Goal: Task Accomplishment & Management: Manage account settings

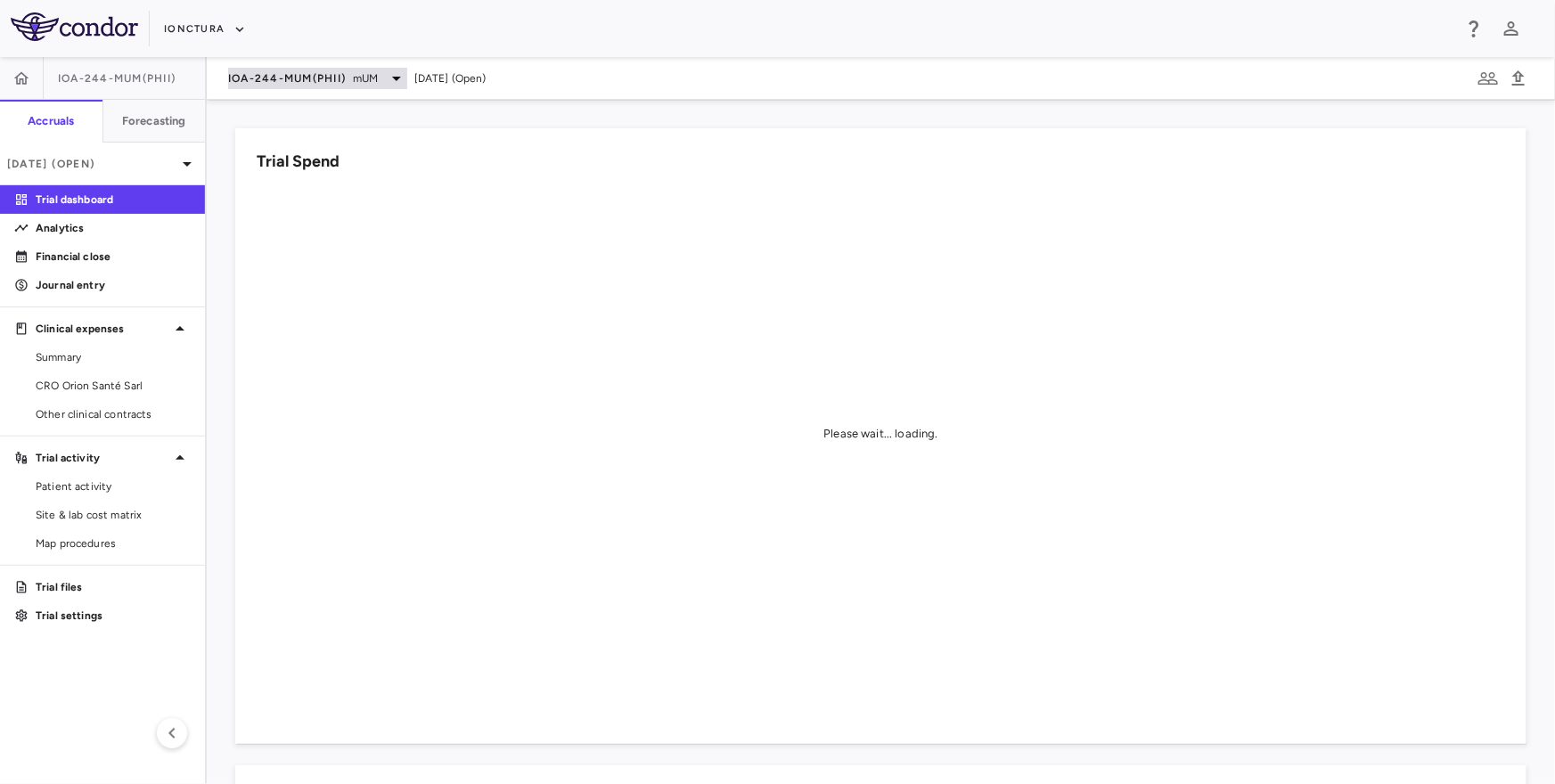
click at [271, 81] on span "IOA-244-mUM(PhII)" at bounding box center [287, 78] width 118 height 14
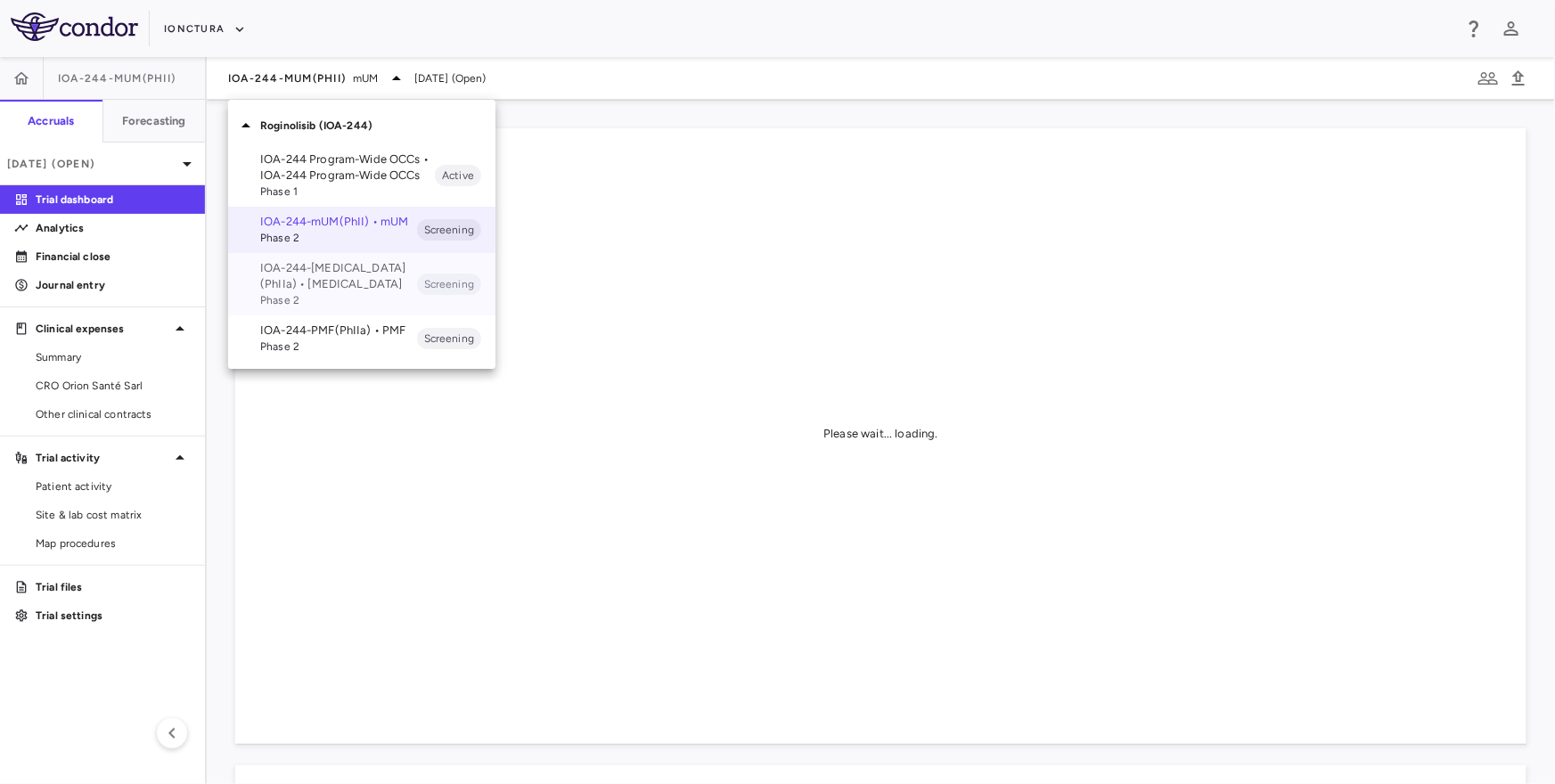
click at [296, 269] on p "IOA-244-NSCLC(PhIIa) • NSCLC" at bounding box center [338, 275] width 157 height 32
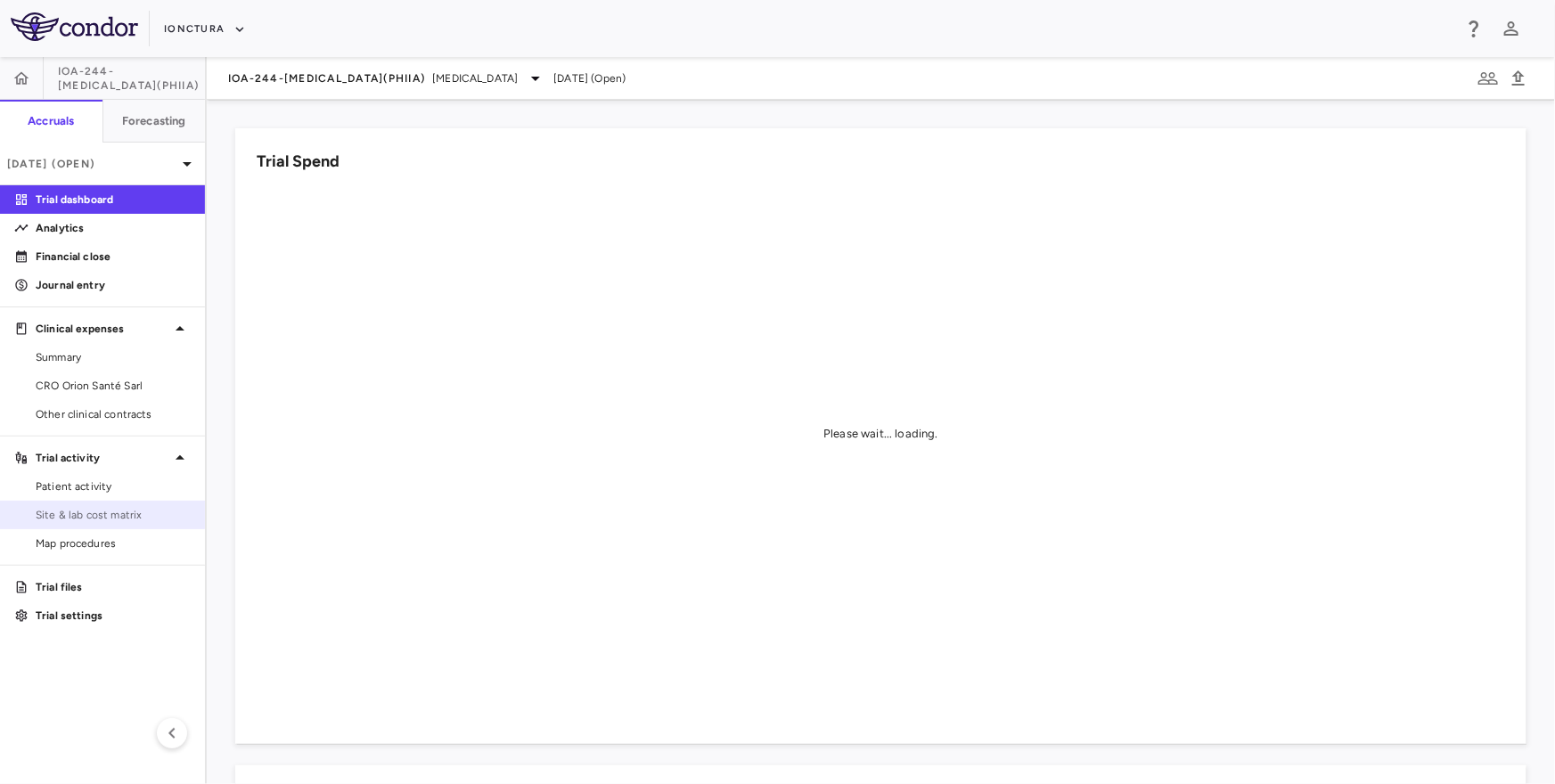
click at [107, 521] on span "Site & lab cost matrix" at bounding box center [113, 515] width 155 height 16
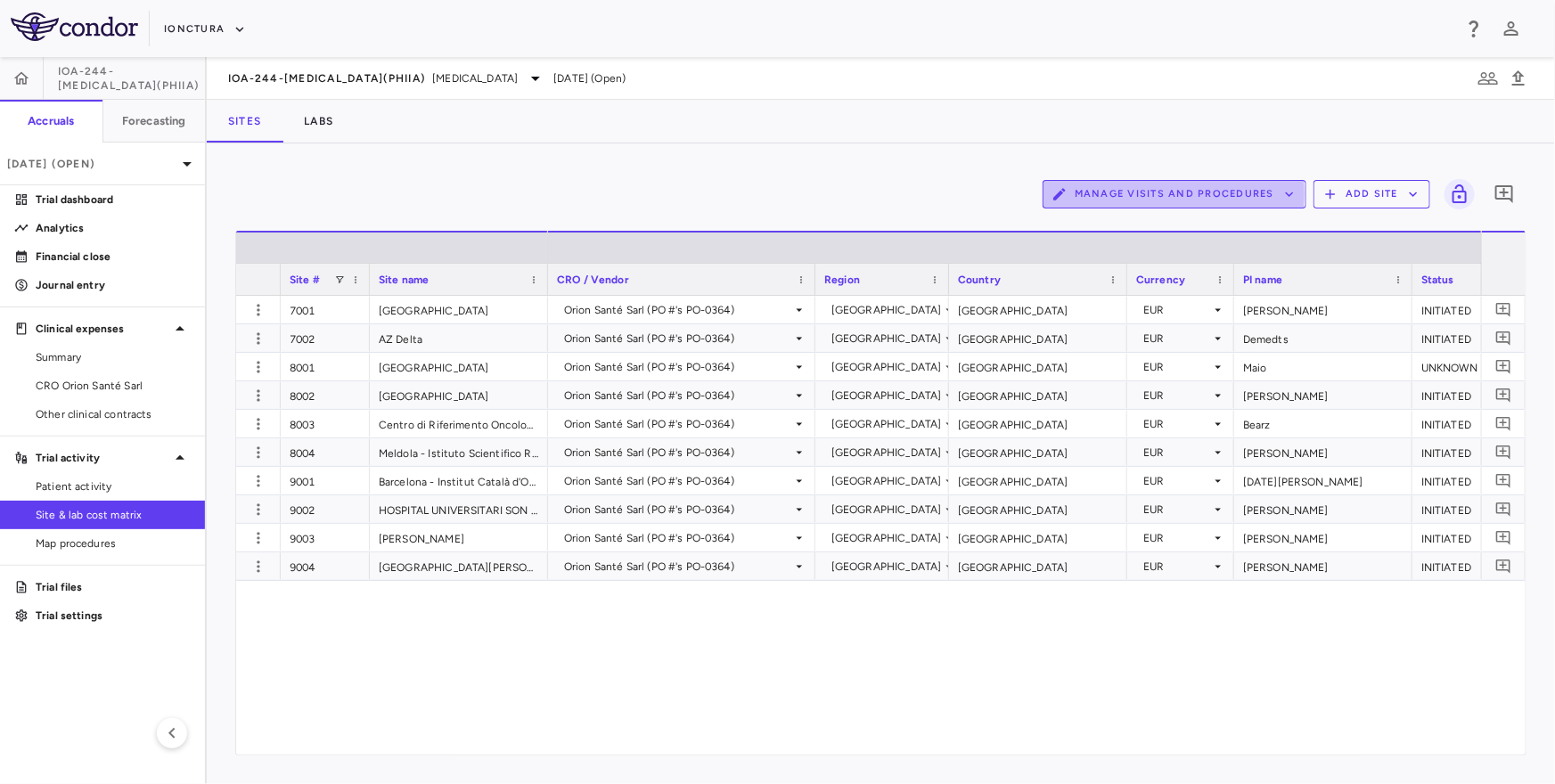
click at [1134, 195] on button "Manage Visits and Procedures" at bounding box center [1173, 195] width 264 height 29
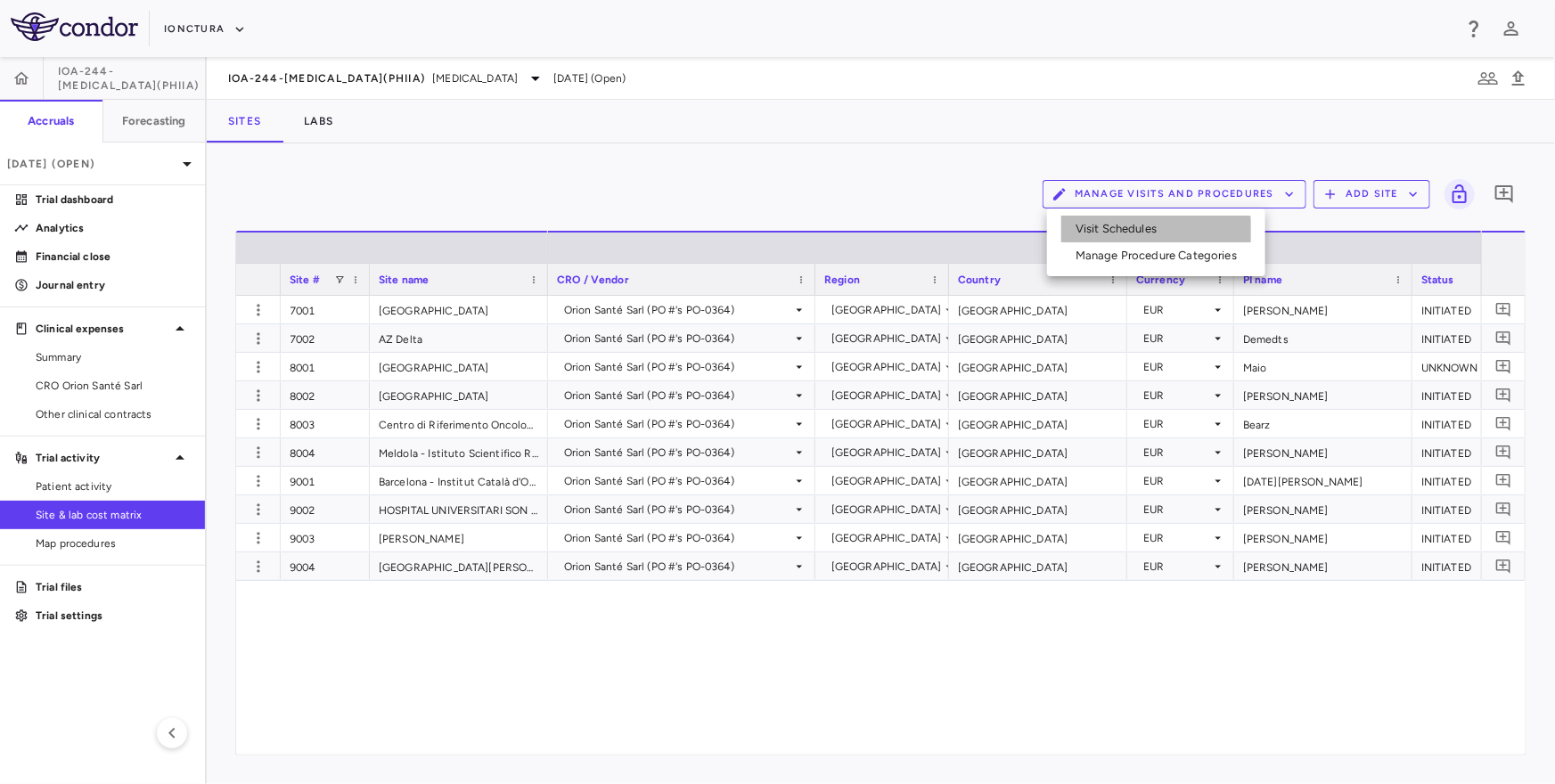
click at [1141, 232] on li "Visit Schedules" at bounding box center [1156, 229] width 190 height 27
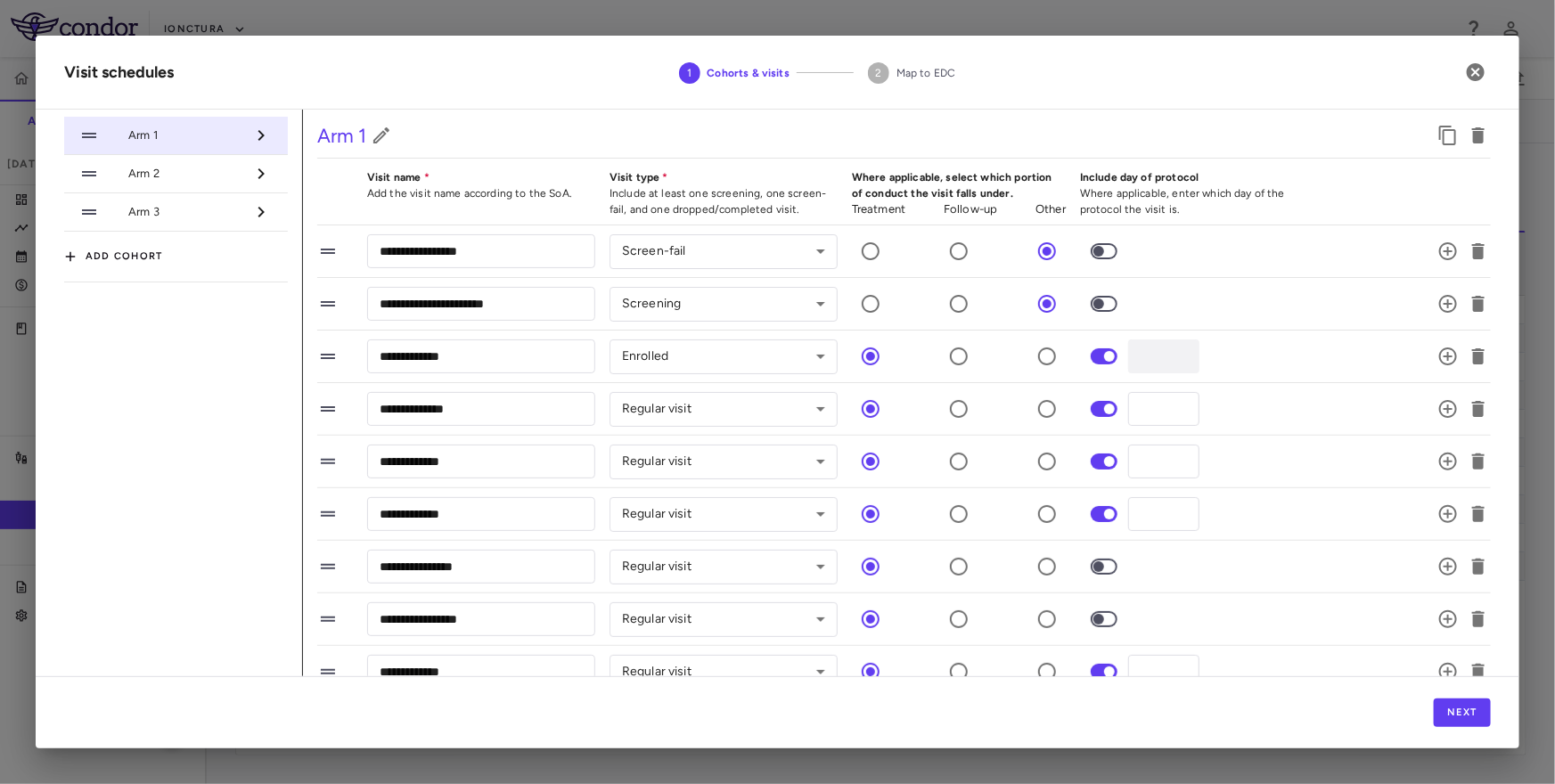
click at [136, 250] on button "Add cohort" at bounding box center [113, 257] width 99 height 29
type input "**********"
click at [262, 254] on icon "button" at bounding box center [266, 256] width 21 height 21
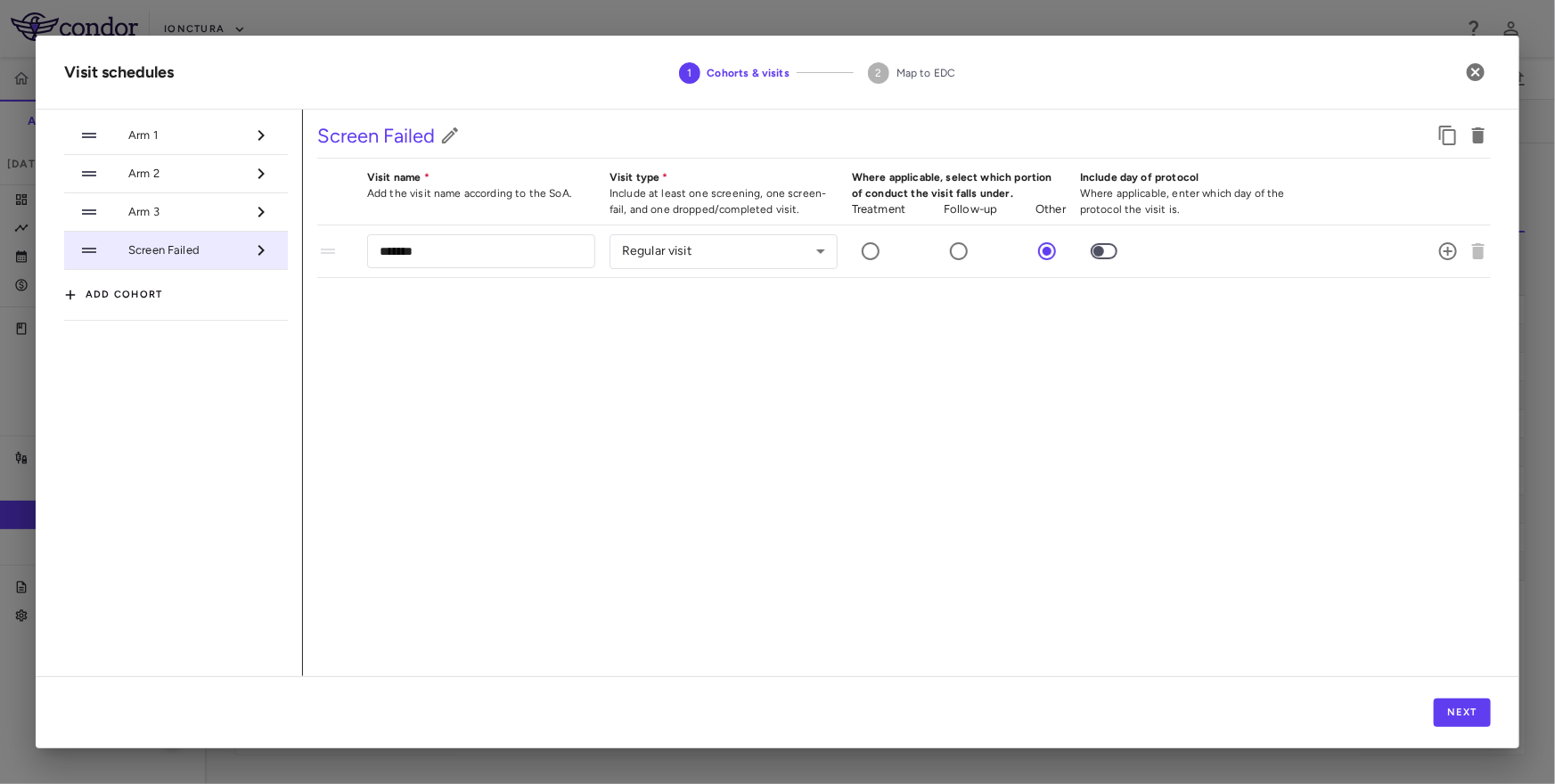
click at [144, 302] on button "Add cohort" at bounding box center [113, 295] width 99 height 29
type input "**********"
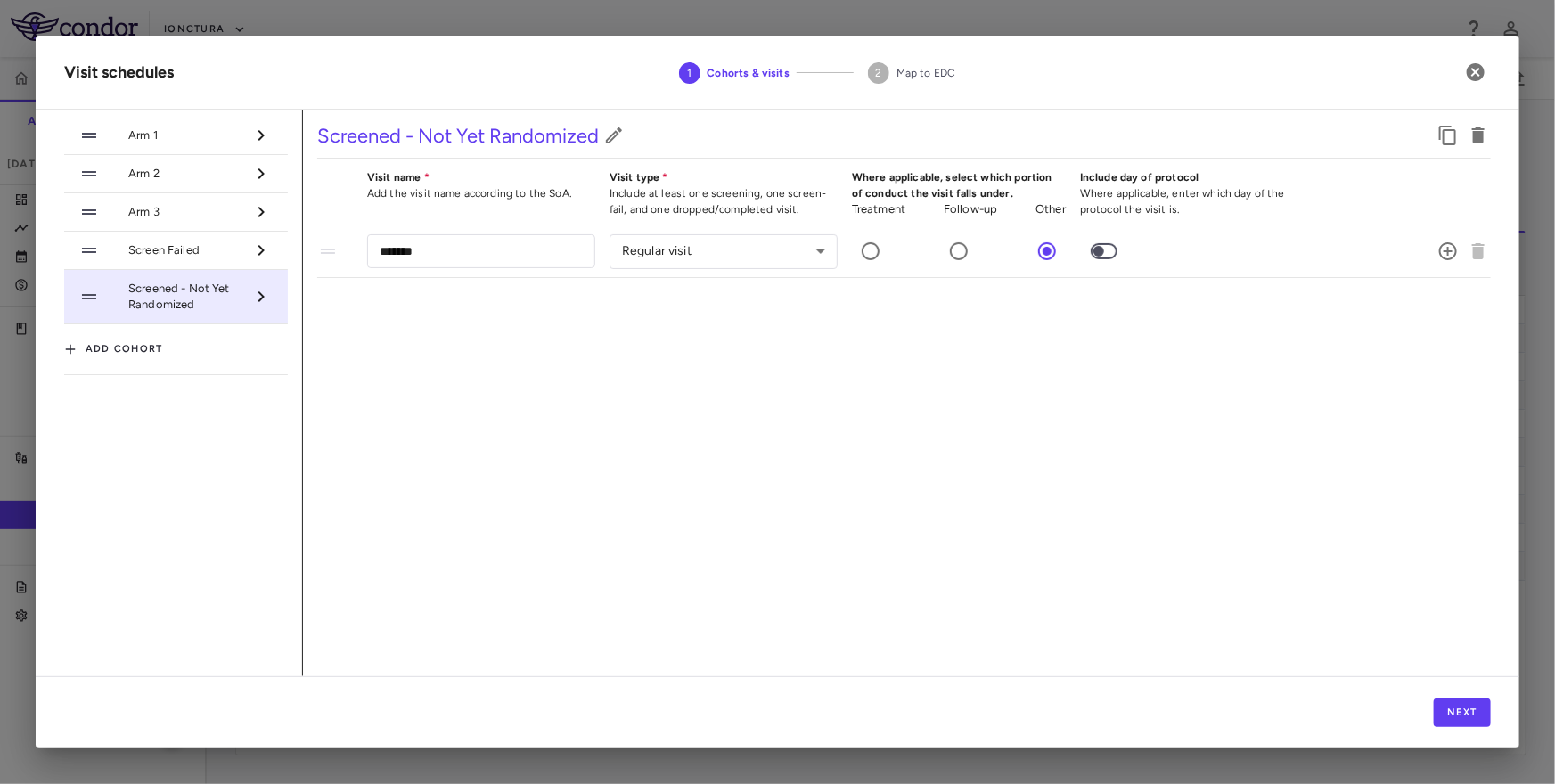
click at [229, 247] on span "Screen Failed" at bounding box center [187, 250] width 117 height 16
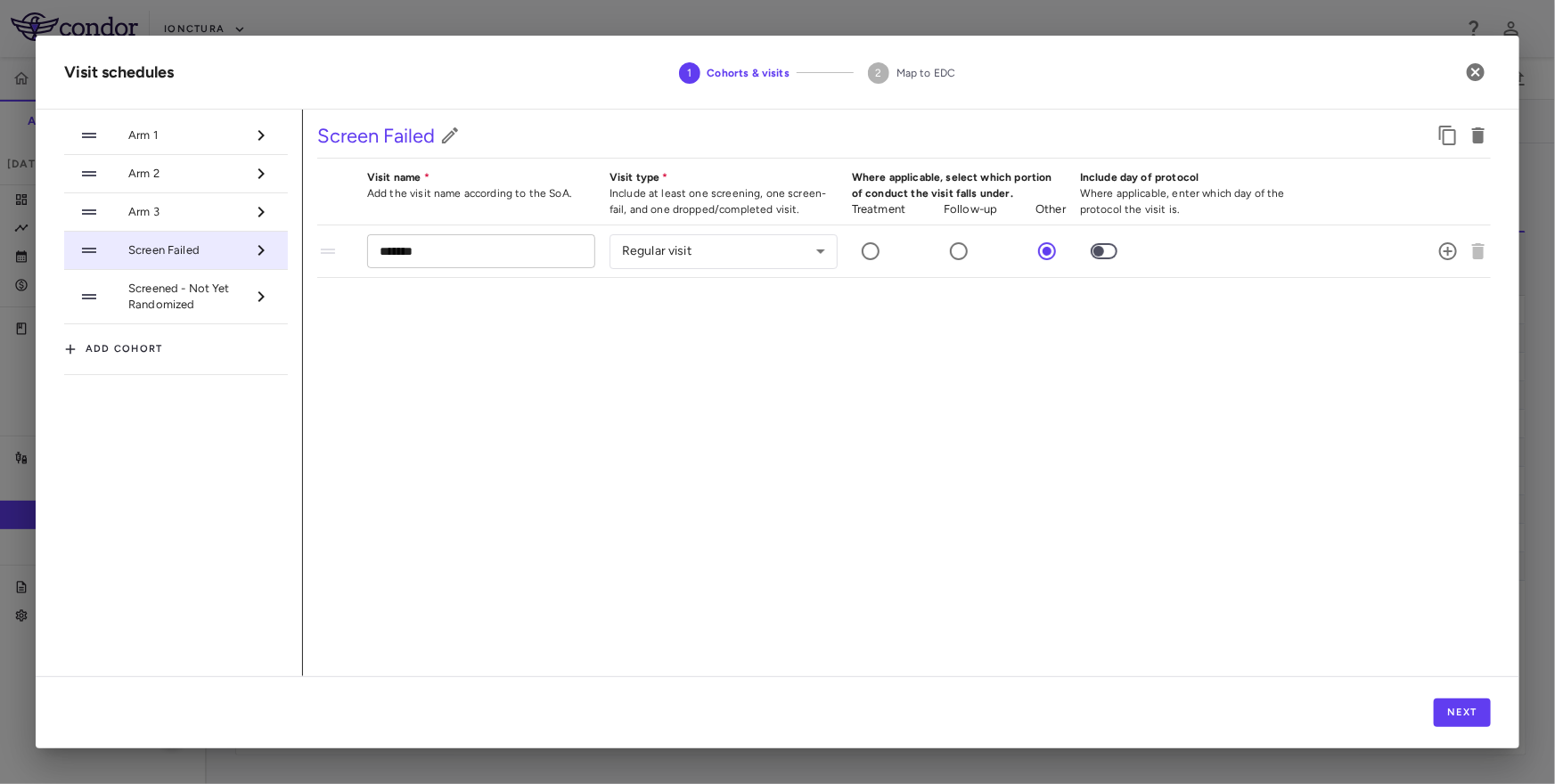
click at [447, 248] on input "*******" at bounding box center [481, 250] width 228 height 33
click at [467, 250] on input "**********" at bounding box center [481, 250] width 228 height 33
type input "**********"
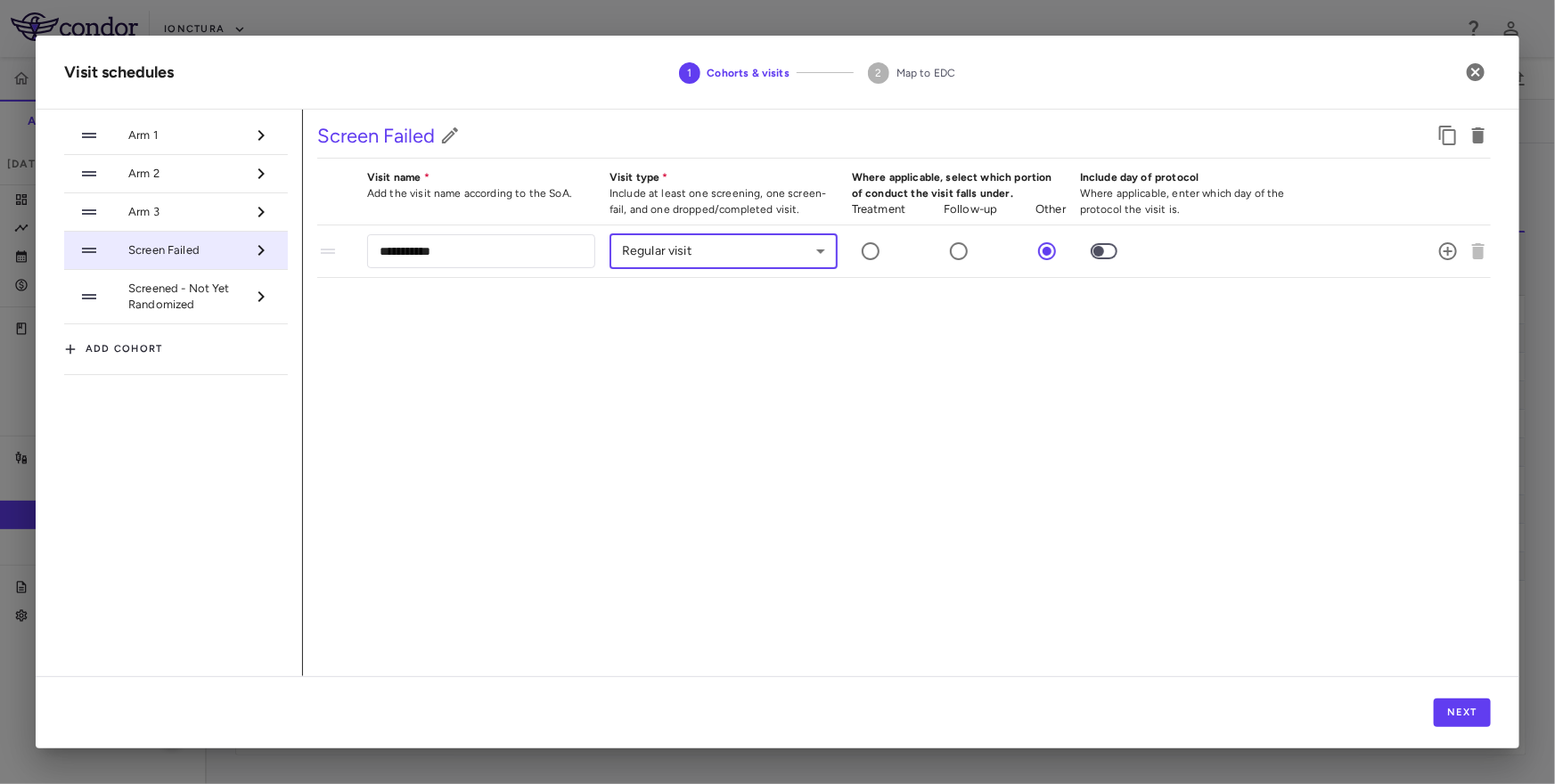
click at [666, 256] on body "Skip to sidebar Skip to main content iOnctura IOA-244-NSCLC(PhIIa) Accruals For…" at bounding box center [778, 392] width 1555 height 784
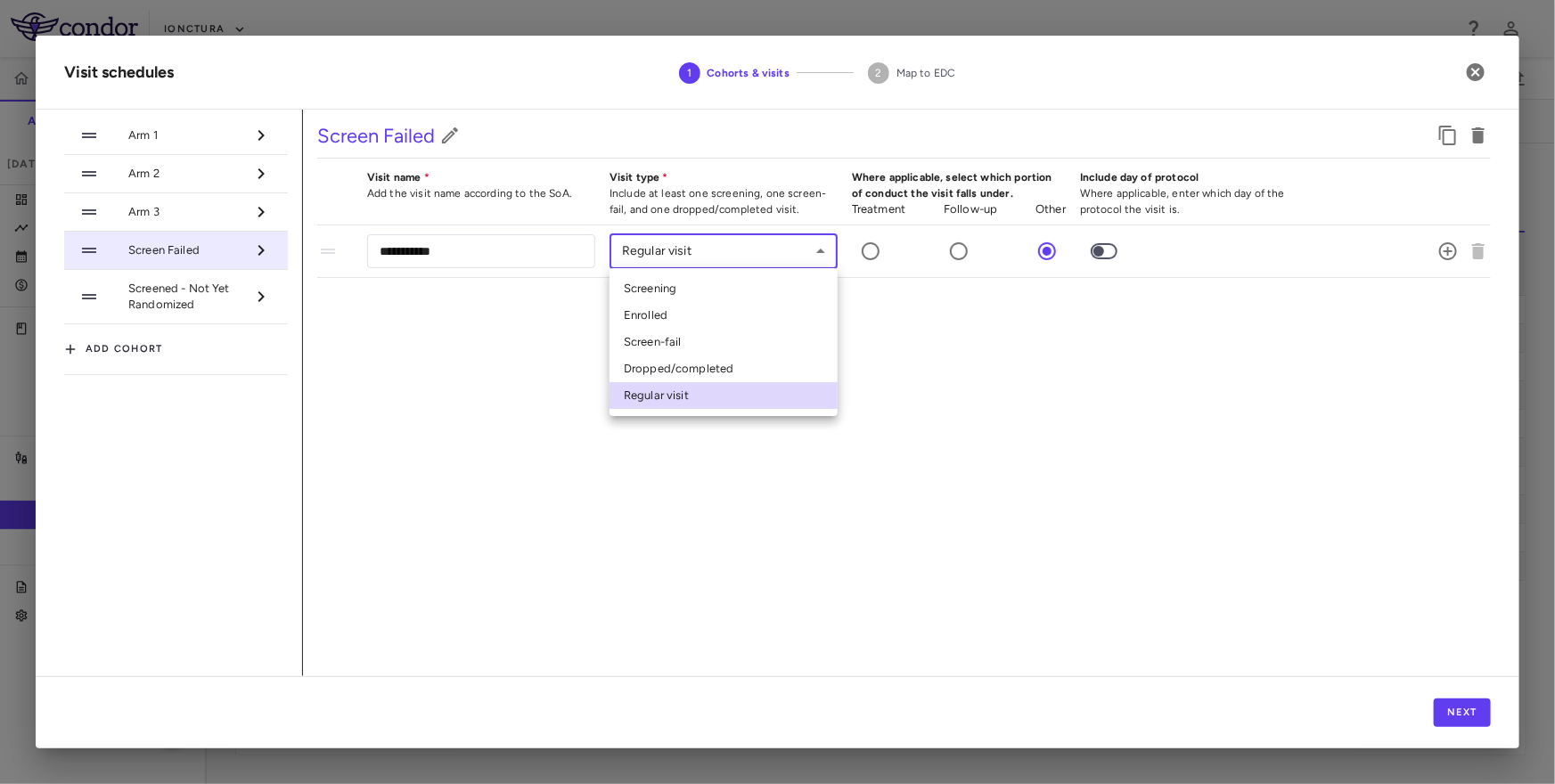
click at [657, 342] on li "Screen-fail" at bounding box center [724, 342] width 228 height 27
type input "**********"
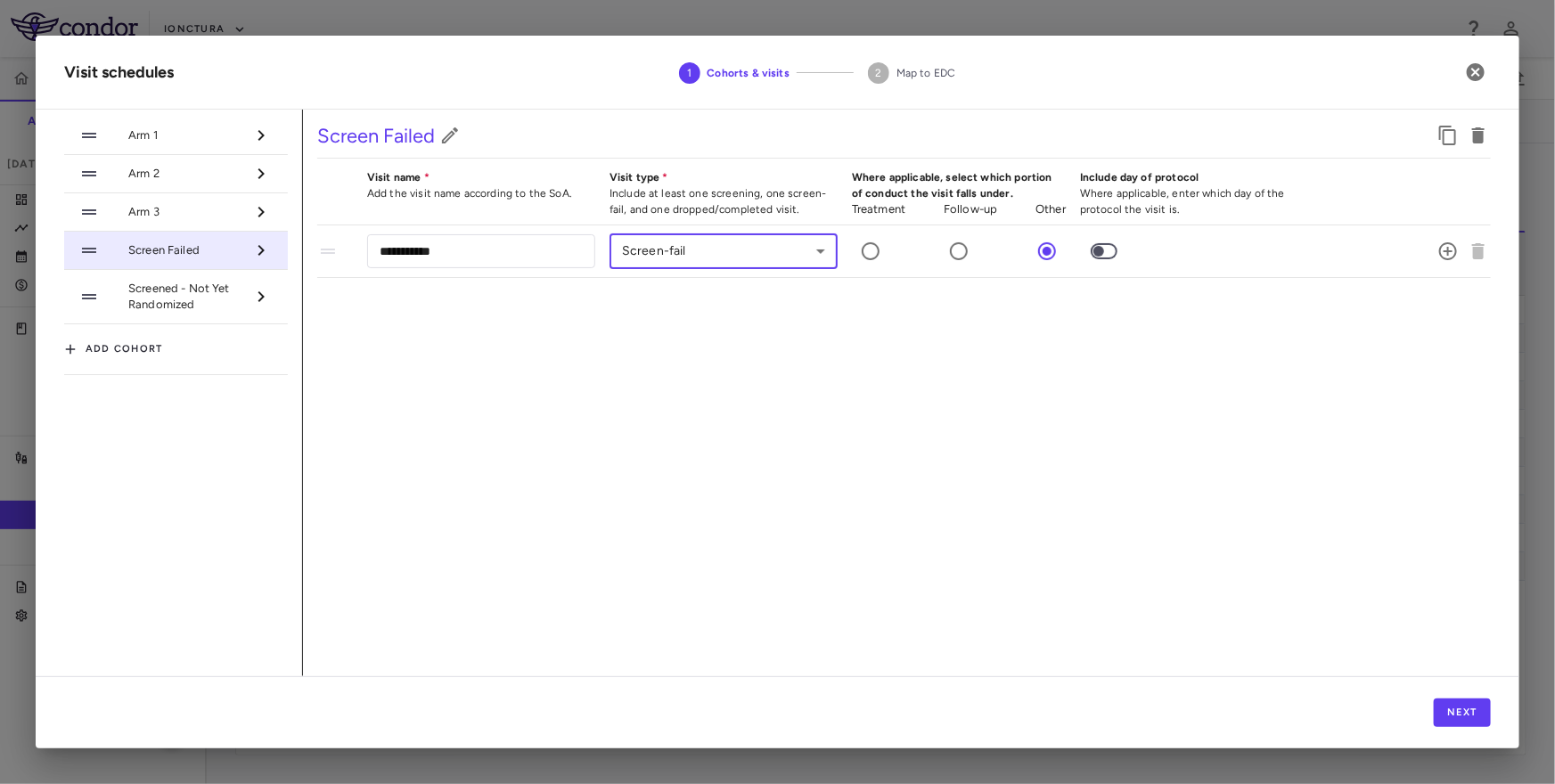
click at [201, 297] on span "Screened - Not Yet Randomized" at bounding box center [187, 296] width 117 height 32
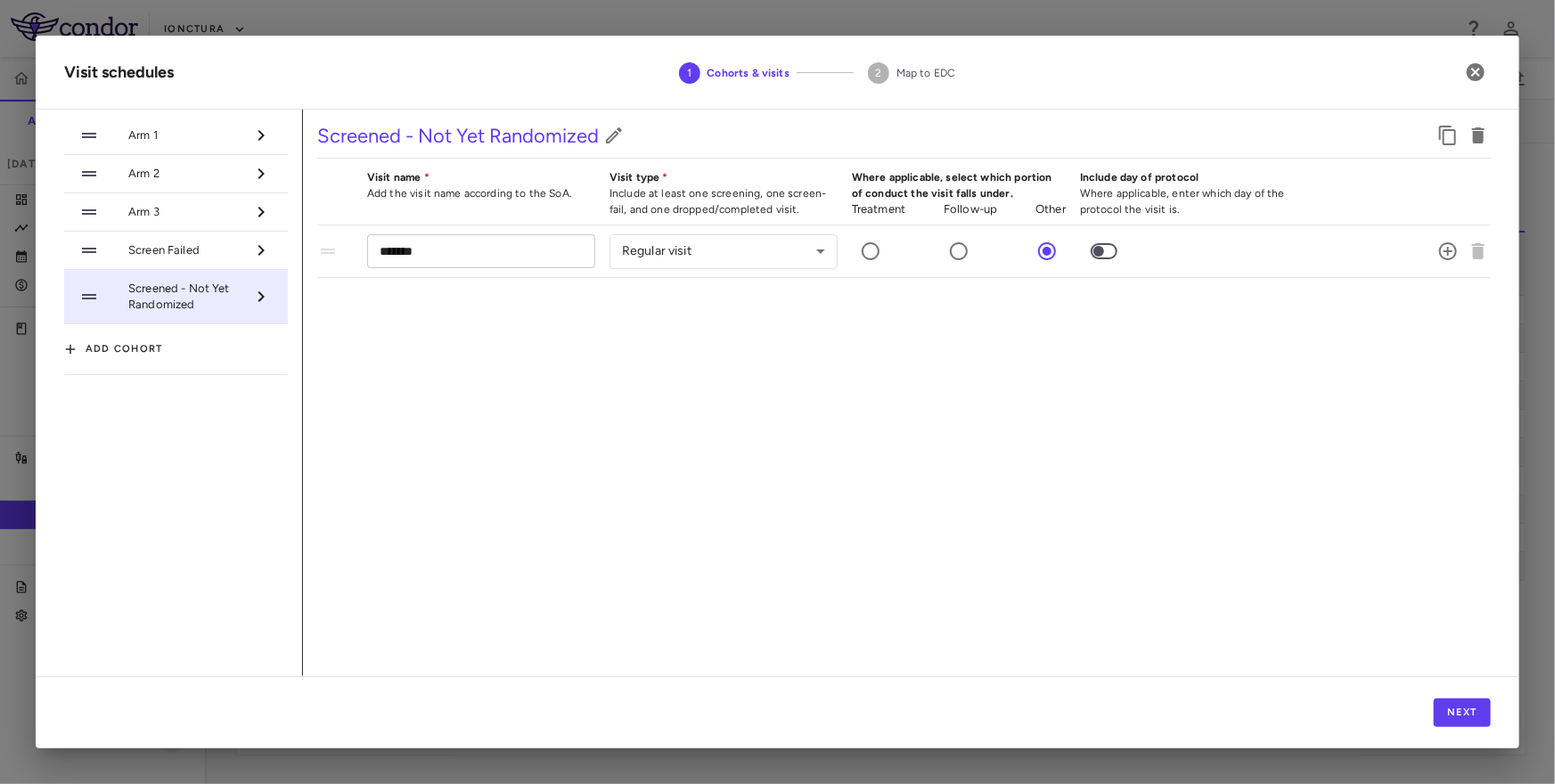
click at [458, 245] on input "*******" at bounding box center [481, 250] width 228 height 33
type input "********"
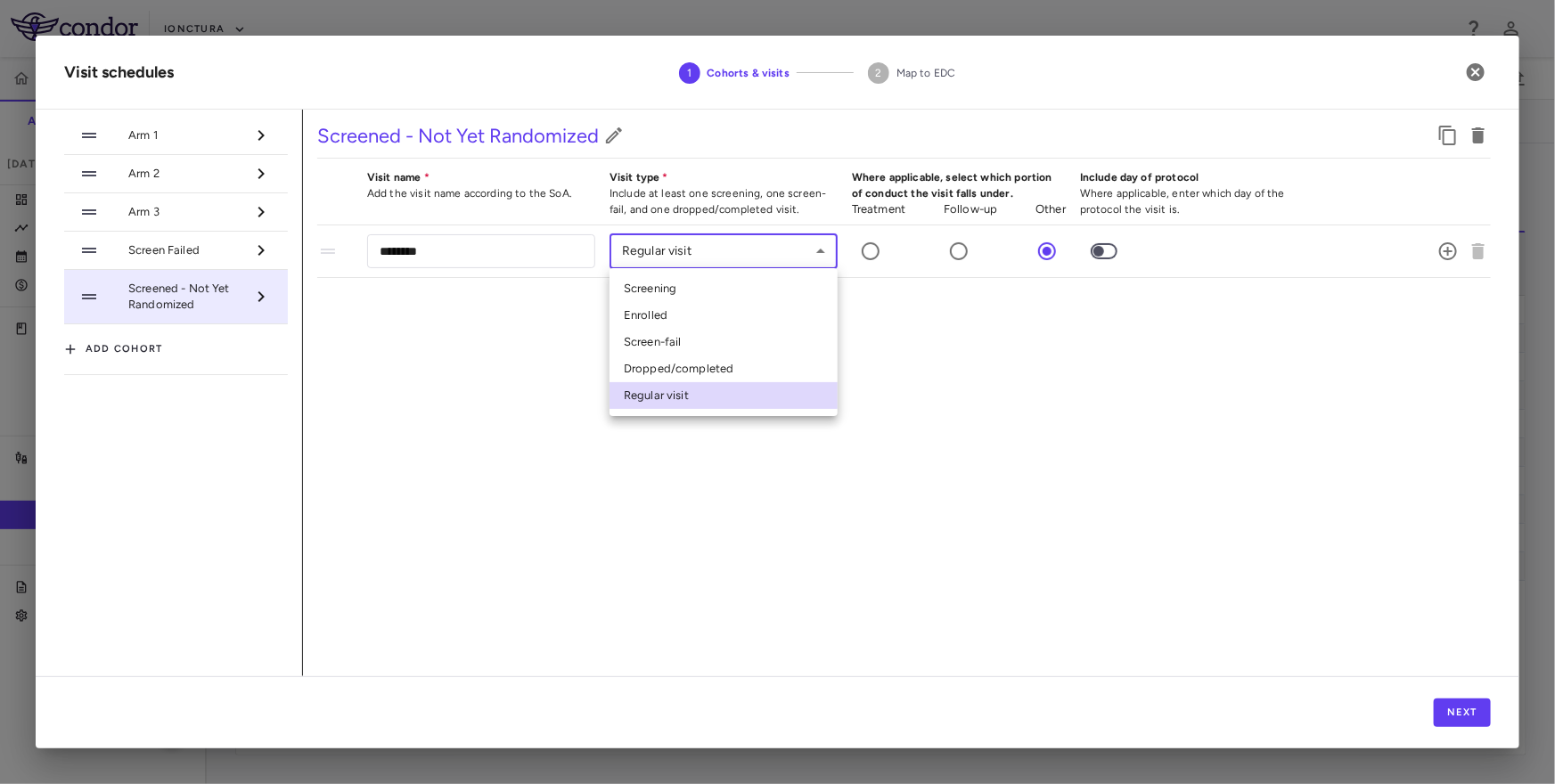
click at [678, 244] on body "Skip to sidebar Skip to main content iOnctura IOA-244-NSCLC(PhIIa) Accruals For…" at bounding box center [778, 392] width 1555 height 784
click at [677, 292] on li "Screening" at bounding box center [724, 288] width 228 height 27
type input "********"
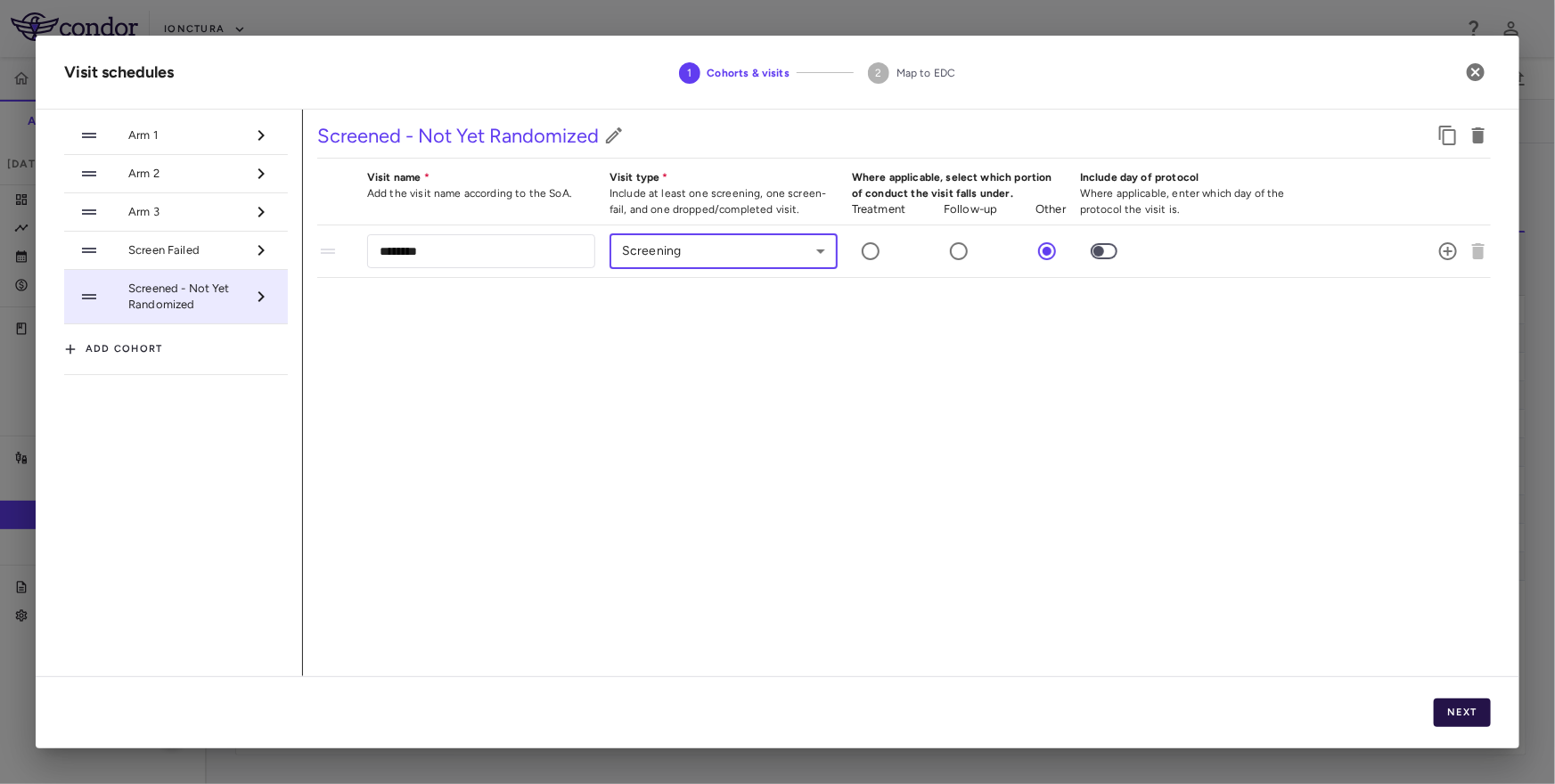
click at [1478, 711] on button "Next" at bounding box center [1461, 713] width 57 height 29
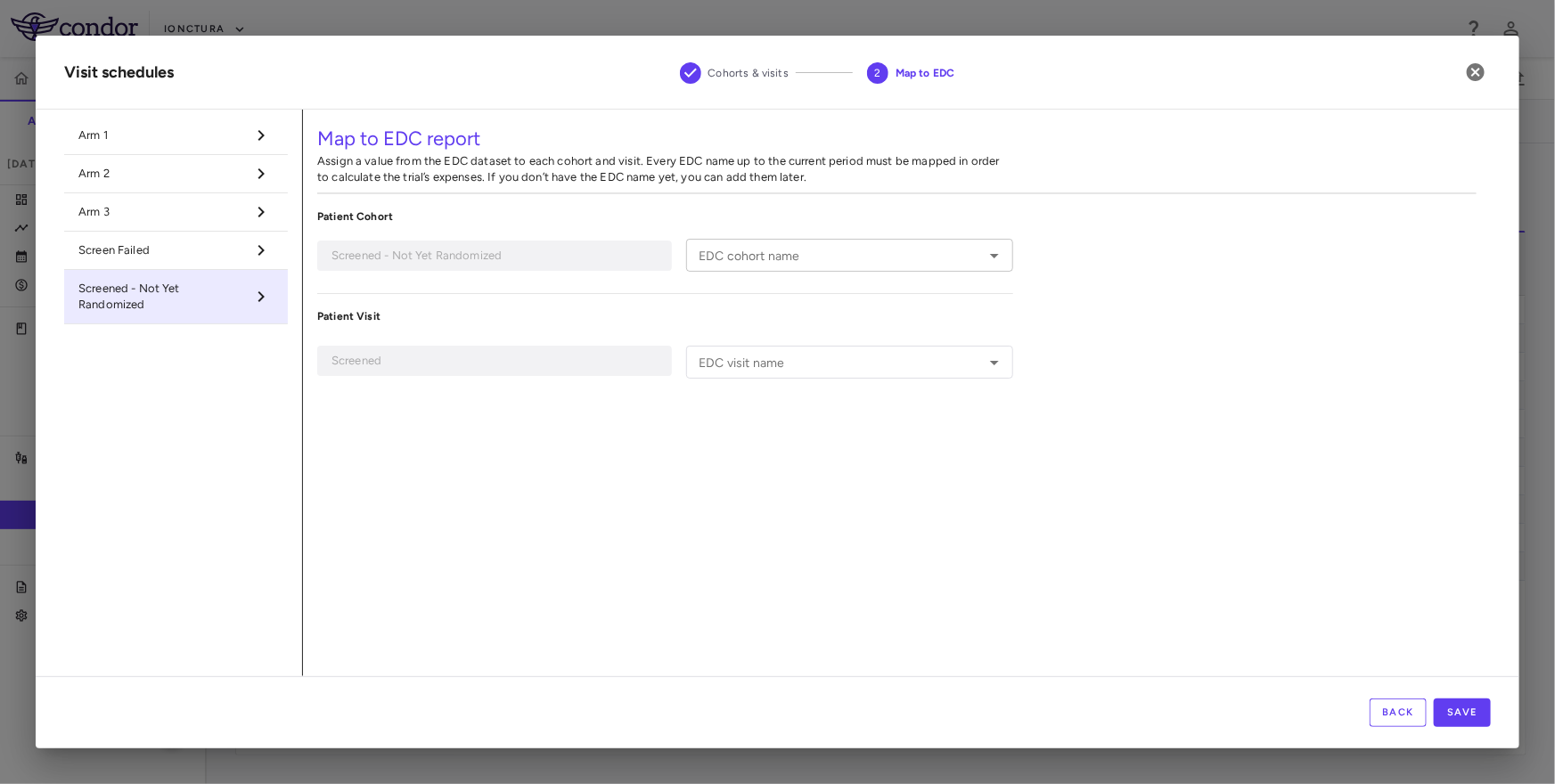
click at [833, 262] on input "EDC cohort name" at bounding box center [834, 255] width 286 height 22
click at [757, 367] on li "Screen failure" at bounding box center [849, 372] width 326 height 27
type input "**********"
click at [819, 376] on div "EDC visit name" at bounding box center [849, 362] width 326 height 33
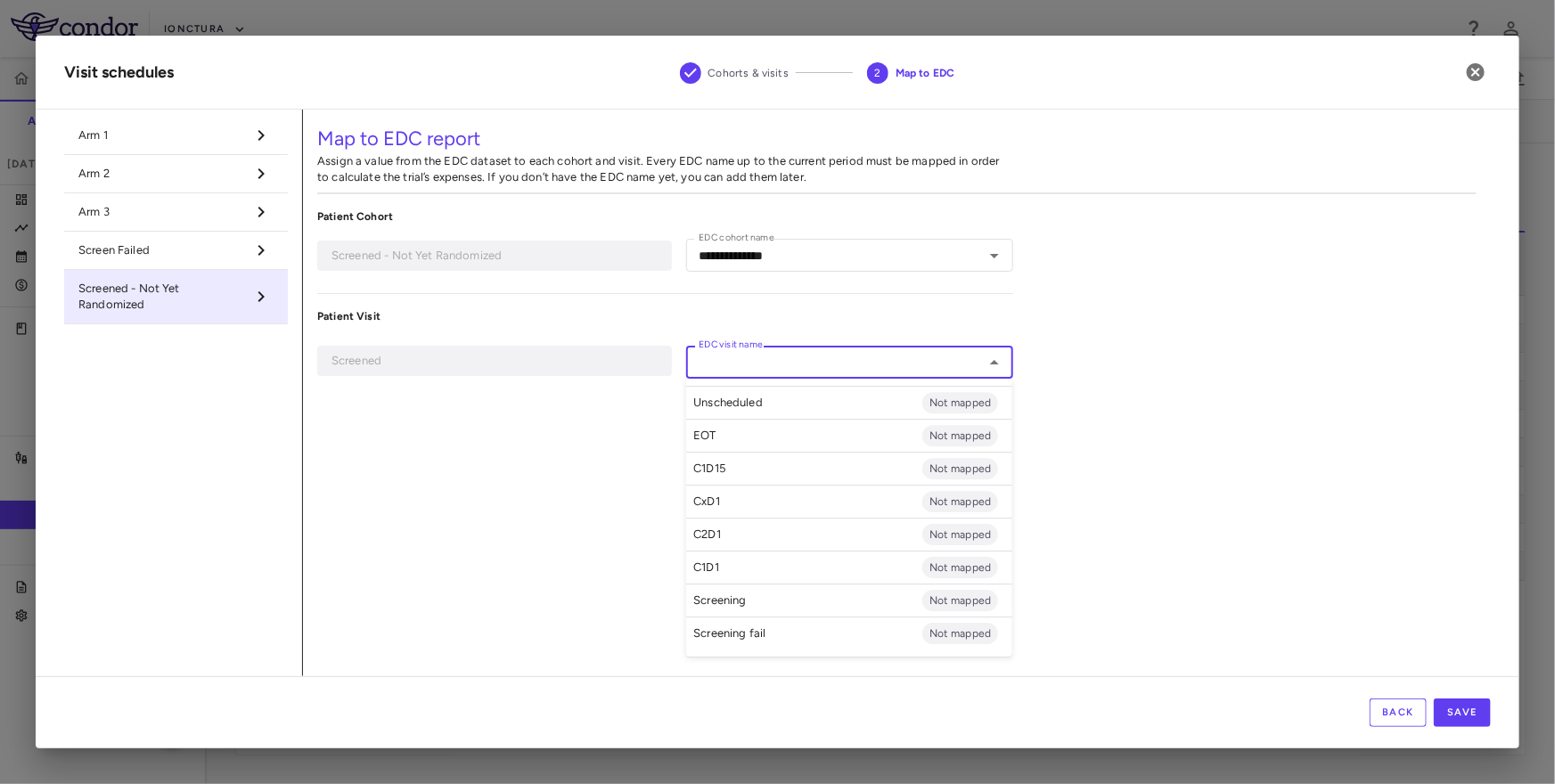
click at [750, 633] on p "Screening fail" at bounding box center [729, 633] width 72 height 16
type input "**********"
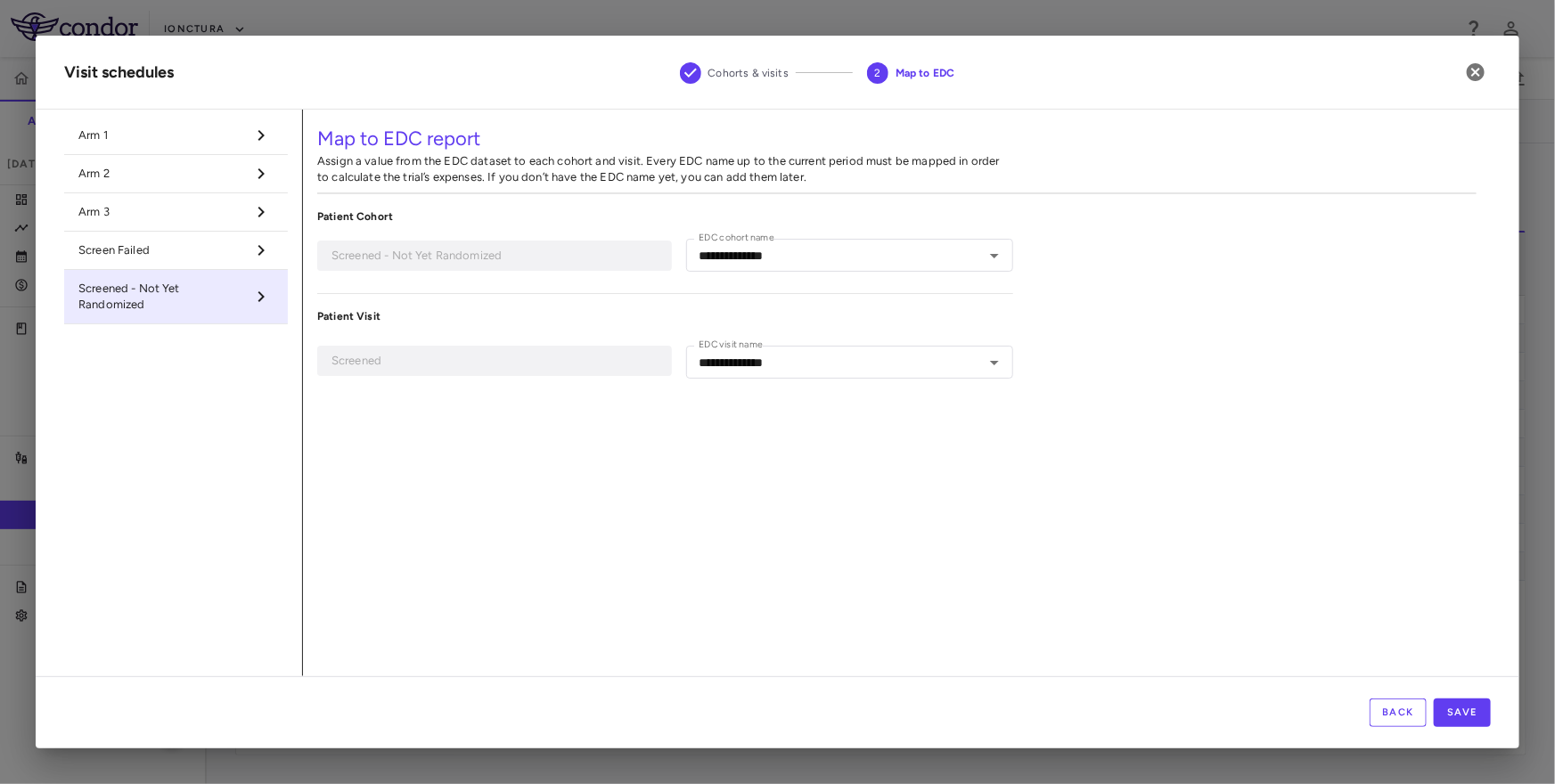
click at [217, 255] on span "Screen Failed" at bounding box center [162, 250] width 167 height 16
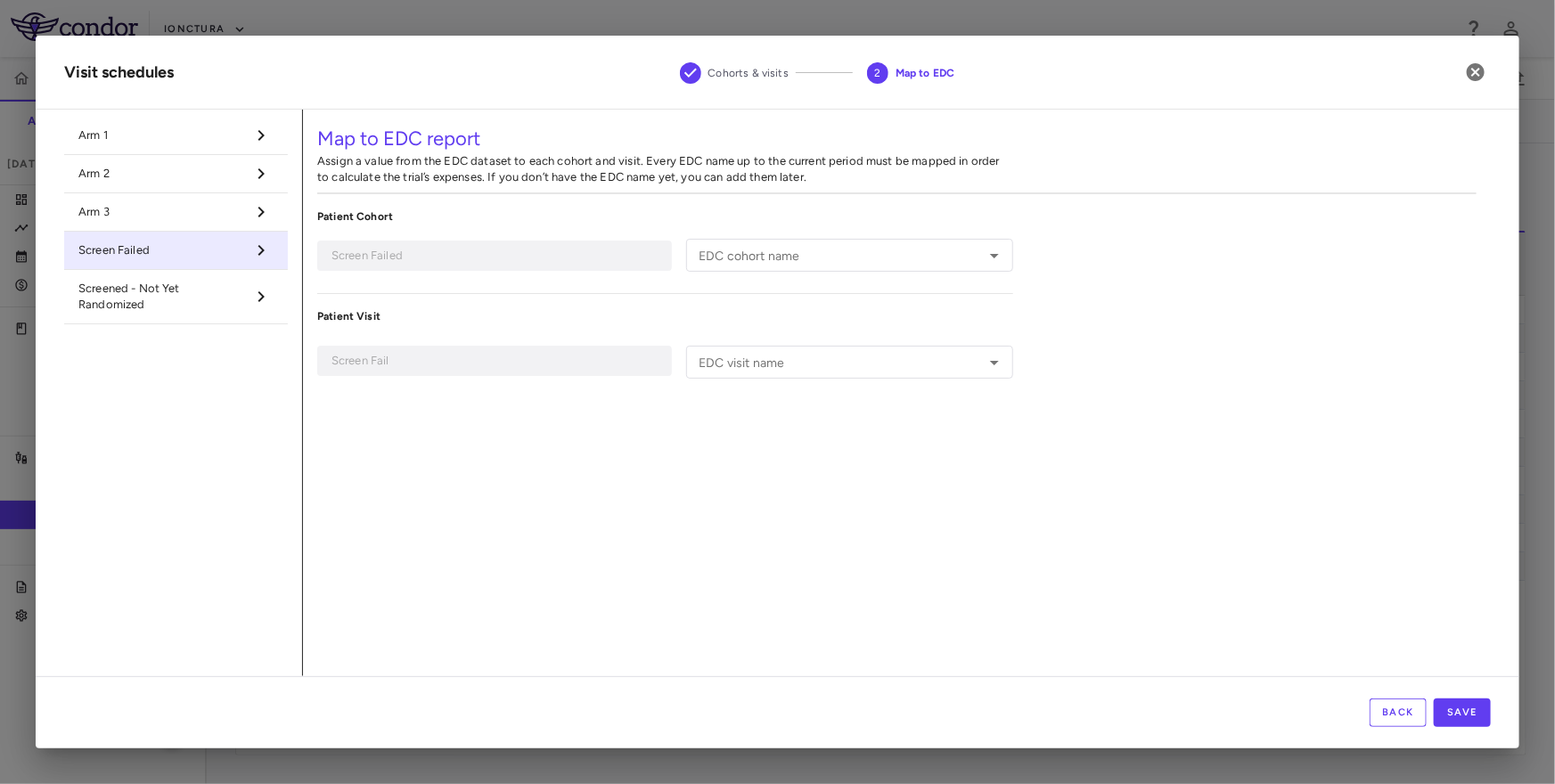
click at [797, 253] on input "EDC cohort name" at bounding box center [834, 255] width 286 height 22
click at [739, 294] on li "Screening" at bounding box center [849, 292] width 326 height 27
type input "*********"
click at [736, 366] on input "EDC visit name" at bounding box center [834, 361] width 286 height 22
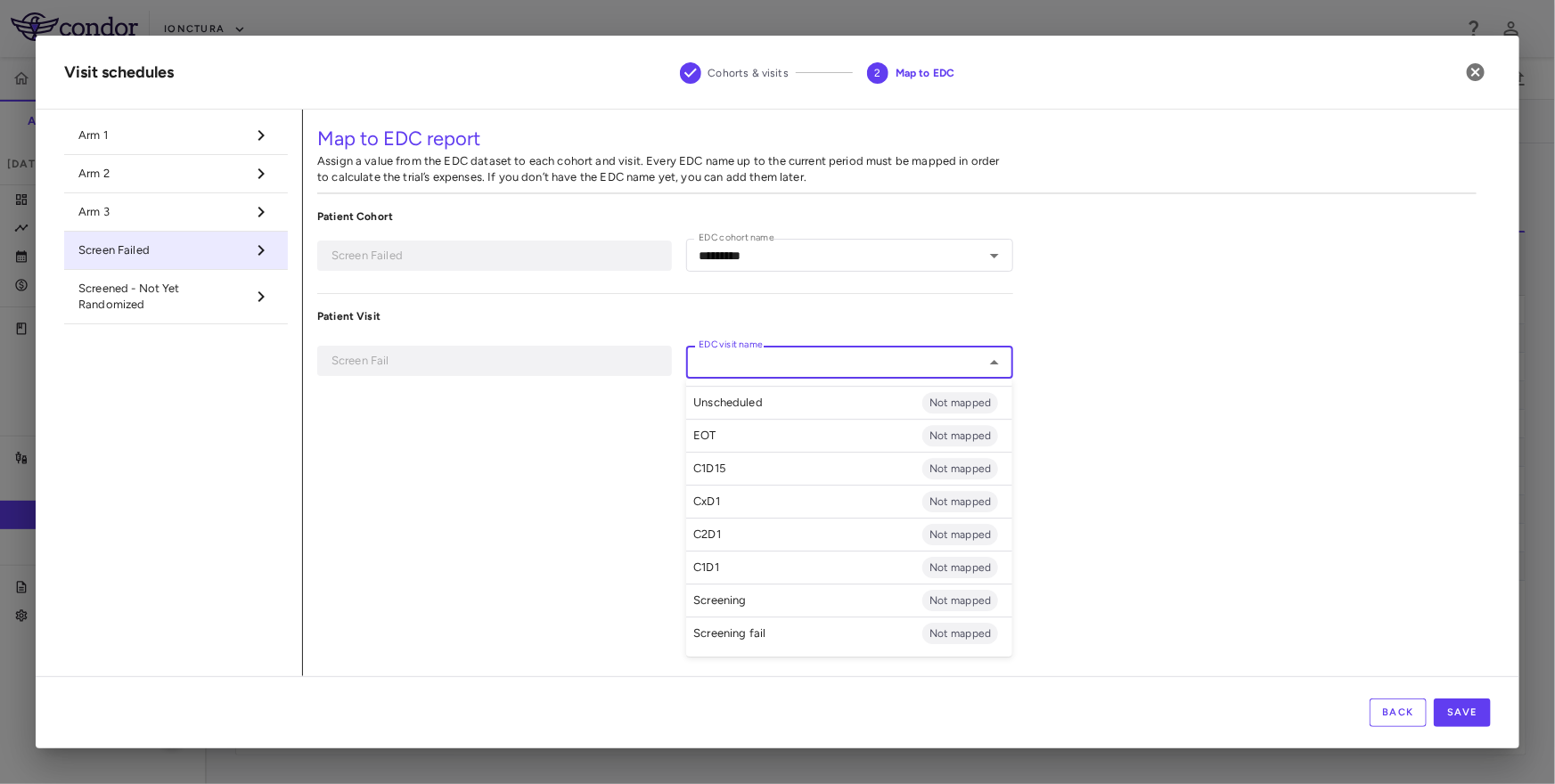
click at [731, 598] on p "Screening" at bounding box center [719, 600] width 53 height 16
type input "*********"
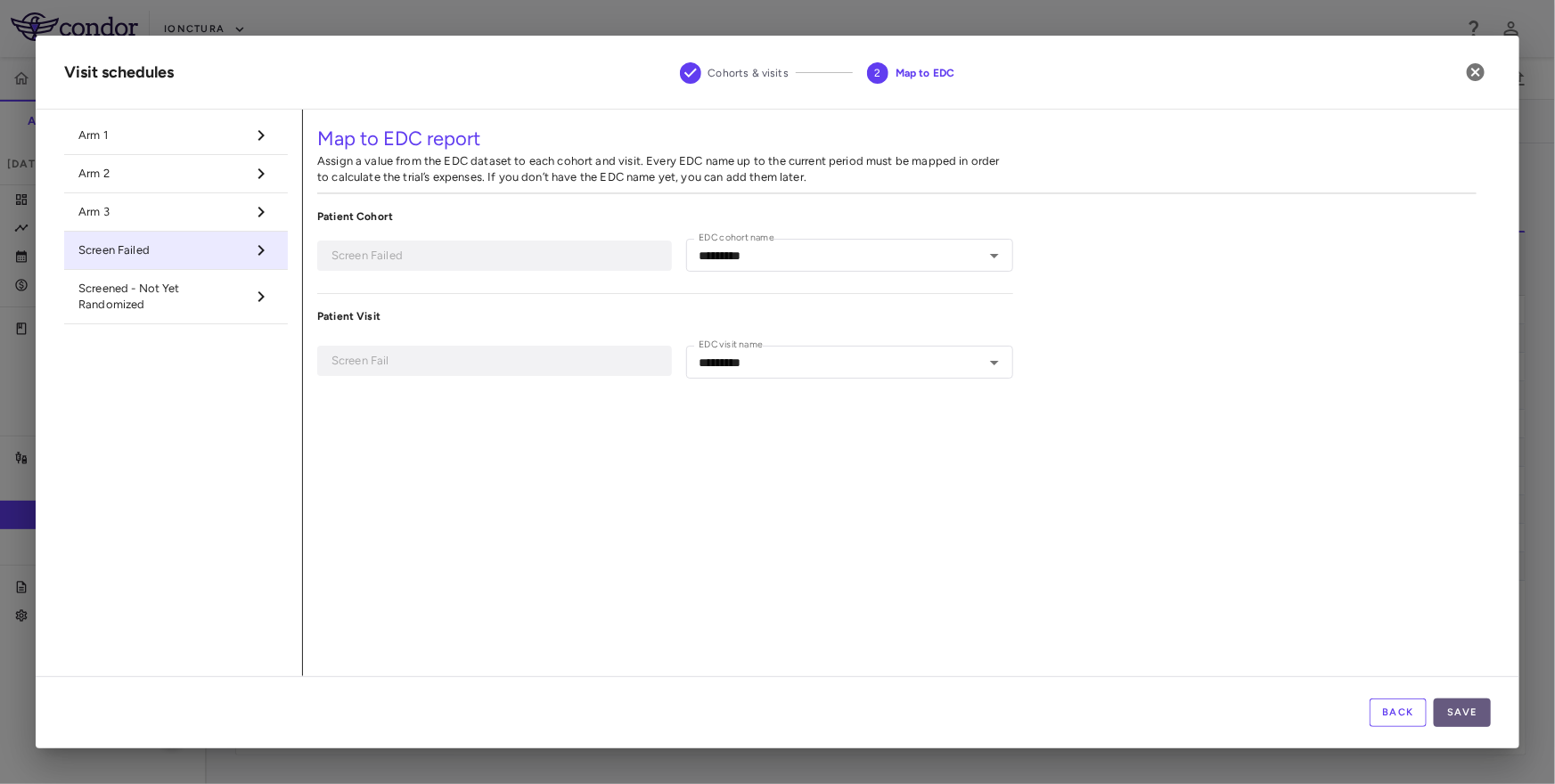
click at [1457, 709] on button "Save" at bounding box center [1461, 713] width 57 height 29
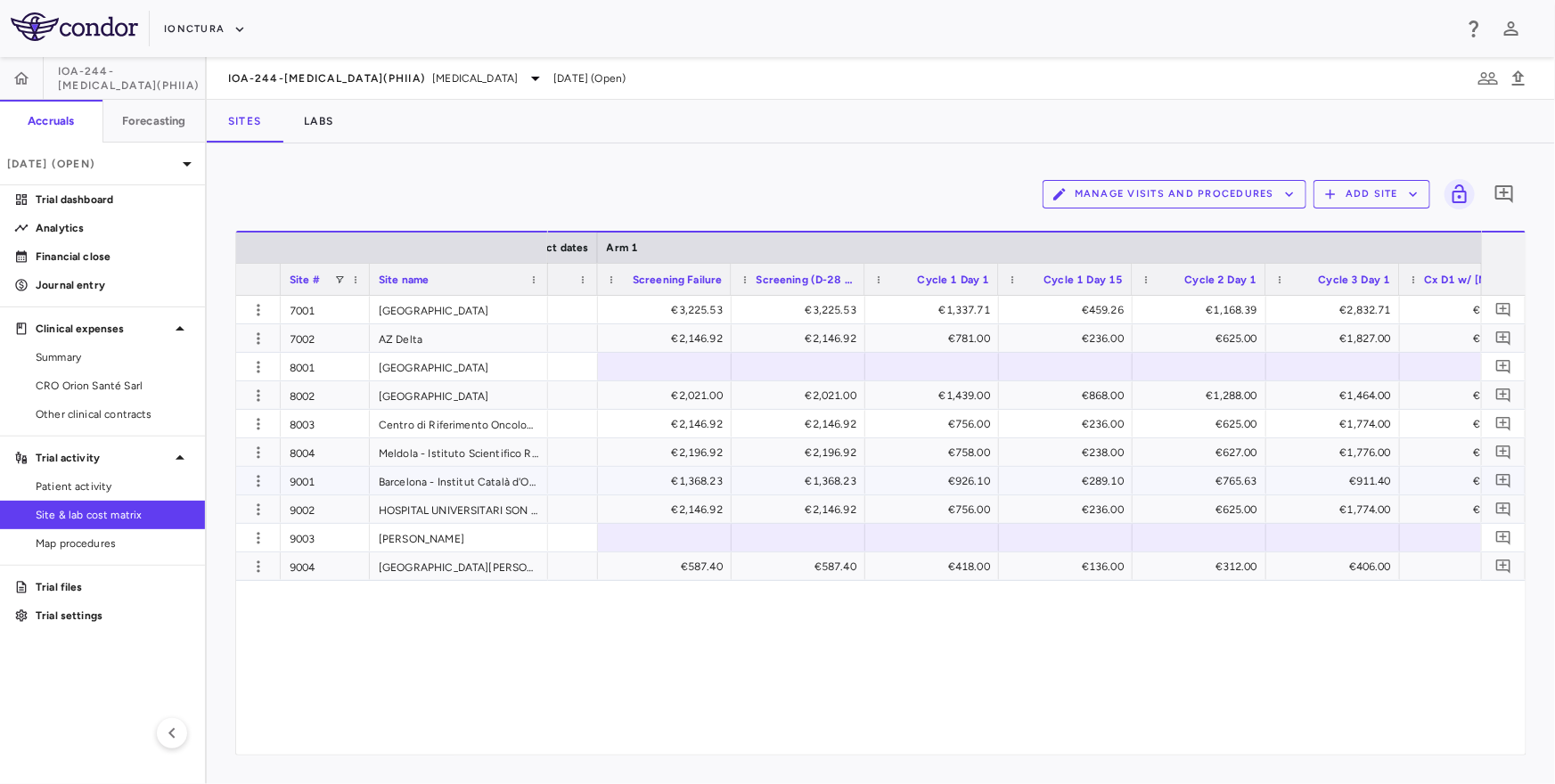
scroll to position [0, 1957]
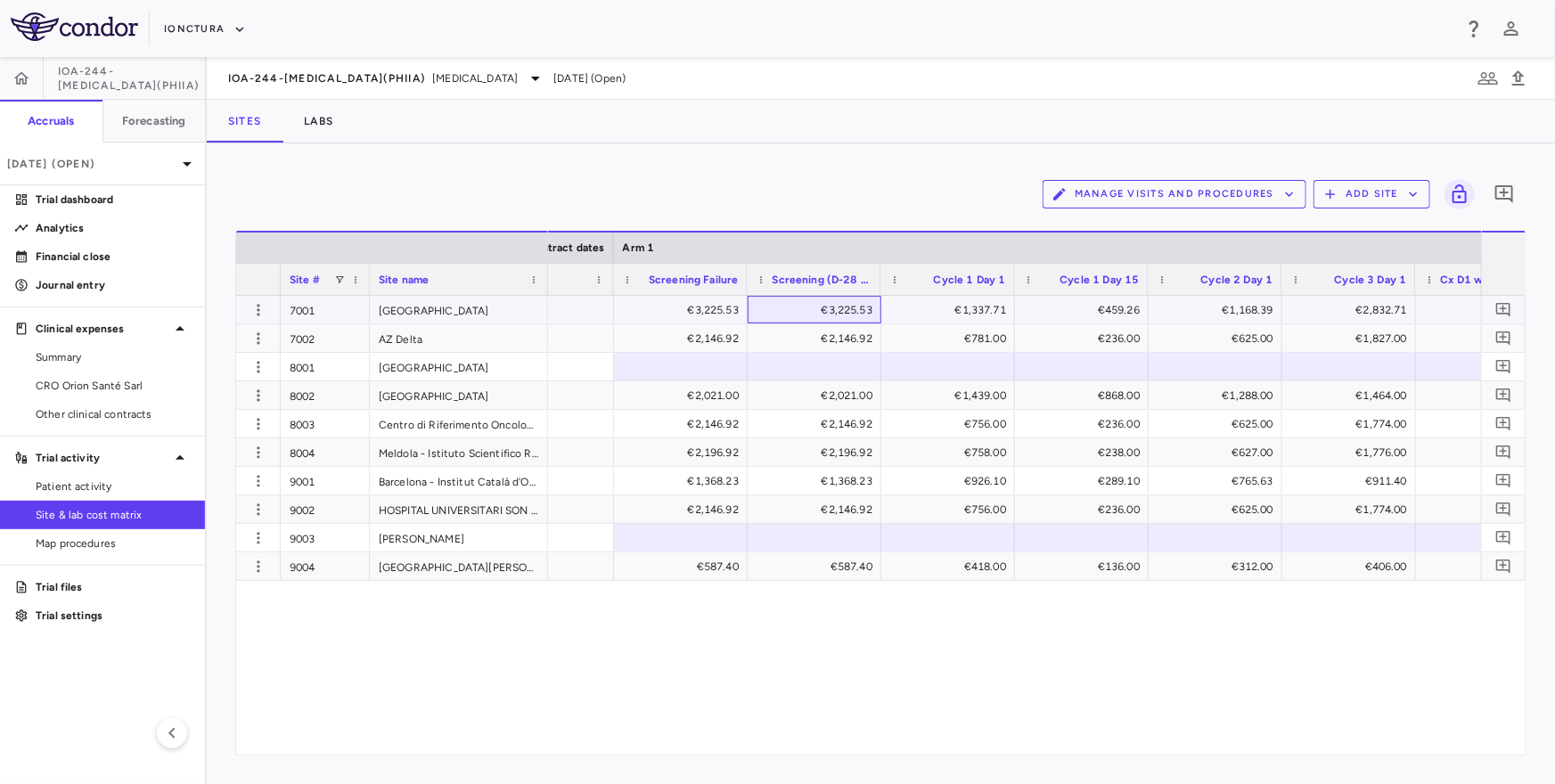
click at [778, 311] on div "€3,225.53" at bounding box center [817, 311] width 108 height 29
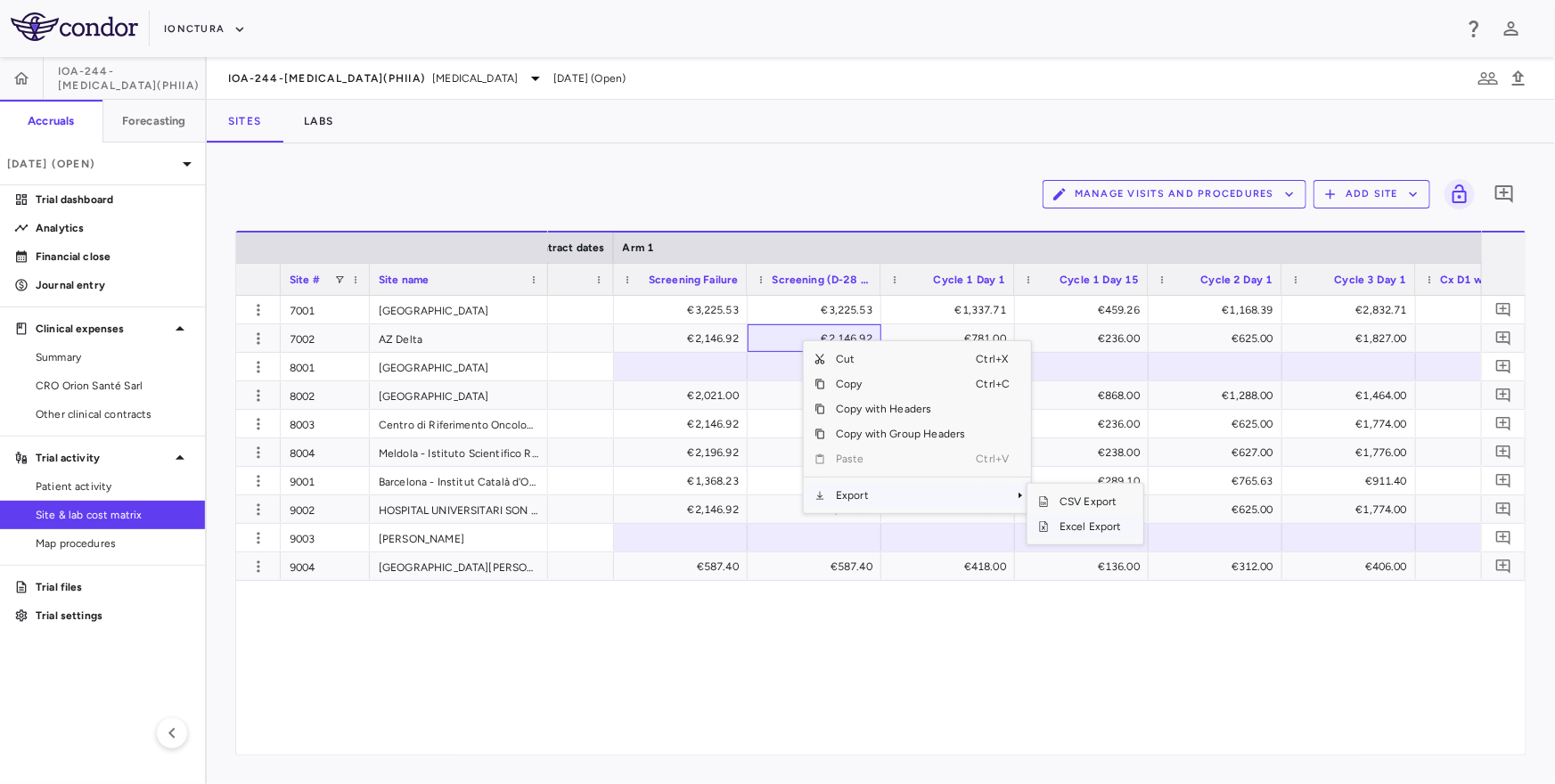
click at [1071, 521] on span "Excel Export" at bounding box center [1090, 526] width 83 height 25
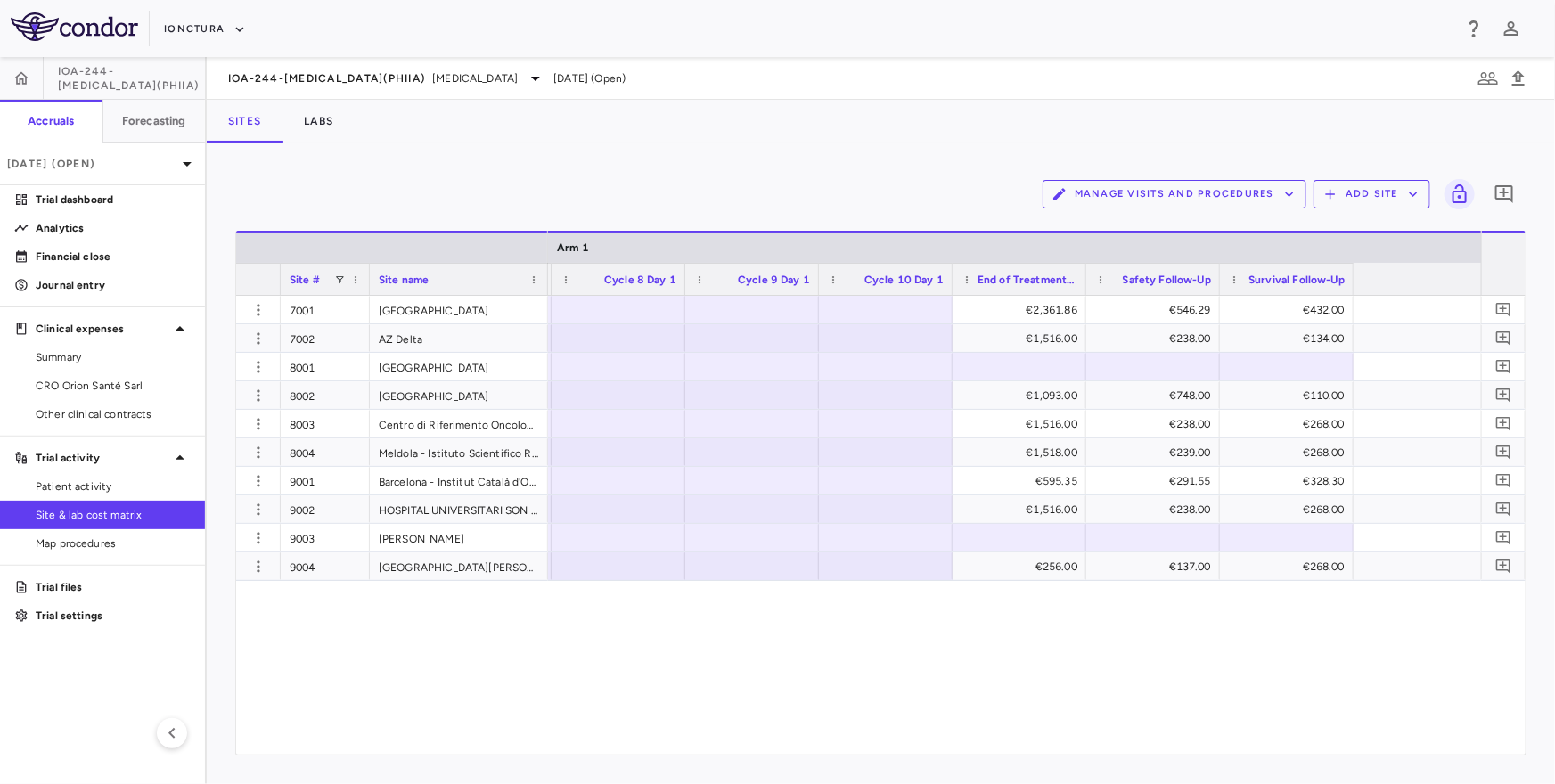
scroll to position [0, 4408]
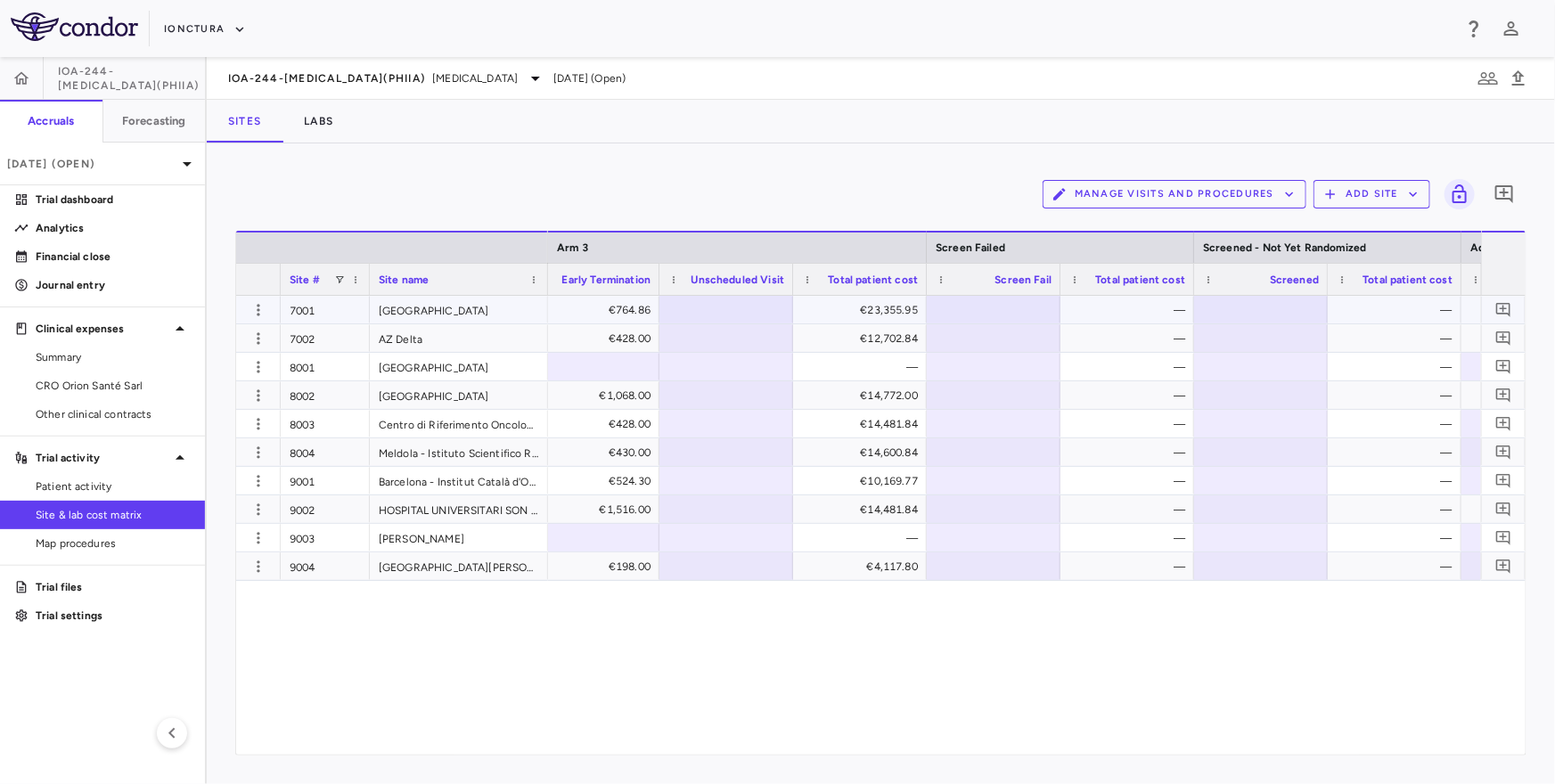
click at [991, 312] on div at bounding box center [993, 309] width 116 height 26
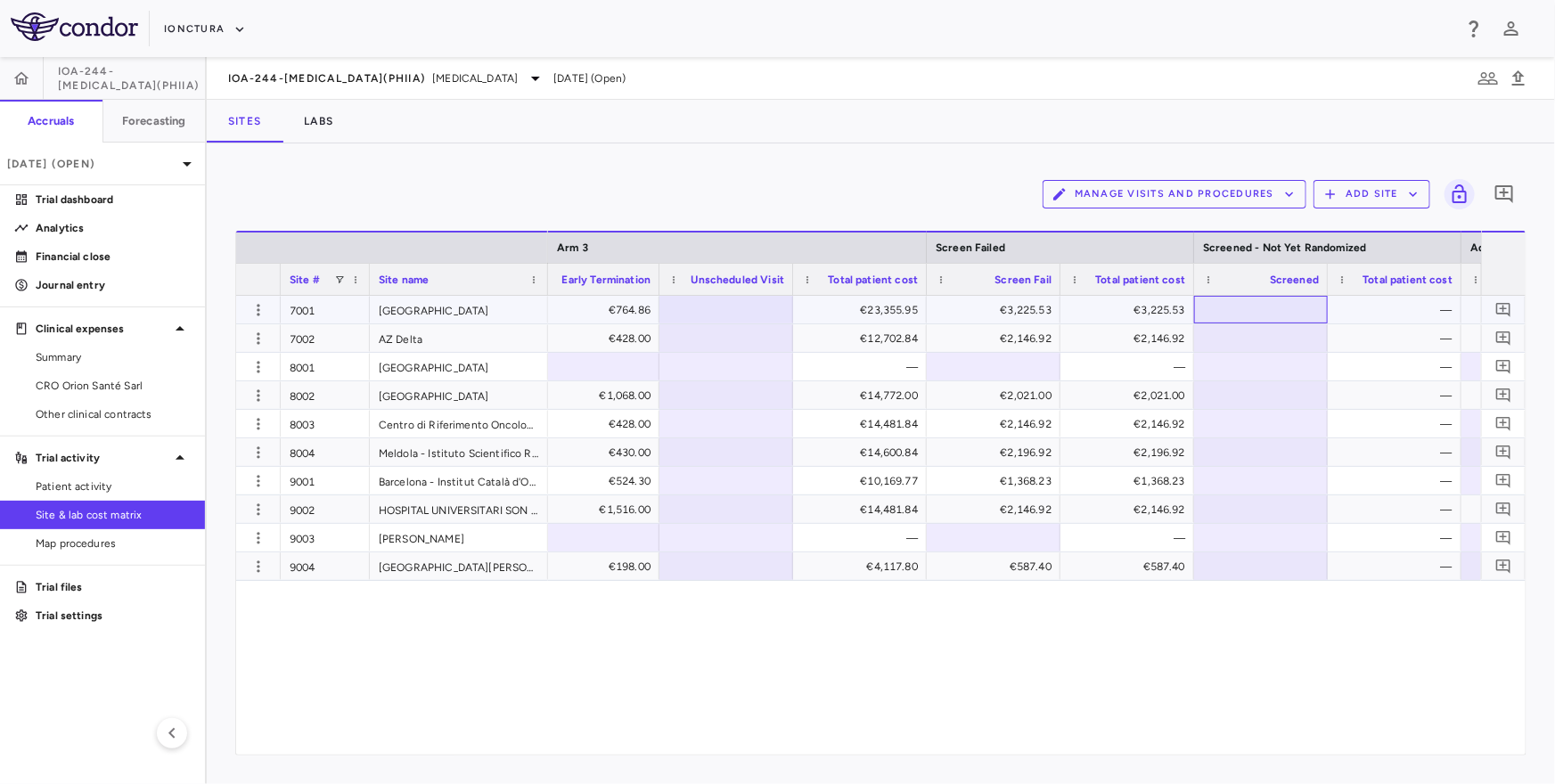
click at [1230, 312] on div at bounding box center [1261, 309] width 116 height 26
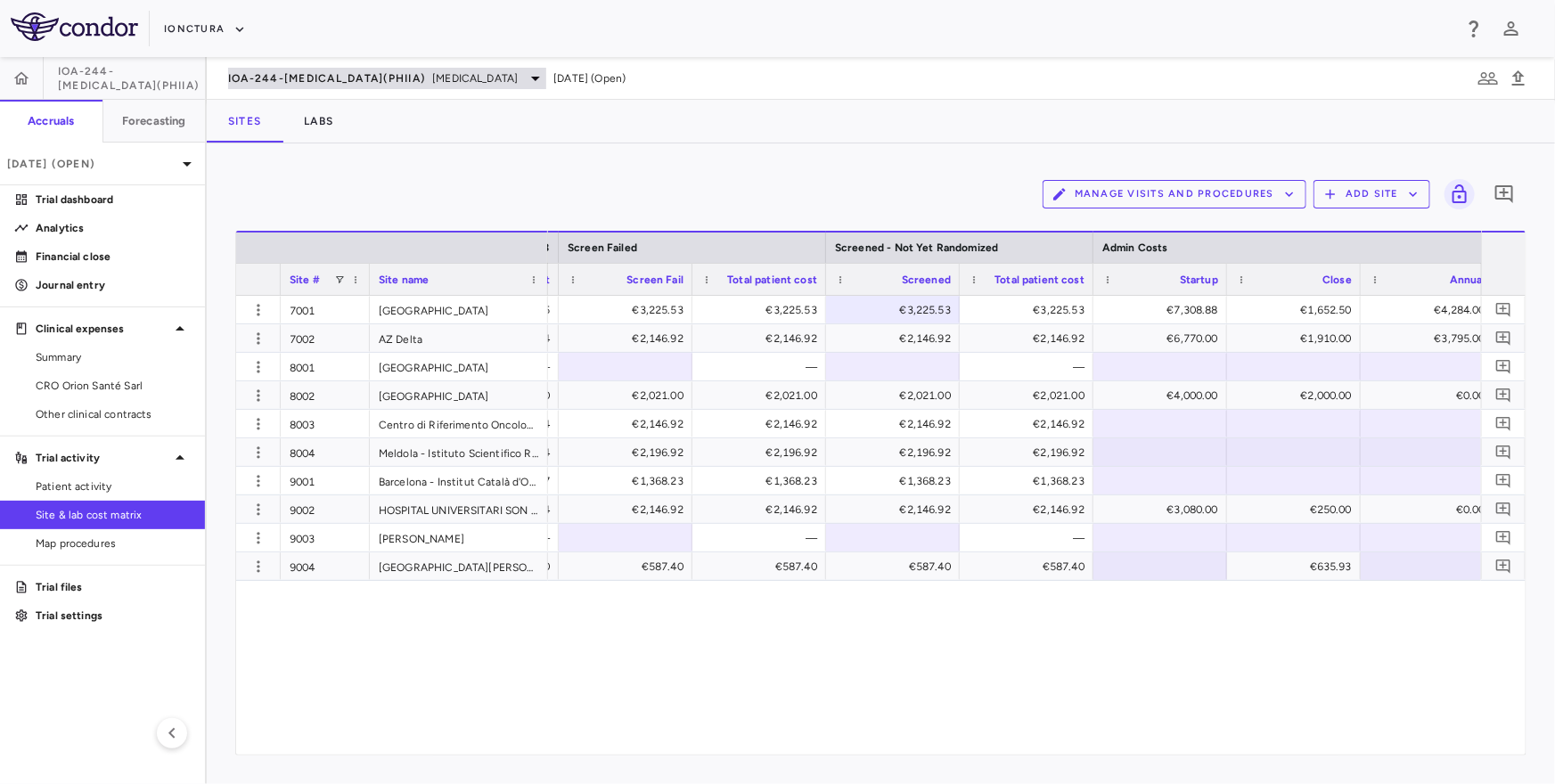
click at [309, 81] on span "IOA-244-NSCLC(PhIIa)" at bounding box center [326, 78] width 197 height 14
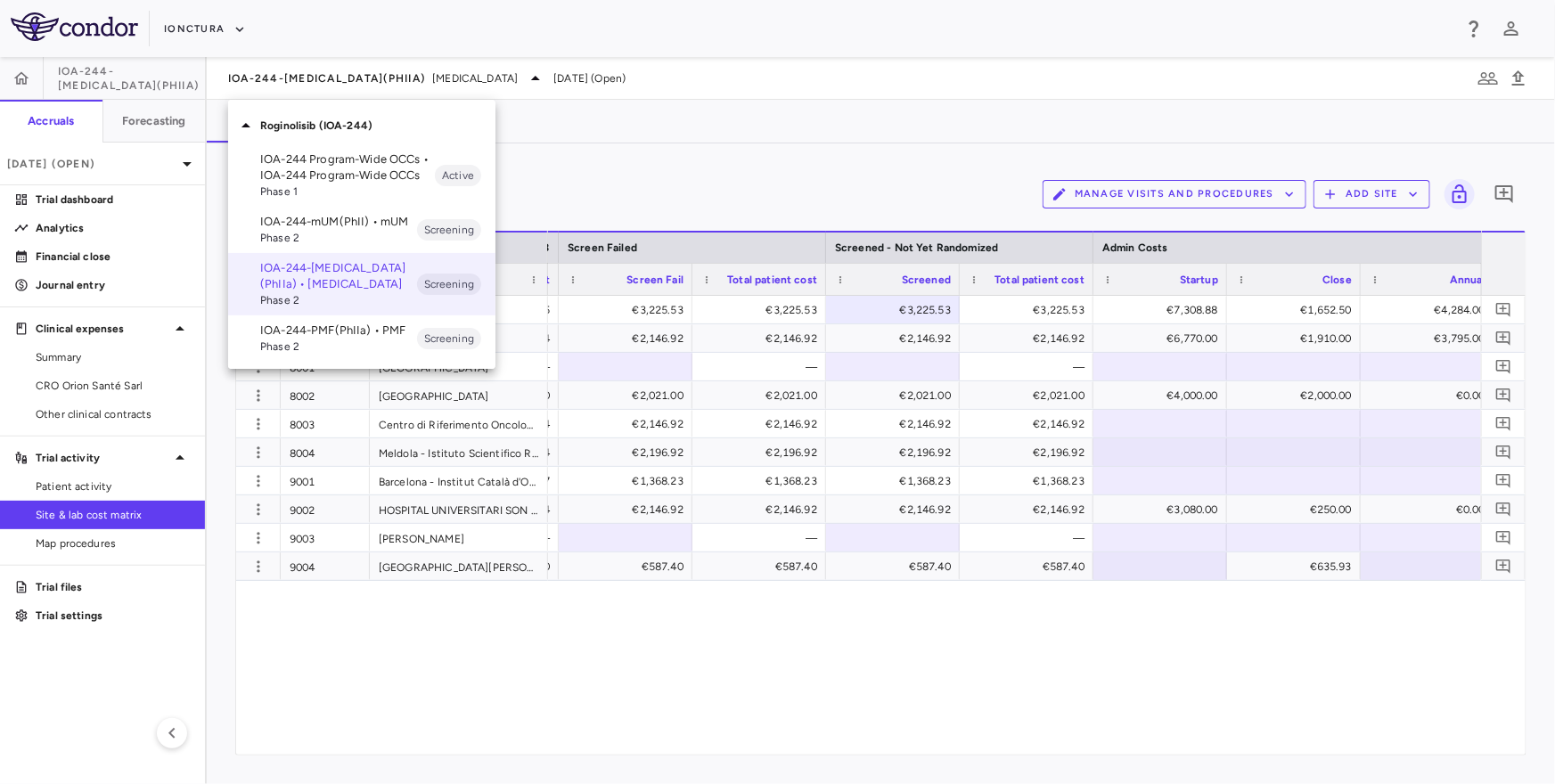
click at [297, 334] on p "IOA-244-PMF(PhIIa) • PMF" at bounding box center [338, 330] width 157 height 16
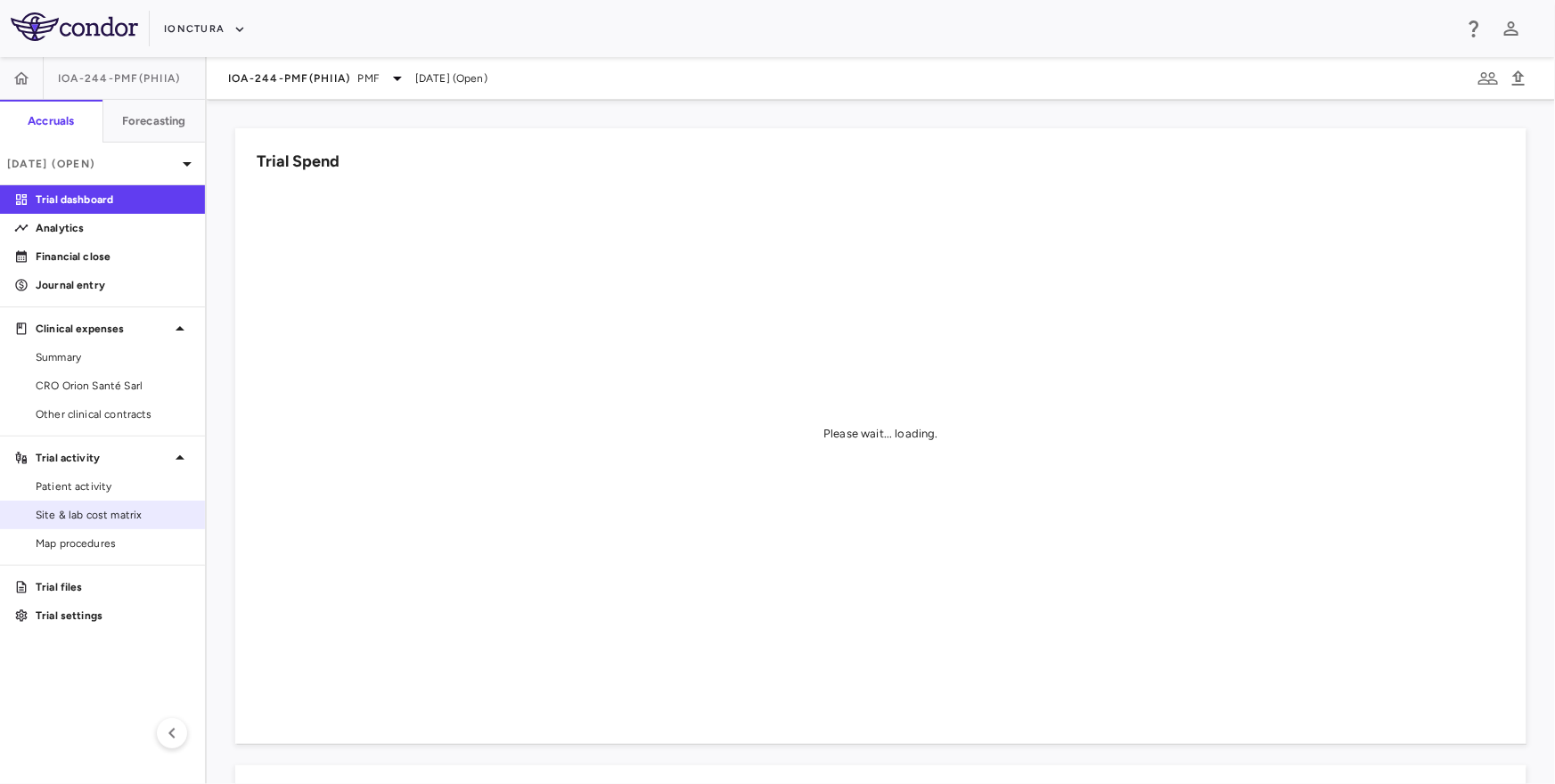
click at [96, 513] on span "Site & lab cost matrix" at bounding box center [113, 515] width 155 height 16
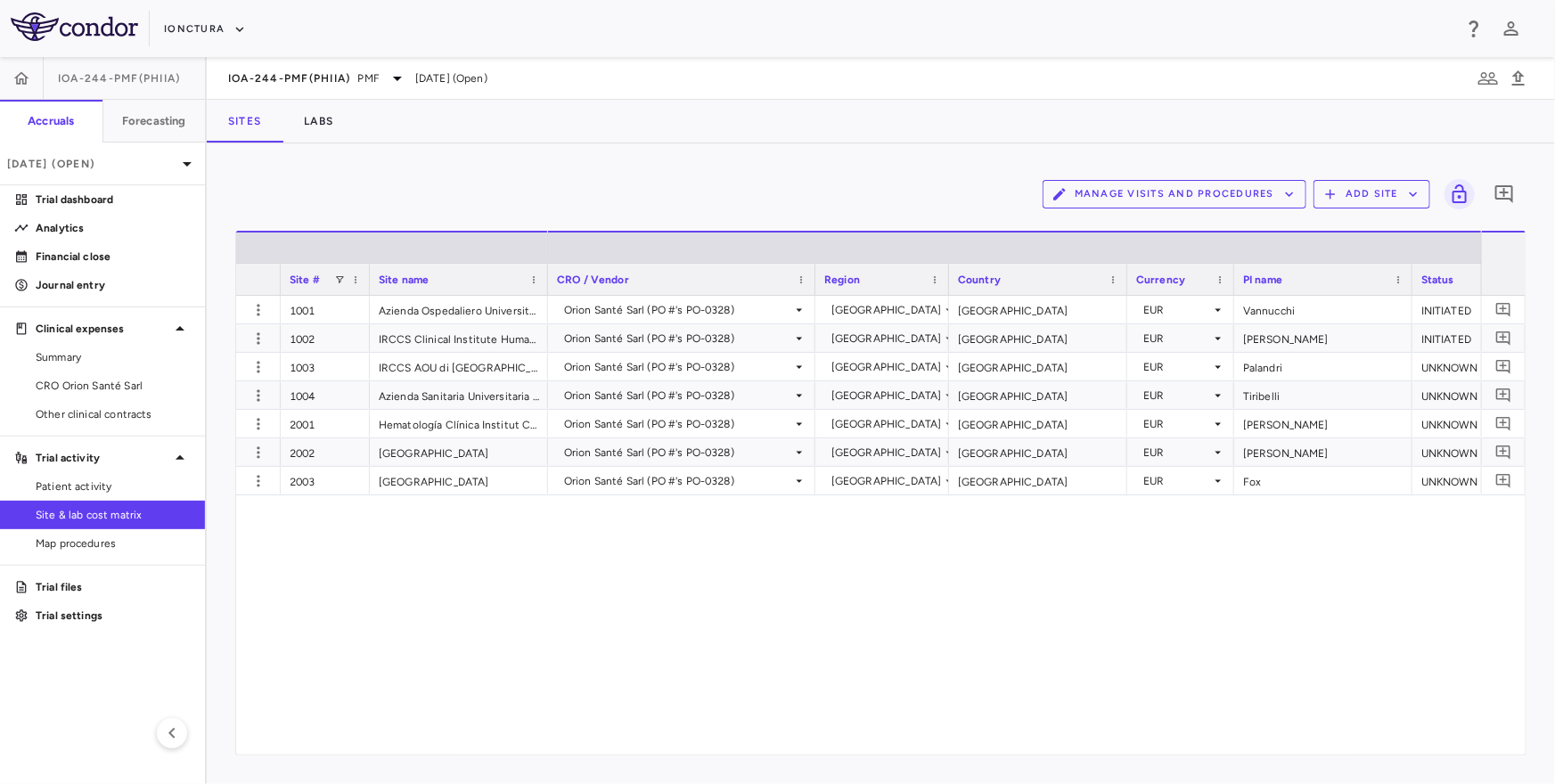
click at [1173, 194] on button "Manage Visits and Procedures" at bounding box center [1173, 195] width 264 height 29
click at [1152, 225] on li "Visit Schedules" at bounding box center [1156, 229] width 190 height 27
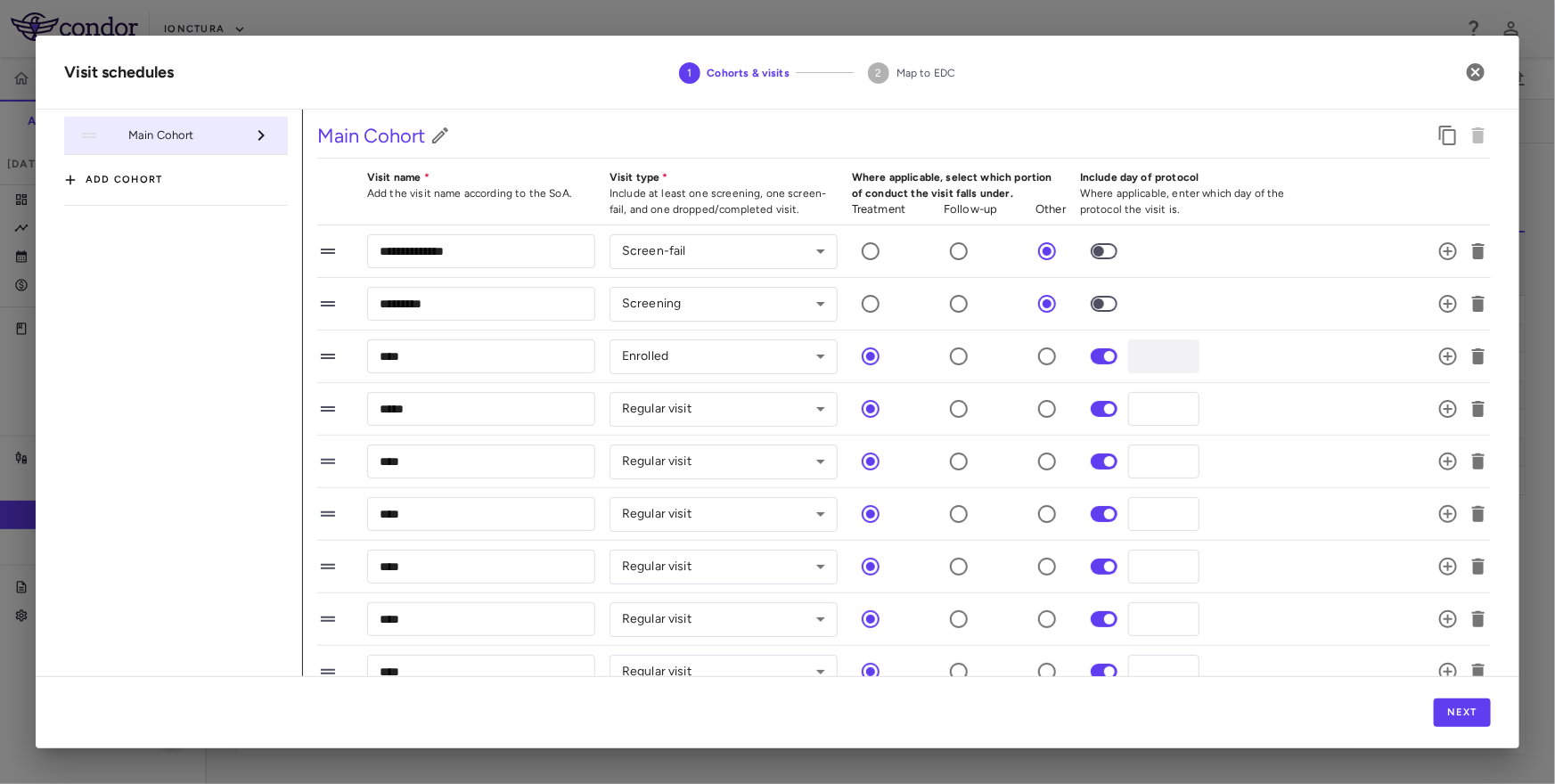
click at [148, 176] on button "Add cohort" at bounding box center [113, 180] width 99 height 29
type input "**********"
click at [266, 173] on icon "button" at bounding box center [266, 179] width 21 height 21
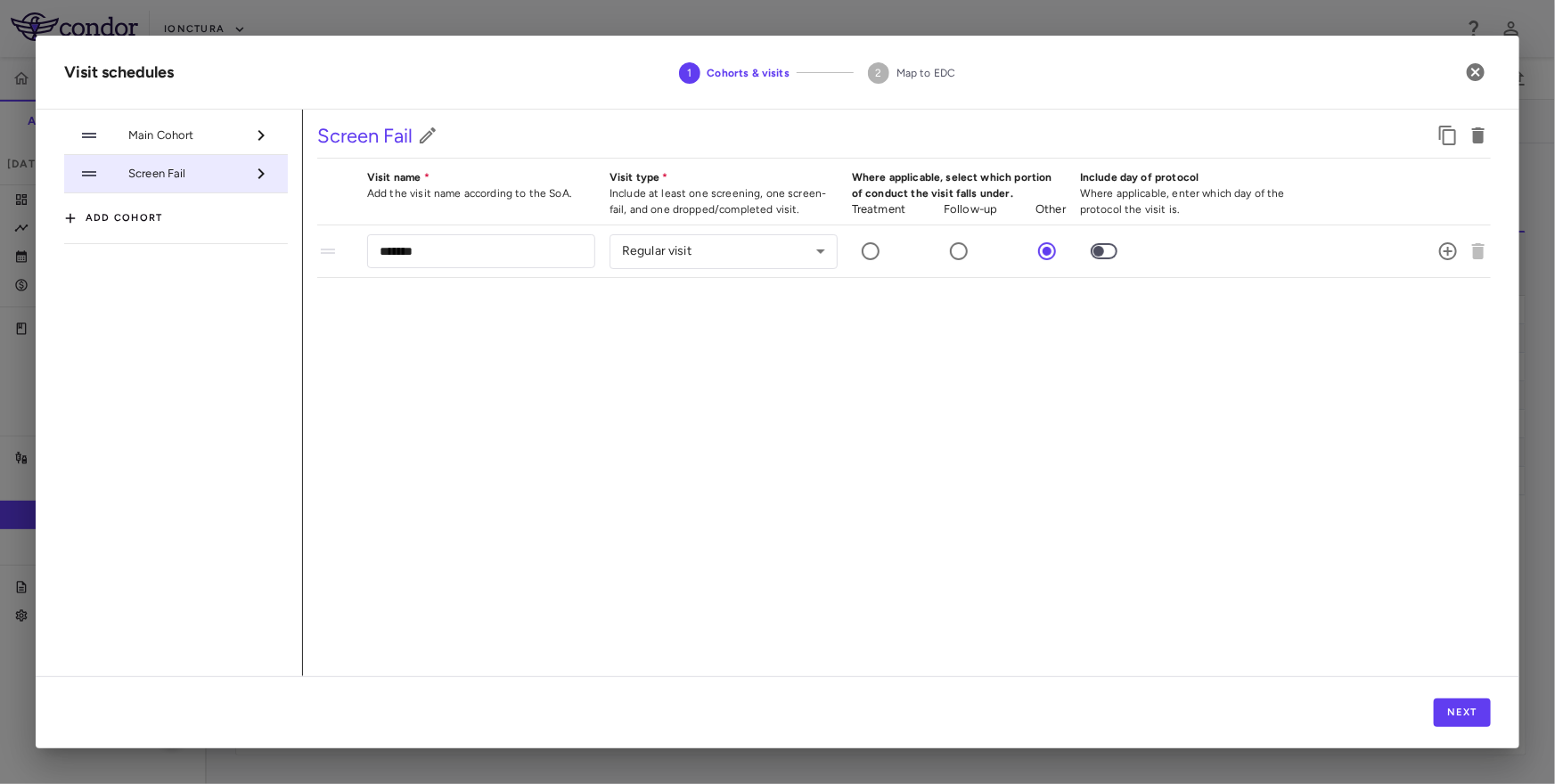
click at [124, 228] on button "Add cohort" at bounding box center [113, 219] width 99 height 29
type input "**********"
click at [274, 220] on icon "button" at bounding box center [266, 218] width 21 height 21
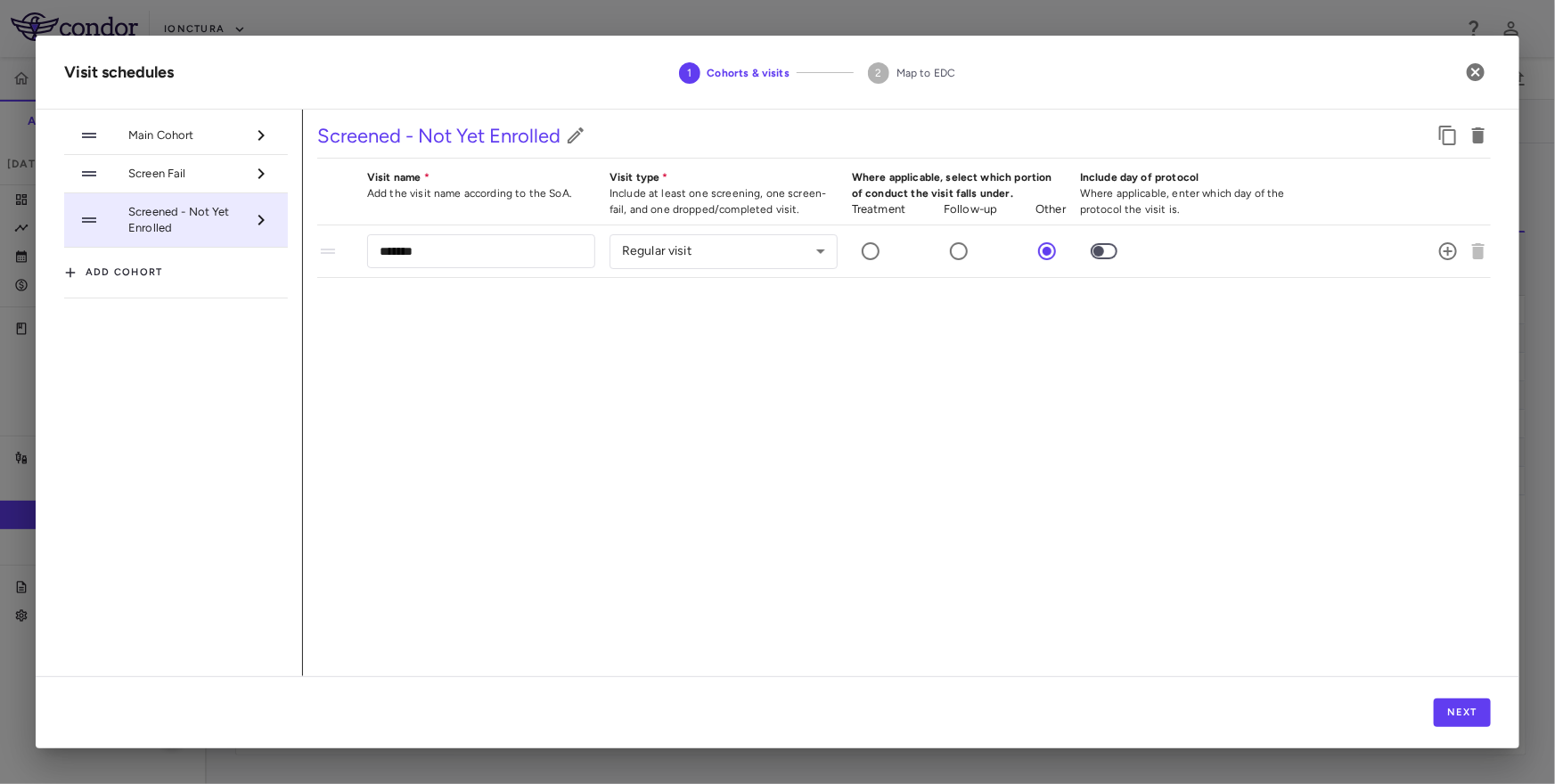
click at [201, 159] on li "Screen Fail" at bounding box center [175, 174] width 223 height 38
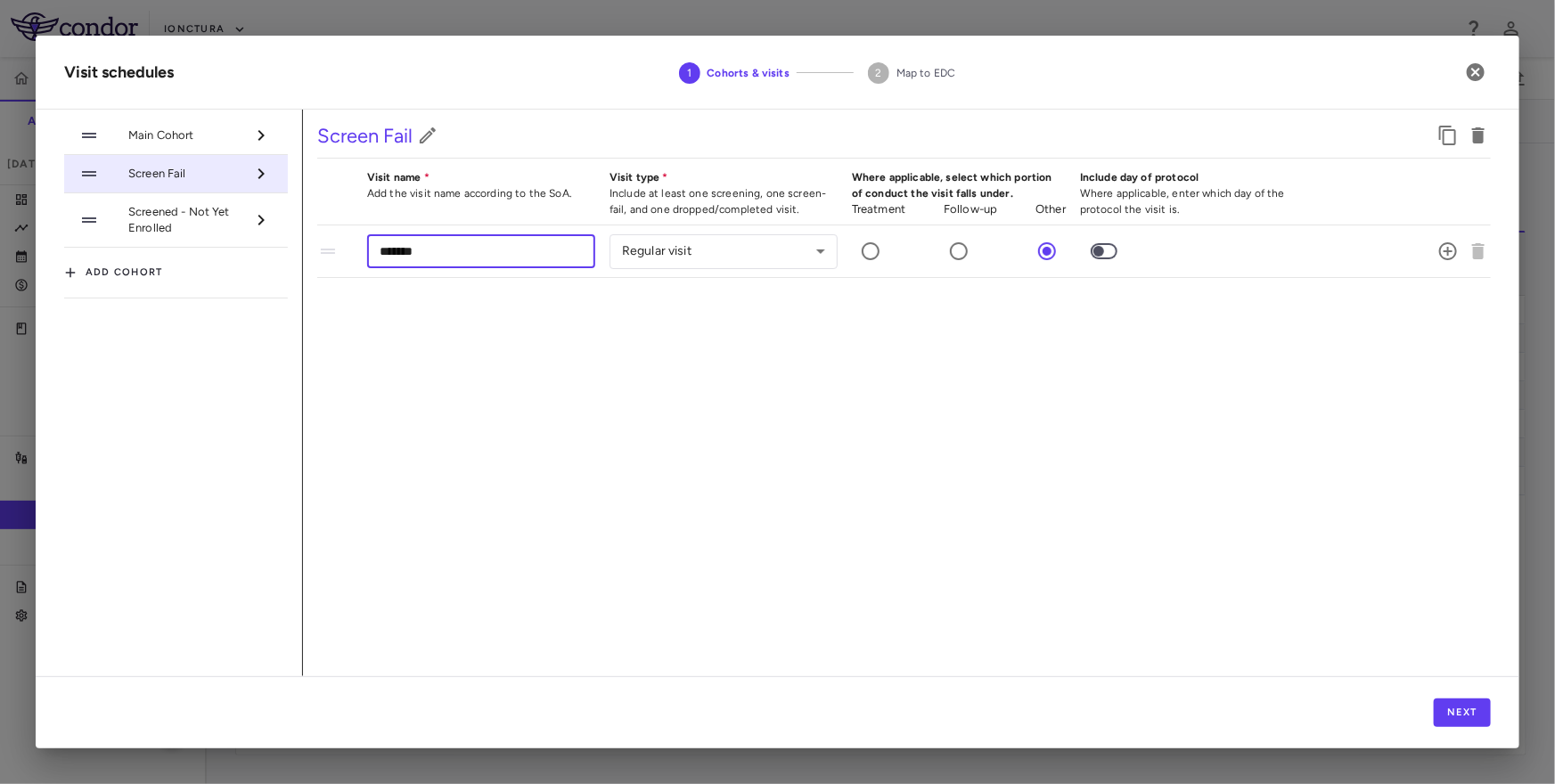
click at [489, 255] on input "*******" at bounding box center [481, 250] width 228 height 33
type input "**********"
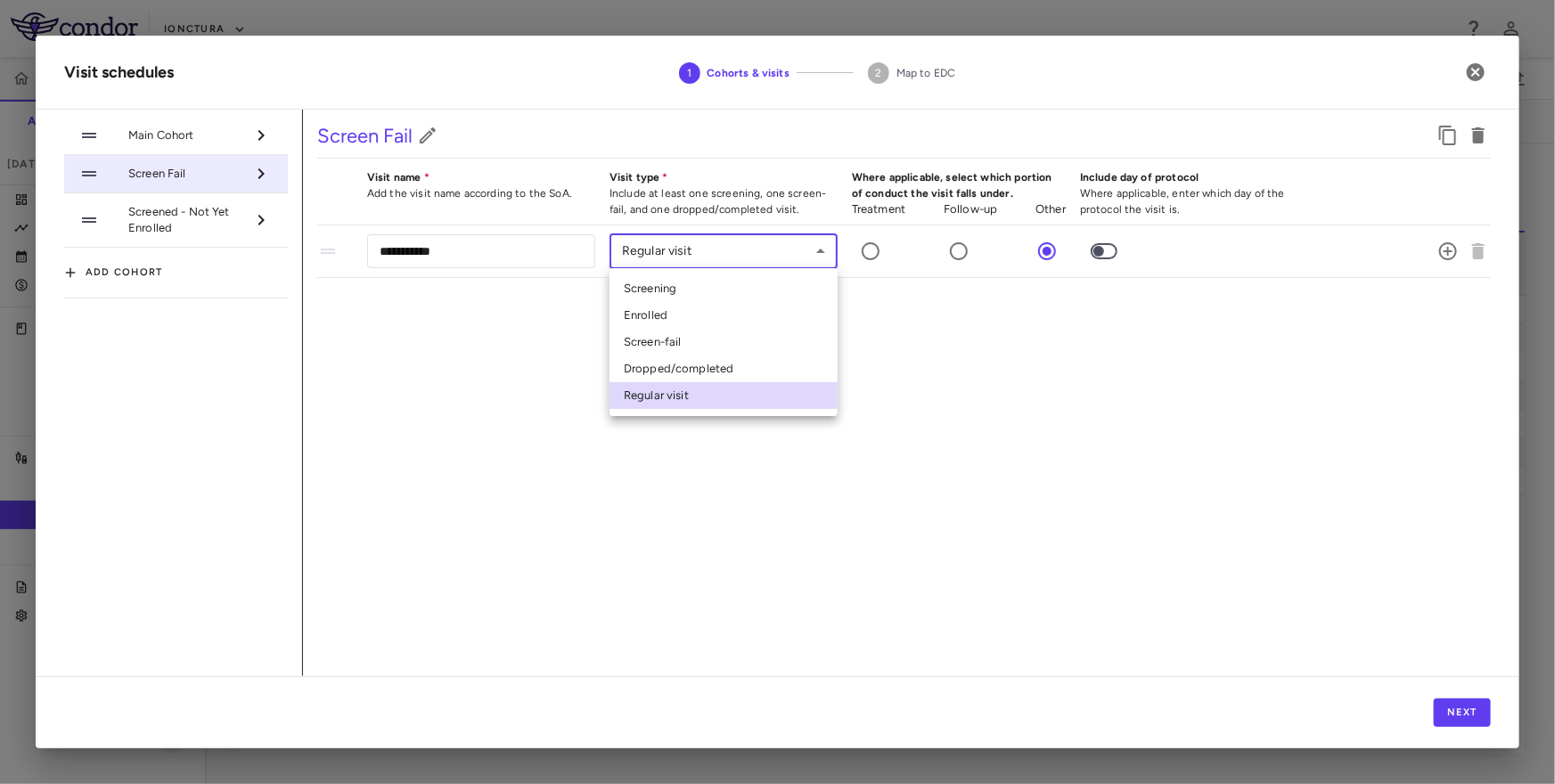
click at [742, 258] on body "Skip to sidebar Skip to main content iOnctura IOA-244-PMF(PhIIa) Accruals Forec…" at bounding box center [778, 392] width 1555 height 784
click at [677, 341] on li "Screen-fail" at bounding box center [724, 342] width 228 height 27
type input "**********"
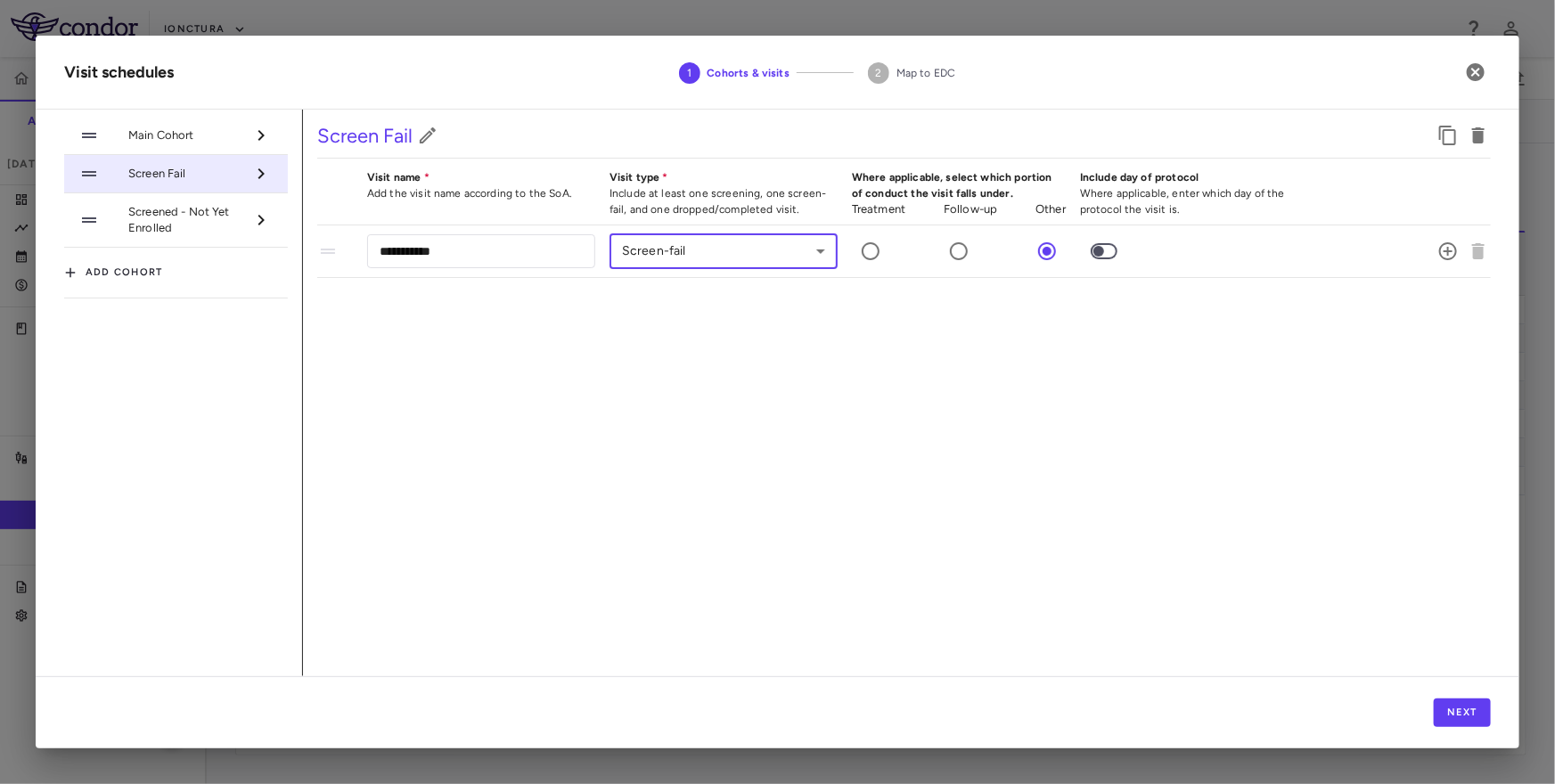
click at [193, 220] on span "Screened - Not Yet Enrolled" at bounding box center [187, 219] width 117 height 32
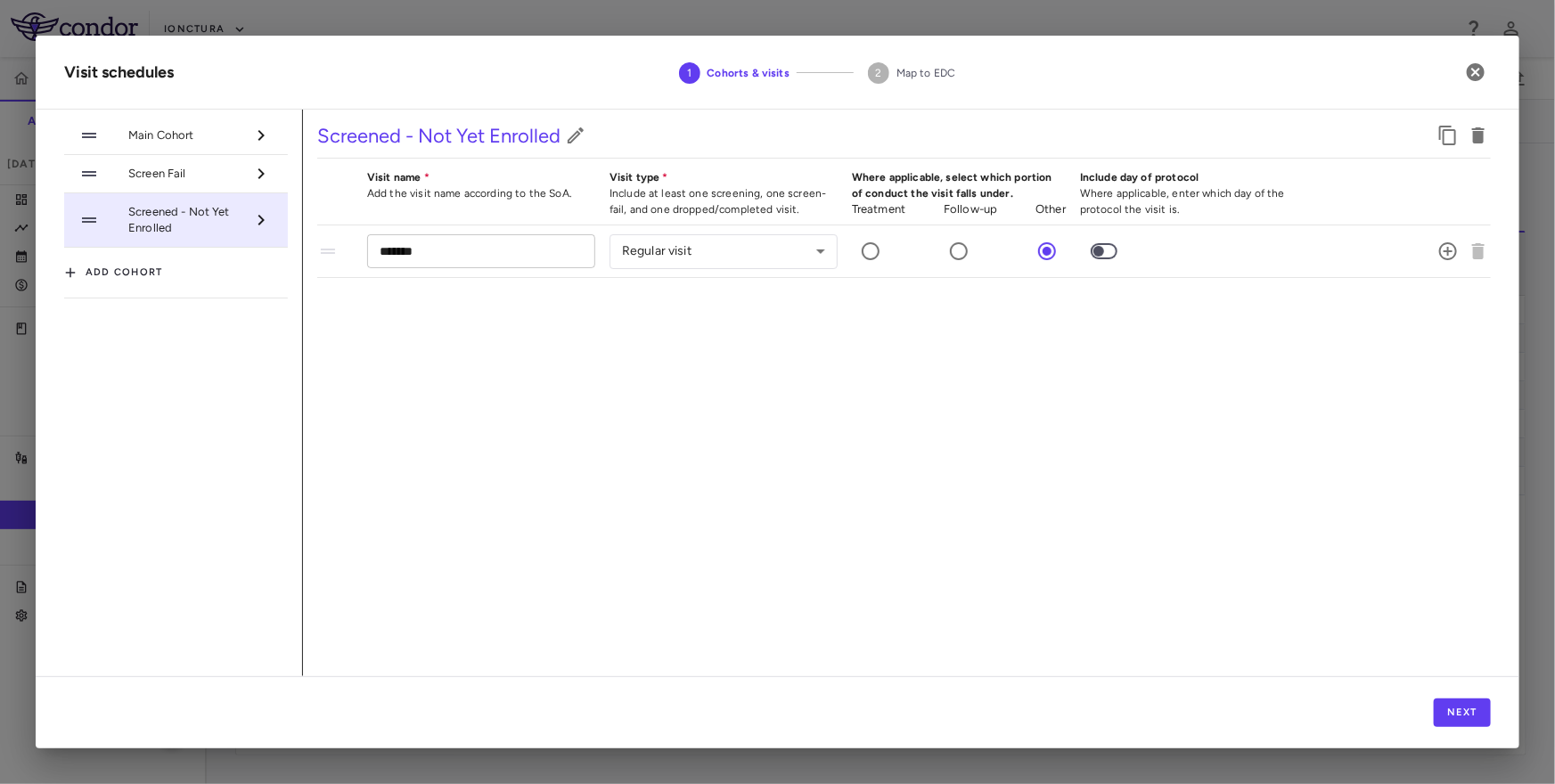
click at [449, 242] on input "*******" at bounding box center [481, 250] width 228 height 33
click at [447, 250] on input "*******" at bounding box center [481, 250] width 228 height 33
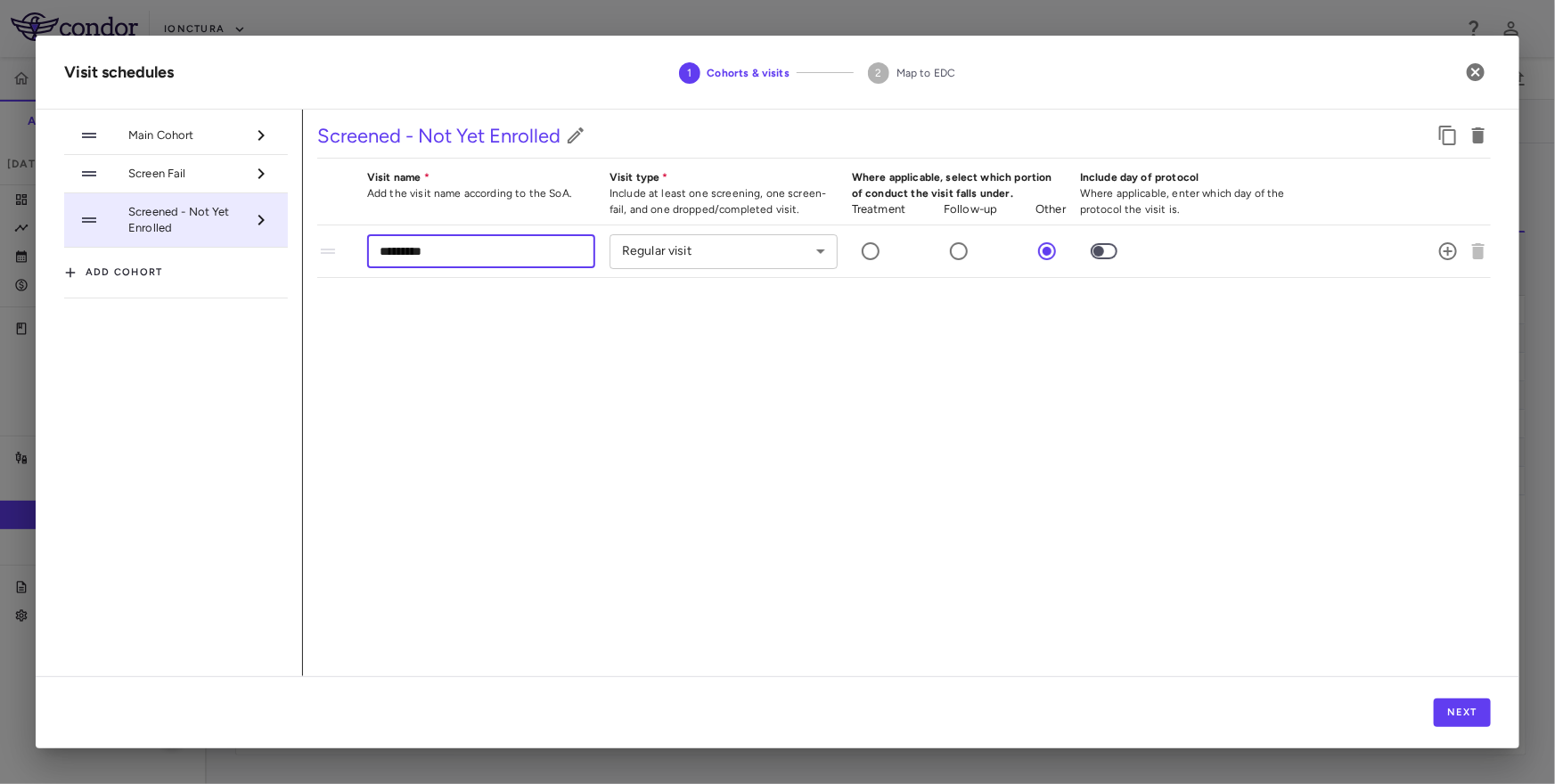
type input "*********"
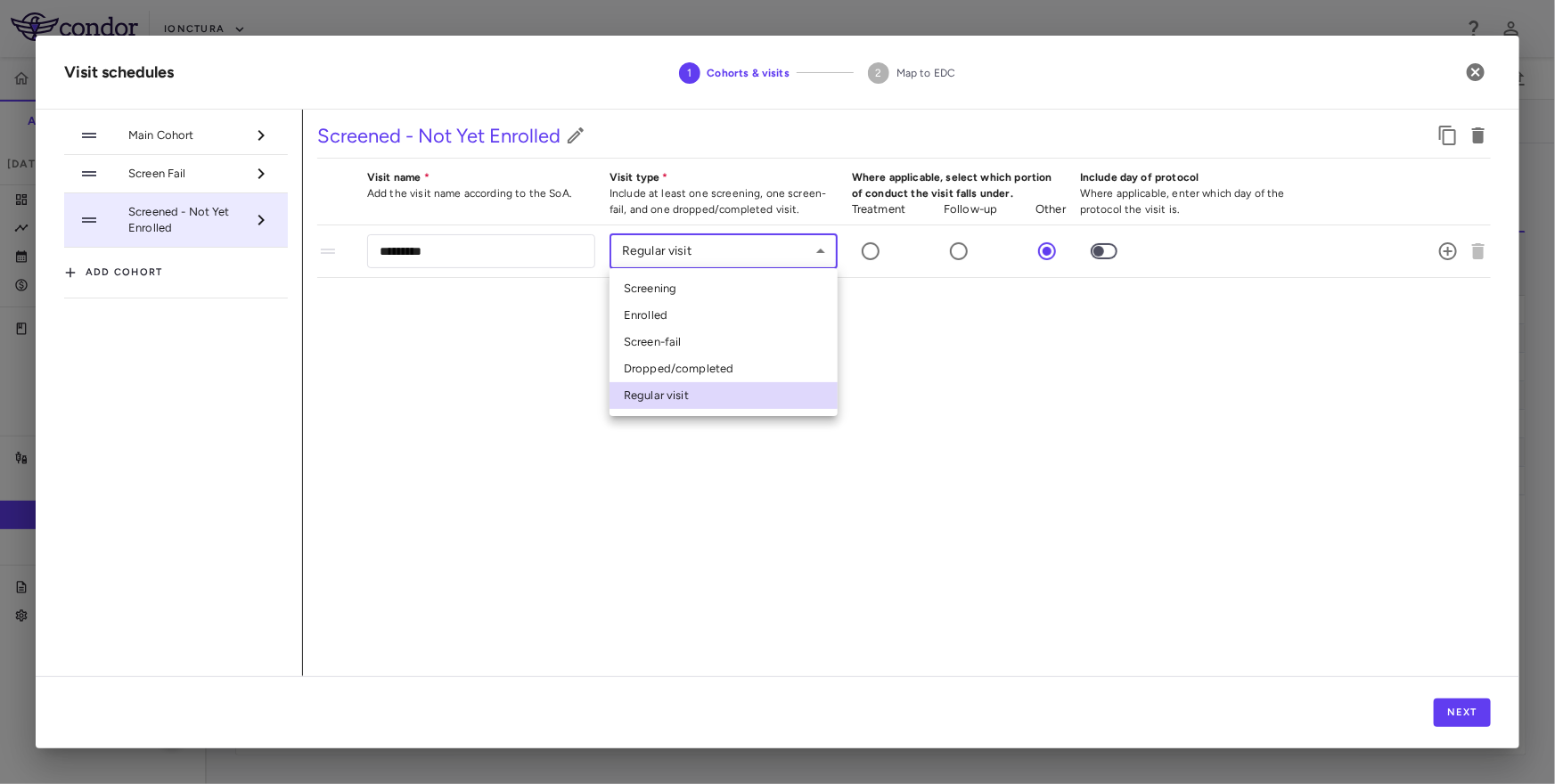
click at [679, 236] on body "Skip to sidebar Skip to main content iOnctura IOA-244-PMF(PhIIa) Accruals Forec…" at bounding box center [778, 392] width 1555 height 784
click at [666, 285] on li "Screening" at bounding box center [724, 288] width 228 height 27
type input "********"
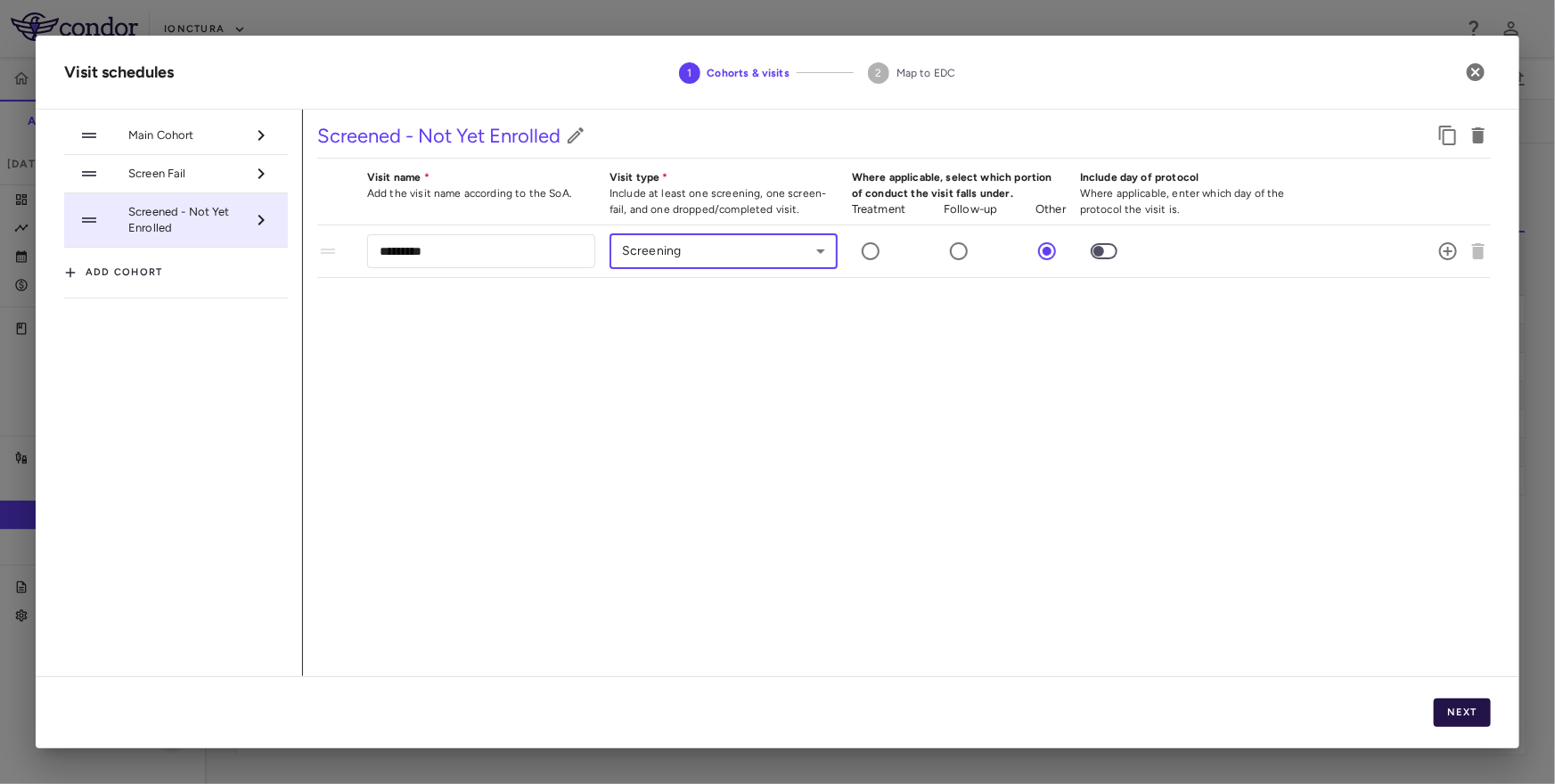
click at [1455, 721] on button "Next" at bounding box center [1461, 713] width 57 height 29
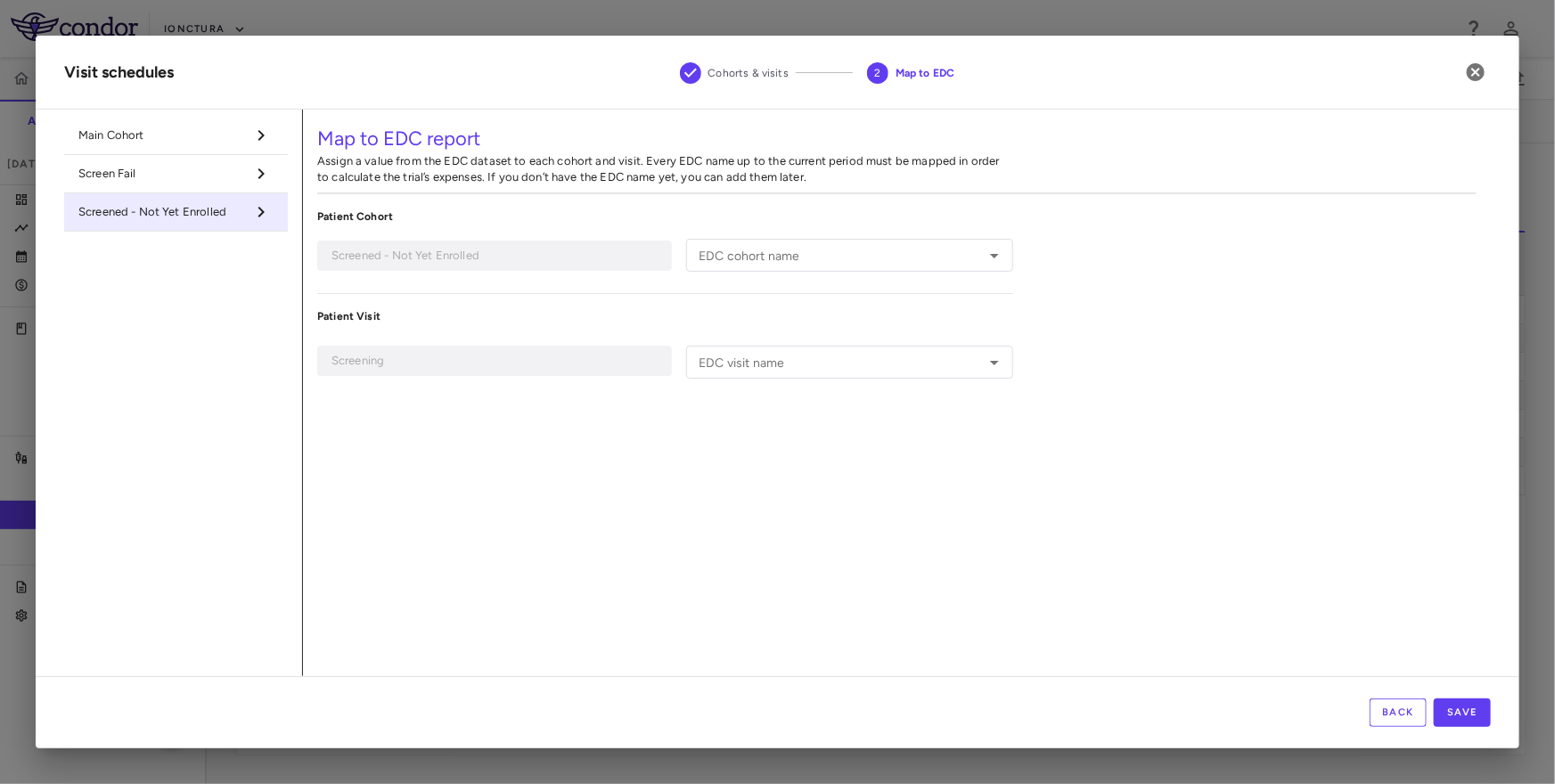
click at [220, 170] on span "Screen Fail" at bounding box center [162, 173] width 167 height 16
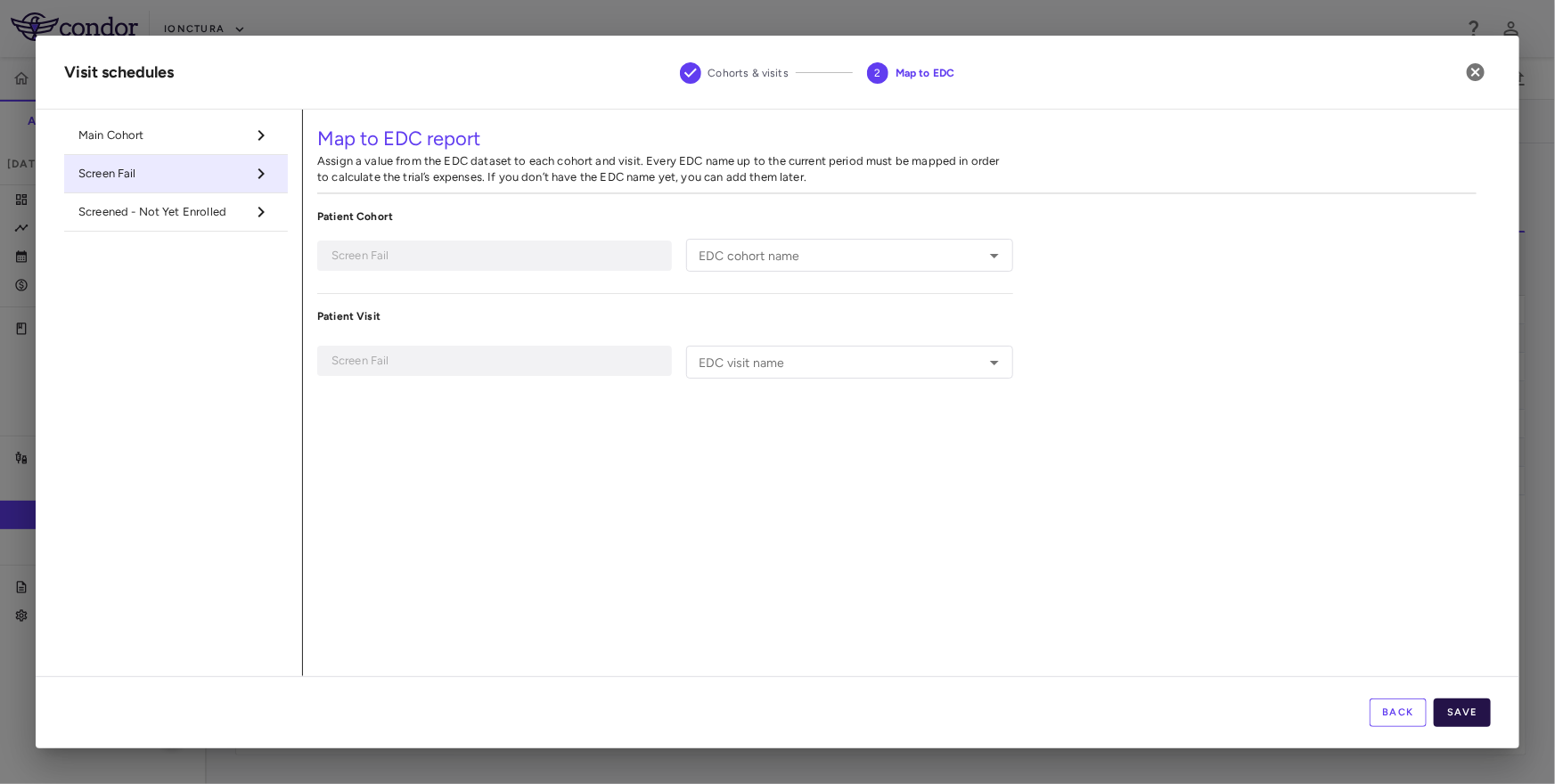
click at [1461, 708] on button "Save" at bounding box center [1461, 713] width 57 height 29
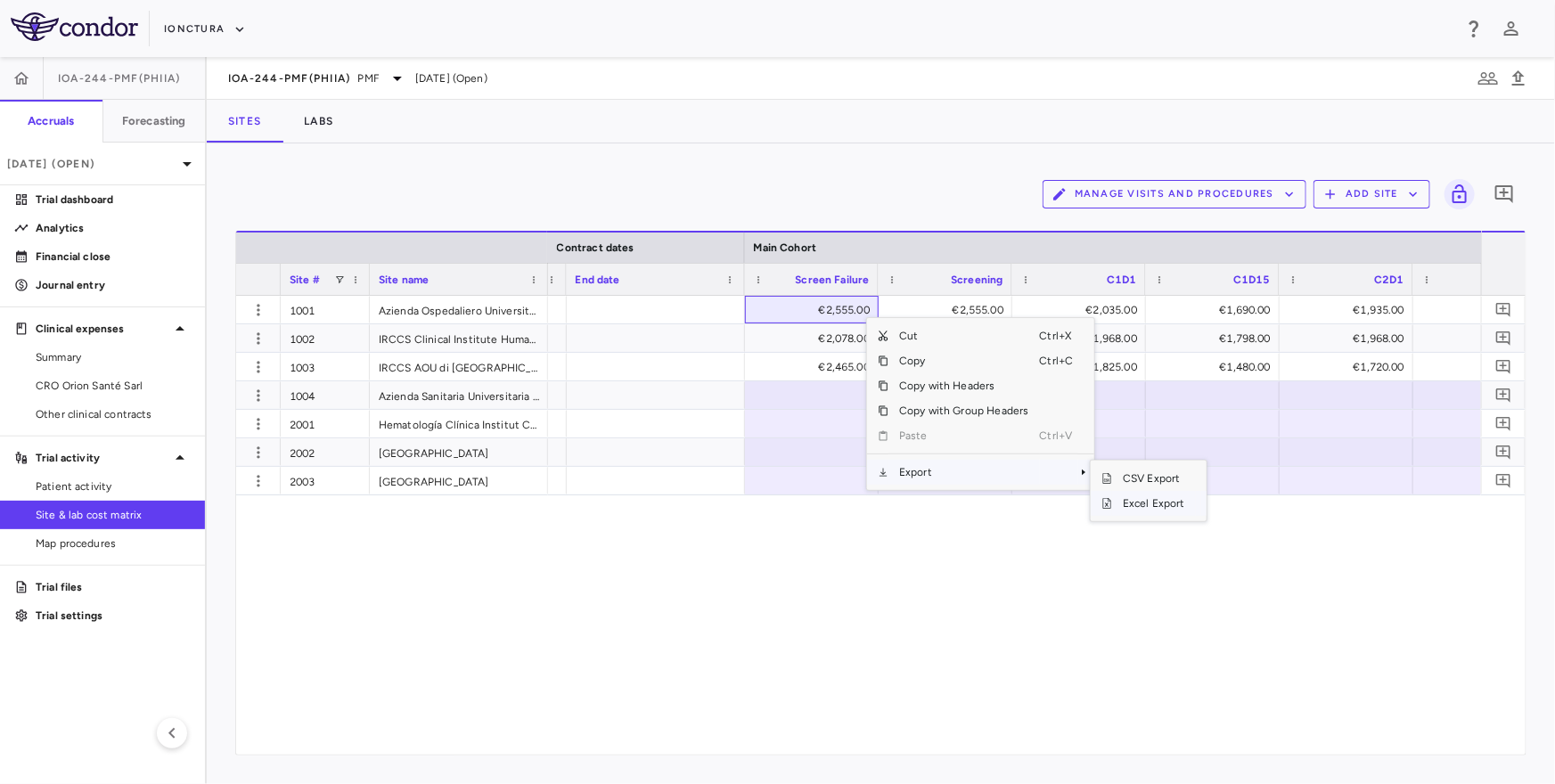
click at [1126, 503] on span "Excel Export" at bounding box center [1153, 503] width 83 height 25
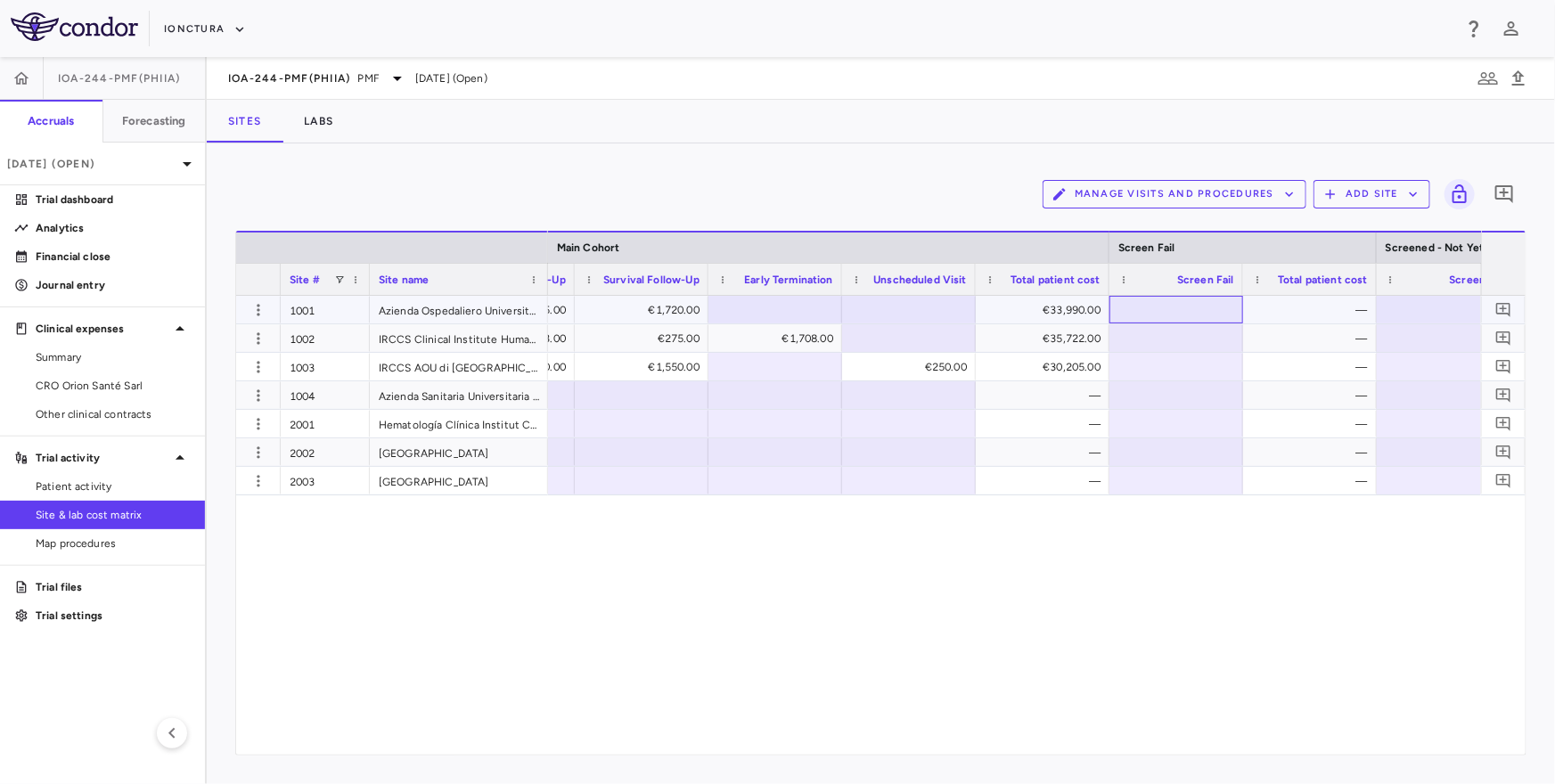
click at [1149, 307] on div at bounding box center [1175, 309] width 116 height 26
click at [1417, 309] on div at bounding box center [1443, 309] width 116 height 26
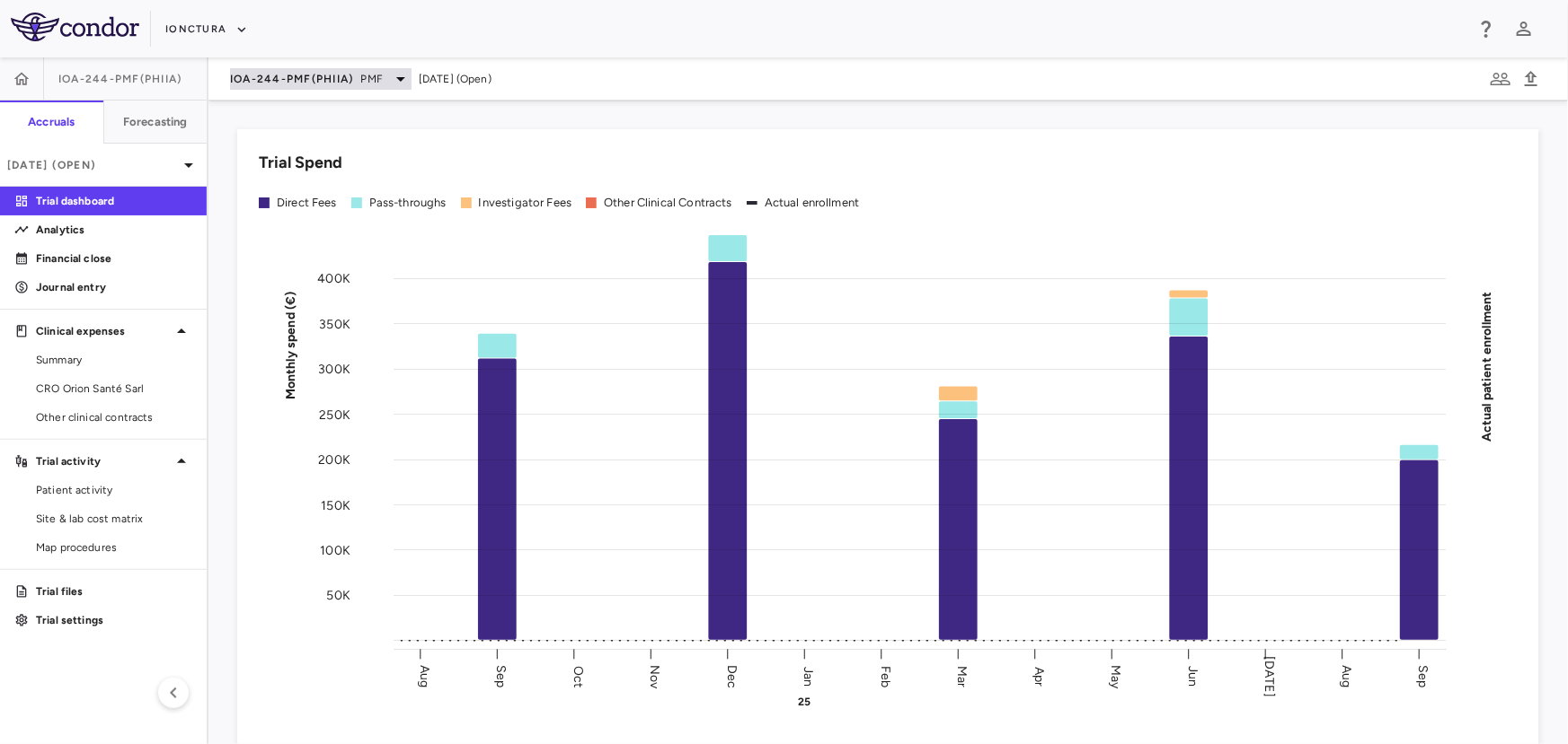
click at [278, 78] on span "IOA-244-PMF(PhIIa)" at bounding box center [292, 78] width 124 height 14
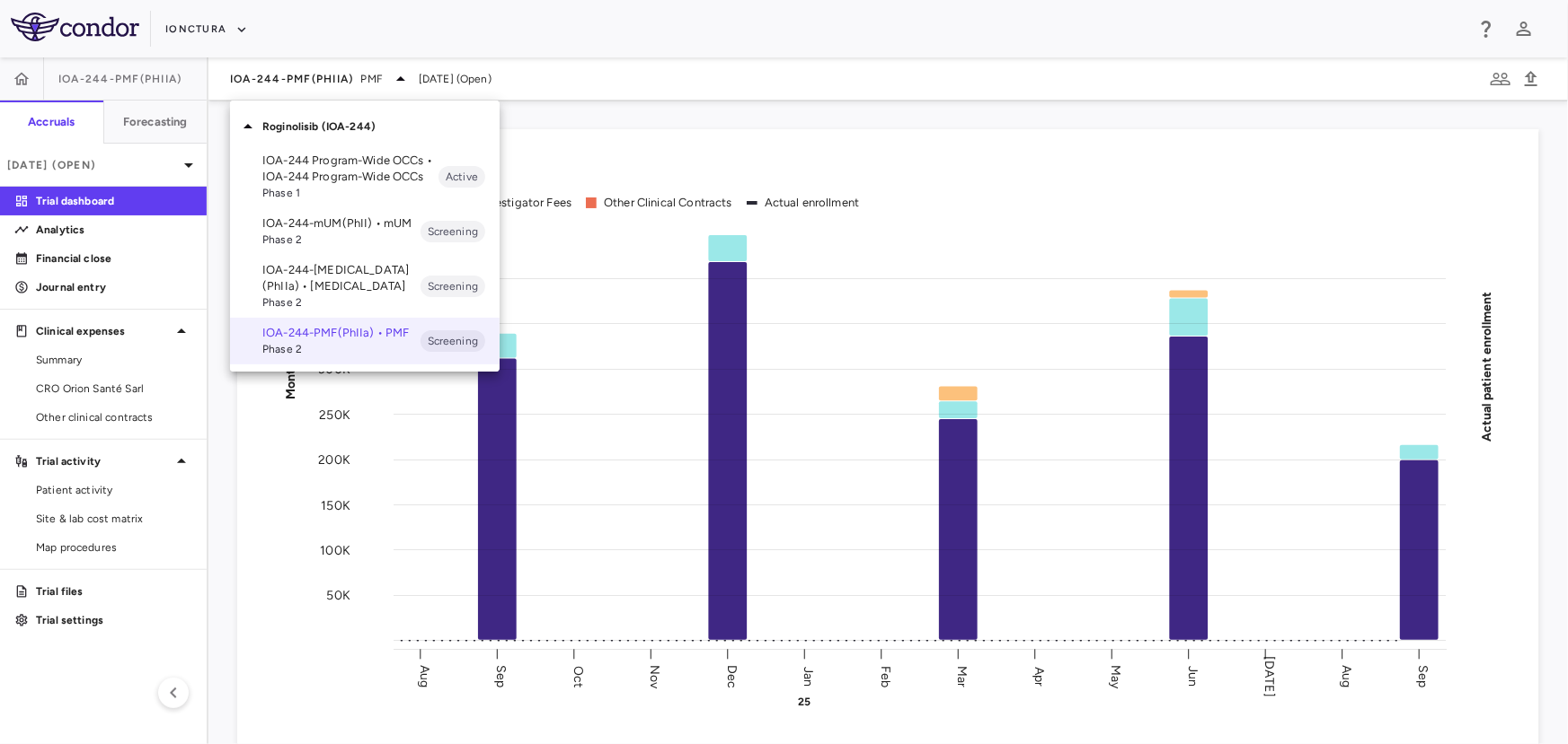
click at [210, 18] on div at bounding box center [784, 372] width 1568 height 744
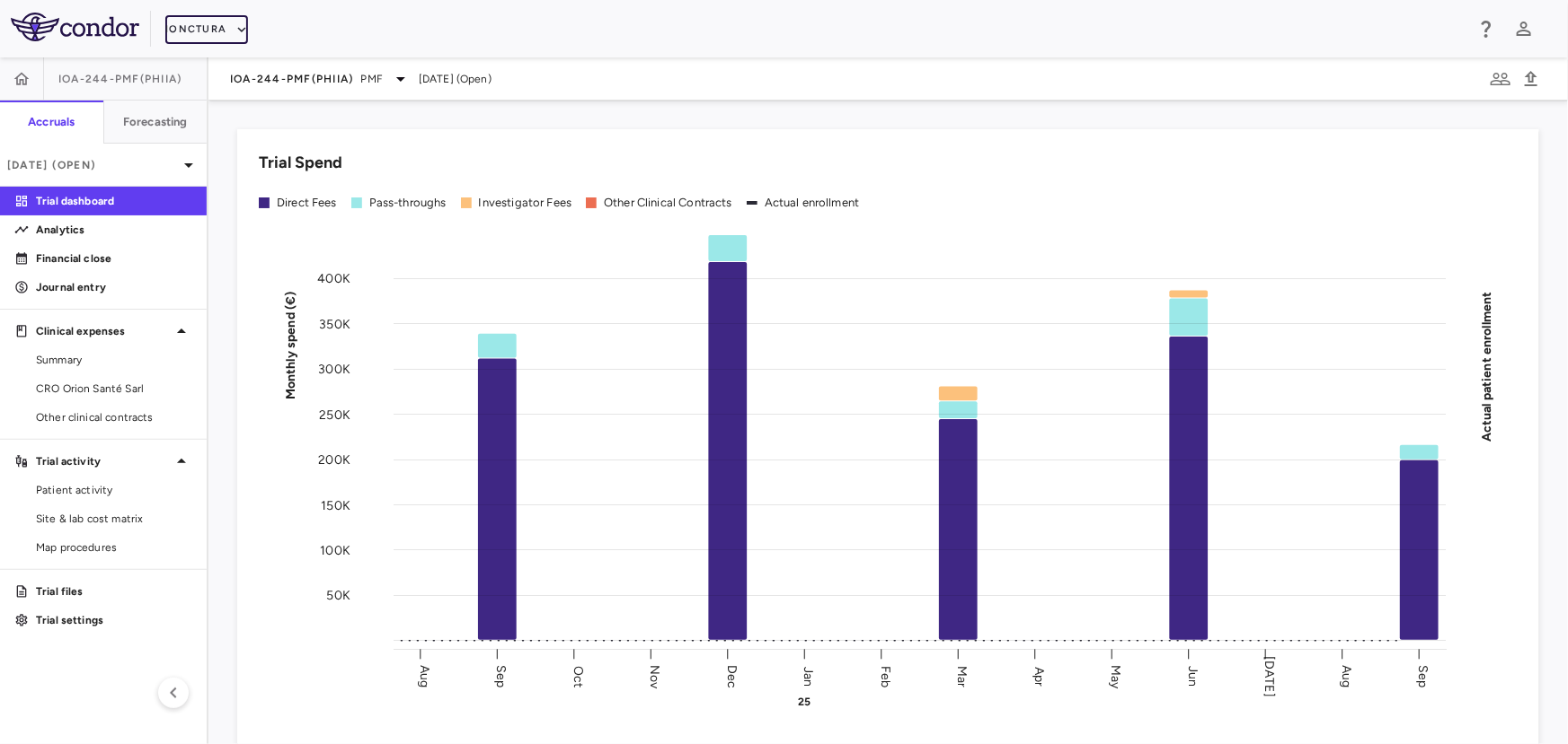
click at [189, 32] on button "iOnctura" at bounding box center [206, 30] width 82 height 29
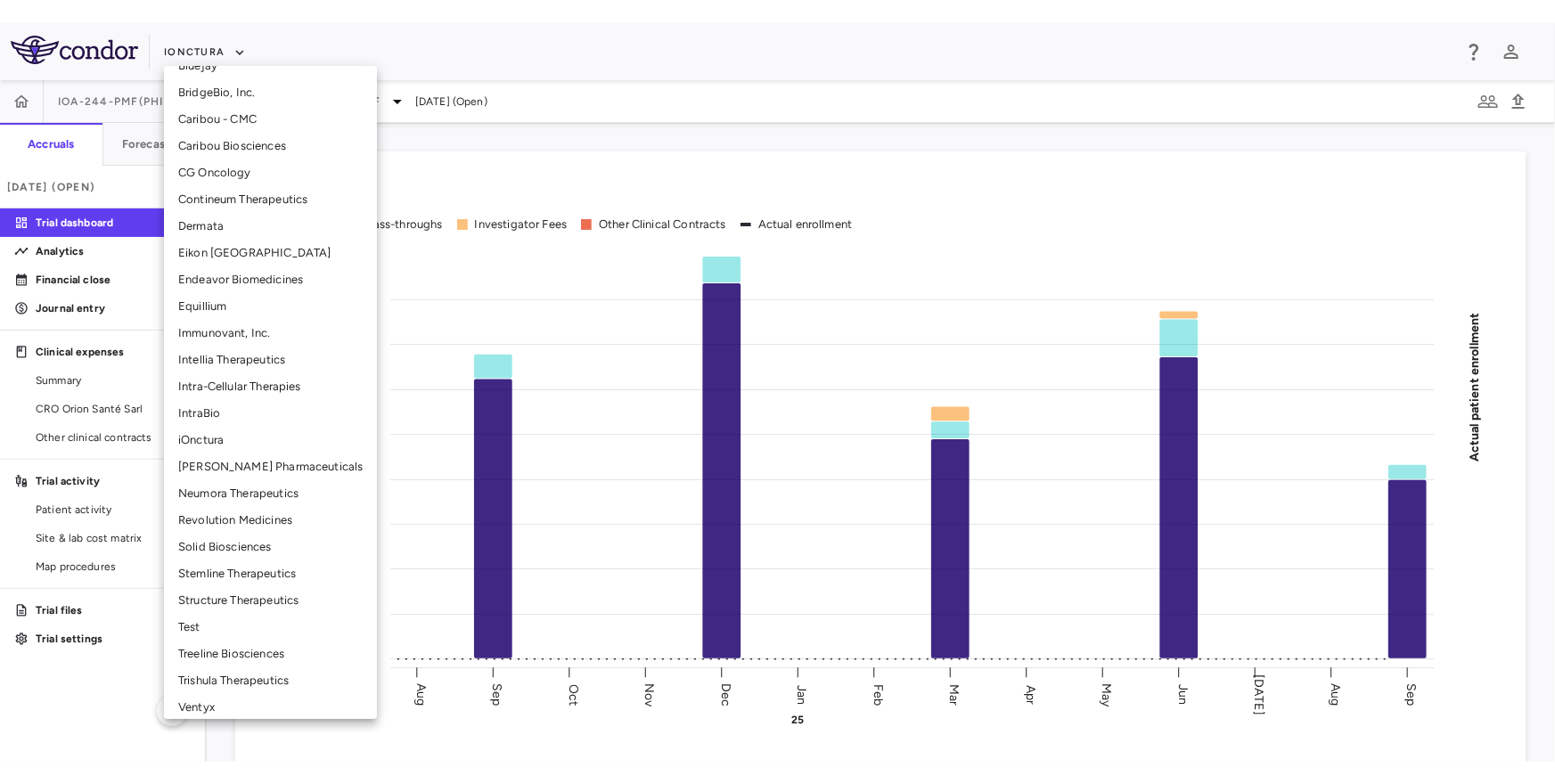
scroll to position [324, 0]
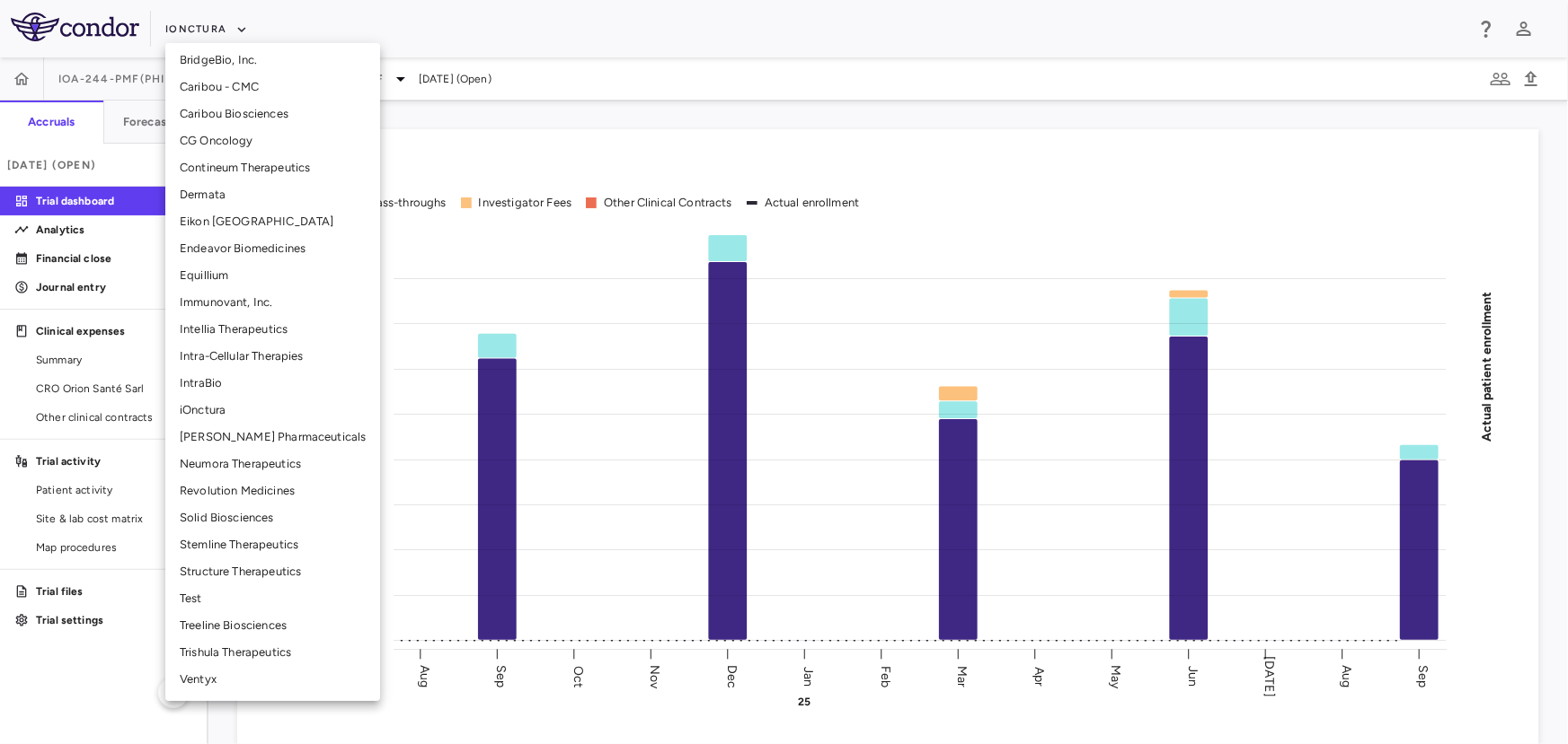
click at [235, 142] on li "CG Oncology" at bounding box center [273, 141] width 215 height 27
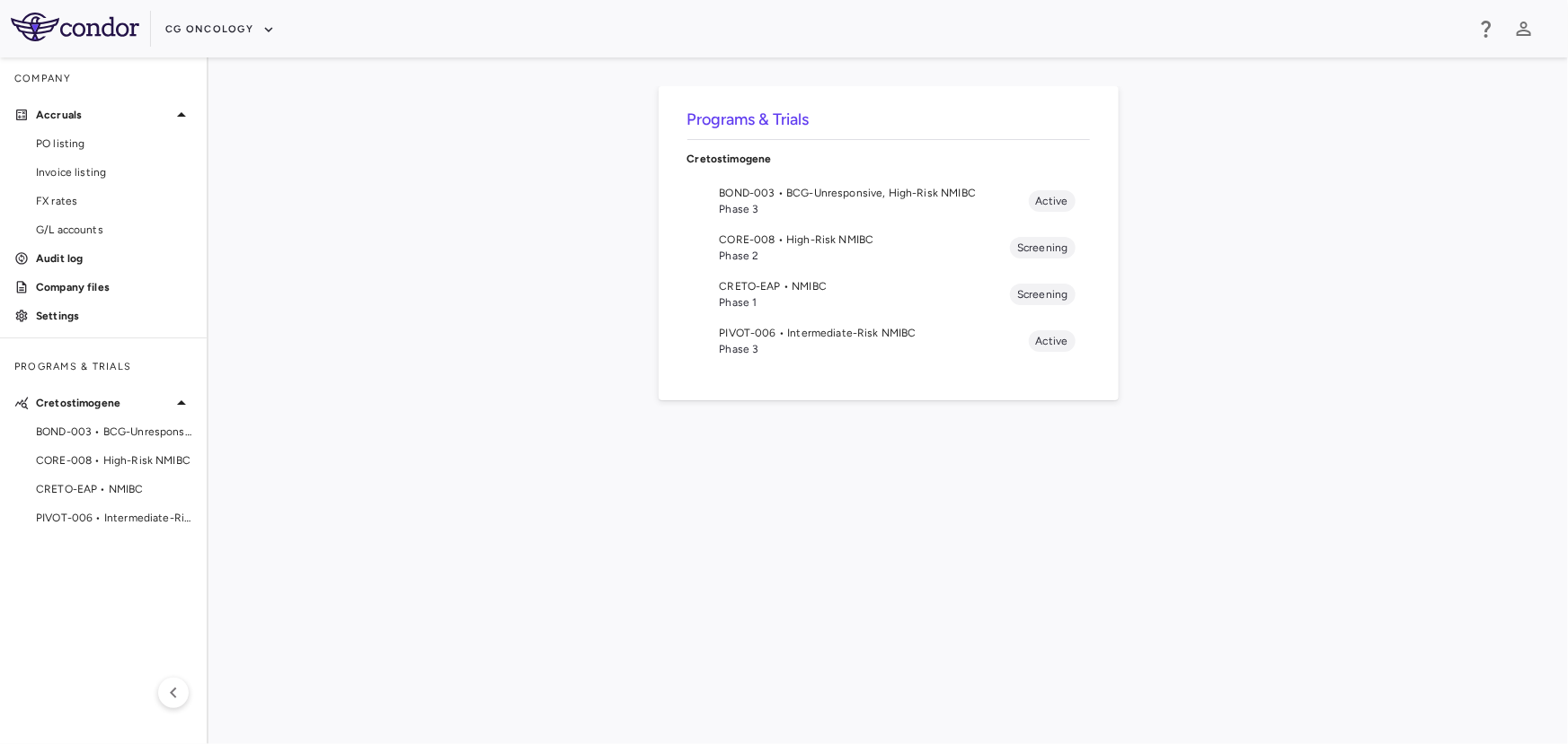
click at [818, 348] on span "Phase 3" at bounding box center [874, 349] width 309 height 16
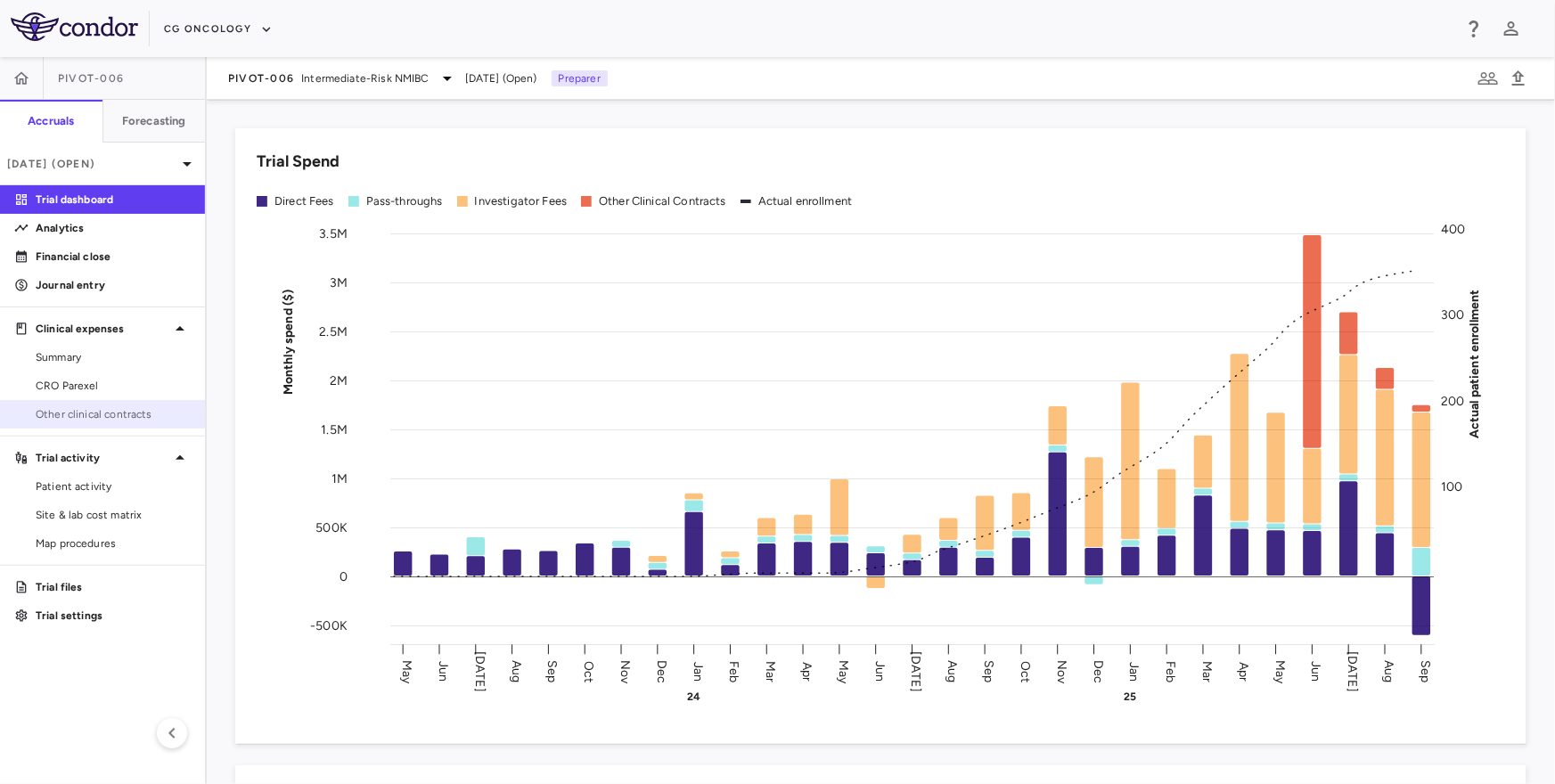
click at [161, 418] on span "Other clinical contracts" at bounding box center [113, 414] width 155 height 16
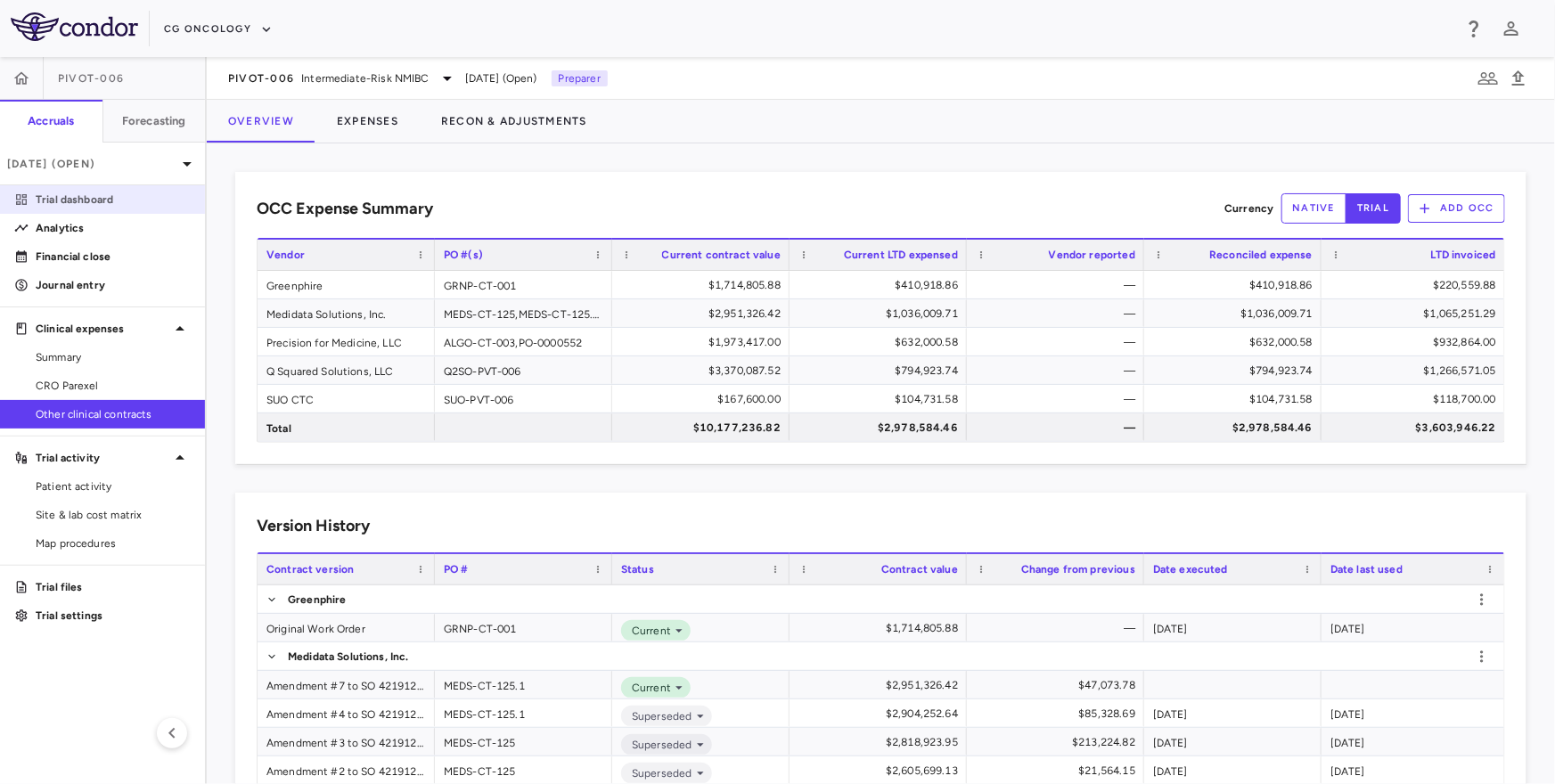
click at [122, 193] on p "Trial dashboard" at bounding box center [113, 199] width 155 height 16
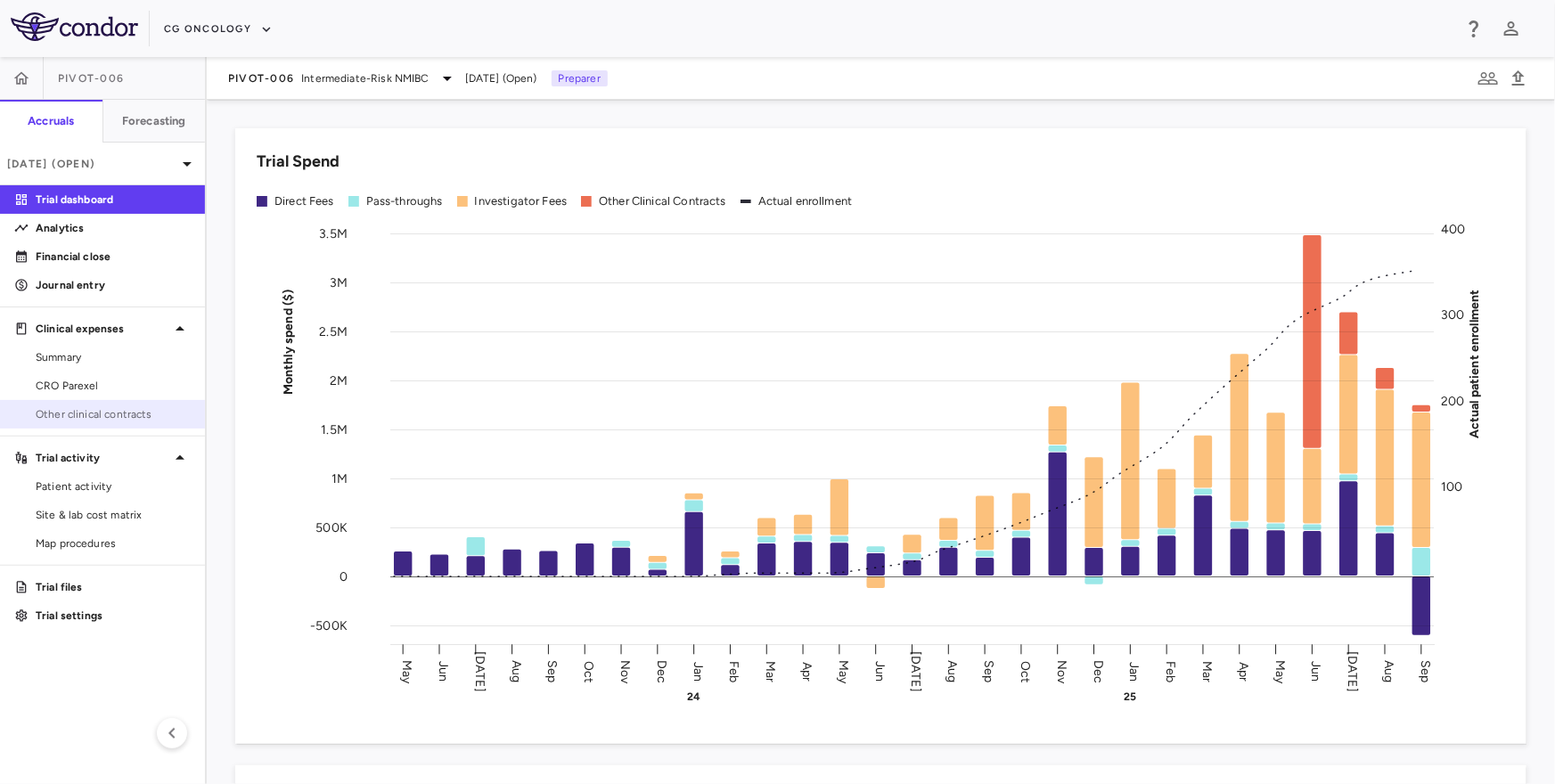
click at [145, 415] on span "Other clinical contracts" at bounding box center [113, 414] width 155 height 16
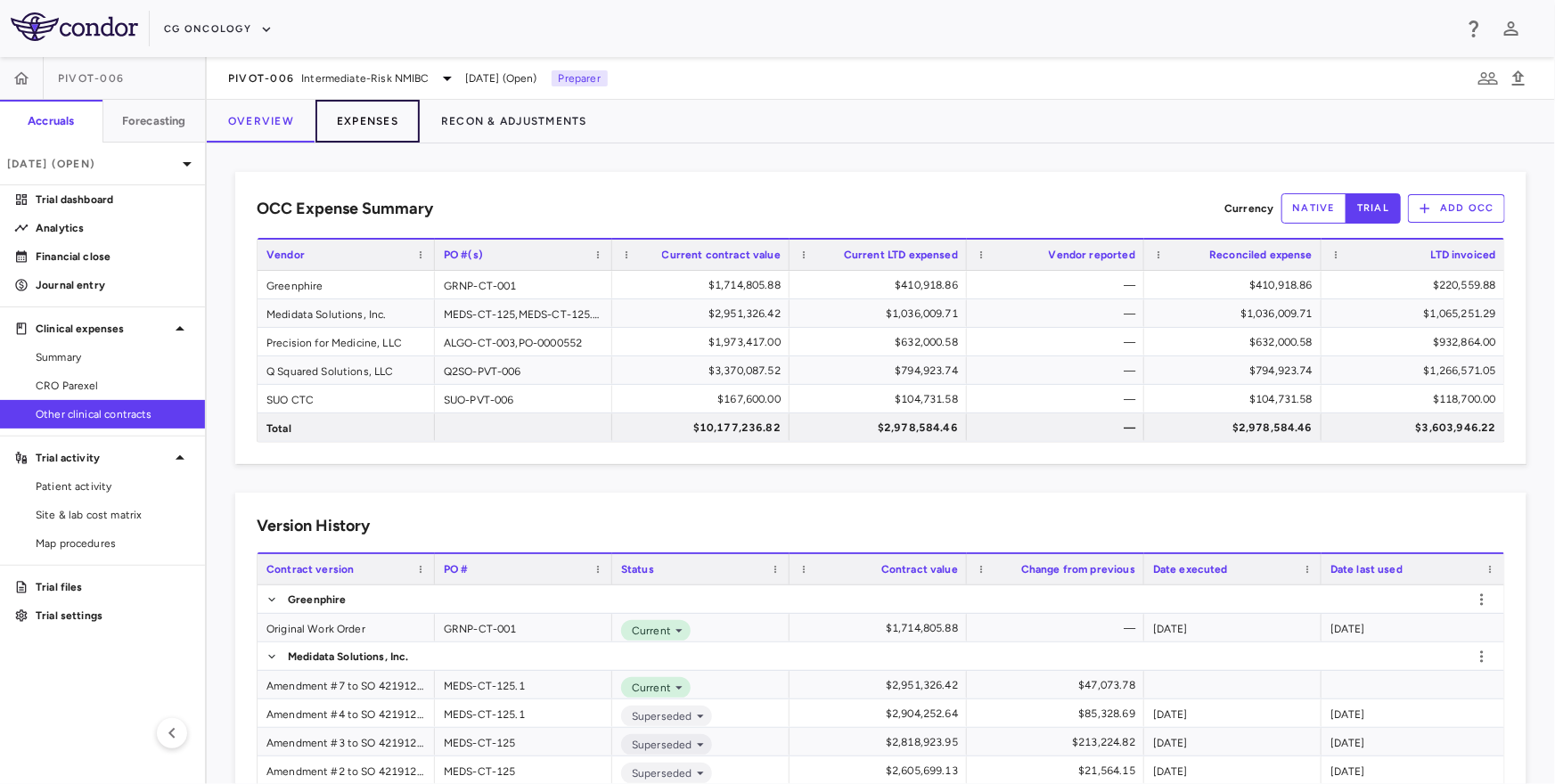
click at [352, 130] on button "Expenses" at bounding box center [367, 121] width 104 height 43
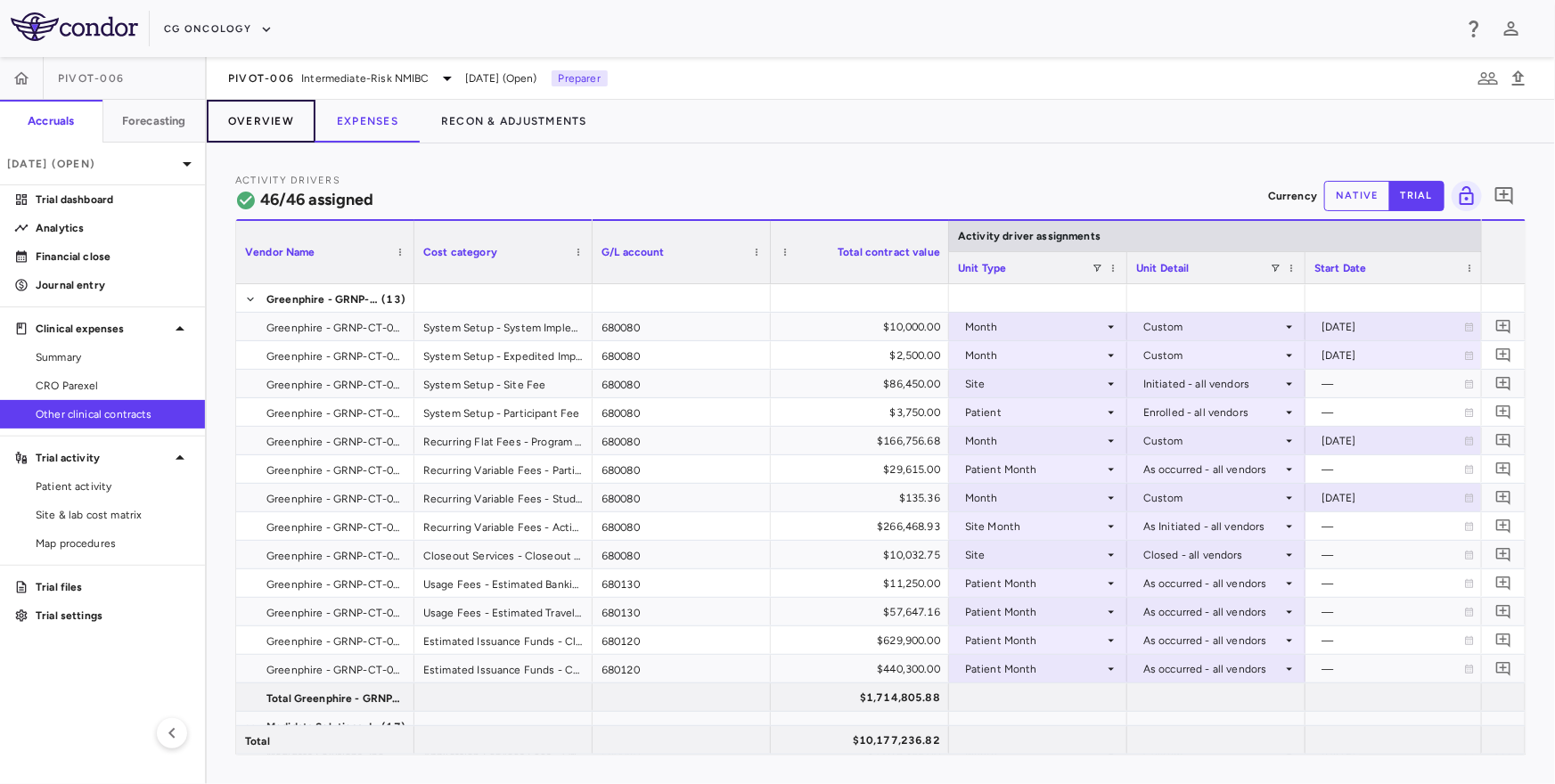
click at [258, 120] on button "Overview" at bounding box center [261, 121] width 108 height 43
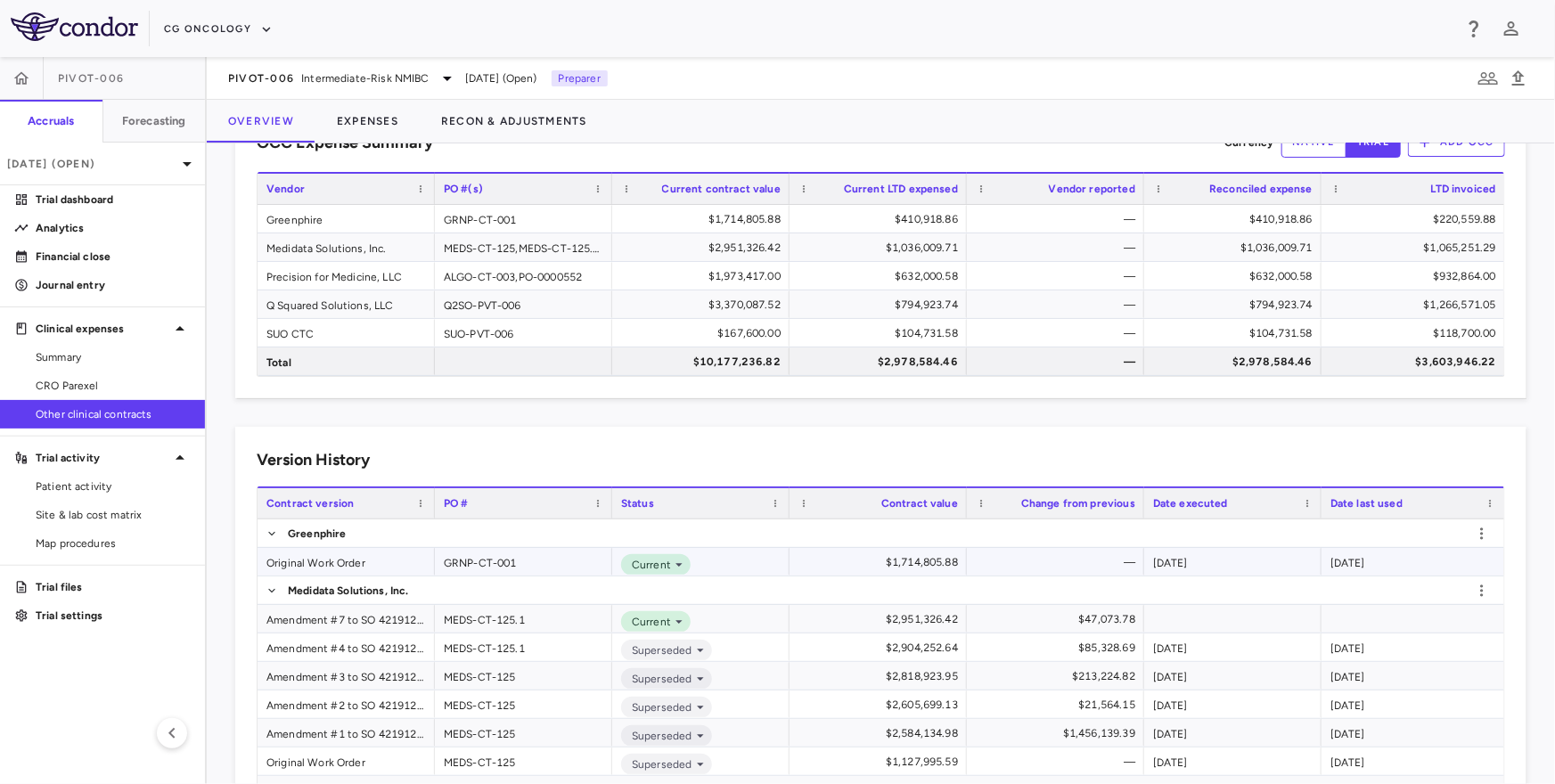
scroll to position [62, 0]
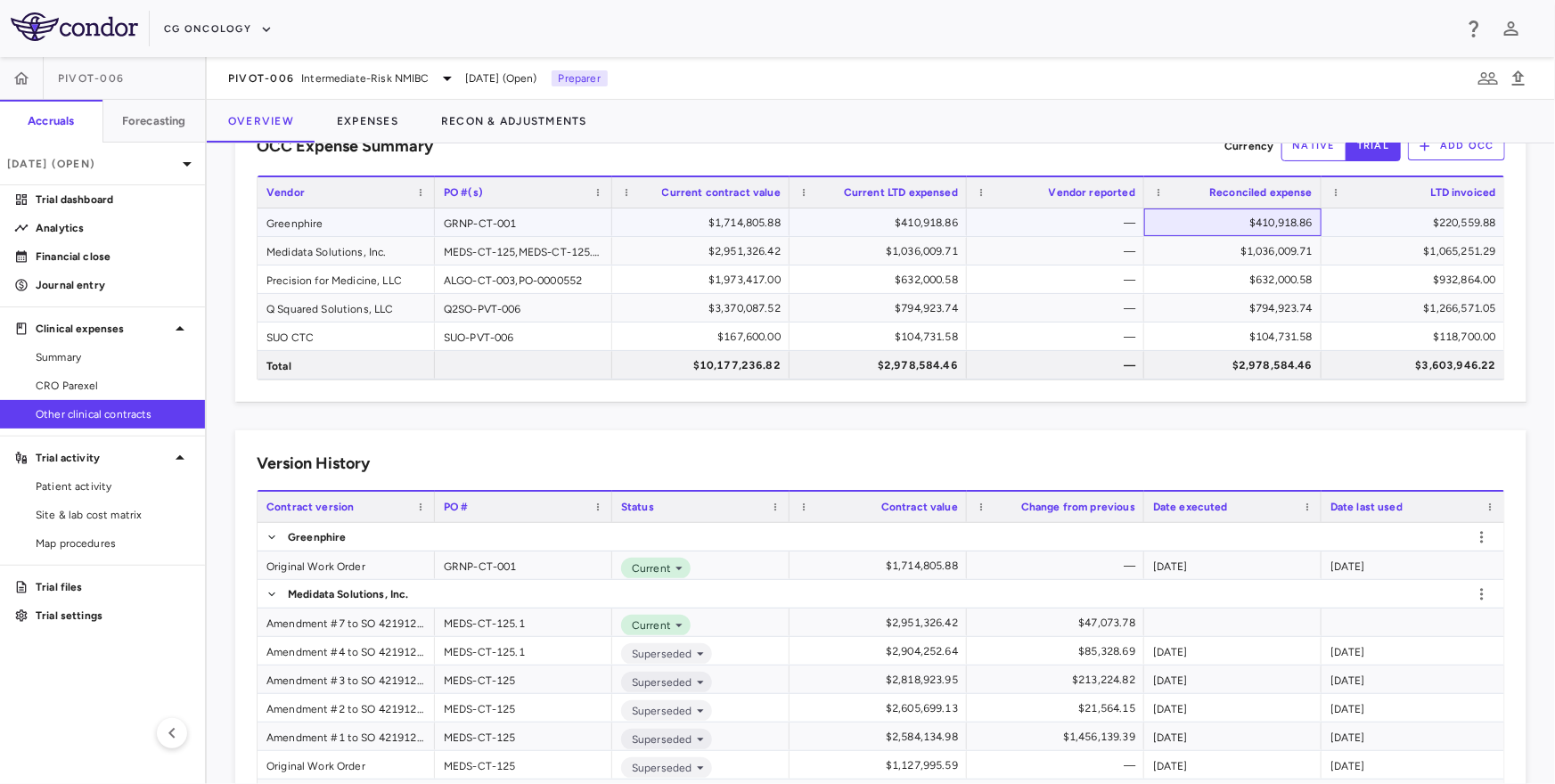
click at [1260, 220] on div "$410,918.86" at bounding box center [1236, 222] width 152 height 29
click at [864, 455] on div "Version History" at bounding box center [881, 463] width 1248 height 24
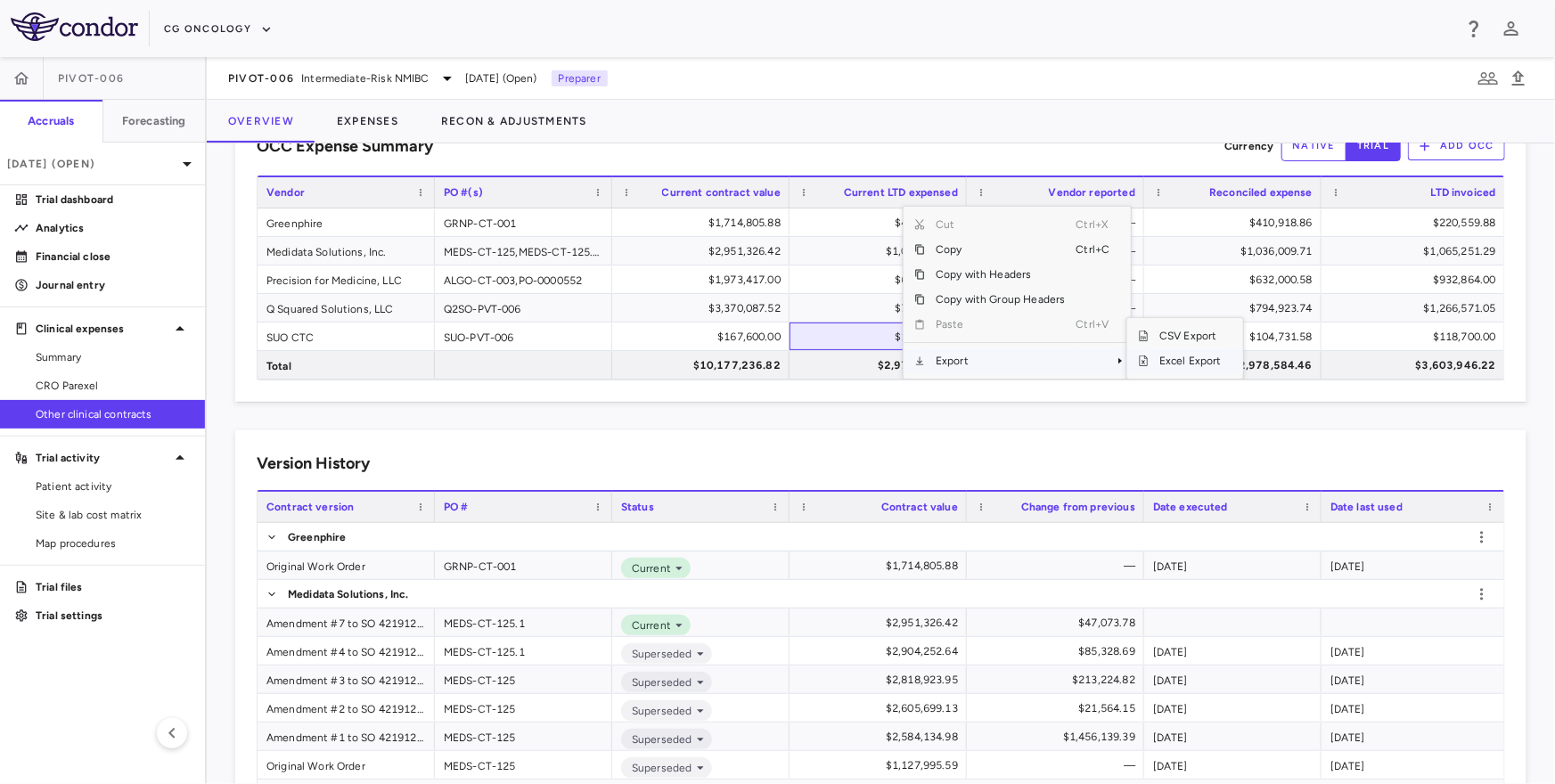
click at [1172, 365] on span "Excel Export" at bounding box center [1190, 360] width 83 height 25
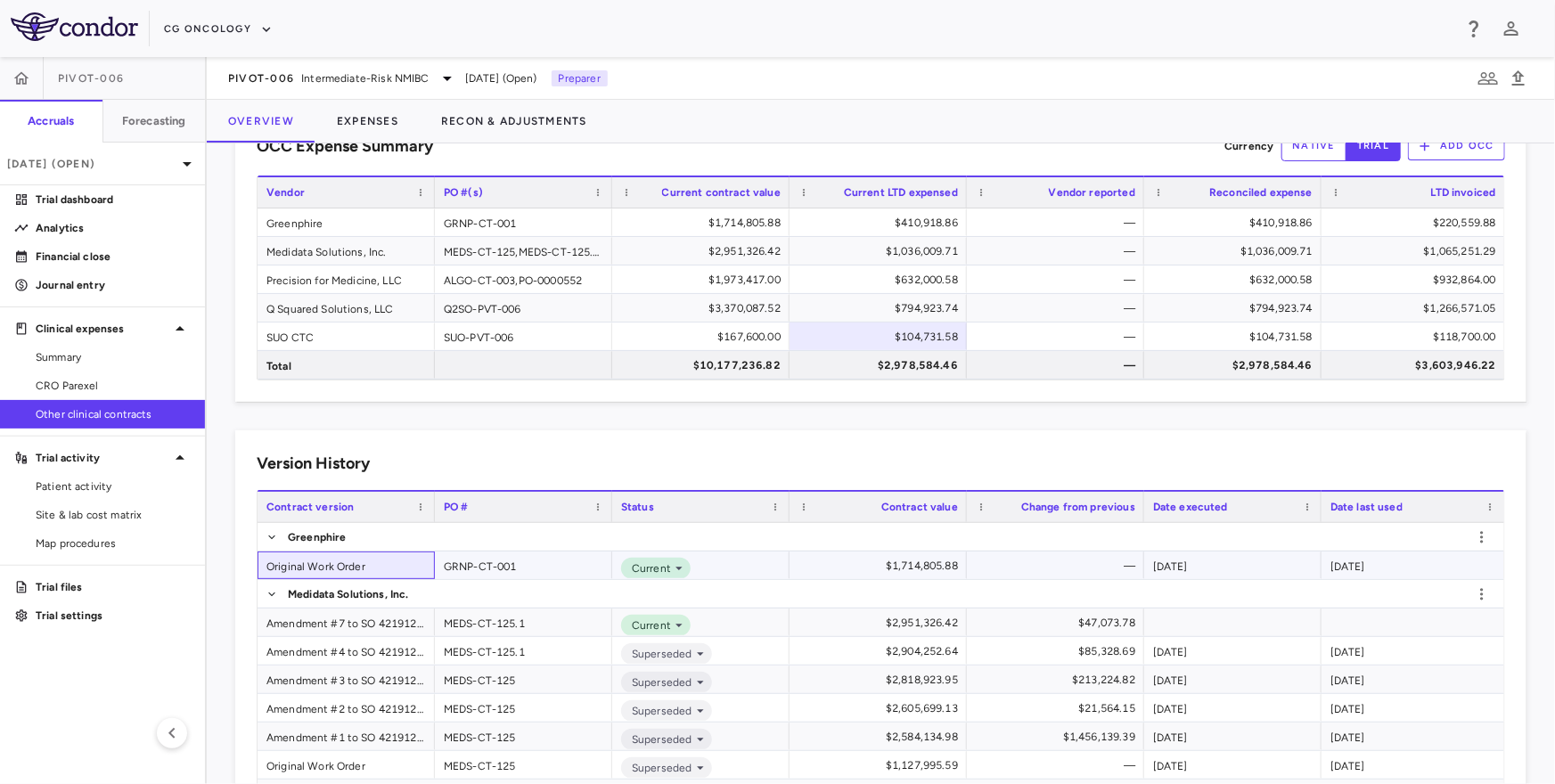
click at [307, 569] on div "Original Work Order" at bounding box center [346, 565] width 177 height 28
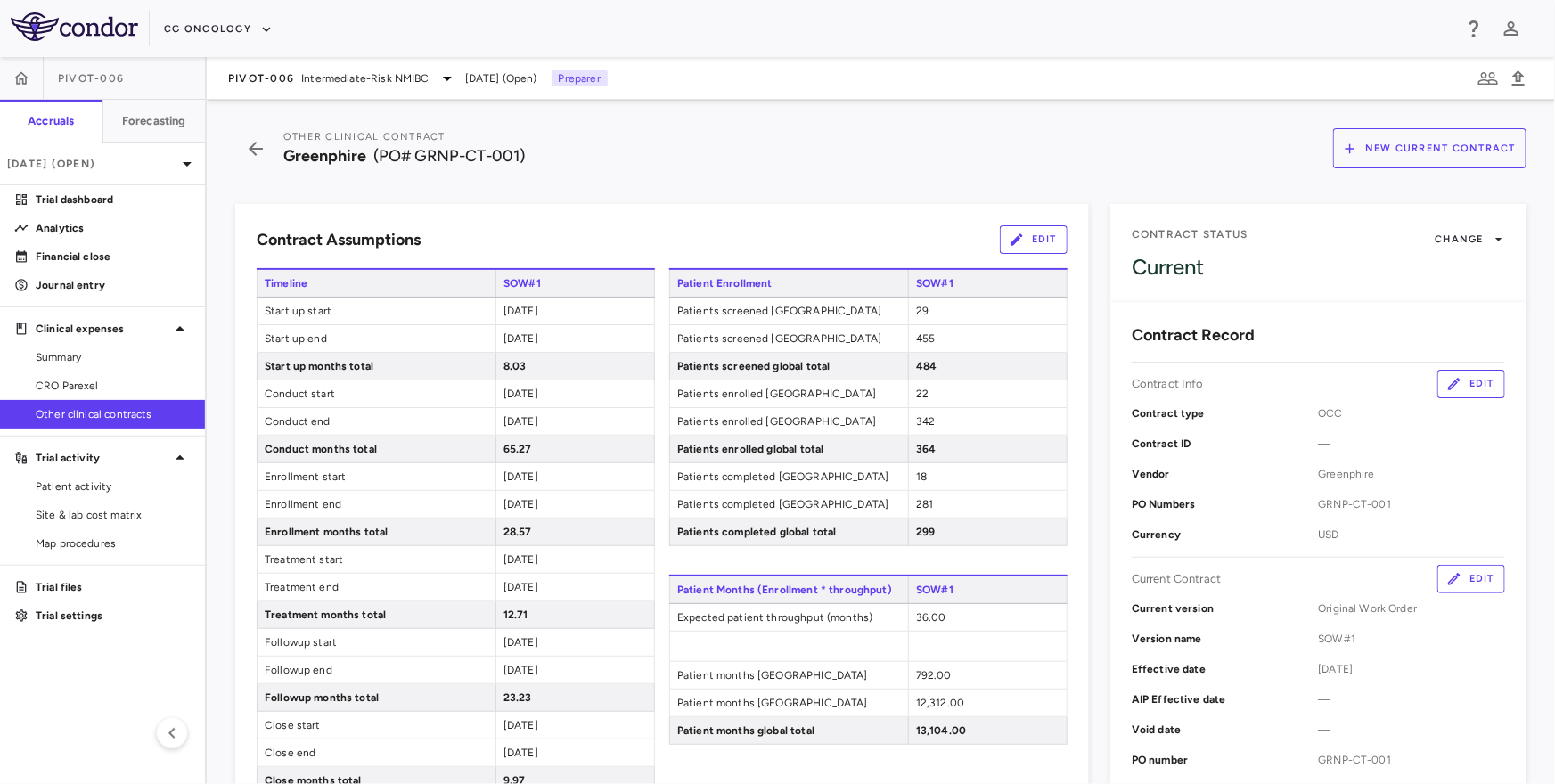
click at [1025, 231] on button "Edit" at bounding box center [1033, 240] width 68 height 29
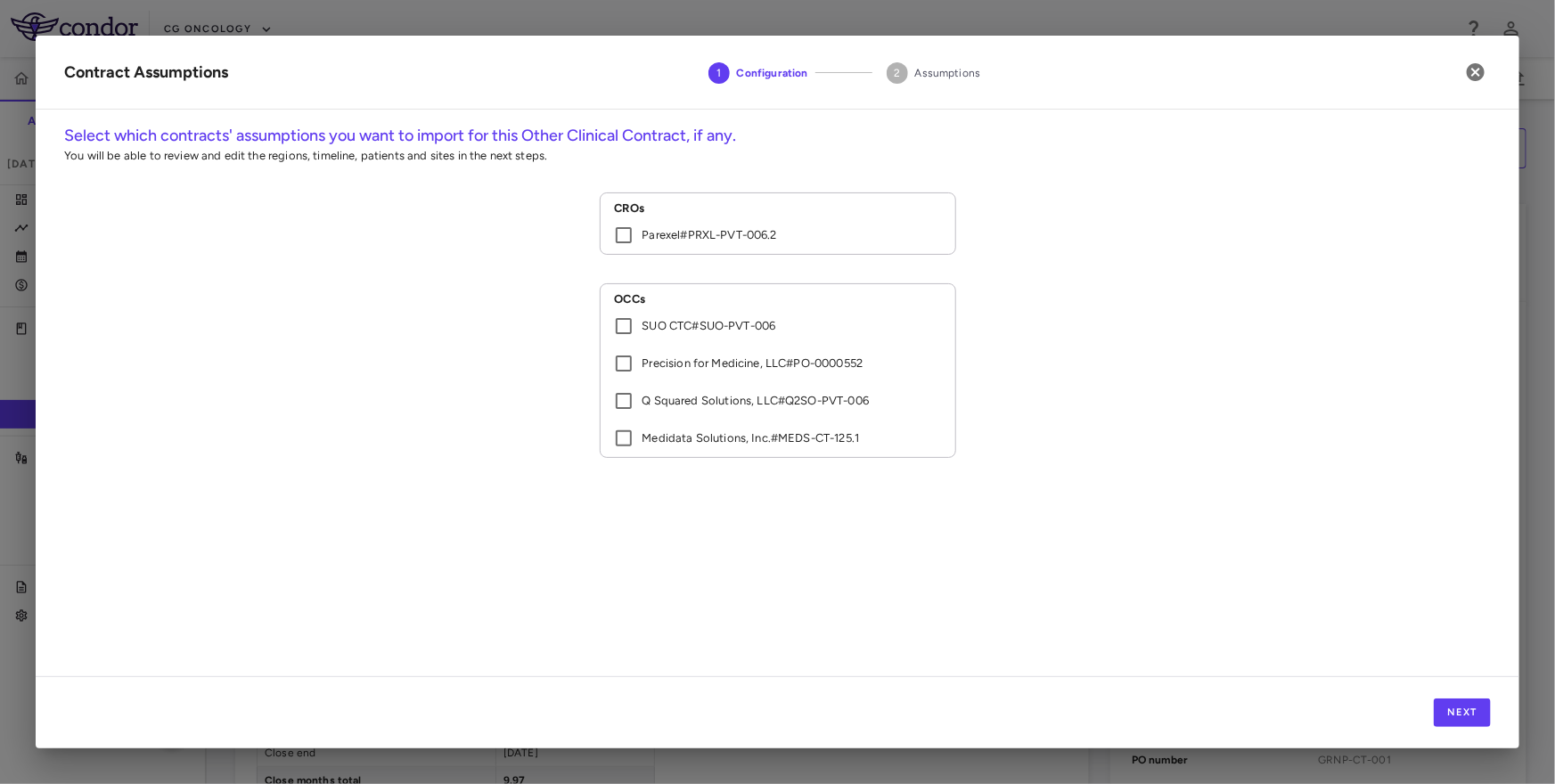
click at [724, 239] on p "Parexel # PRXL-PVT-006.2" at bounding box center [709, 235] width 134 height 16
click at [1473, 716] on button "Next" at bounding box center [1461, 713] width 57 height 29
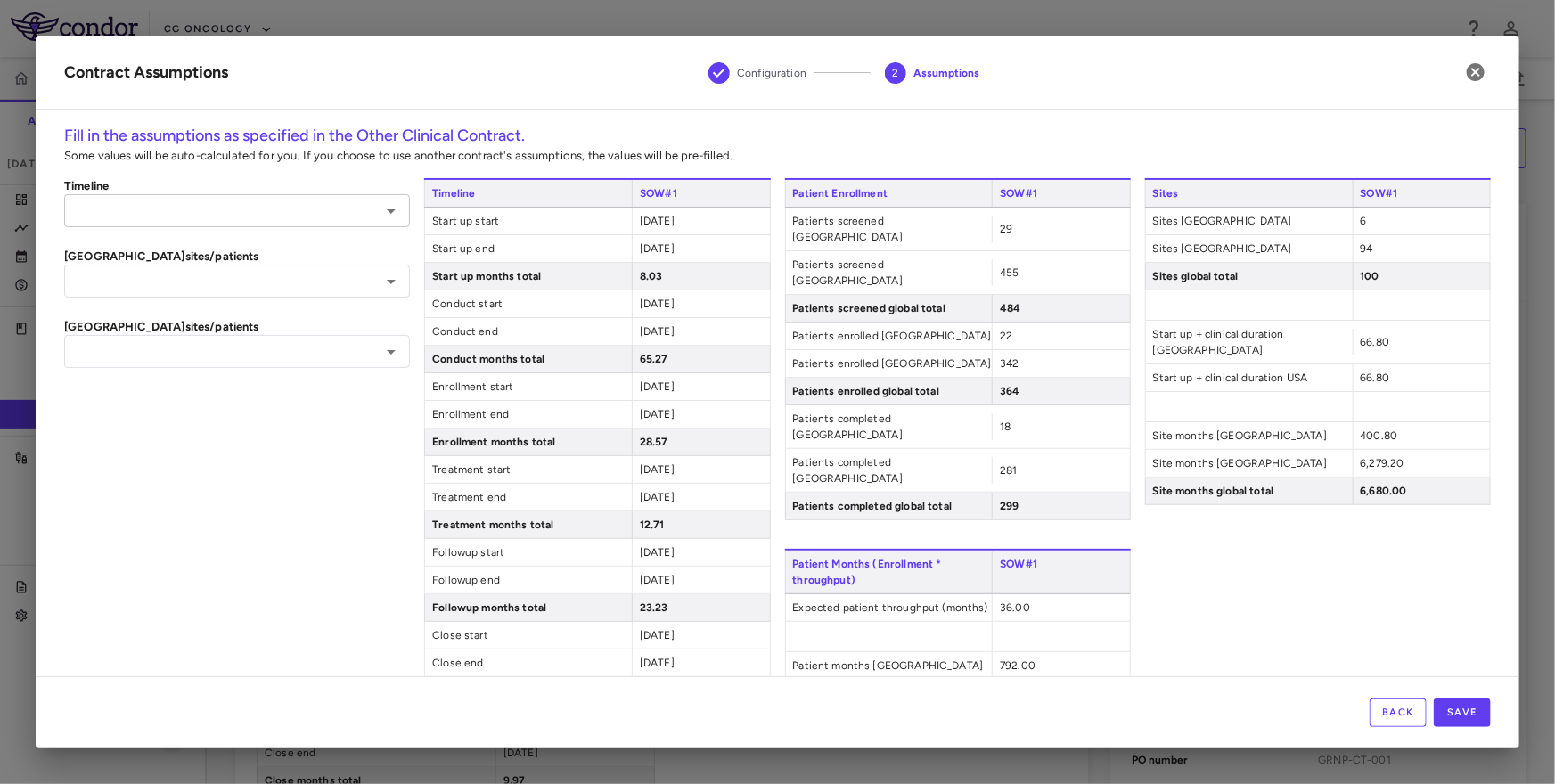
click at [315, 218] on input "text" at bounding box center [221, 210] width 306 height 22
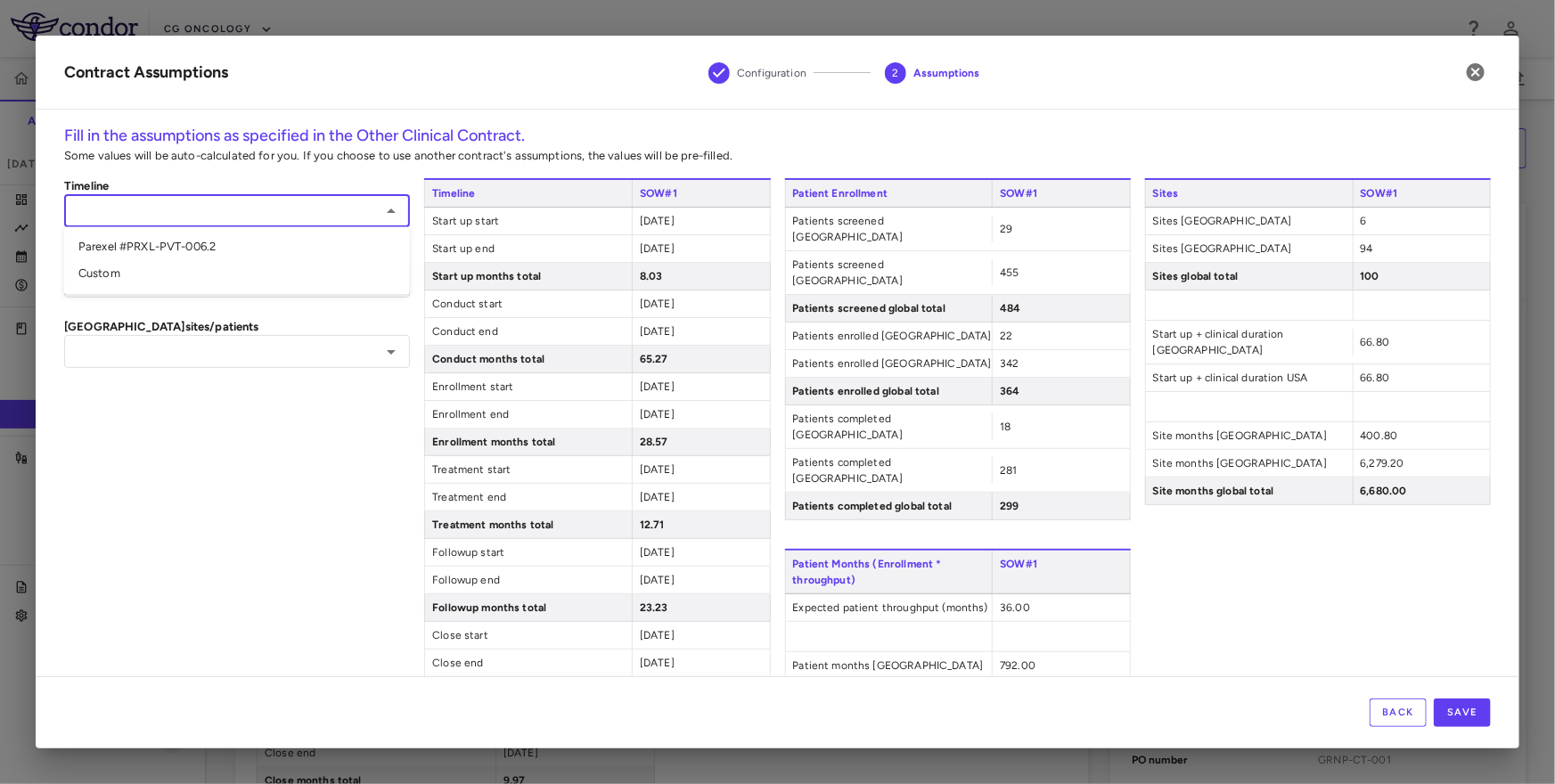
click at [272, 261] on li "Custom" at bounding box center [237, 274] width 346 height 27
click at [275, 223] on div "****** ​" at bounding box center [237, 211] width 346 height 33
click at [278, 210] on input "******" at bounding box center [210, 210] width 283 height 22
click at [236, 248] on li "Parexel #PRXL-PVT-006.2" at bounding box center [237, 247] width 346 height 27
type input "**********"
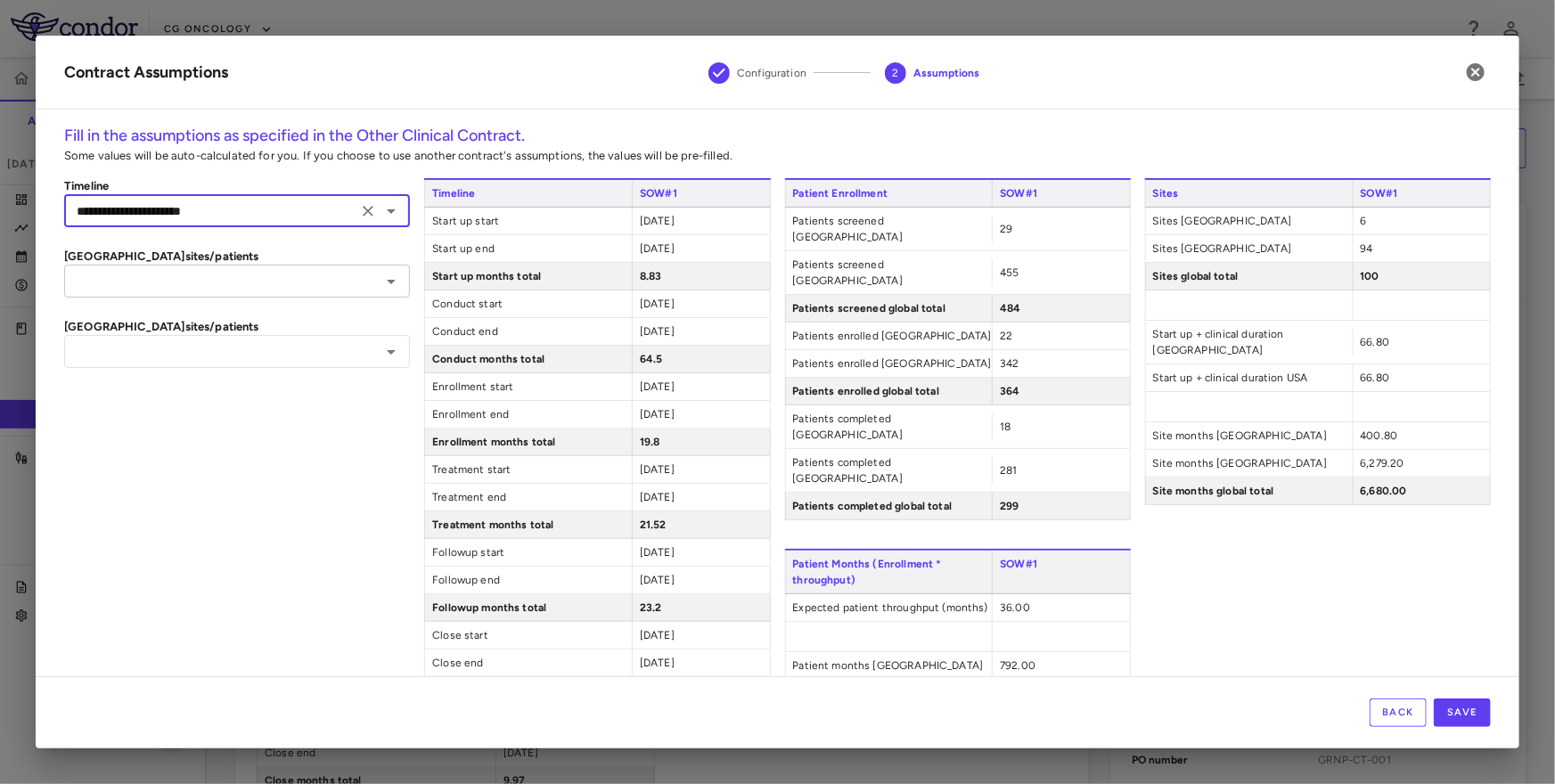
click at [198, 287] on input "text" at bounding box center [221, 281] width 306 height 22
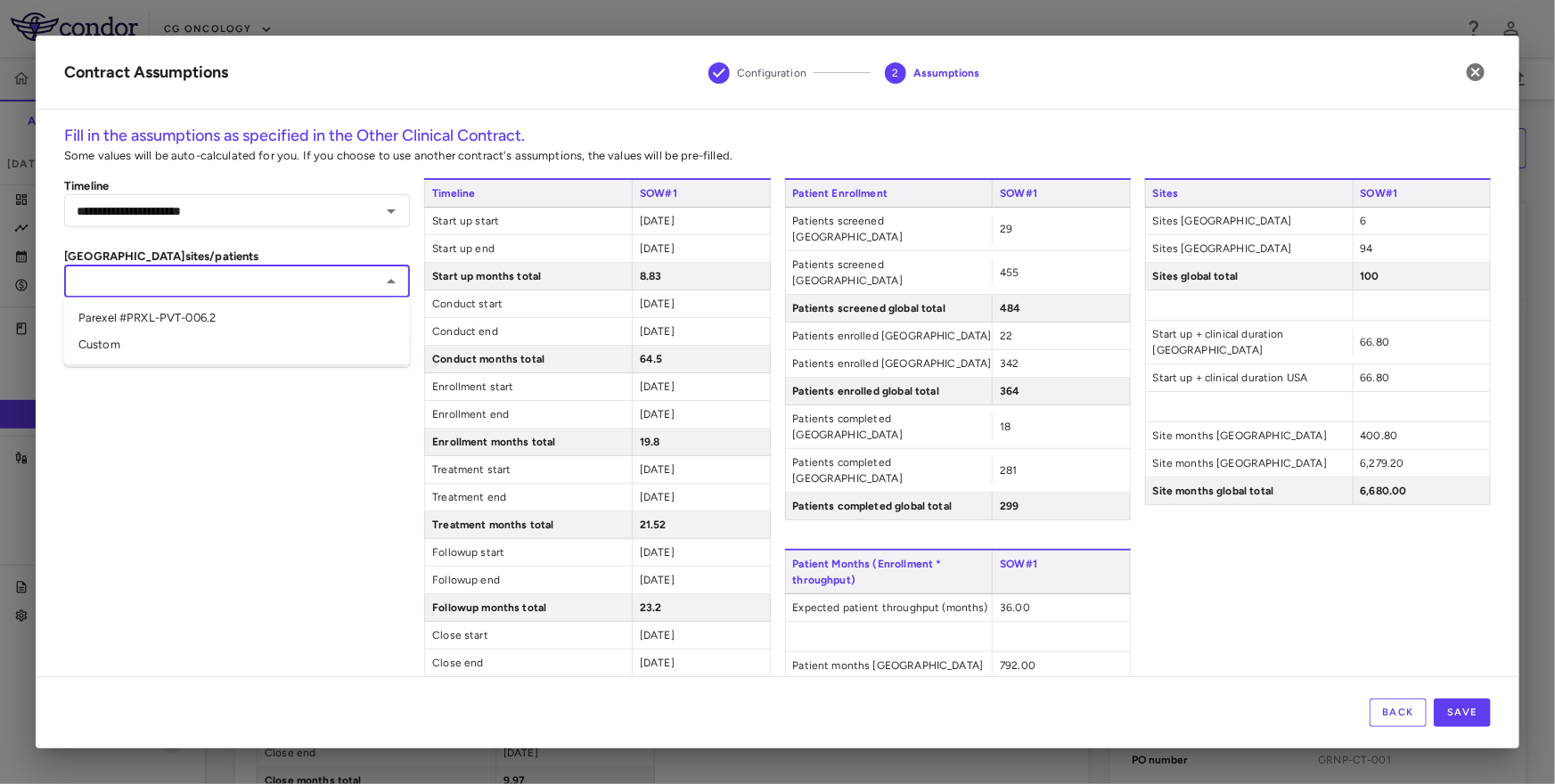
click at [179, 315] on li "Parexel #PRXL-PVT-006.2" at bounding box center [237, 318] width 346 height 27
type input "**********"
click at [161, 356] on input "text" at bounding box center [221, 351] width 306 height 22
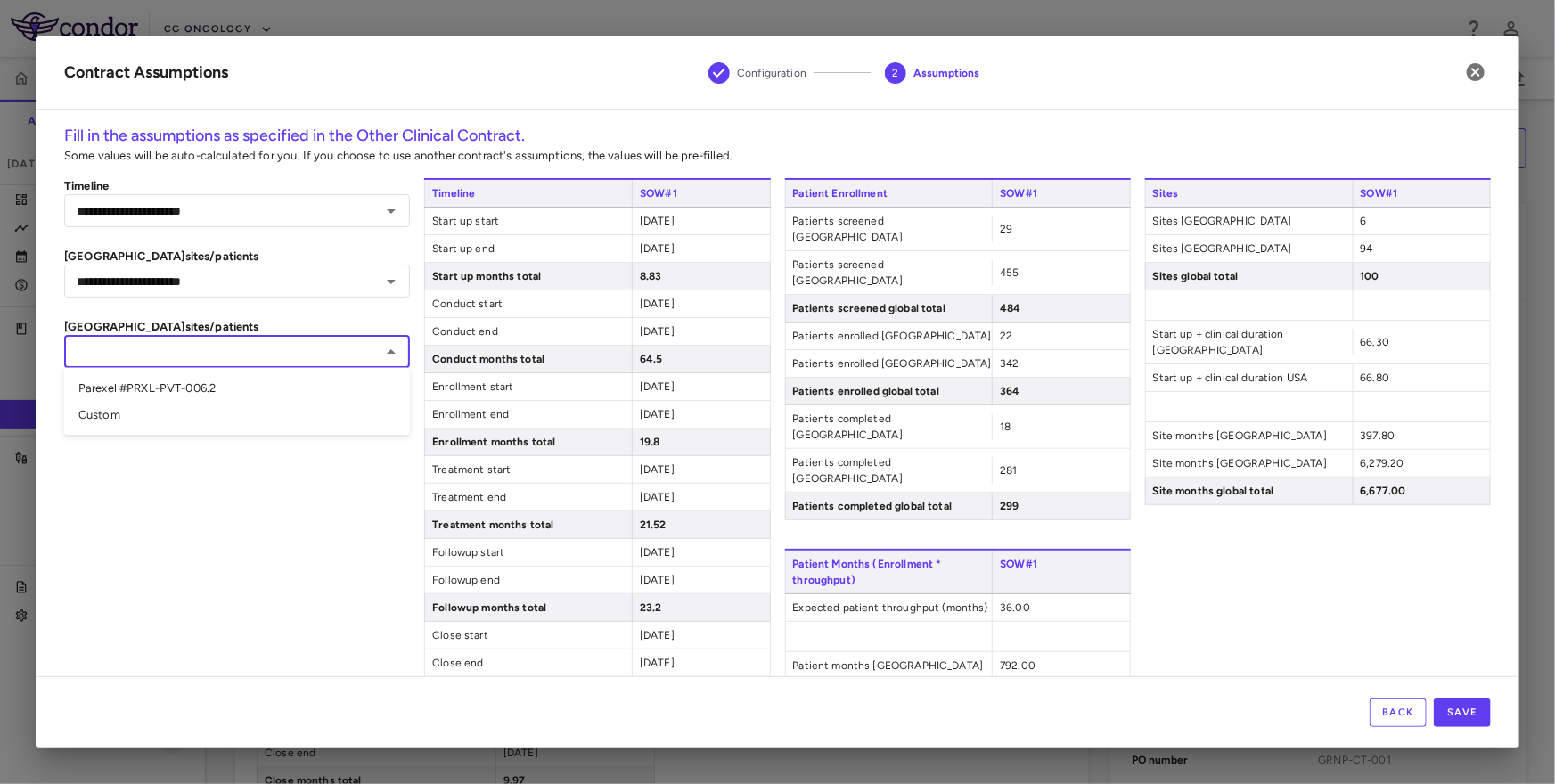
click at [151, 386] on li "Parexel #PRXL-PVT-006.2" at bounding box center [237, 388] width 346 height 27
type input "**********"
click at [1477, 83] on button "button" at bounding box center [1475, 72] width 31 height 31
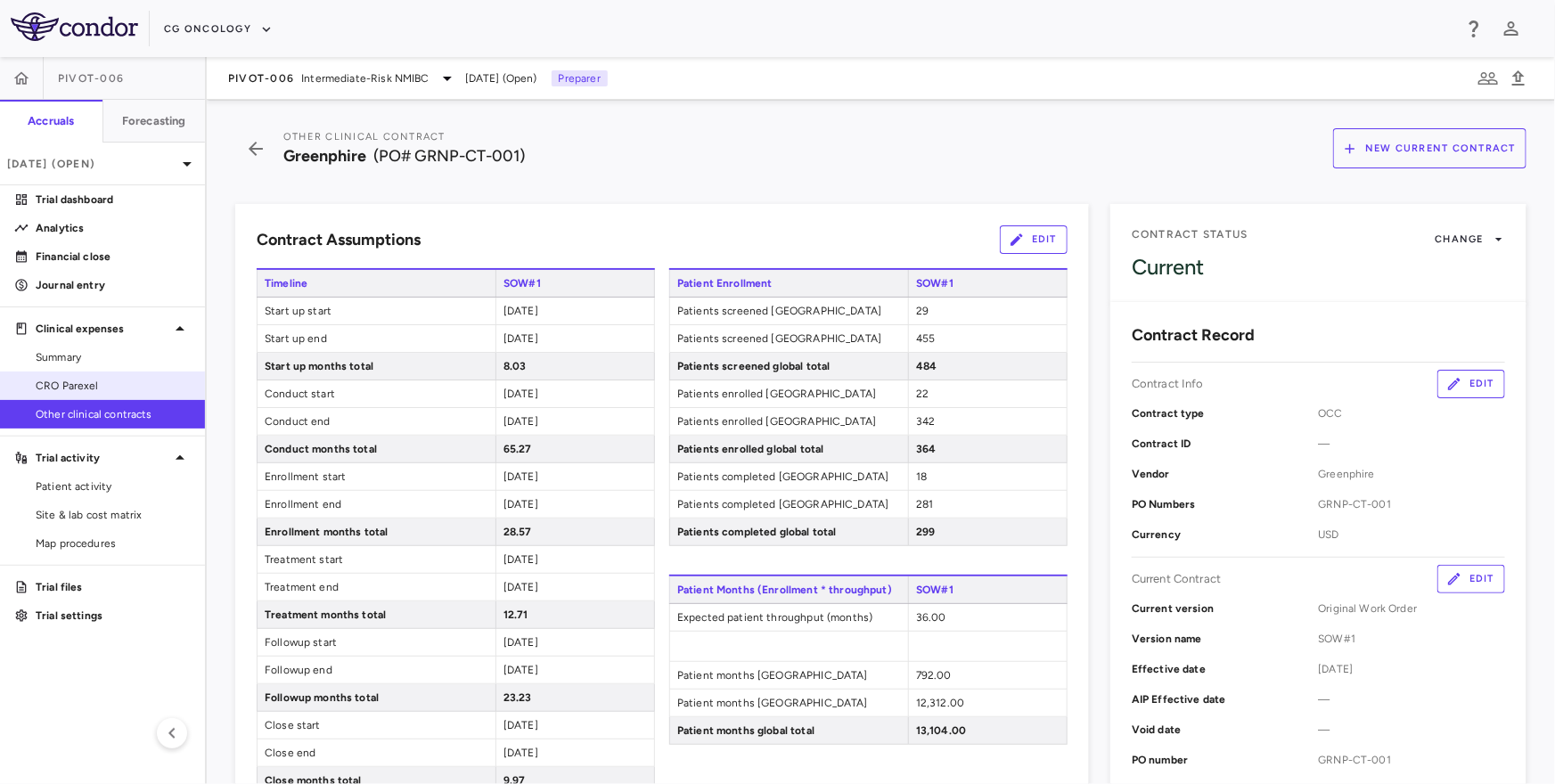
click at [57, 383] on span "CRO Parexel" at bounding box center [113, 385] width 155 height 16
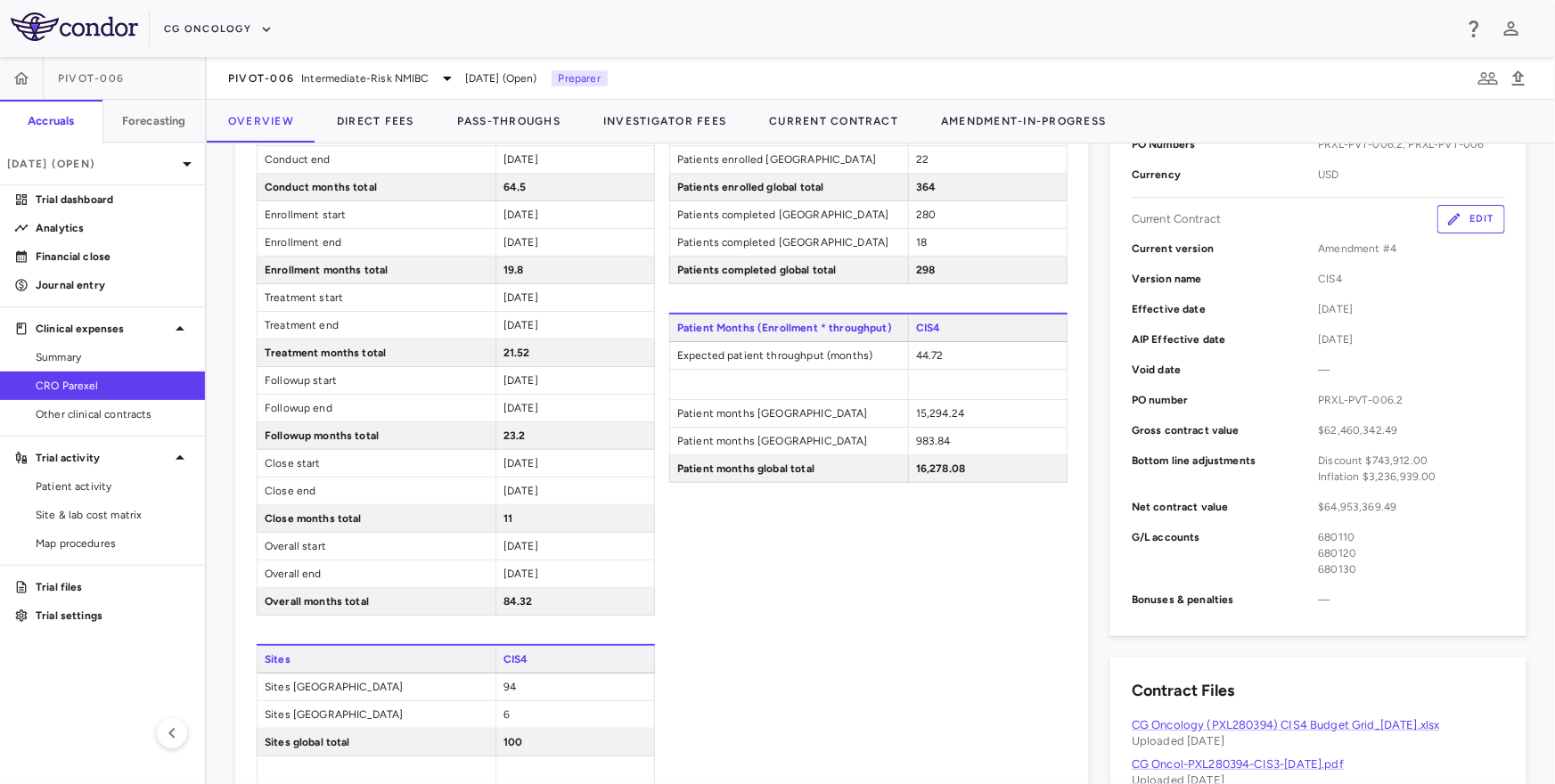
scroll to position [508, 0]
click at [926, 354] on span "44.72" at bounding box center [929, 352] width 28 height 12
copy span "44.72"
click at [855, 516] on div "Patient Enrollment CIS4 Patients screened USA 456 Patients screened Canada 29 P…" at bounding box center [868, 486] width 398 height 964
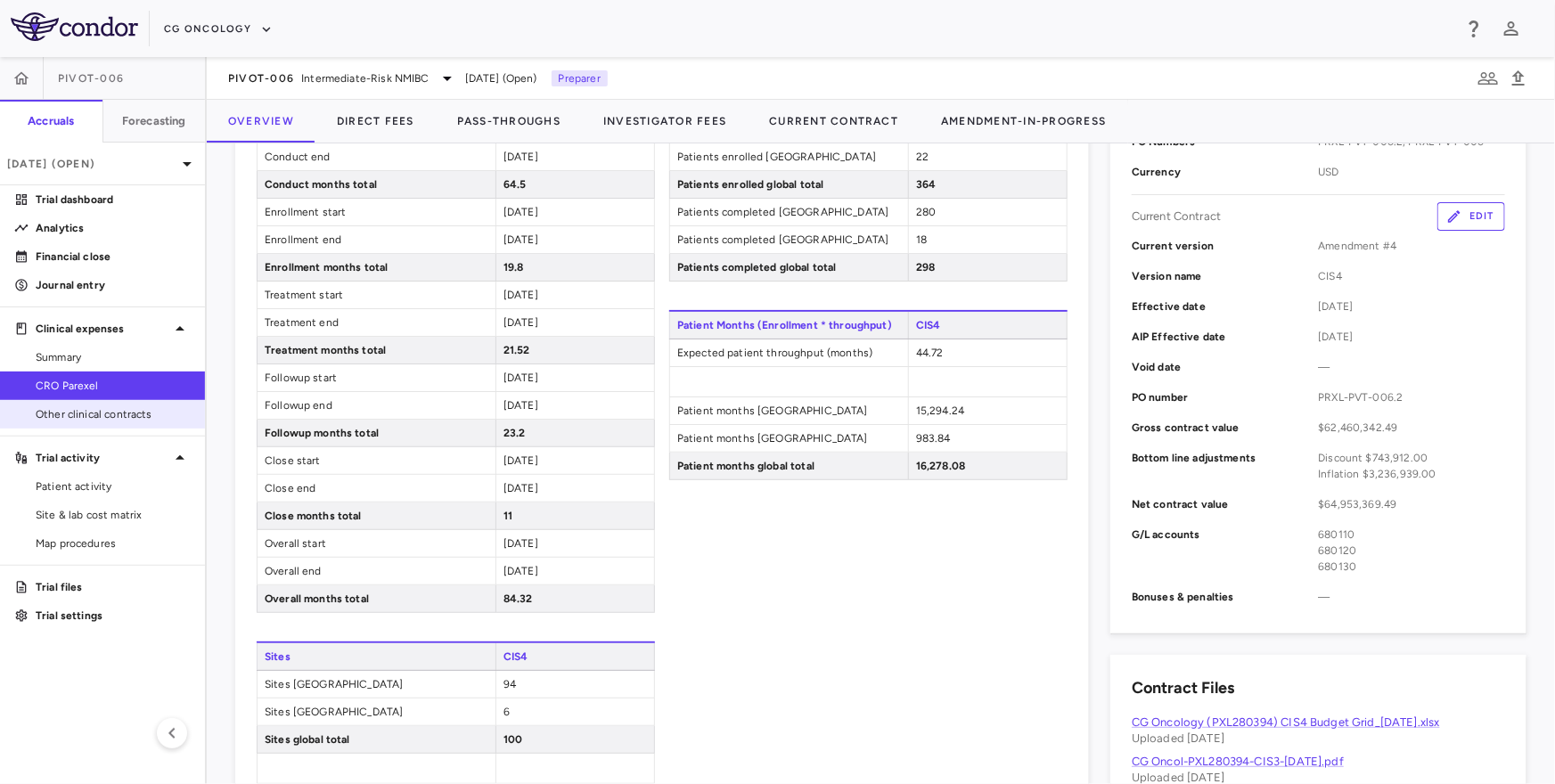
click at [140, 412] on span "Other clinical contracts" at bounding box center [113, 414] width 155 height 16
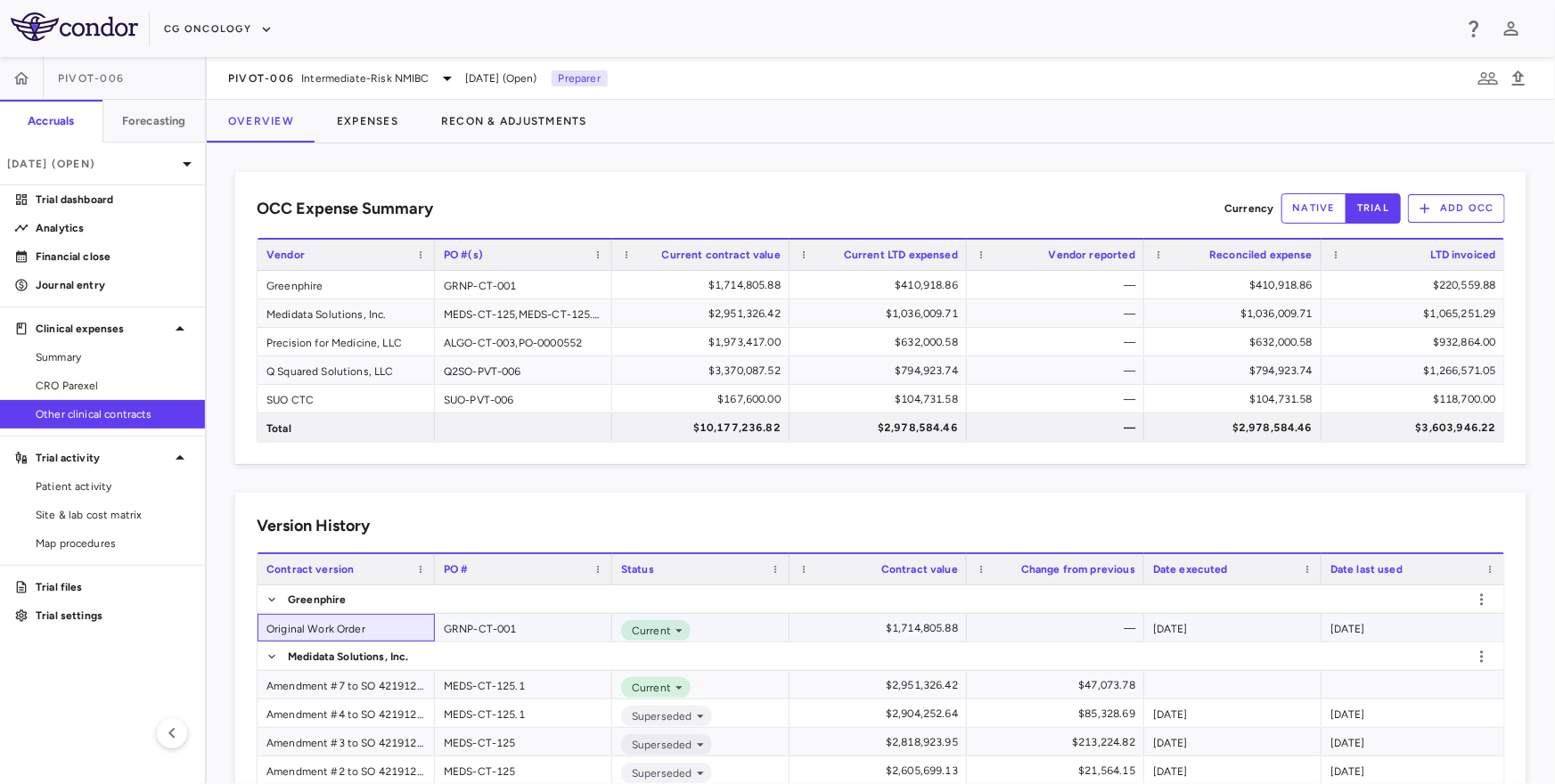
click at [315, 626] on div "Original Work Order" at bounding box center [346, 627] width 177 height 28
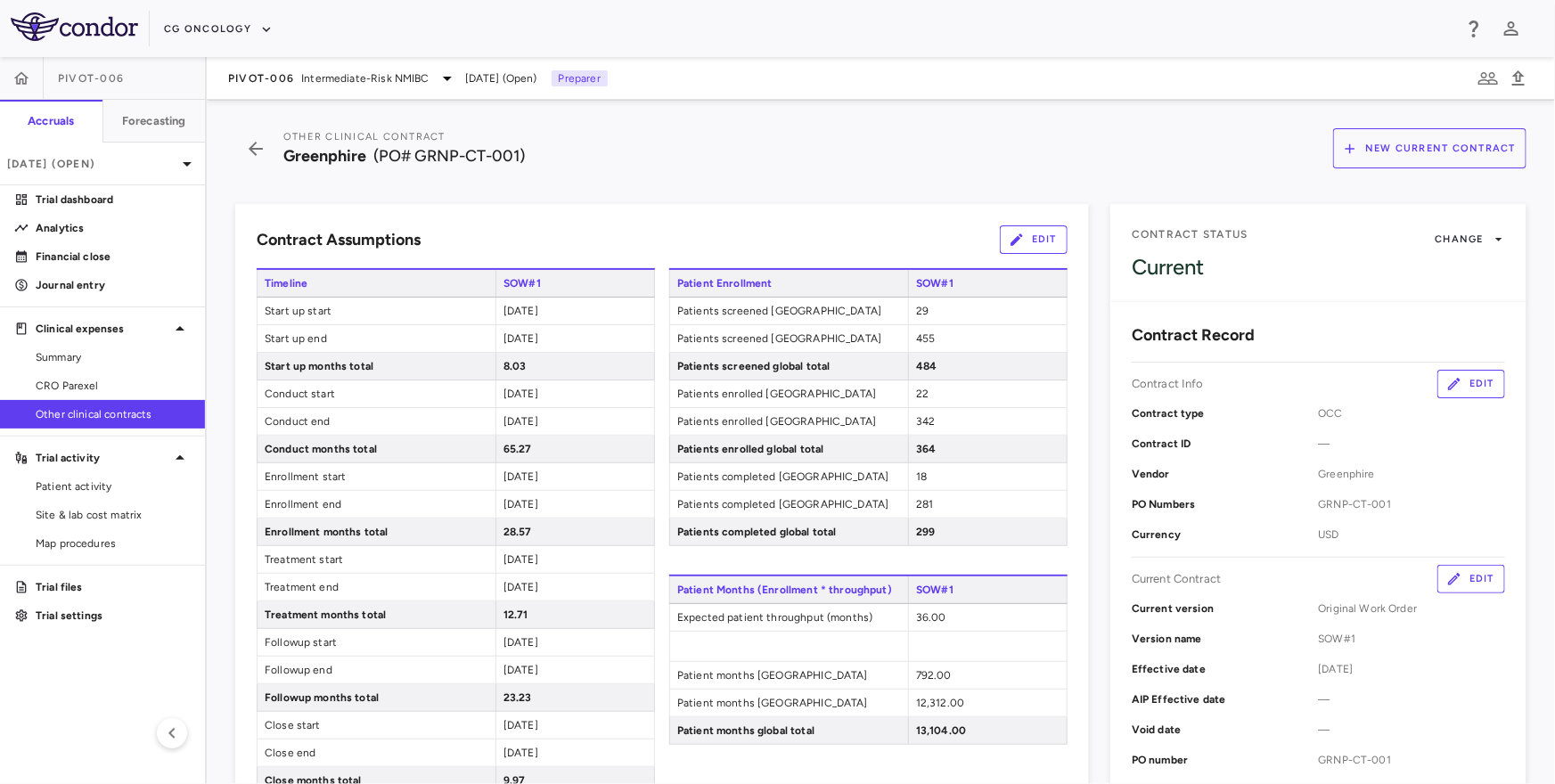
click at [1023, 243] on icon "button" at bounding box center [1016, 240] width 16 height 16
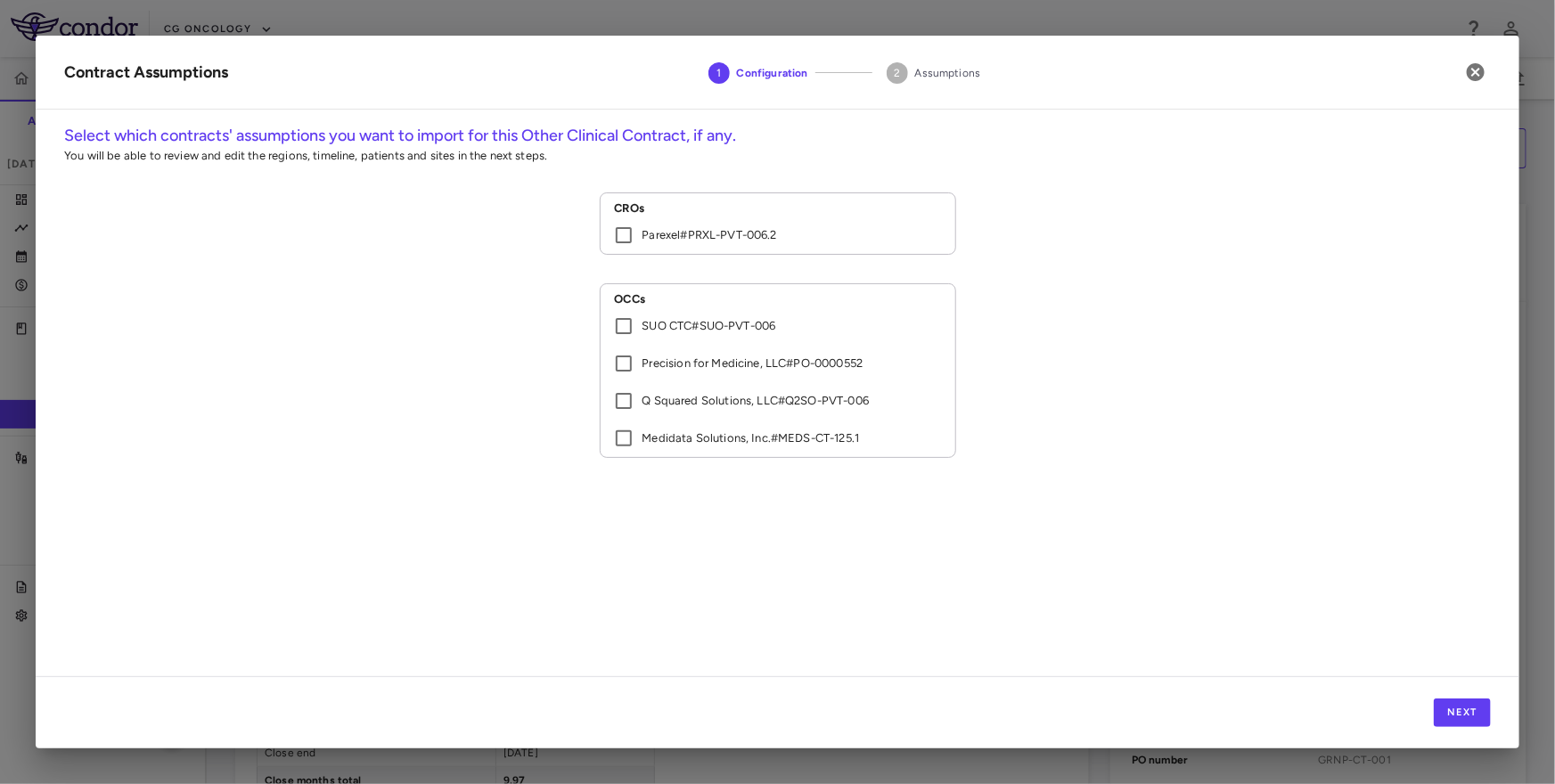
click at [696, 244] on label "Parexel # PRXL-PVT-006.2" at bounding box center [765, 235] width 321 height 37
click at [1447, 703] on button "Next" at bounding box center [1461, 713] width 57 height 29
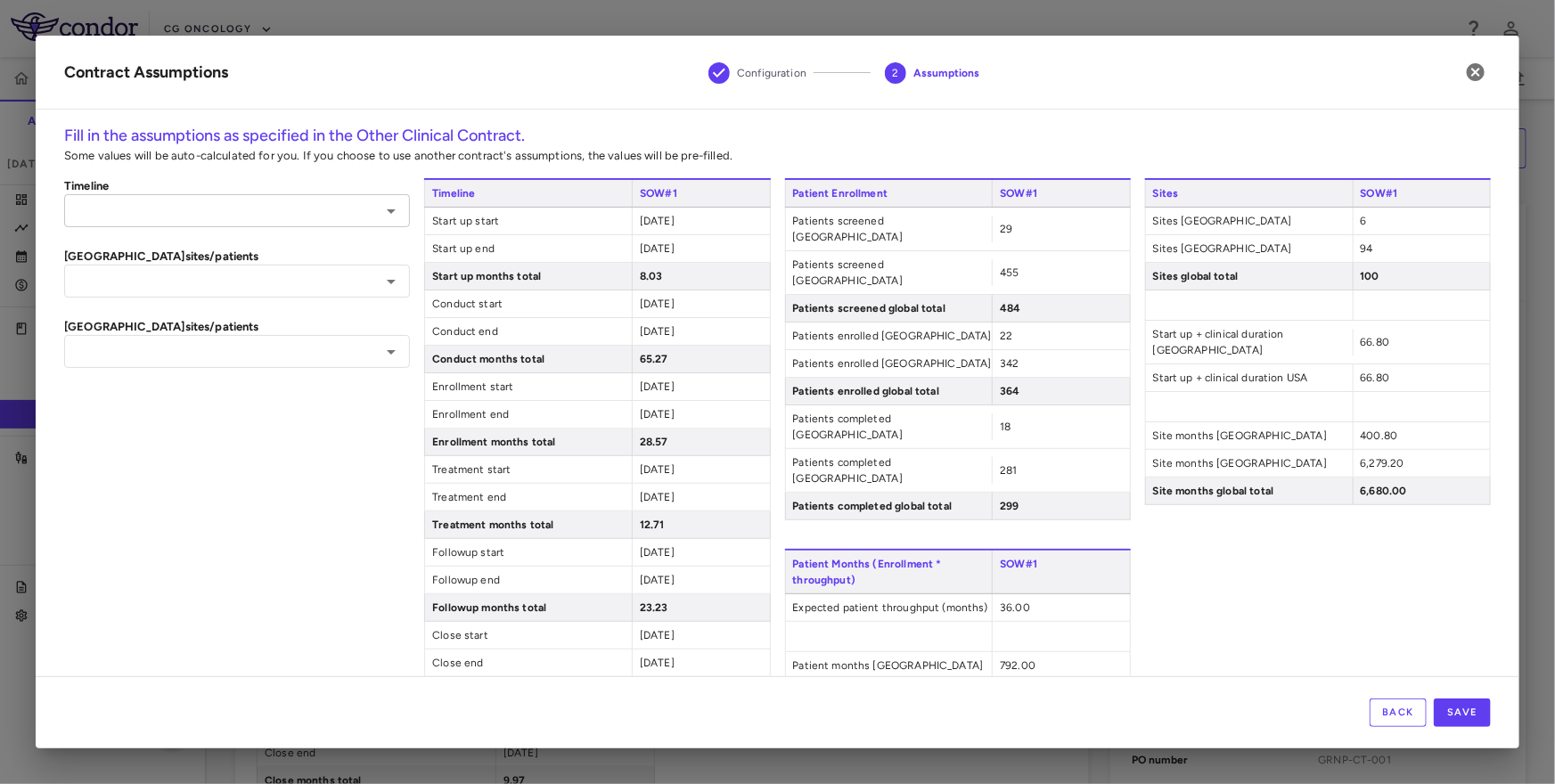
click at [233, 197] on div "​" at bounding box center [237, 211] width 346 height 33
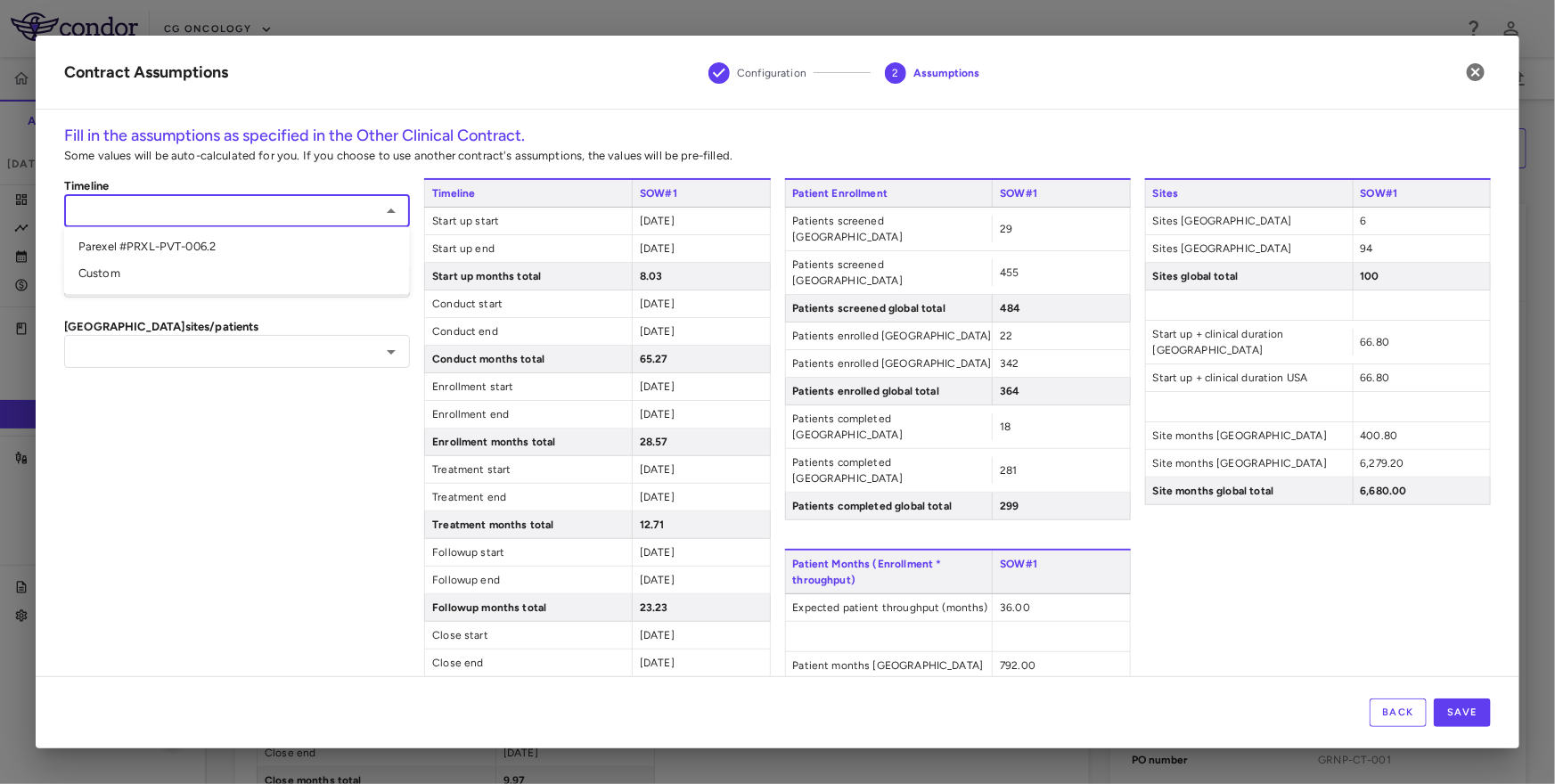
click at [196, 240] on li "Parexel #PRXL-PVT-006.2" at bounding box center [237, 247] width 346 height 27
type input "**********"
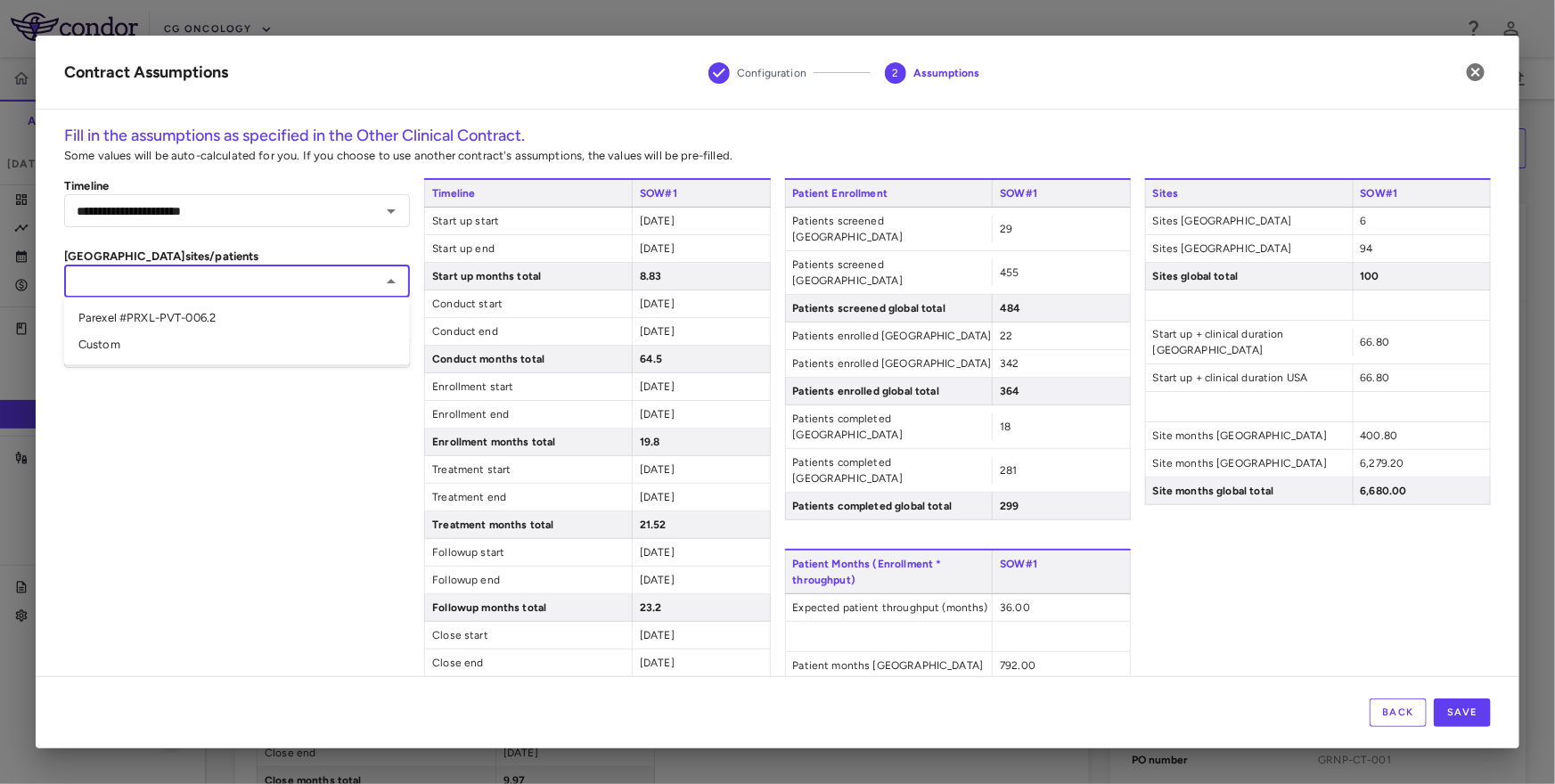
click at [174, 282] on input "text" at bounding box center [221, 281] width 306 height 22
click at [163, 309] on li "Parexel #PRXL-PVT-006.2" at bounding box center [237, 318] width 346 height 27
type input "**********"
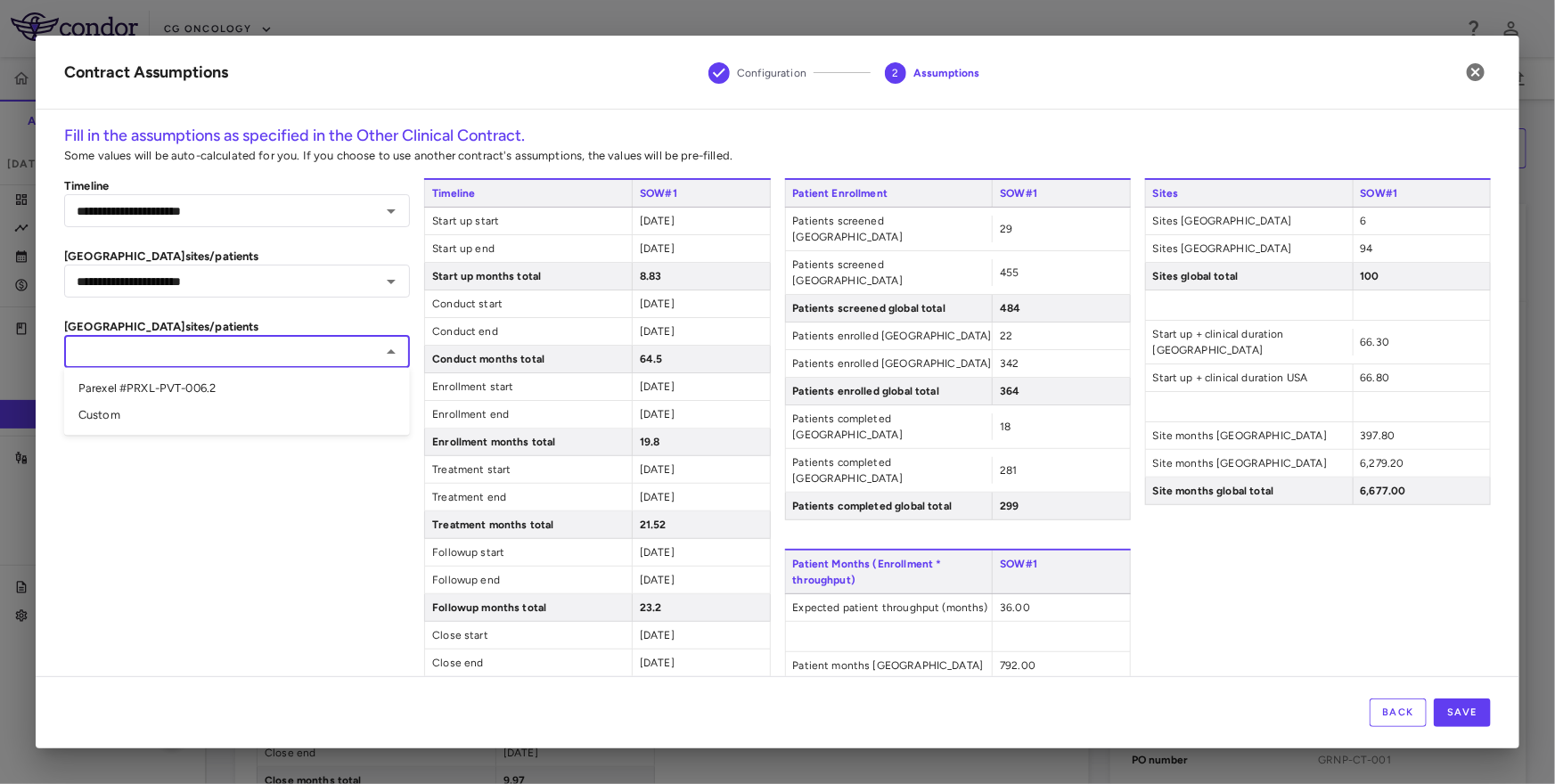
click at [153, 358] on input "text" at bounding box center [221, 351] width 306 height 22
click at [146, 396] on li "Parexel #PRXL-PVT-006.2" at bounding box center [237, 388] width 346 height 27
type input "**********"
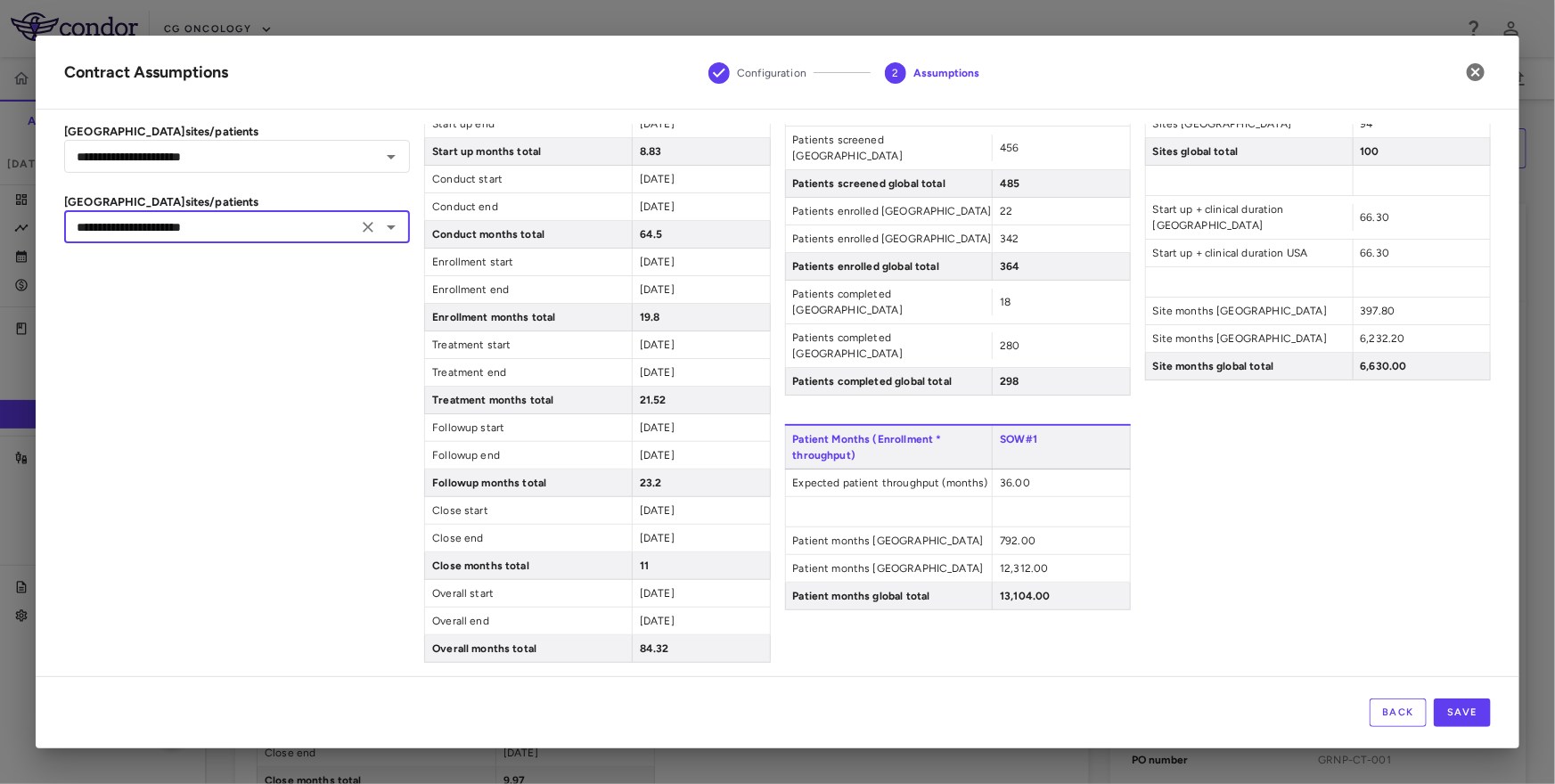
scroll to position [130, 0]
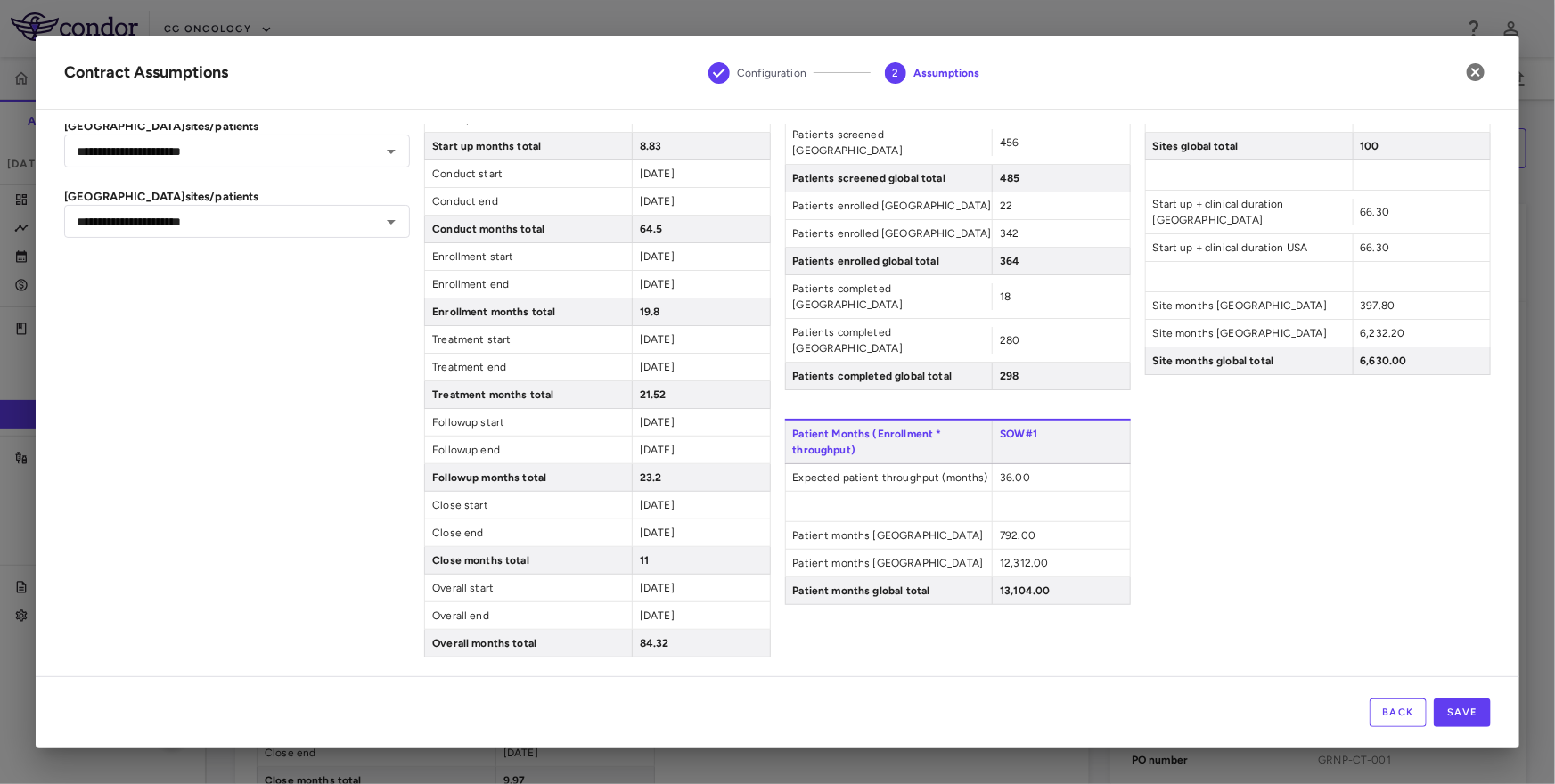
click at [1009, 472] on span "36.00" at bounding box center [1015, 477] width 31 height 12
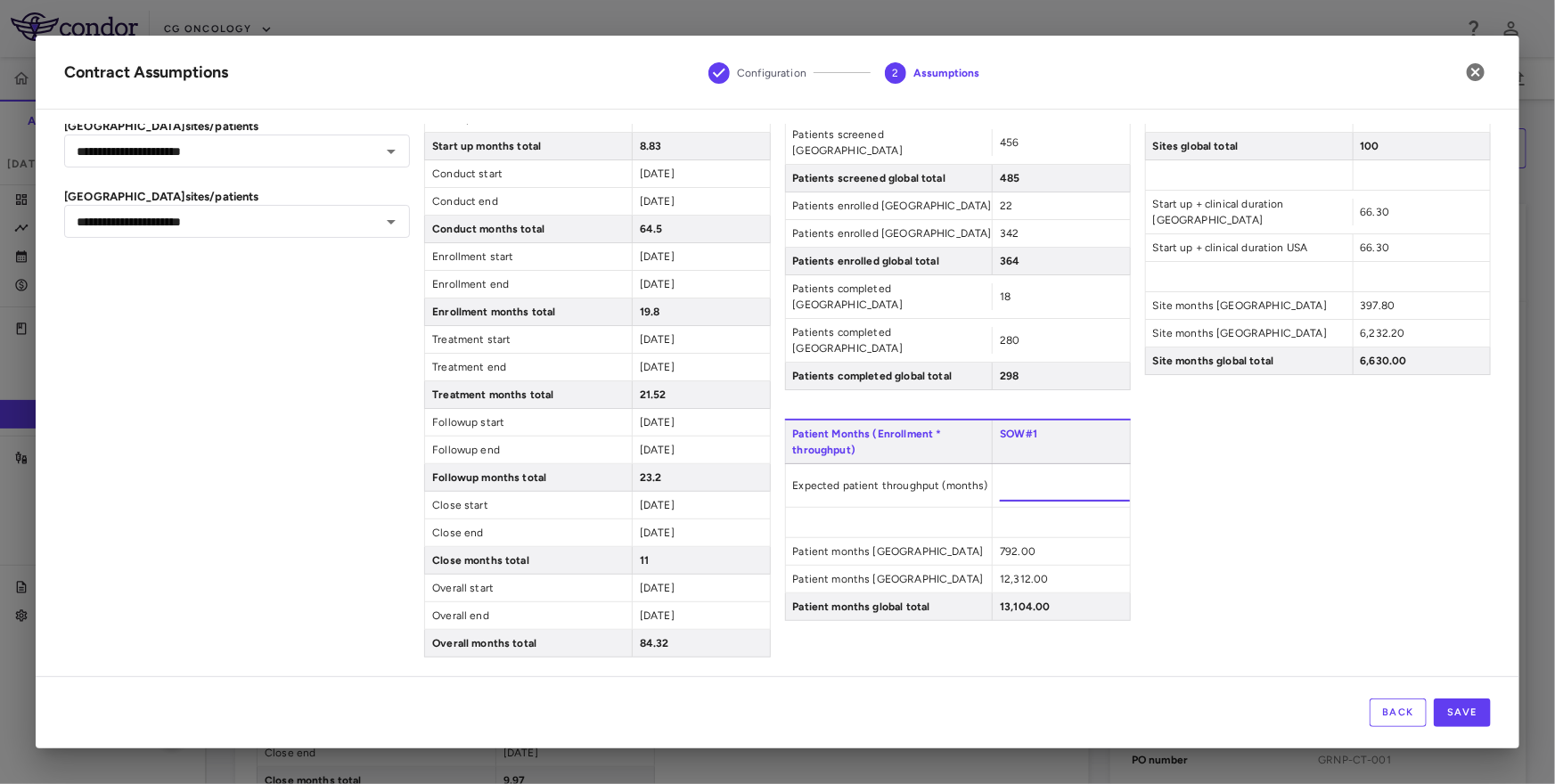
type input "*****"
click at [1407, 713] on button "Back" at bounding box center [1397, 713] width 57 height 29
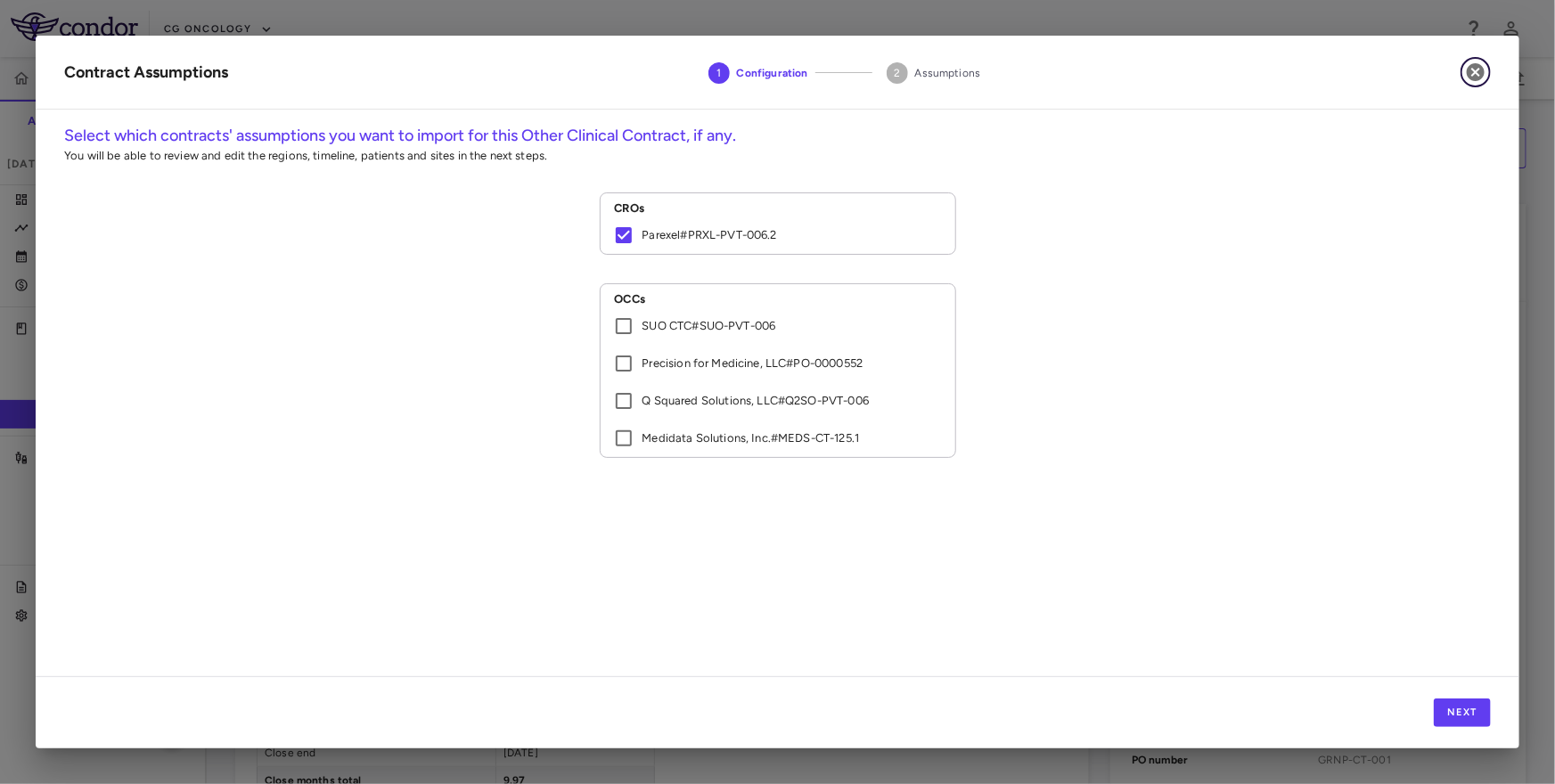
click at [1474, 60] on button "button" at bounding box center [1475, 72] width 31 height 31
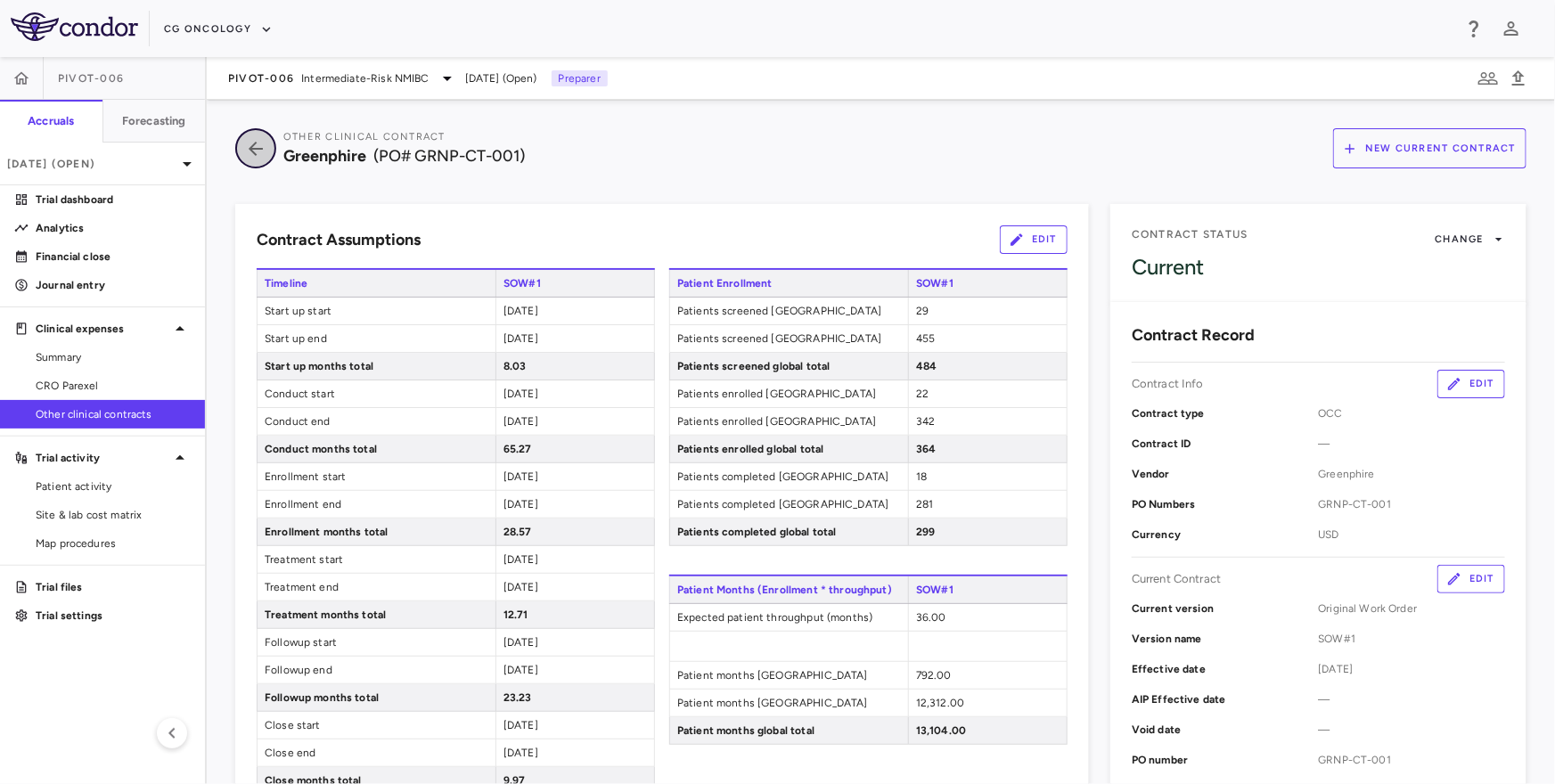
click at [265, 147] on icon "button" at bounding box center [255, 149] width 32 height 21
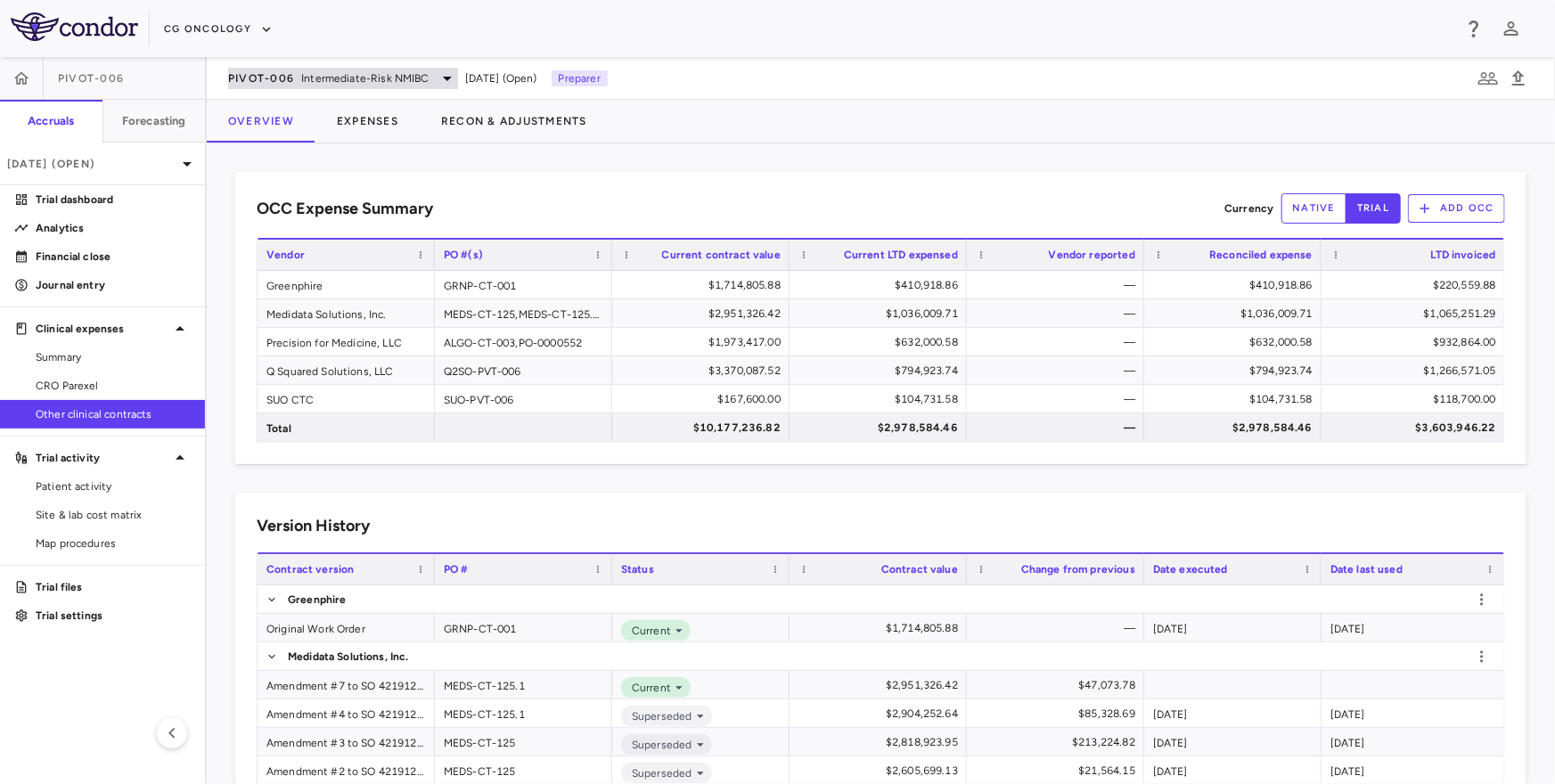
click at [238, 71] on span "PIVOT-006" at bounding box center [261, 78] width 66 height 14
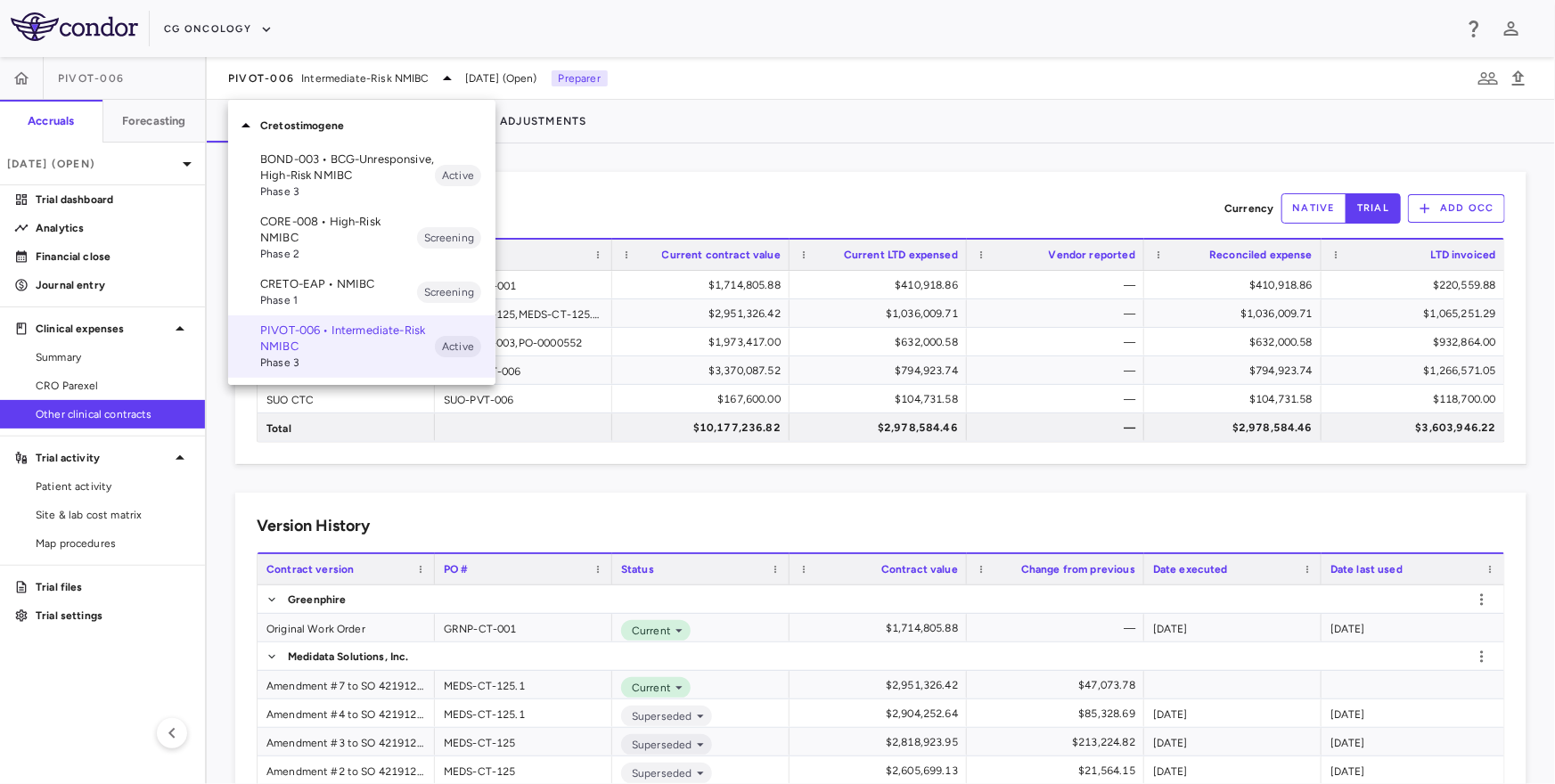
click at [334, 233] on p "CORE-008 • High-Risk NMIBC" at bounding box center [338, 229] width 157 height 32
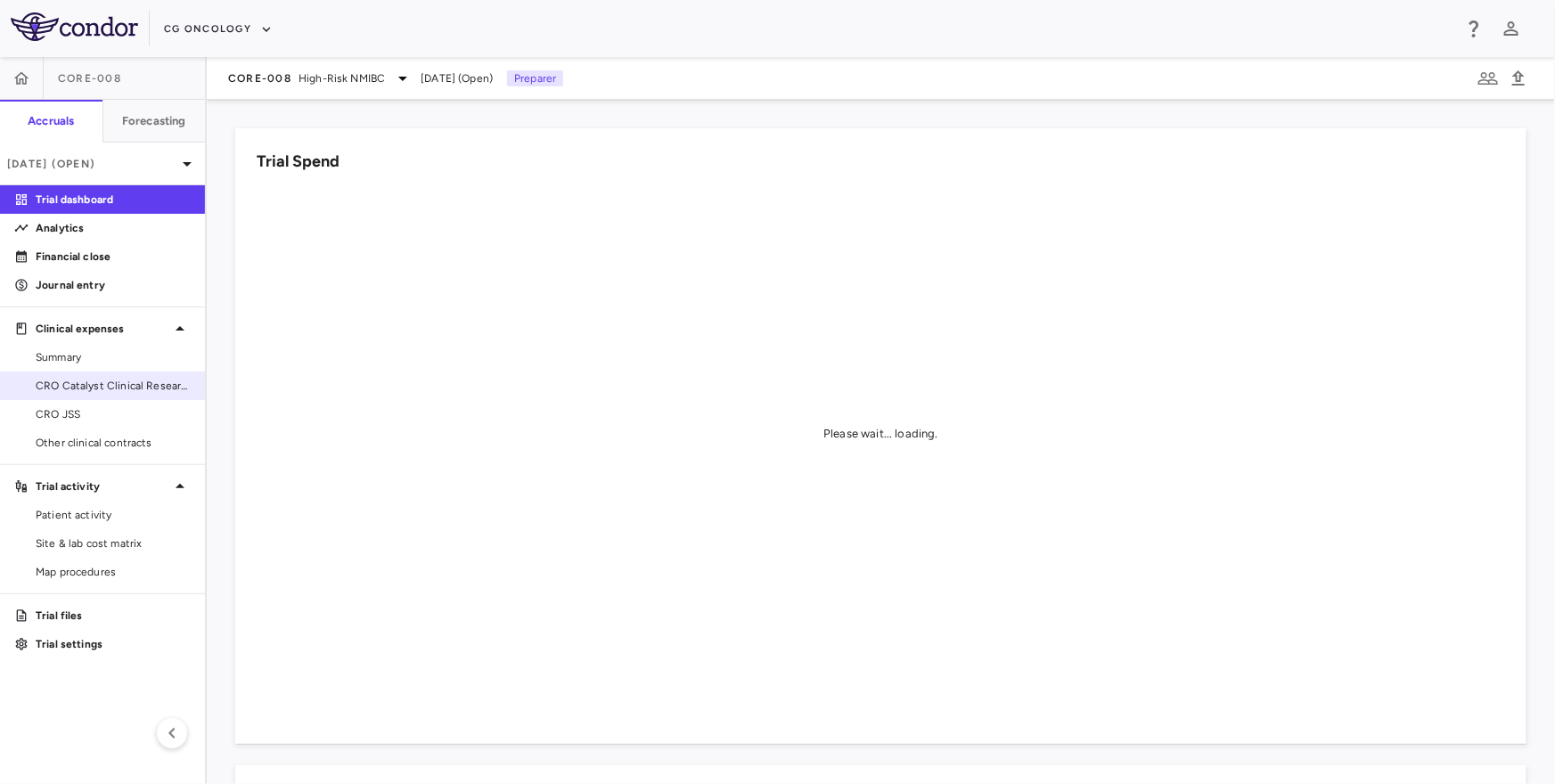
click at [118, 386] on span "CRO Catalyst Clinical Research" at bounding box center [113, 385] width 155 height 16
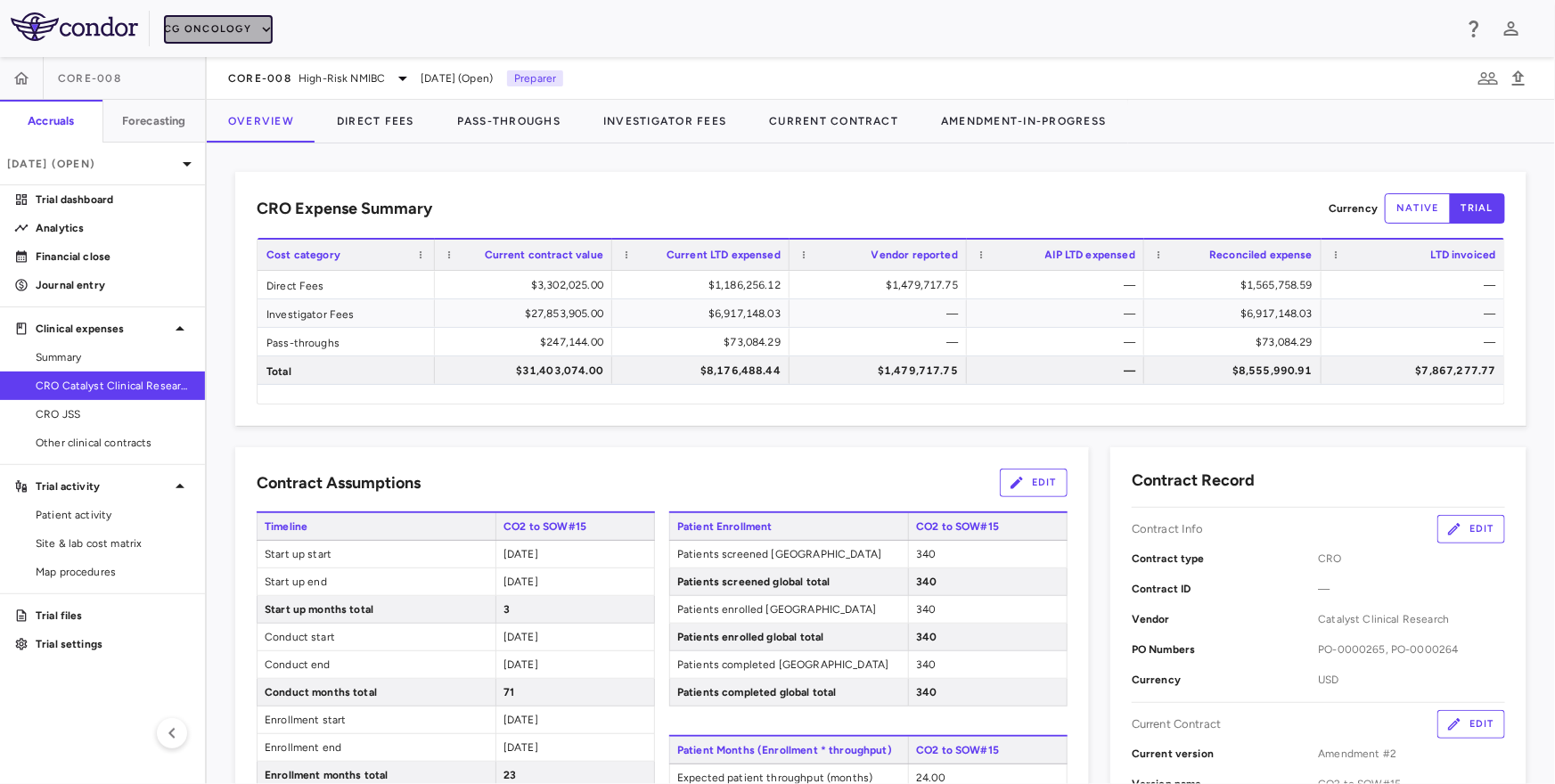
click at [237, 20] on button "CG Oncology" at bounding box center [218, 30] width 108 height 29
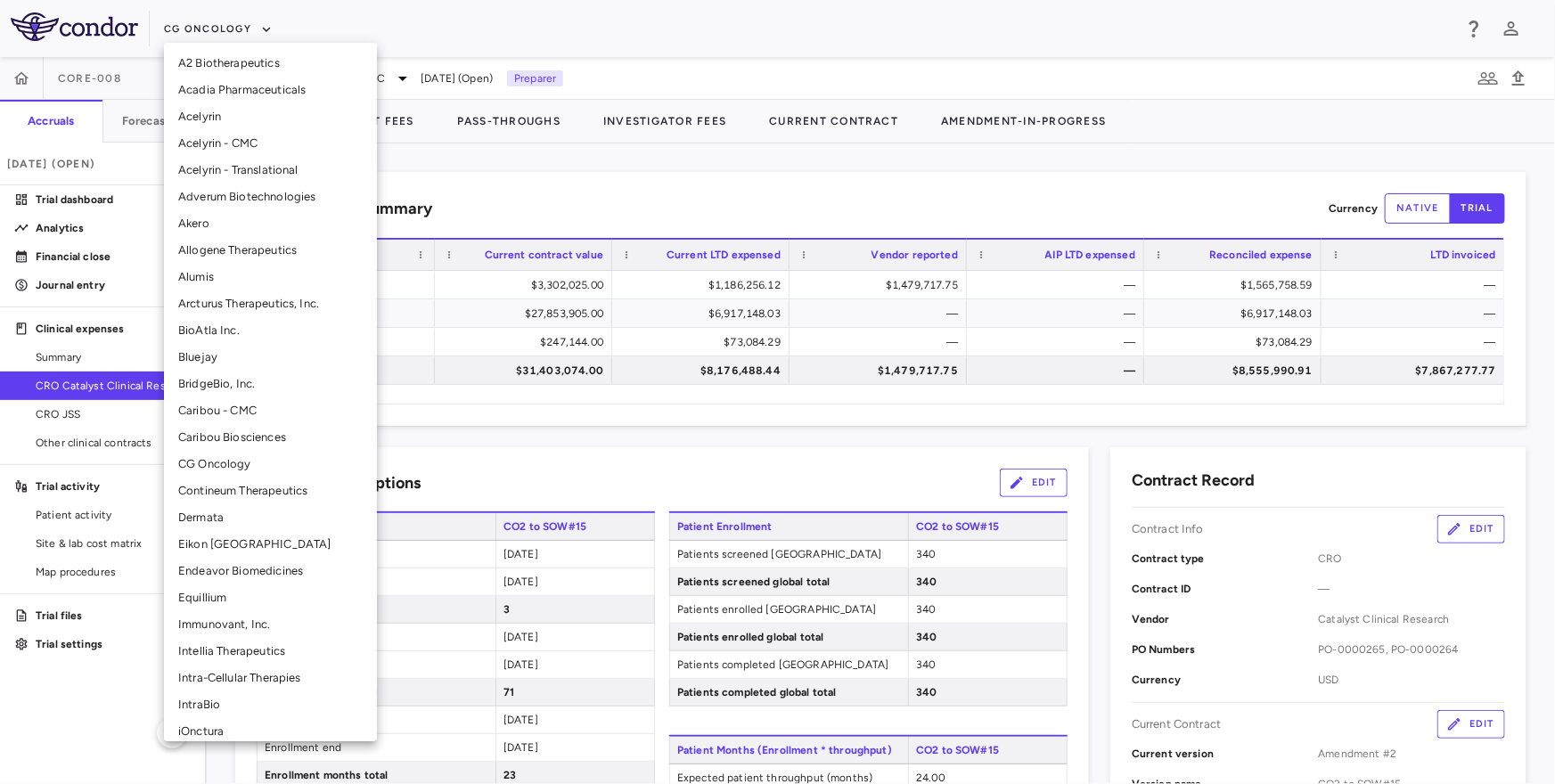
click at [230, 27] on div at bounding box center [778, 392] width 1555 height 784
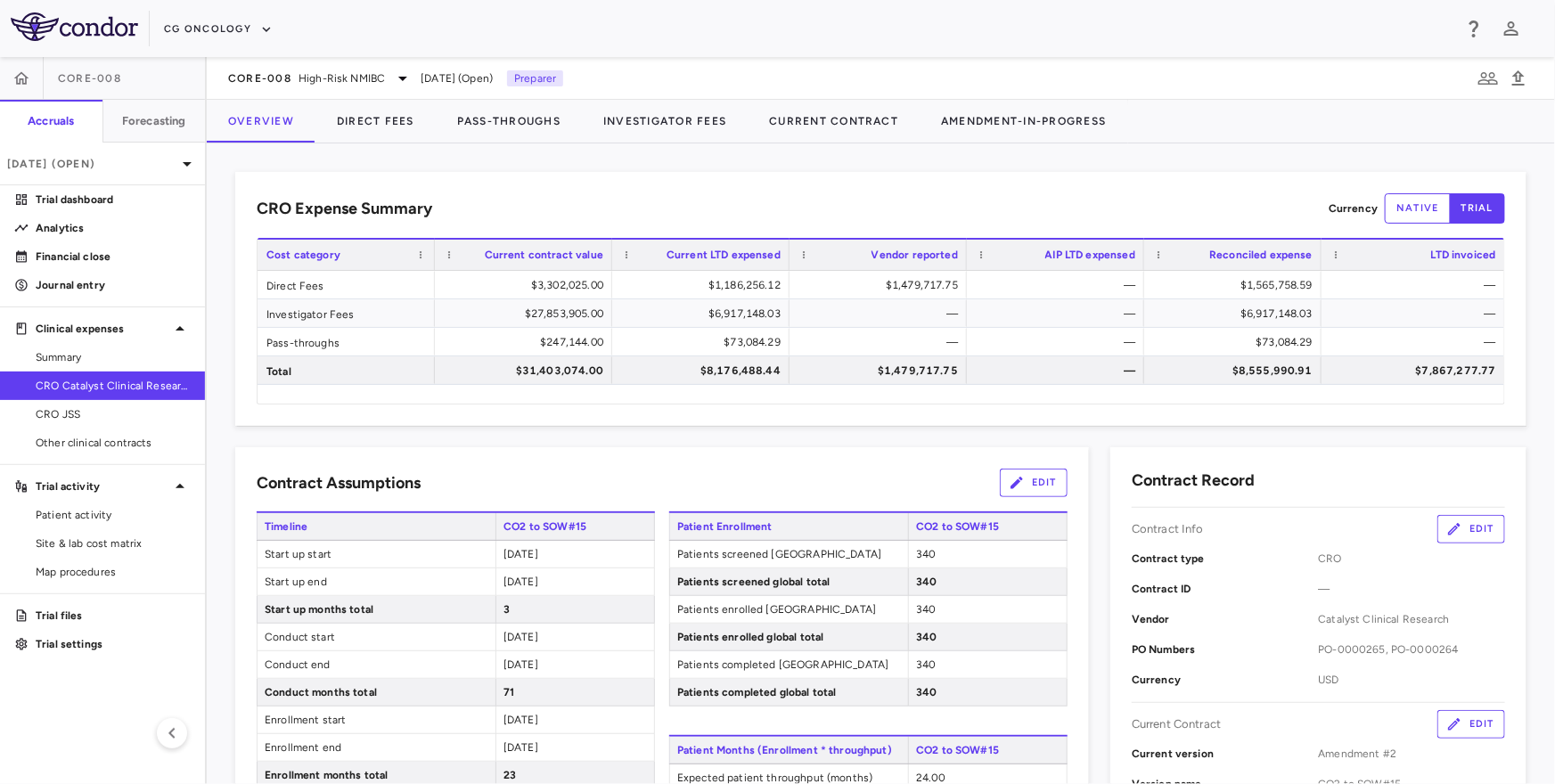
click at [313, 93] on div "CORE-008 High-Risk NMIBC Sep 2025 (Open) Preparer" at bounding box center [881, 78] width 1348 height 43
click at [190, 41] on button "CG Oncology" at bounding box center [218, 30] width 108 height 29
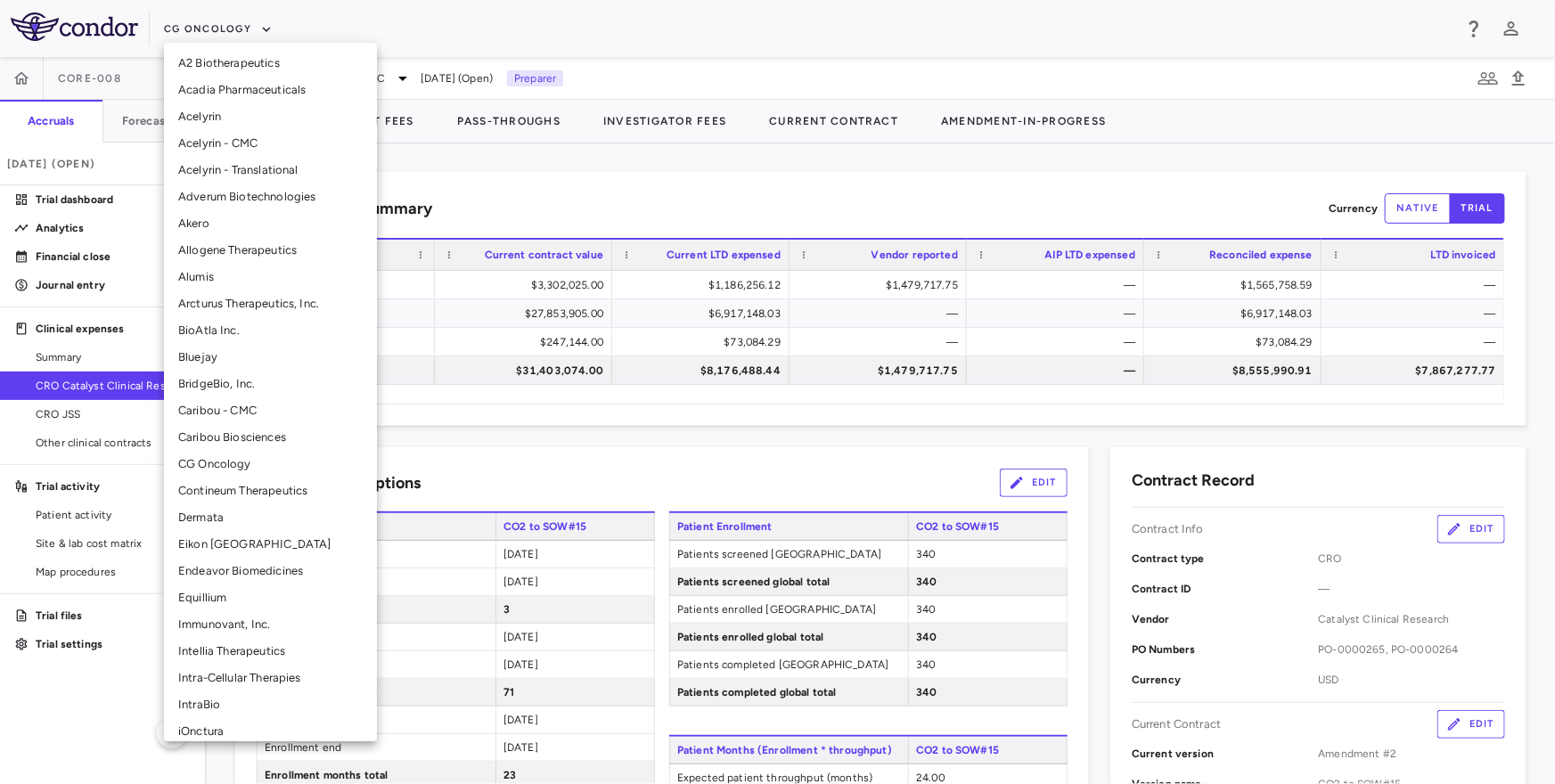
click at [212, 227] on li "Akero" at bounding box center [270, 223] width 213 height 27
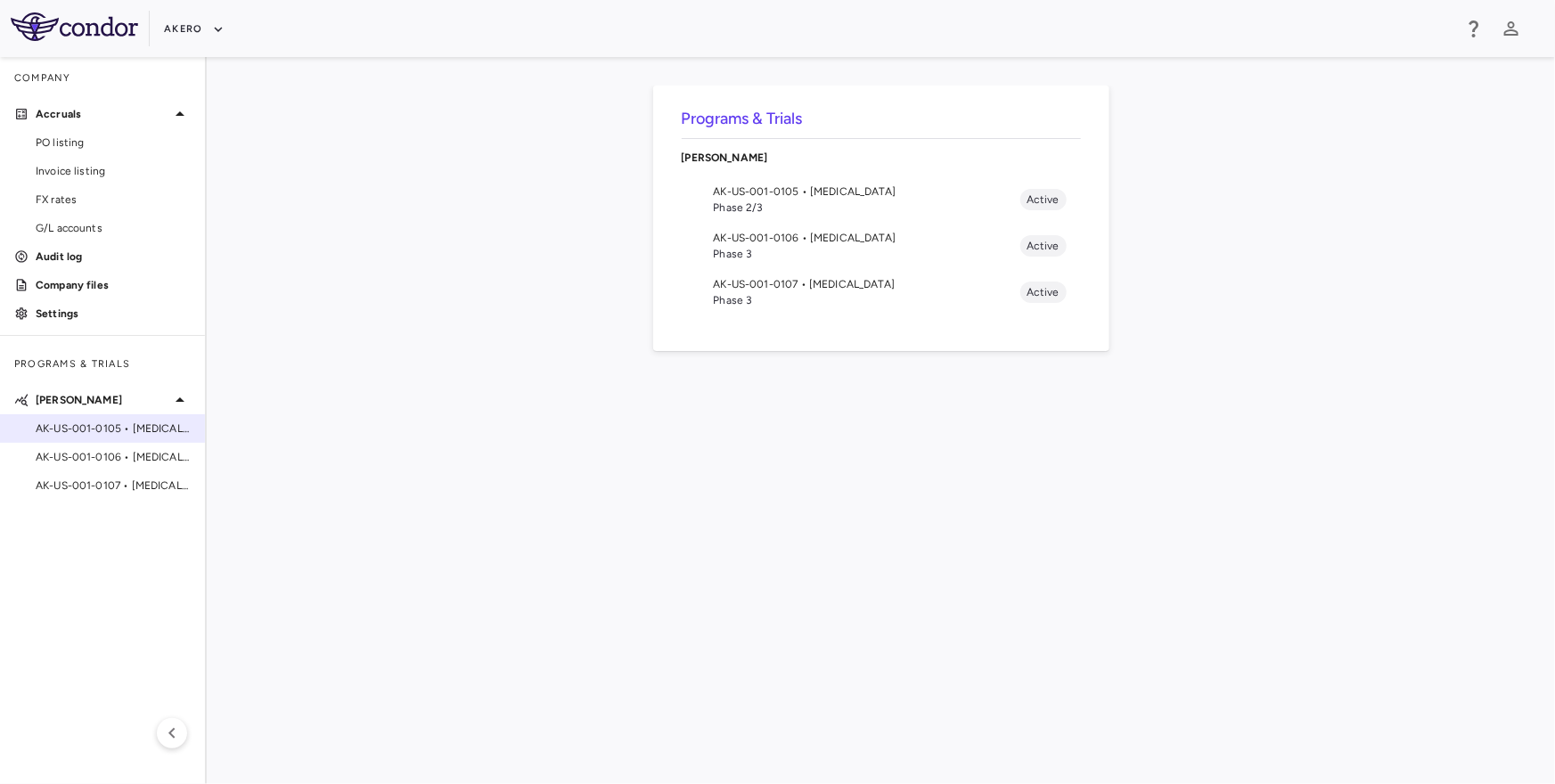
click at [114, 428] on span "AK-US-001-0105 • Nonalcoholic Steatohepatitis" at bounding box center [113, 428] width 155 height 16
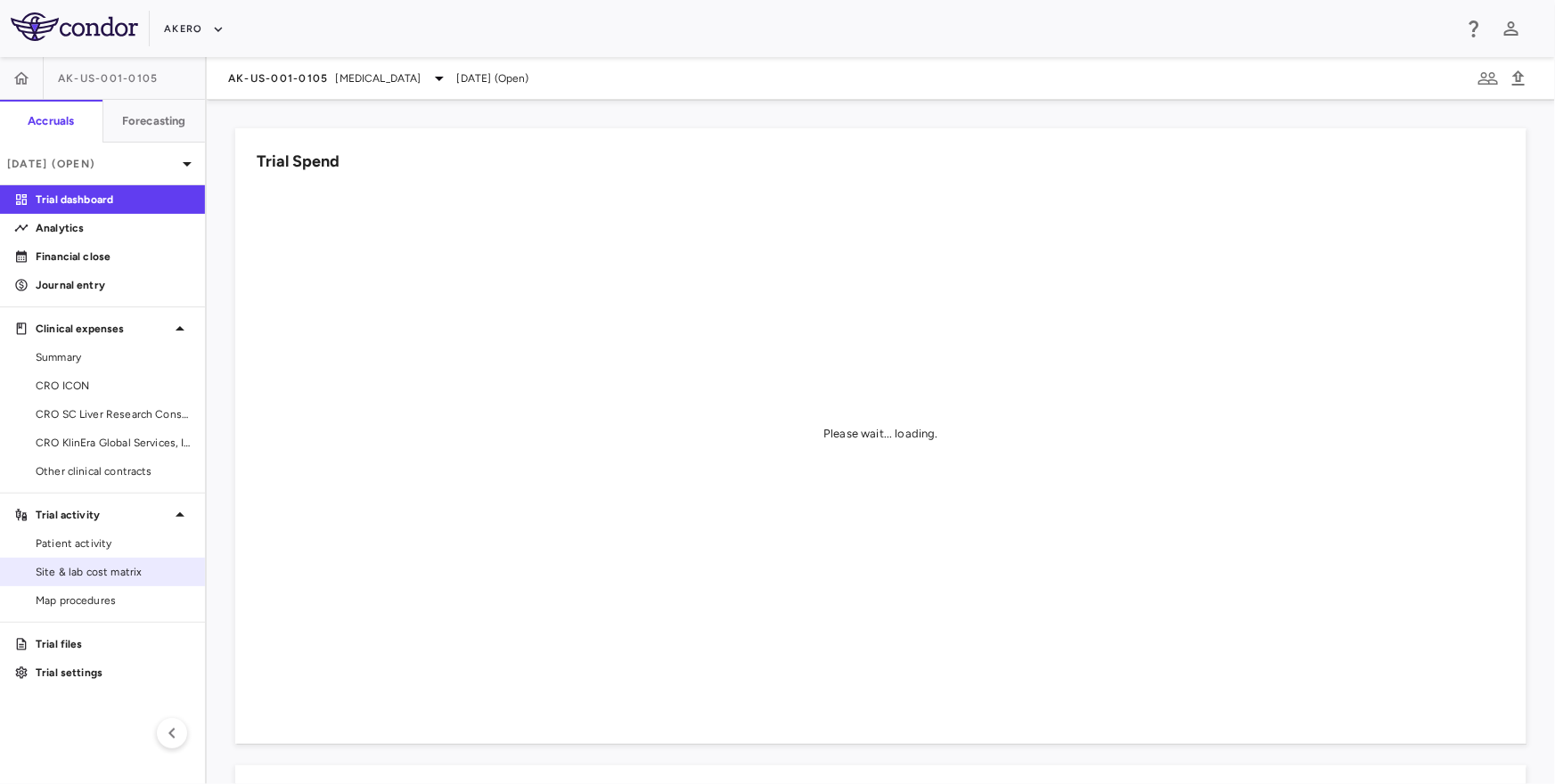
click at [74, 567] on span "Site & lab cost matrix" at bounding box center [113, 571] width 155 height 16
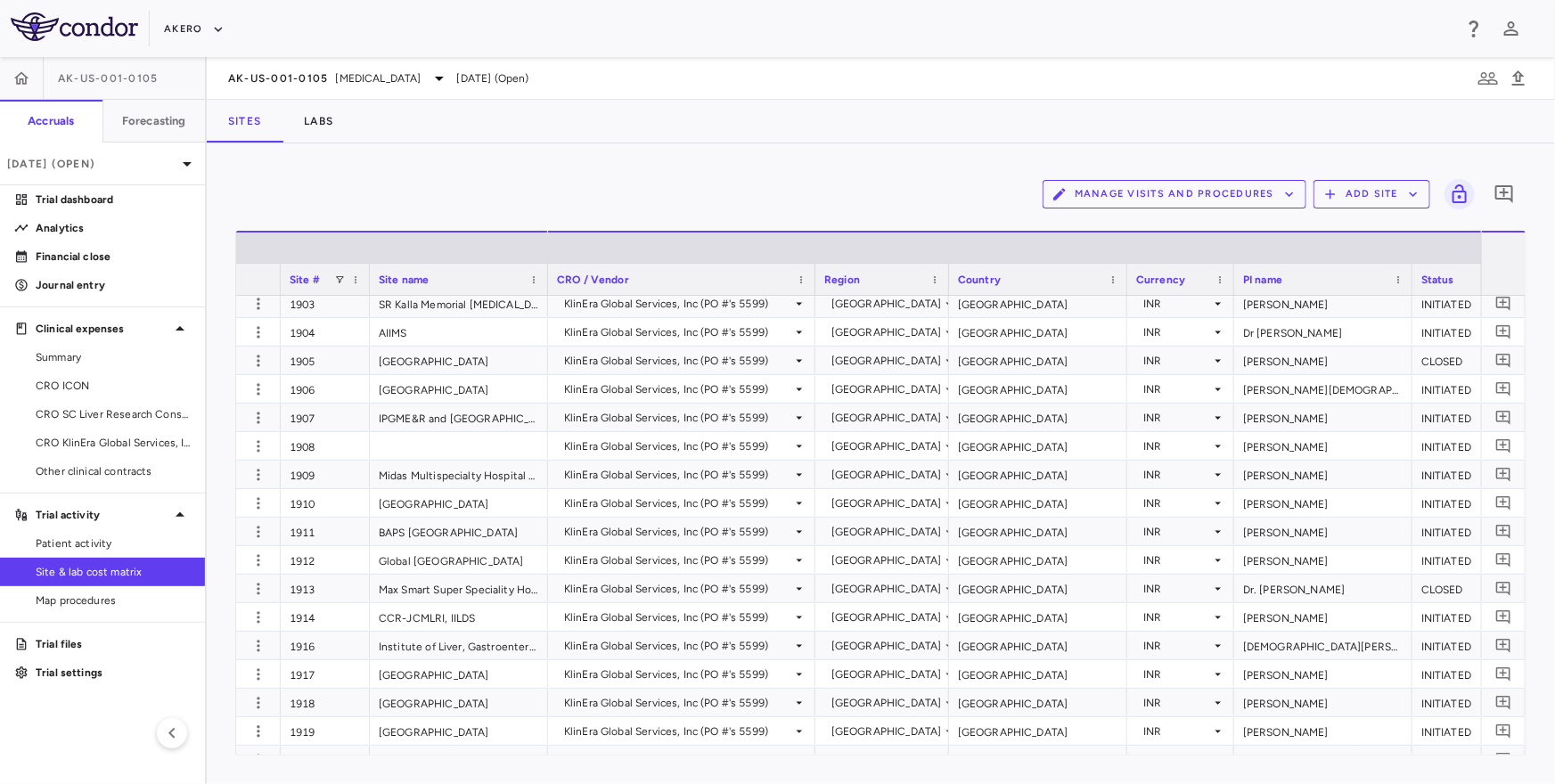
scroll to position [12358, 0]
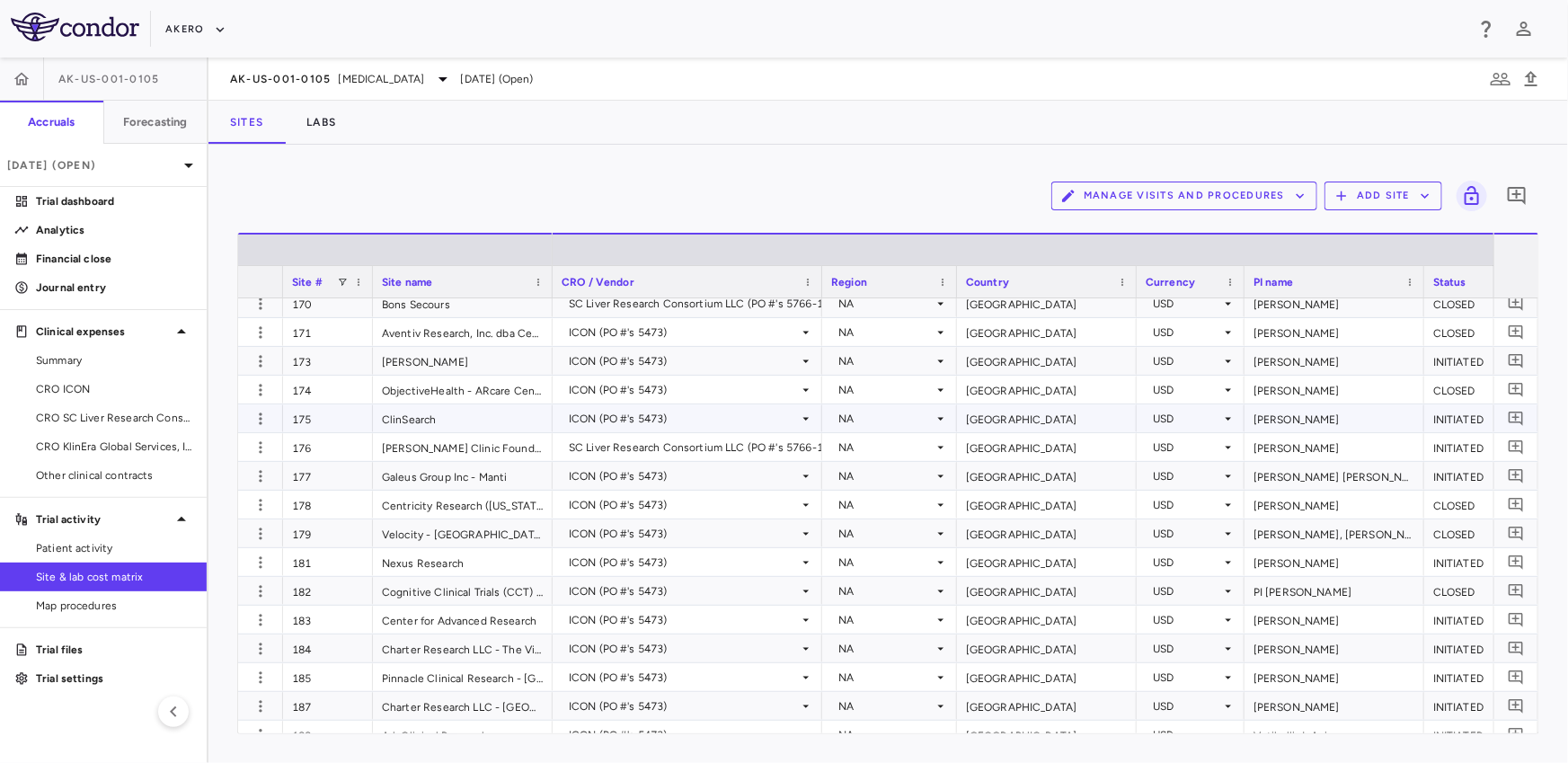
scroll to position [2454, 0]
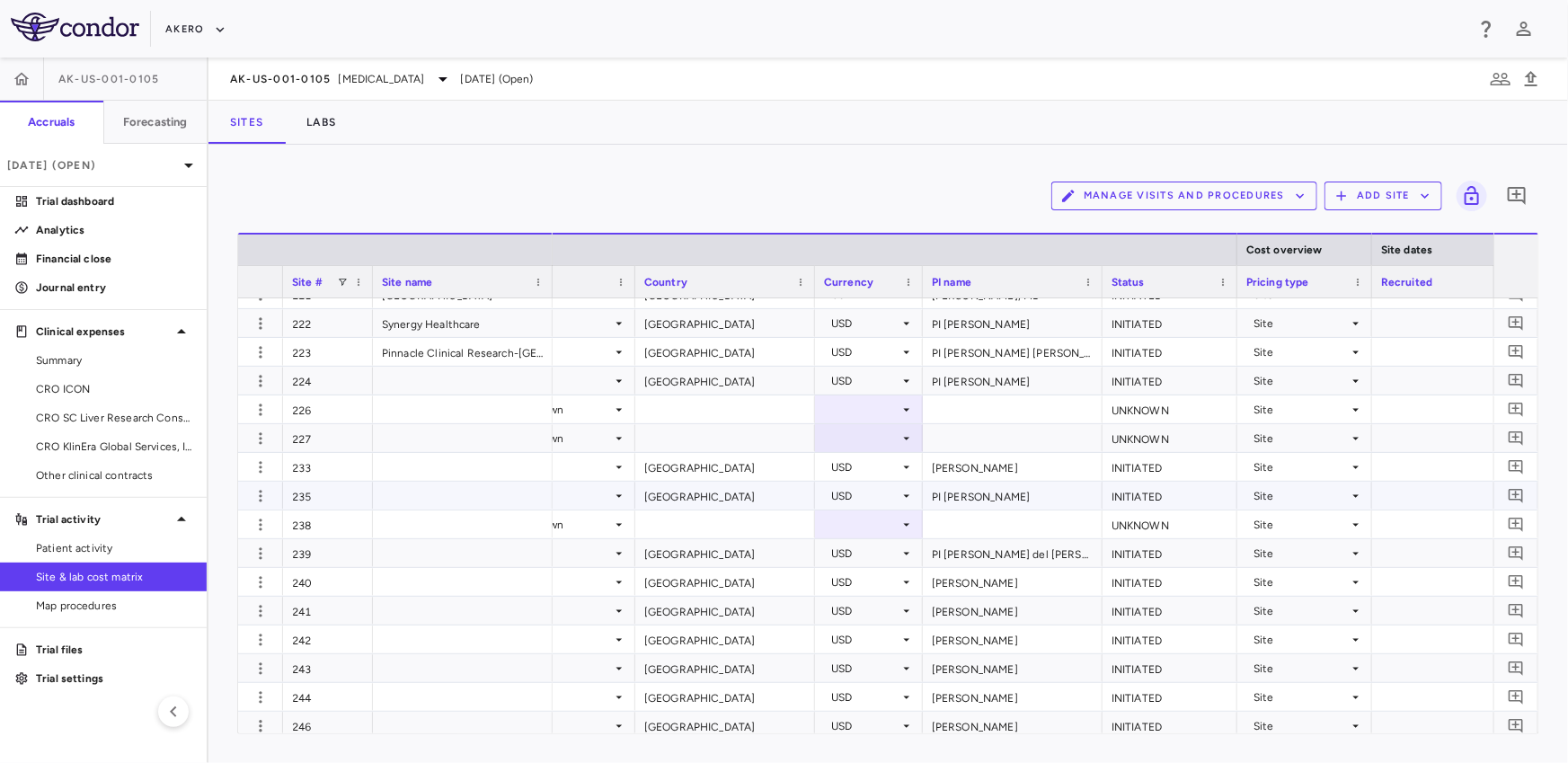
scroll to position [0, 344]
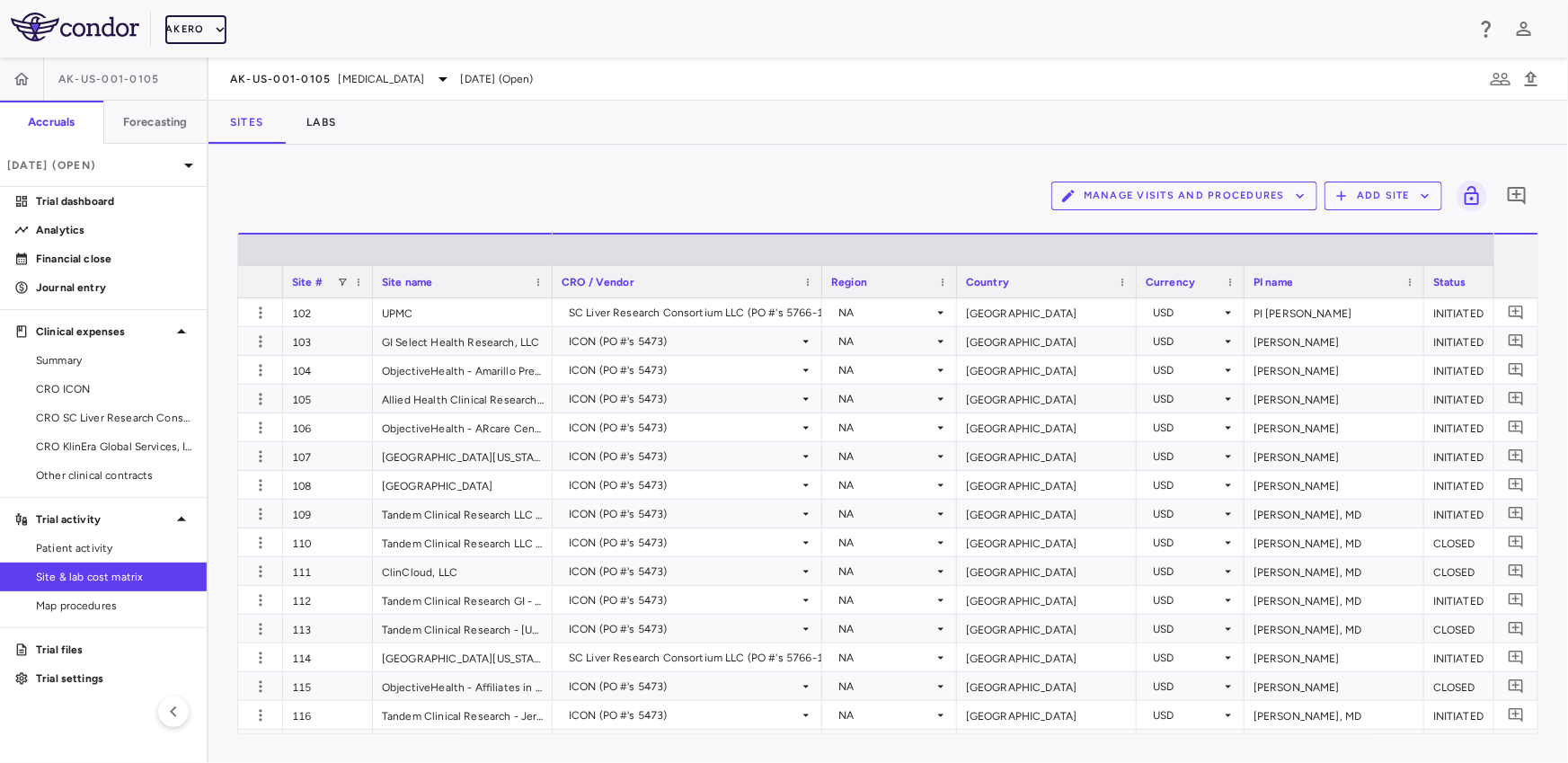
click at [196, 33] on button "Akero" at bounding box center [195, 30] width 60 height 29
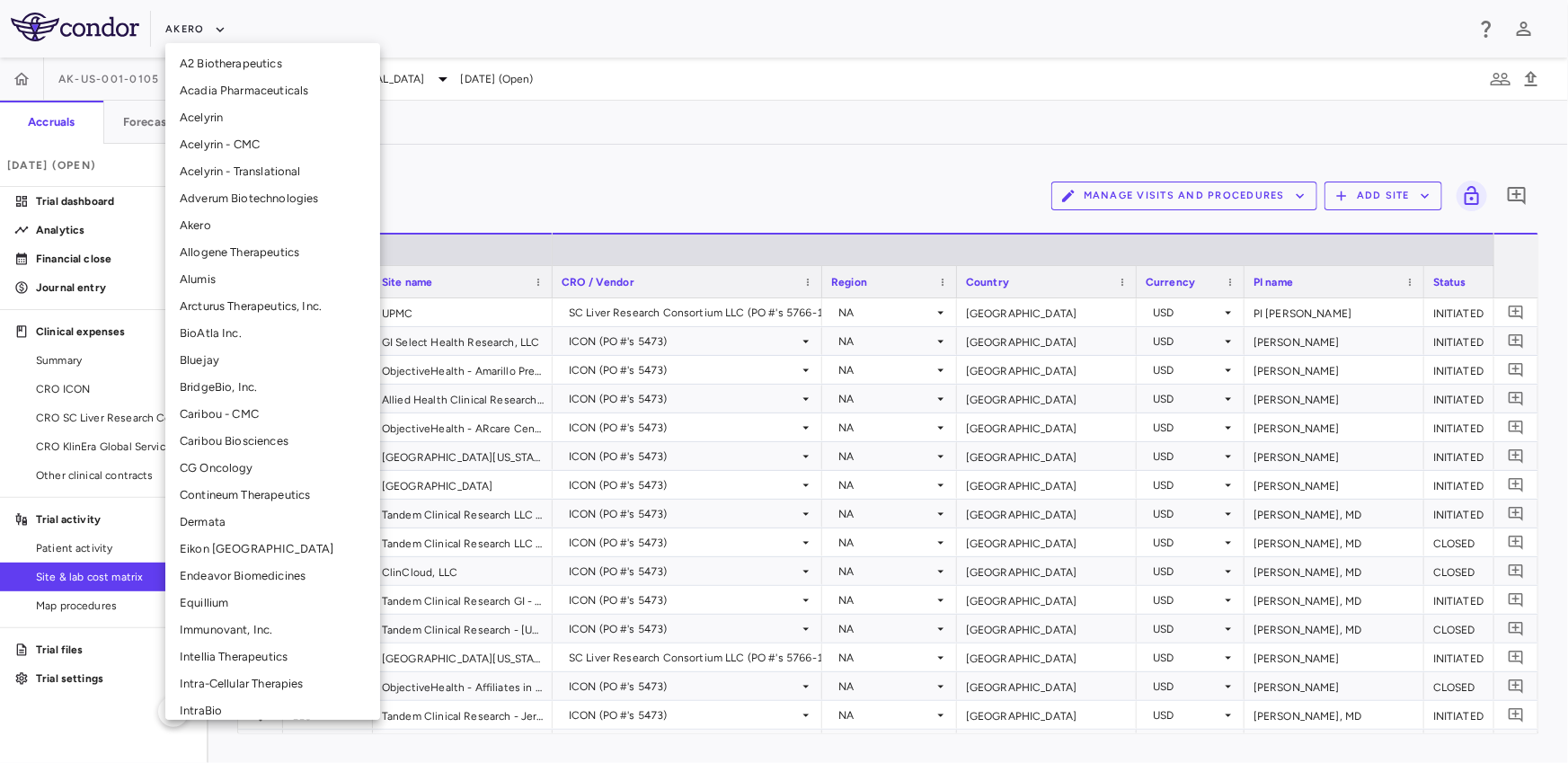
click at [225, 467] on li "CG Oncology" at bounding box center [273, 468] width 215 height 27
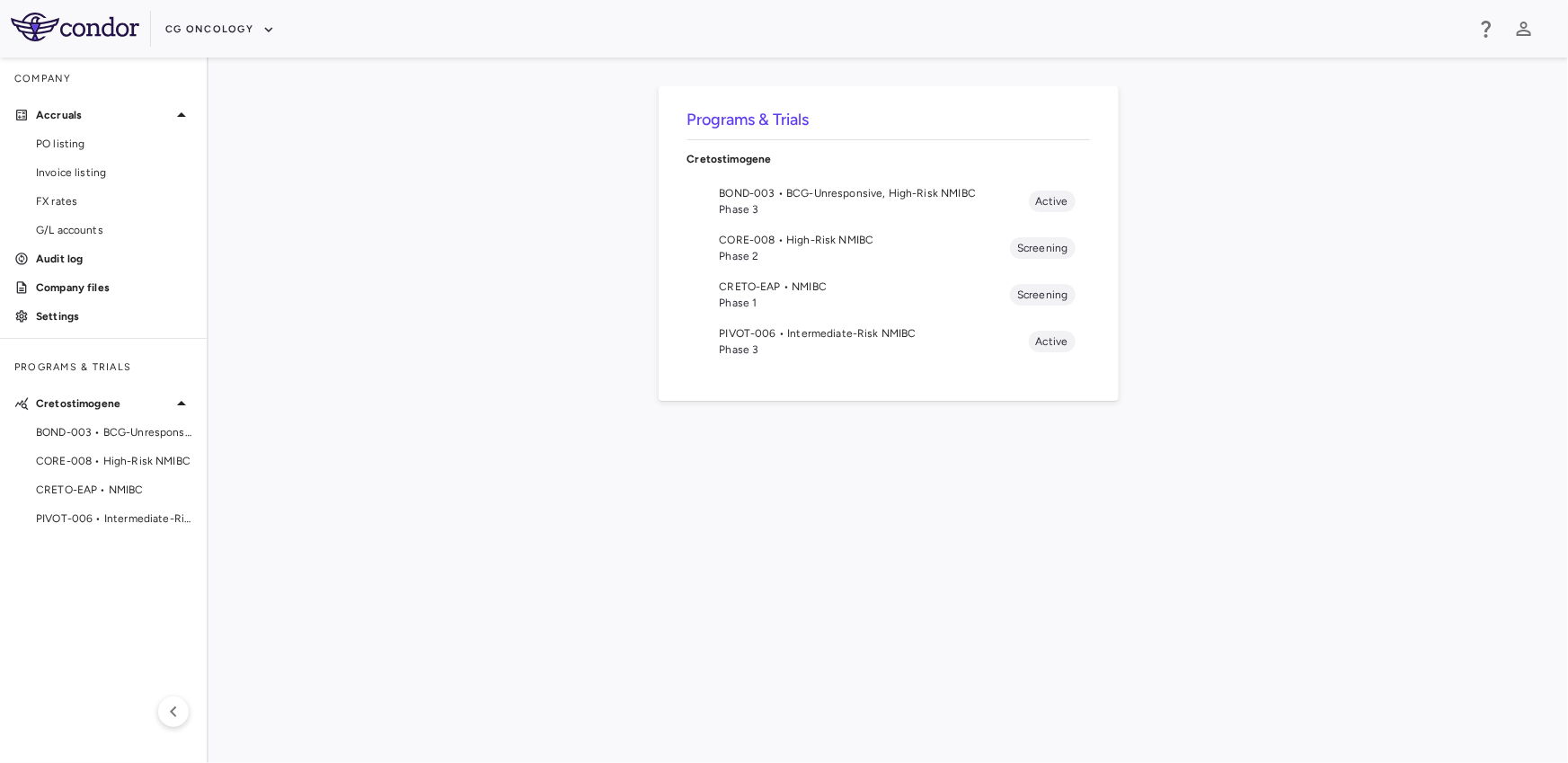
click at [758, 249] on span "Phase 2" at bounding box center [864, 255] width 291 height 16
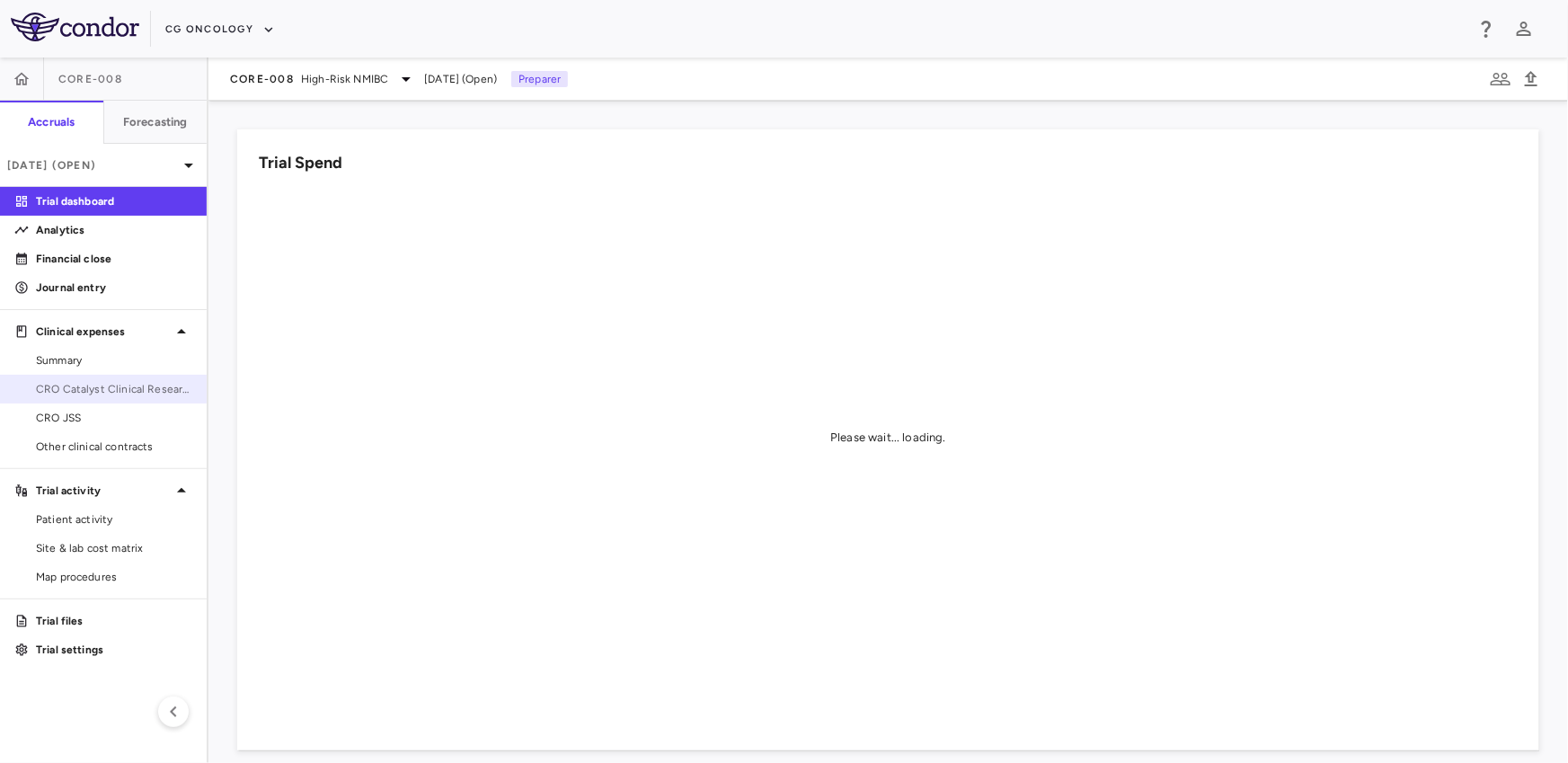
click at [98, 393] on span "CRO Catalyst Clinical Research" at bounding box center [114, 389] width 157 height 16
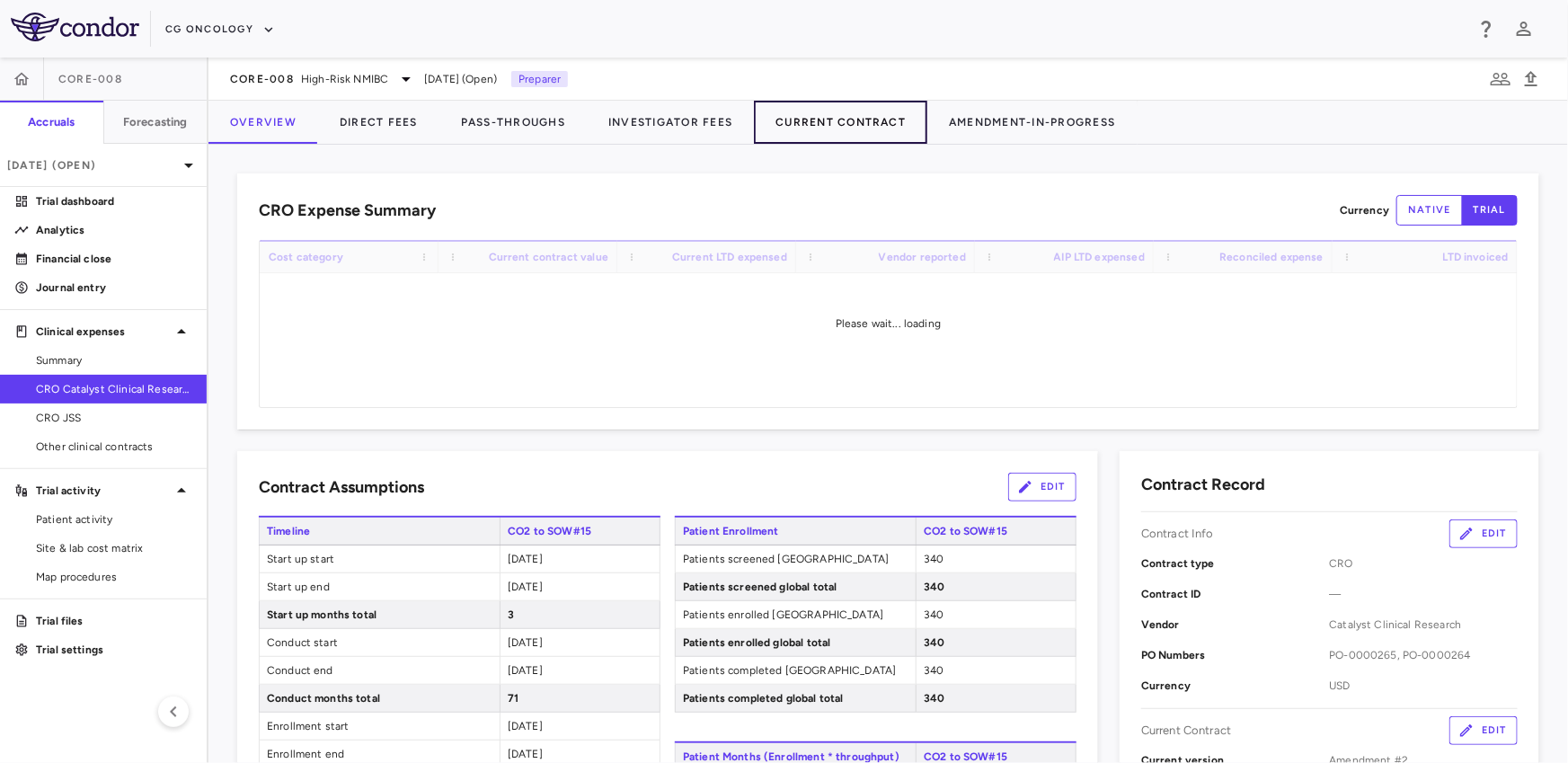
click at [810, 125] on button "Current Contract" at bounding box center [840, 122] width 173 height 44
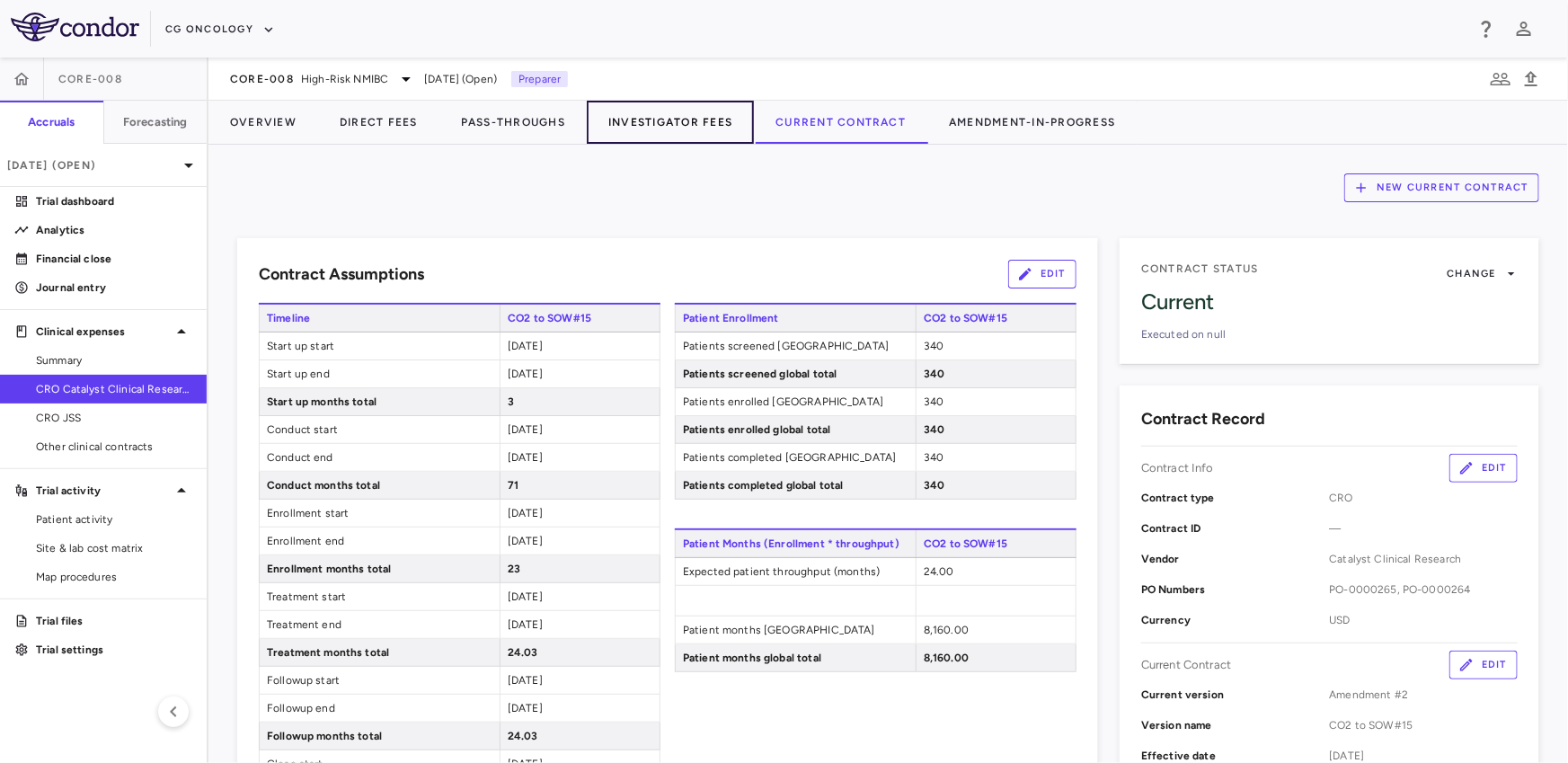
click at [661, 127] on button "Investigator Fees" at bounding box center [670, 122] width 167 height 44
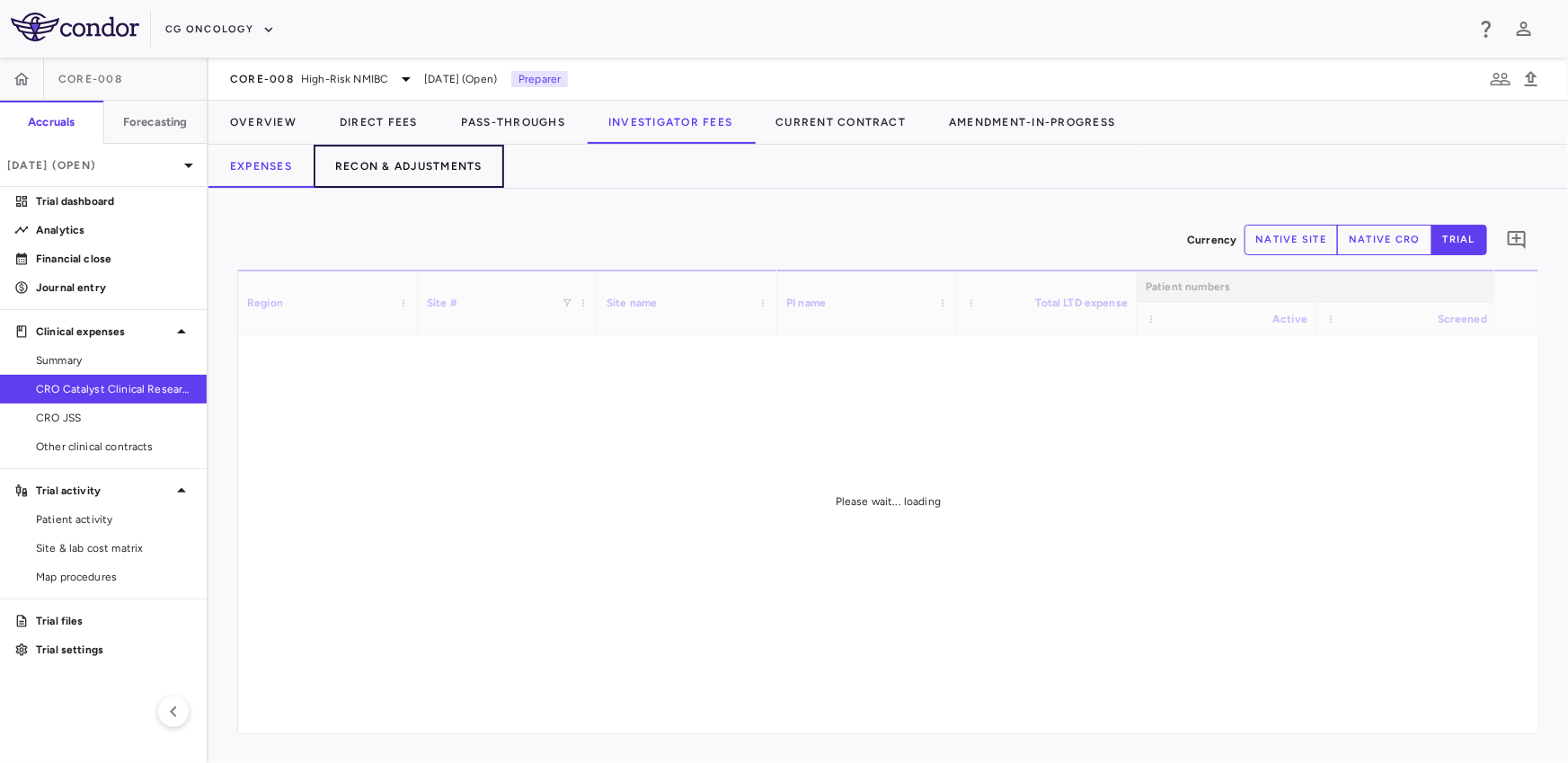
click at [414, 159] on button "Recon & Adjustments" at bounding box center [408, 166] width 190 height 44
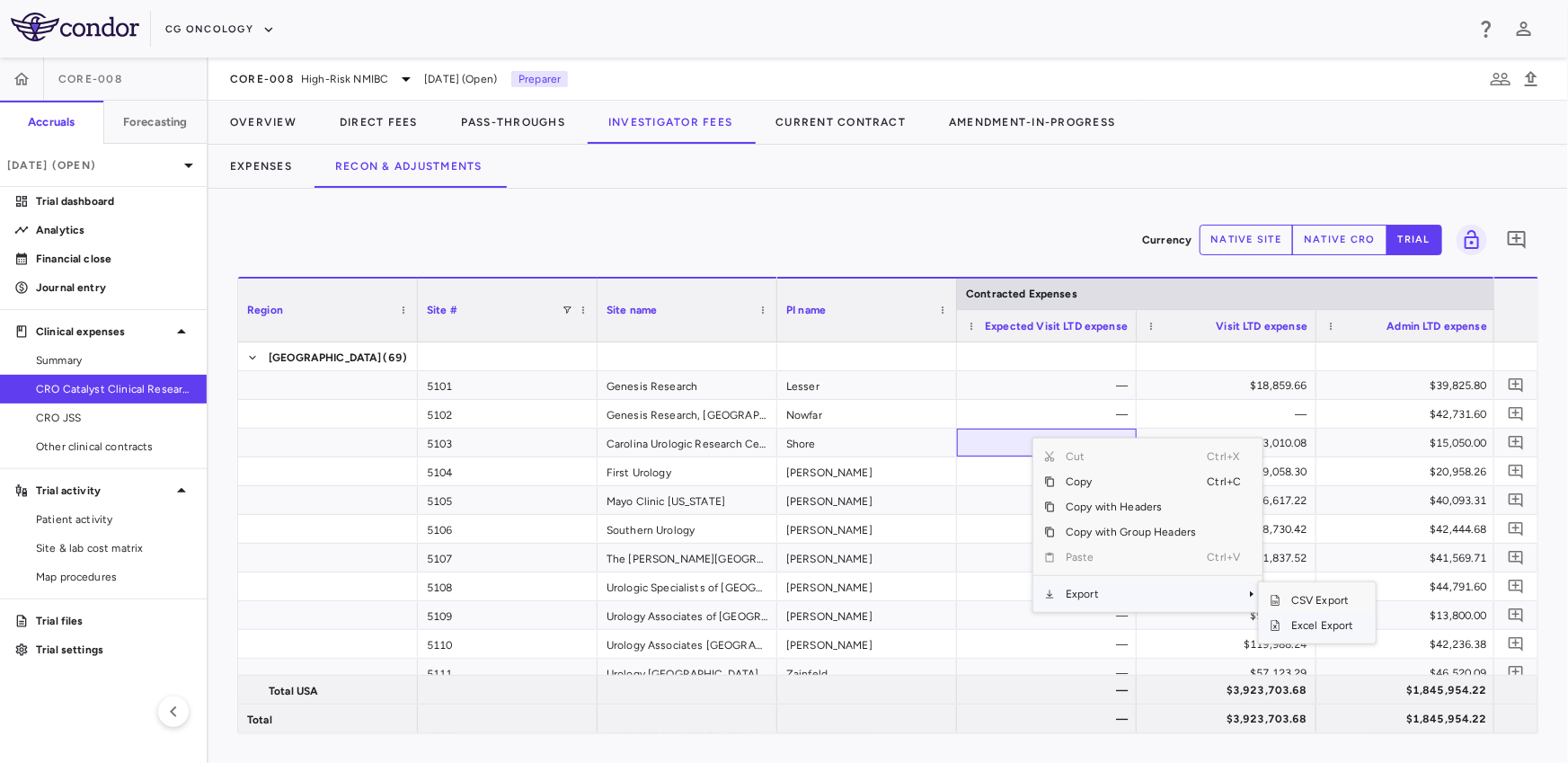
click at [1302, 623] on span "Excel Export" at bounding box center [1321, 626] width 84 height 25
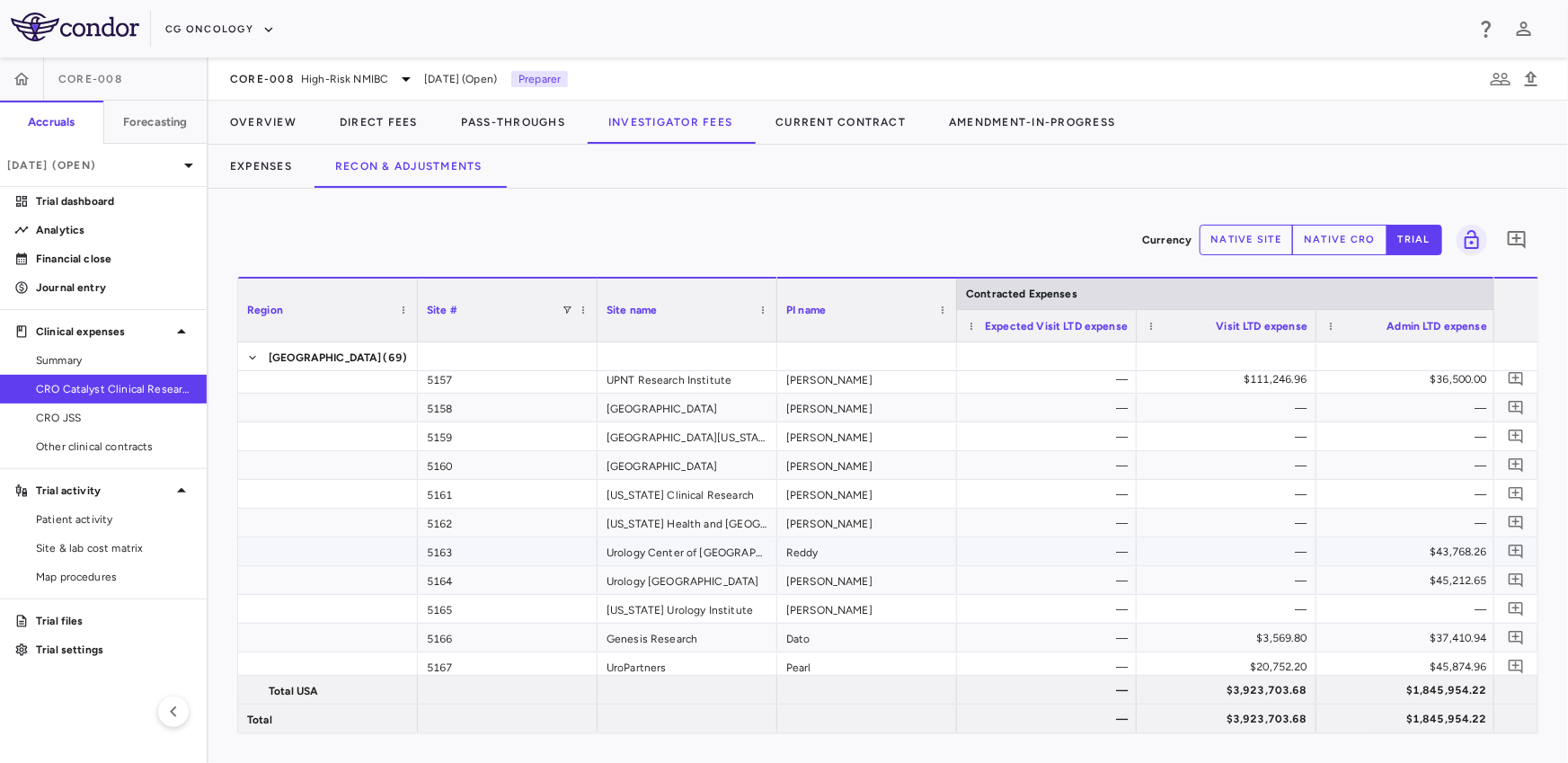
scroll to position [1765, 0]
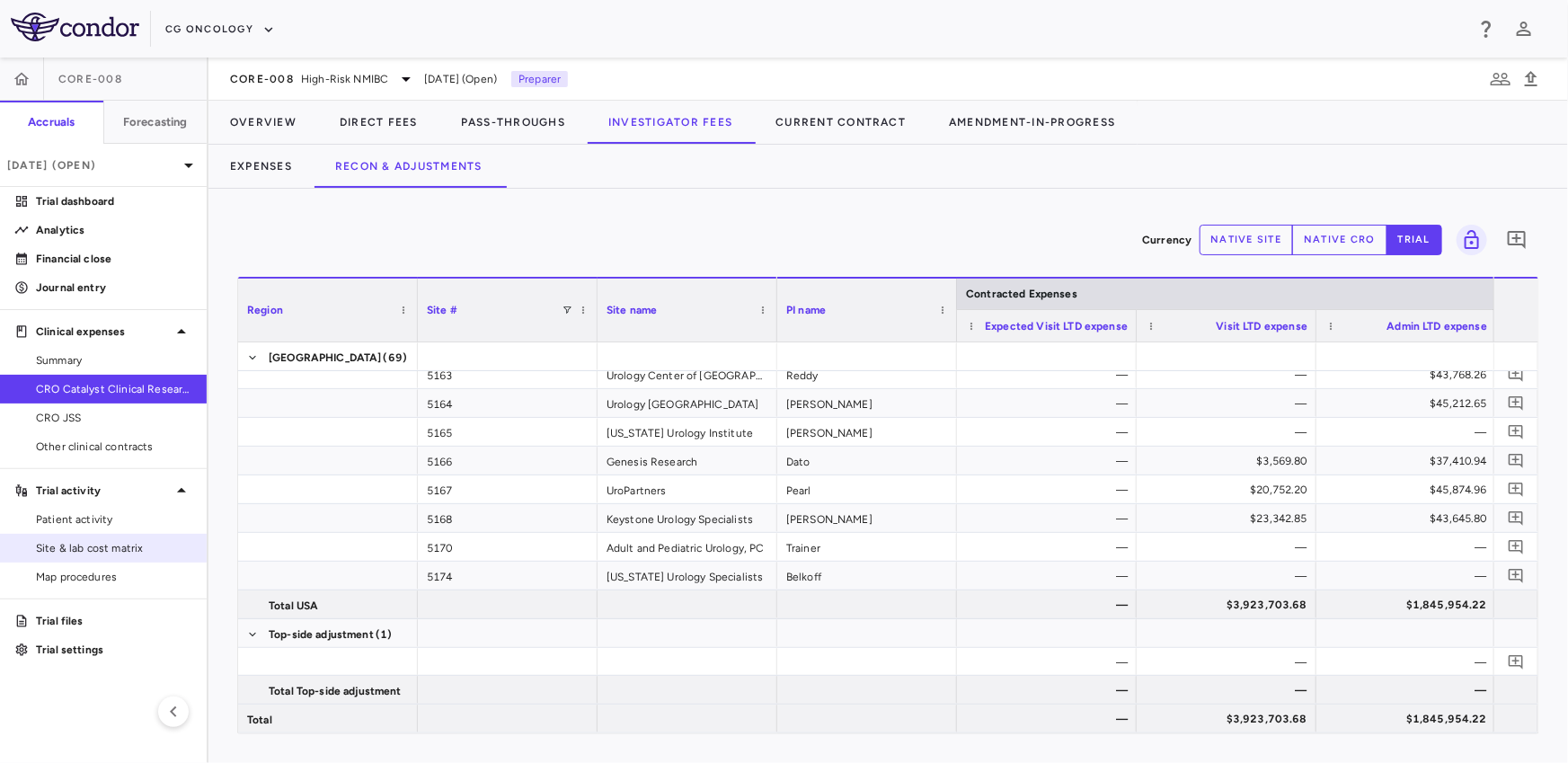
click at [85, 548] on span "Site & lab cost matrix" at bounding box center [114, 547] width 157 height 16
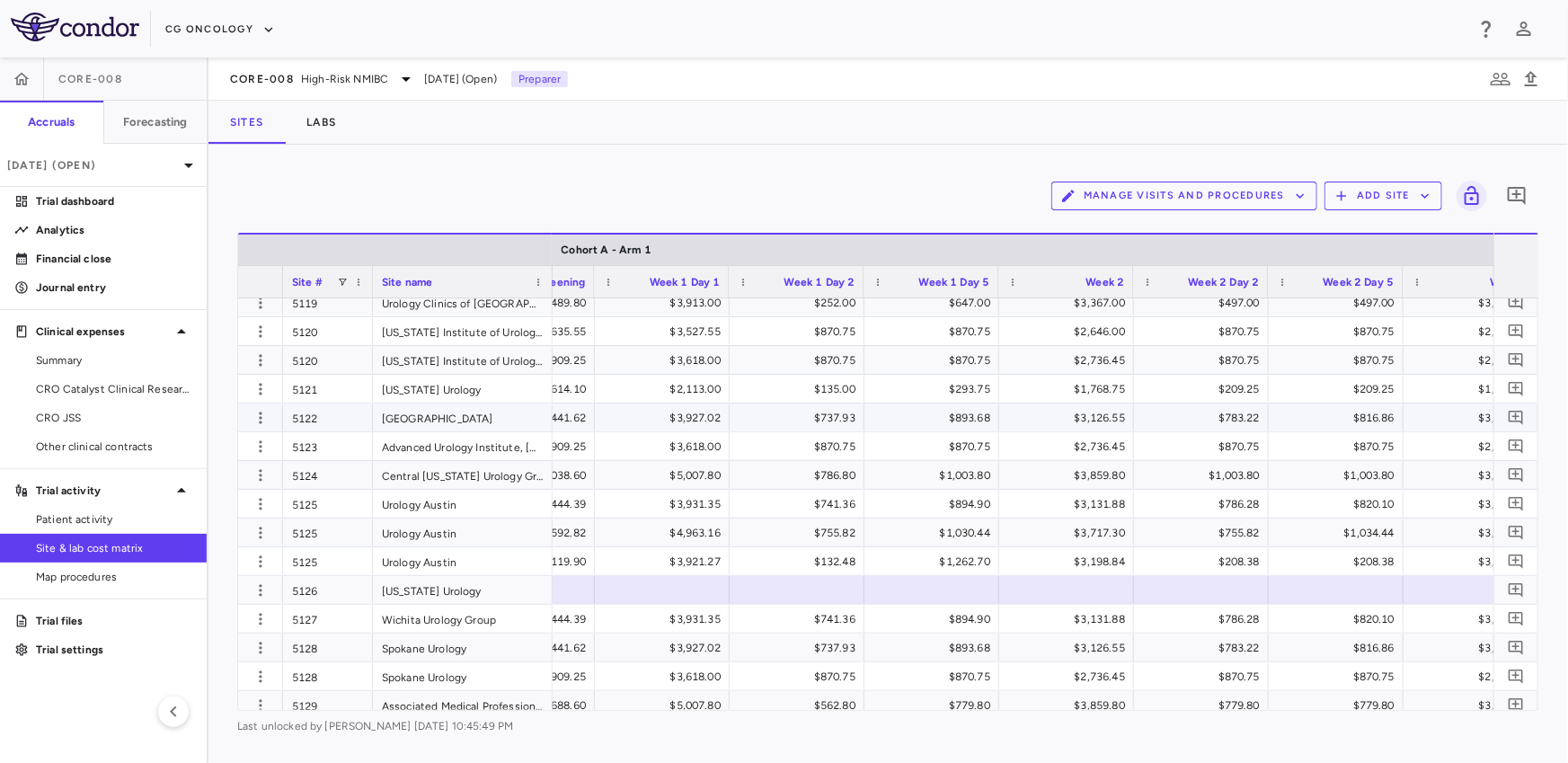
scroll to position [0, 2419]
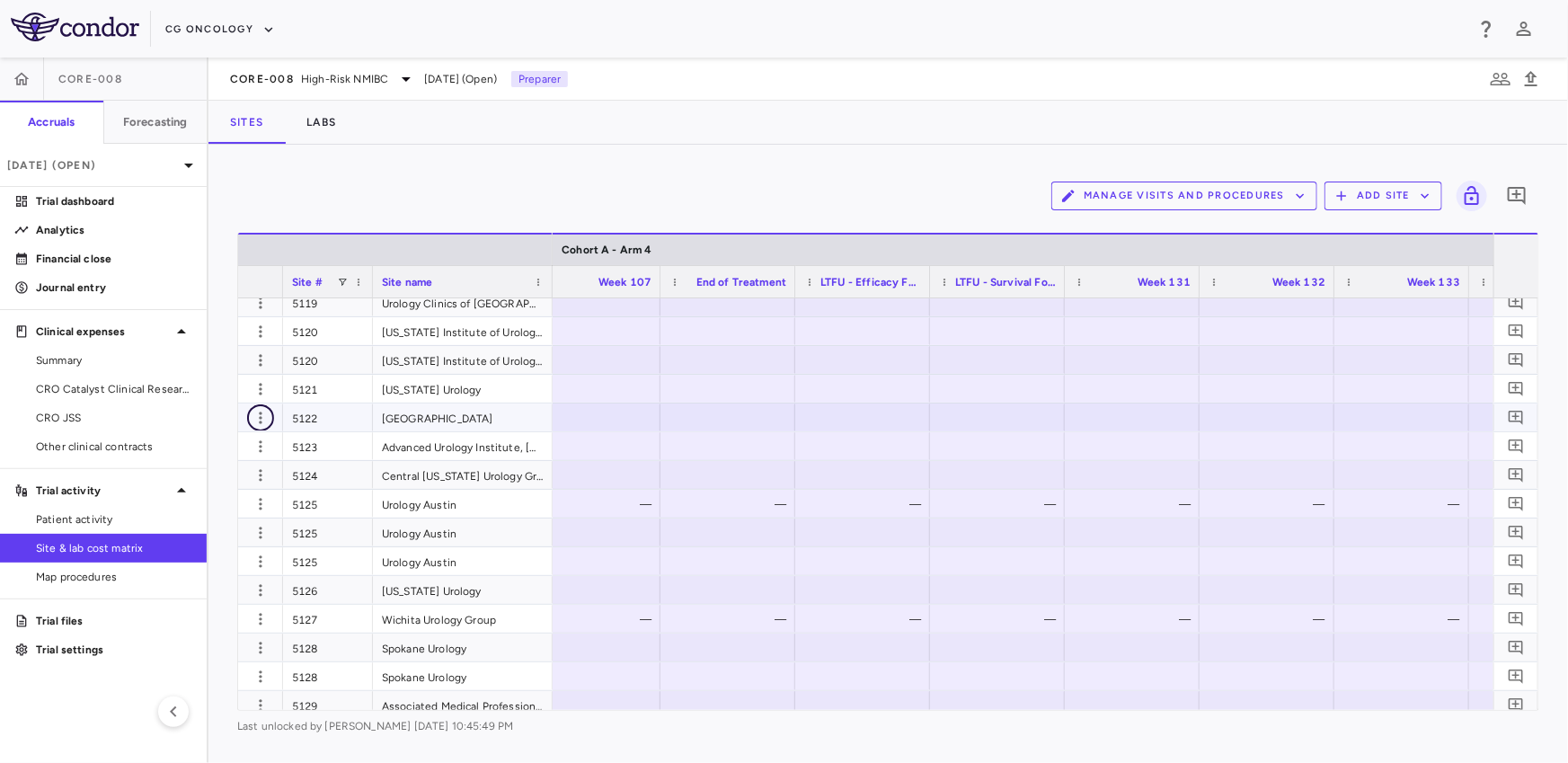
click at [255, 421] on icon "button" at bounding box center [260, 418] width 18 height 18
click at [232, 485] on div "Edit site" at bounding box center [190, 485] width 167 height 32
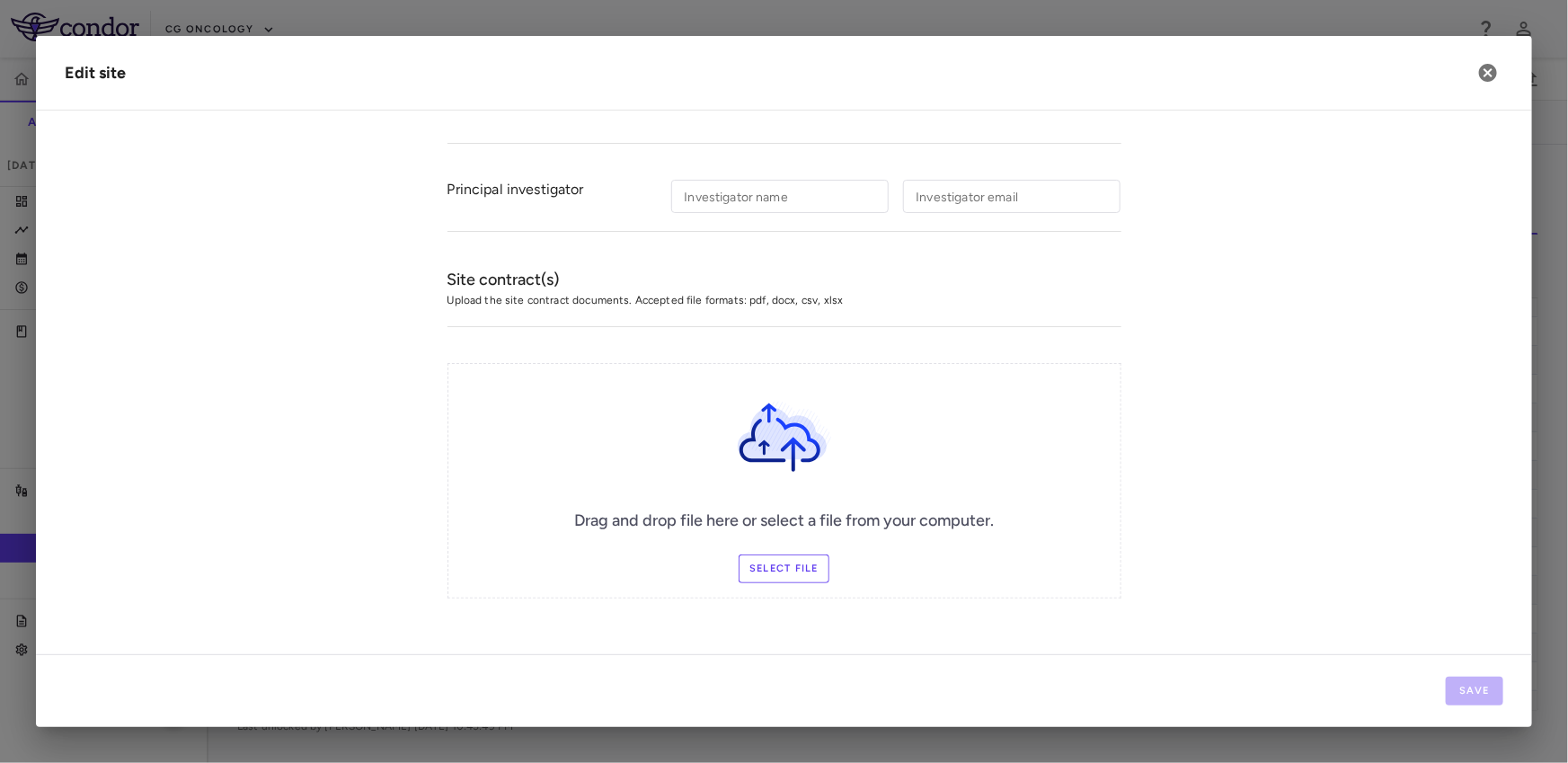
type input "****"
type input "**********"
type input "*****"
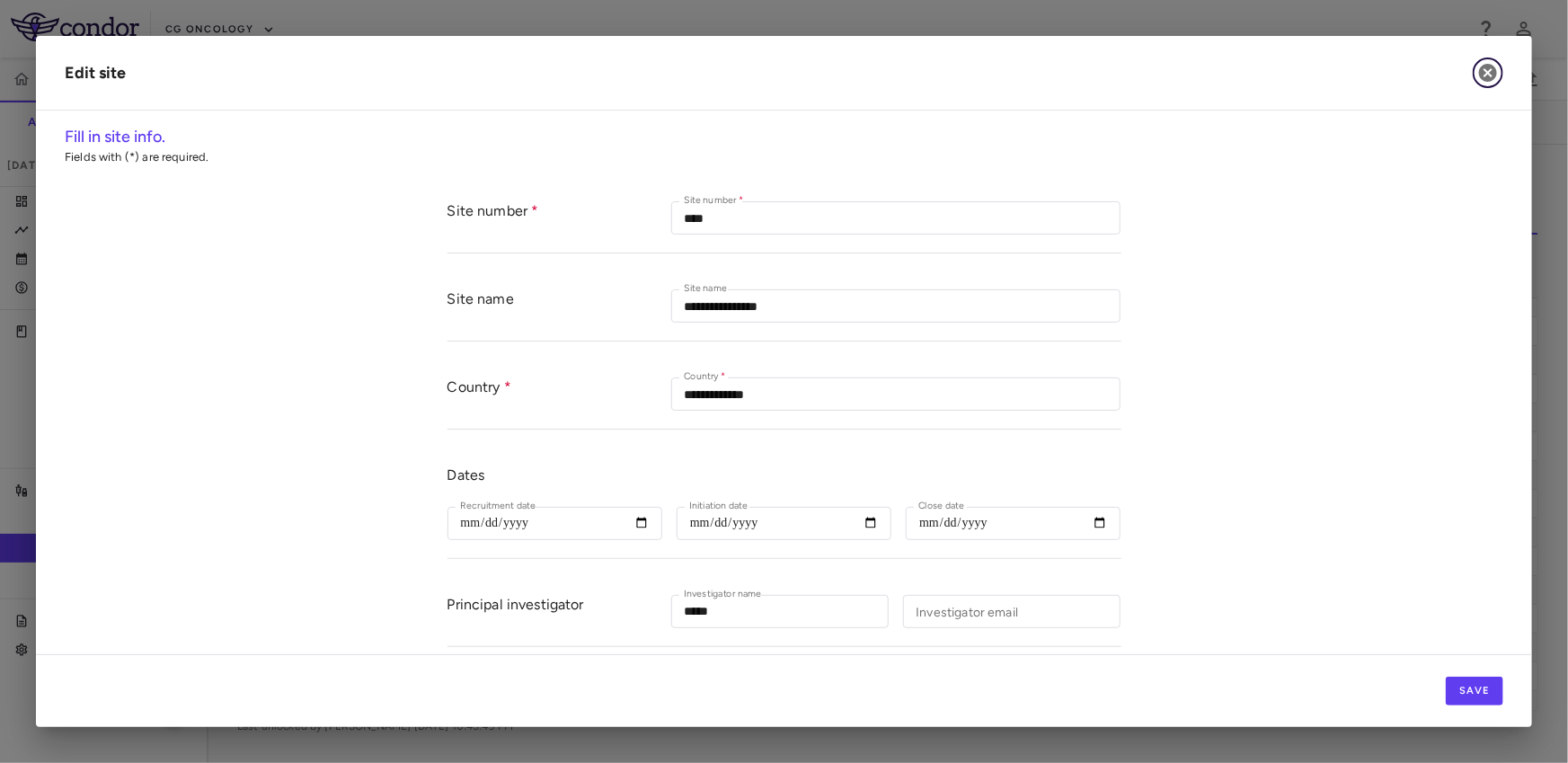
click at [1480, 78] on icon "button" at bounding box center [1488, 73] width 21 height 21
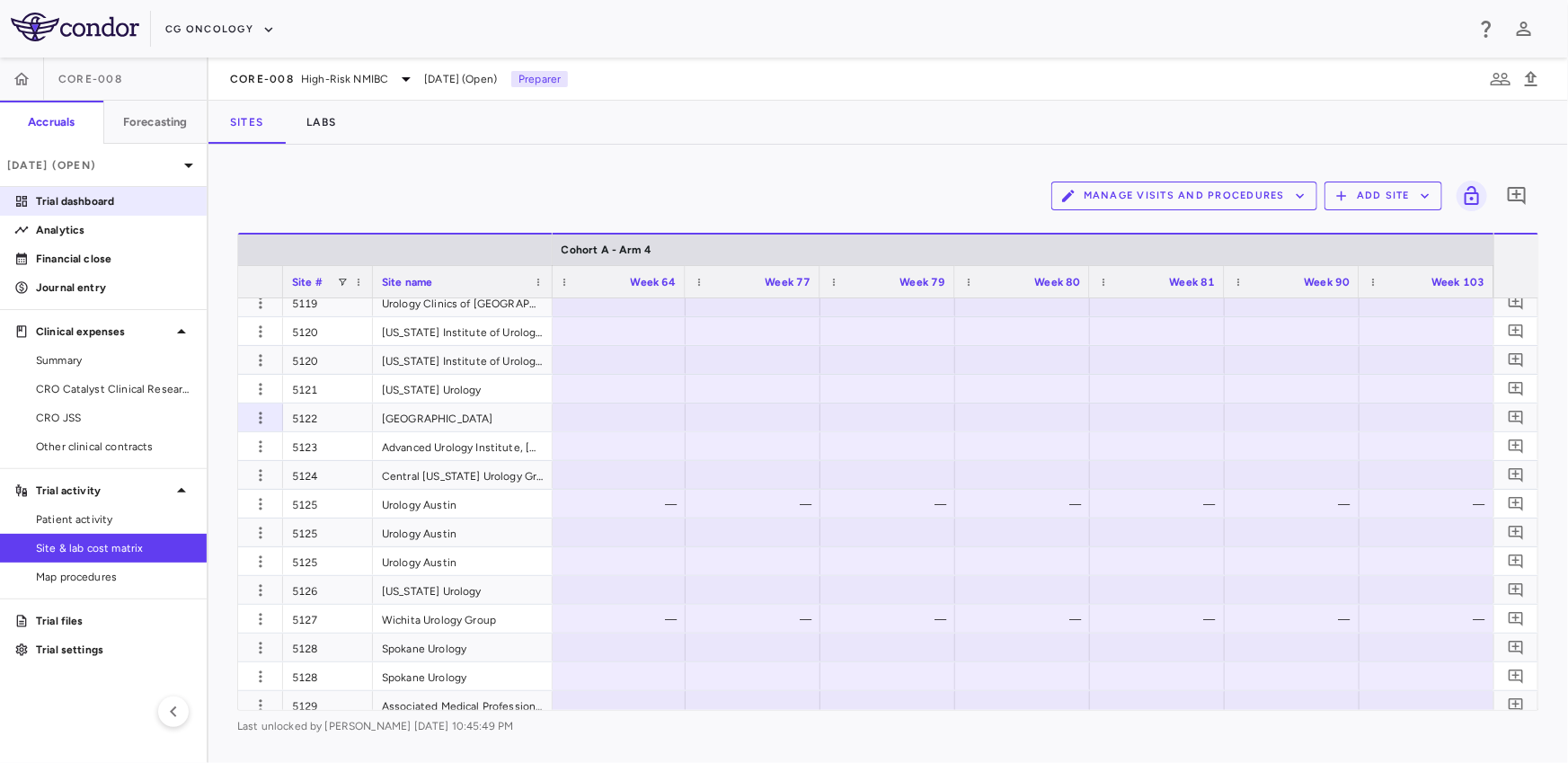
click at [141, 188] on link "Trial dashboard" at bounding box center [103, 201] width 207 height 27
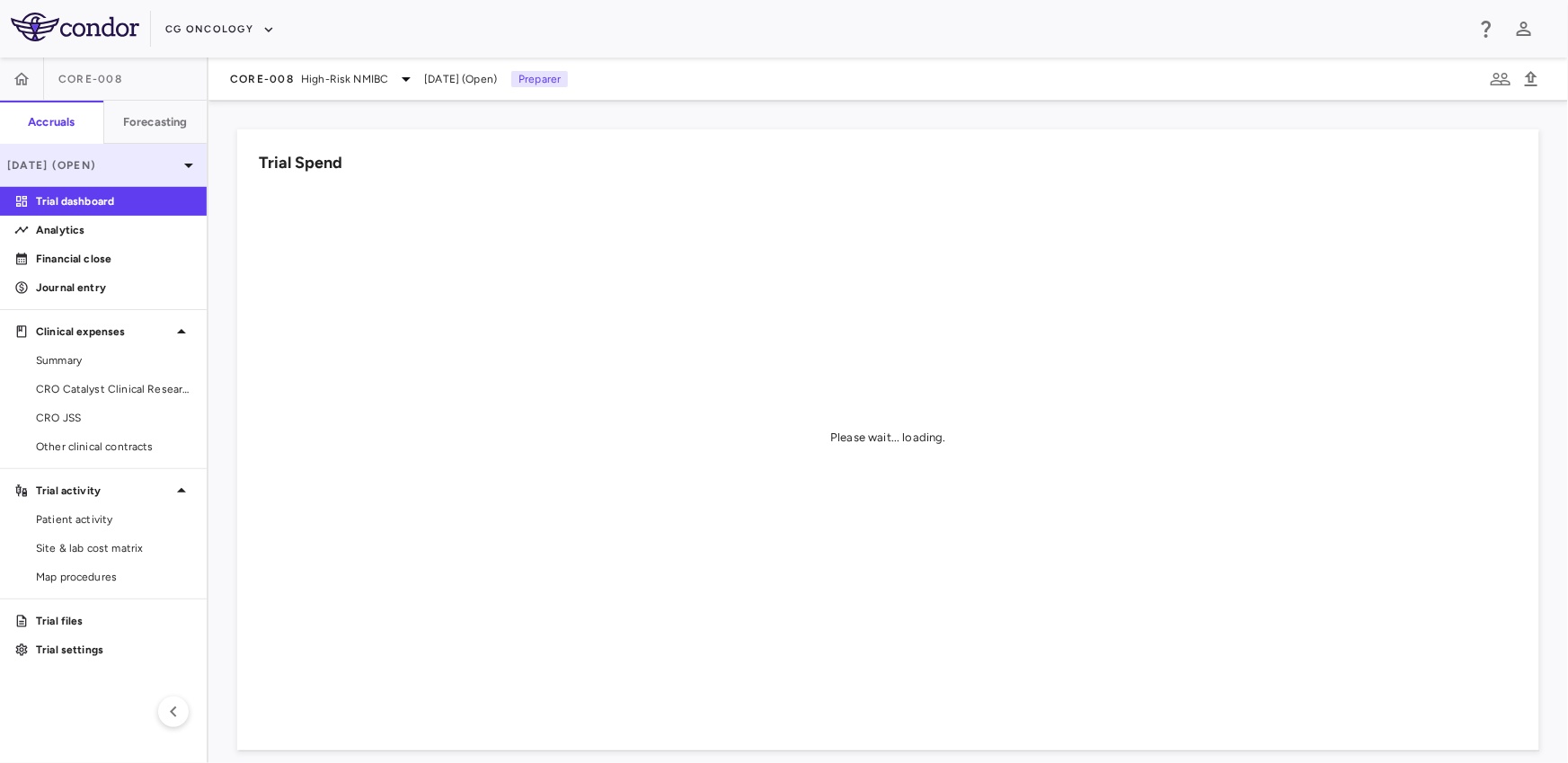
click at [141, 171] on p "[DATE] (Open)" at bounding box center [92, 165] width 171 height 16
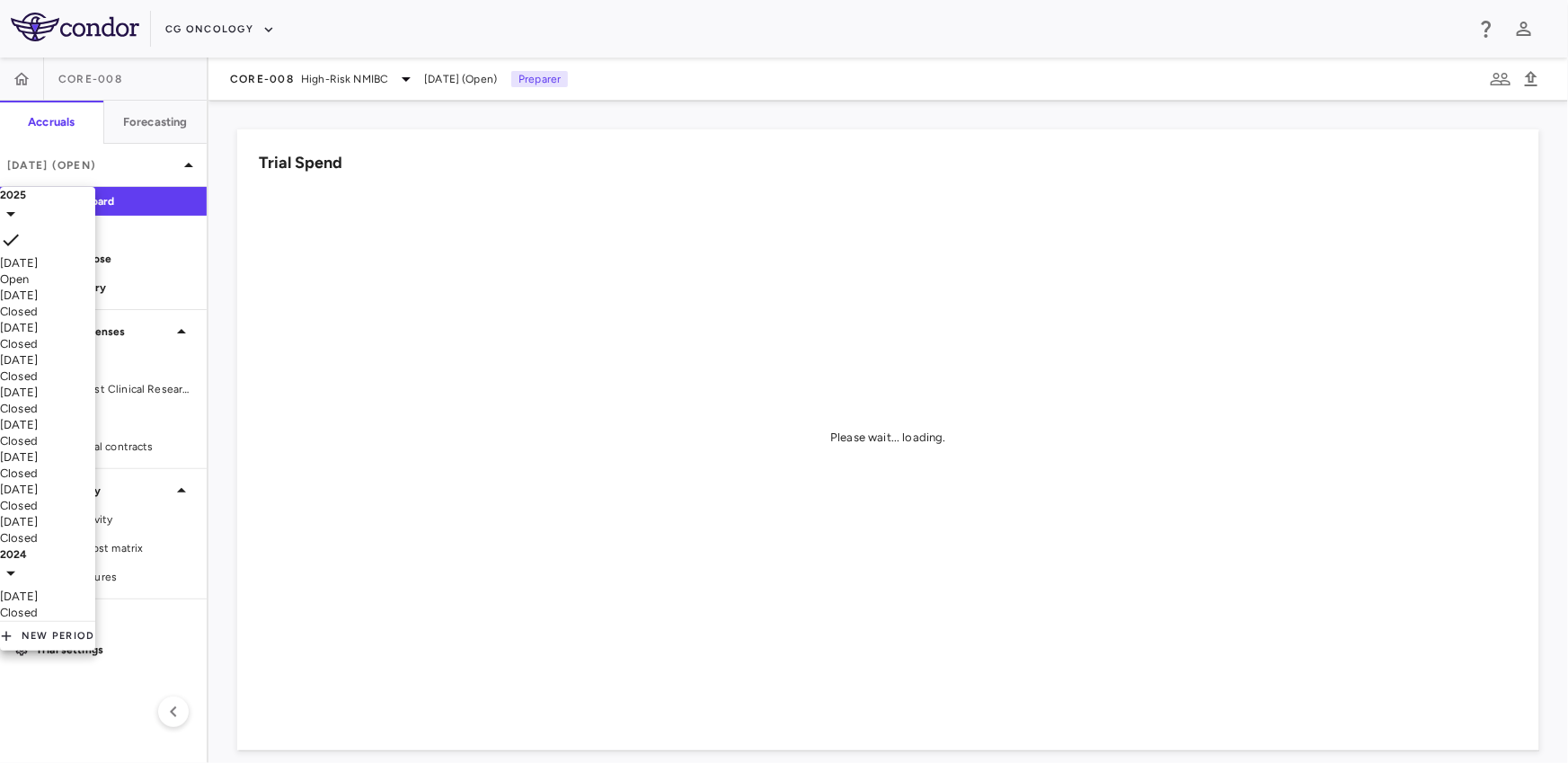
click at [86, 300] on div "Aug 2025" at bounding box center [47, 295] width 96 height 16
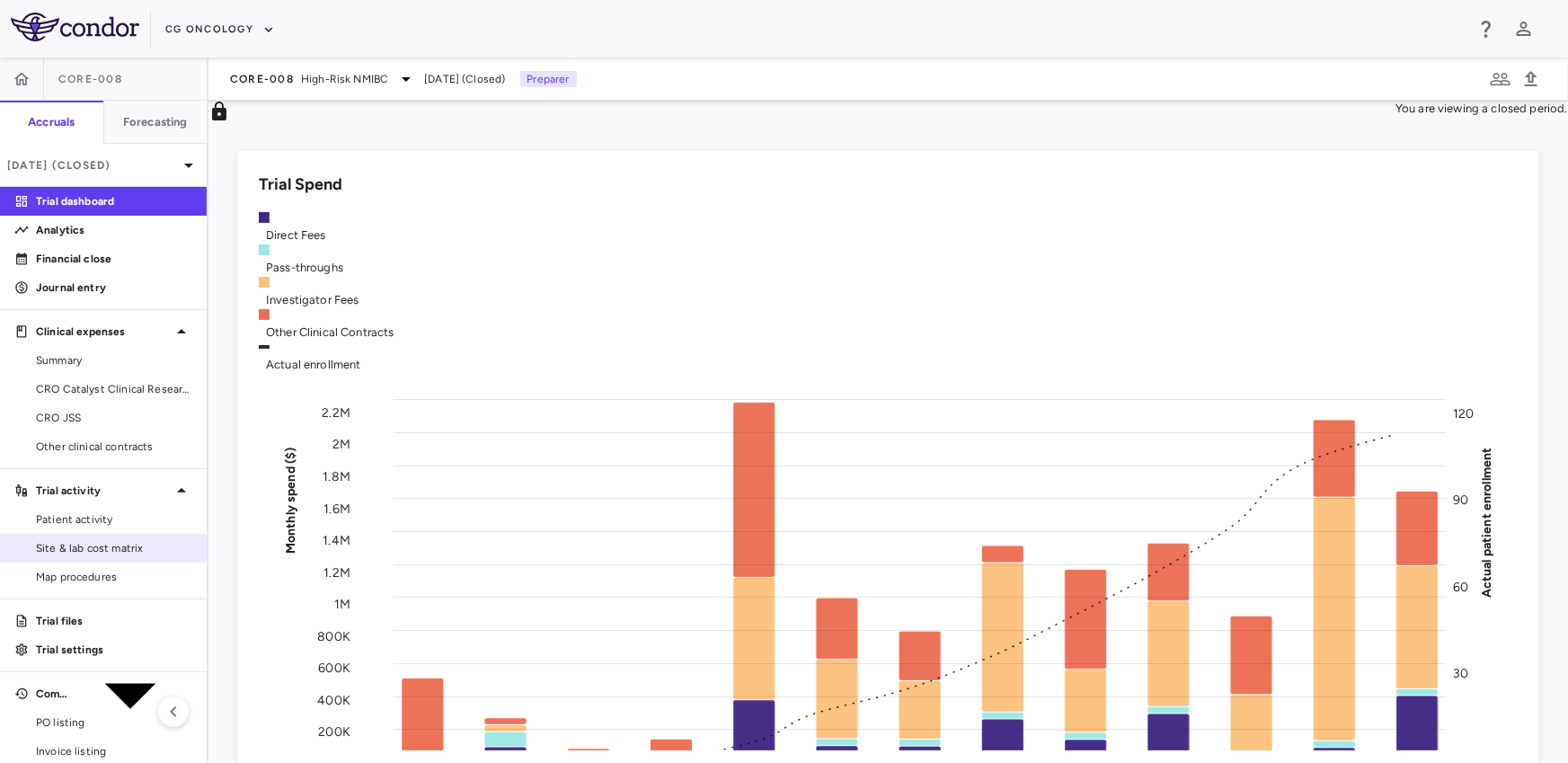
click at [108, 551] on span "Site & lab cost matrix" at bounding box center [114, 547] width 157 height 16
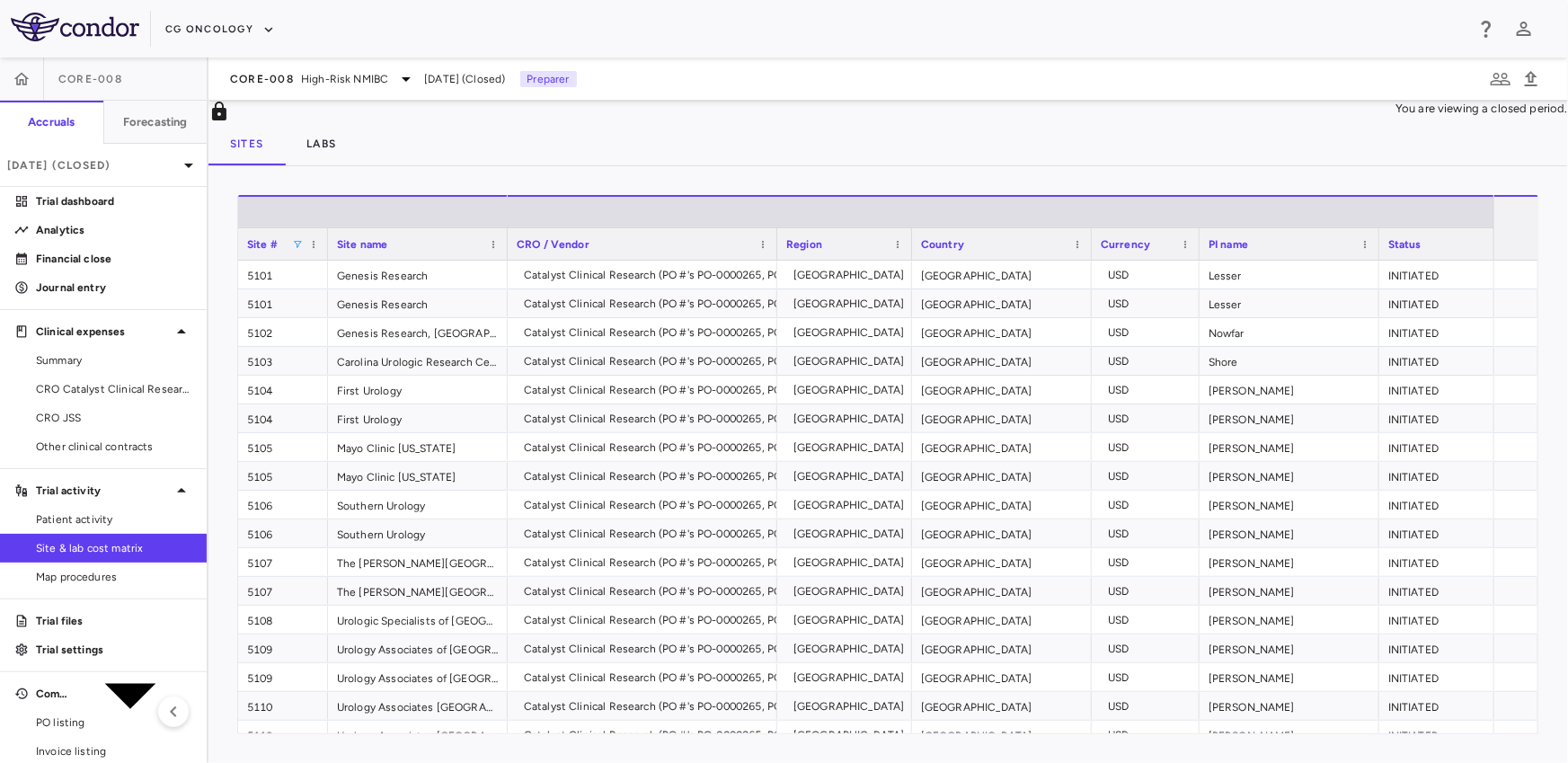
click at [299, 249] on span at bounding box center [297, 244] width 11 height 11
type input "****"
click at [172, 155] on div "Aug 2025 (Closed)" at bounding box center [103, 165] width 207 height 44
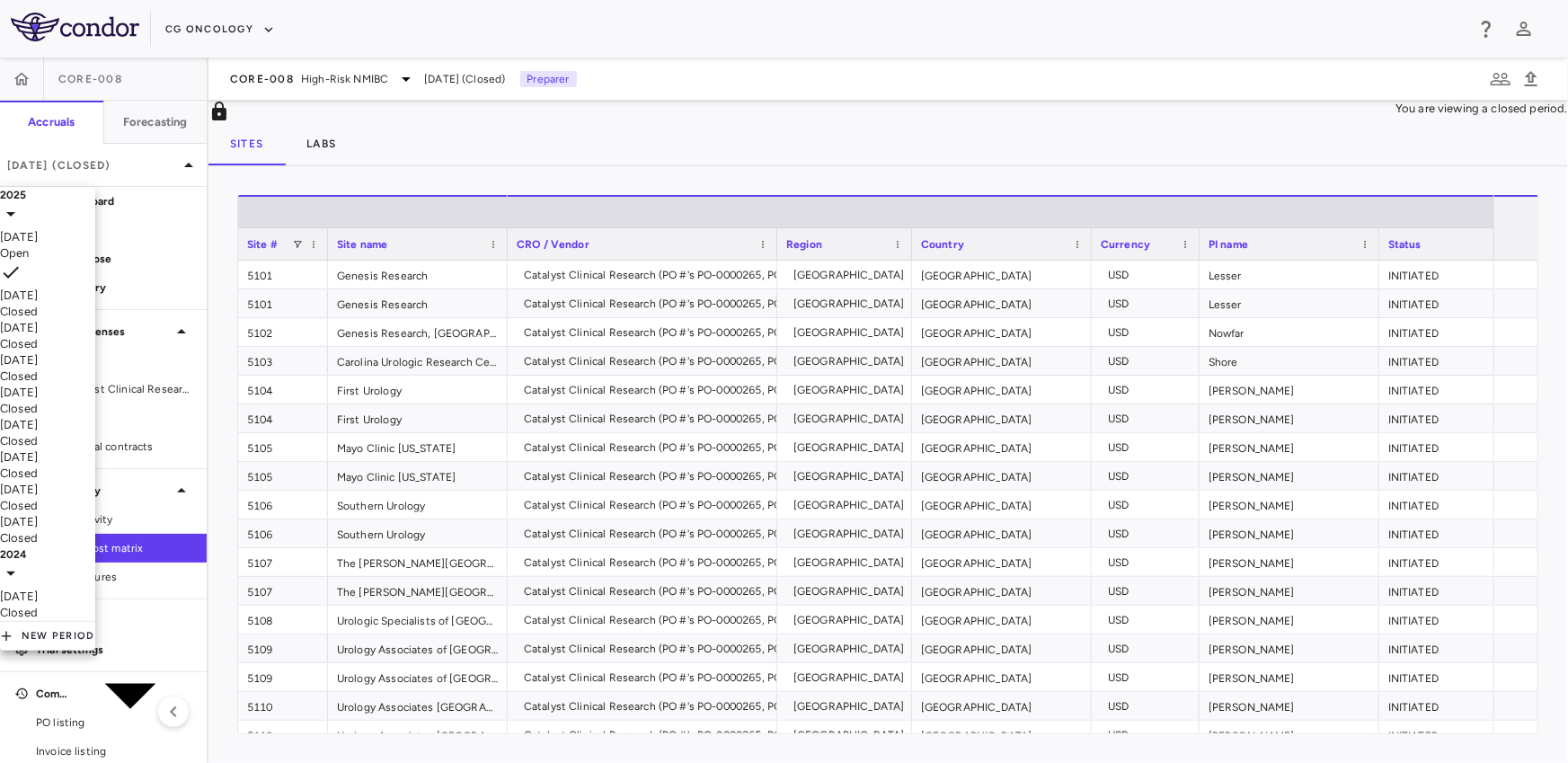
click at [96, 251] on div "Sep 2025 Open" at bounding box center [47, 245] width 96 height 32
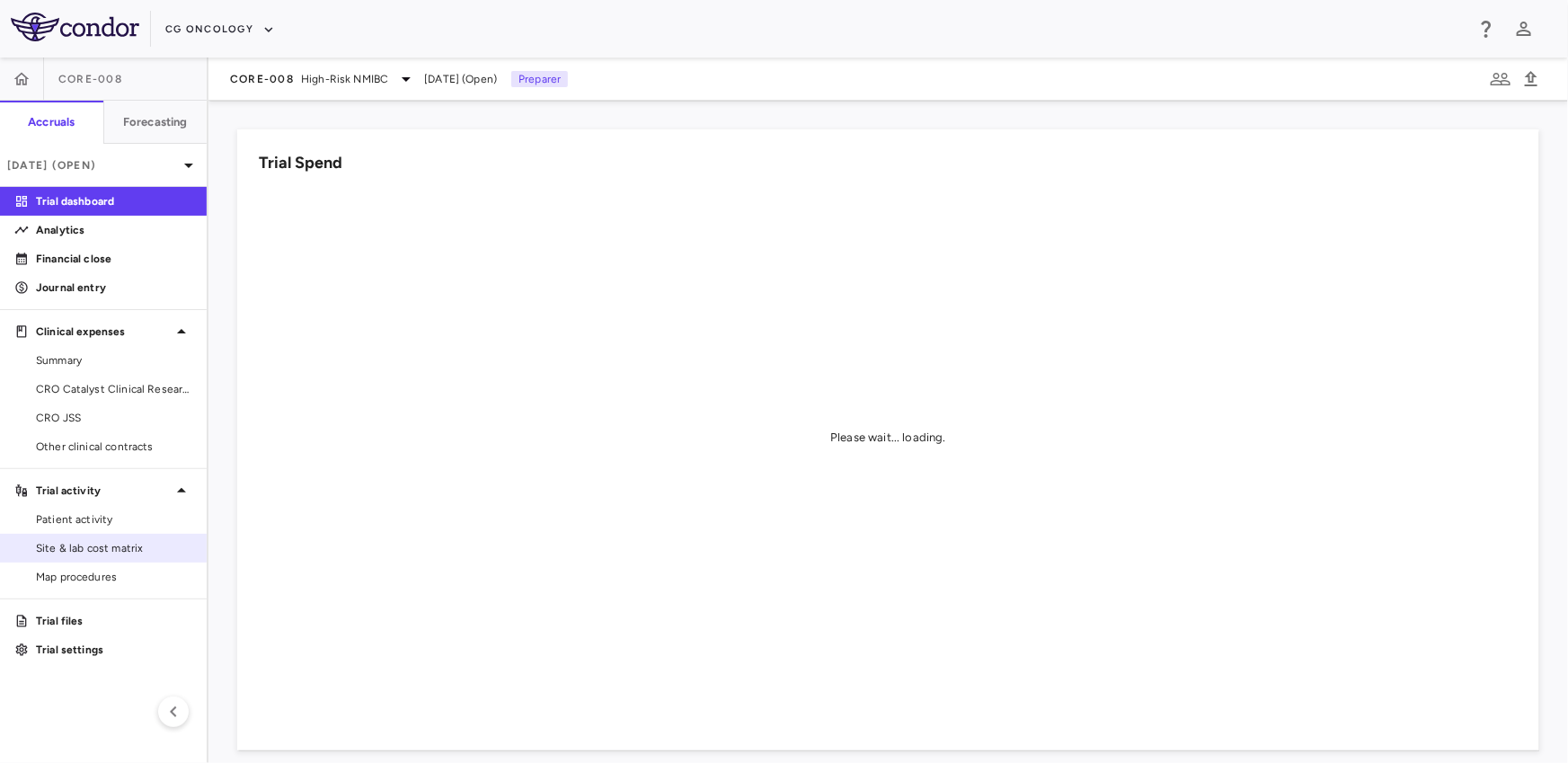
click at [159, 539] on link "Site & lab cost matrix" at bounding box center [103, 548] width 207 height 27
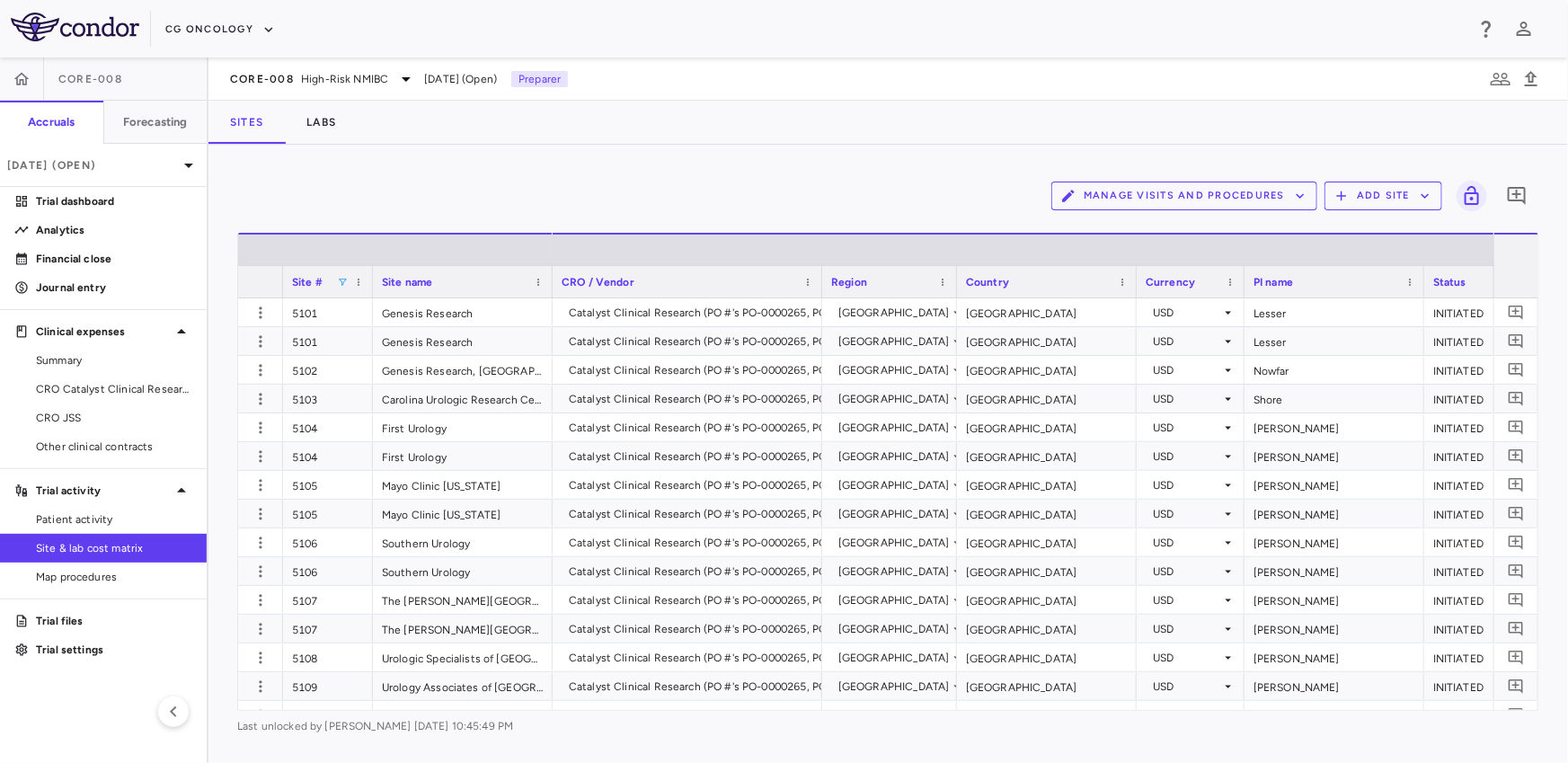
click at [342, 279] on span at bounding box center [341, 281] width 11 height 11
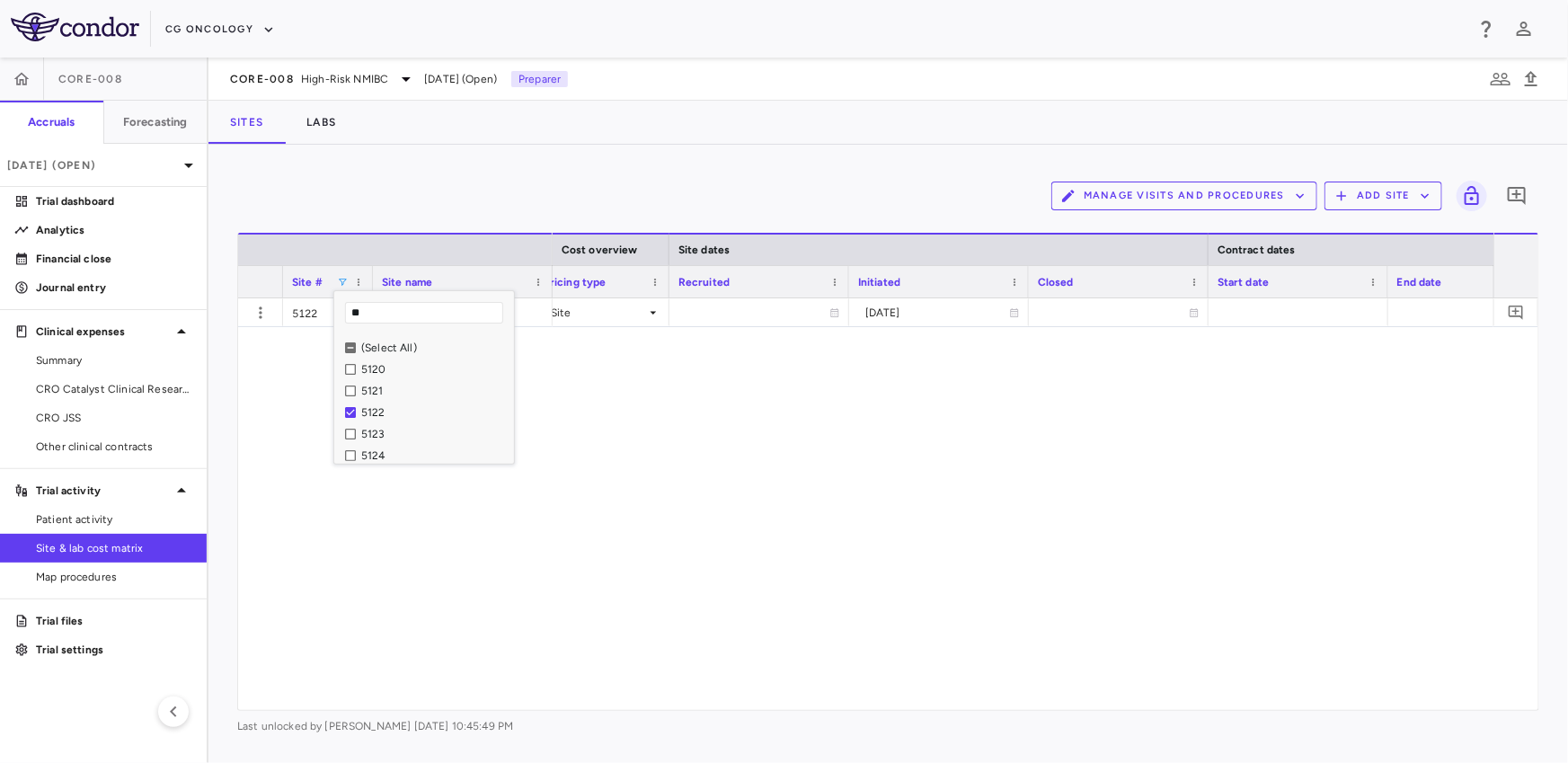
type input "*"
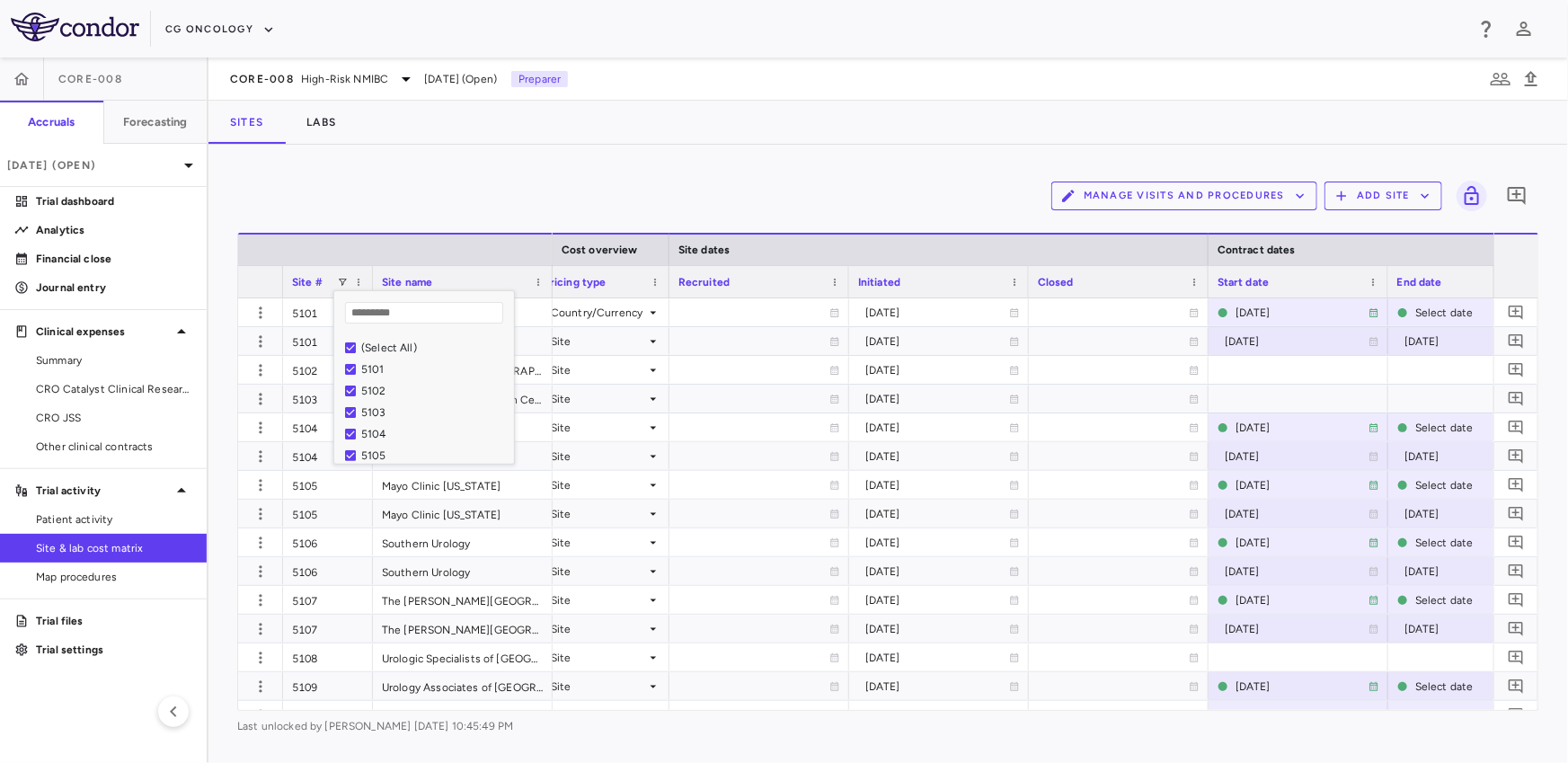
click at [711, 158] on div "Manage Visits and Procedures Add Site 0 Press ENTER to sort. Press ALT DOWN to …" at bounding box center [888, 454] width 1359 height 618
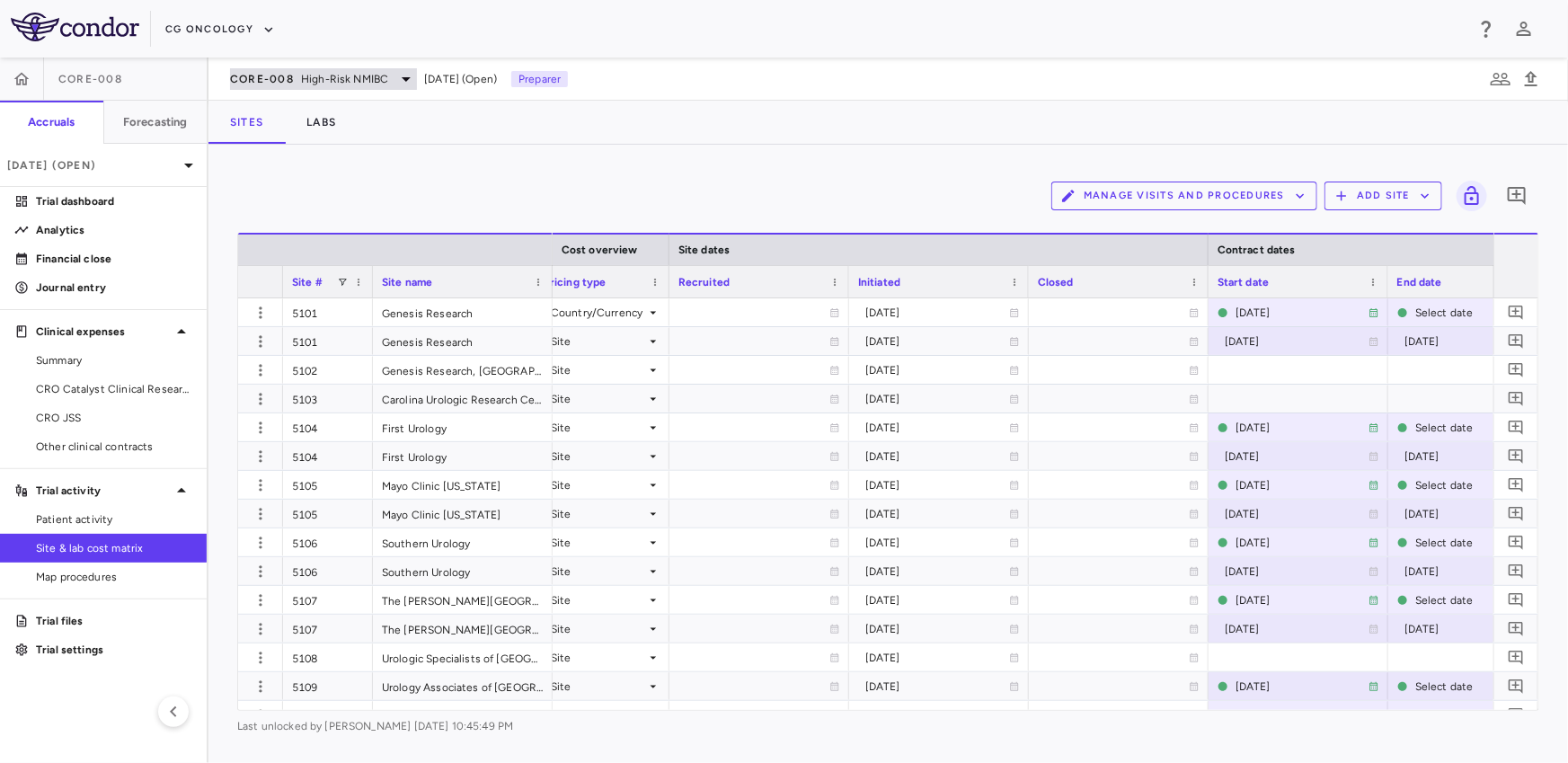
click at [323, 81] on span "High-Risk NMIBC" at bounding box center [344, 78] width 87 height 16
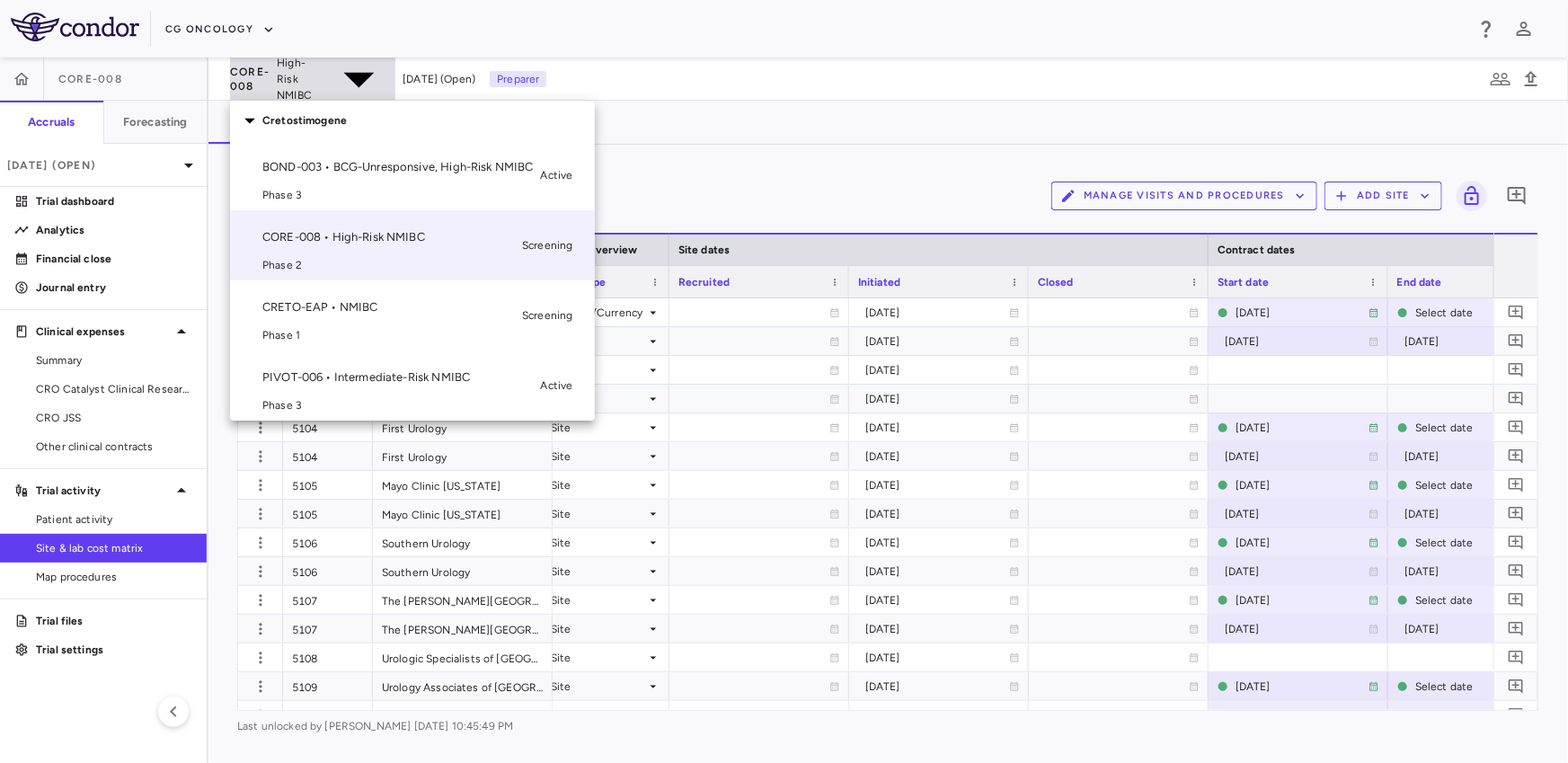
click at [323, 81] on div at bounding box center [784, 381] width 1568 height 763
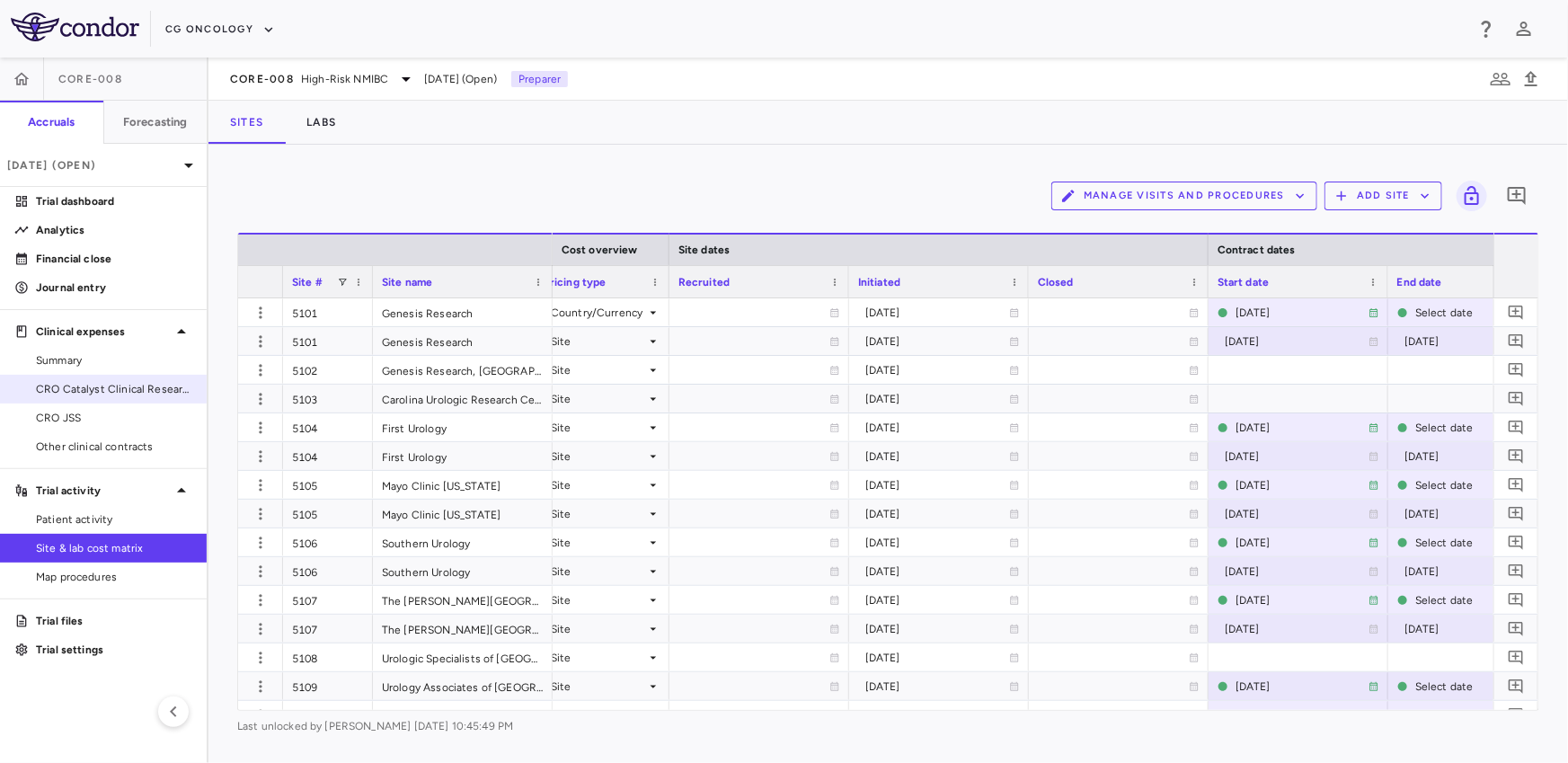
click at [65, 396] on link "CRO Catalyst Clinical Research" at bounding box center [103, 389] width 207 height 27
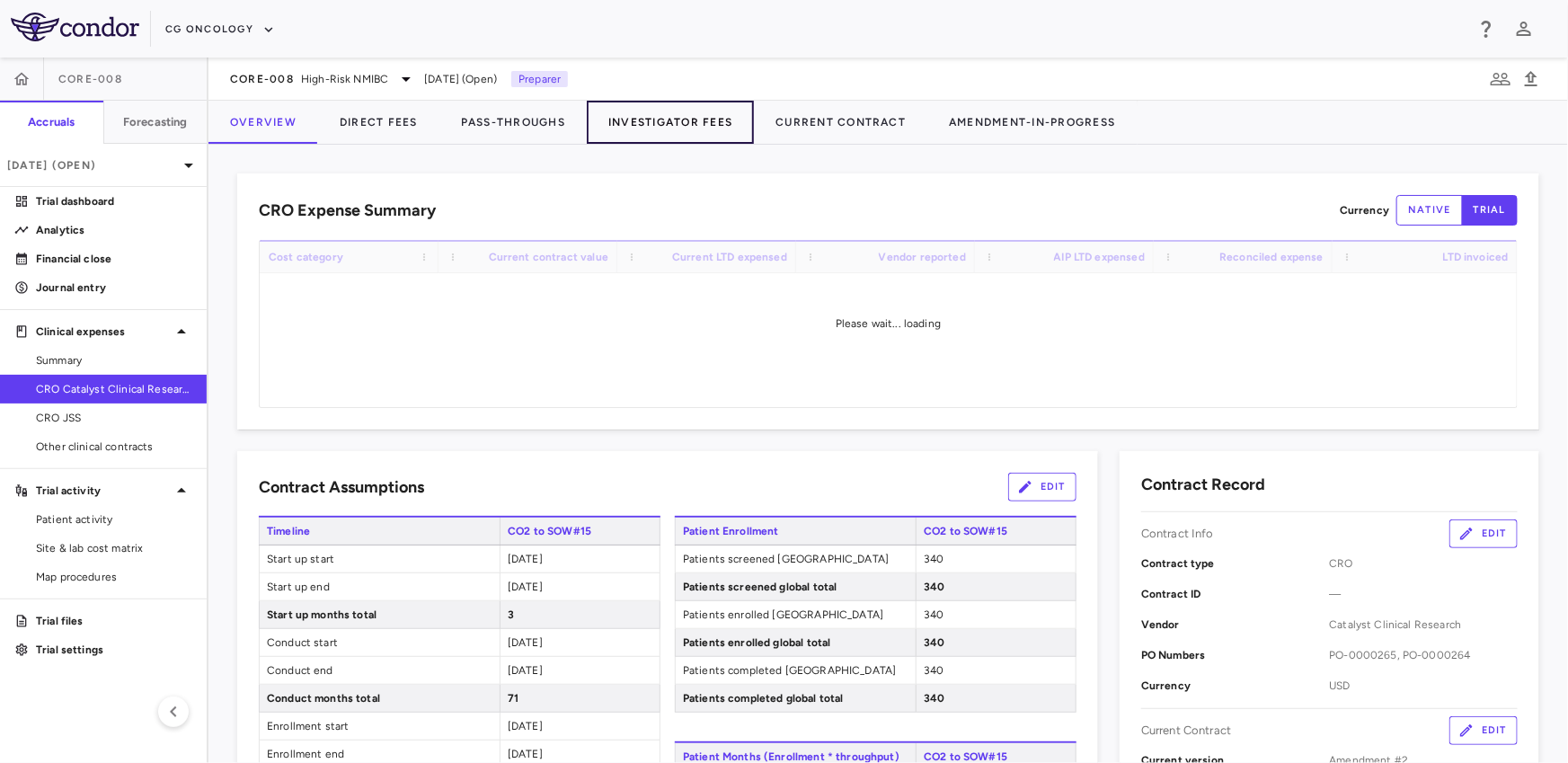
click at [654, 109] on button "Investigator Fees" at bounding box center [670, 122] width 167 height 44
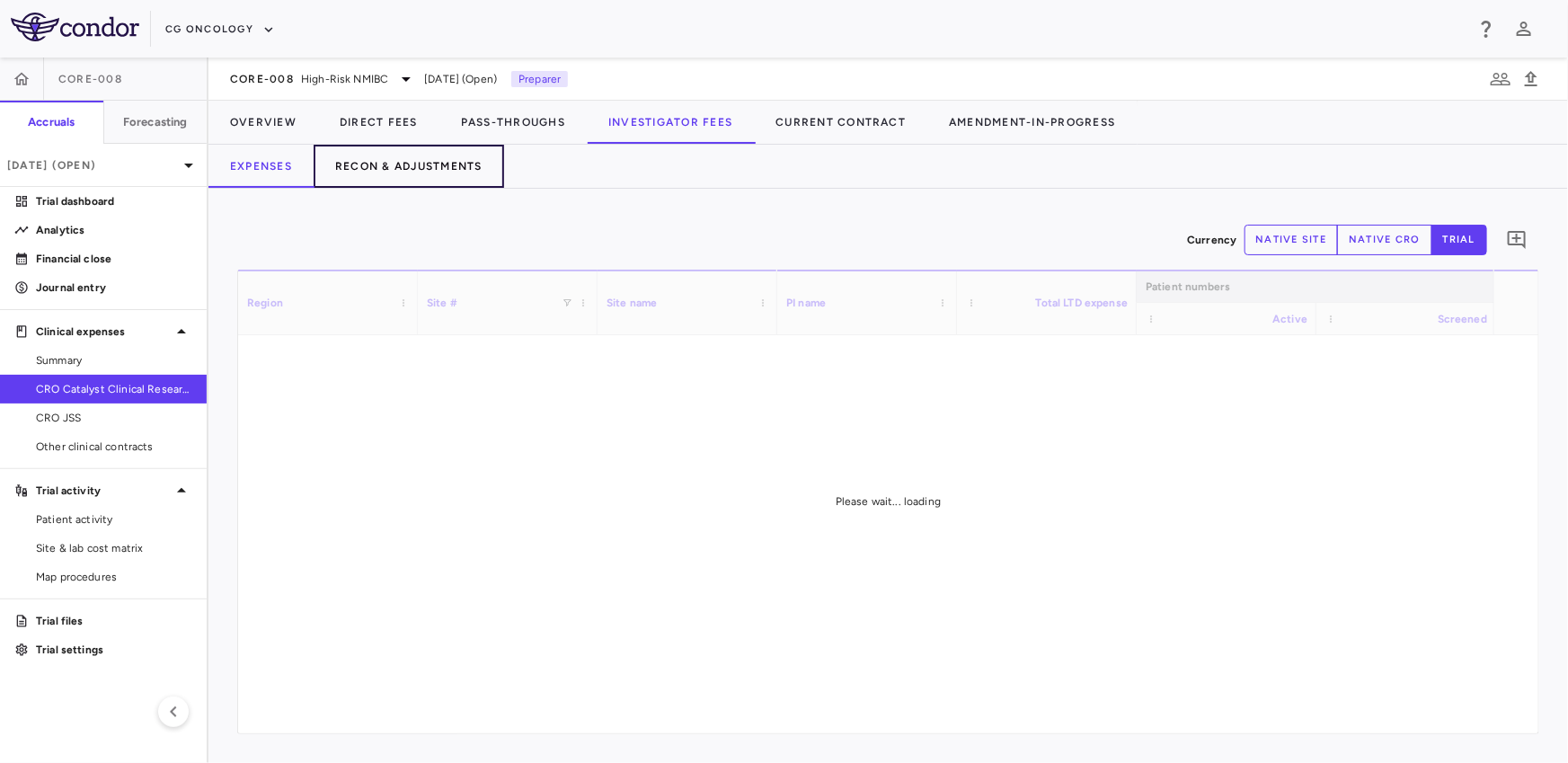
click at [477, 178] on button "Recon & Adjustments" at bounding box center [408, 166] width 190 height 44
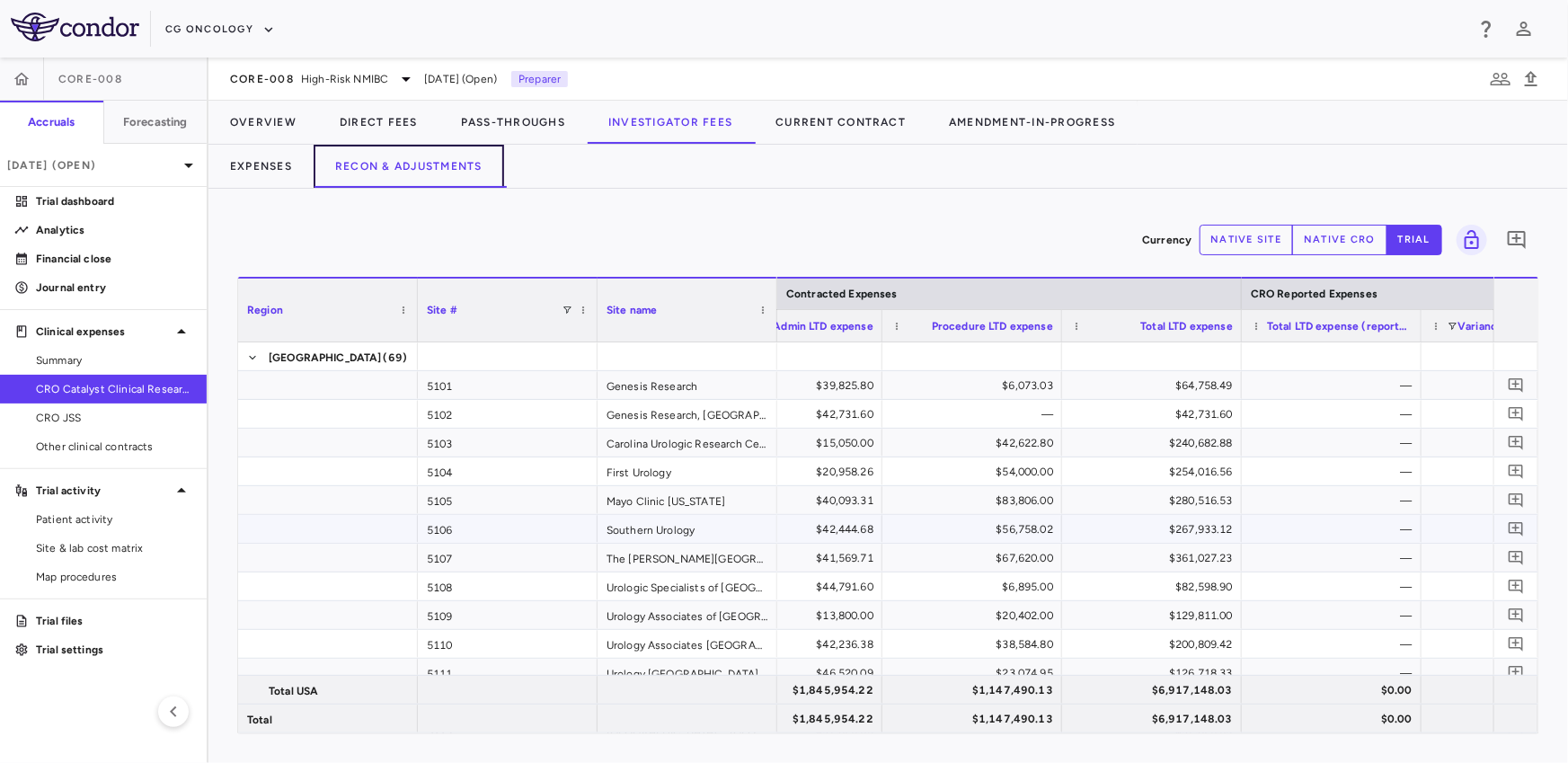
scroll to position [0, 1259]
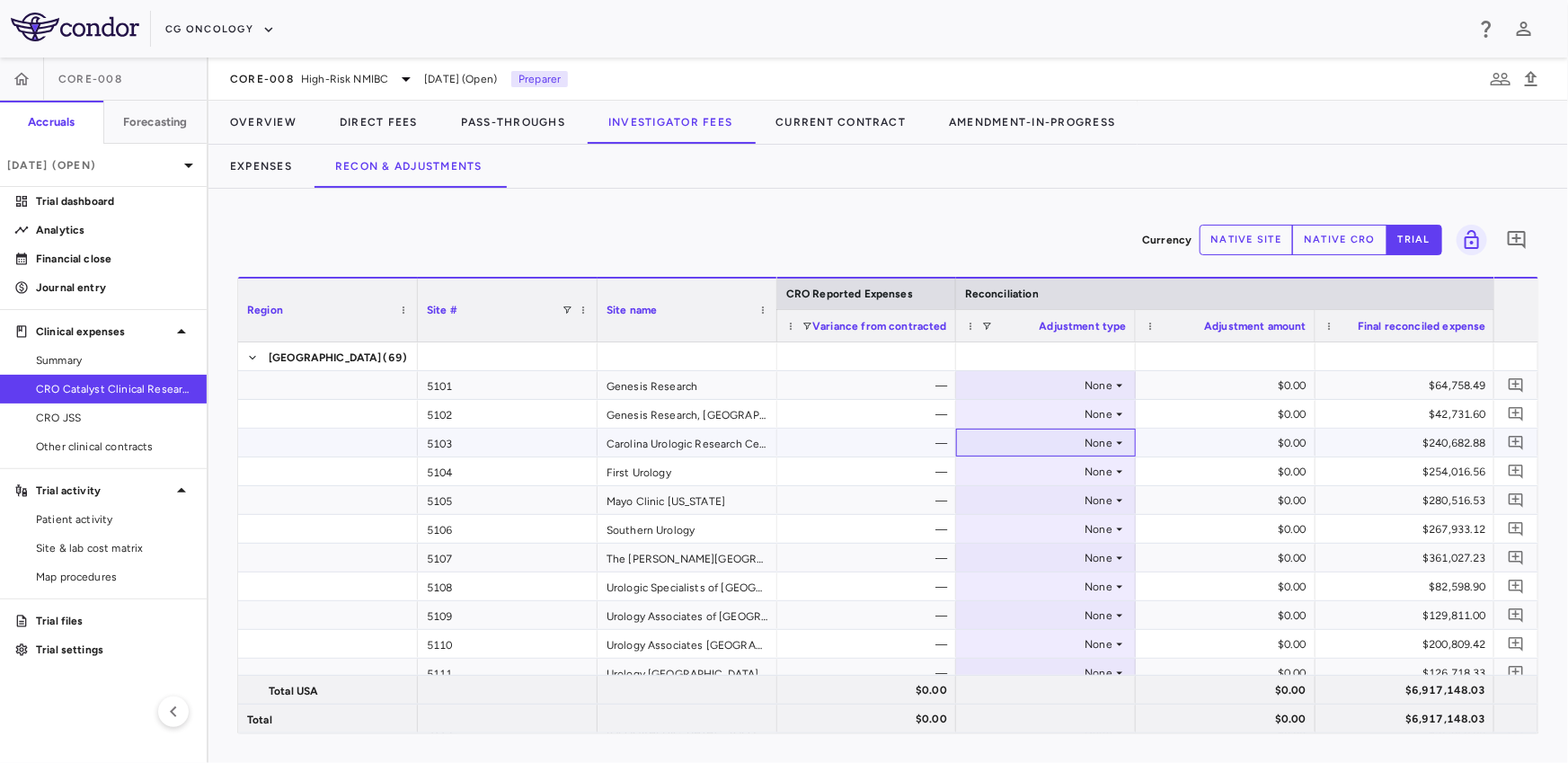
click at [1046, 445] on div "None" at bounding box center [1041, 443] width 140 height 29
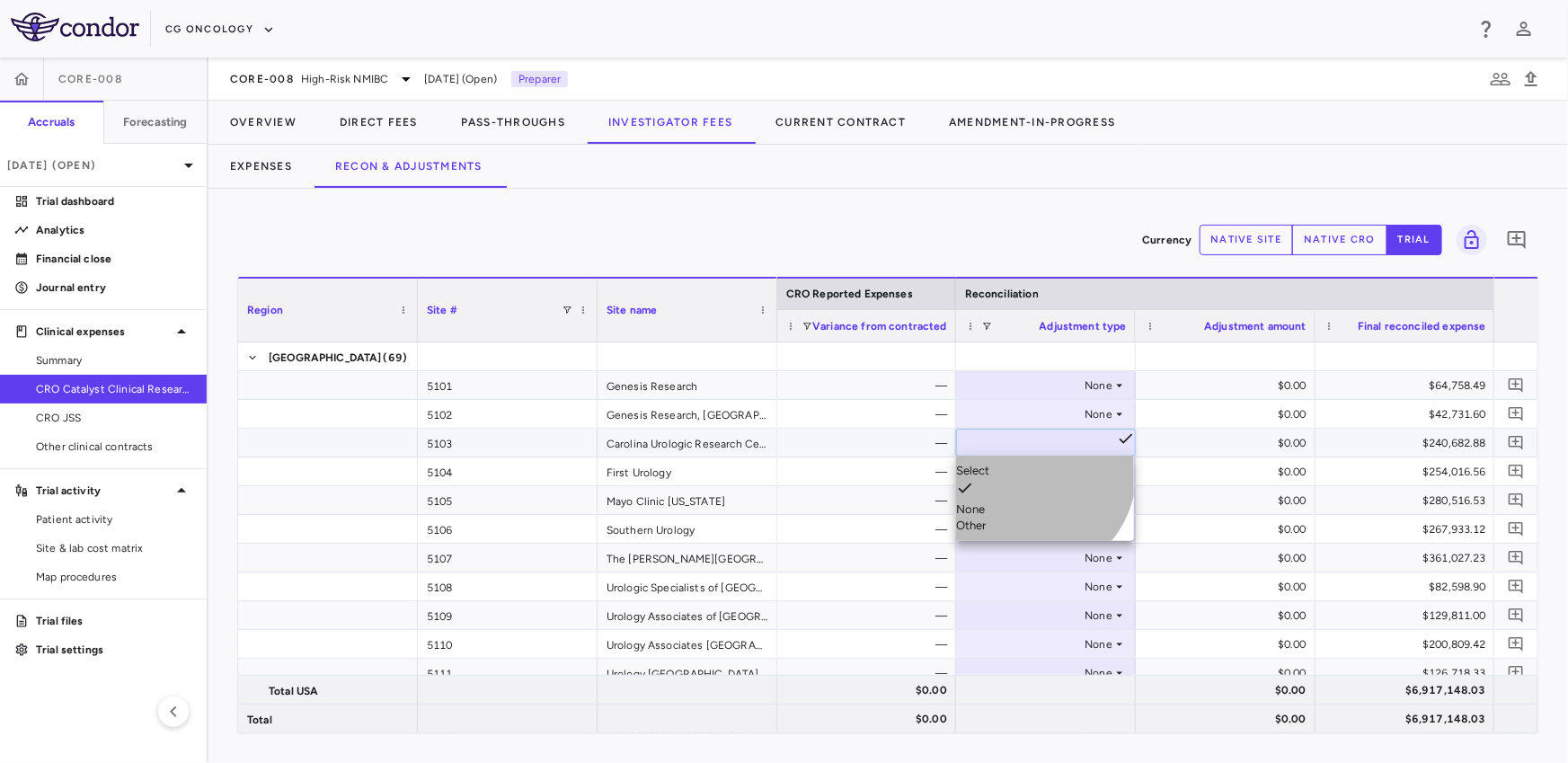
click at [1029, 517] on div "Other" at bounding box center [1045, 525] width 178 height 16
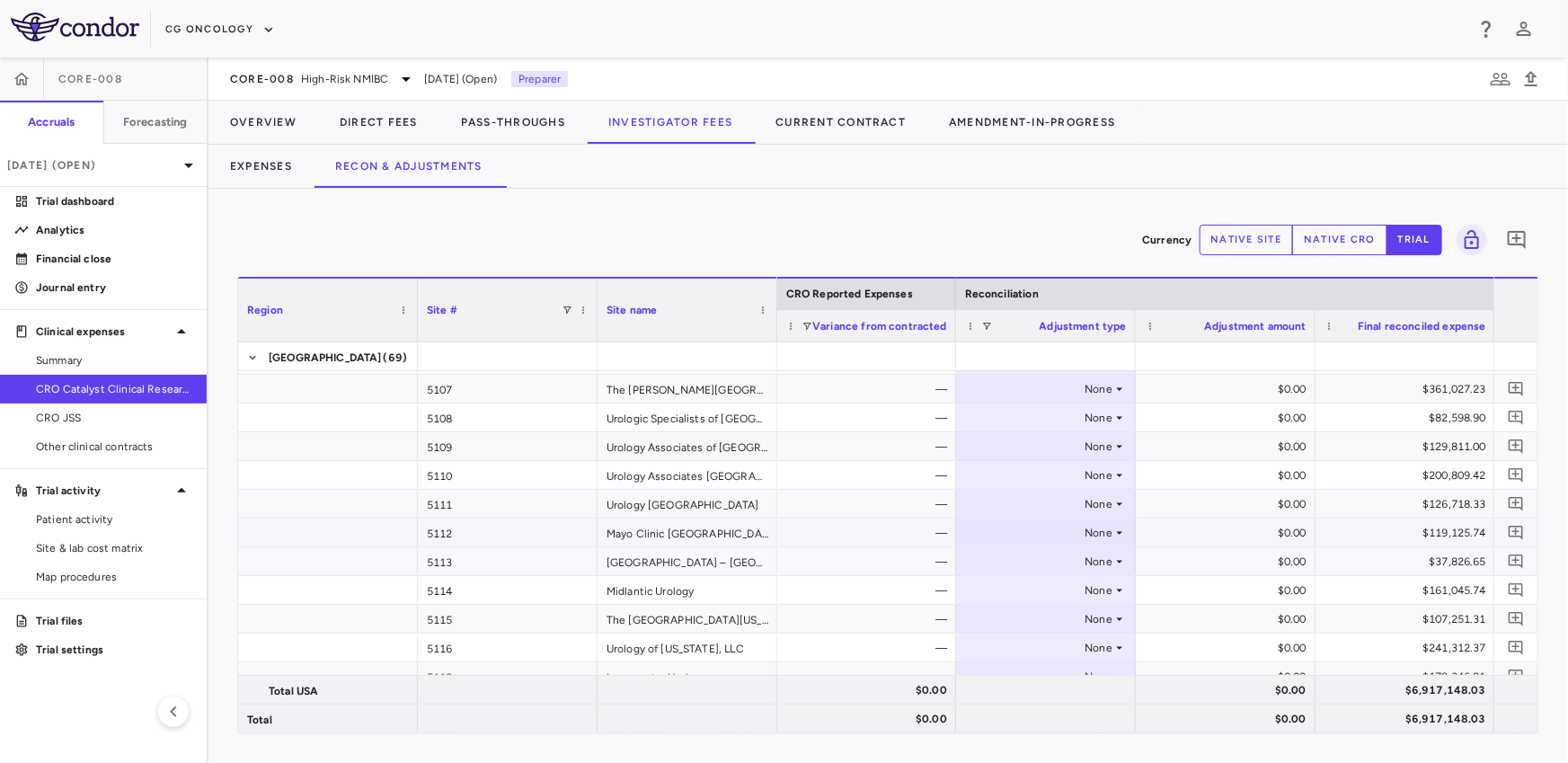
scroll to position [189, 0]
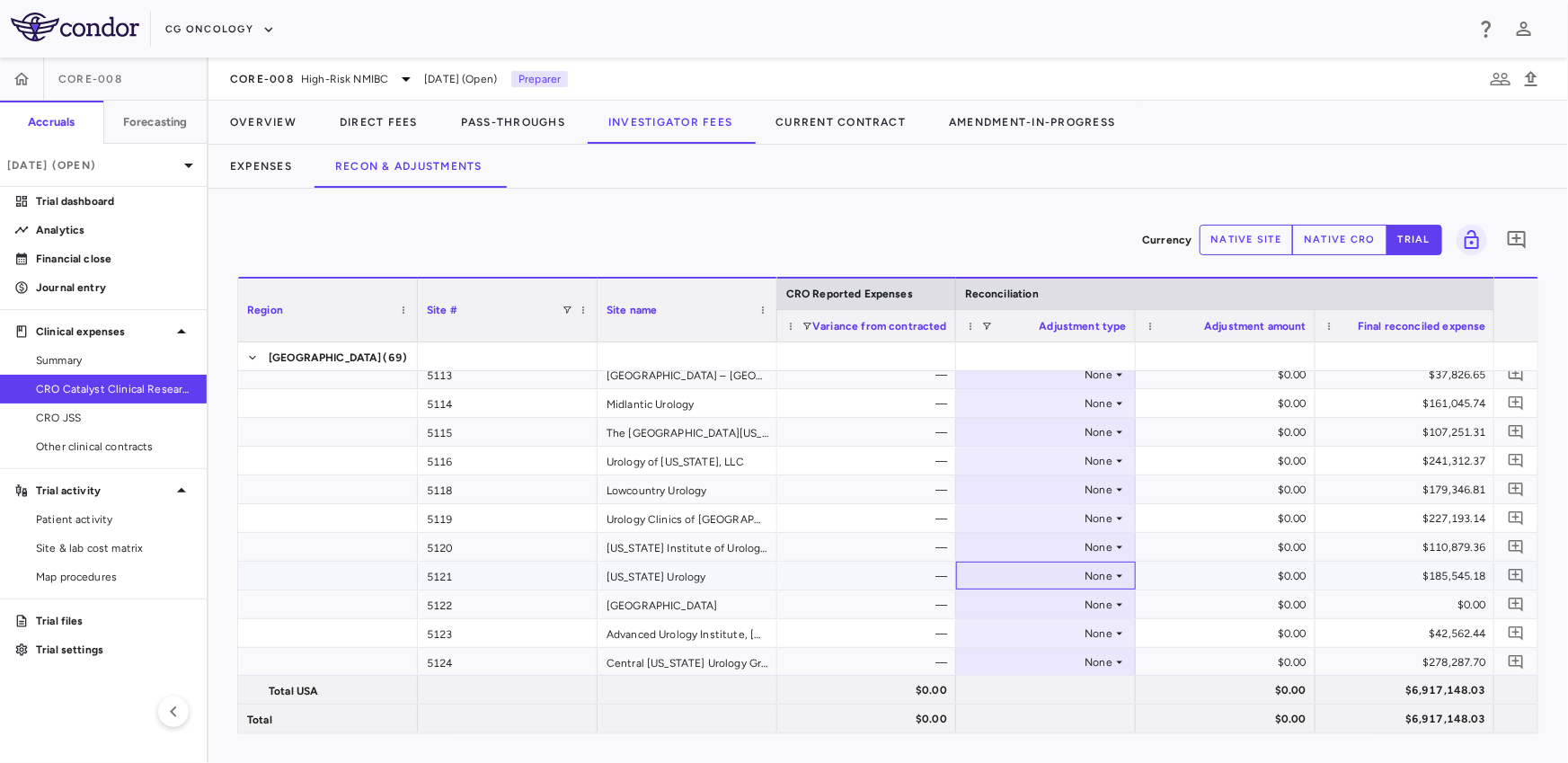
click at [991, 580] on div "None" at bounding box center [1041, 576] width 140 height 29
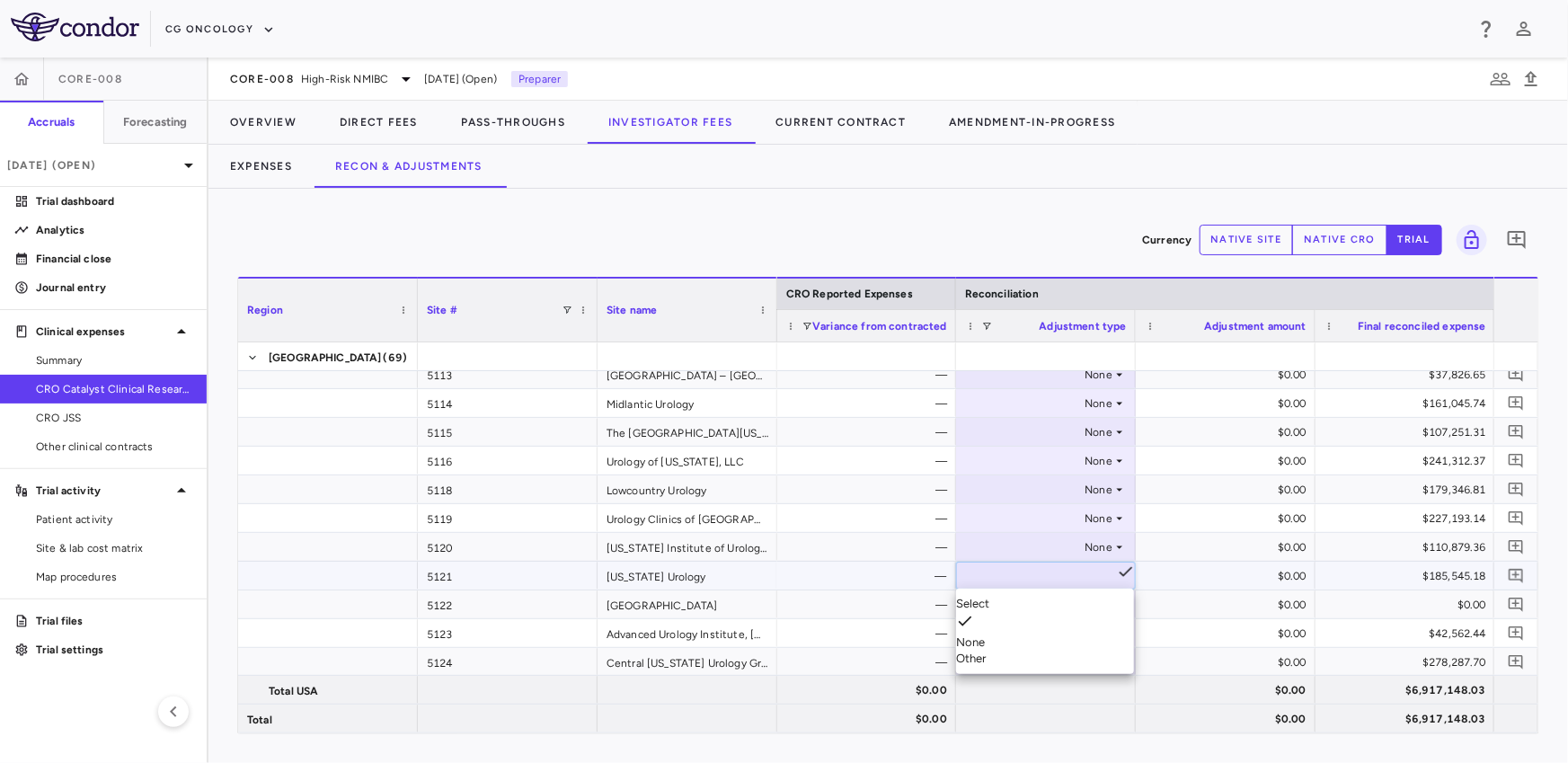
click at [1006, 651] on div "Other" at bounding box center [1045, 659] width 178 height 16
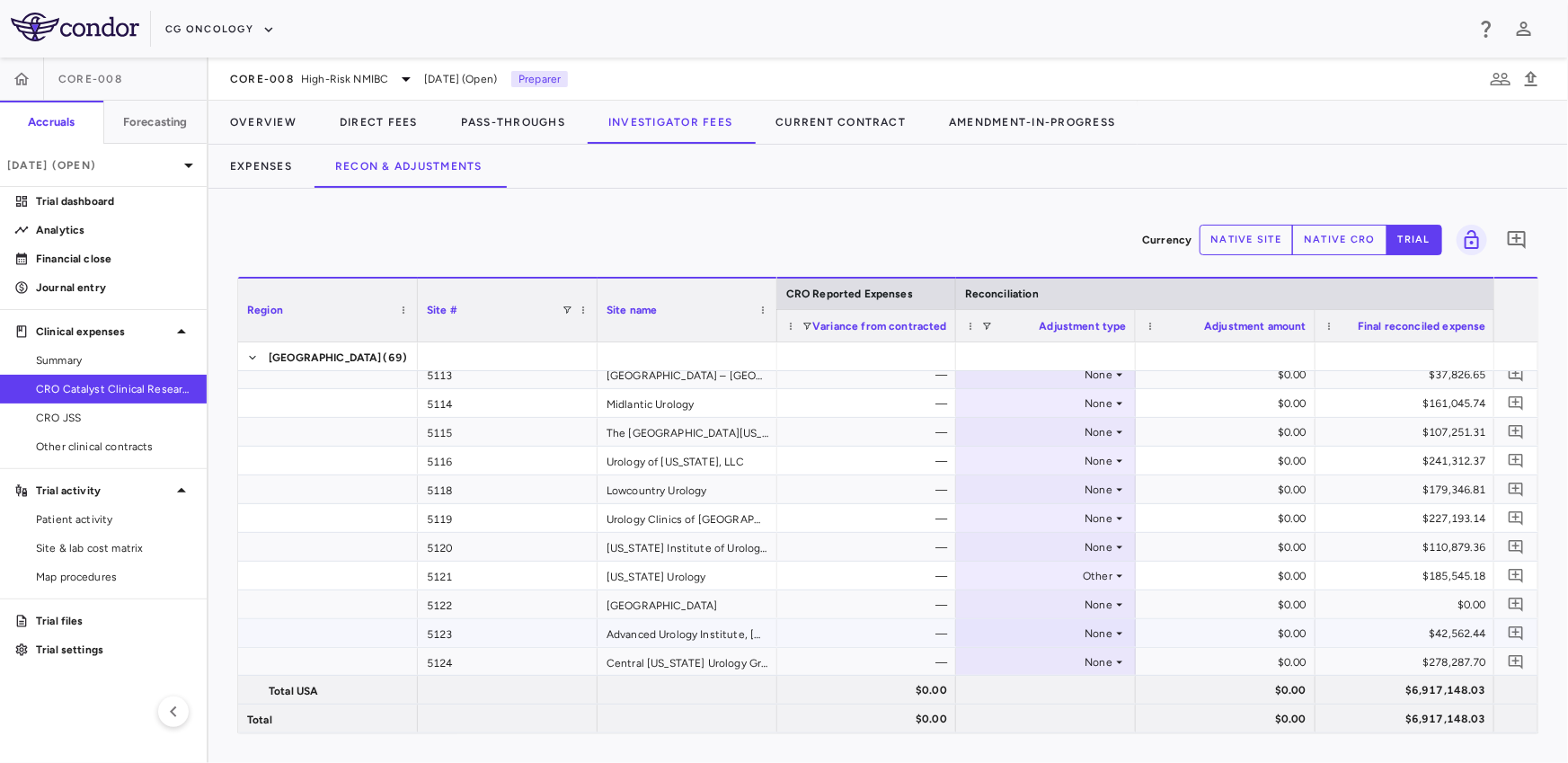
click at [1009, 634] on div "None" at bounding box center [1041, 633] width 140 height 29
click at [1009, 613] on div at bounding box center [784, 381] width 1568 height 763
click at [997, 605] on div "None" at bounding box center [1041, 605] width 140 height 29
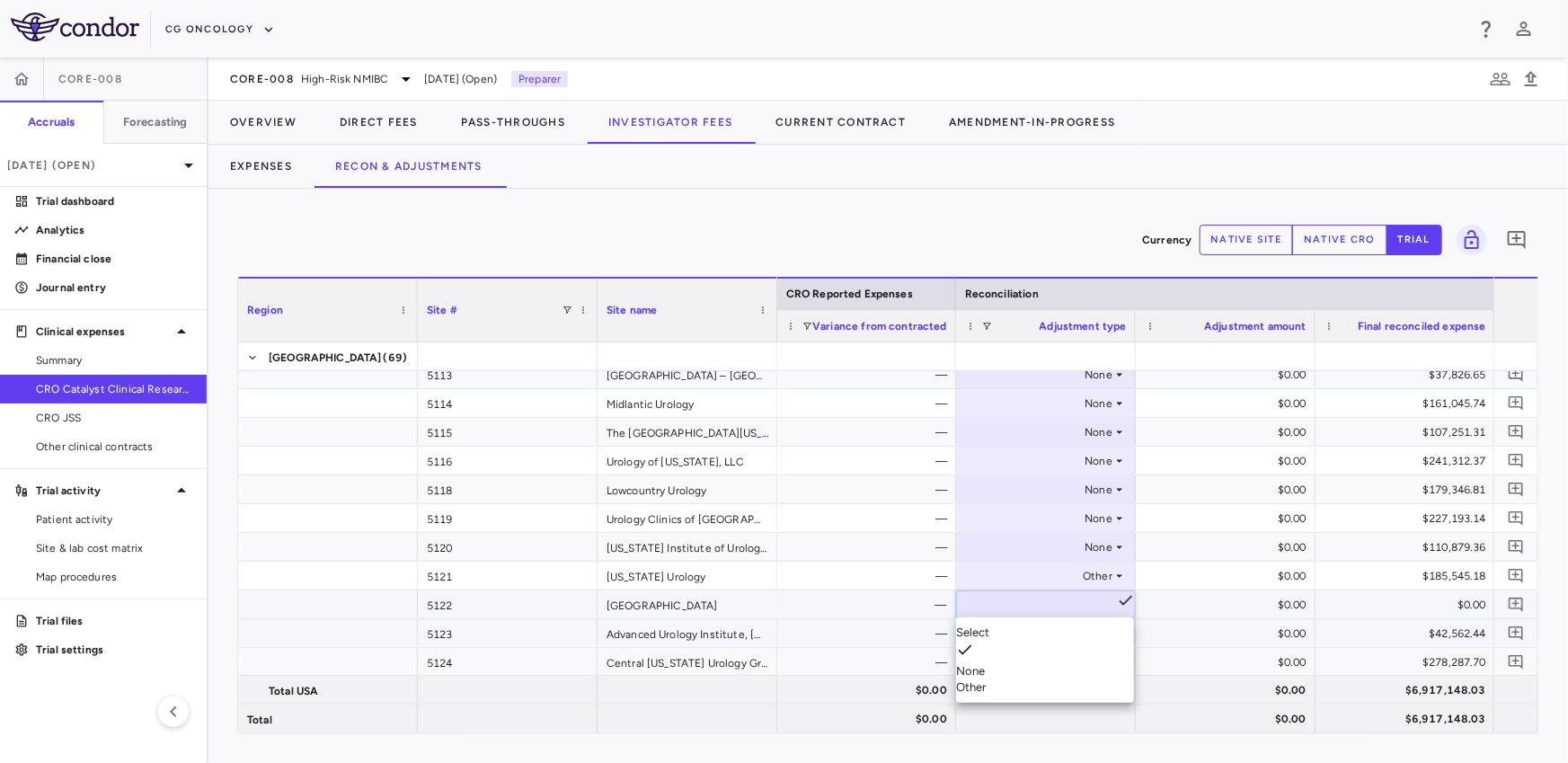
click at [1000, 680] on div "Other" at bounding box center [1045, 688] width 178 height 16
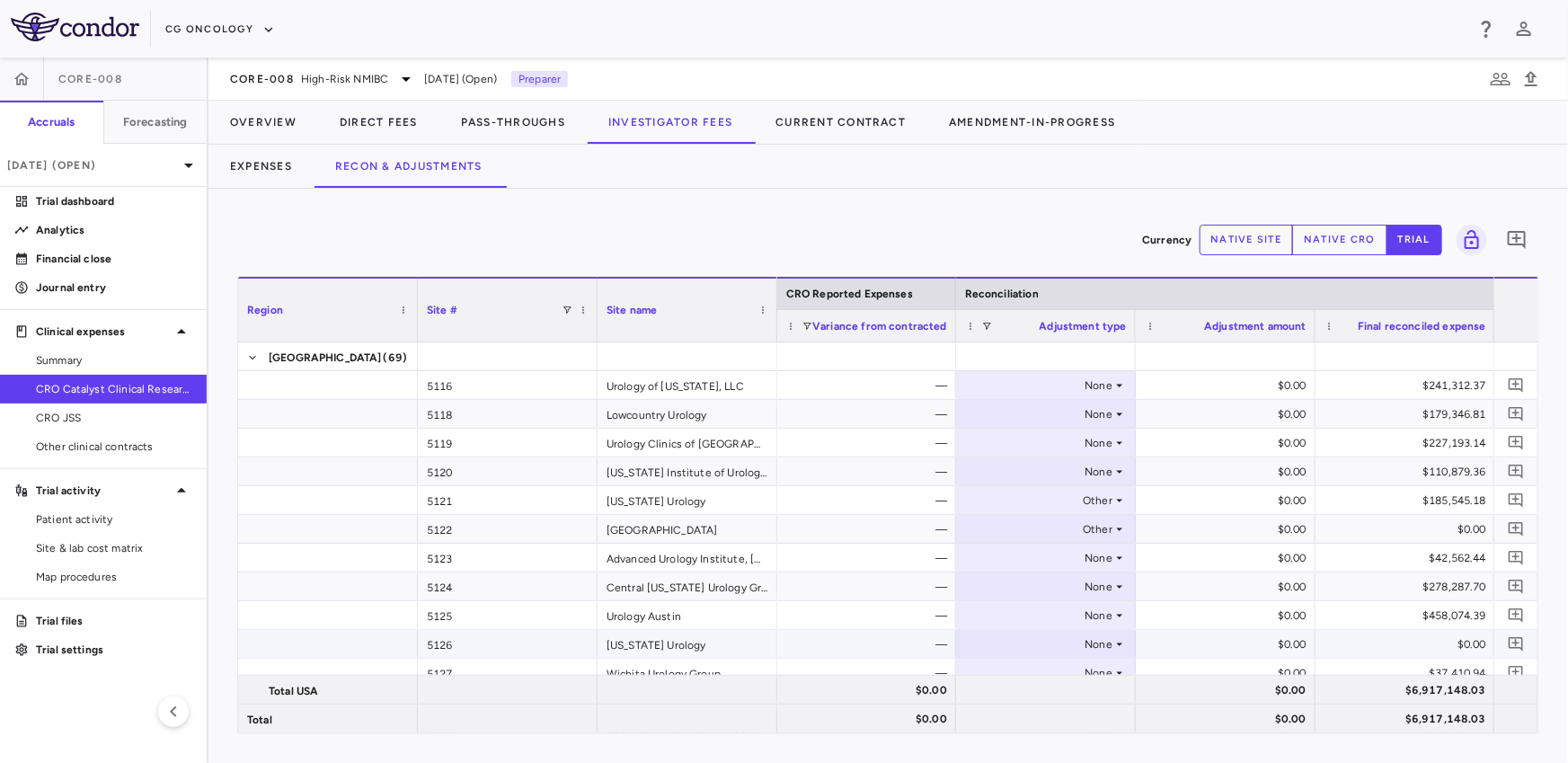
scroll to position [473, 0]
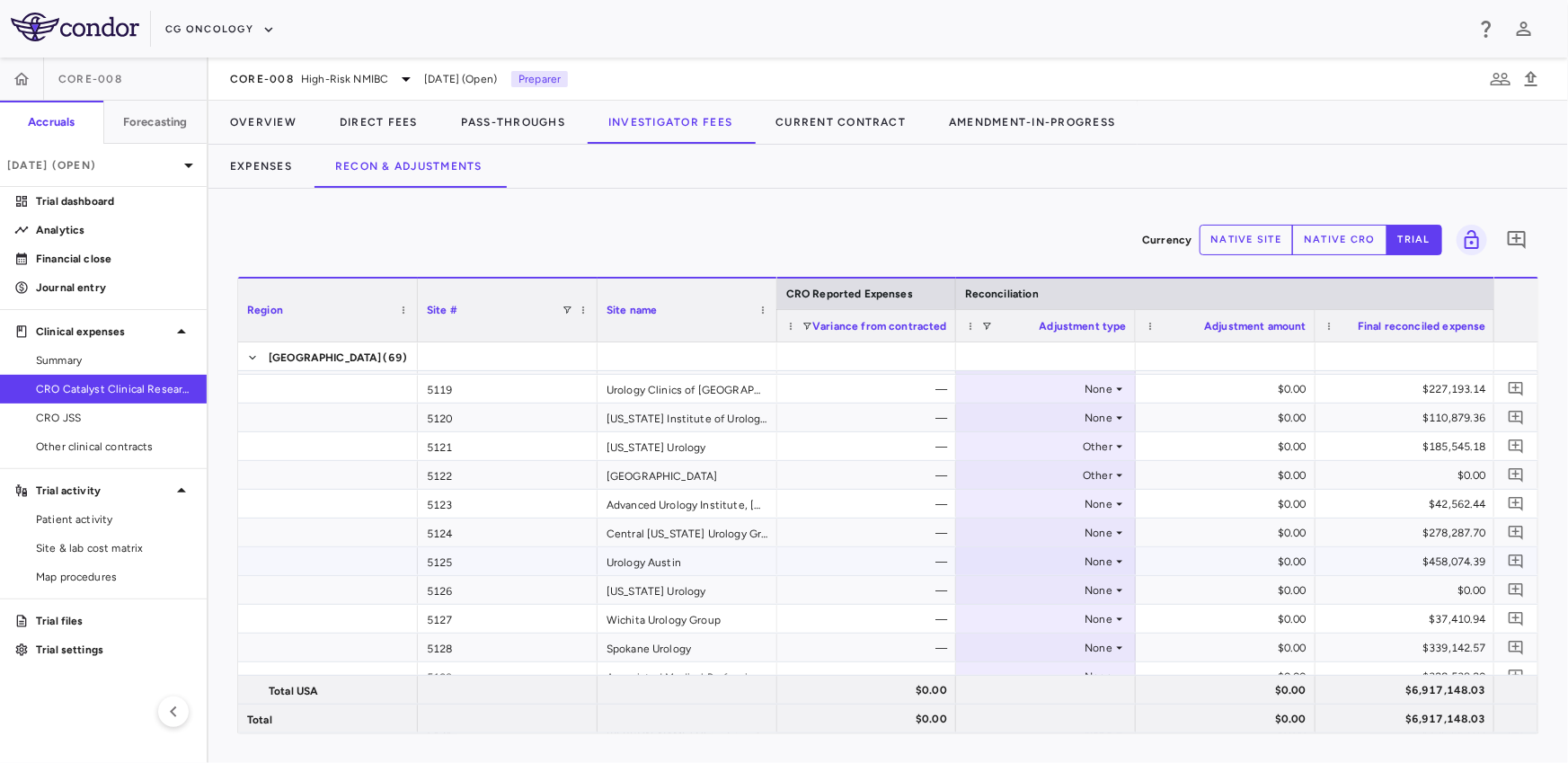
click at [1025, 567] on div "None" at bounding box center [1041, 562] width 140 height 29
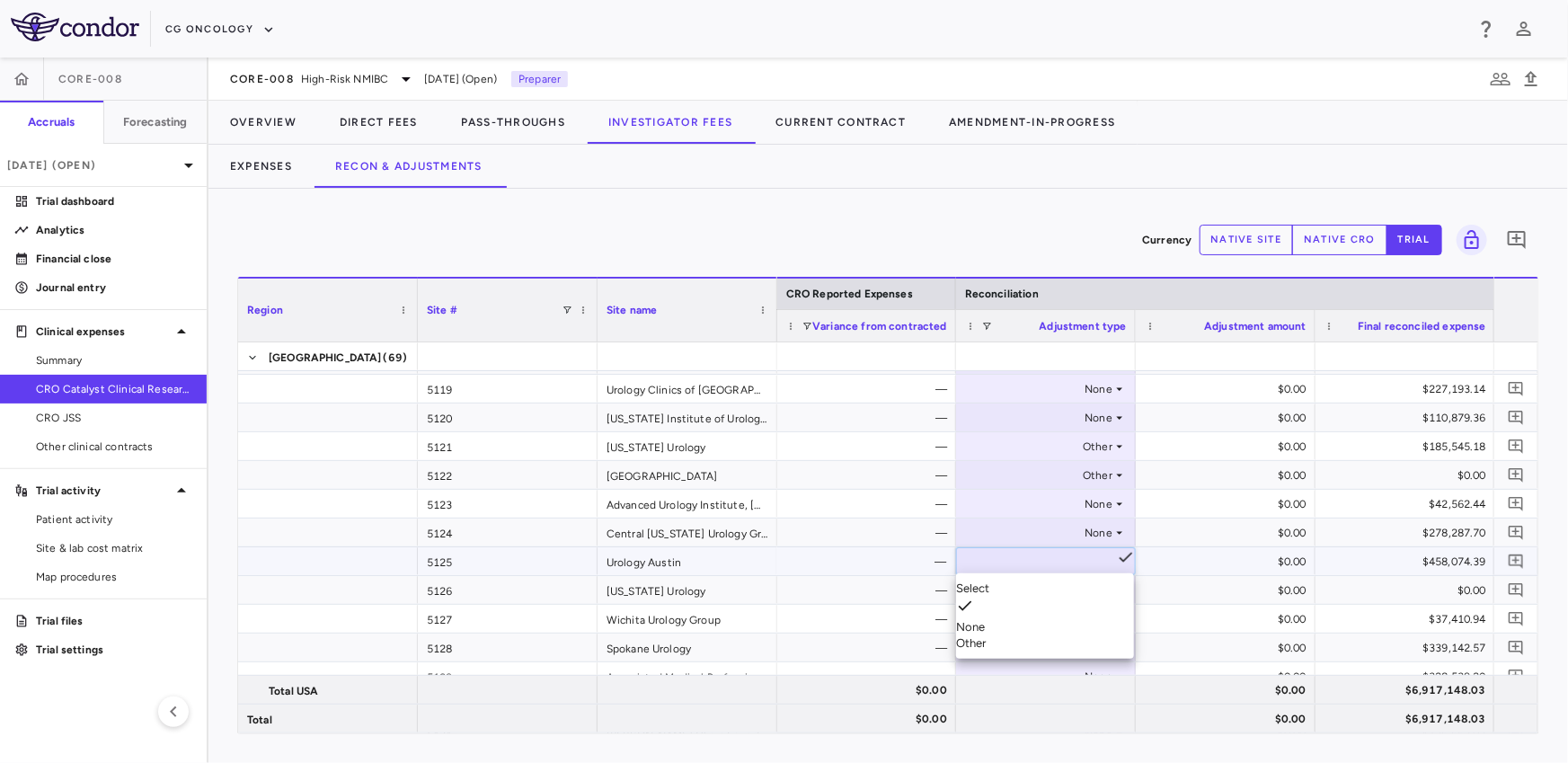
click at [1015, 635] on div "Other" at bounding box center [1045, 643] width 178 height 16
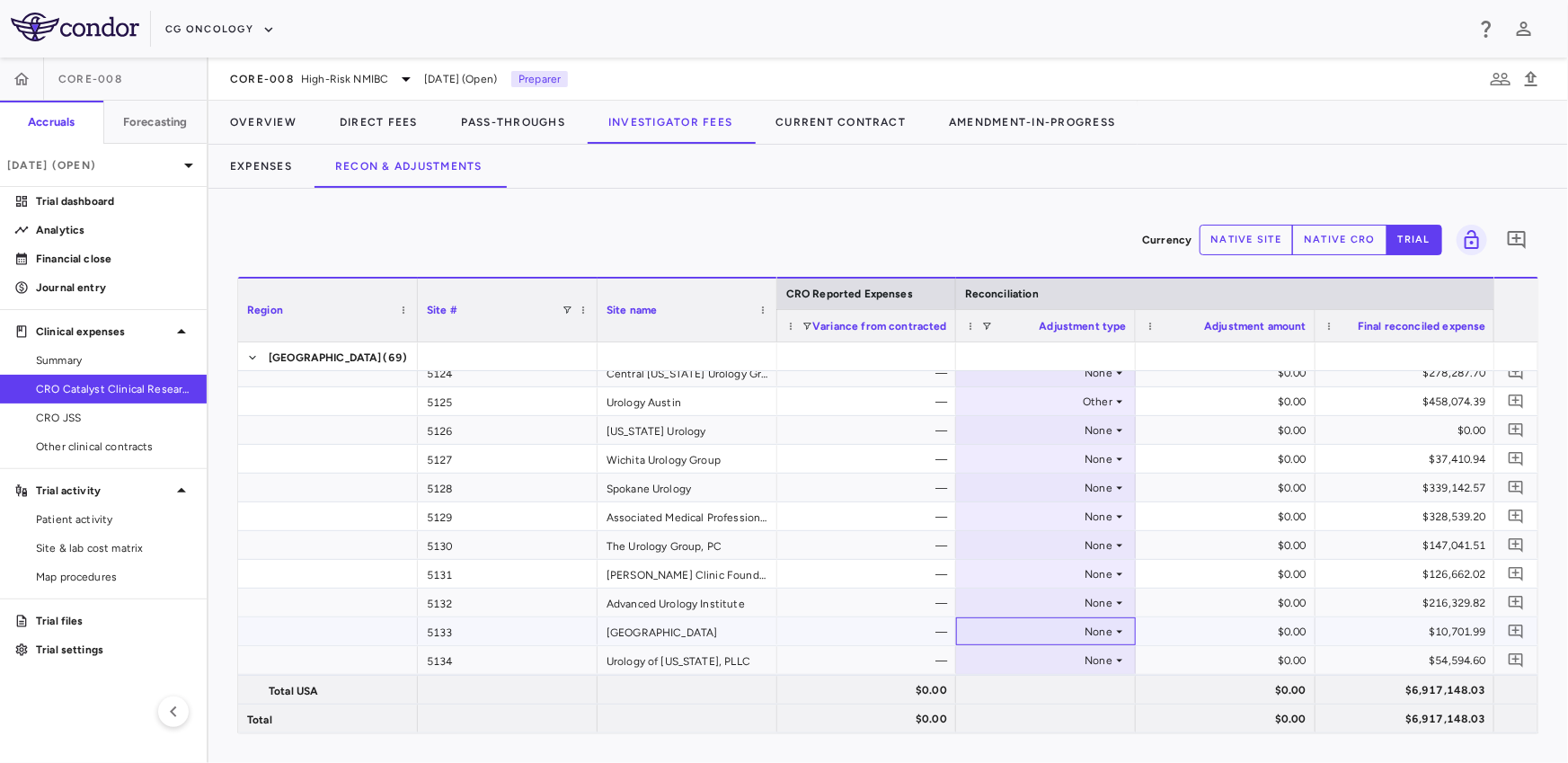
click at [1002, 643] on div "None" at bounding box center [1046, 631] width 180 height 28
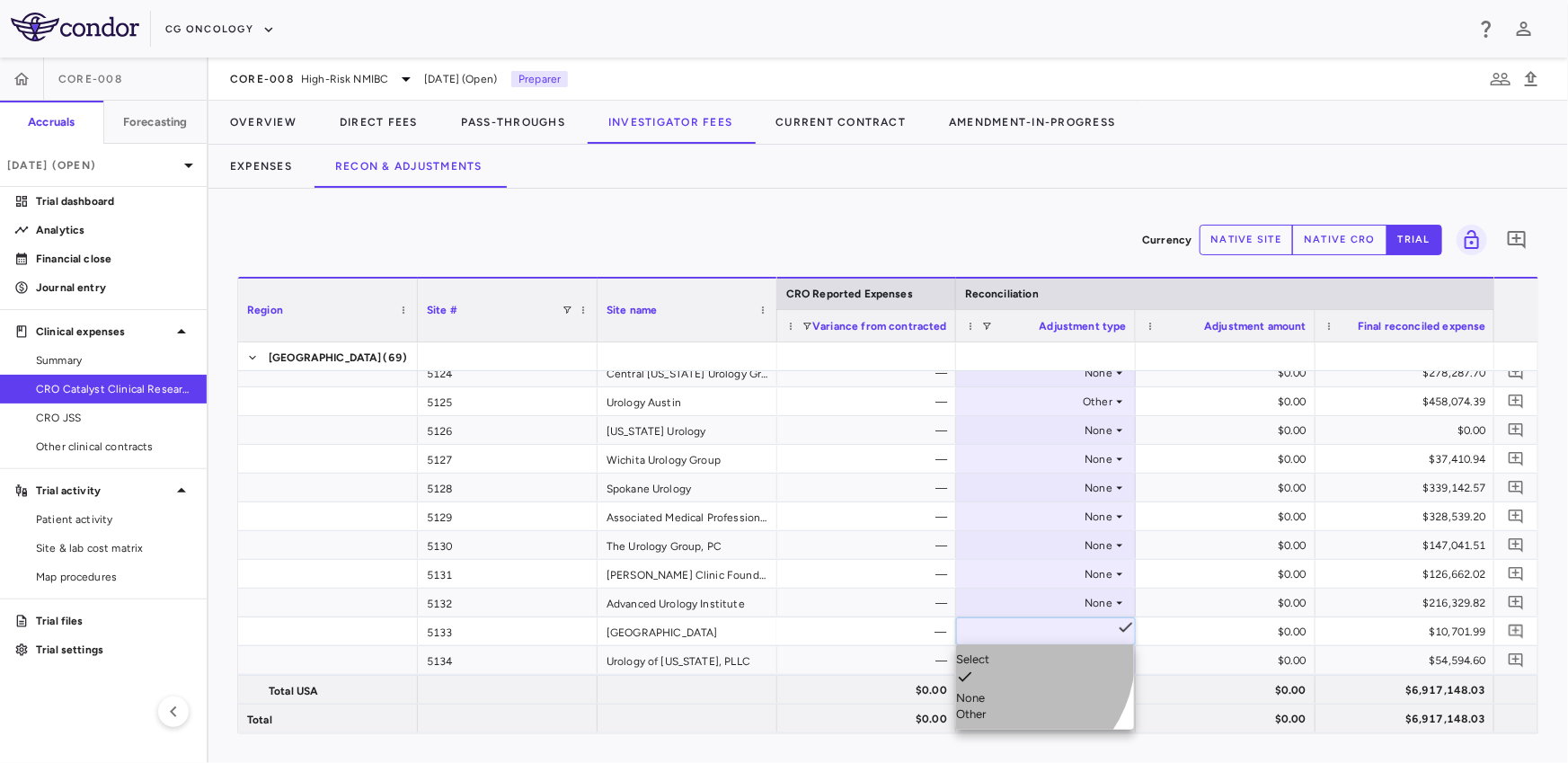
click at [1000, 706] on div "Other" at bounding box center [1045, 714] width 178 height 16
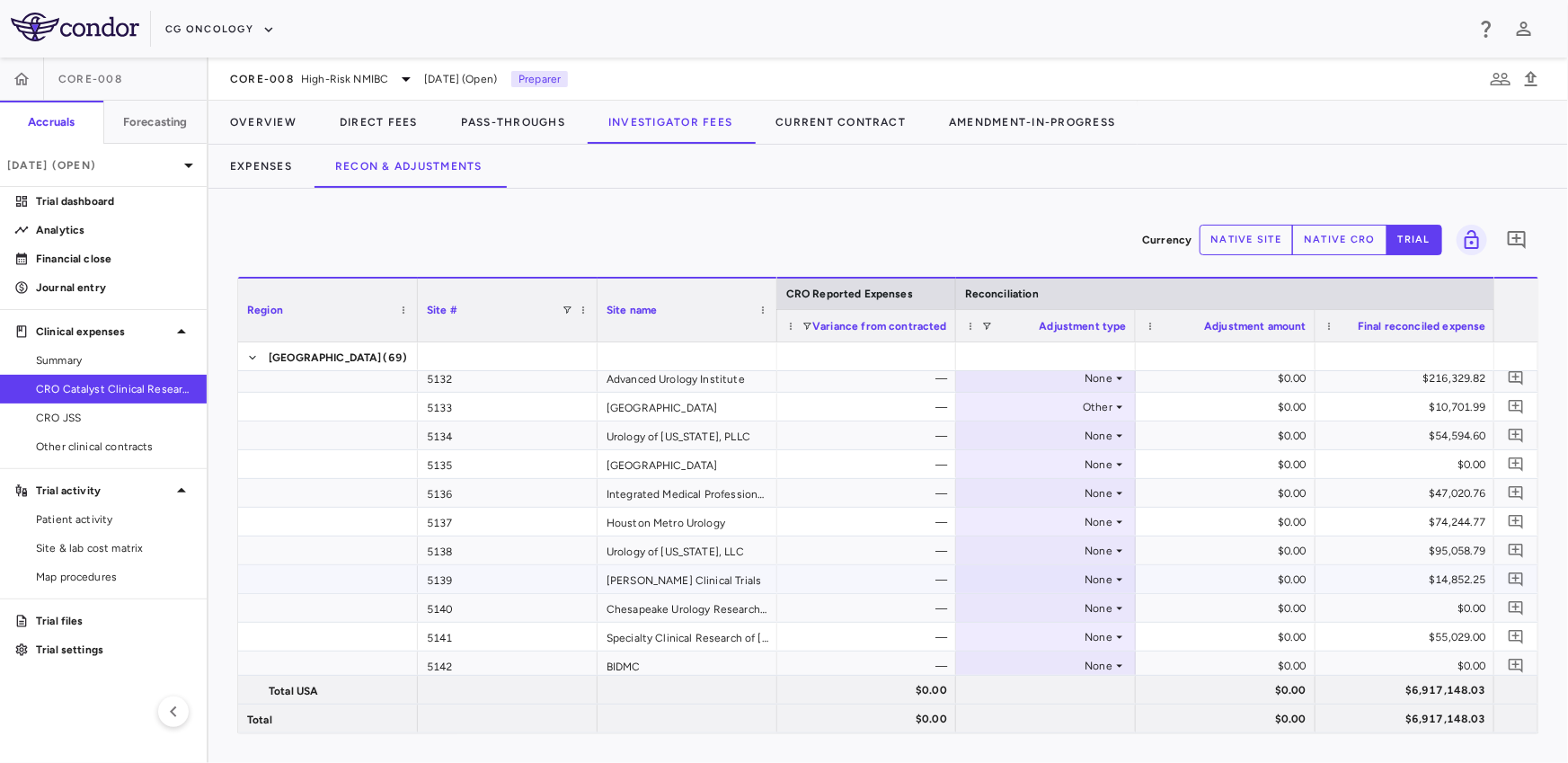
click at [1009, 579] on div "None" at bounding box center [1041, 580] width 140 height 29
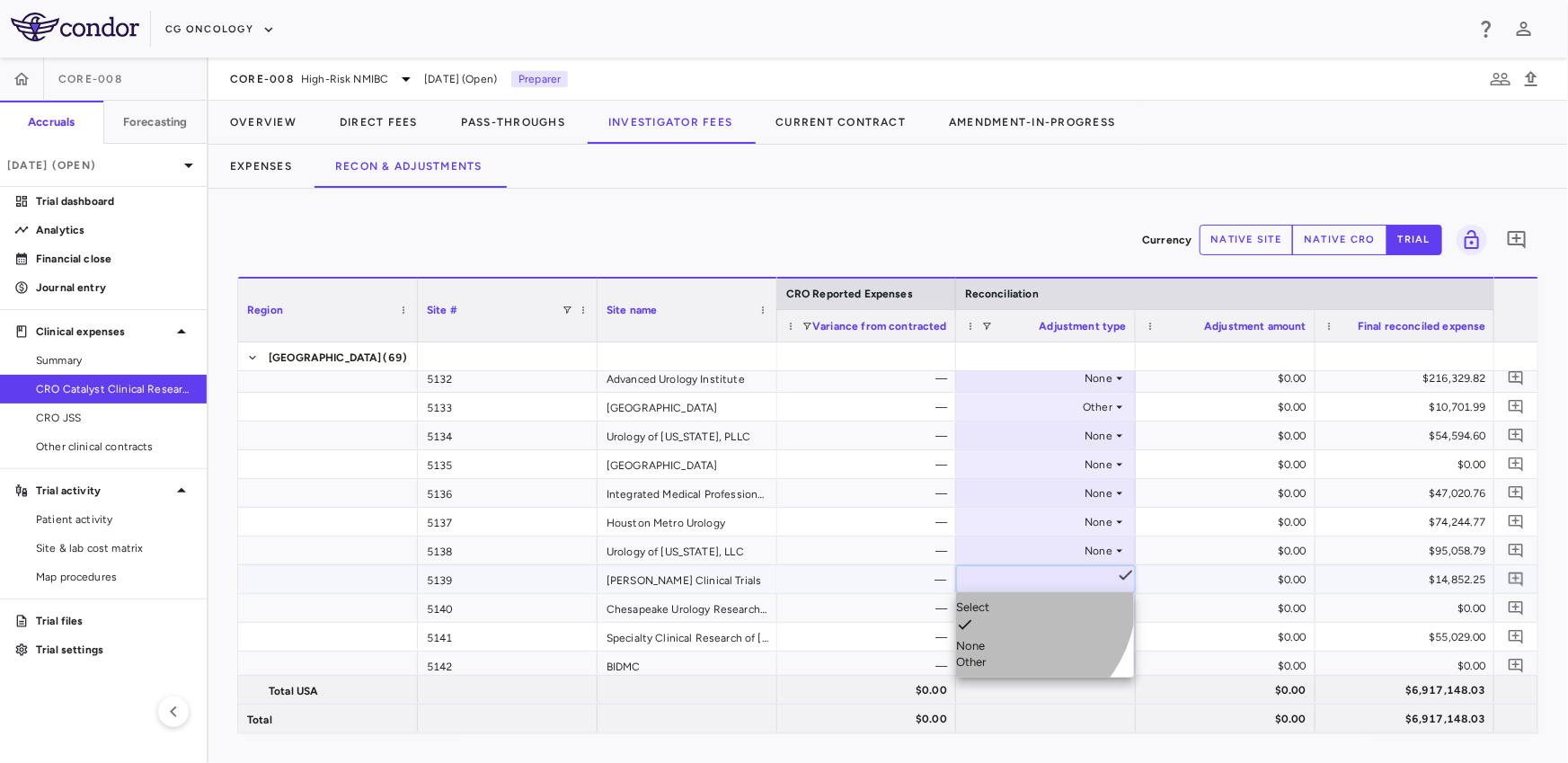
click at [1002, 655] on div "Other" at bounding box center [1045, 662] width 178 height 16
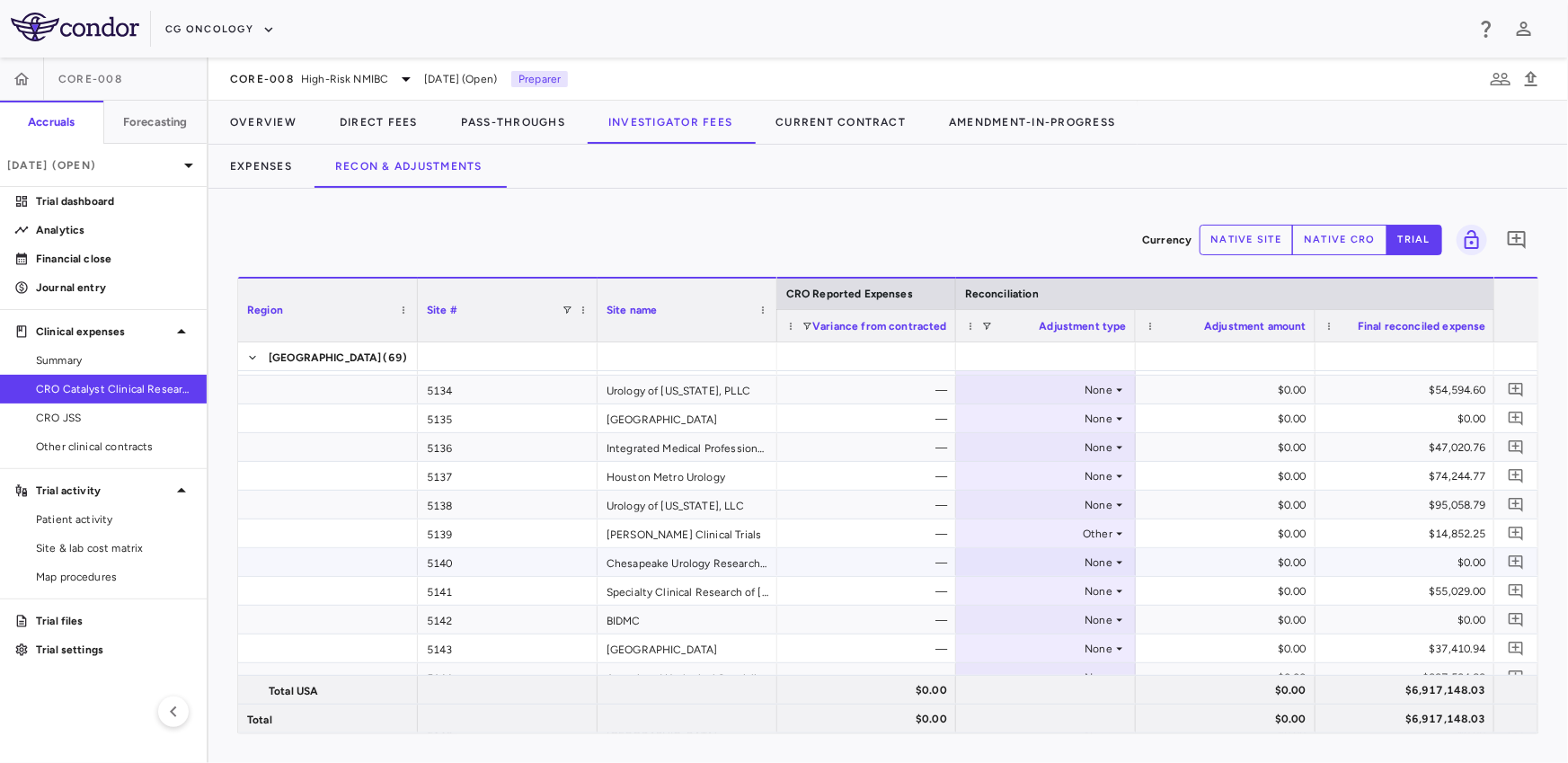
click at [1007, 563] on div "None" at bounding box center [1041, 563] width 140 height 29
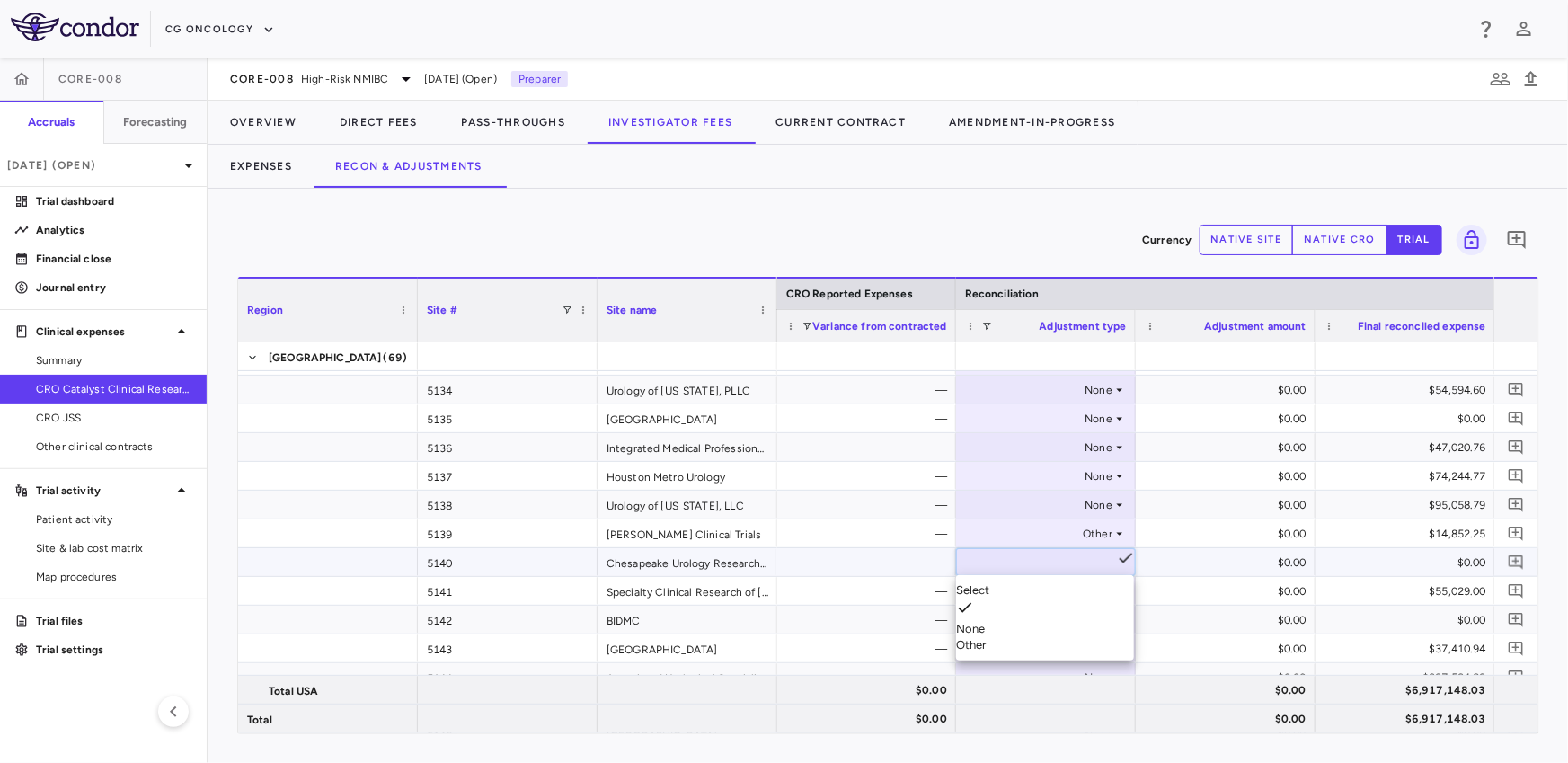
click at [1002, 637] on div "Other" at bounding box center [1045, 645] width 178 height 16
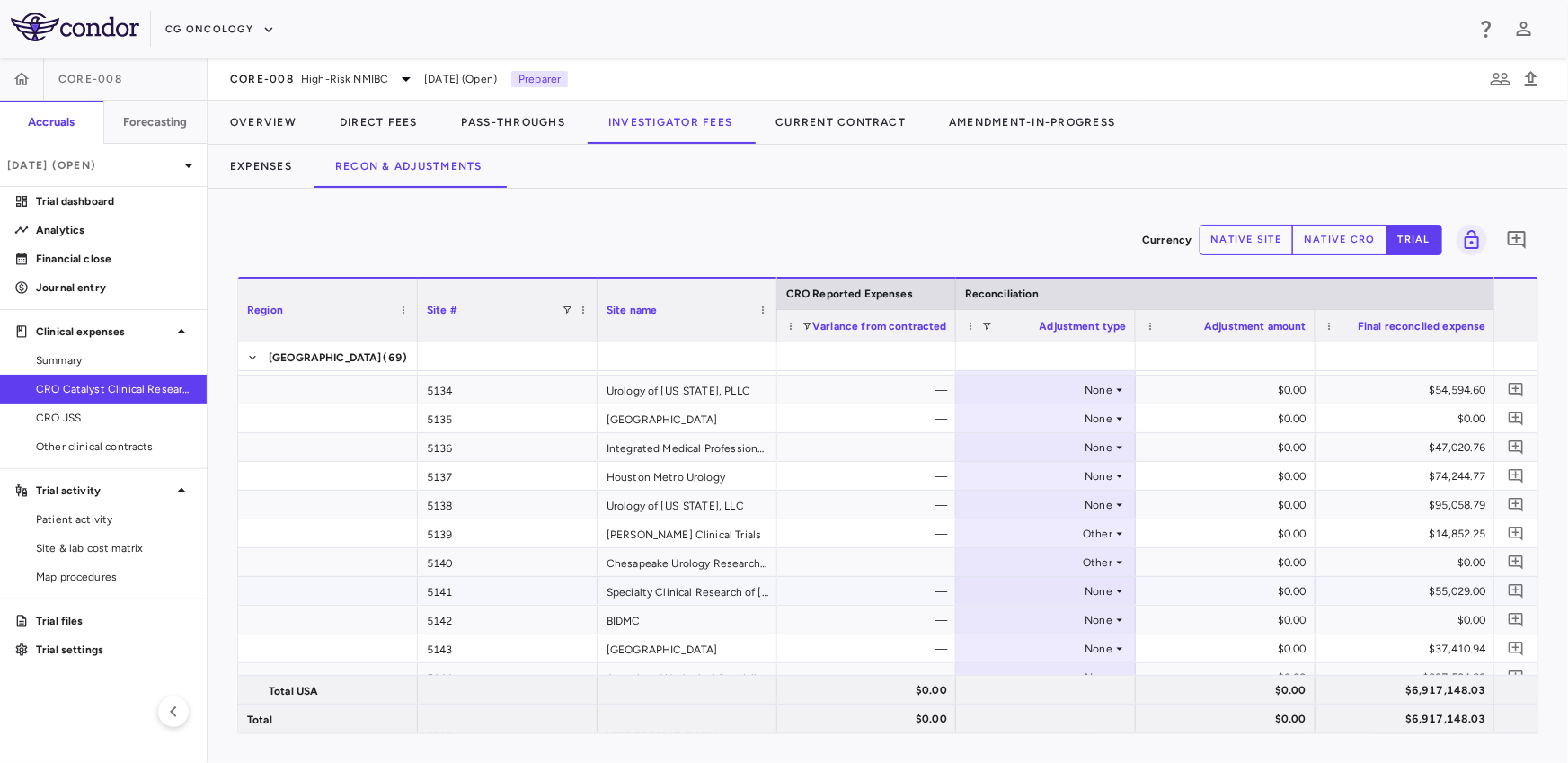
click at [1010, 585] on div "None" at bounding box center [1041, 592] width 140 height 29
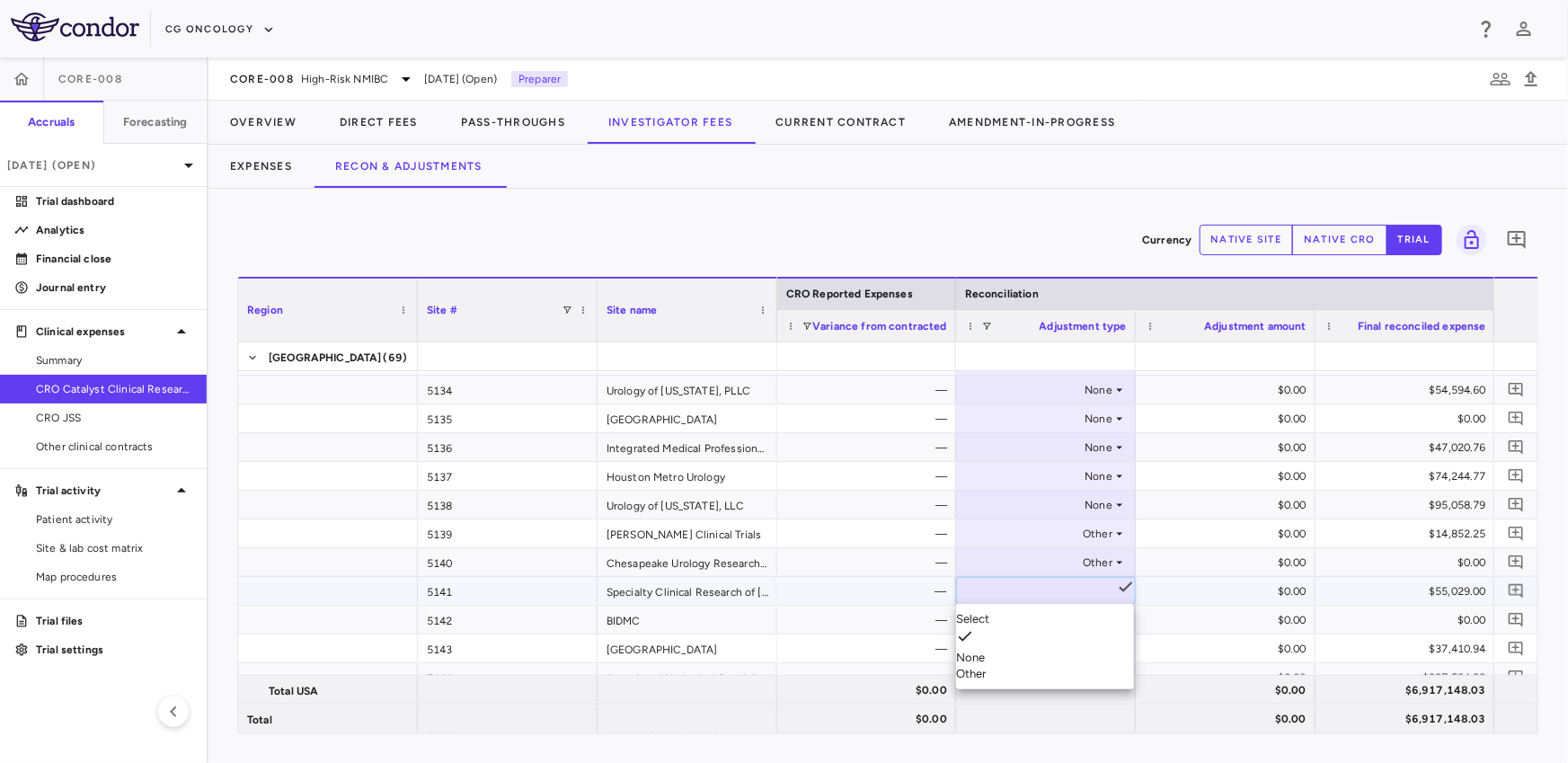
click at [1006, 666] on div "Other" at bounding box center [1045, 674] width 178 height 16
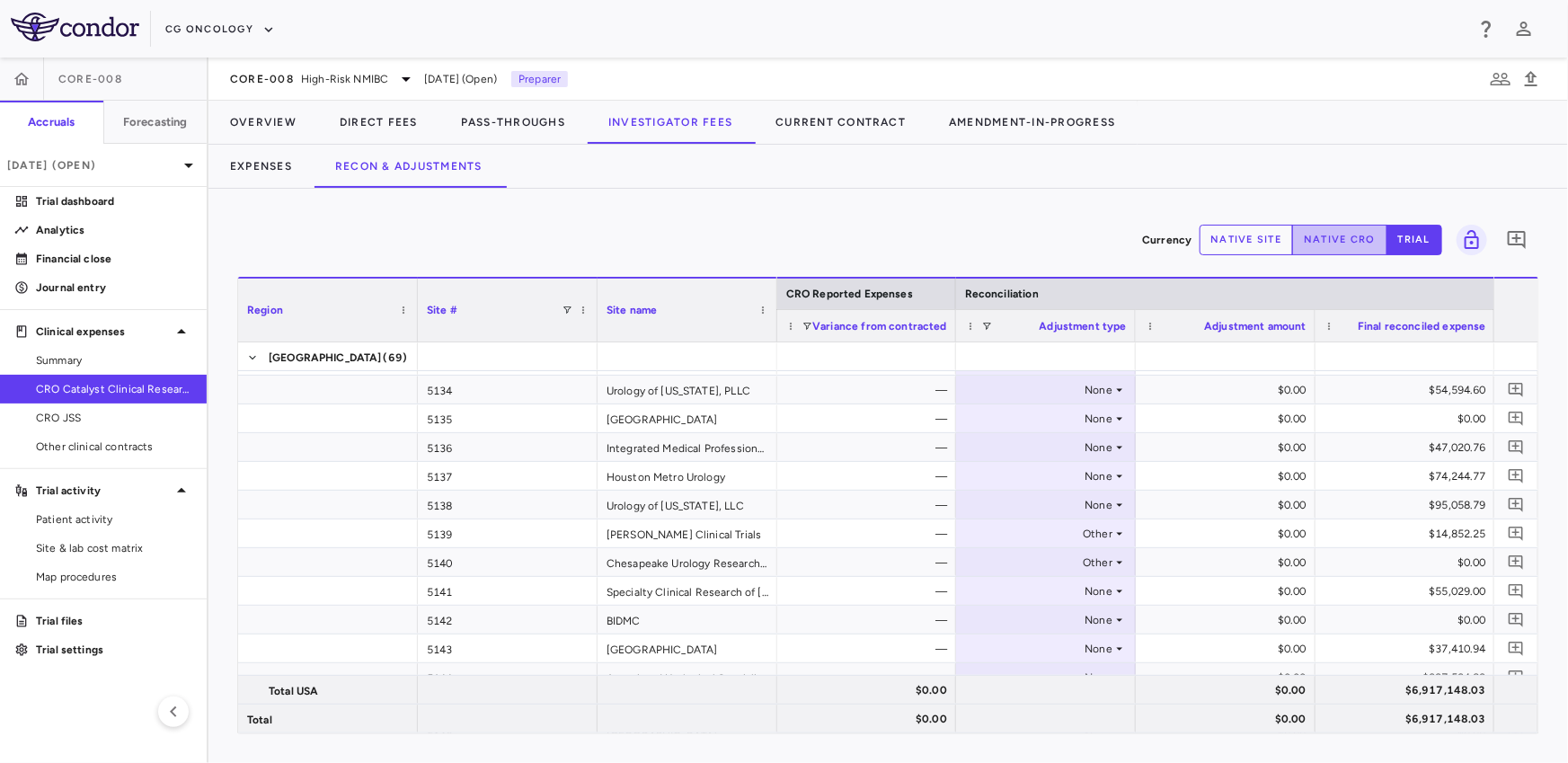
click at [1353, 231] on button "native cro" at bounding box center [1339, 240] width 96 height 31
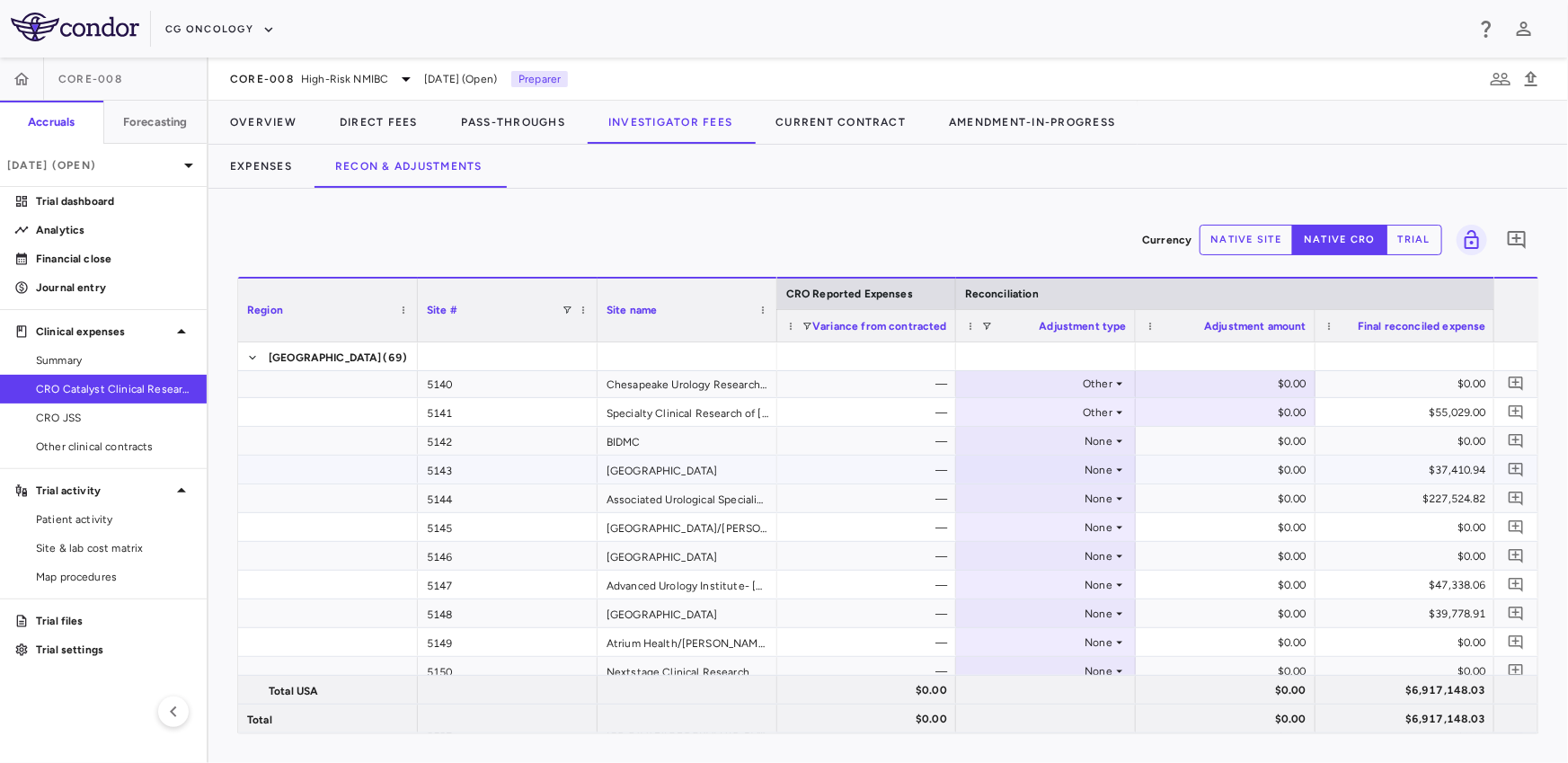
click at [1066, 477] on div "None" at bounding box center [1041, 470] width 140 height 29
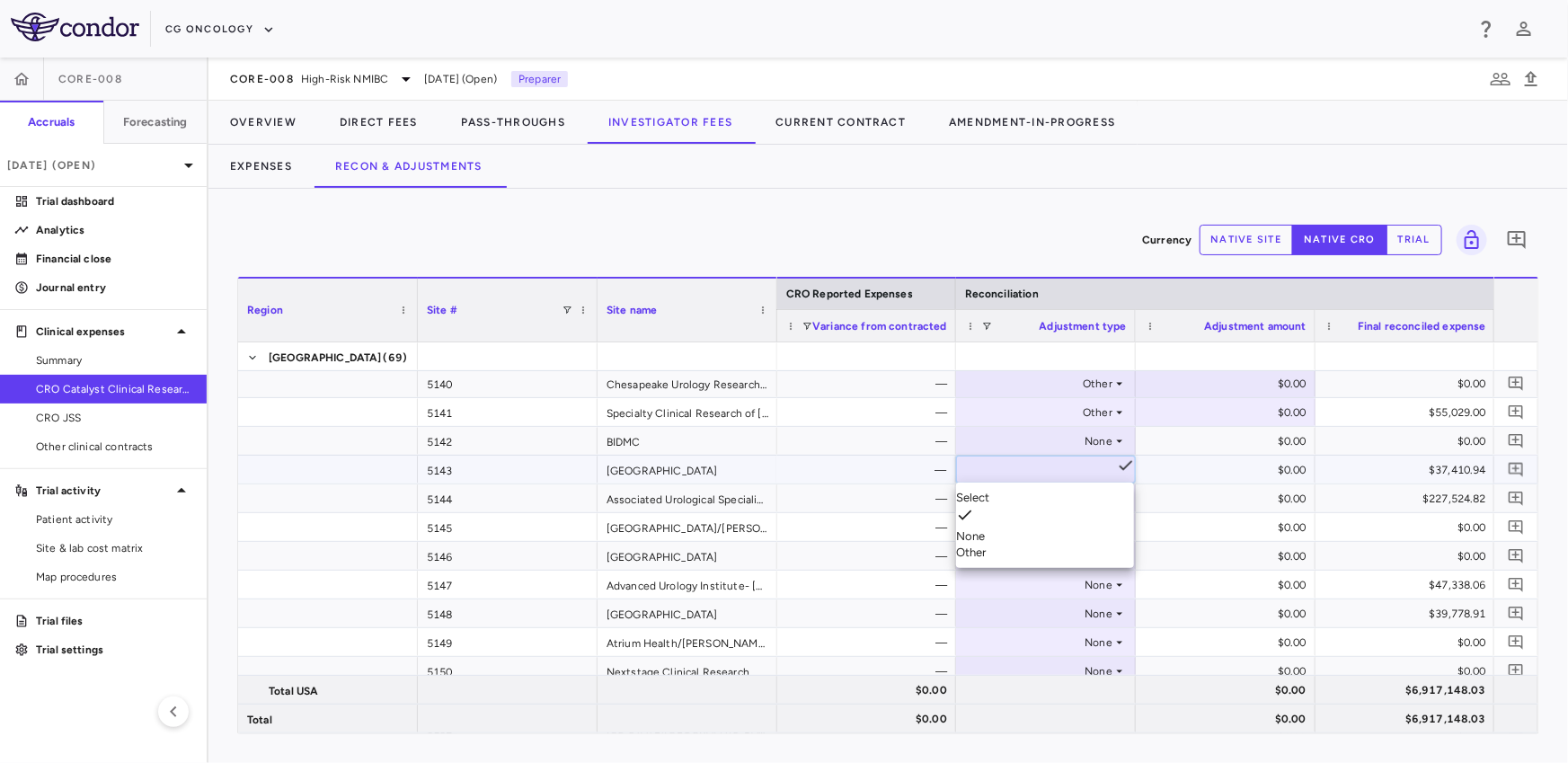
click at [1055, 544] on li "Other" at bounding box center [1045, 552] width 178 height 16
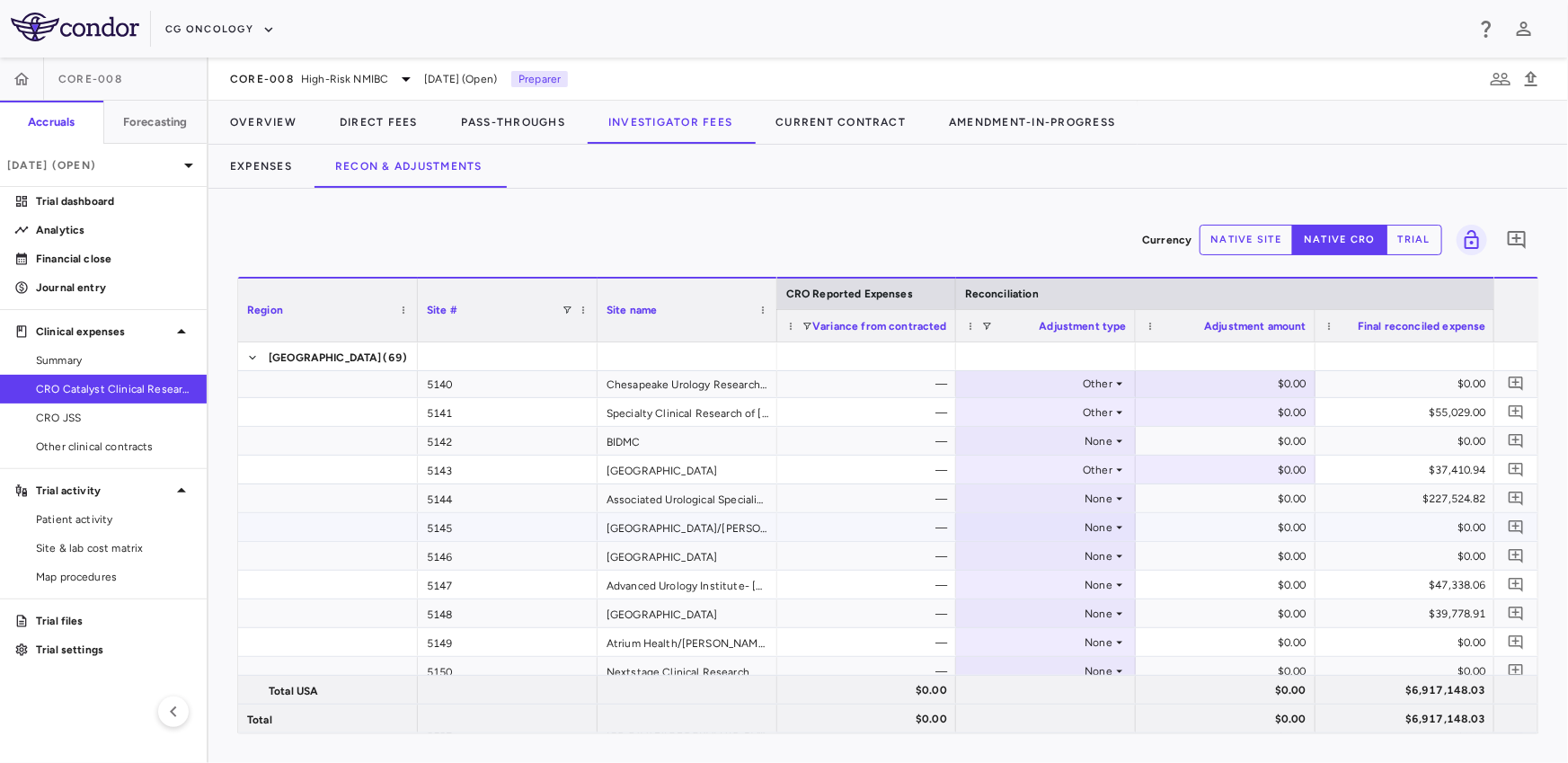
click at [1032, 530] on div "None" at bounding box center [1041, 528] width 140 height 29
click at [1025, 588] on div "None" at bounding box center [1041, 585] width 140 height 29
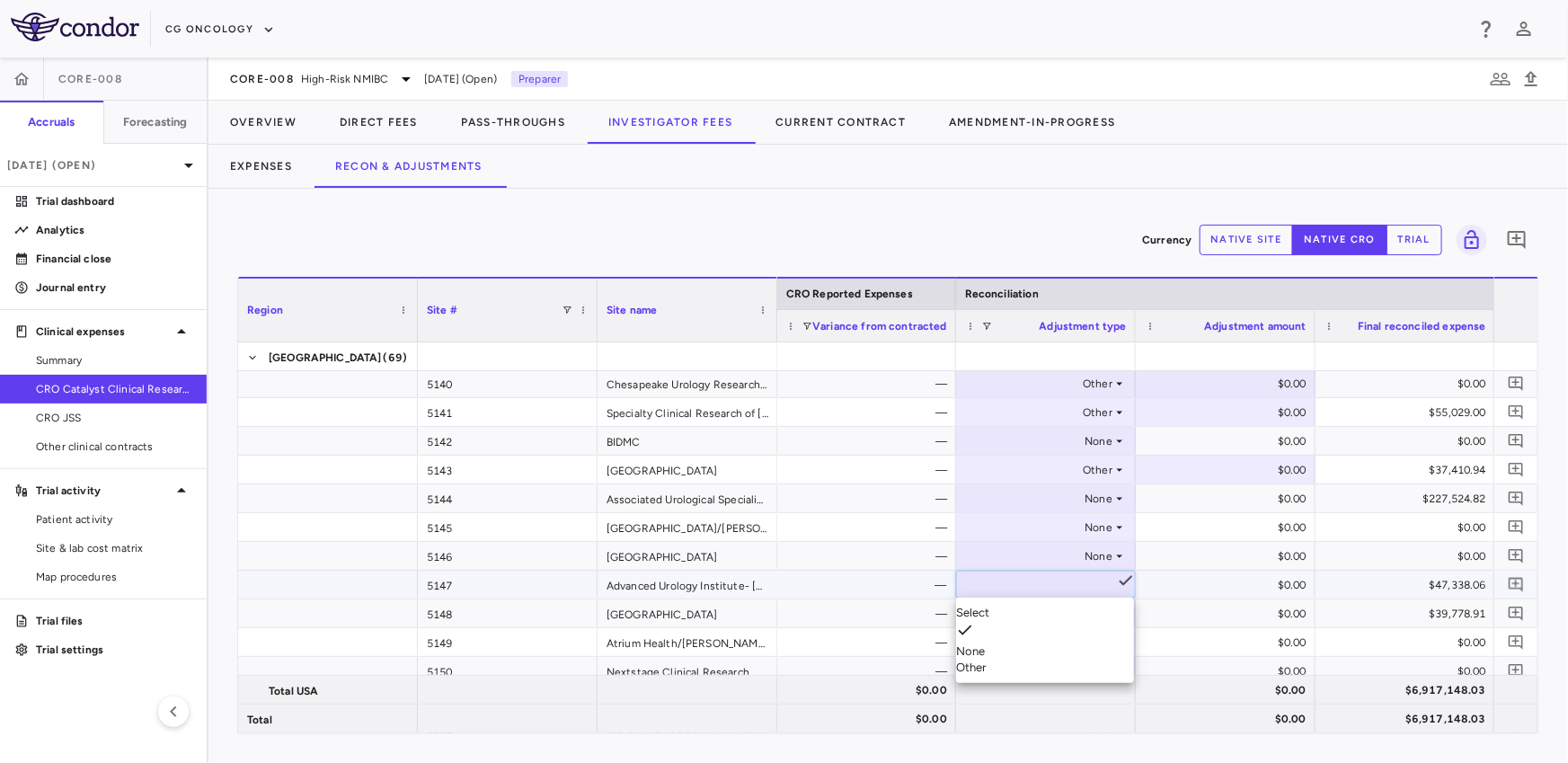
click at [1036, 543] on div at bounding box center [784, 381] width 1568 height 763
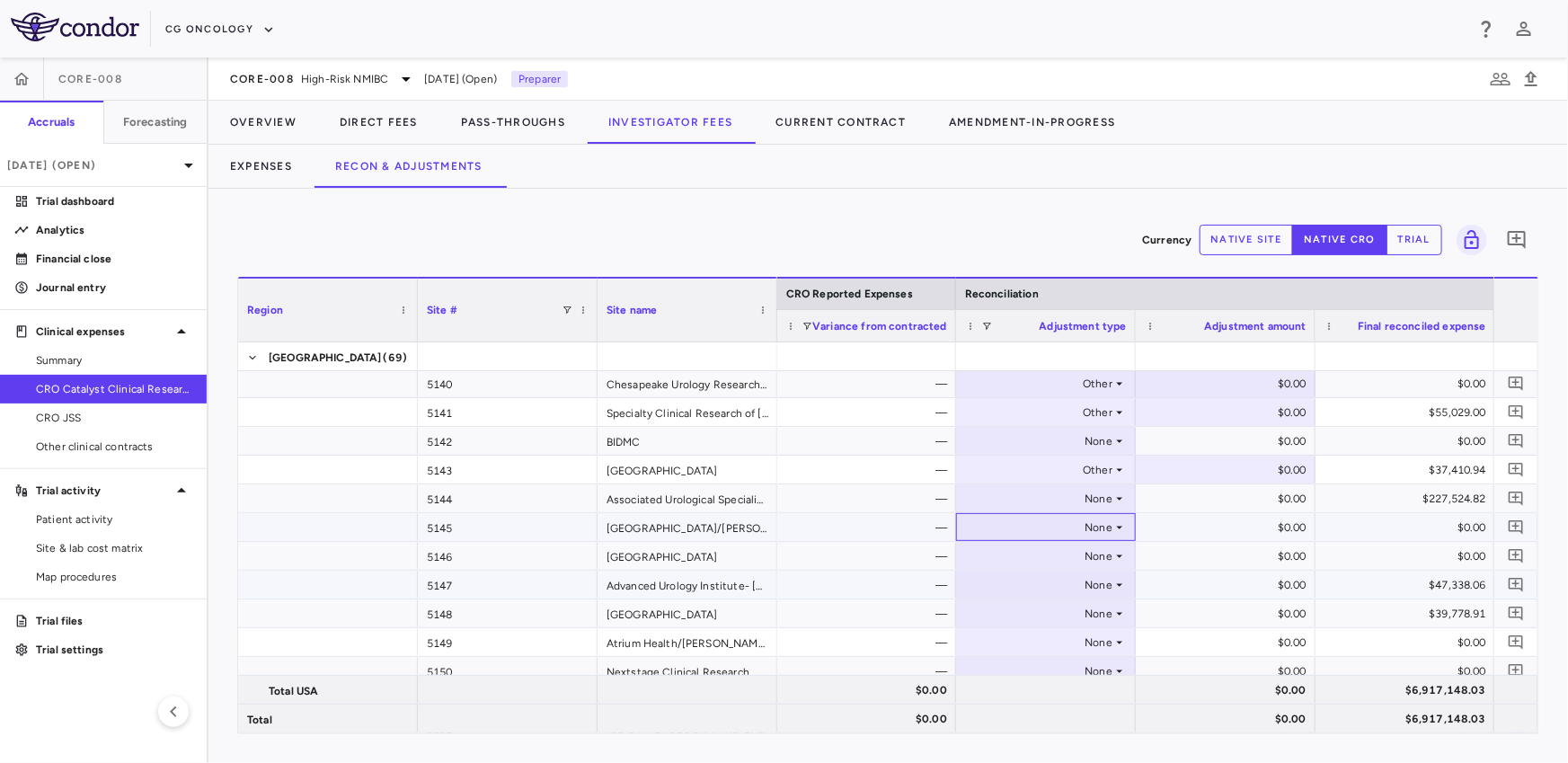
click at [1024, 532] on div "None" at bounding box center [1041, 528] width 140 height 29
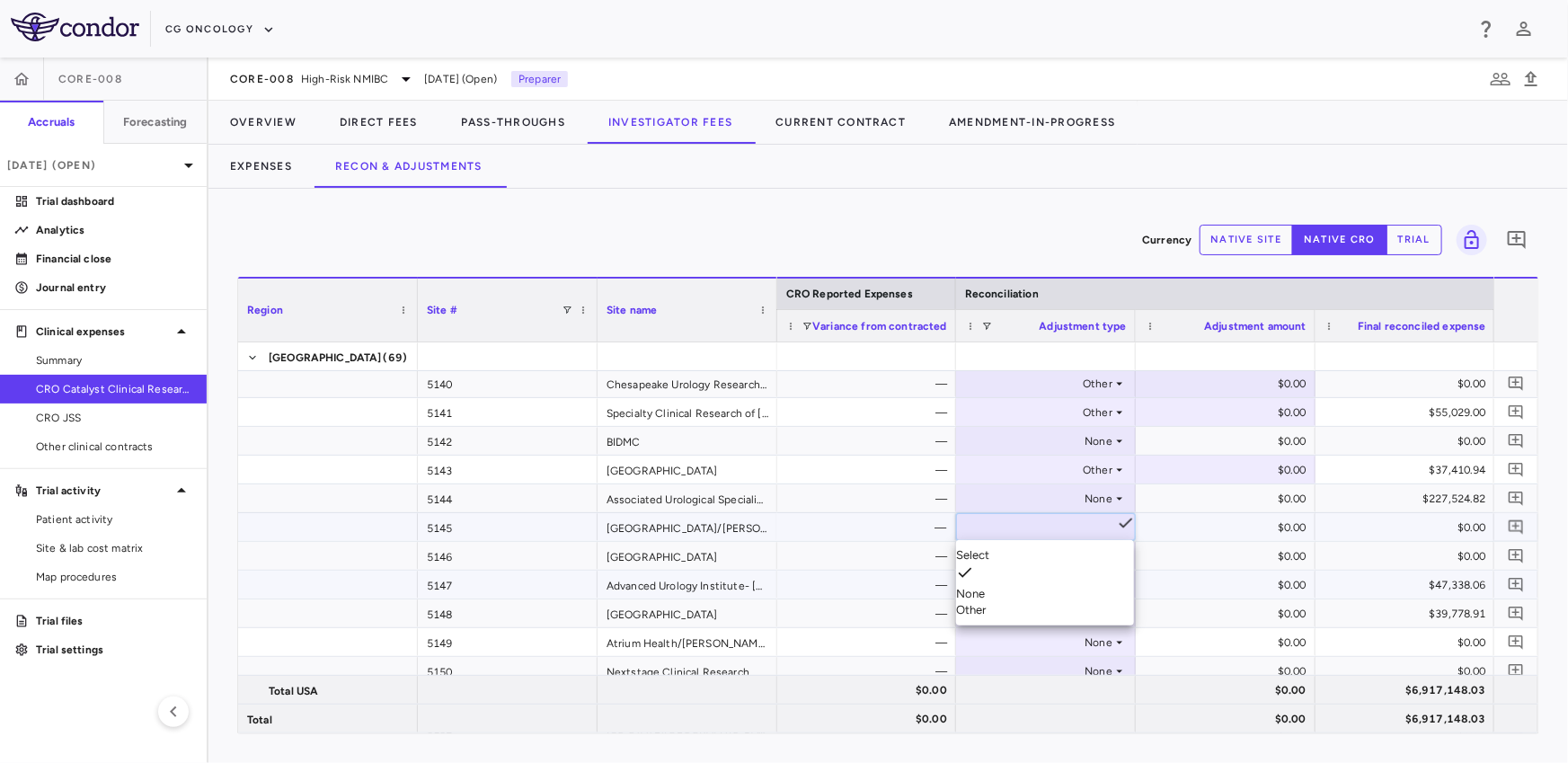
click at [1020, 602] on div "Other" at bounding box center [1045, 610] width 178 height 16
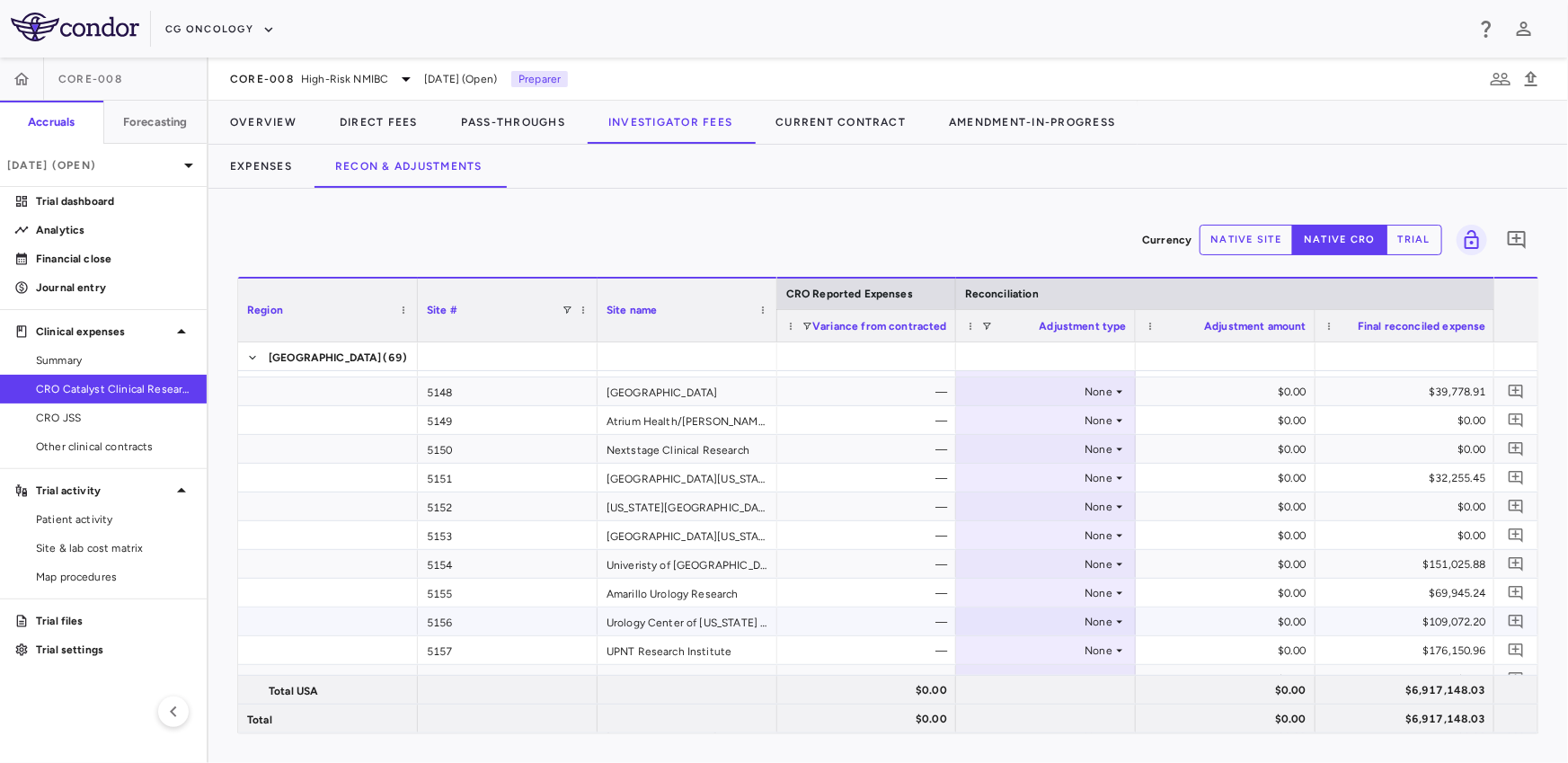
click at [995, 624] on div "None" at bounding box center [1041, 622] width 140 height 29
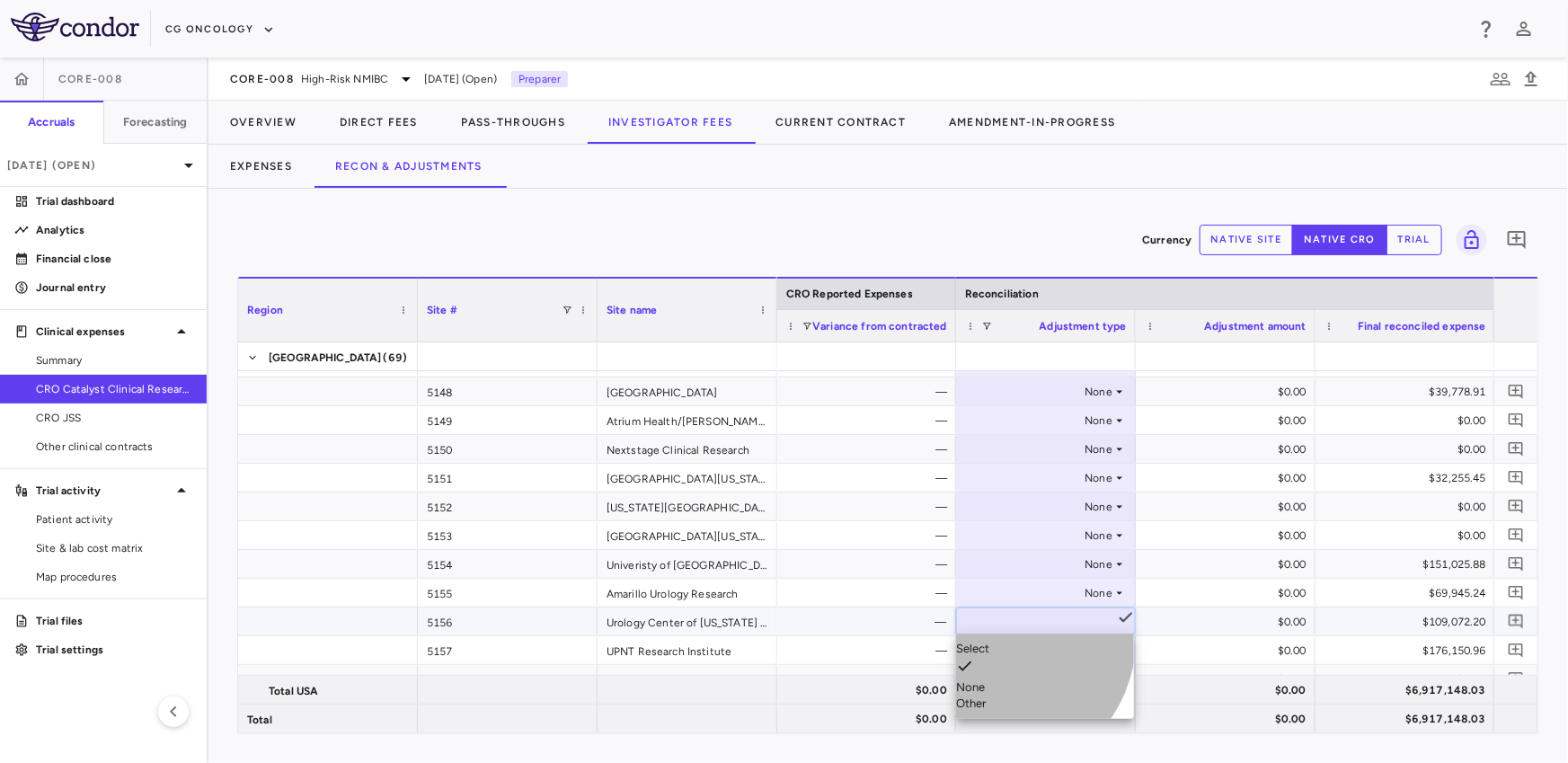
click at [990, 695] on li "Other" at bounding box center [1045, 703] width 178 height 16
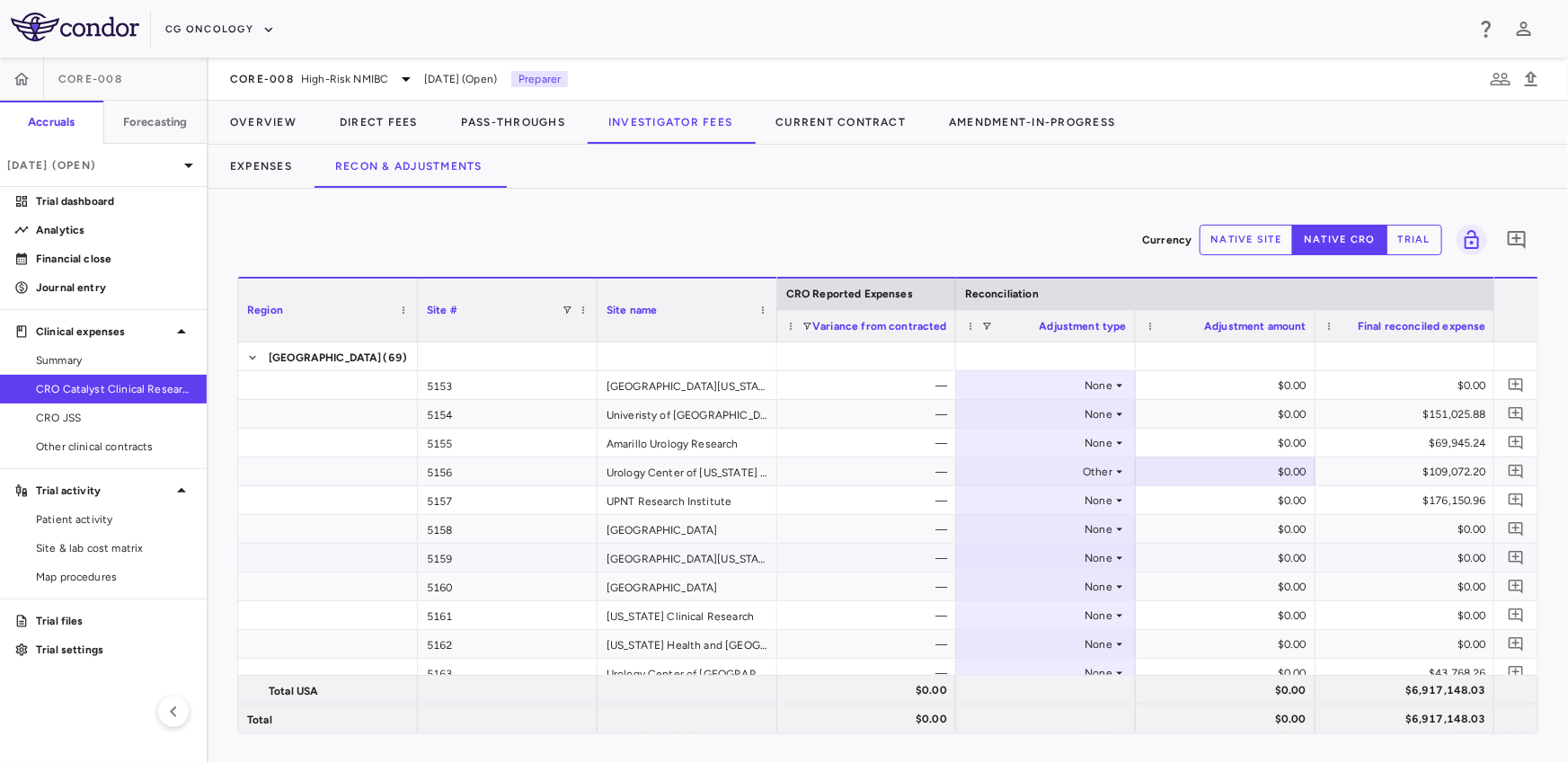
click at [1021, 564] on div "None" at bounding box center [1041, 558] width 140 height 29
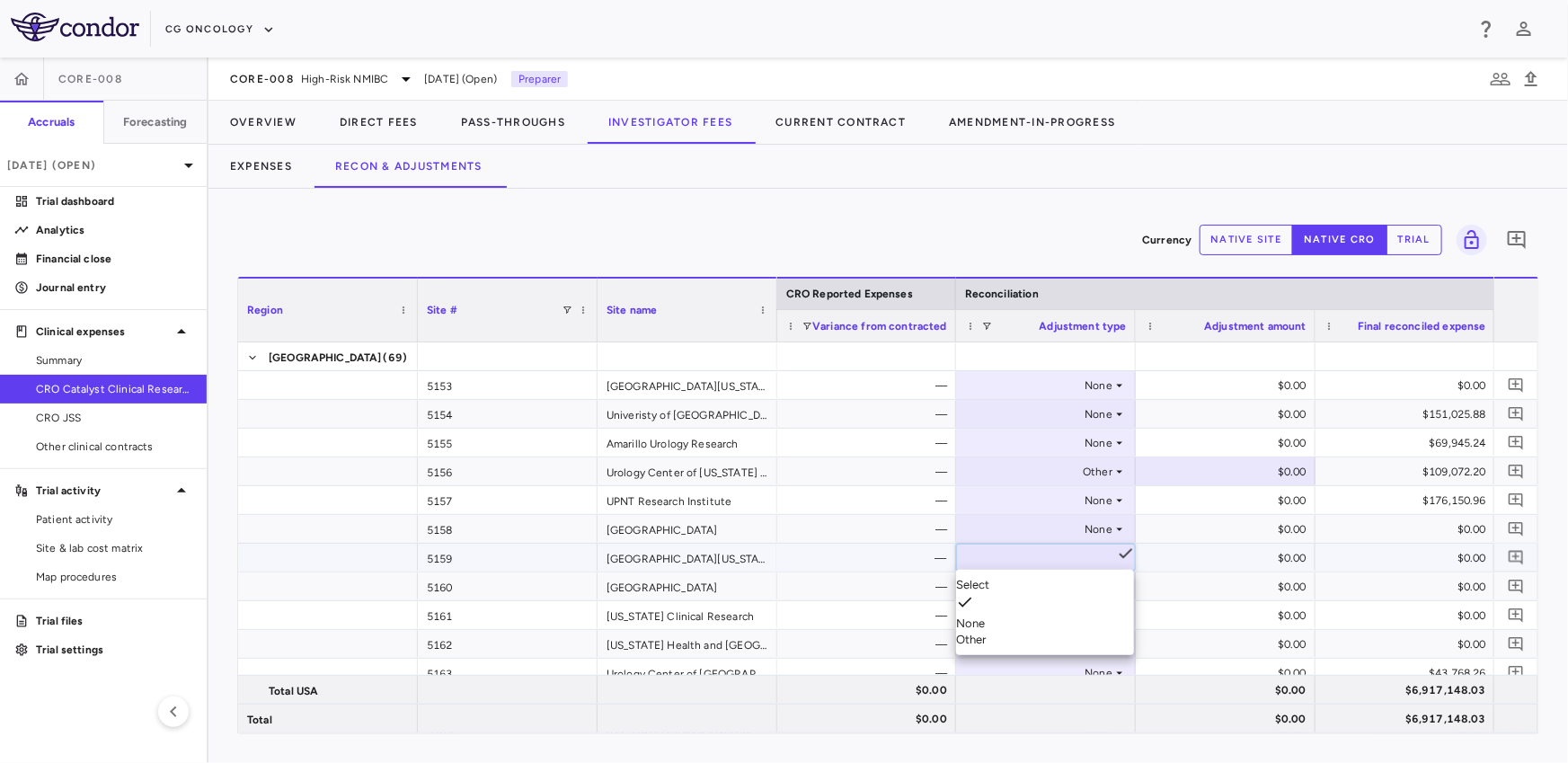
click at [1020, 631] on div "Other" at bounding box center [1045, 639] width 178 height 16
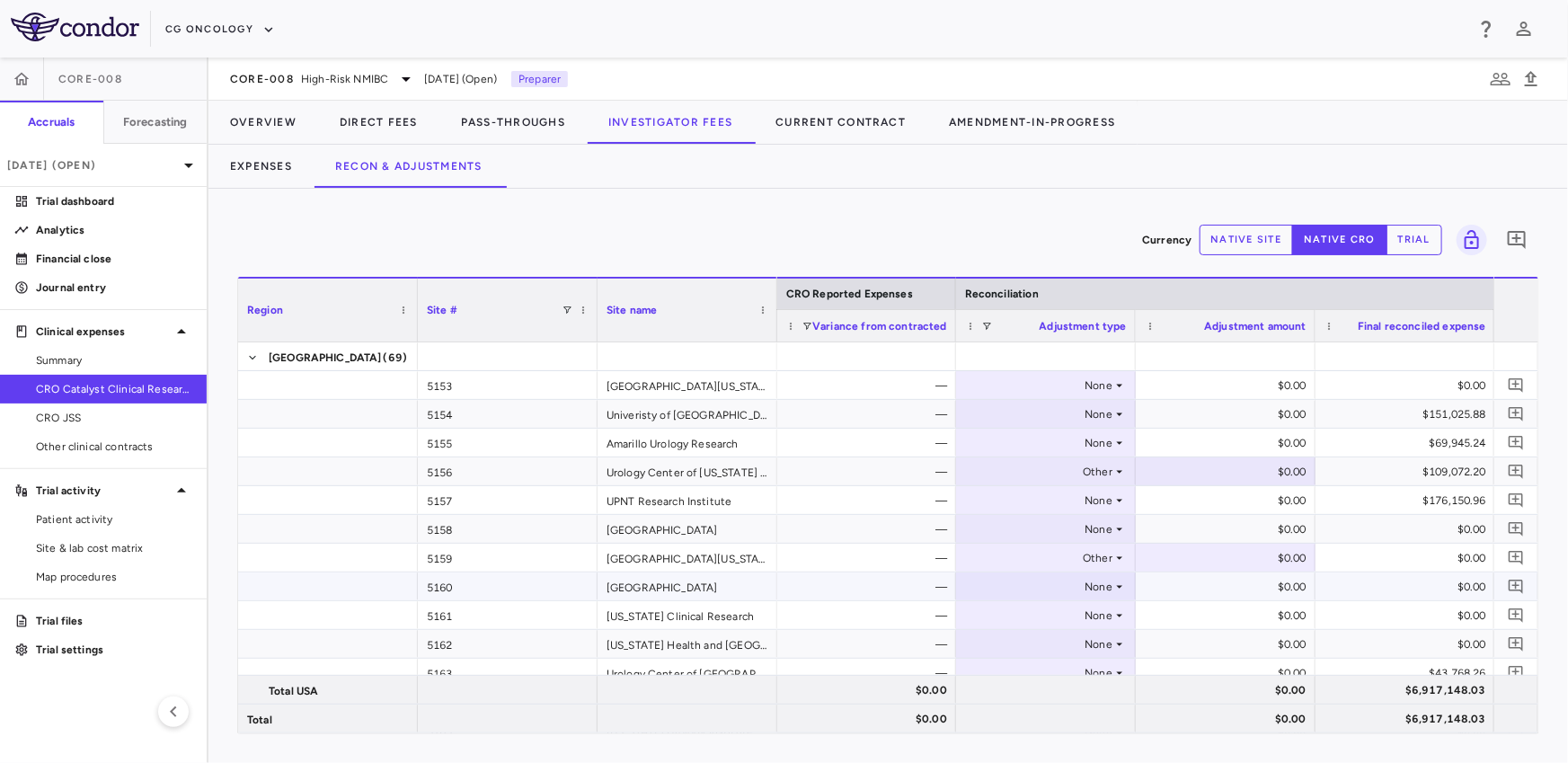
click at [1008, 590] on div "None" at bounding box center [1041, 587] width 140 height 29
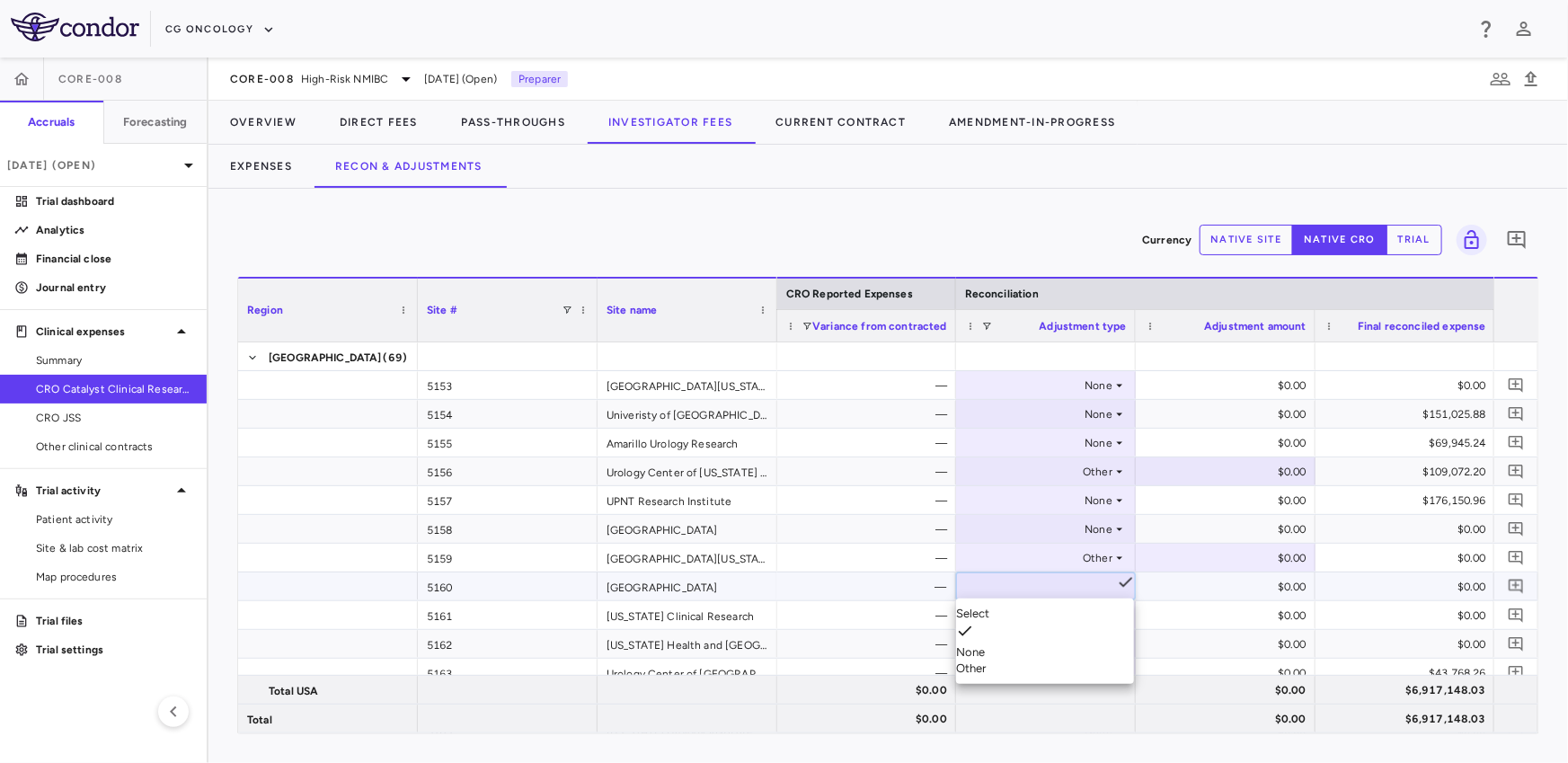
click at [1008, 660] on div "Other" at bounding box center [1045, 668] width 178 height 16
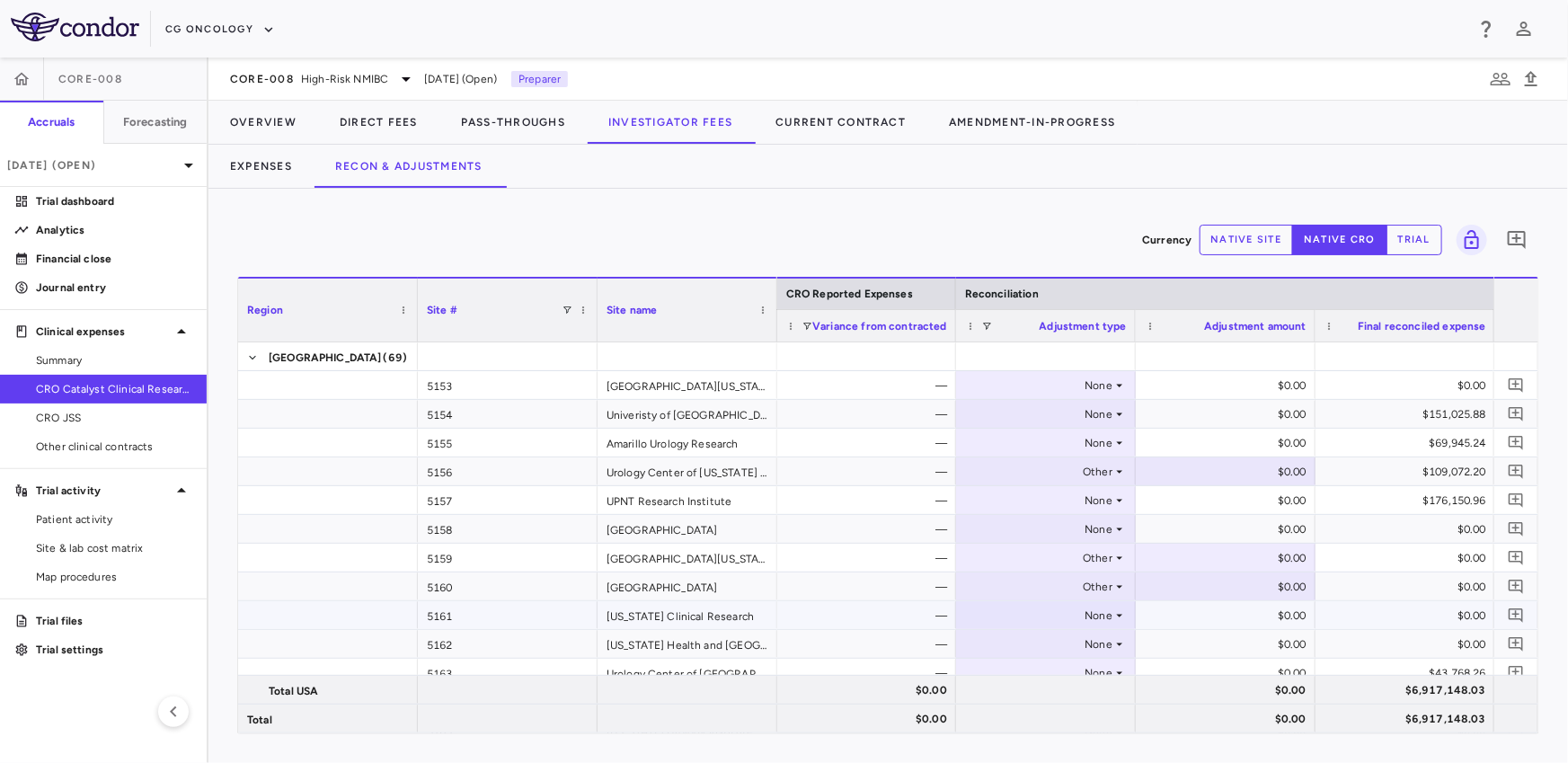
click at [1035, 608] on div "None" at bounding box center [1041, 616] width 140 height 29
click at [1031, 690] on li "Other" at bounding box center [1045, 697] width 178 height 16
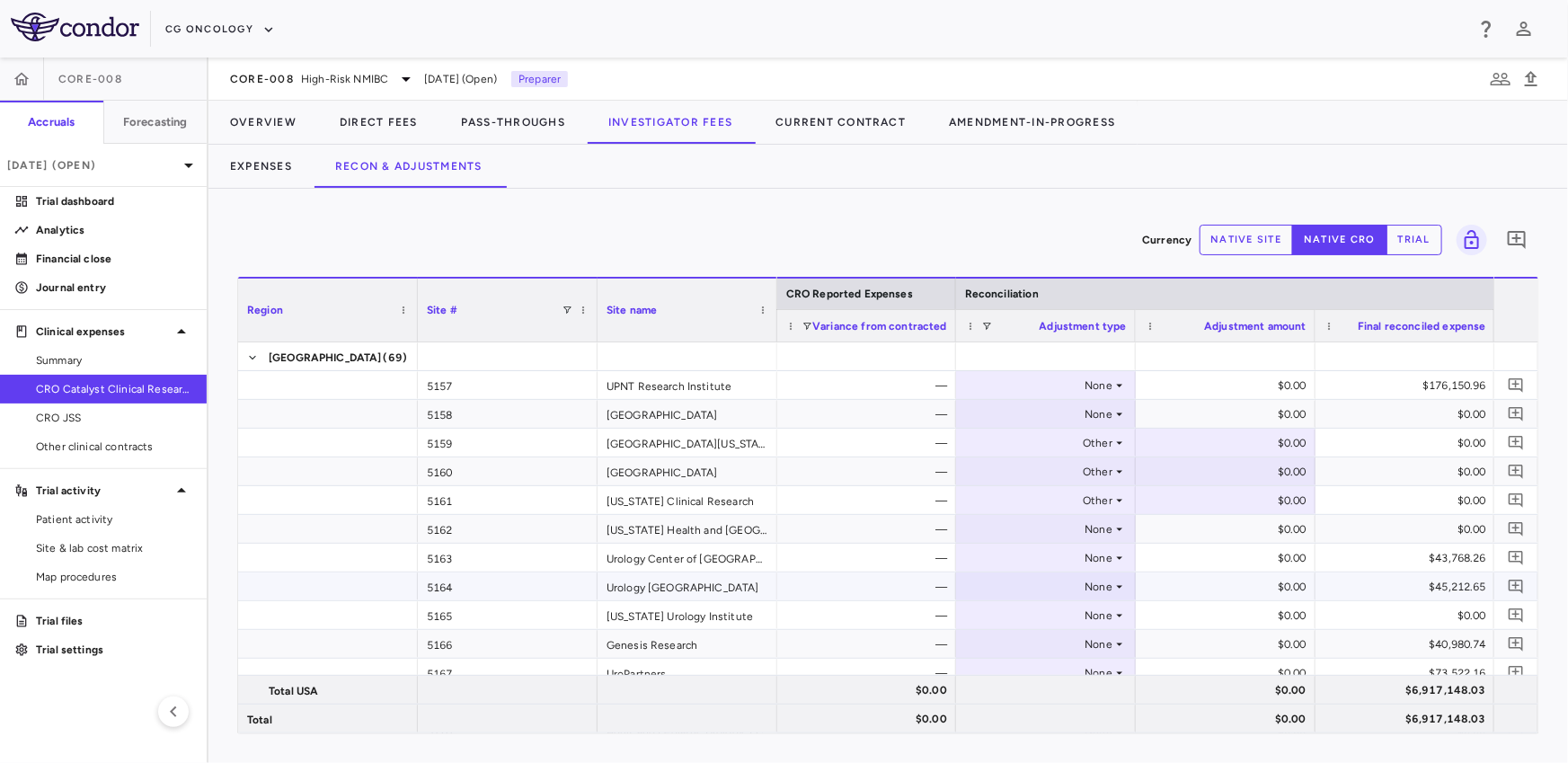
click at [1048, 595] on div "None" at bounding box center [1041, 587] width 140 height 29
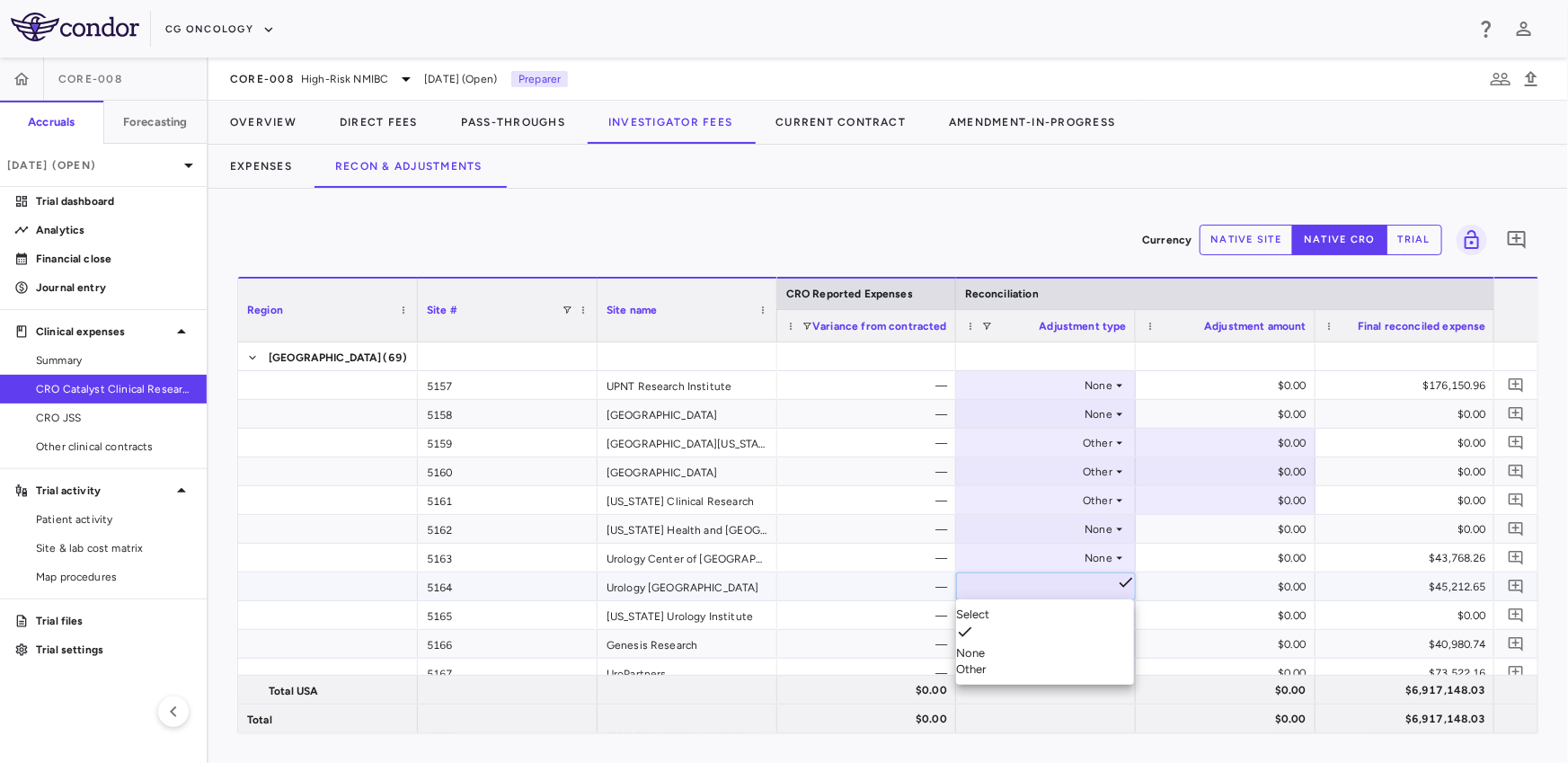
click at [1035, 661] on li "Other" at bounding box center [1045, 669] width 178 height 16
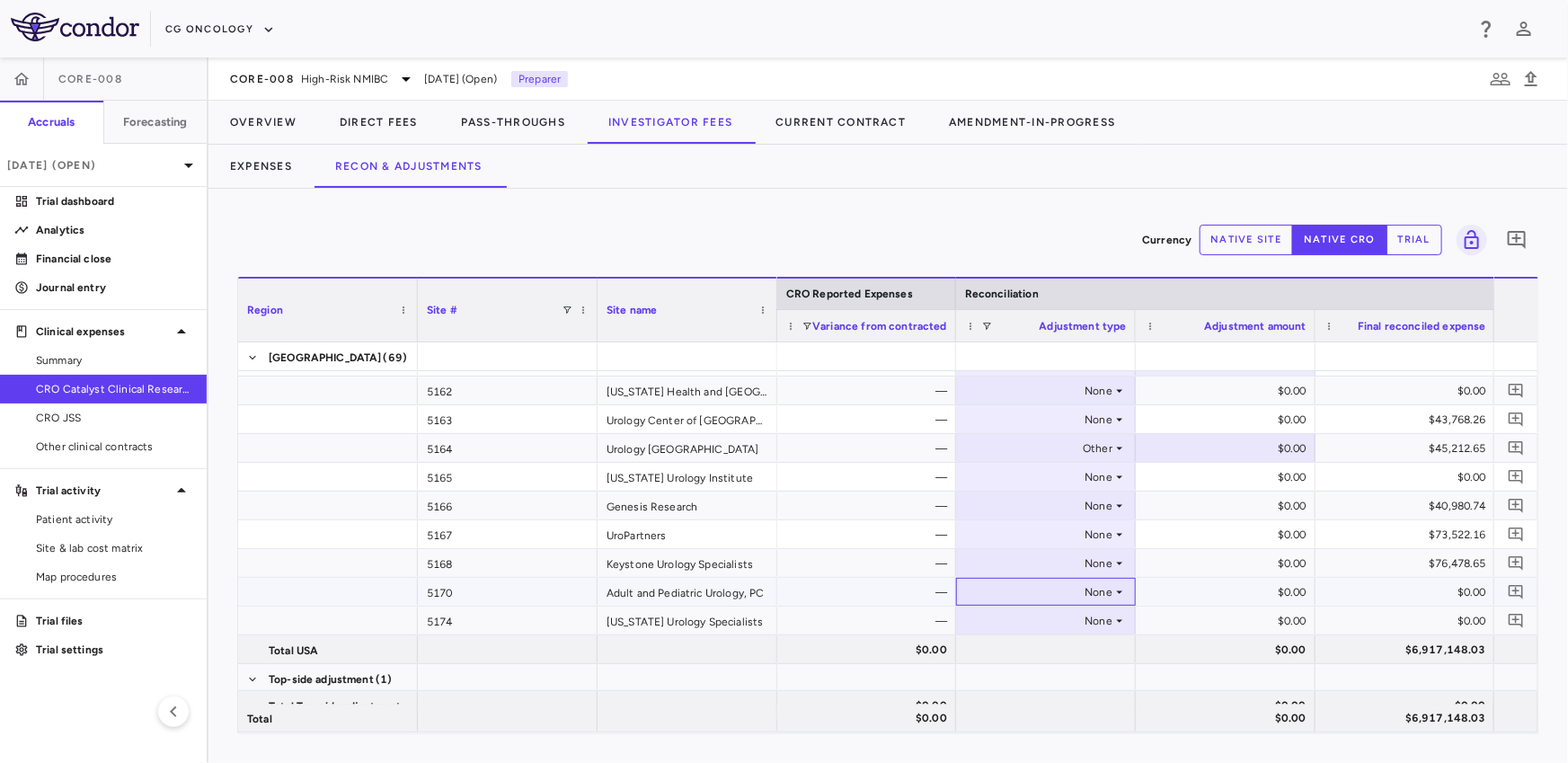
click at [1041, 591] on div "None" at bounding box center [1041, 593] width 140 height 29
click at [1031, 666] on li "Other" at bounding box center [1045, 674] width 178 height 16
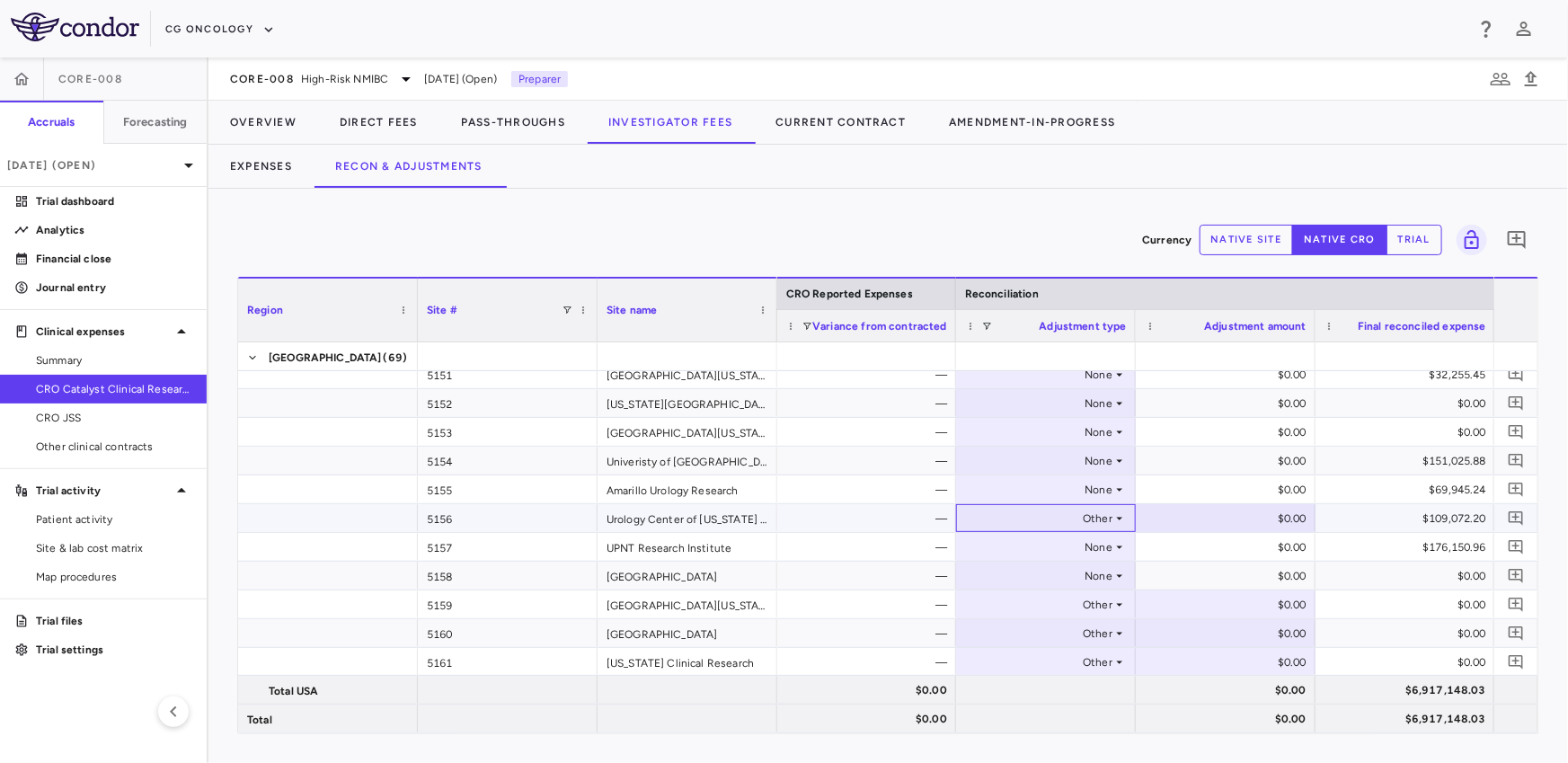
click at [1054, 522] on div "Other" at bounding box center [1041, 518] width 140 height 29
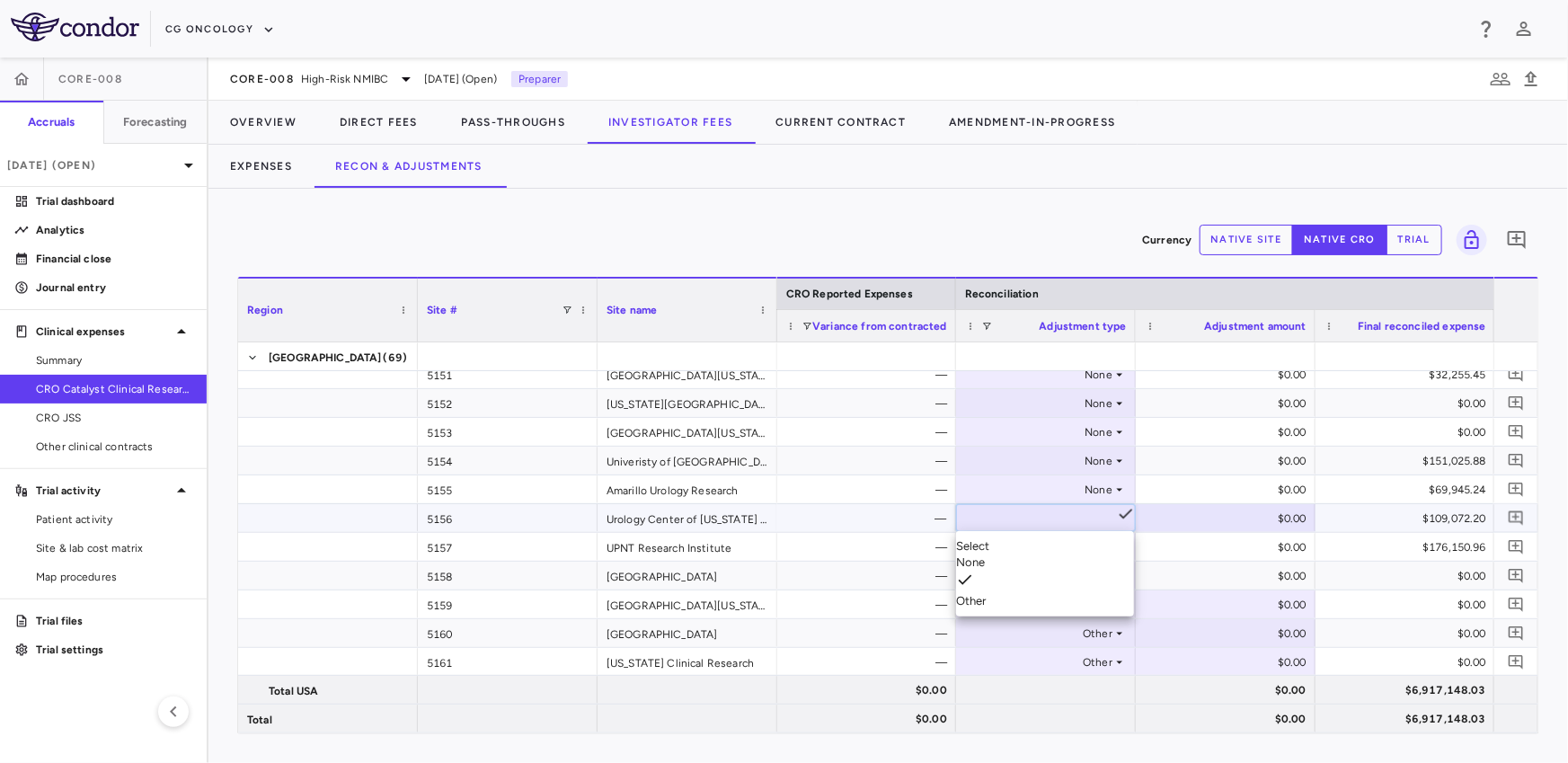
click at [1040, 554] on li "None" at bounding box center [1045, 562] width 178 height 16
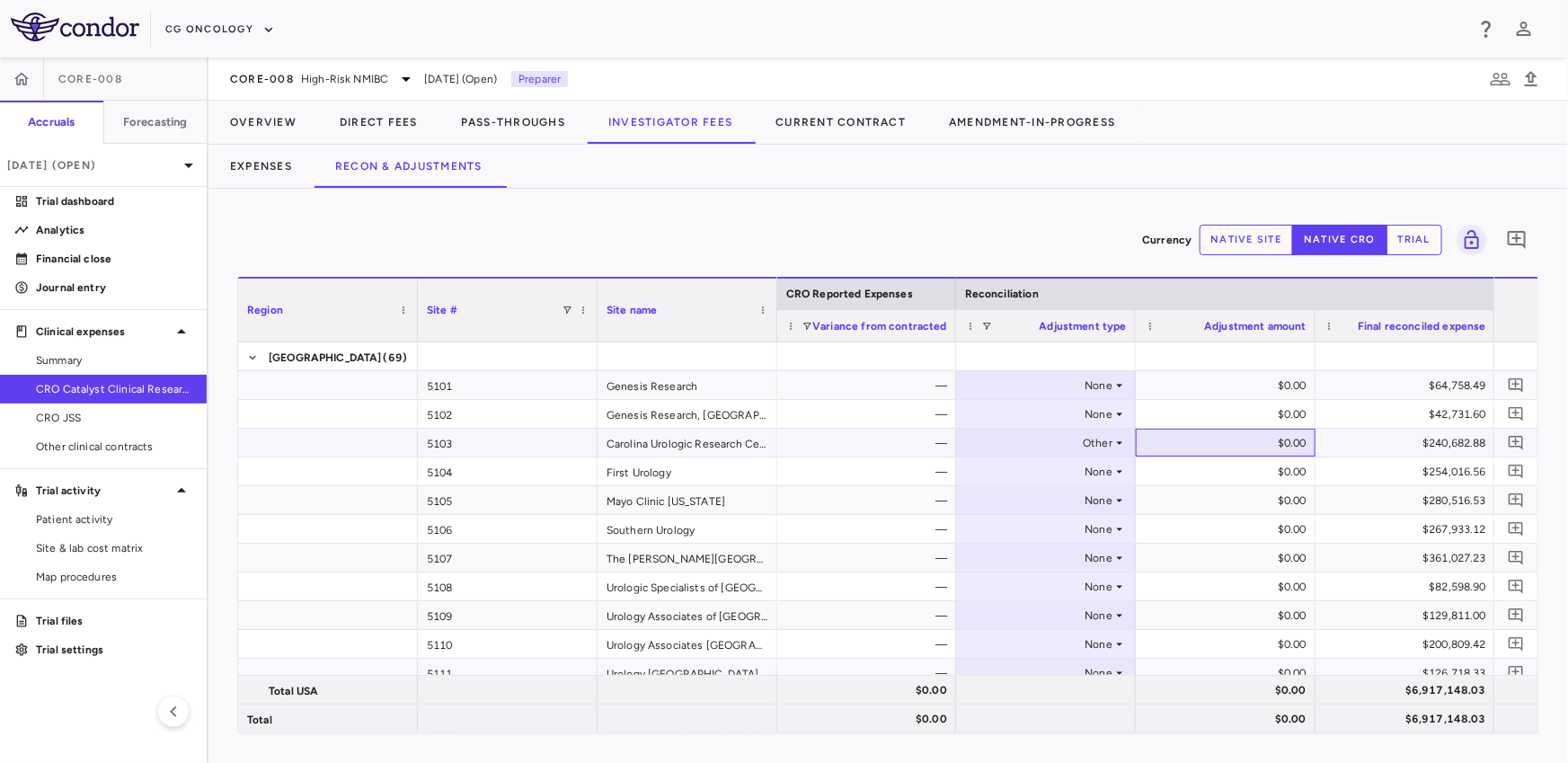
click at [1203, 446] on div "$0.00" at bounding box center [1229, 443] width 155 height 29
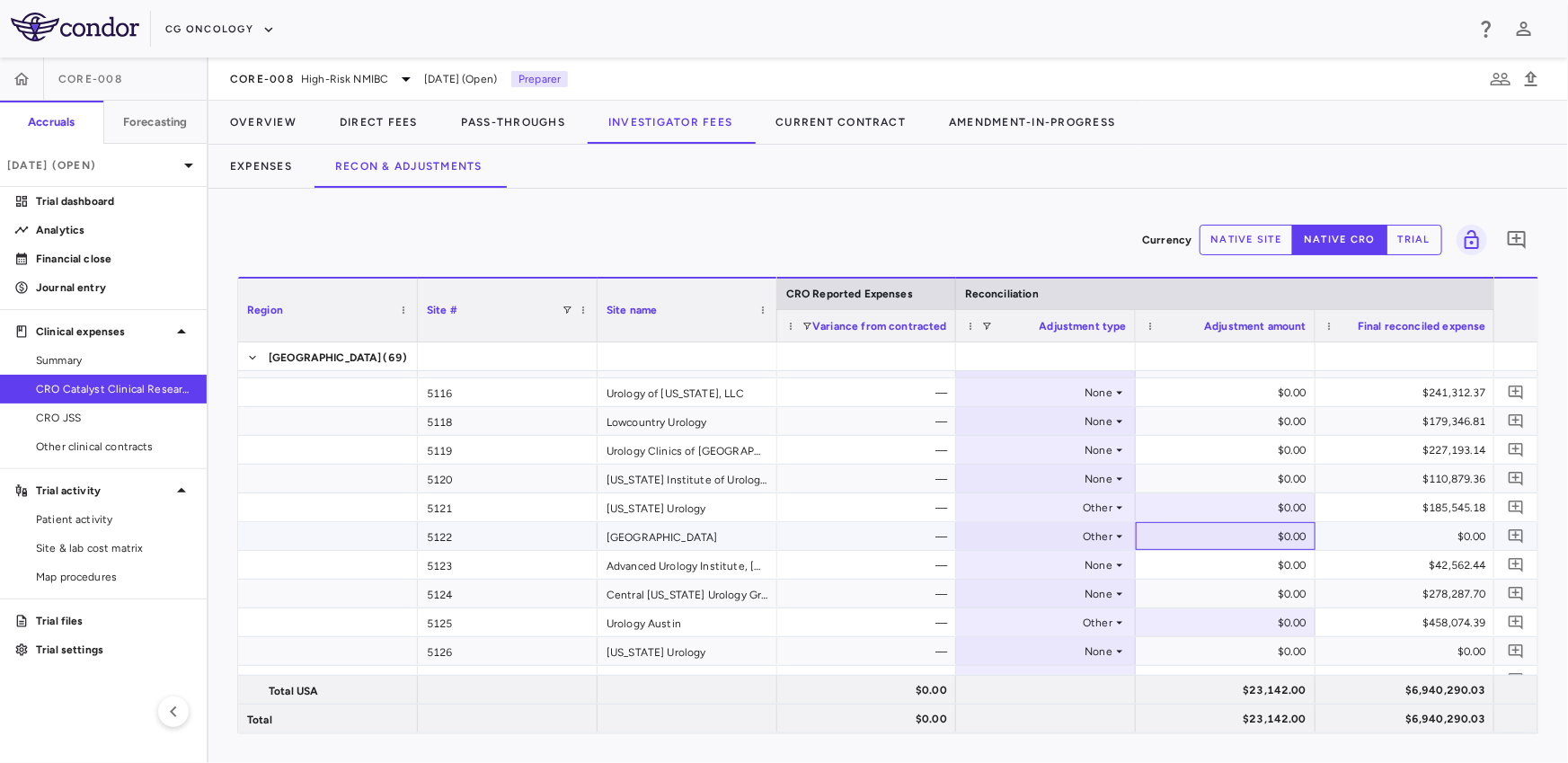
click at [1182, 524] on div "$0.00" at bounding box center [1229, 537] width 155 height 29
click at [1188, 502] on div "$0.00" at bounding box center [1229, 508] width 155 height 29
type input "*********"
click at [1206, 531] on div "$0.00" at bounding box center [1229, 537] width 155 height 29
click at [1201, 624] on div "$0.00" at bounding box center [1229, 623] width 155 height 29
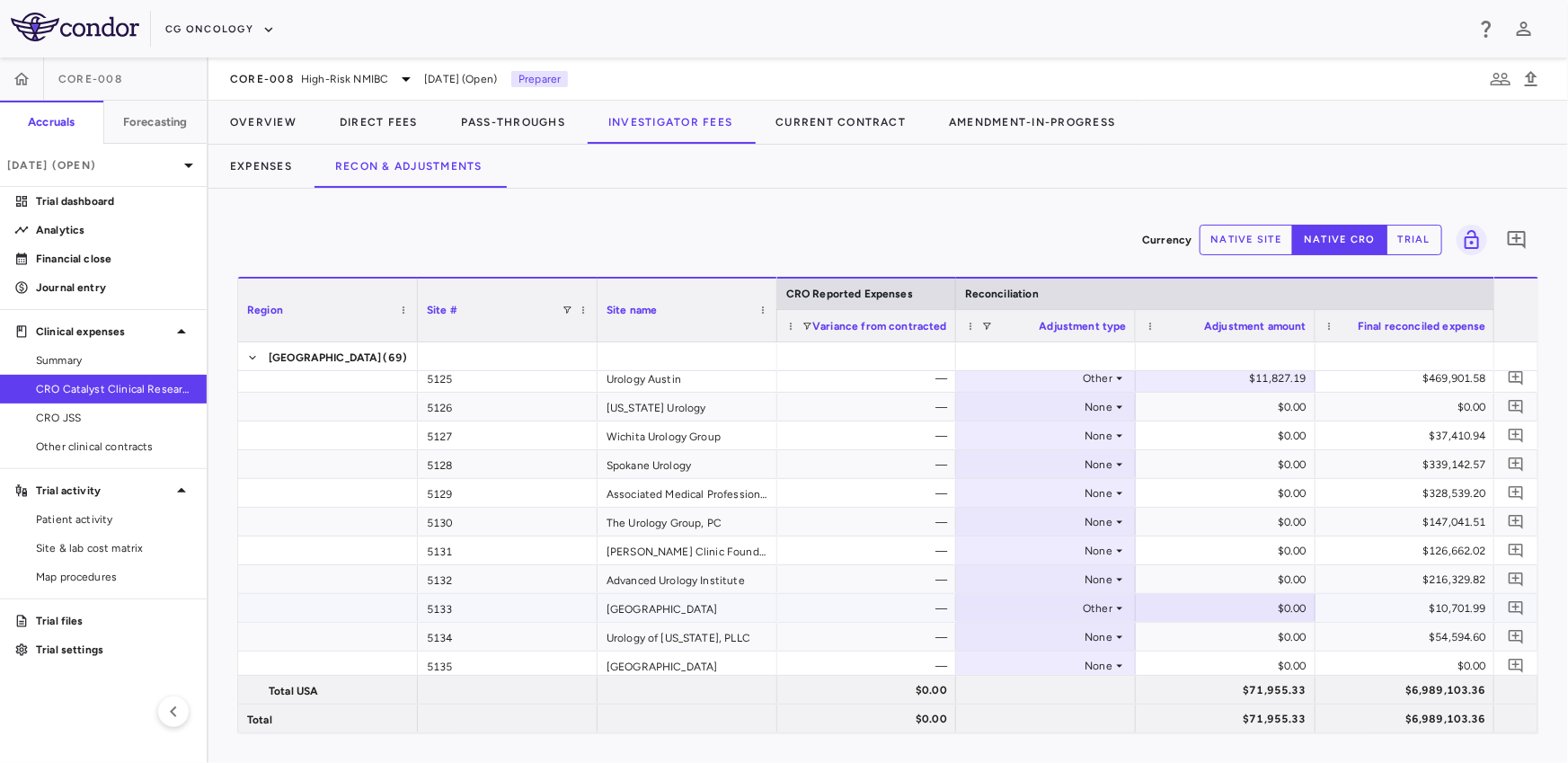
click at [1242, 604] on div "$0.00" at bounding box center [1229, 608] width 155 height 29
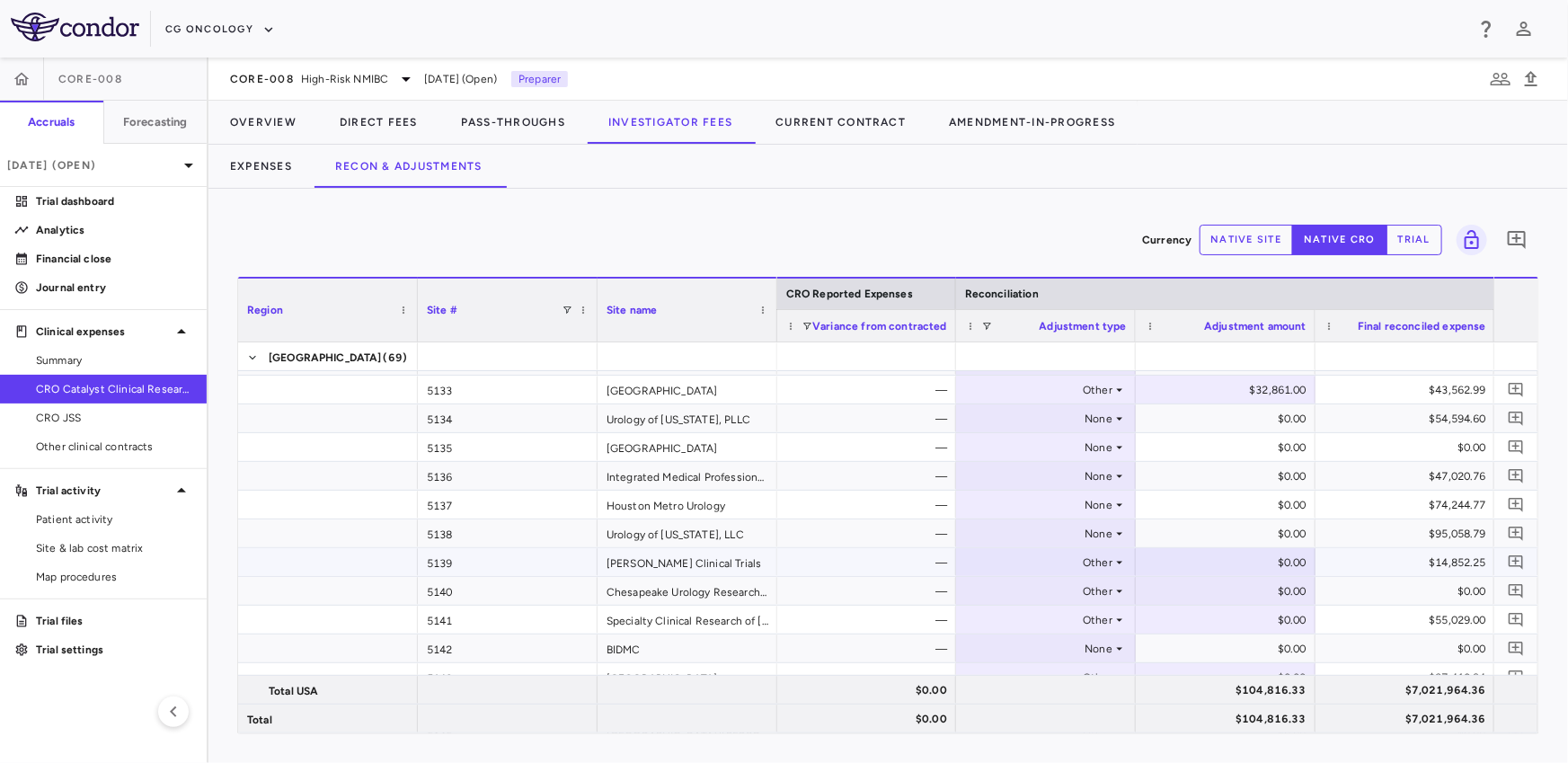
click at [1219, 561] on div "$0.00" at bounding box center [1229, 563] width 155 height 29
click at [1194, 590] on div "$0.00" at bounding box center [1229, 592] width 155 height 29
click at [1188, 617] on div "$0.00" at bounding box center [1229, 620] width 155 height 29
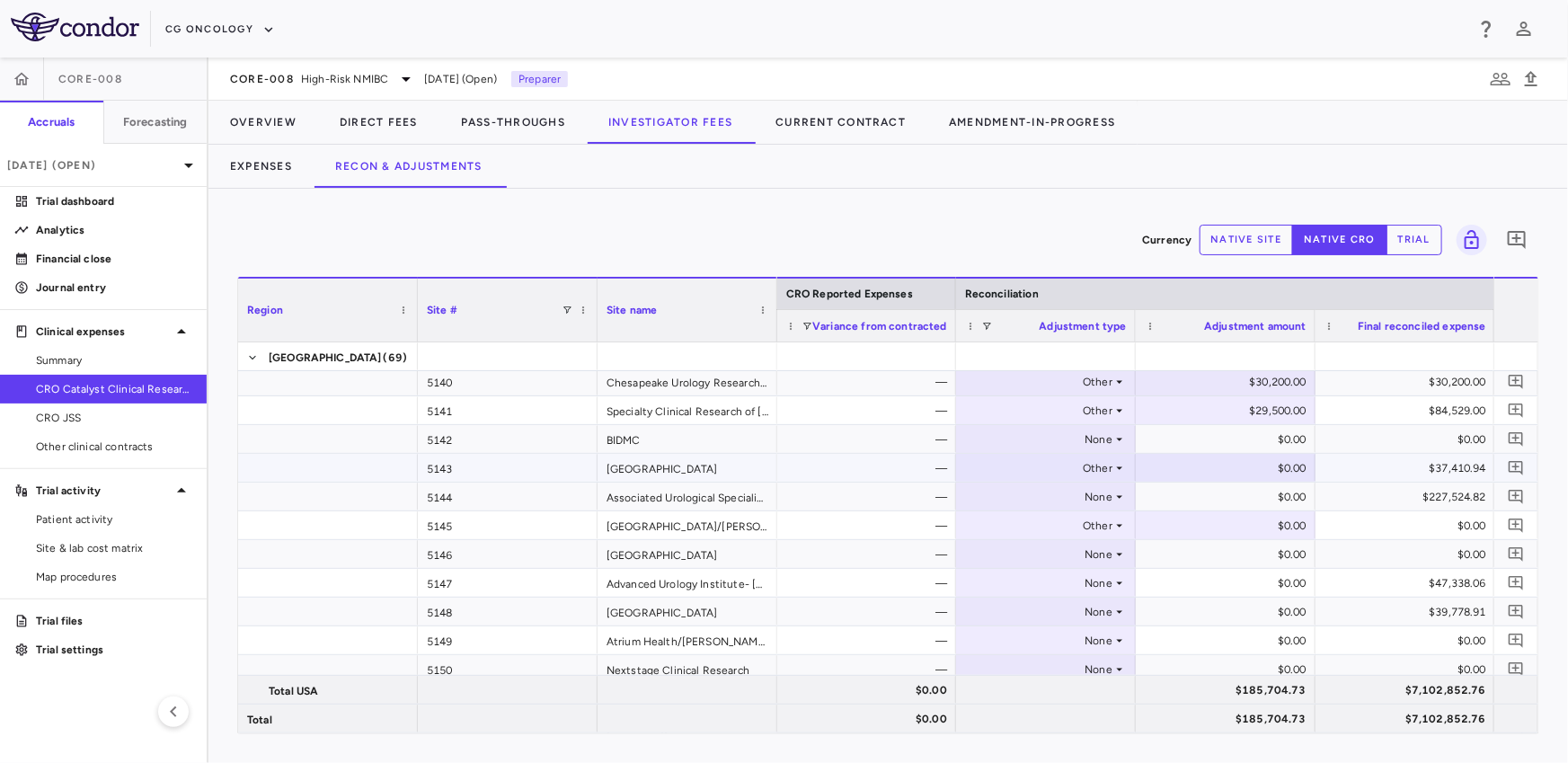
click at [1201, 464] on div "$0.00" at bounding box center [1229, 468] width 155 height 29
click at [1191, 526] on div "$0.00" at bounding box center [1229, 526] width 155 height 29
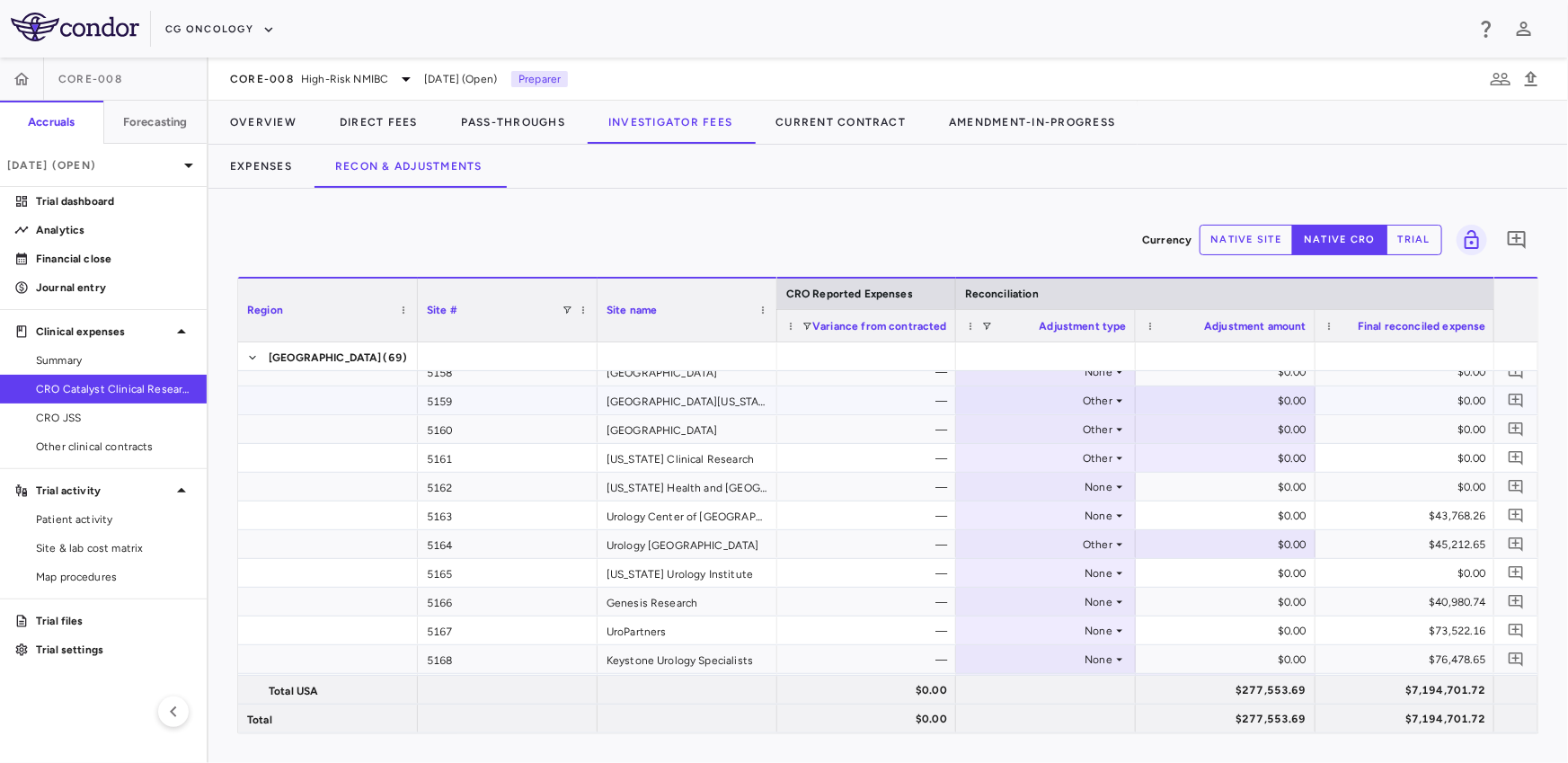
click at [1240, 401] on div "$0.00" at bounding box center [1229, 401] width 155 height 29
click at [1268, 422] on div "$0.00" at bounding box center [1229, 429] width 155 height 29
click at [1252, 457] on div "$0.00" at bounding box center [1229, 458] width 155 height 29
click at [1201, 546] on div "$0.00" at bounding box center [1229, 544] width 155 height 29
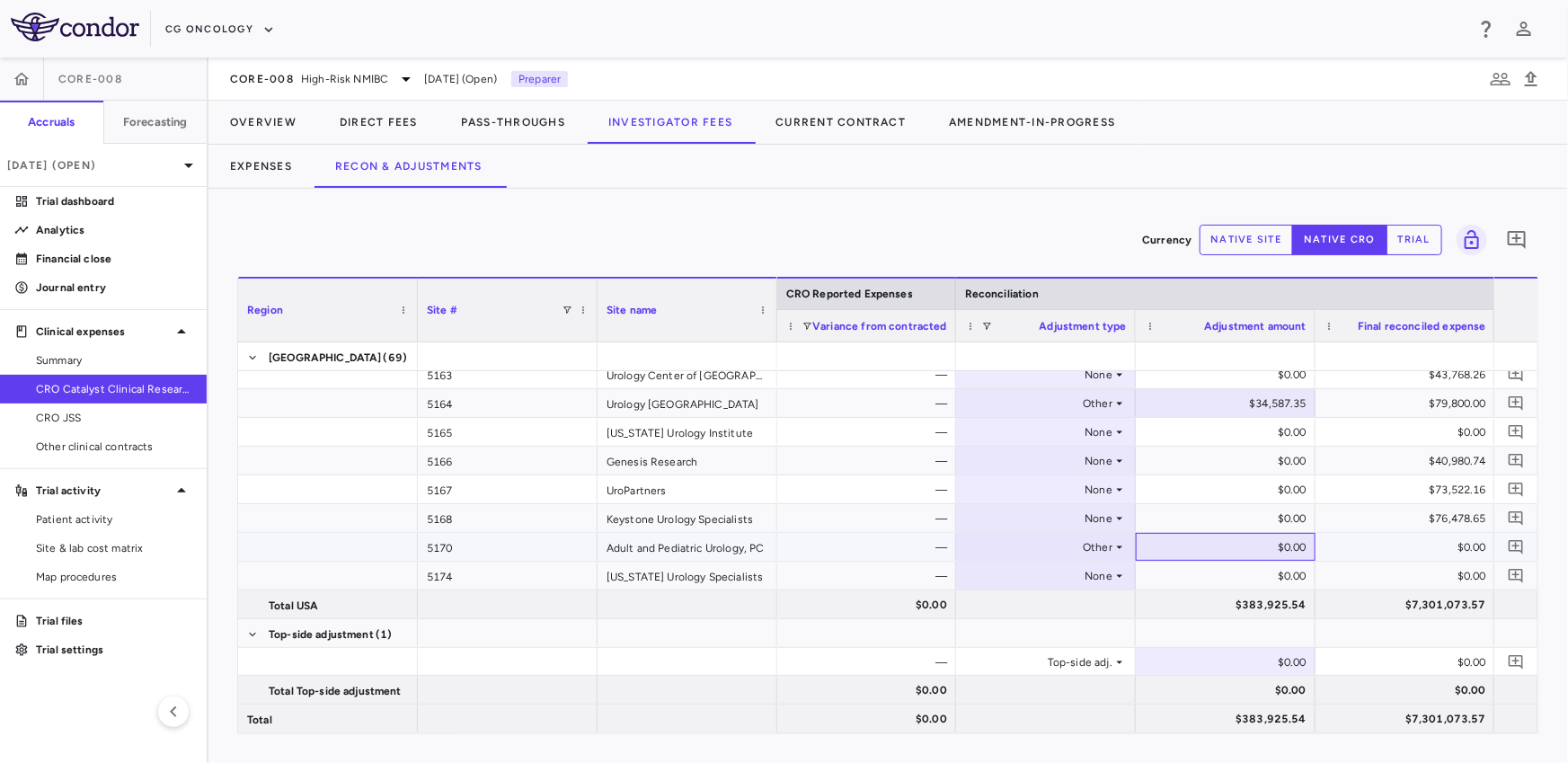
click at [1211, 547] on div "$0.00" at bounding box center [1229, 547] width 155 height 29
click at [1200, 730] on input "*" at bounding box center [1257, 739] width 115 height 18
click at [104, 544] on span "Site & lab cost matrix" at bounding box center [114, 547] width 157 height 16
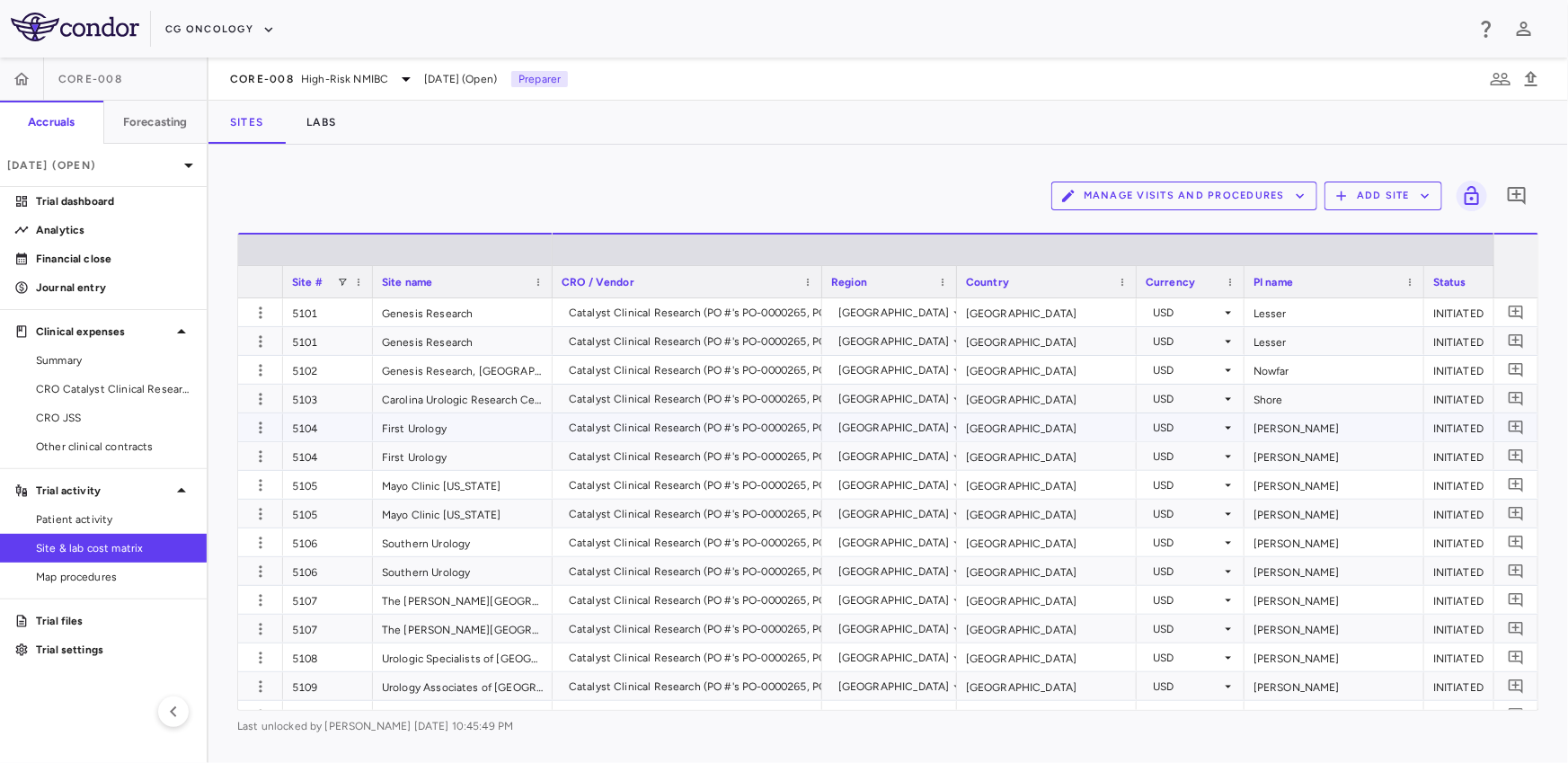
scroll to position [0, 247]
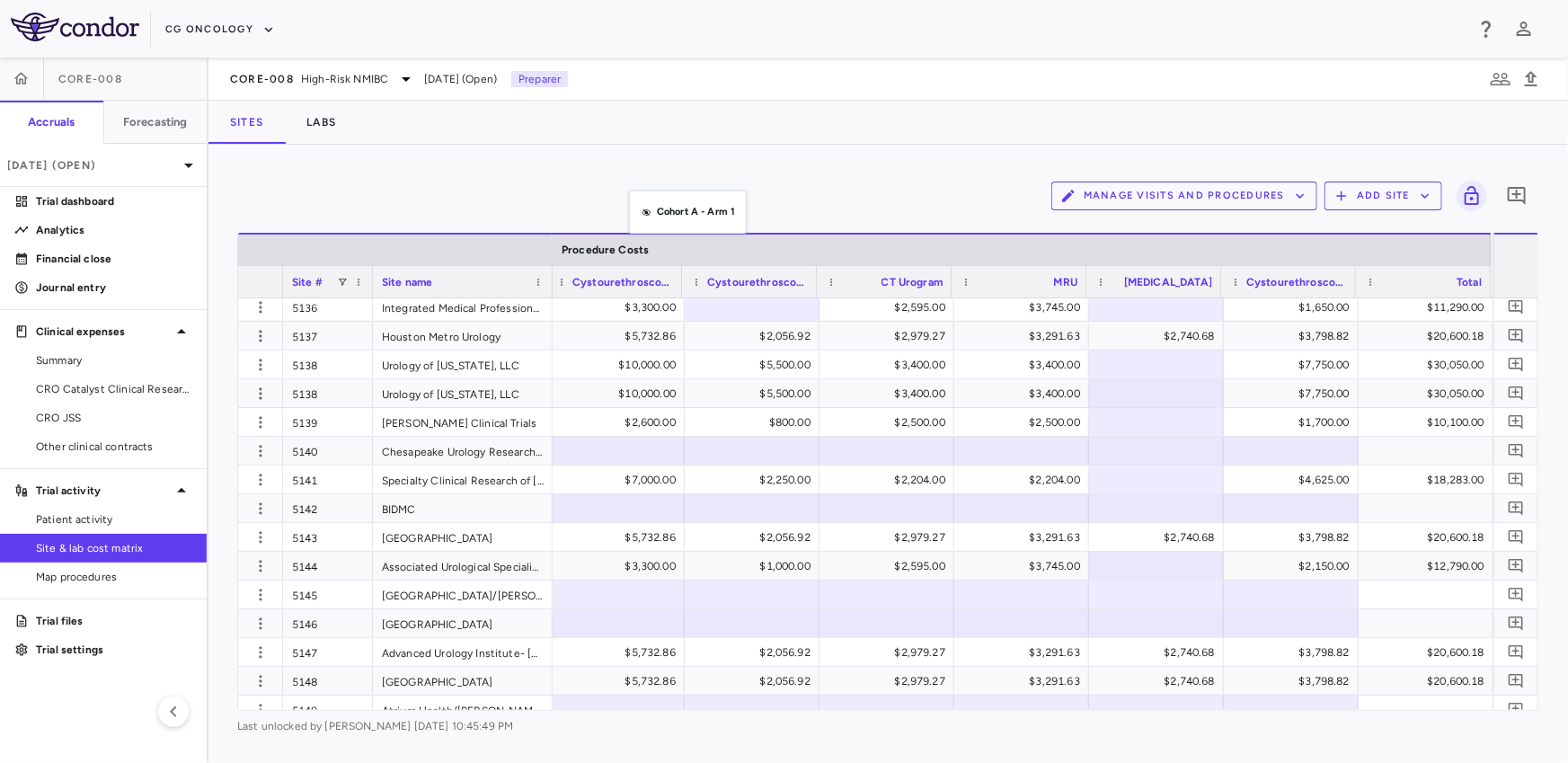
drag, startPoint x: 638, startPoint y: 253, endPoint x: 638, endPoint y: 199, distance: 54.0
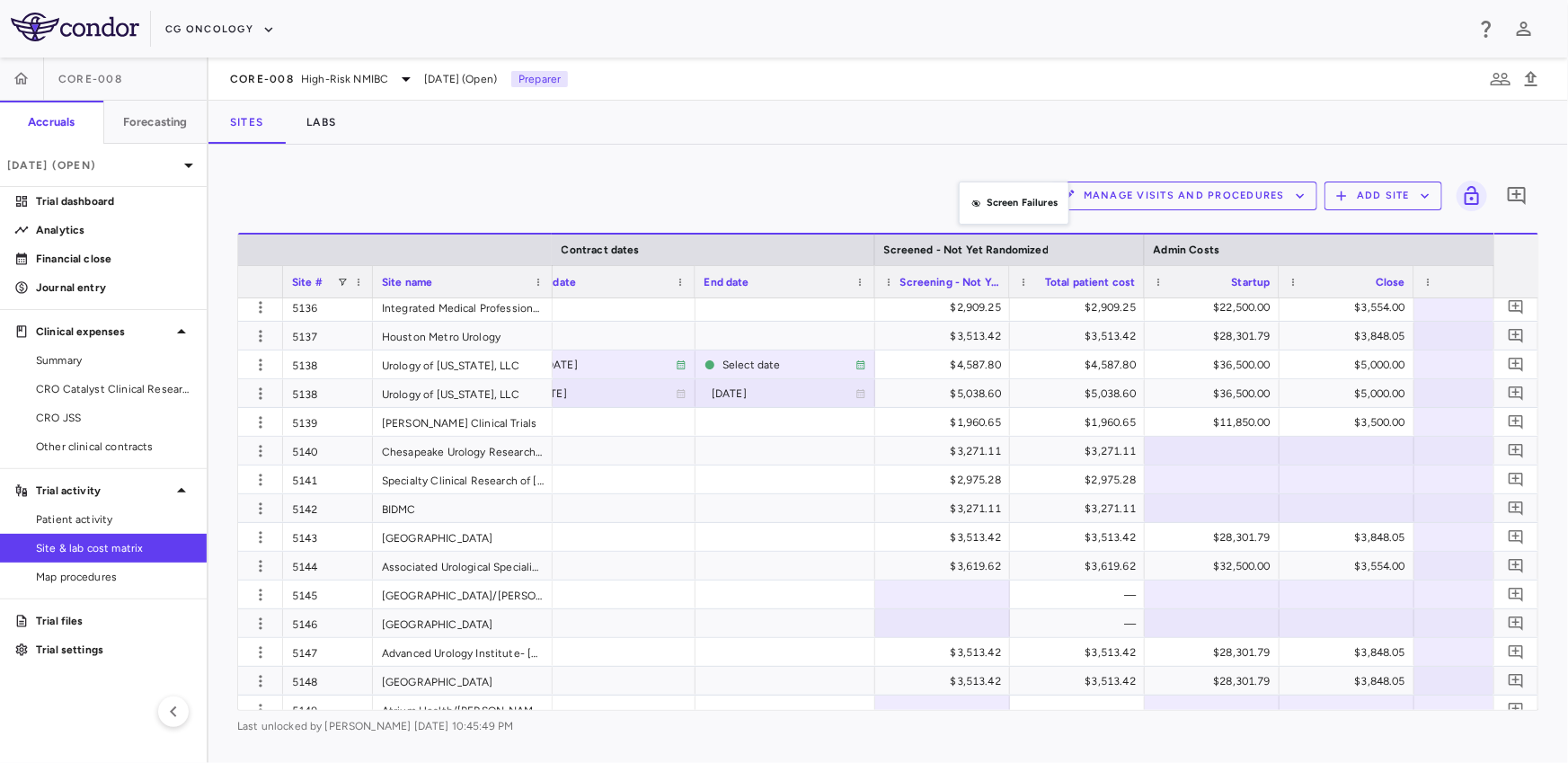
drag, startPoint x: 984, startPoint y: 253, endPoint x: 968, endPoint y: 191, distance: 64.0
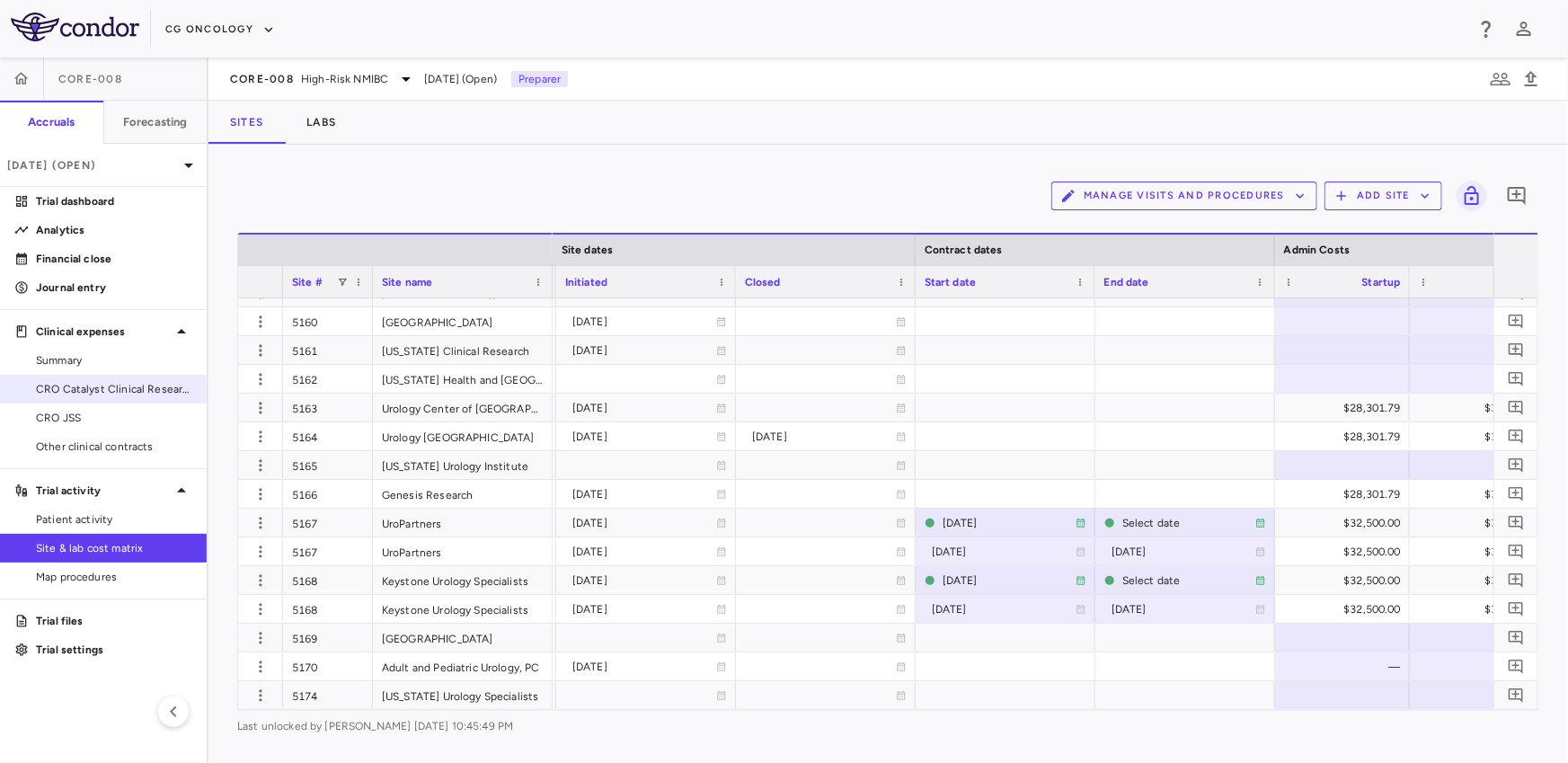
click at [154, 386] on span "CRO Catalyst Clinical Research" at bounding box center [114, 389] width 157 height 16
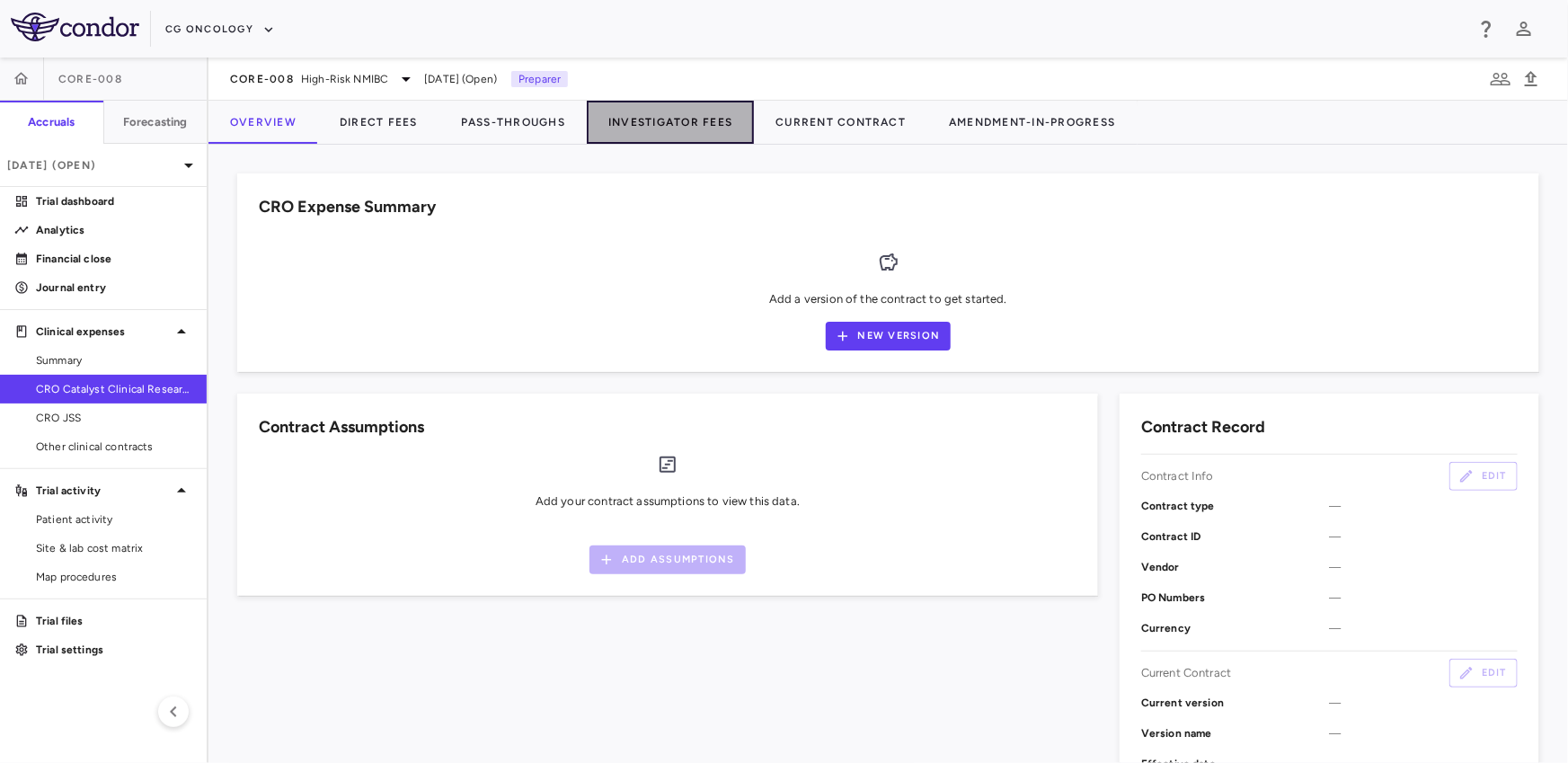
click at [638, 112] on button "Investigator Fees" at bounding box center [670, 122] width 167 height 44
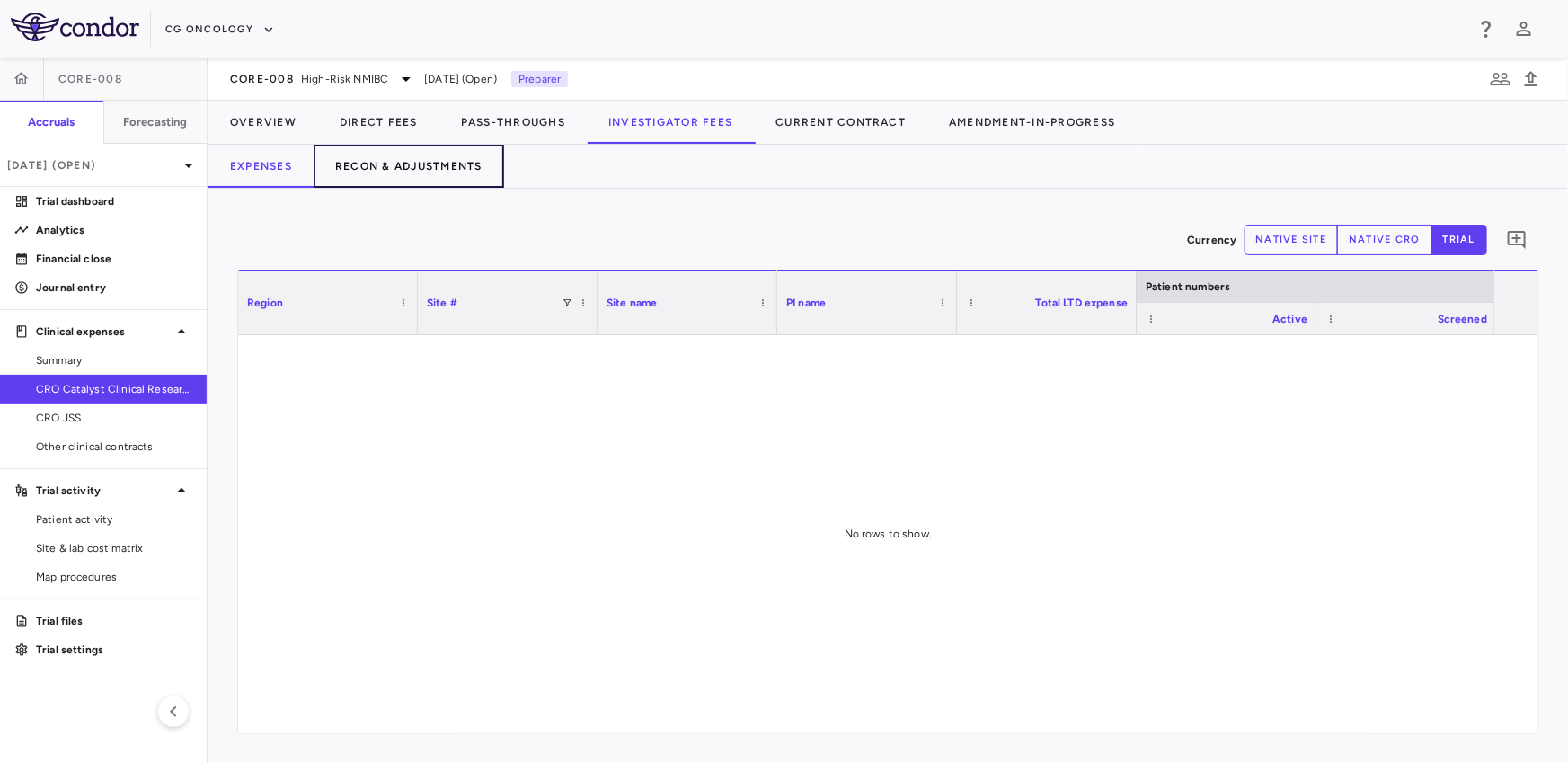
click at [394, 151] on button "Recon & Adjustments" at bounding box center [408, 166] width 190 height 44
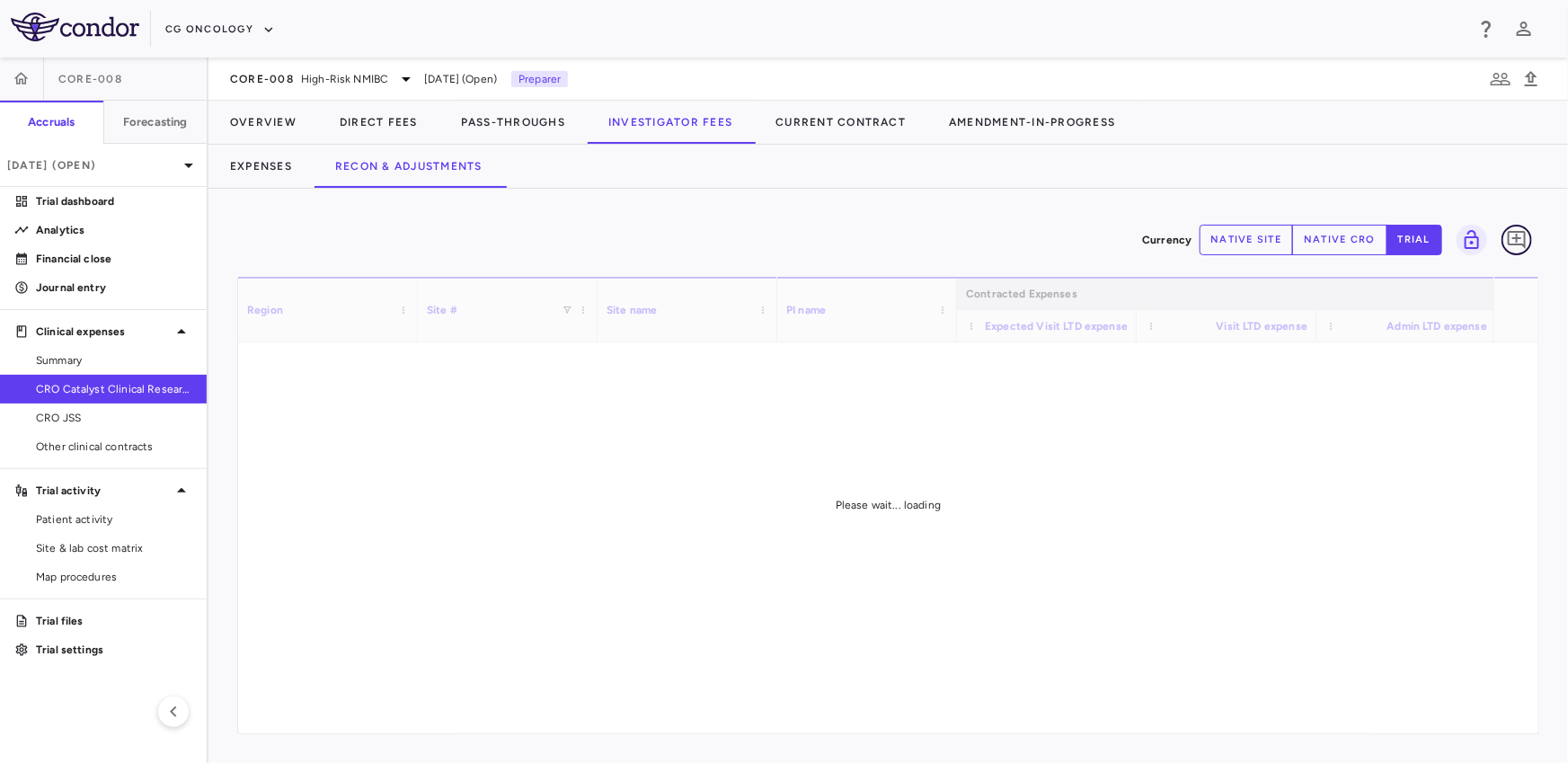
click at [1511, 240] on icon "Add comment" at bounding box center [1516, 240] width 21 height 21
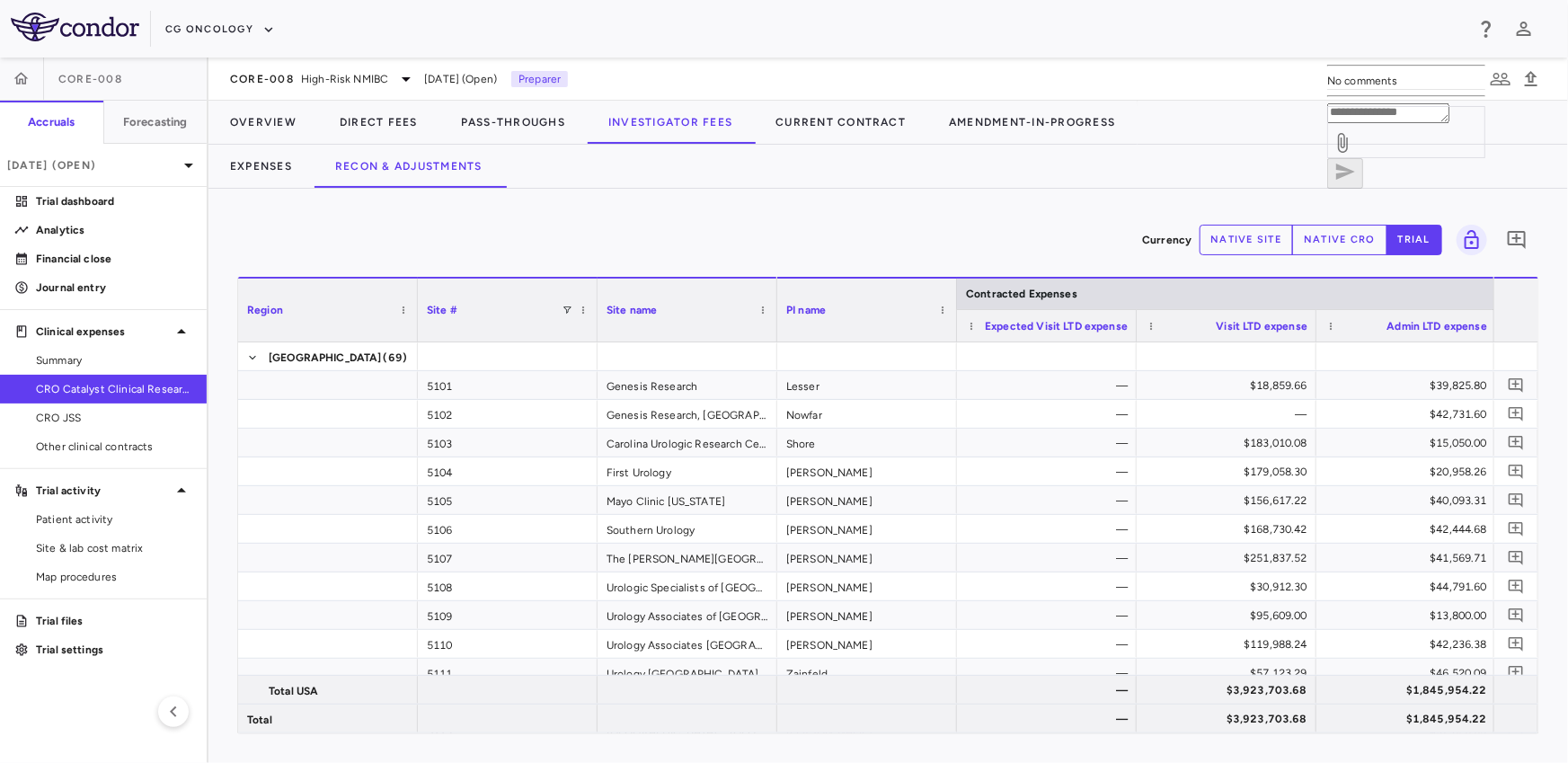
click at [1327, 159] on div "* ​" at bounding box center [1407, 131] width 159 height 55
paste textarea "**********"
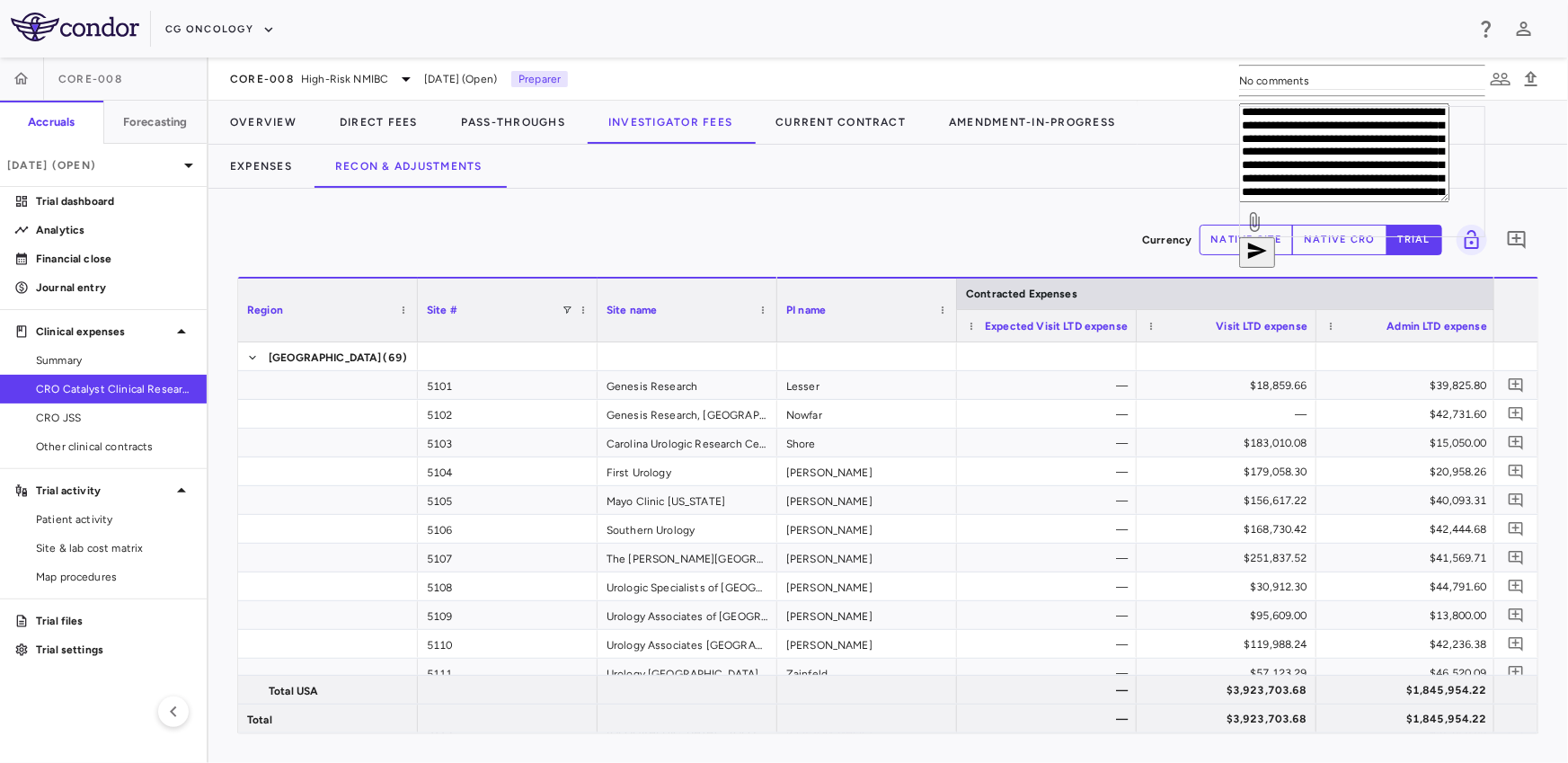
click at [1238, 202] on textarea "**********" at bounding box center [1343, 153] width 210 height 99
drag, startPoint x: 1230, startPoint y: 543, endPoint x: 1168, endPoint y: 546, distance: 62.1
click at [1238, 202] on textarea "**********" at bounding box center [1343, 153] width 210 height 99
paste textarea "***"
click at [1238, 202] on textarea "**********" at bounding box center [1343, 153] width 210 height 99
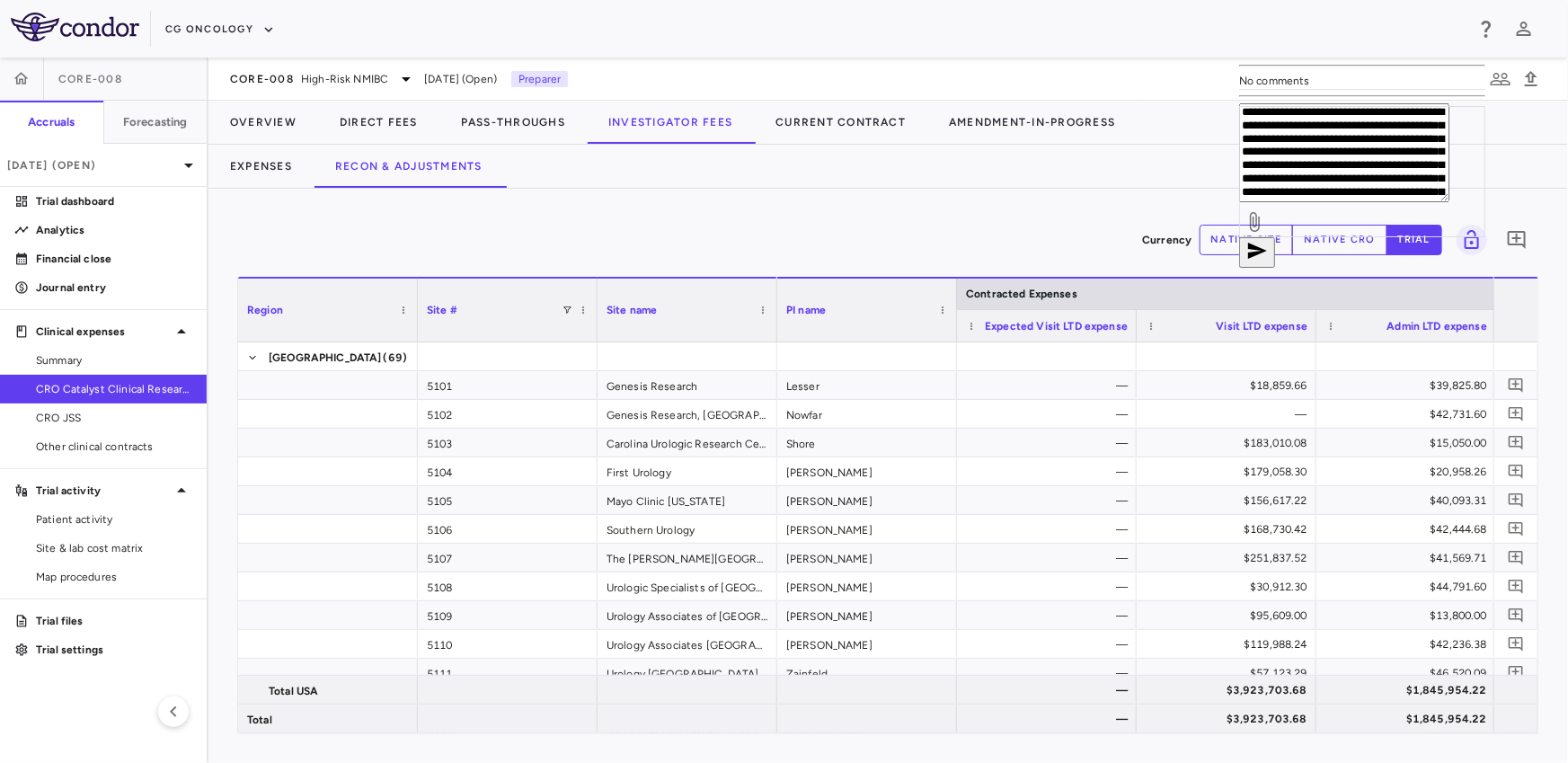
click at [1238, 202] on textarea "**********" at bounding box center [1343, 153] width 210 height 99
drag, startPoint x: 1290, startPoint y: 543, endPoint x: 1226, endPoint y: 545, distance: 64.0
click at [1238, 202] on textarea "**********" at bounding box center [1343, 153] width 210 height 99
paste textarea "***"
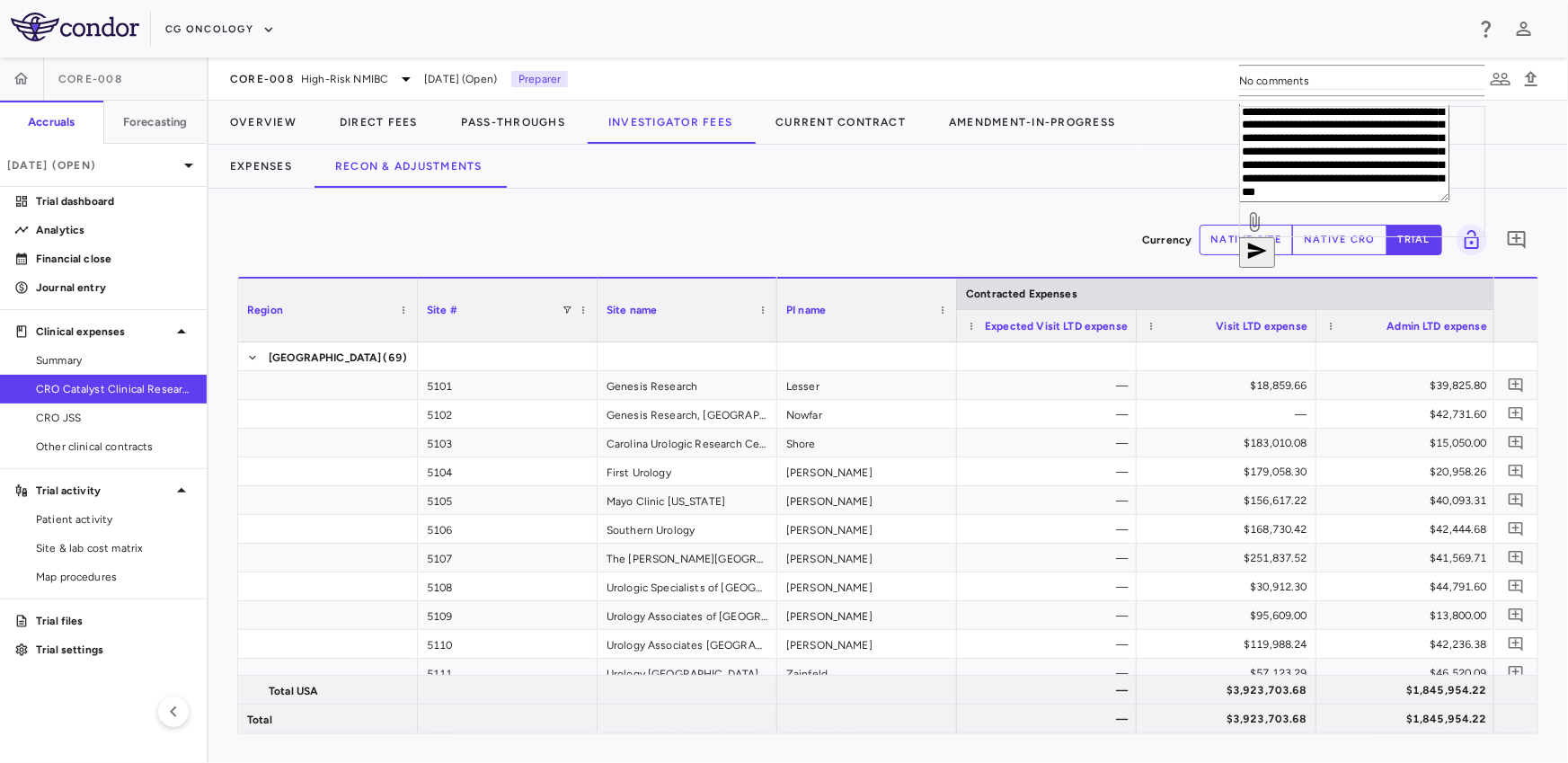
click at [1238, 202] on textarea "**********" at bounding box center [1343, 153] width 210 height 99
click at [1299, 202] on textarea "**********" at bounding box center [1343, 153] width 210 height 99
type textarea "**********"
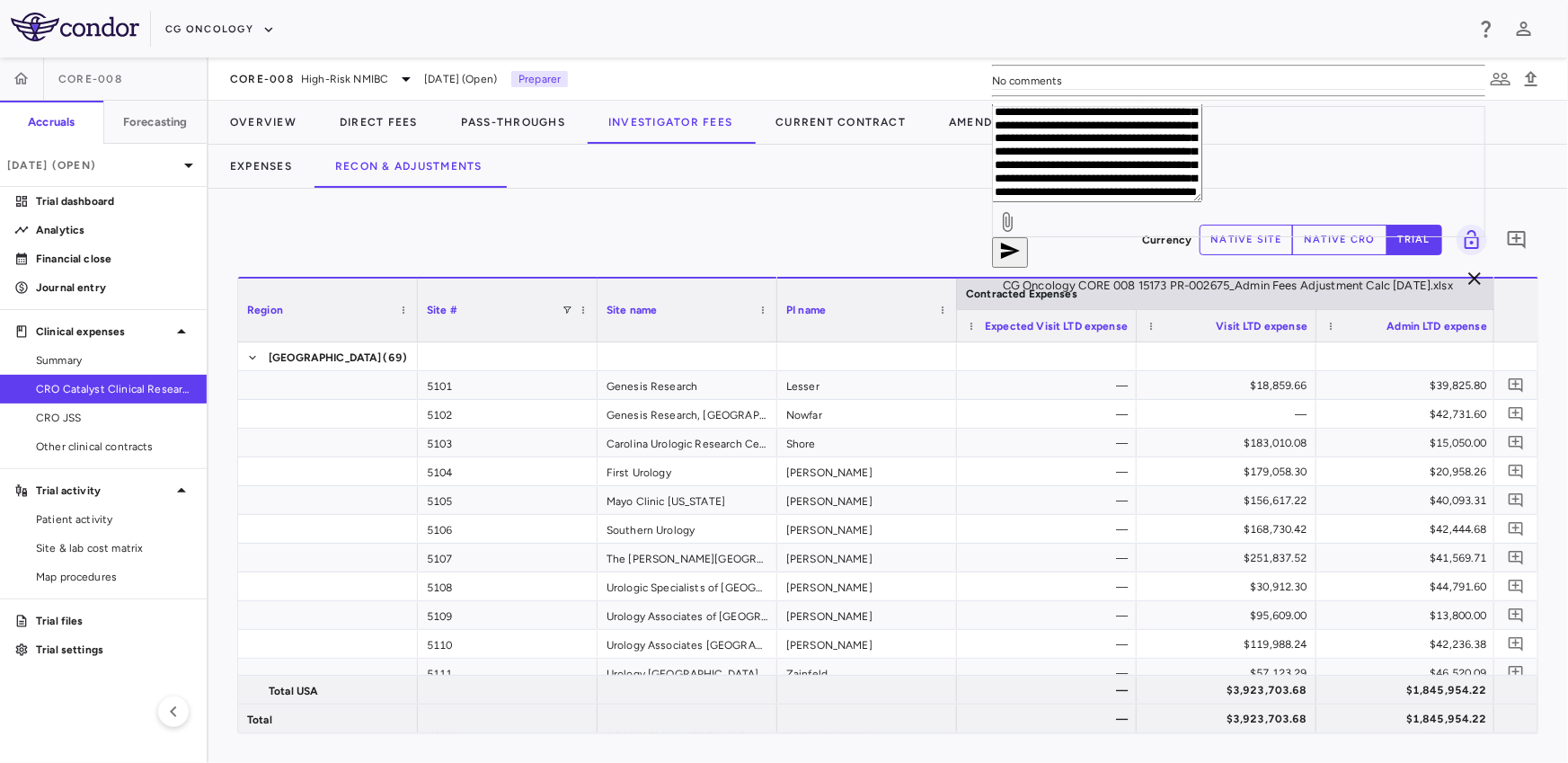
click at [1021, 261] on icon "button" at bounding box center [1009, 250] width 21 height 21
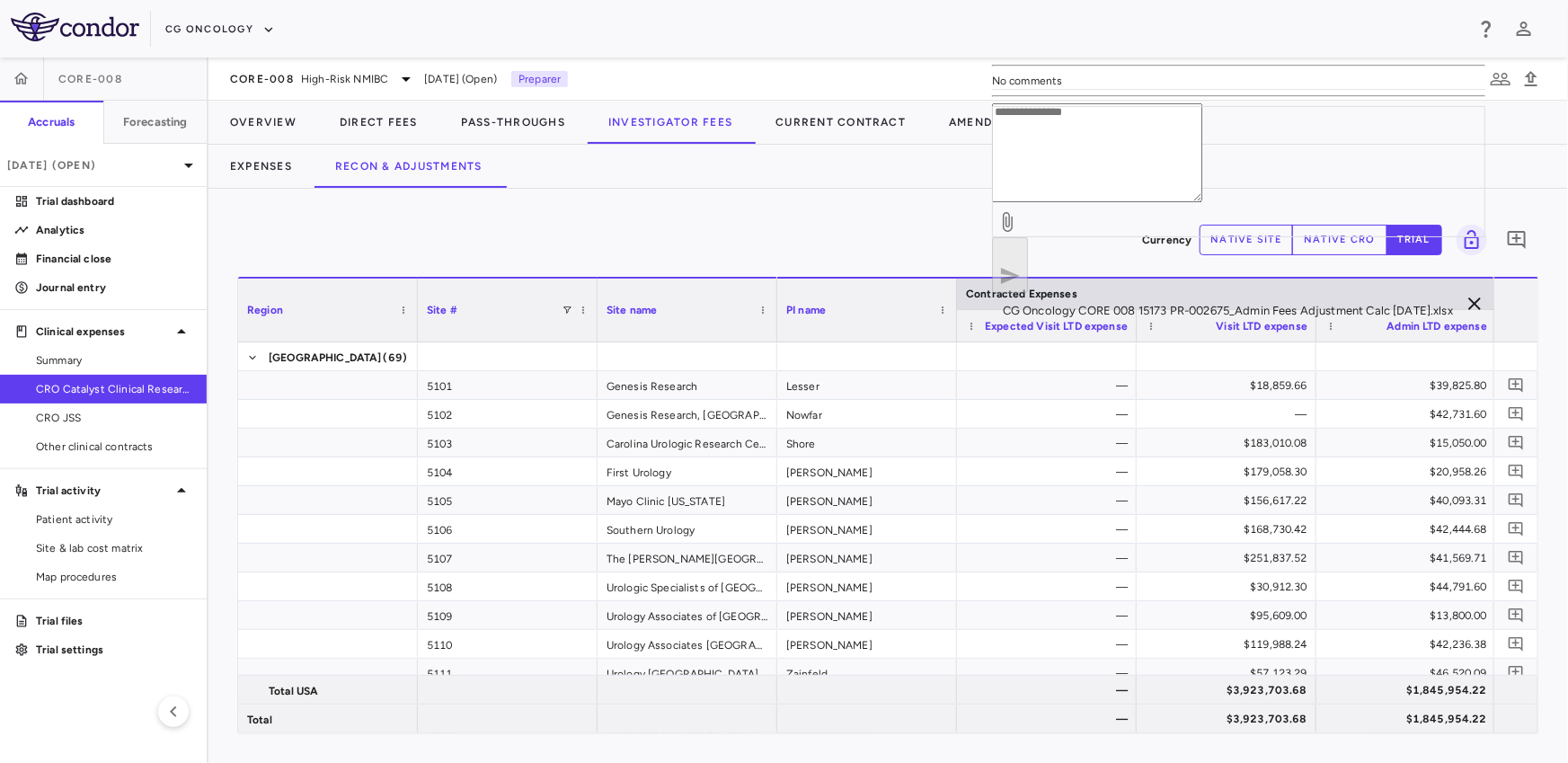
scroll to position [0, 0]
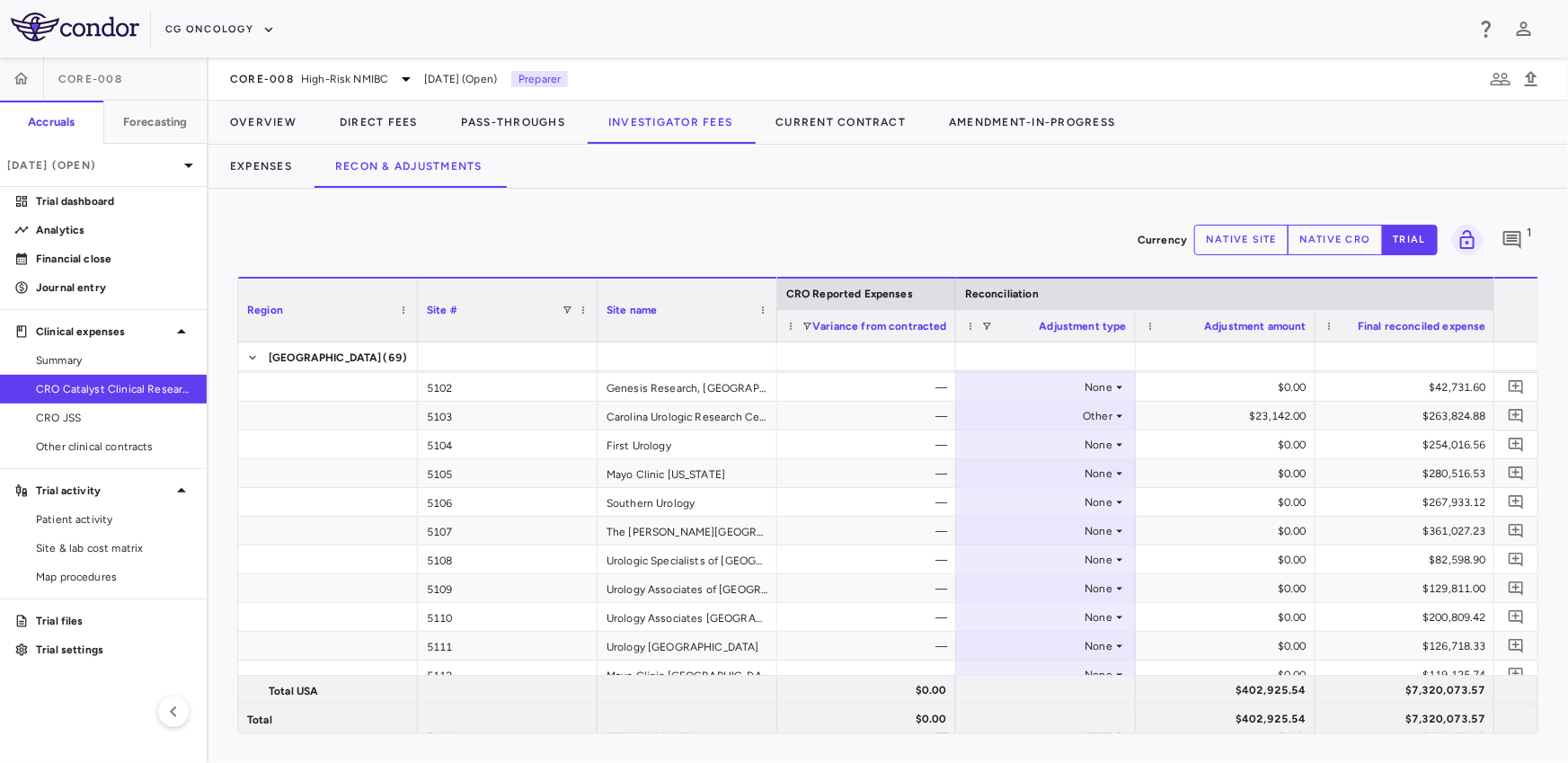
scroll to position [43, 0]
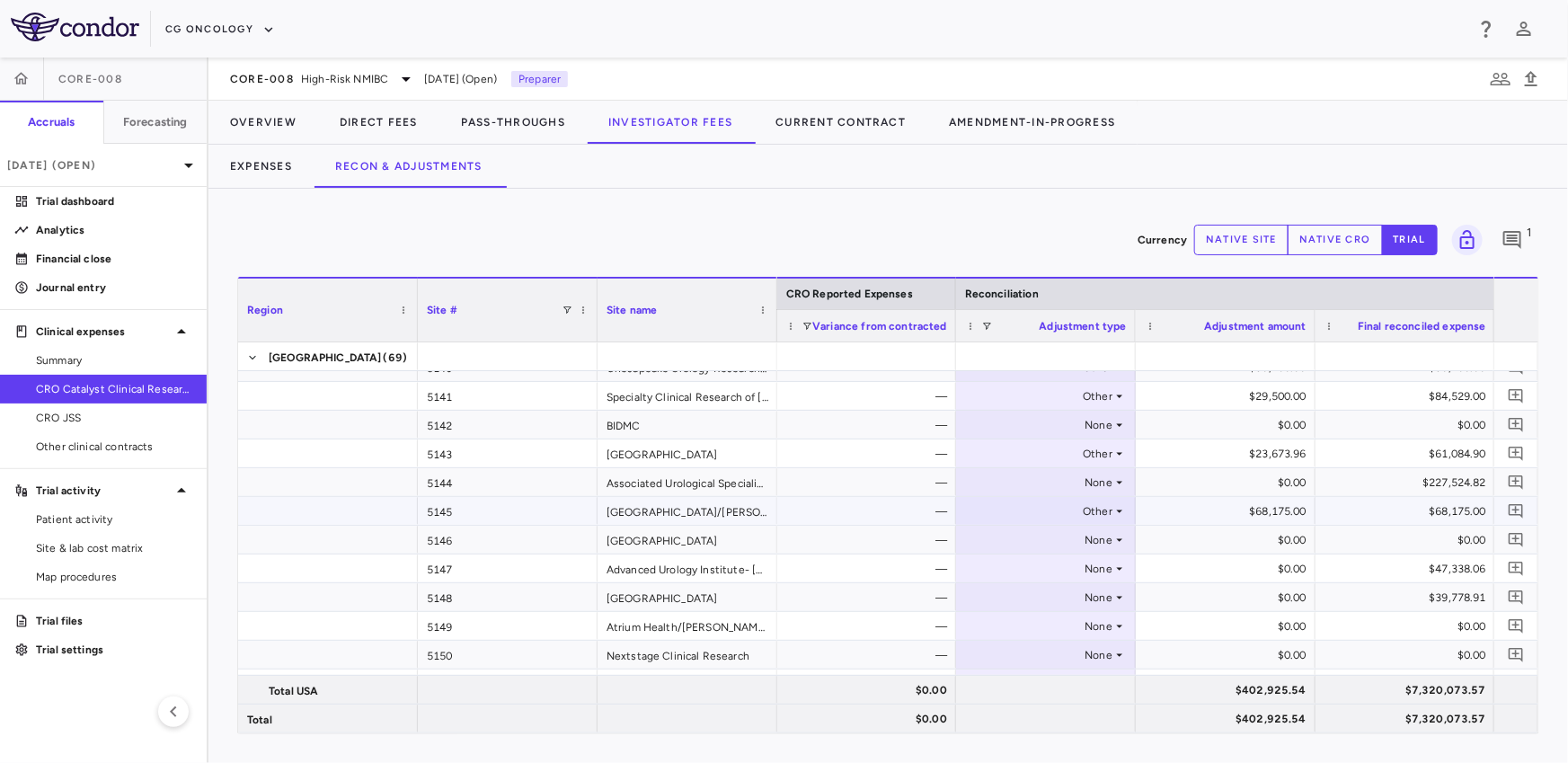
click at [1044, 509] on div "Other" at bounding box center [1041, 512] width 140 height 29
click at [1028, 539] on li "None" at bounding box center [1045, 544] width 178 height 27
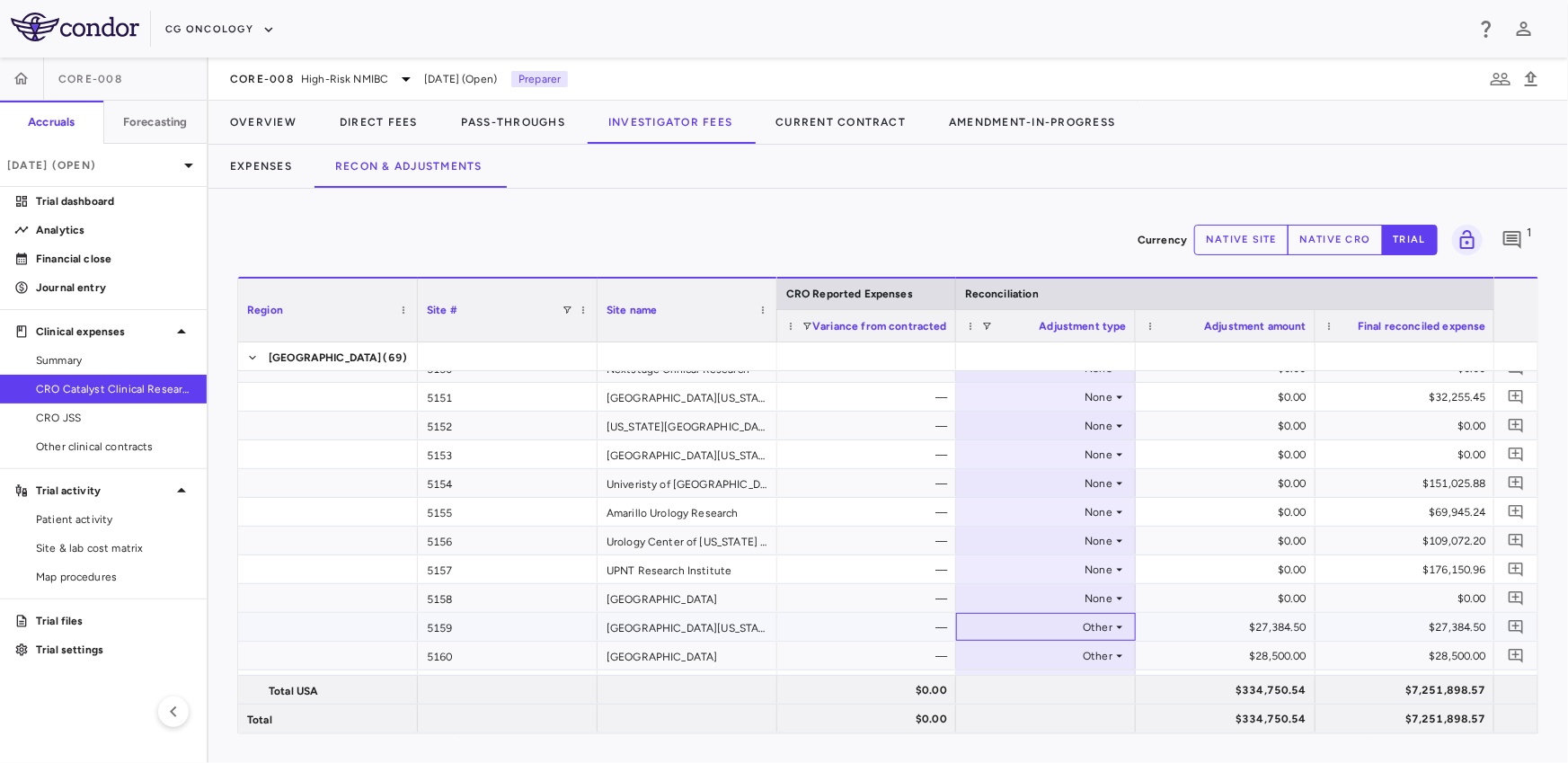
click at [1013, 620] on div "Other" at bounding box center [1041, 628] width 140 height 29
click at [1009, 657] on div "None" at bounding box center [1010, 660] width 37 height 16
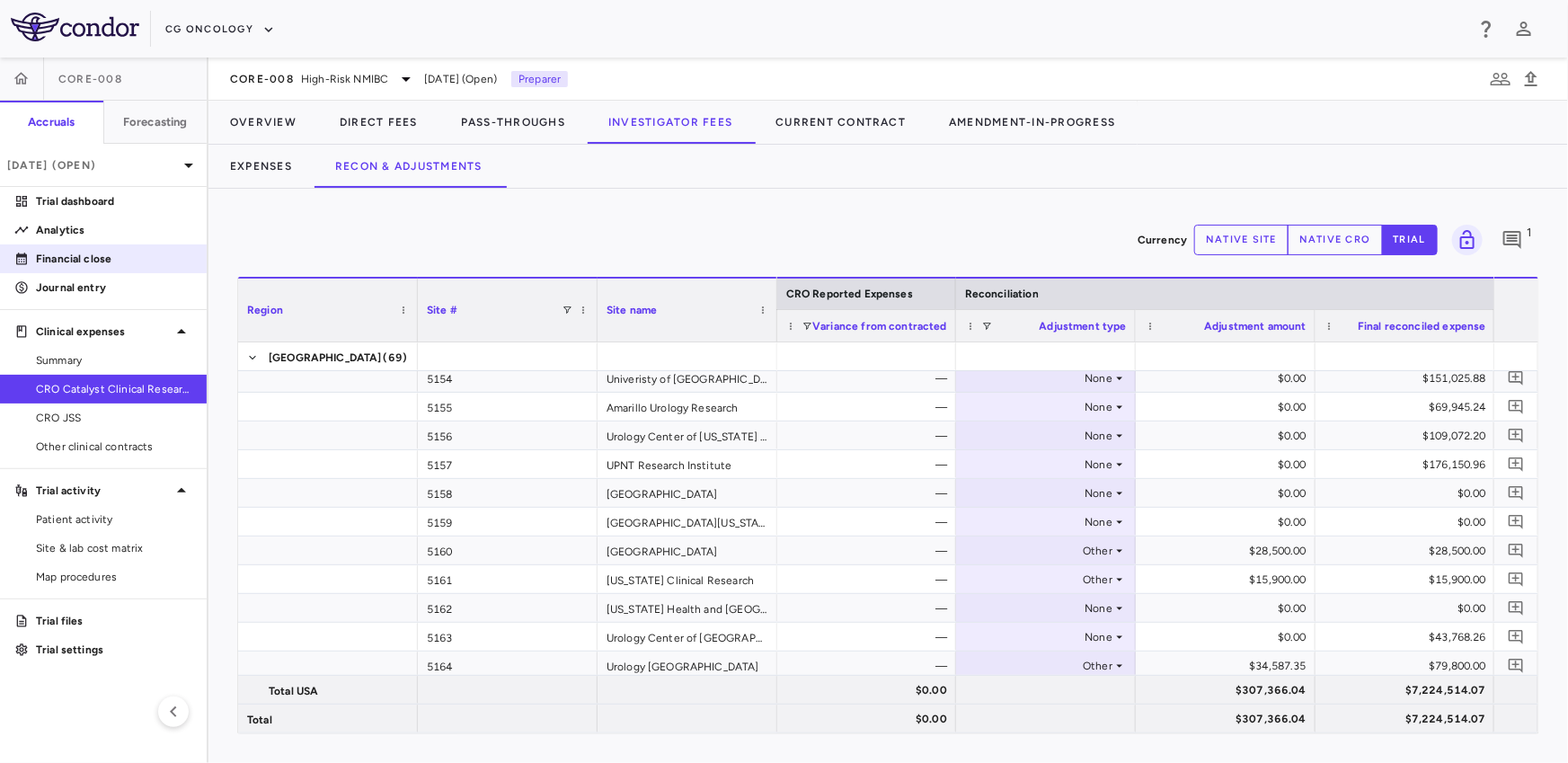
click at [73, 259] on p "Financial close" at bounding box center [114, 258] width 157 height 16
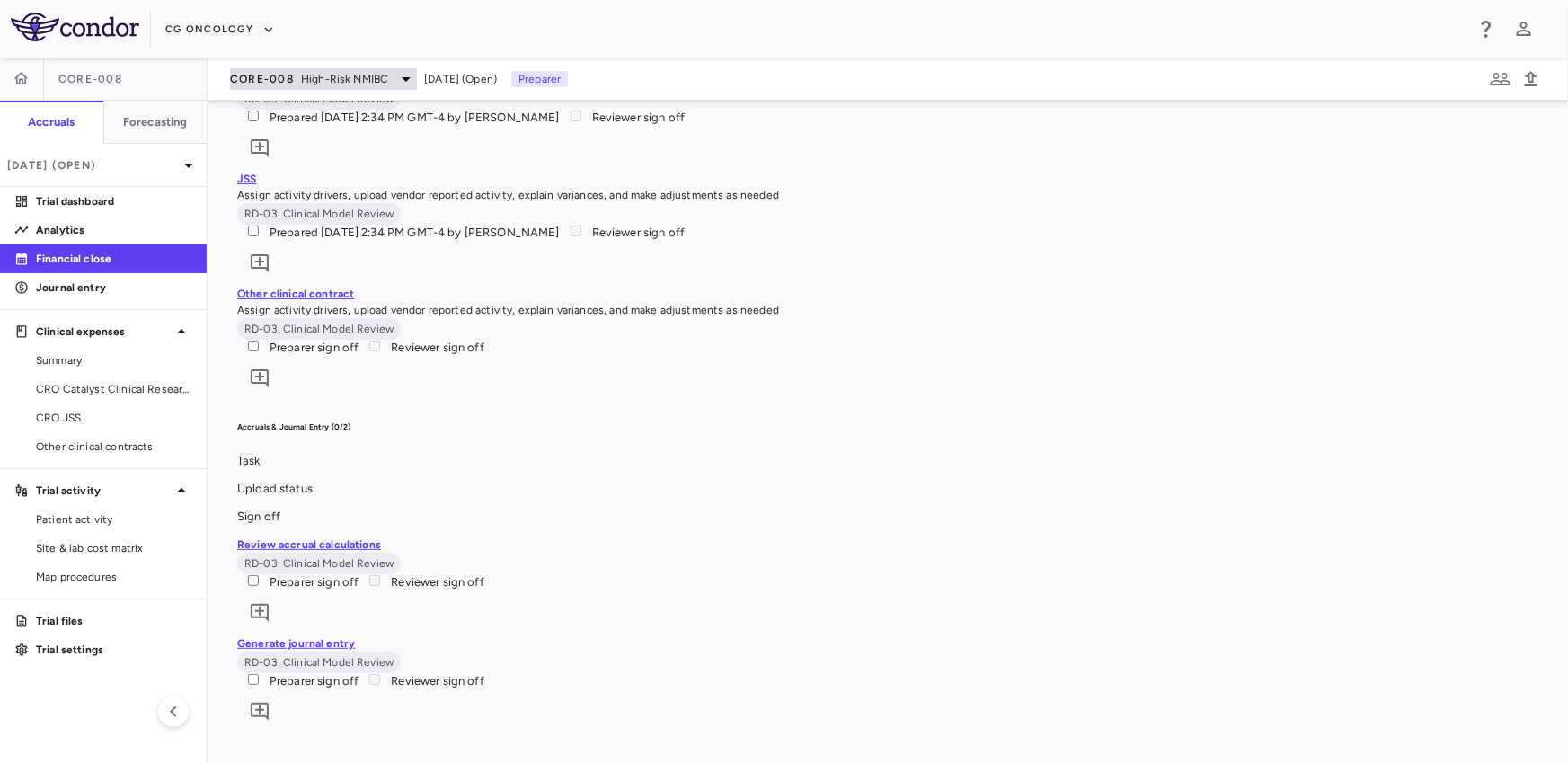
click at [262, 80] on span "CORE-008" at bounding box center [262, 78] width 64 height 15
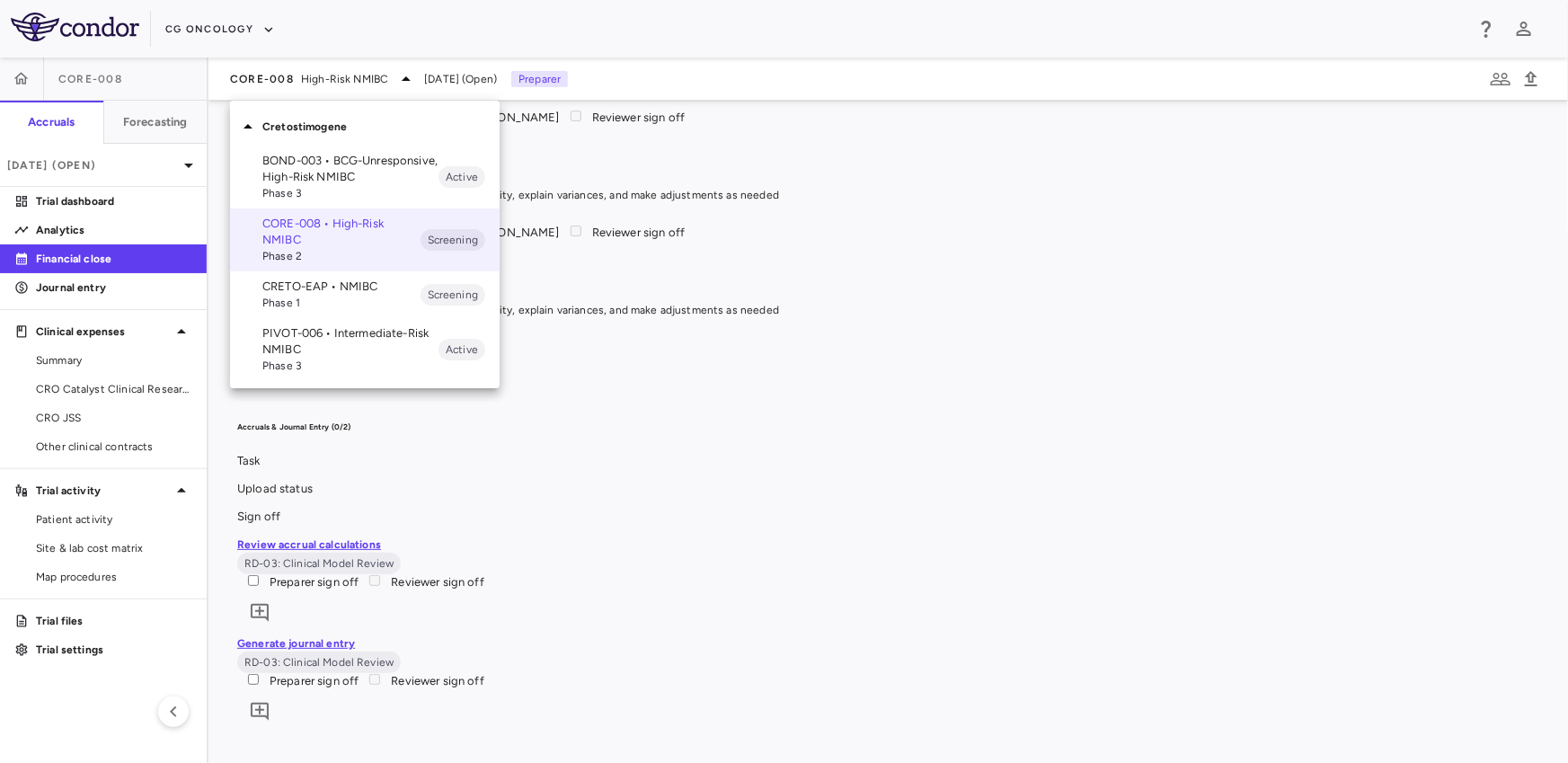
click at [288, 169] on p "BOND-003 • BCG-Unresponsive, High-Risk NMIBC" at bounding box center [350, 168] width 176 height 32
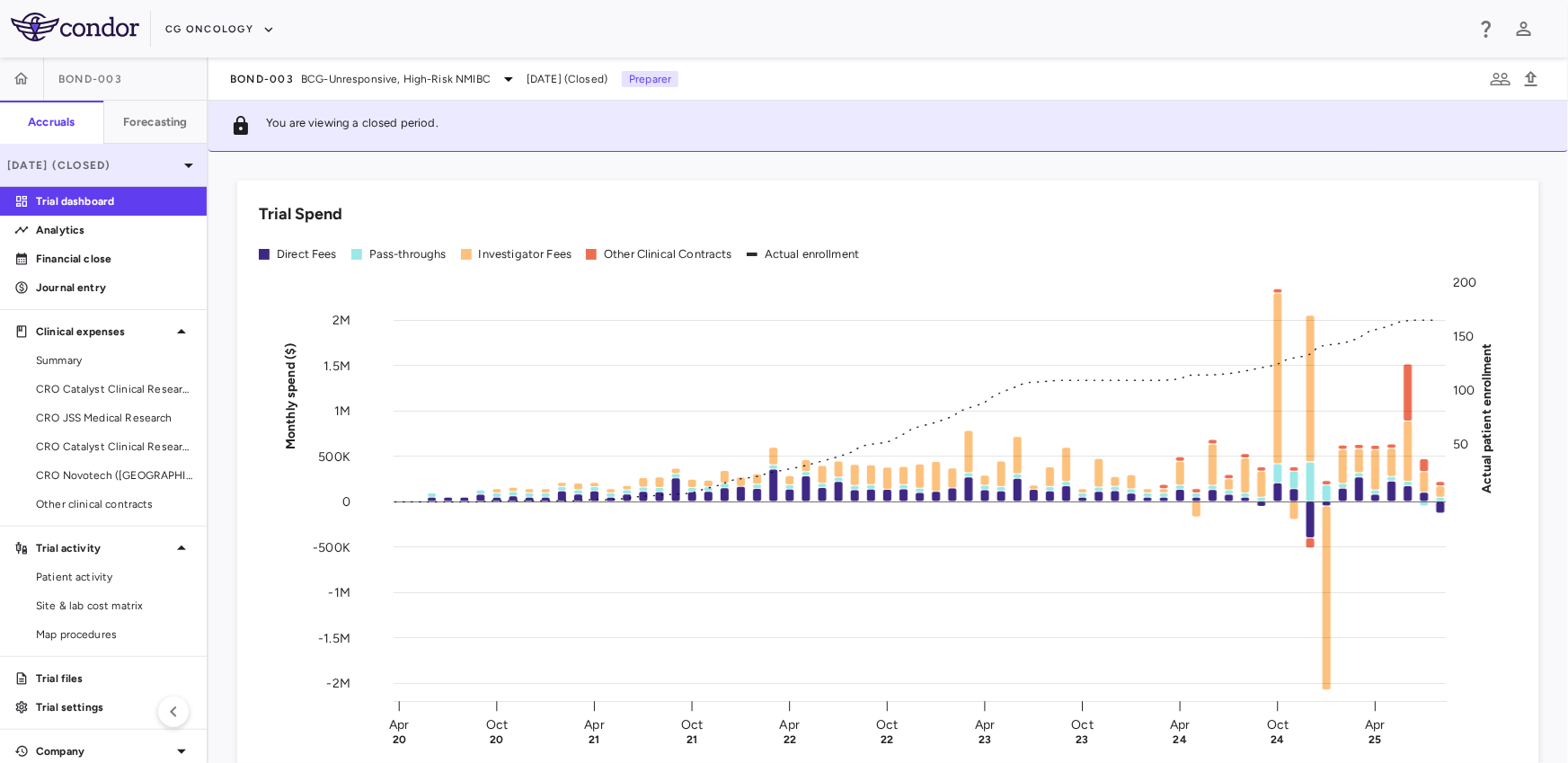
click at [126, 158] on p "[DATE] (Closed)" at bounding box center [92, 165] width 171 height 16
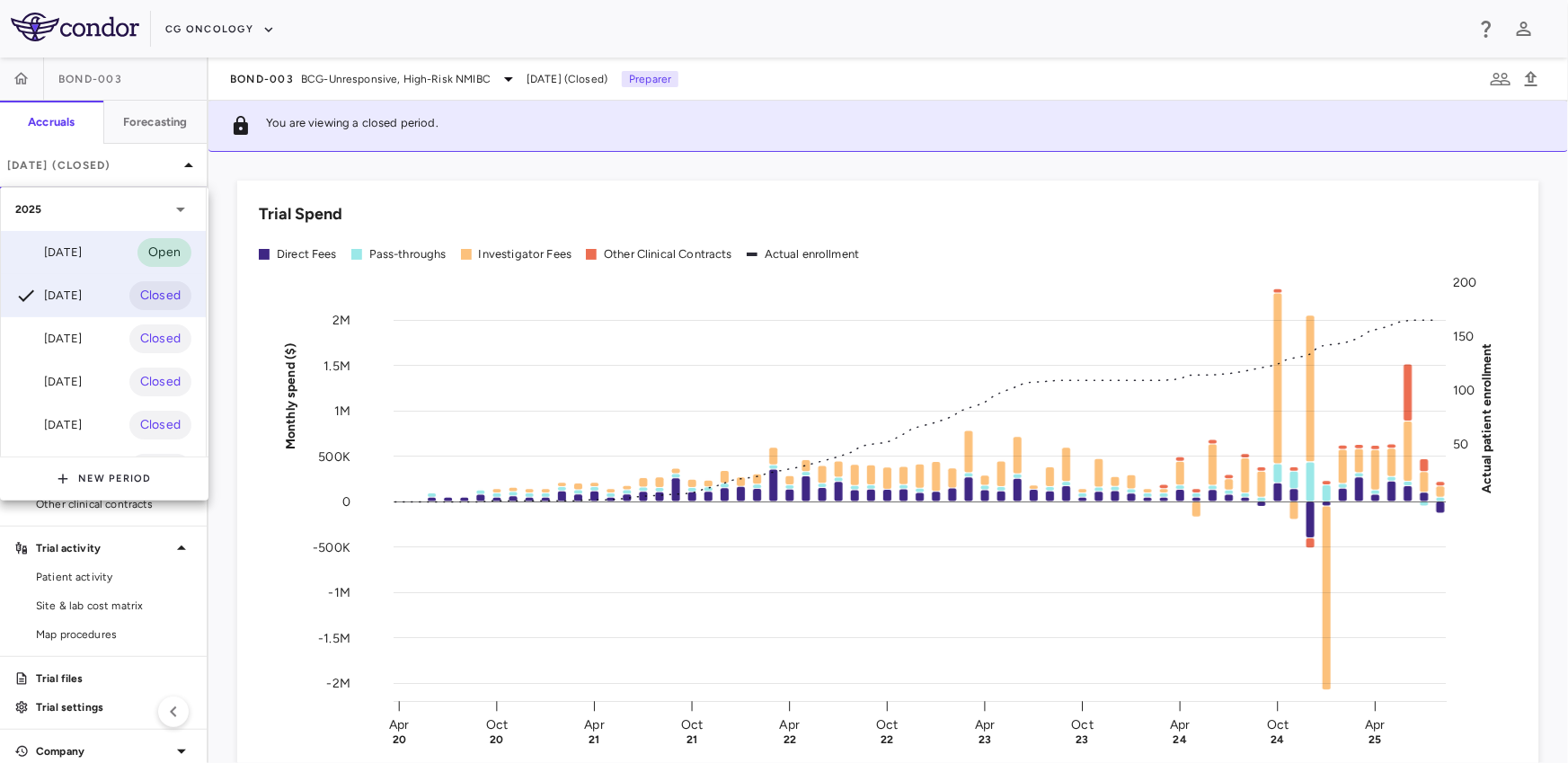
click at [82, 249] on div "[DATE]" at bounding box center [48, 252] width 67 height 21
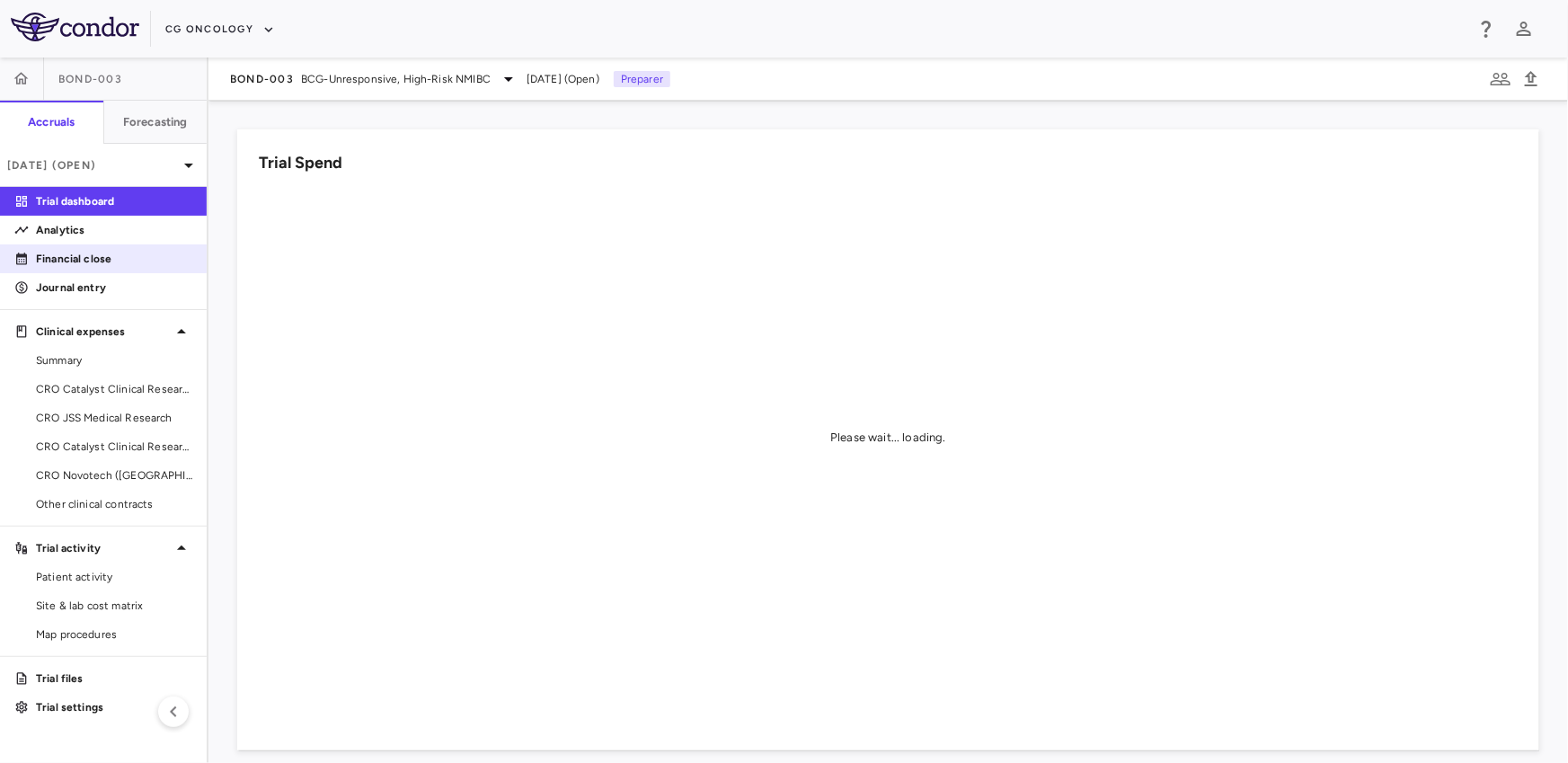
click at [78, 254] on p "Financial close" at bounding box center [114, 258] width 157 height 16
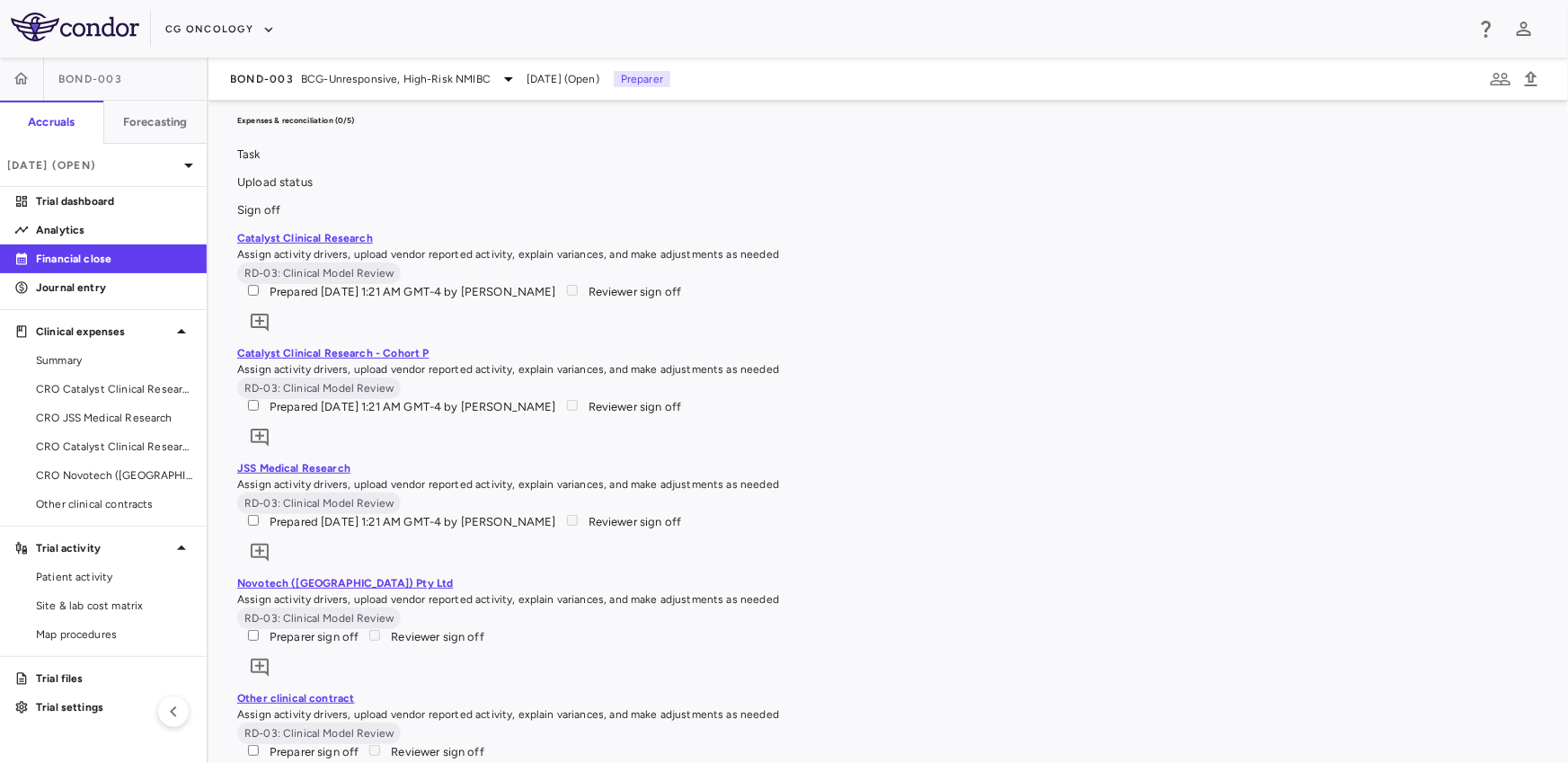
scroll to position [2128, 0]
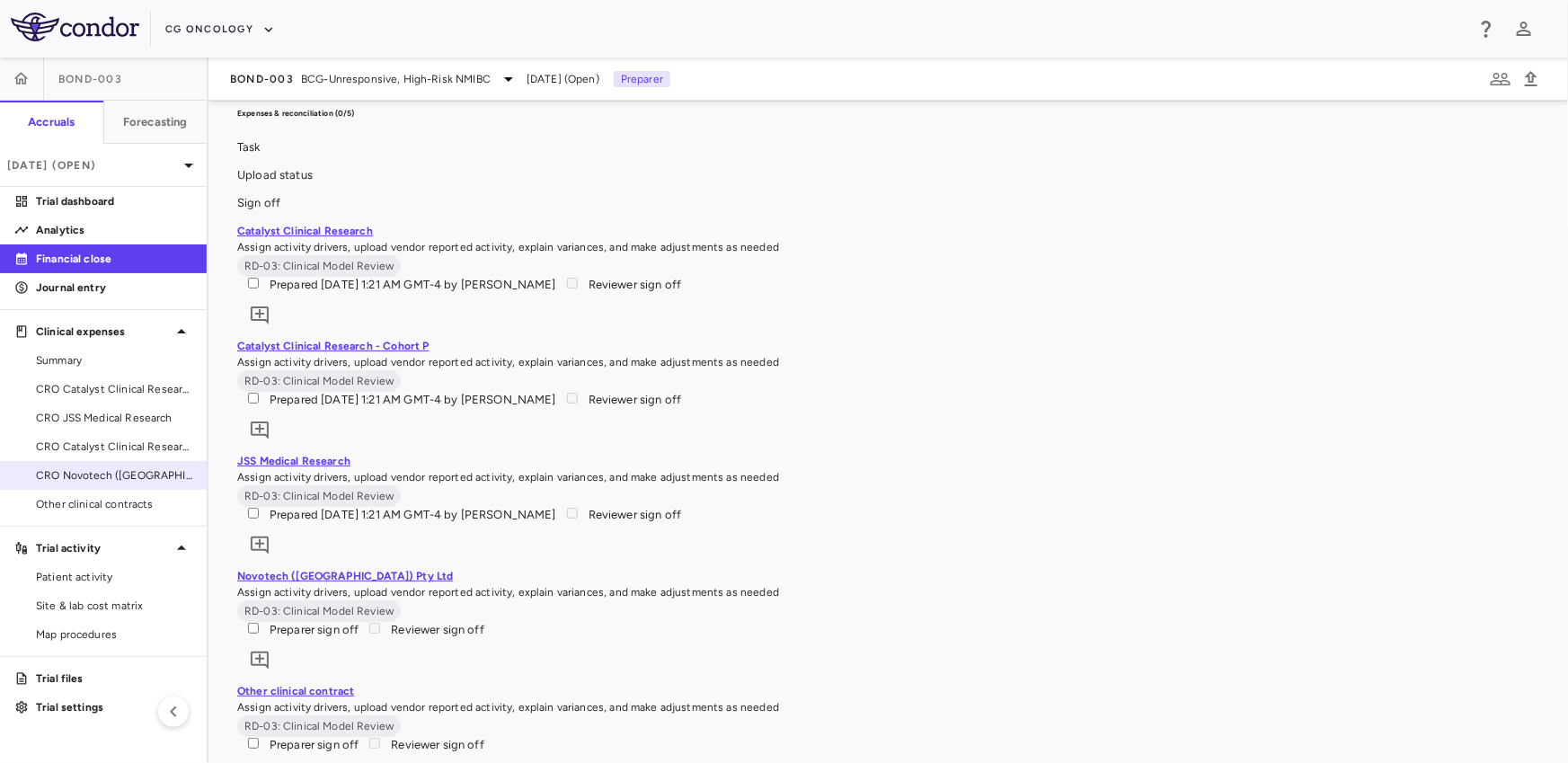
click at [70, 469] on span "CRO Novotech ([GEOGRAPHIC_DATA]) Pty Ltd" at bounding box center [114, 475] width 157 height 16
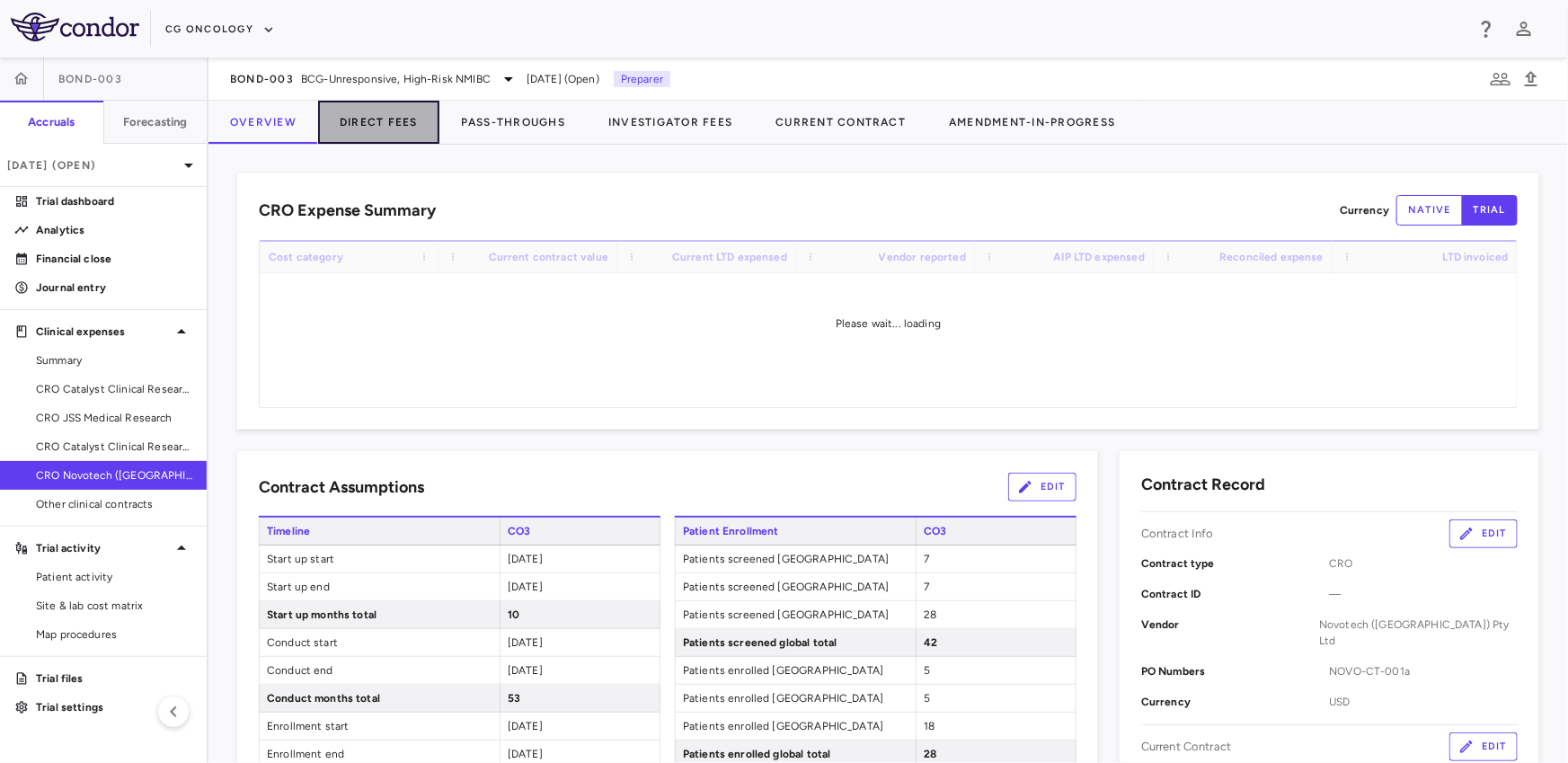
click at [383, 132] on button "Direct Fees" at bounding box center [378, 122] width 121 height 44
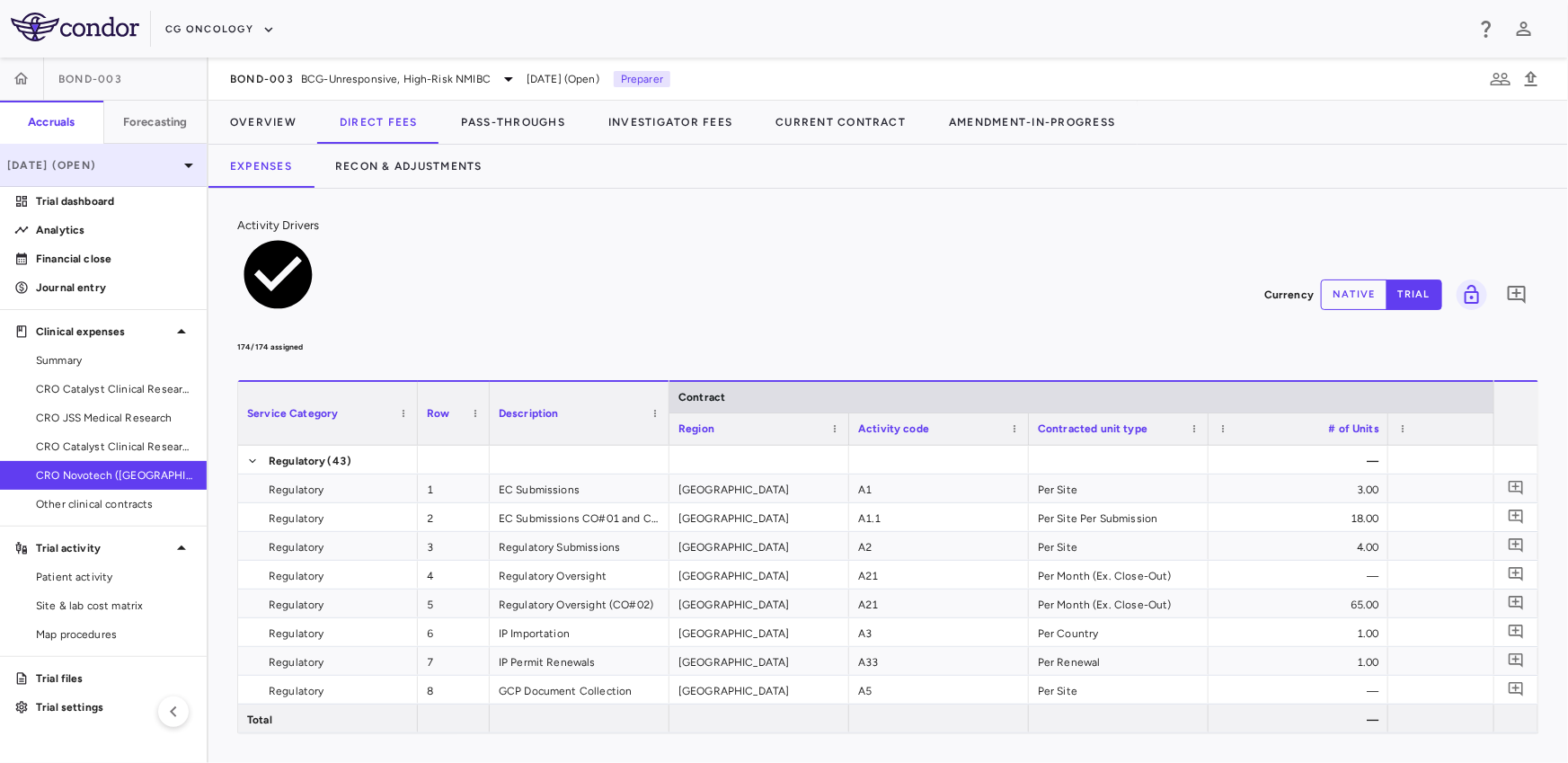
click at [172, 165] on p "[DATE] (Open)" at bounding box center [92, 165] width 171 height 16
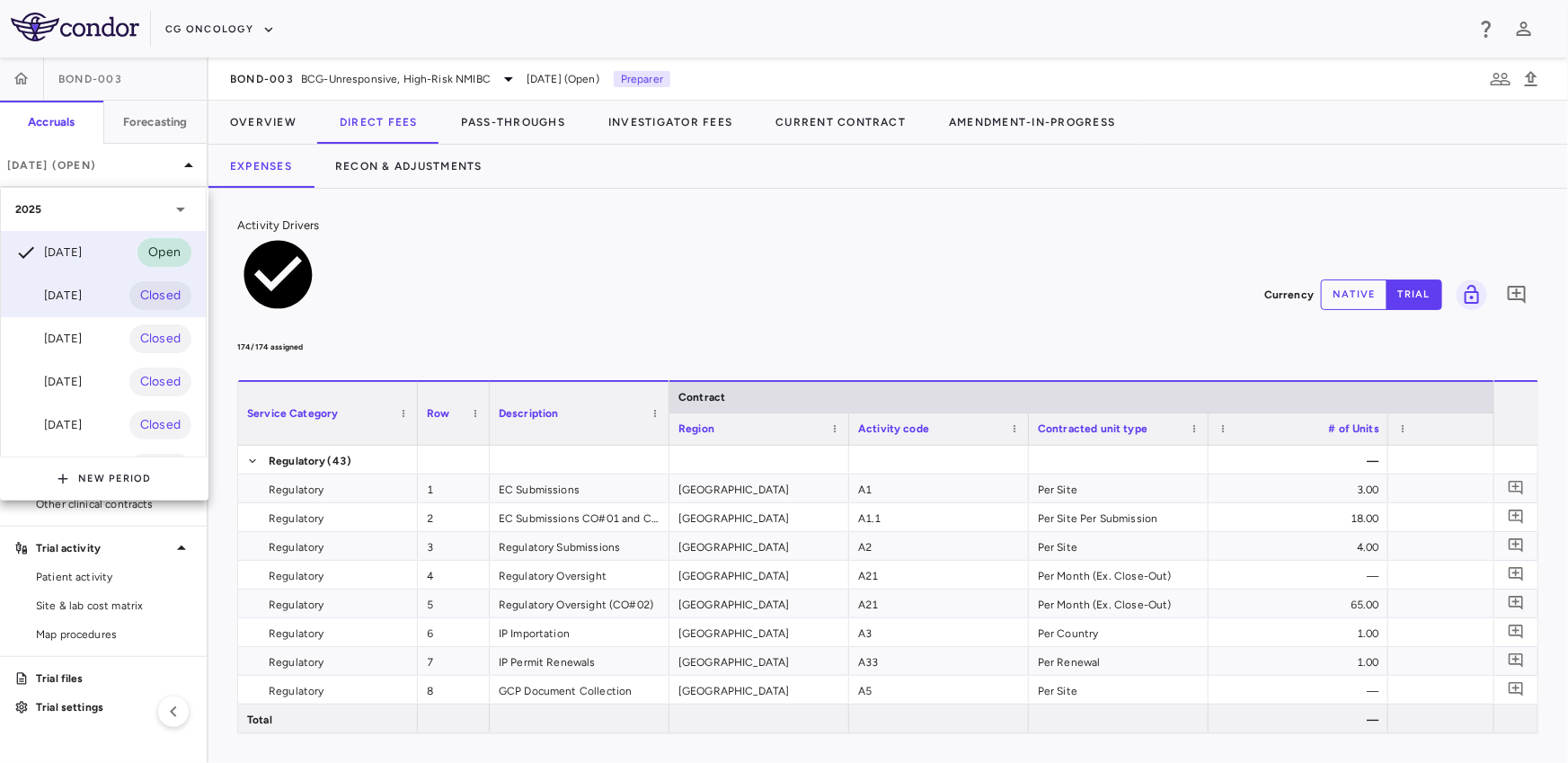
click at [102, 293] on div "[DATE] Closed" at bounding box center [103, 295] width 205 height 44
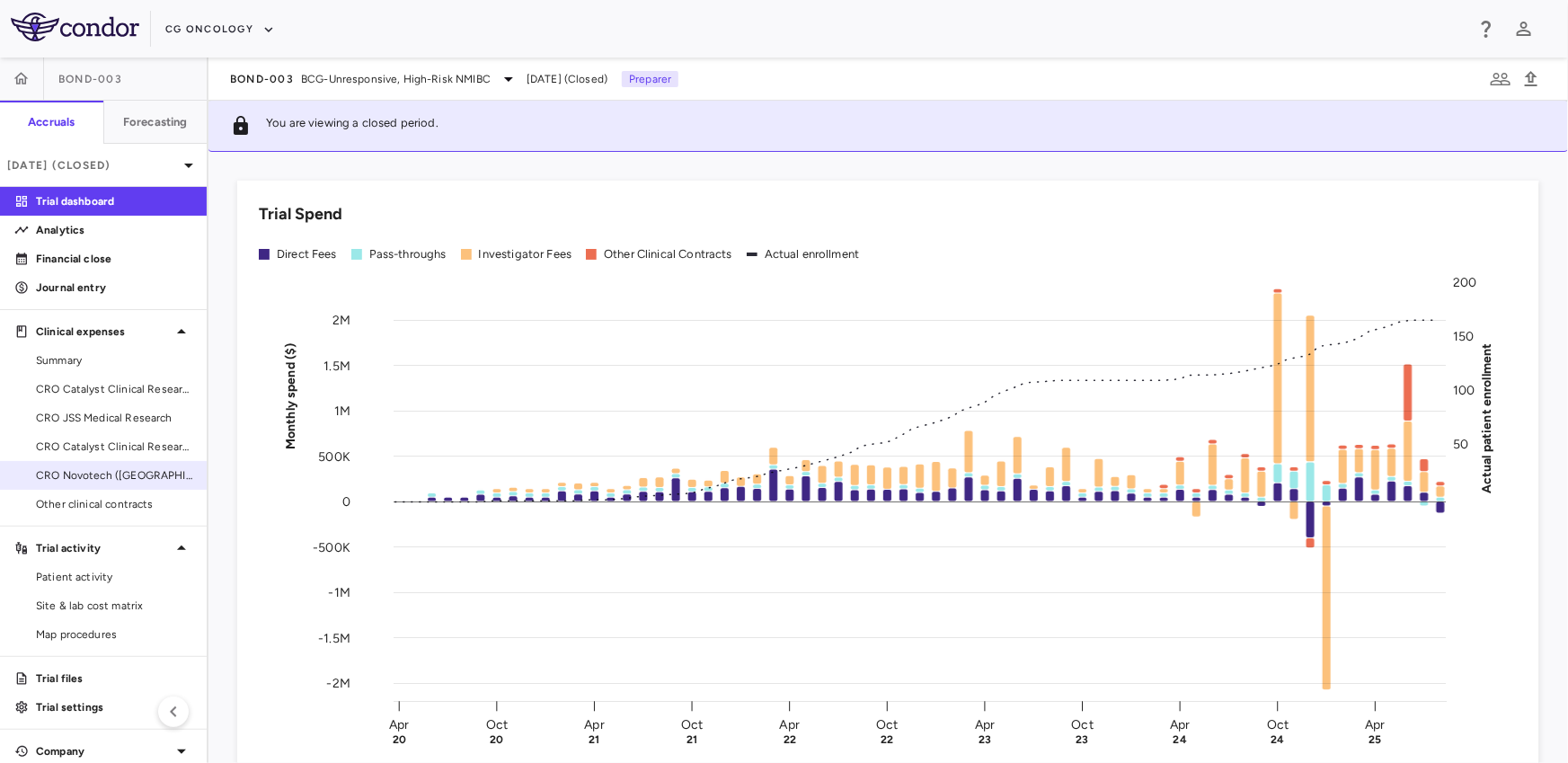
click at [83, 483] on span "CRO Novotech ([GEOGRAPHIC_DATA]) Pty Ltd" at bounding box center [114, 475] width 157 height 16
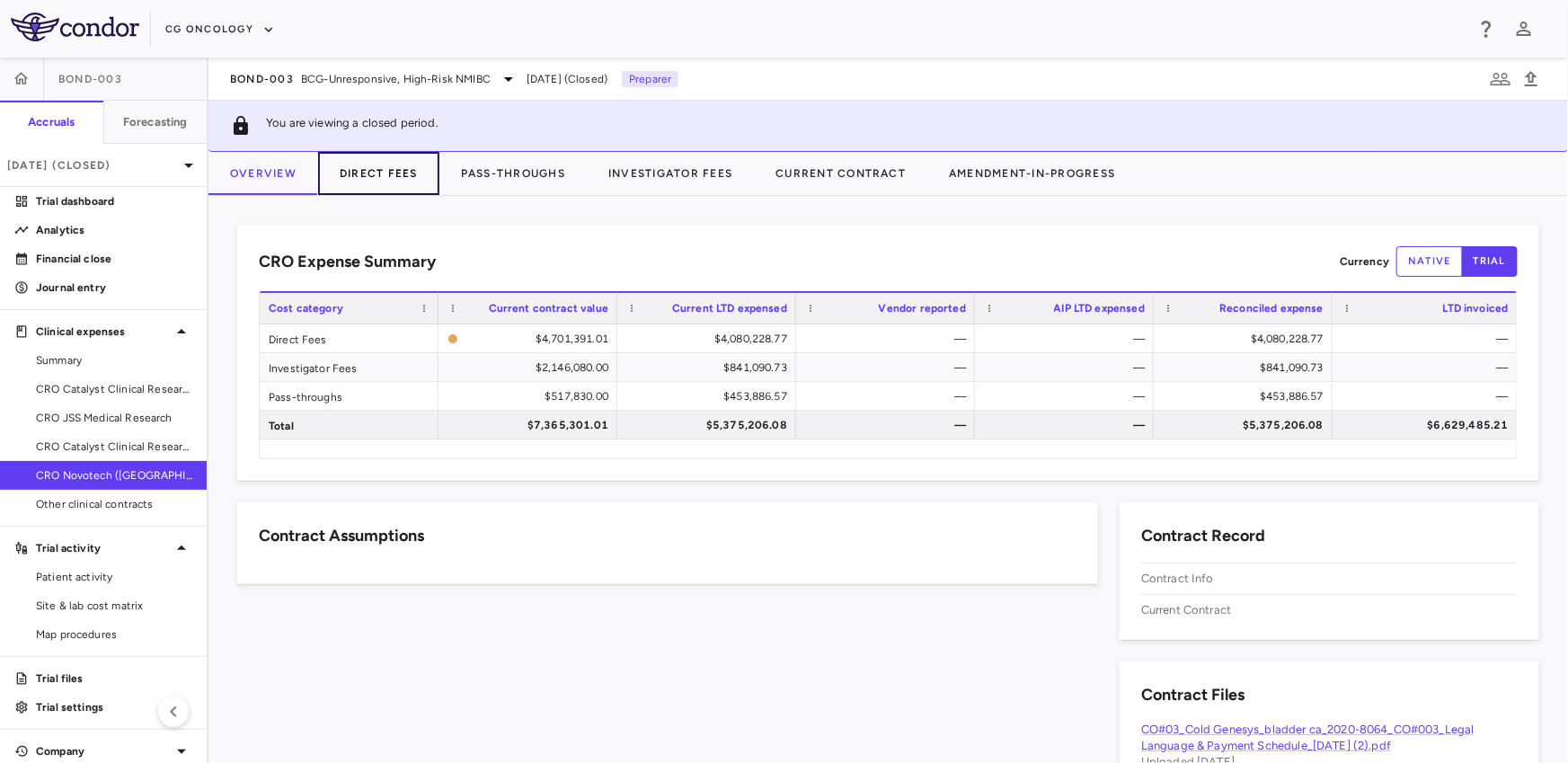
click at [382, 170] on button "Direct Fees" at bounding box center [378, 173] width 121 height 44
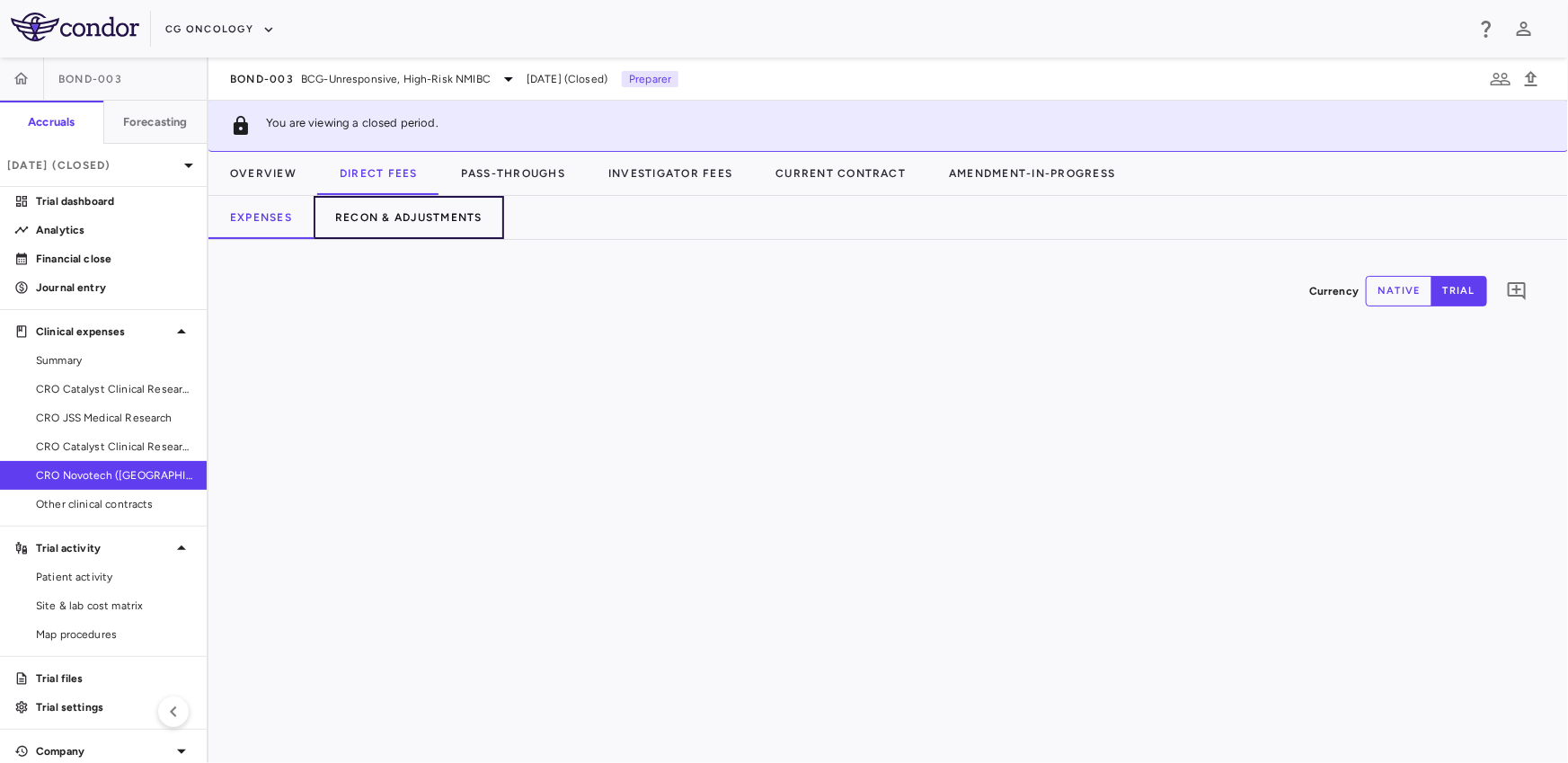
click at [391, 212] on button "Recon & Adjustments" at bounding box center [408, 218] width 190 height 44
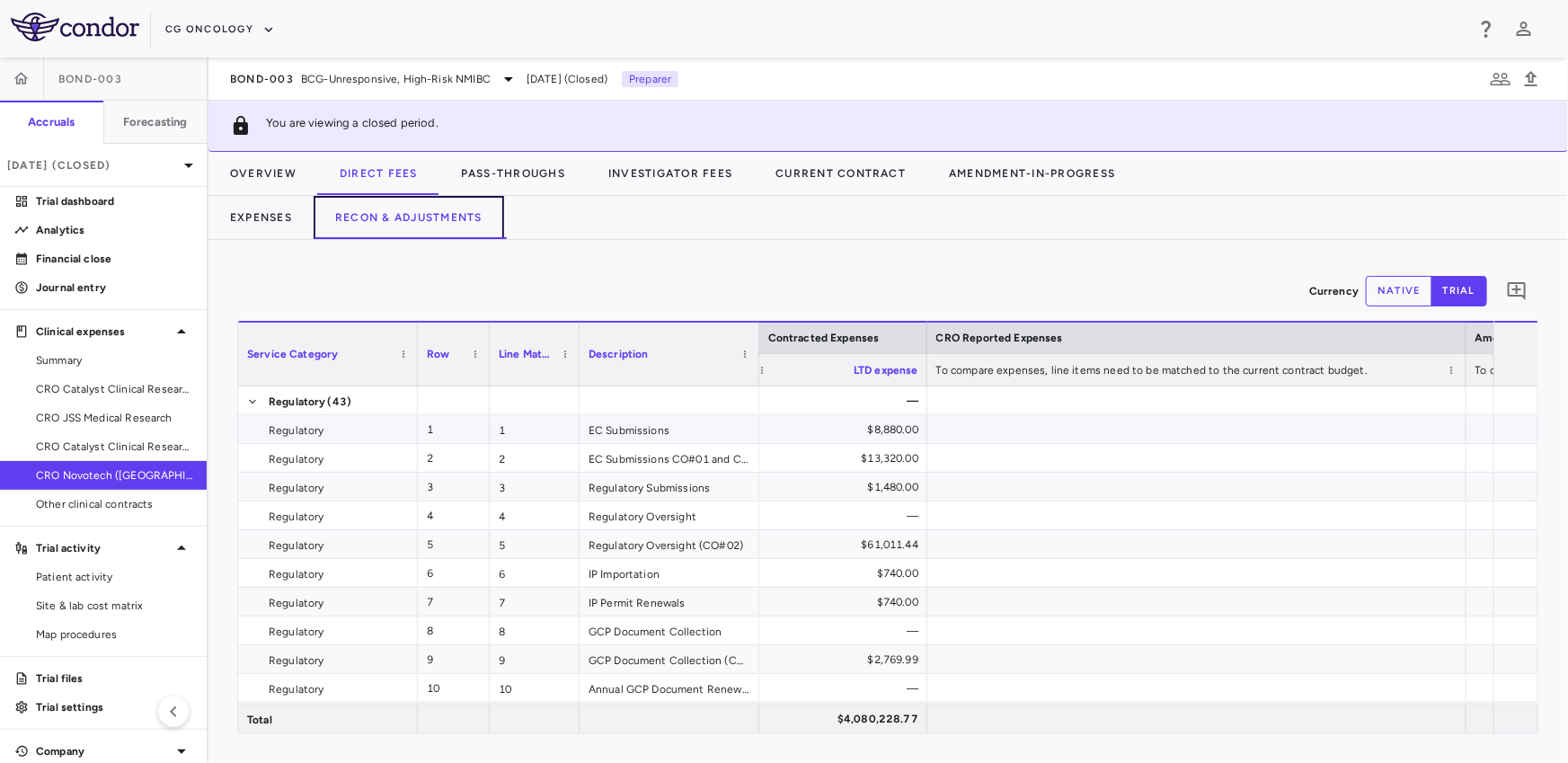
scroll to position [0, 1543]
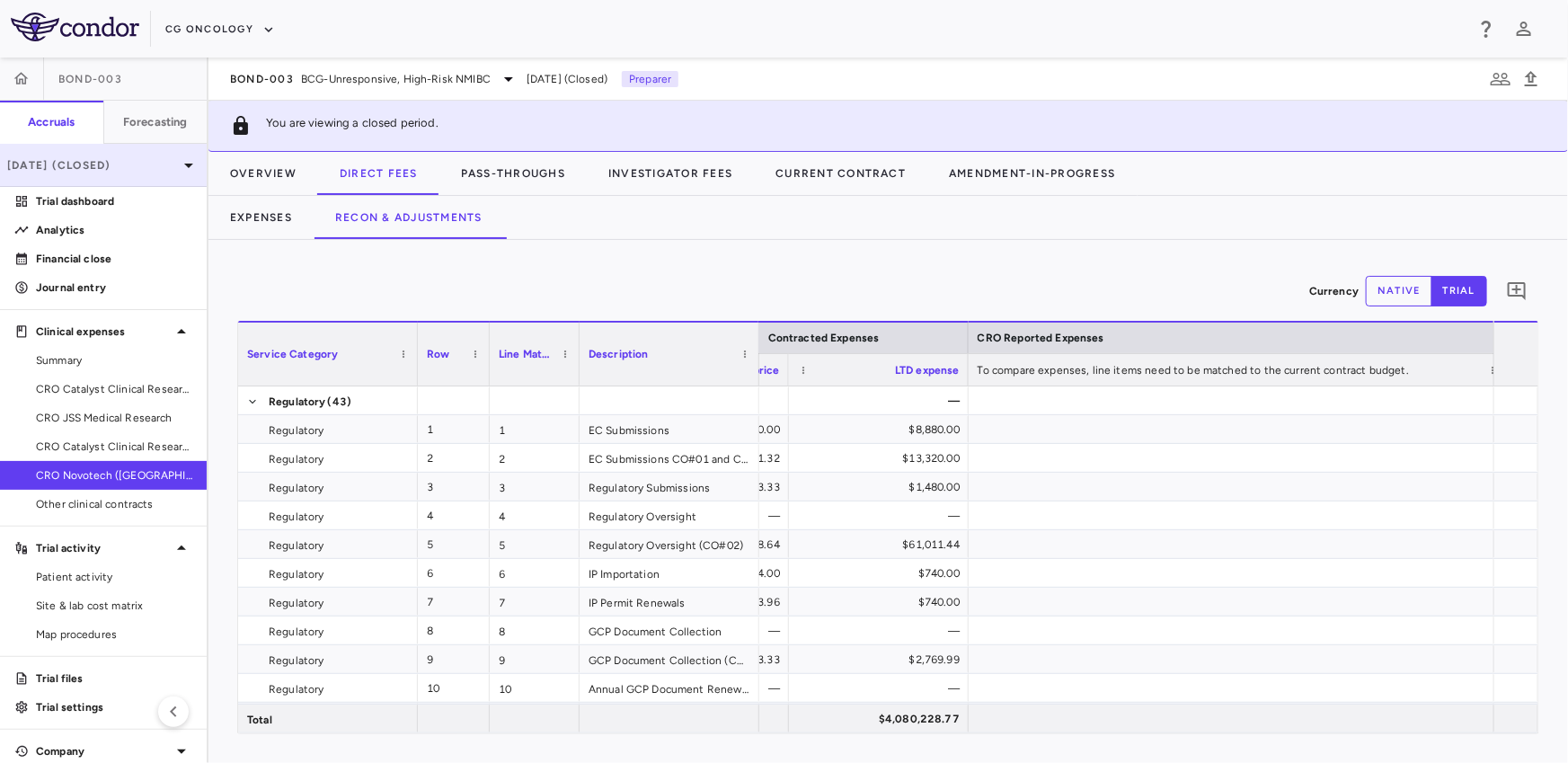
click at [108, 162] on p "[DATE] (Closed)" at bounding box center [92, 165] width 171 height 16
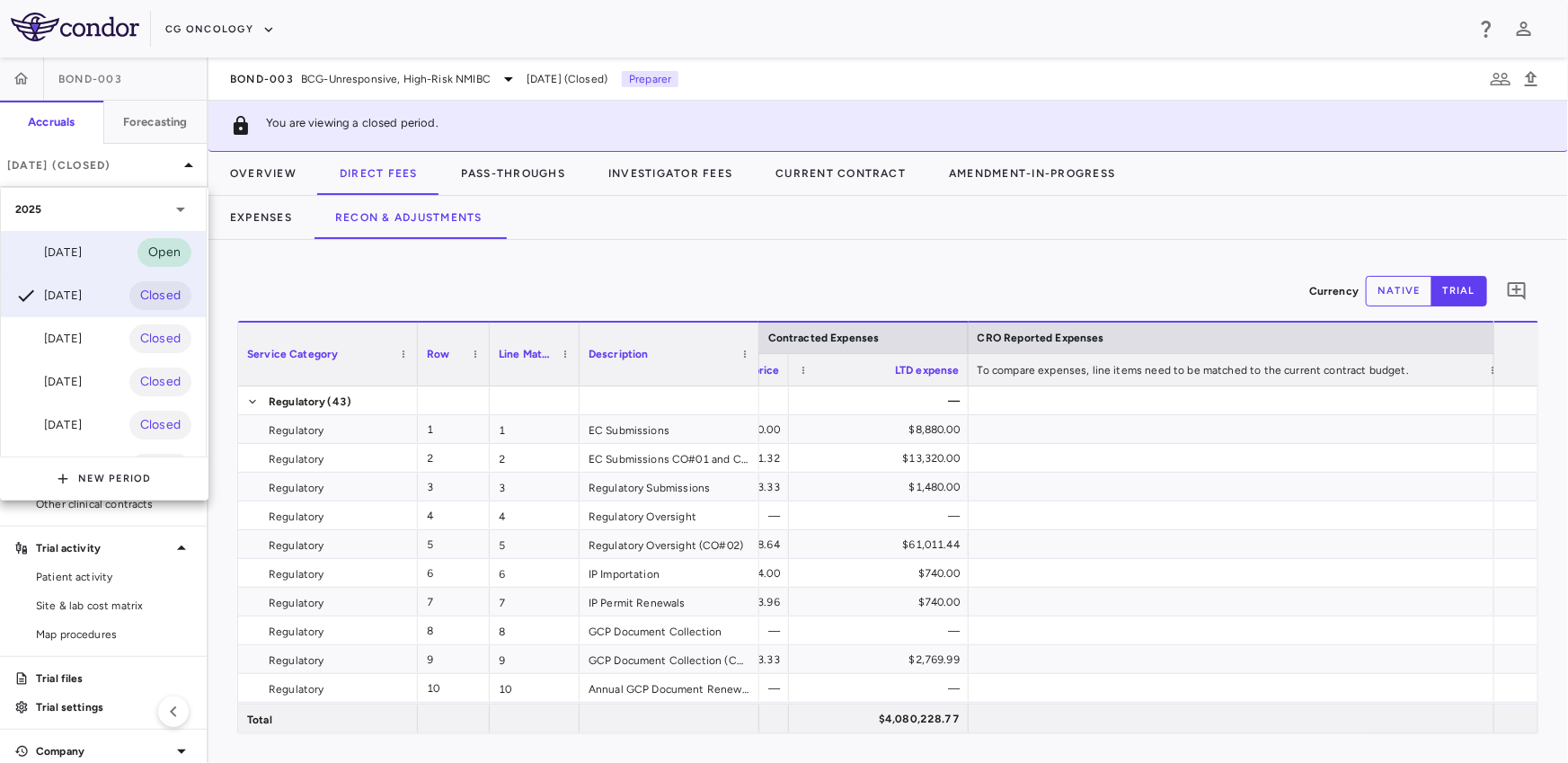
click at [81, 249] on div "[DATE]" at bounding box center [48, 252] width 67 height 21
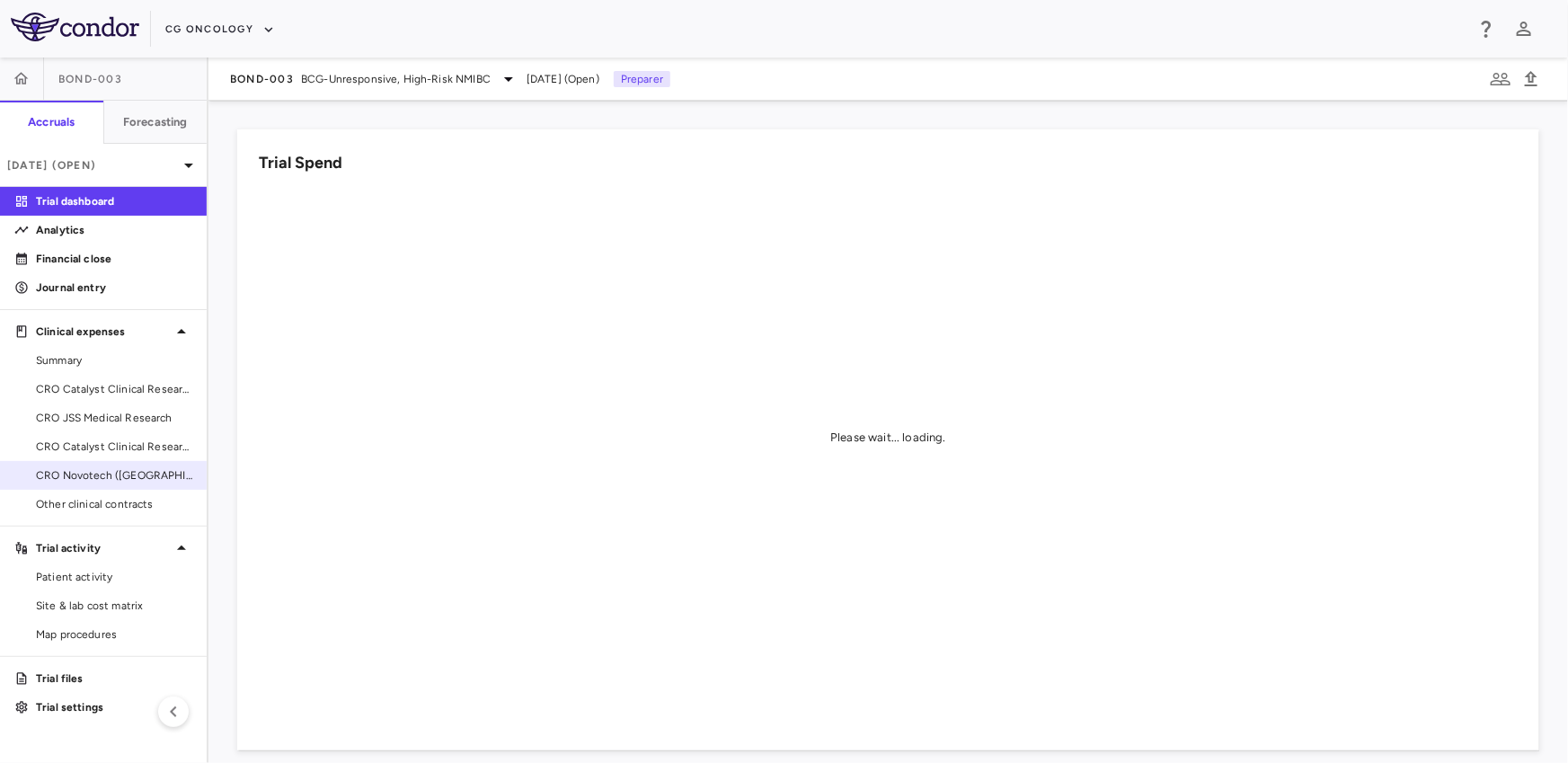
click at [79, 472] on span "CRO Novotech ([GEOGRAPHIC_DATA]) Pty Ltd" at bounding box center [114, 475] width 157 height 16
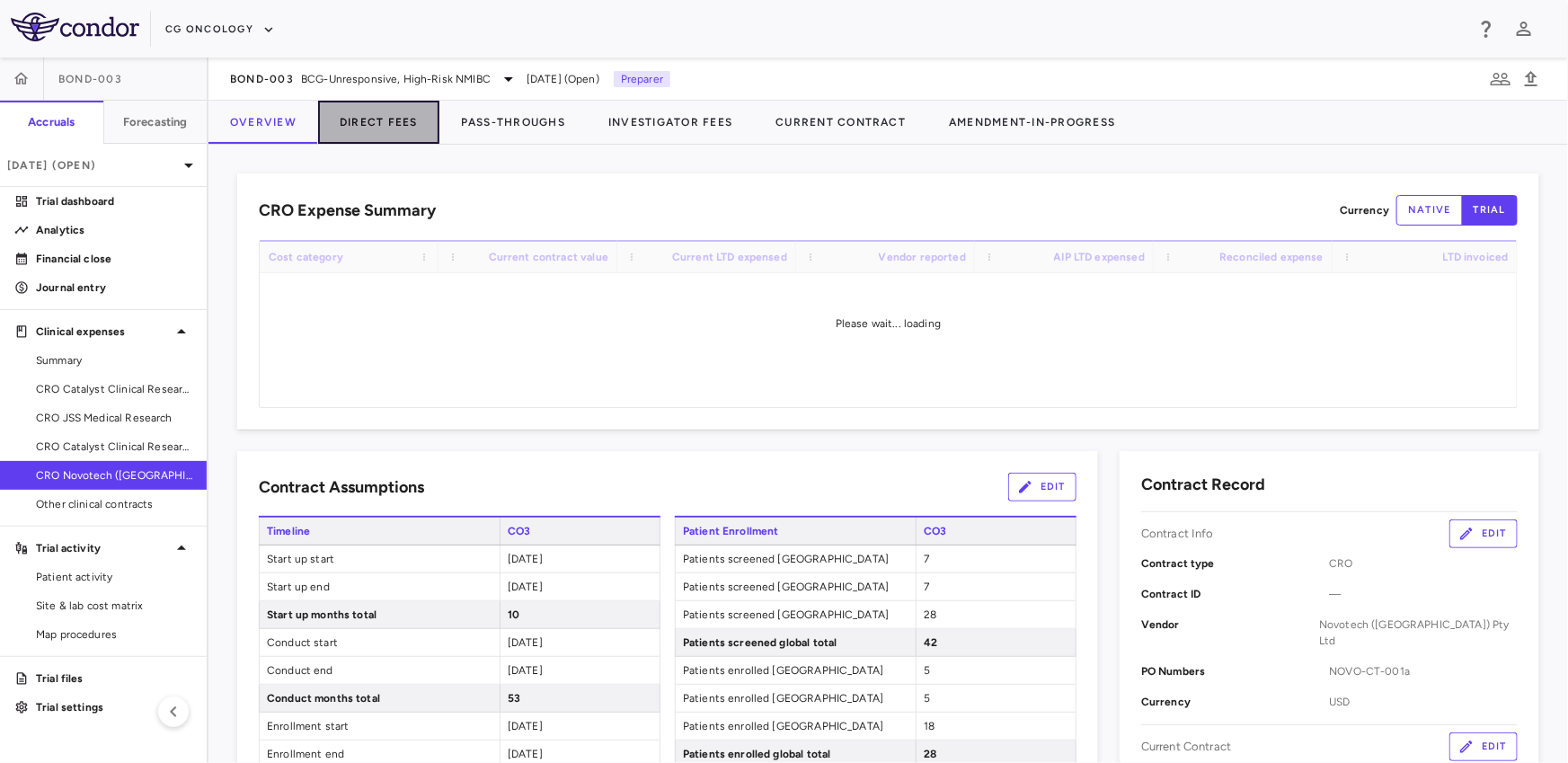
click at [387, 131] on button "Direct Fees" at bounding box center [378, 122] width 121 height 44
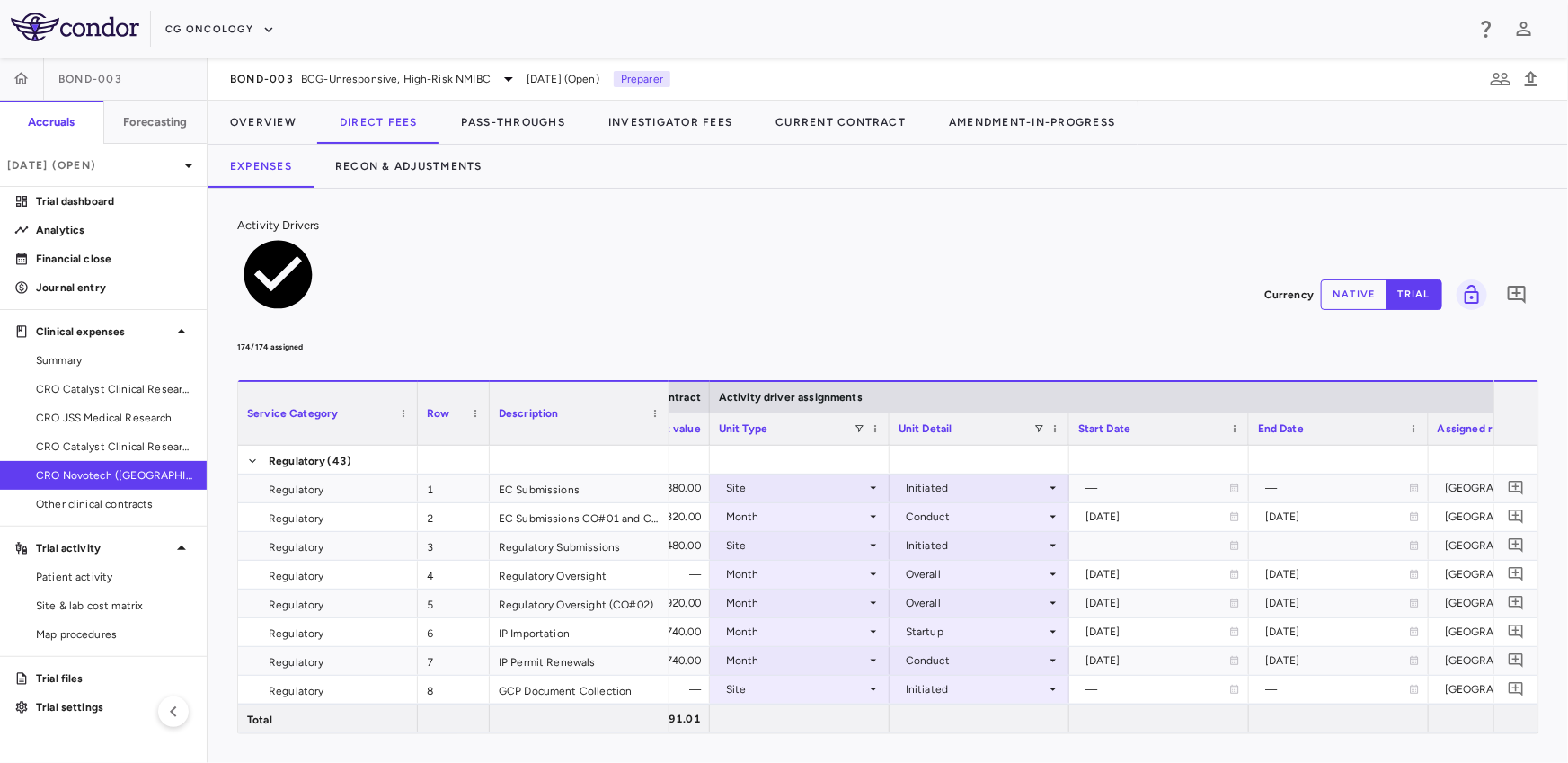
scroll to position [0, 1088]
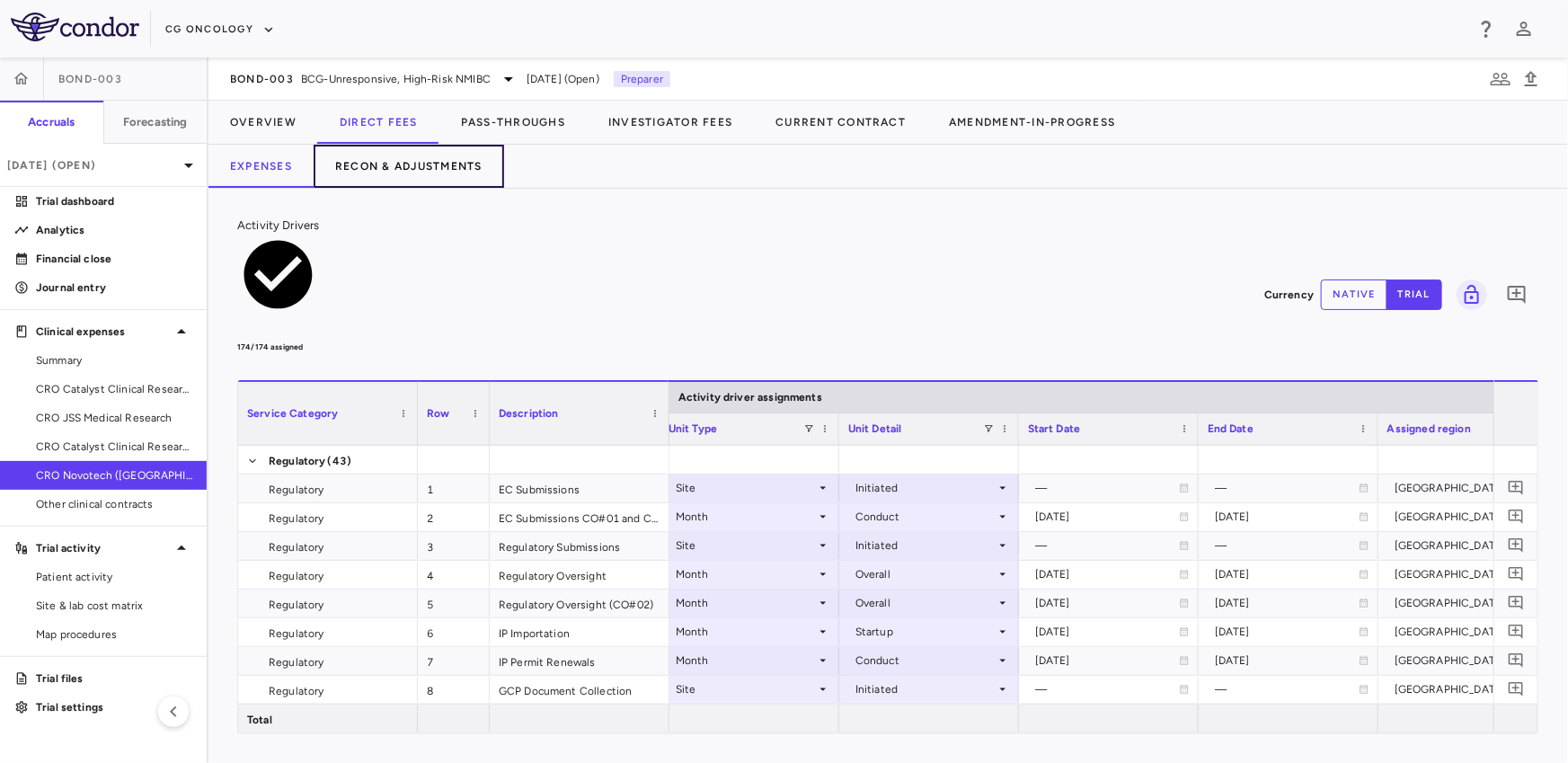
click at [372, 162] on button "Recon & Adjustments" at bounding box center [408, 166] width 190 height 44
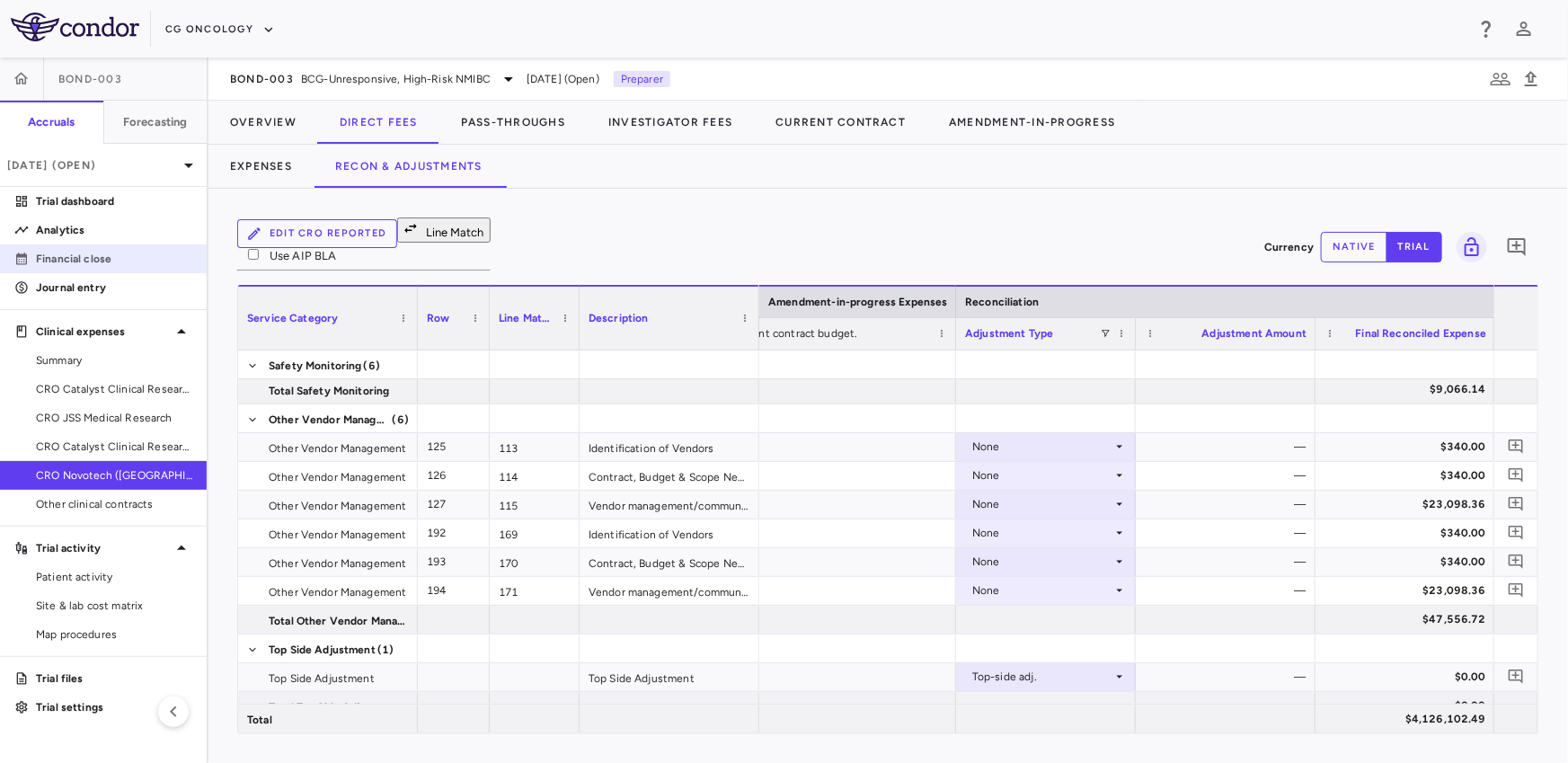
click at [106, 255] on p "Financial close" at bounding box center [114, 258] width 157 height 16
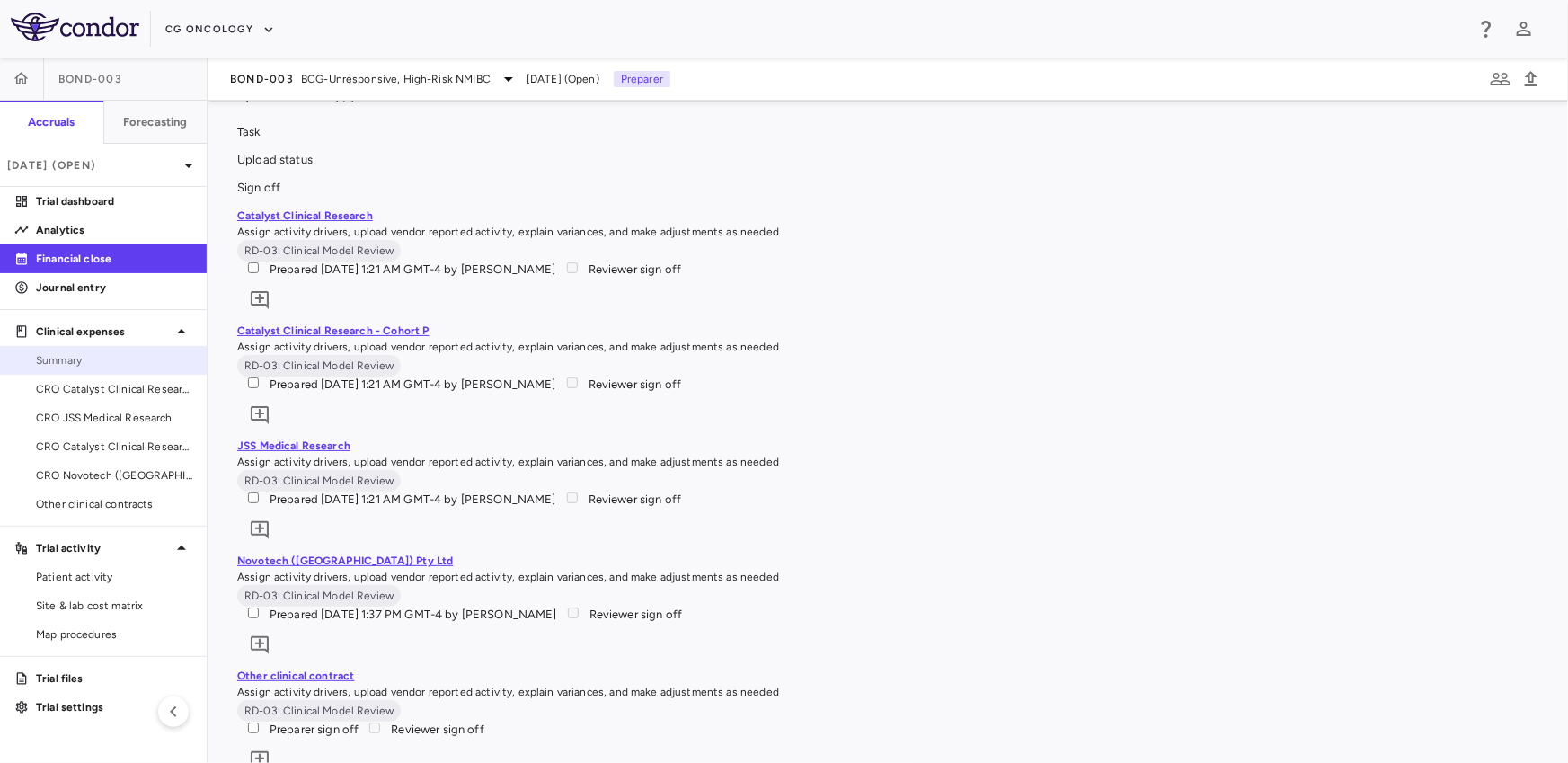
click at [146, 364] on span "Summary" at bounding box center [114, 360] width 157 height 16
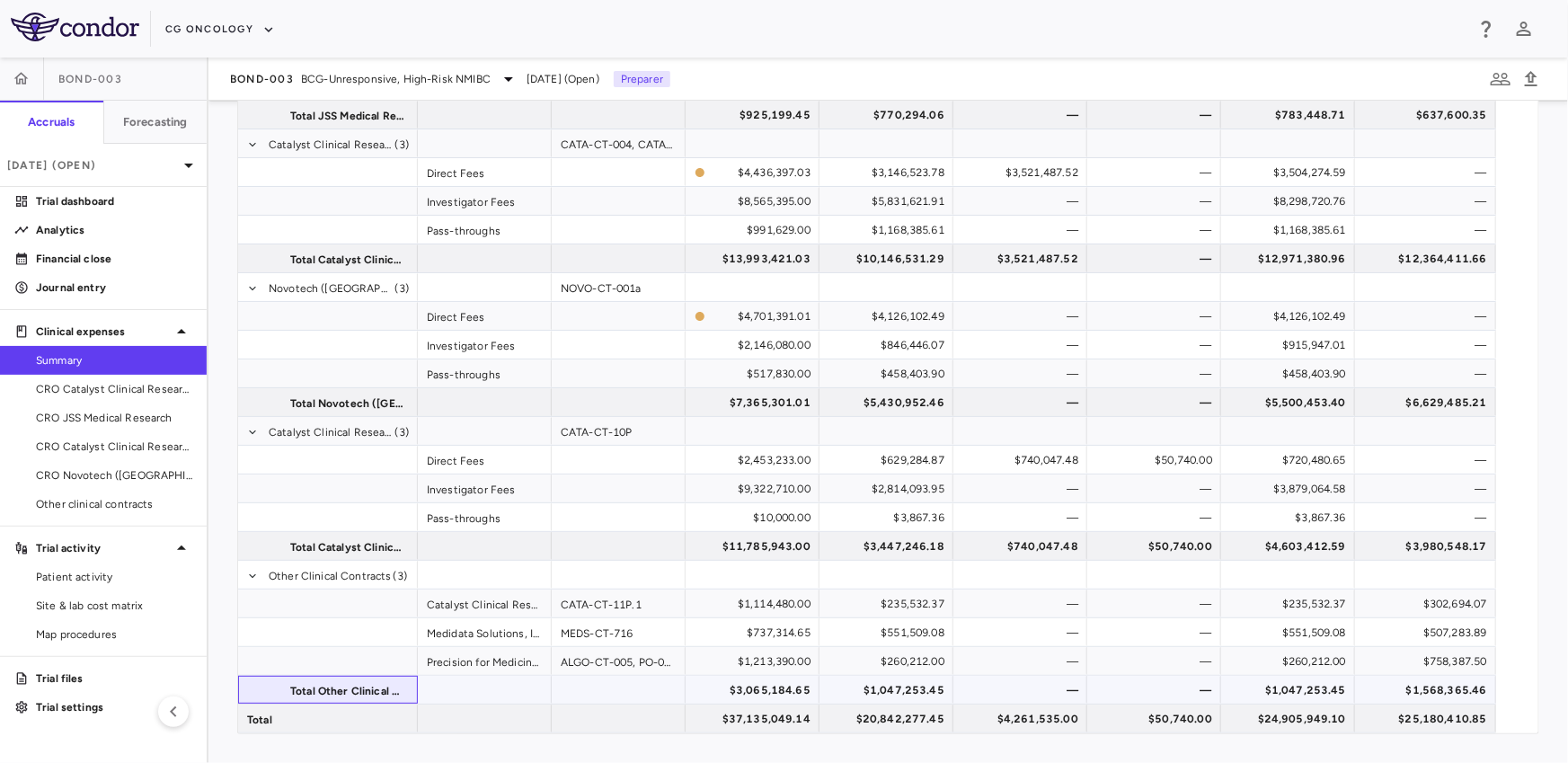
click at [320, 677] on span "Total Other Clinical Contracts" at bounding box center [348, 691] width 117 height 29
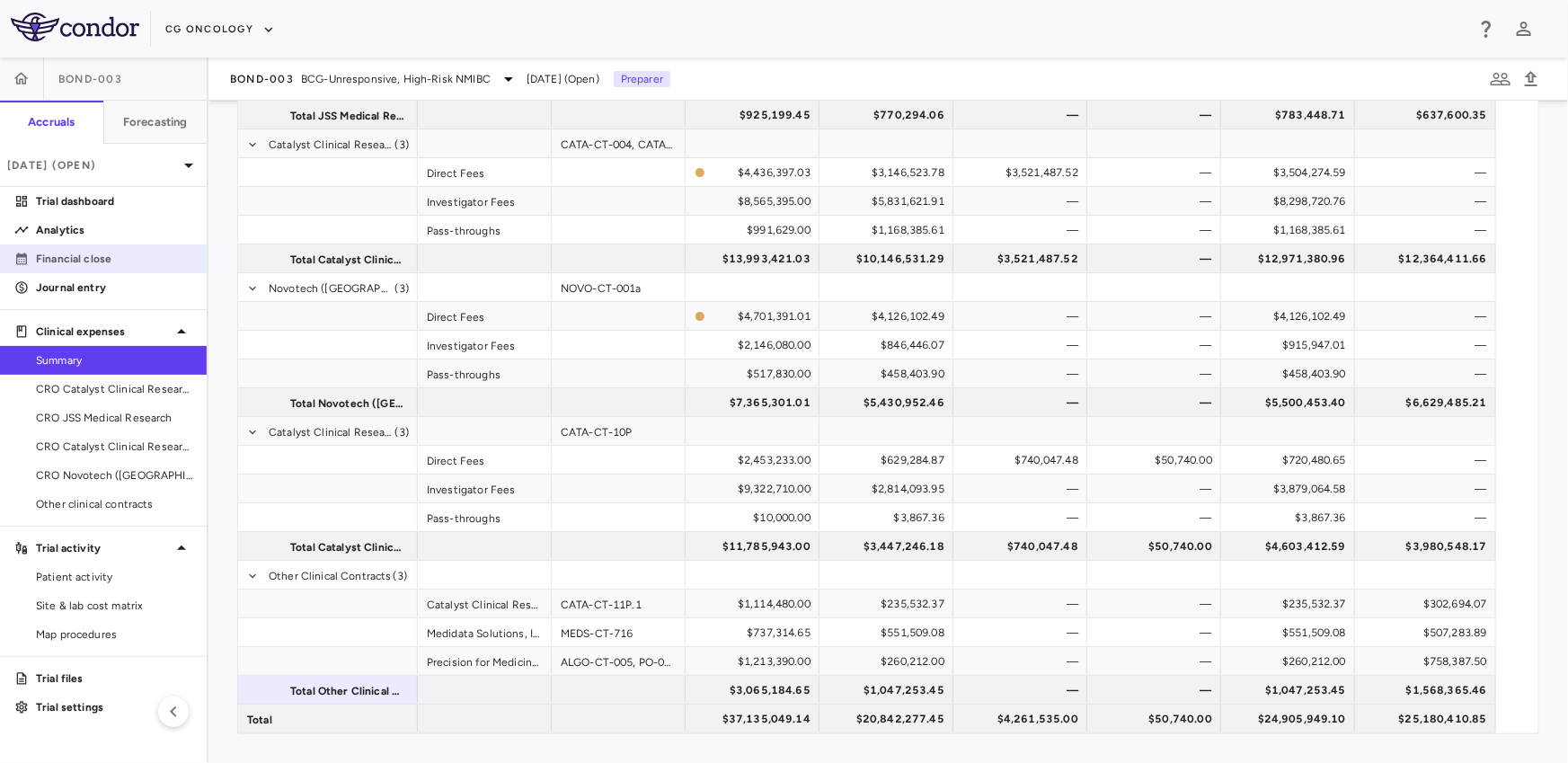
click at [142, 258] on p "Financial close" at bounding box center [114, 258] width 157 height 16
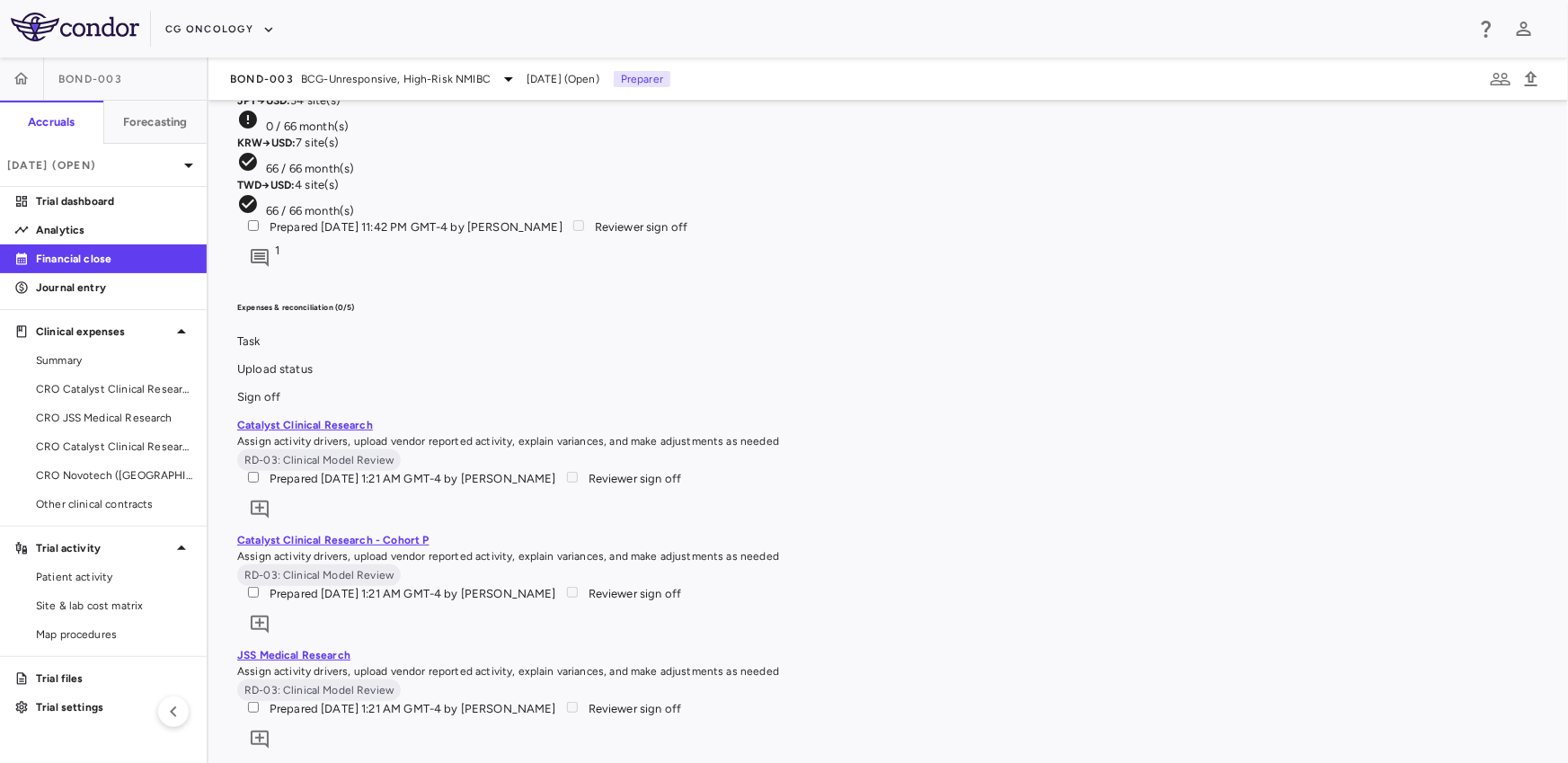
scroll to position [2277, 0]
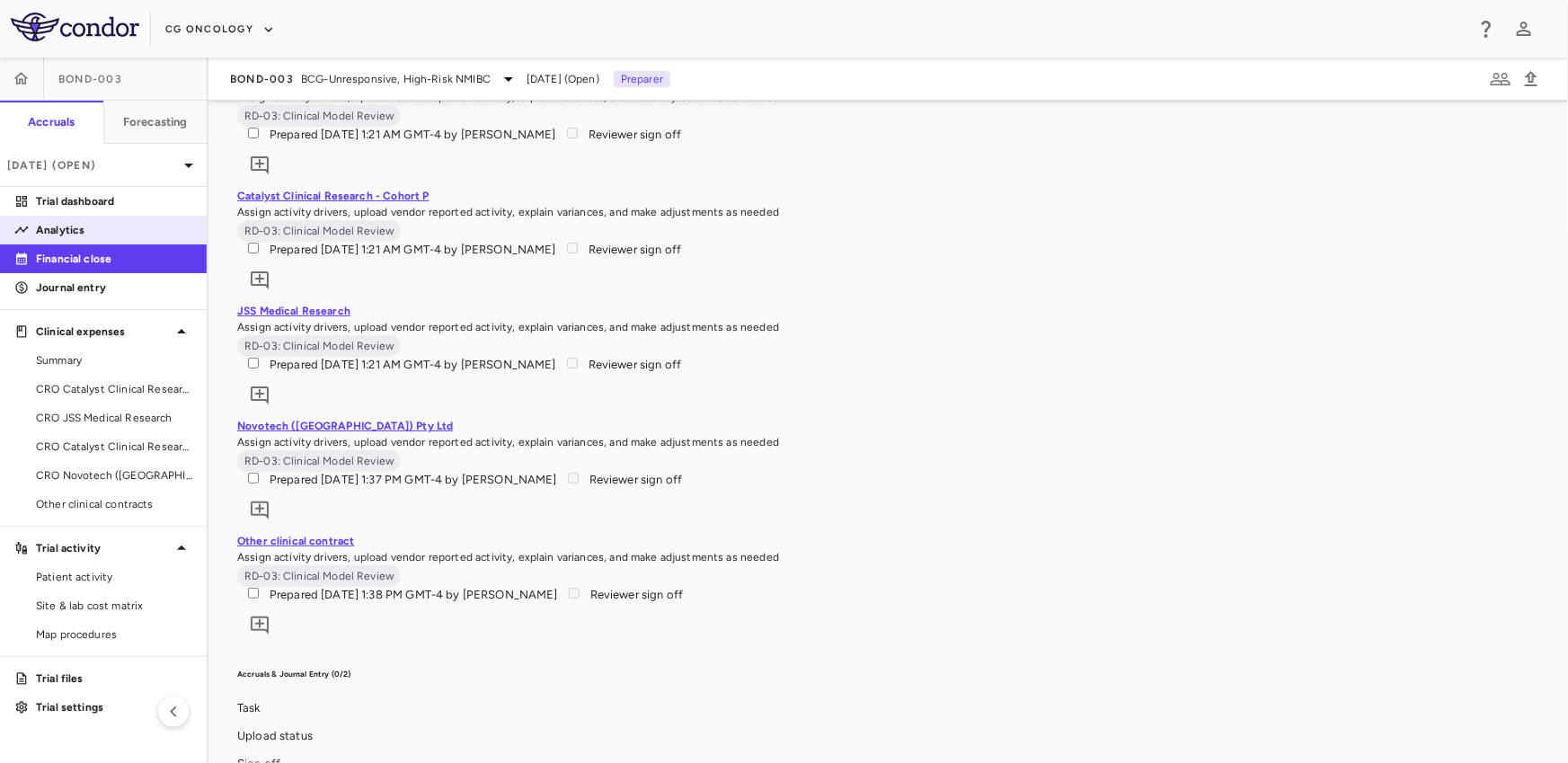
click at [131, 230] on p "Analytics" at bounding box center [114, 230] width 157 height 16
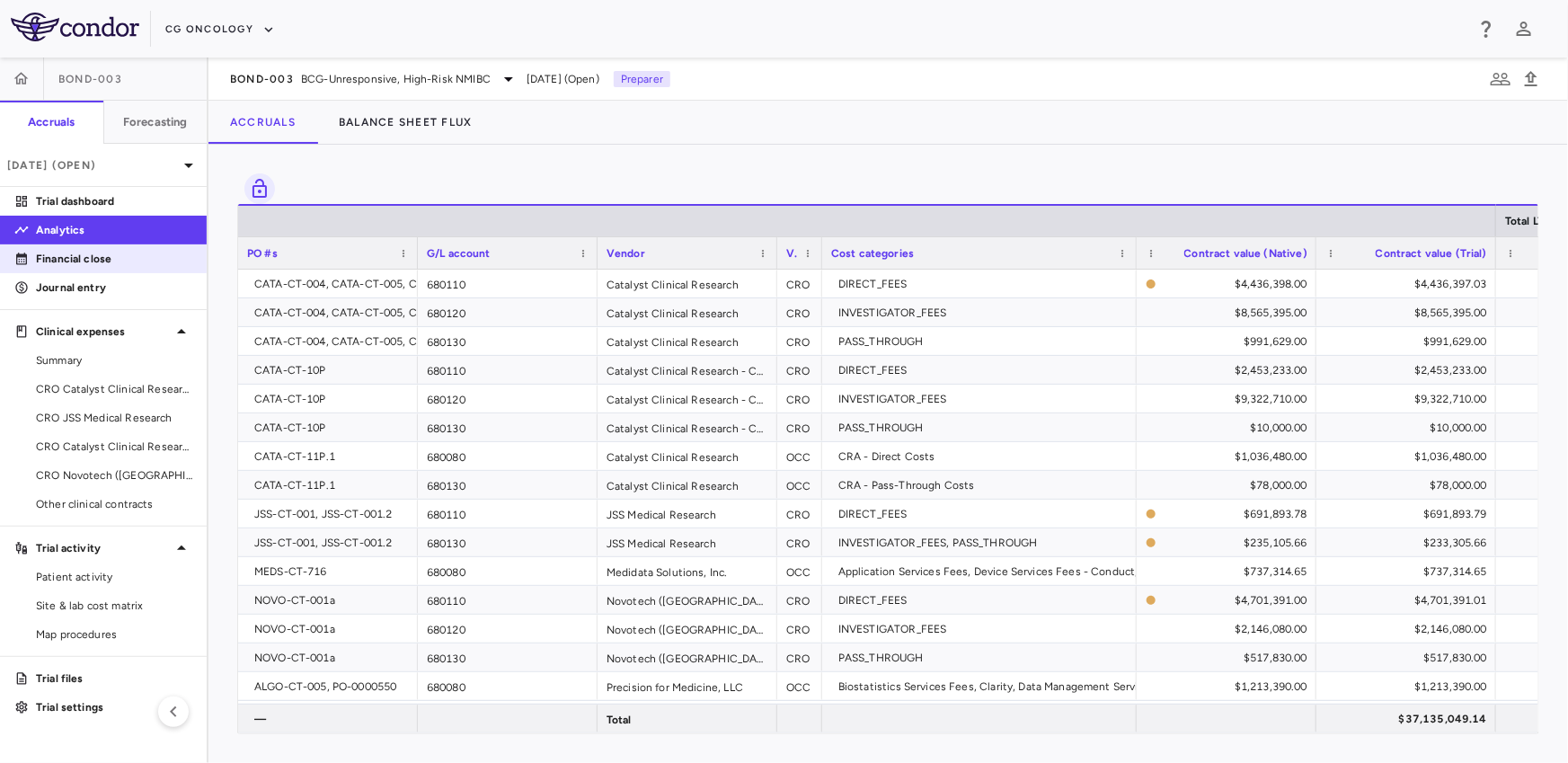
click at [114, 259] on p "Financial close" at bounding box center [114, 258] width 157 height 16
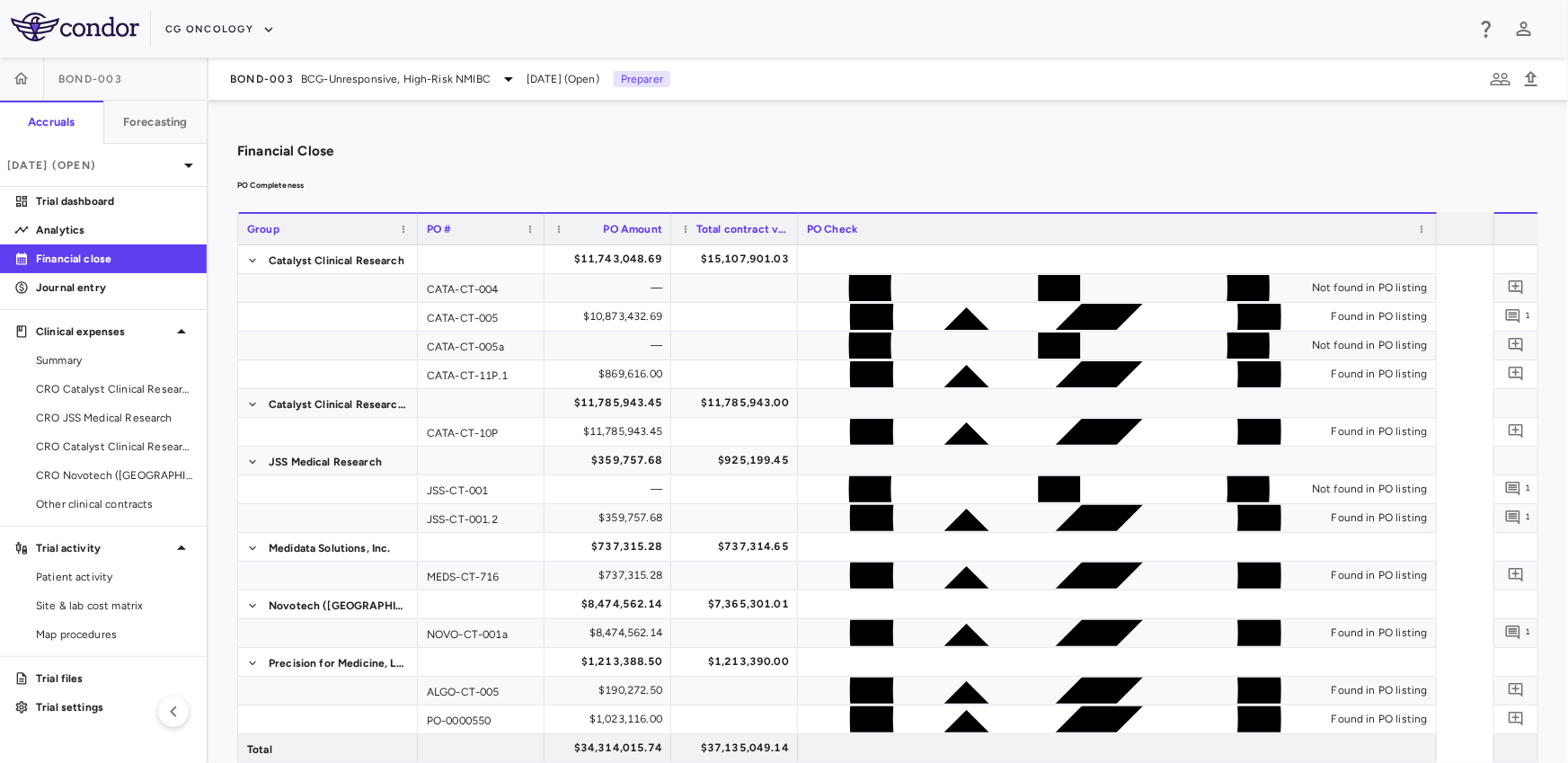
click at [337, 92] on div "BOND-003 BCG-Unresponsive, High-Risk NMIBC [DATE] (Open) Preparer" at bounding box center [888, 78] width 1359 height 44
click at [328, 71] on span "BCG-Unresponsive, High-Risk NMIBC" at bounding box center [395, 78] width 189 height 16
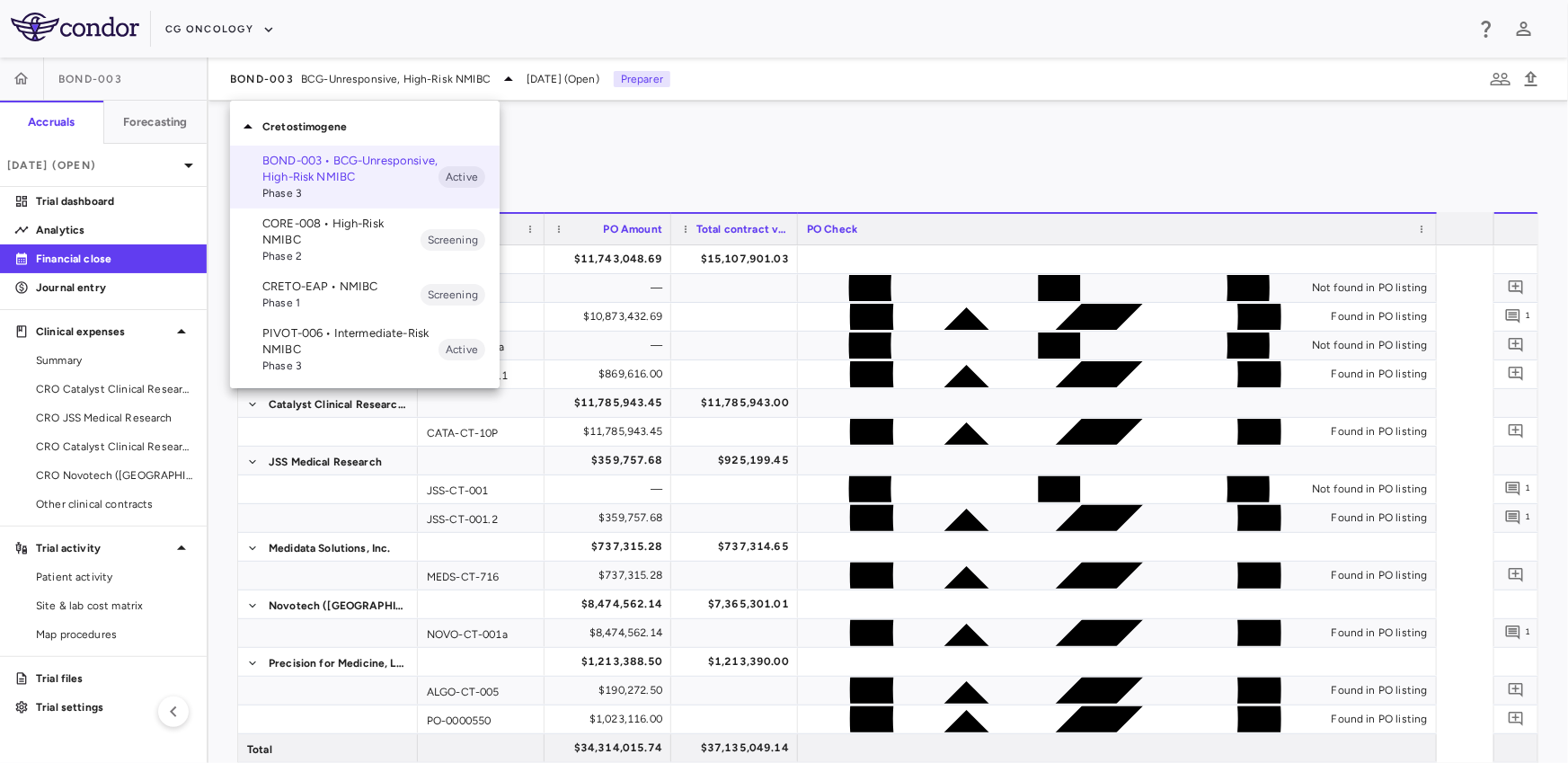
click at [733, 197] on div at bounding box center [784, 381] width 1568 height 763
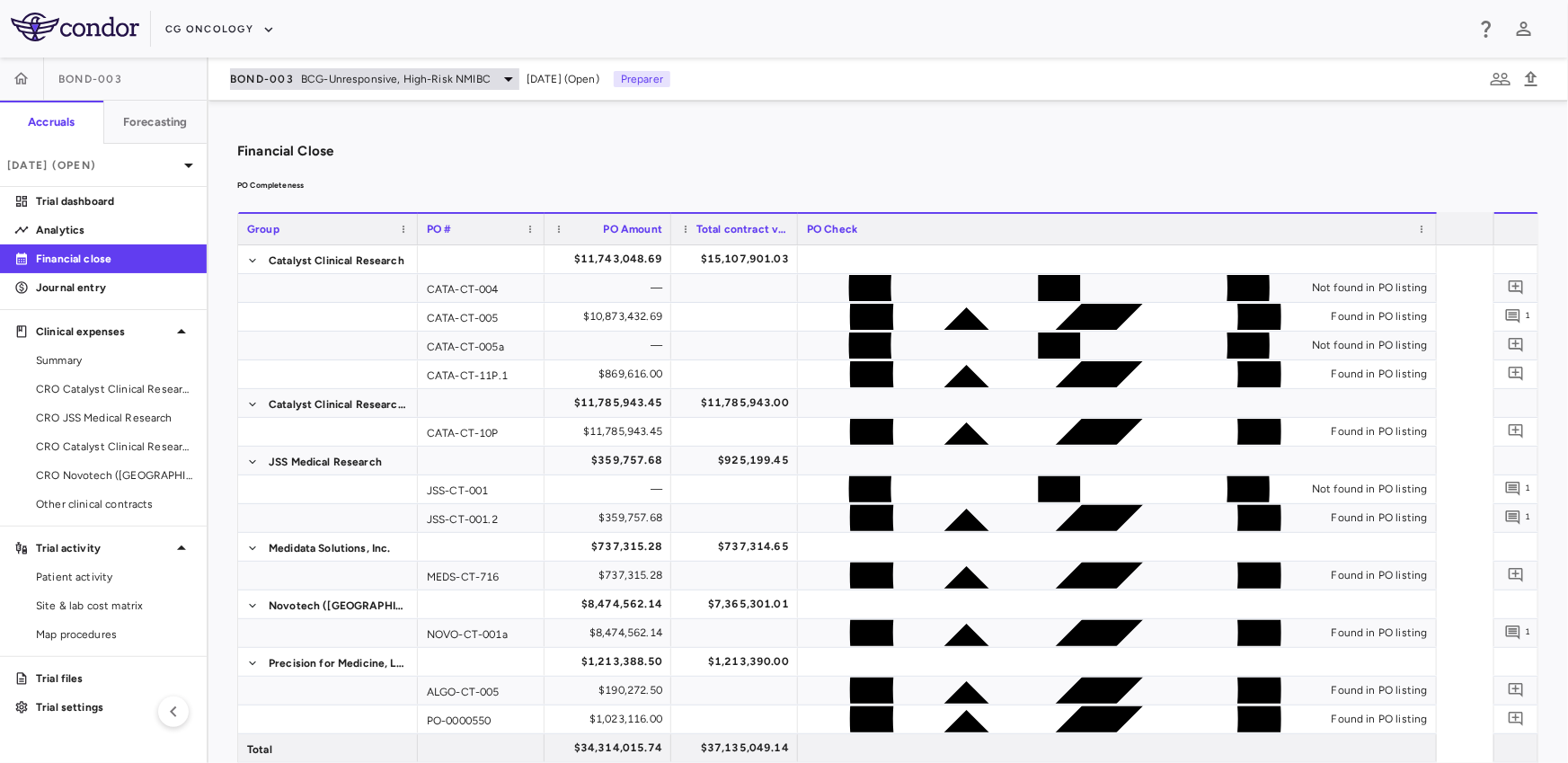
click at [353, 75] on span "BCG-Unresponsive, High-Risk NMIBC" at bounding box center [395, 78] width 189 height 16
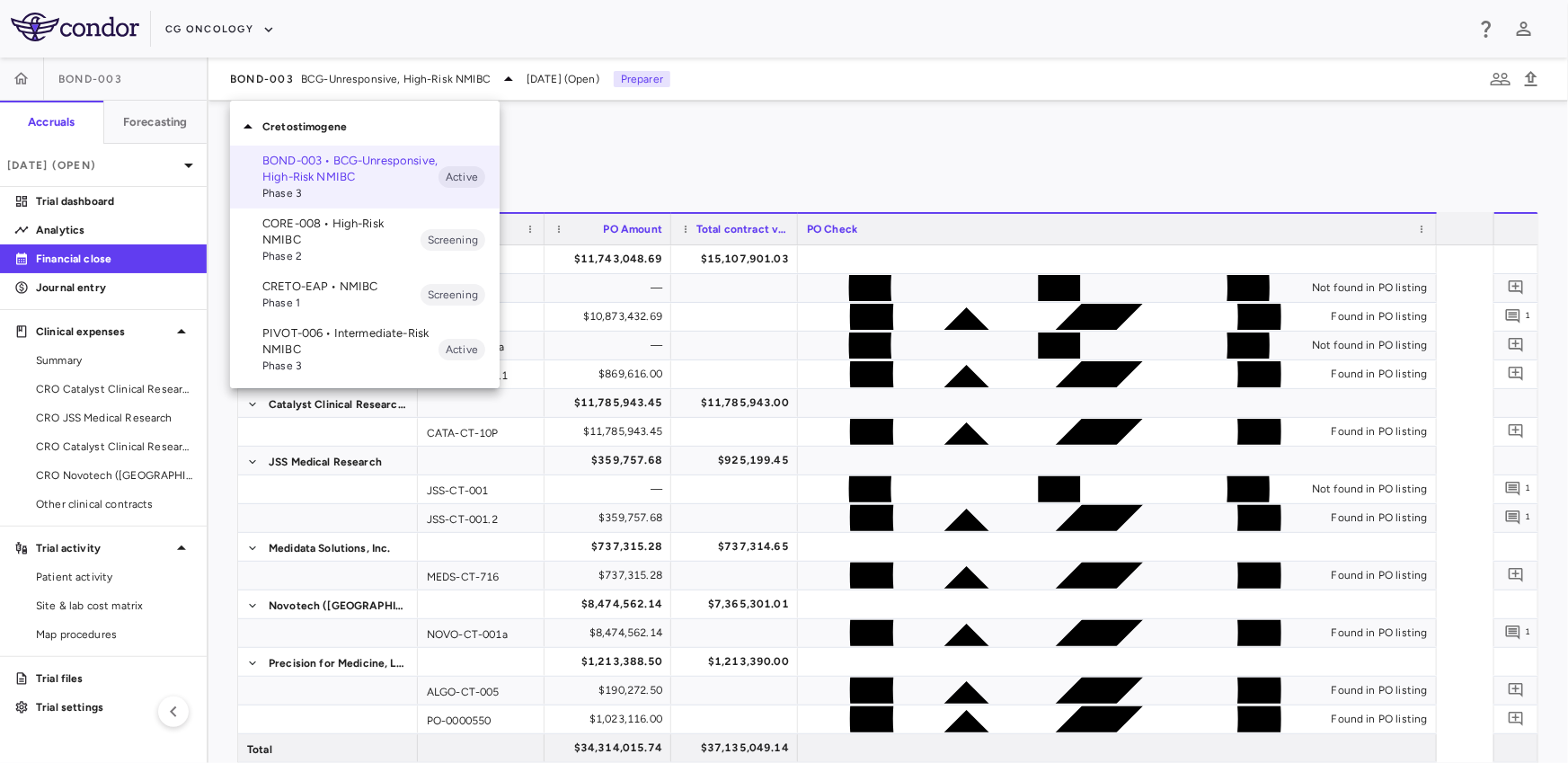
click at [342, 225] on p "CORE-008 • High-Risk NMIBC" at bounding box center [341, 231] width 159 height 32
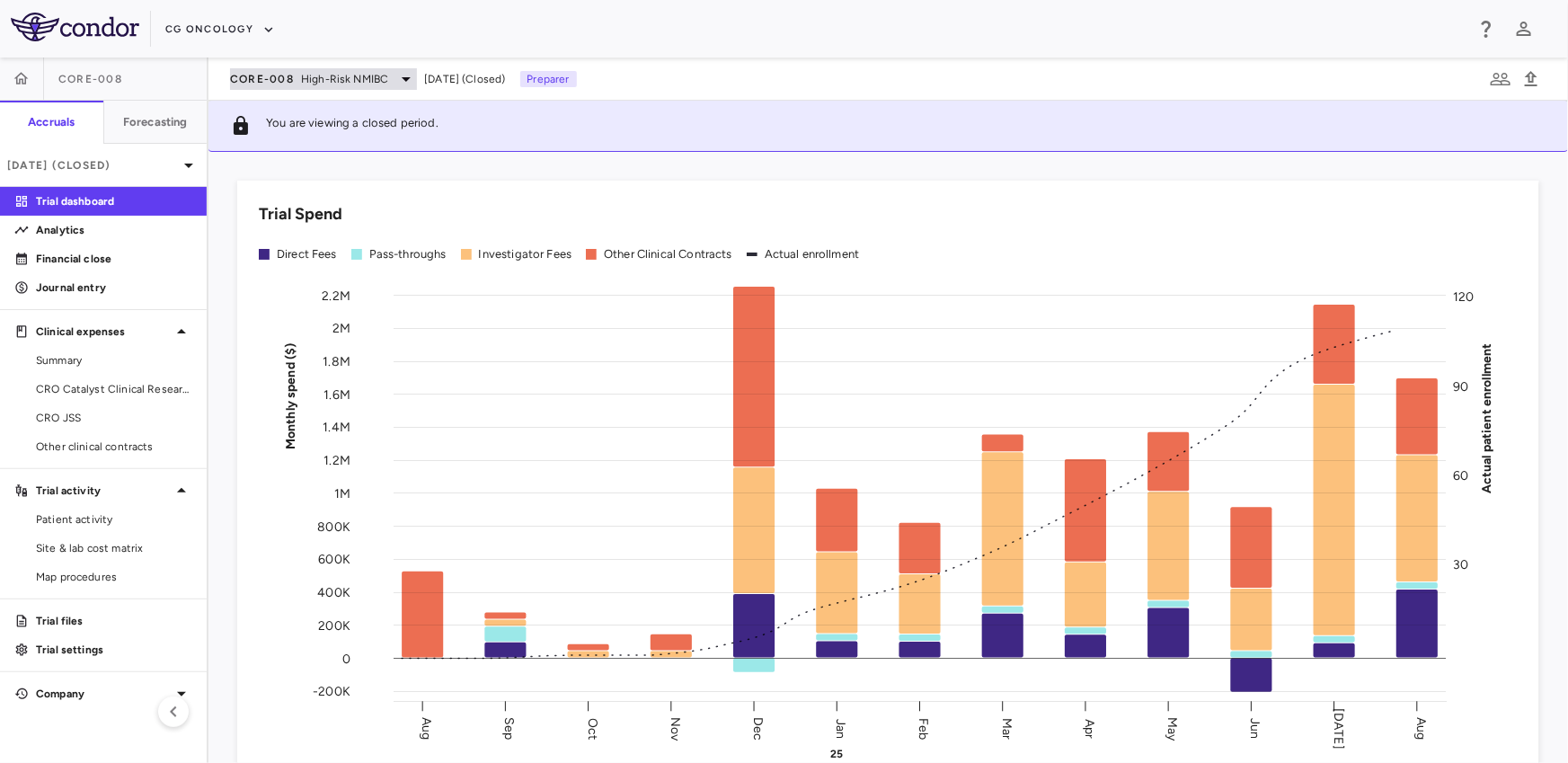
click at [260, 81] on span "CORE-008" at bounding box center [262, 78] width 64 height 15
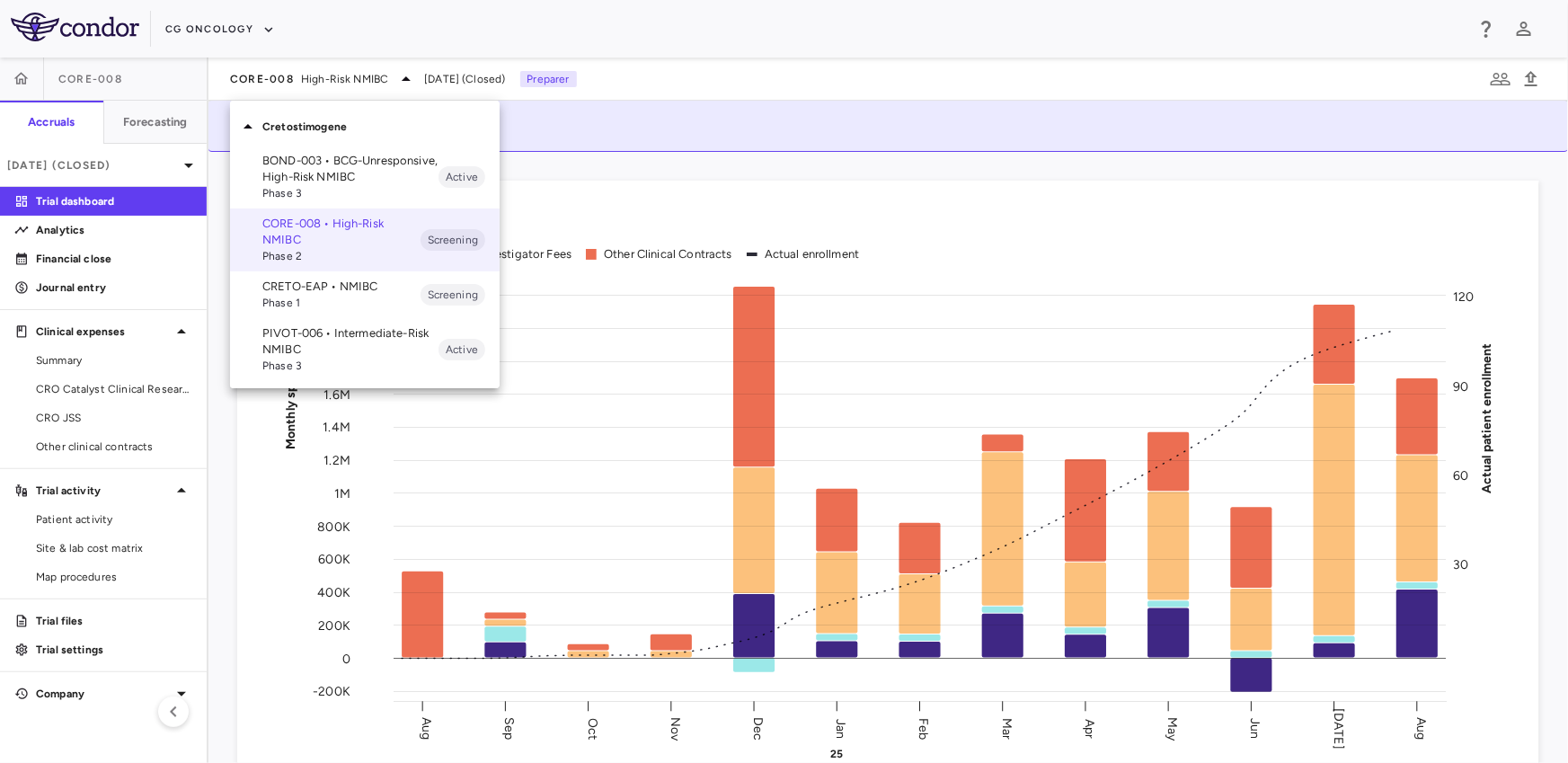
click at [326, 349] on p "PIVOT-006 • Intermediate-Risk NMIBC" at bounding box center [350, 340] width 176 height 32
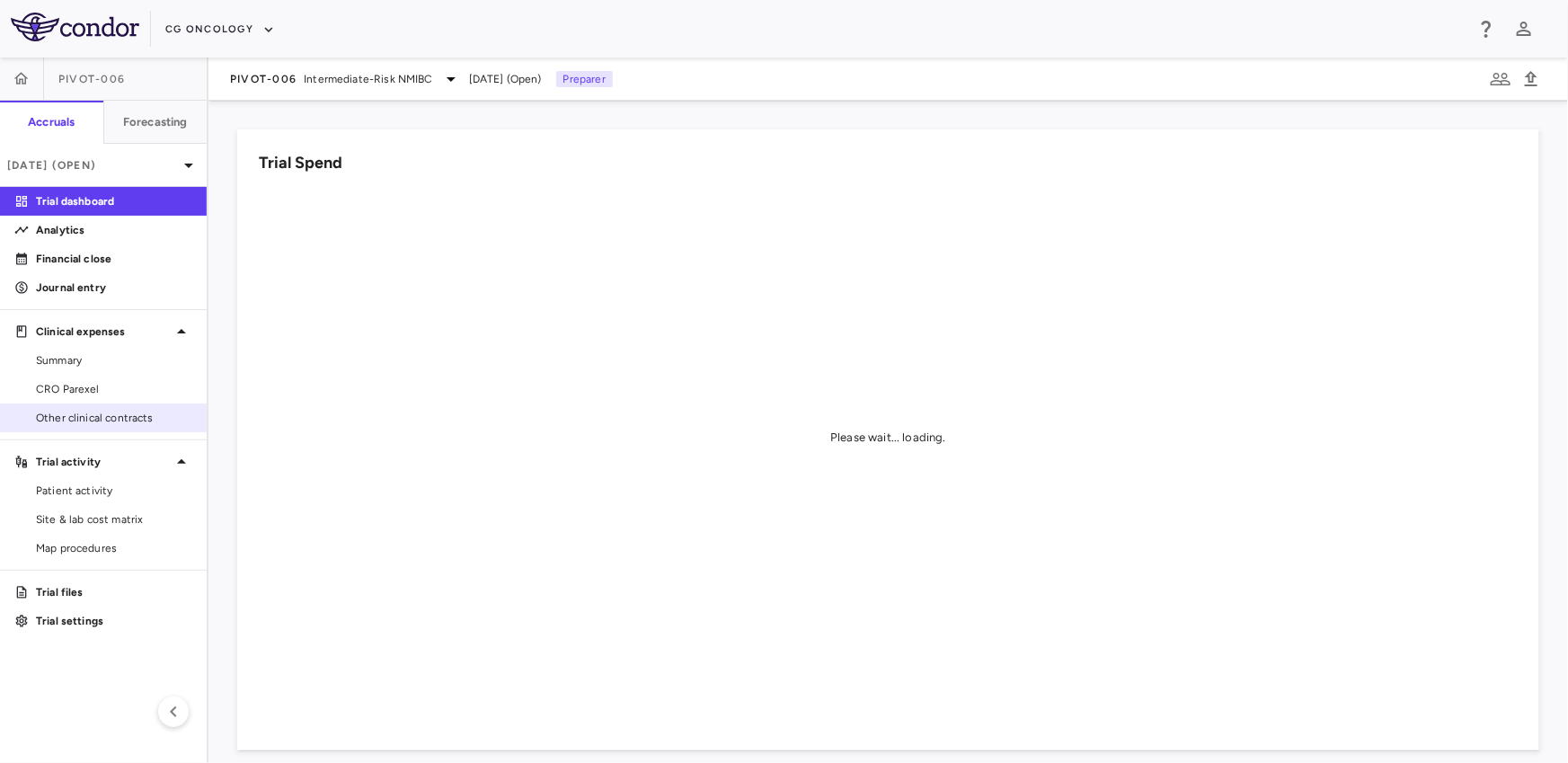
click at [134, 415] on span "Other clinical contracts" at bounding box center [114, 418] width 157 height 16
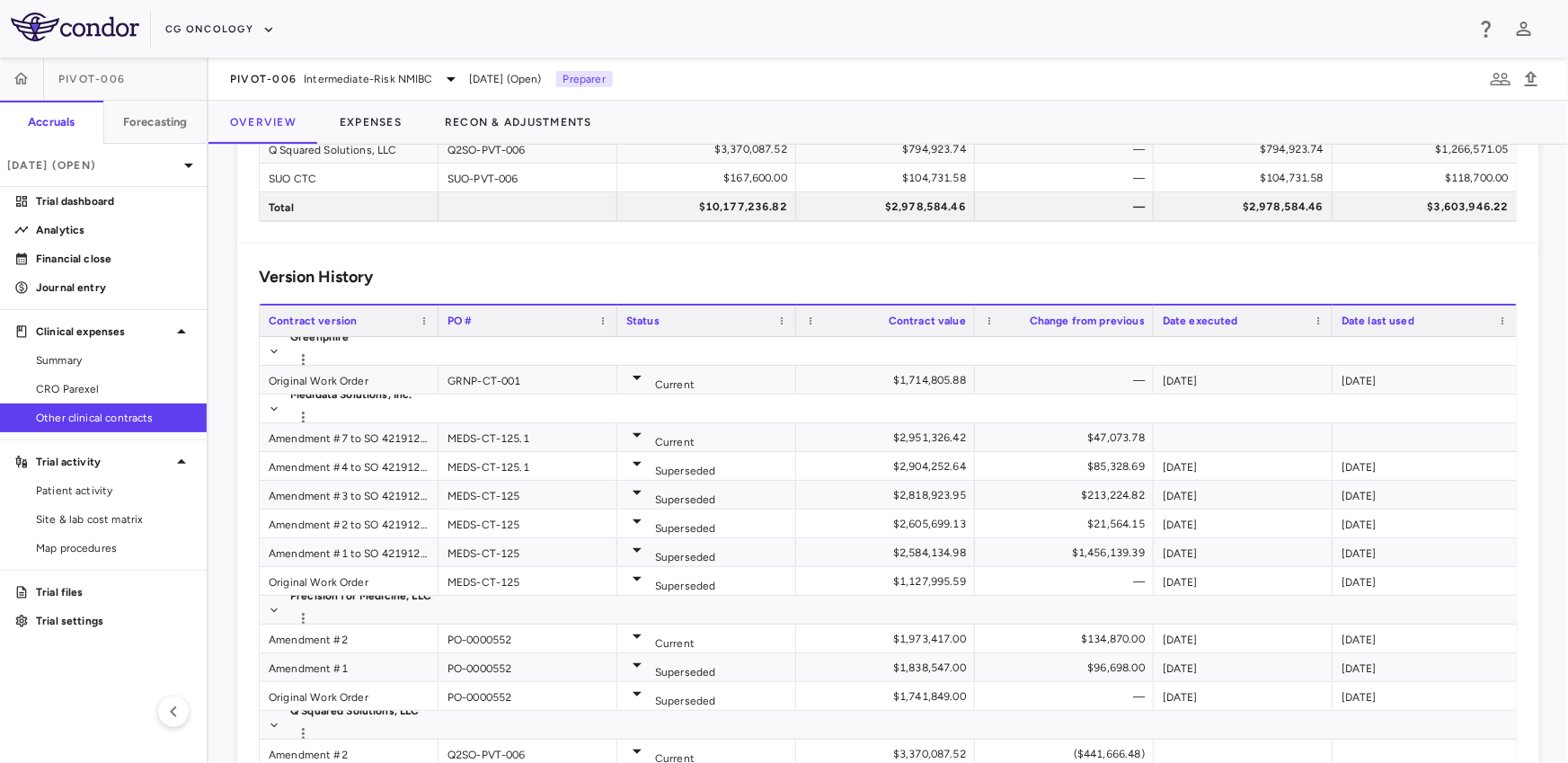
scroll to position [116, 0]
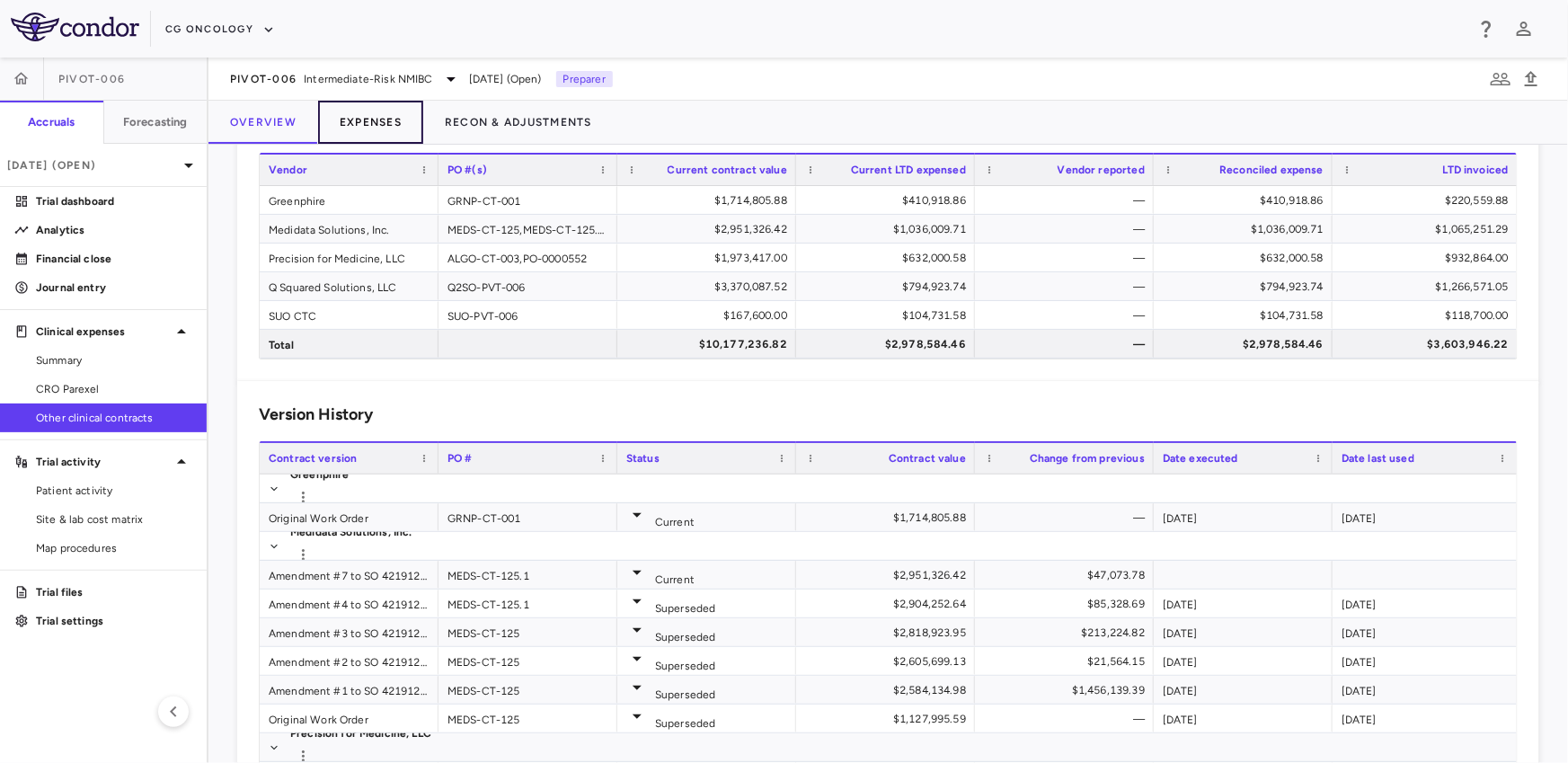
click at [380, 124] on button "Expenses" at bounding box center [370, 122] width 105 height 44
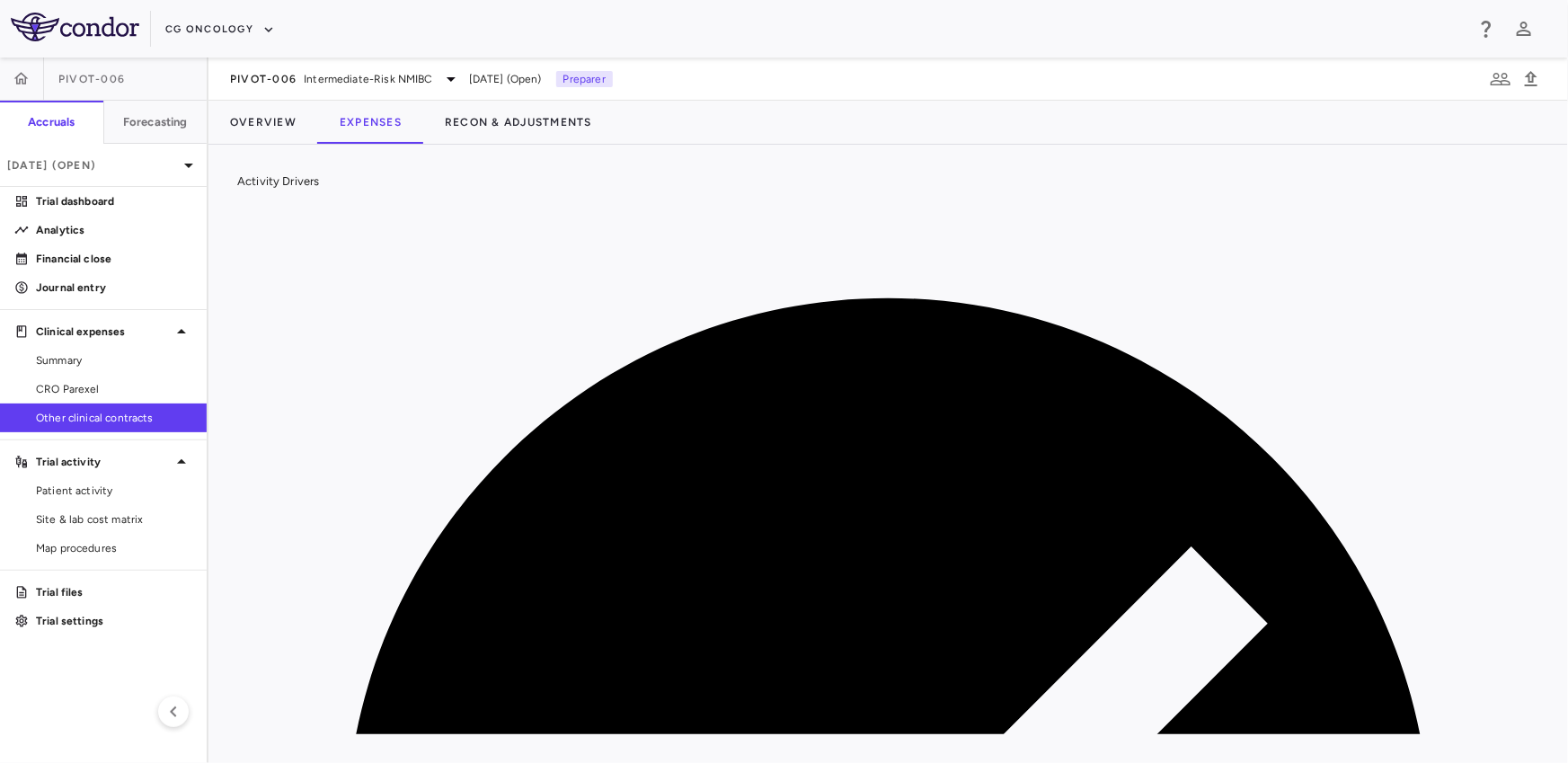
click at [1051, 149] on div "Activity Drivers 46/46 assigned Currency native trial 0 Press ENTER to sort. Pr…" at bounding box center [888, 454] width 1359 height 618
click at [264, 137] on button "Overview" at bounding box center [263, 122] width 109 height 44
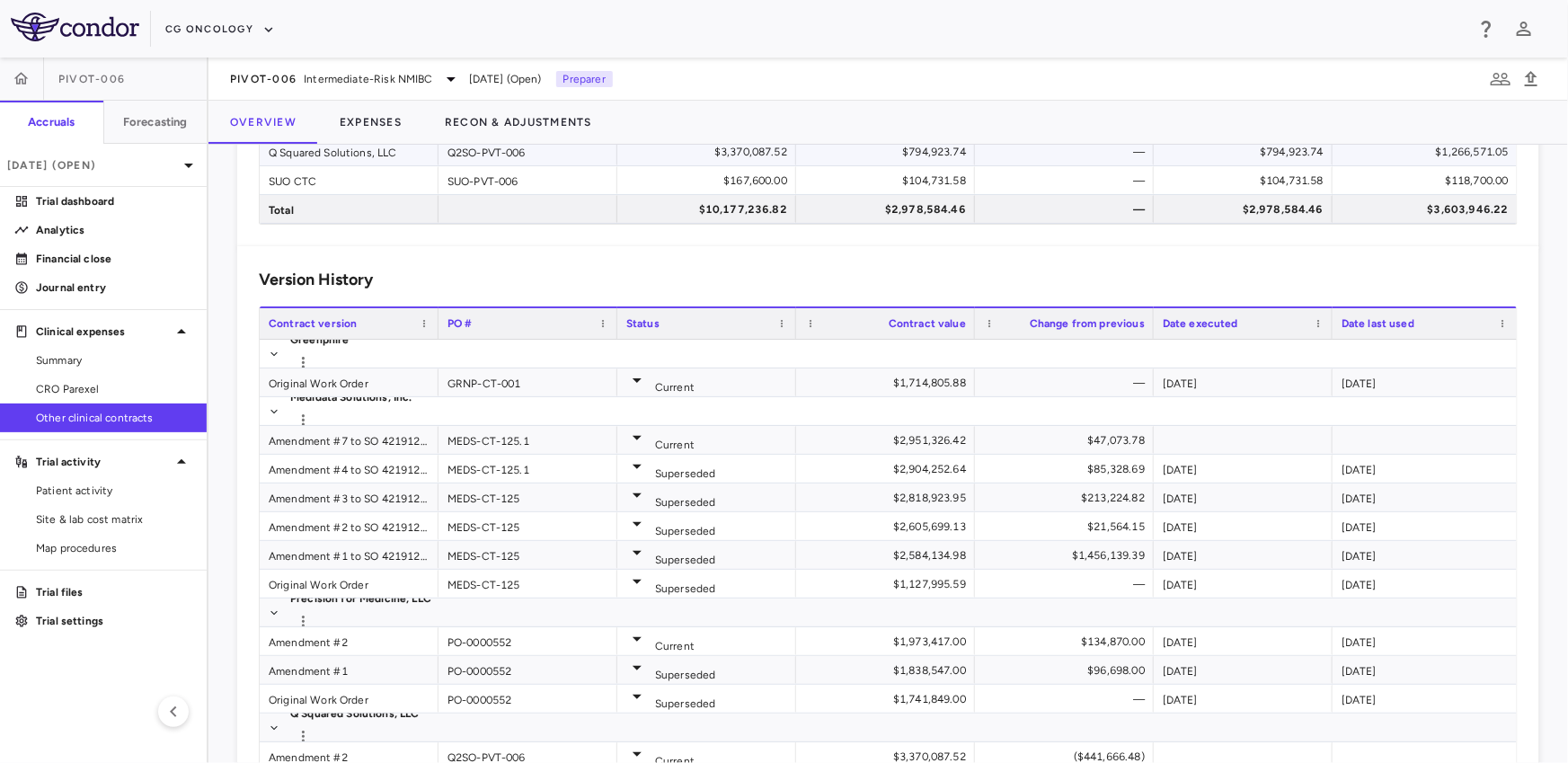
scroll to position [279, 0]
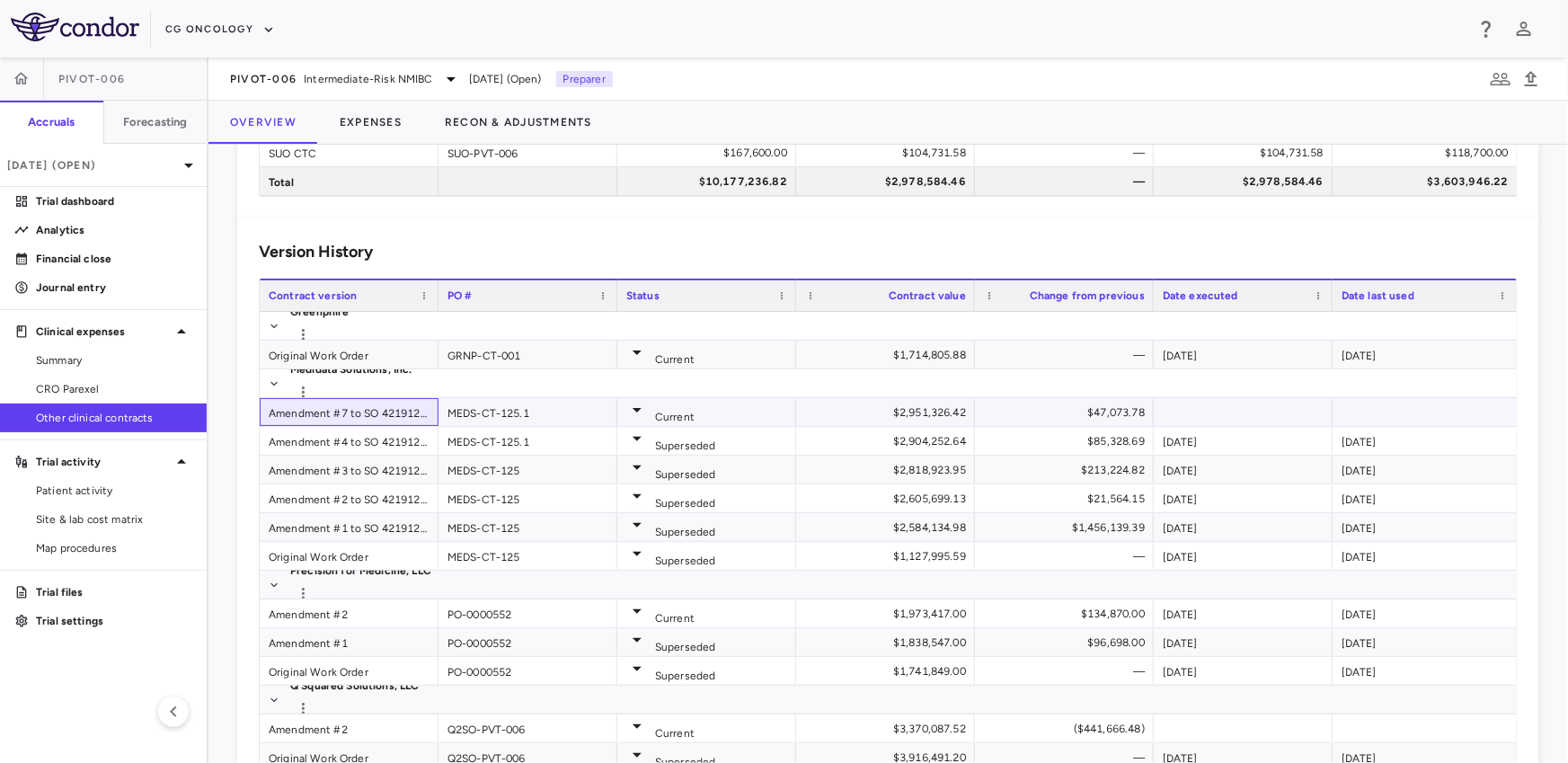
click at [350, 409] on div "Amendment #7 to SO 4219125; CO#1 to SO 4219330" at bounding box center [349, 412] width 179 height 28
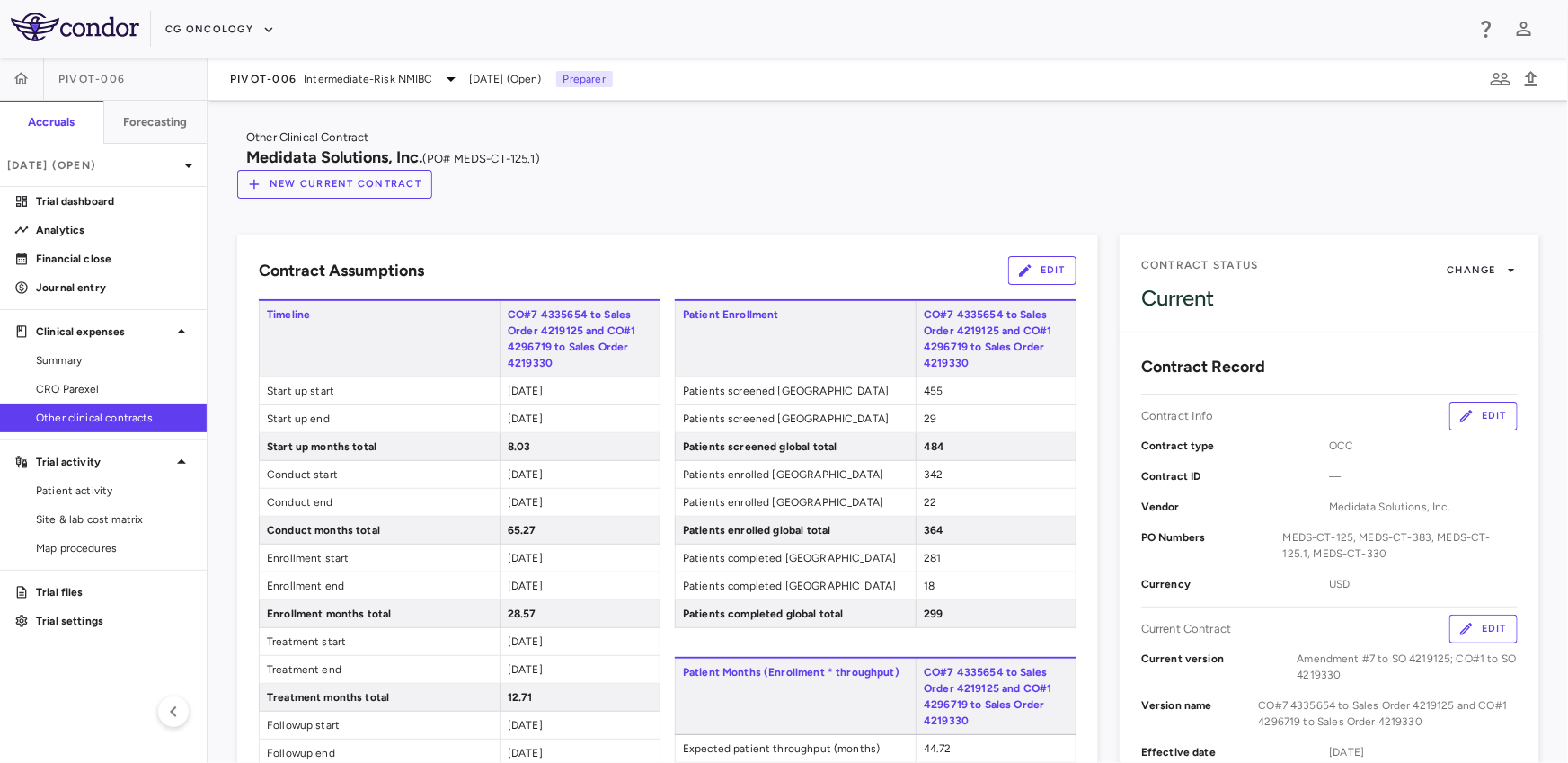
click at [1032, 262] on icon "button" at bounding box center [1025, 270] width 16 height 16
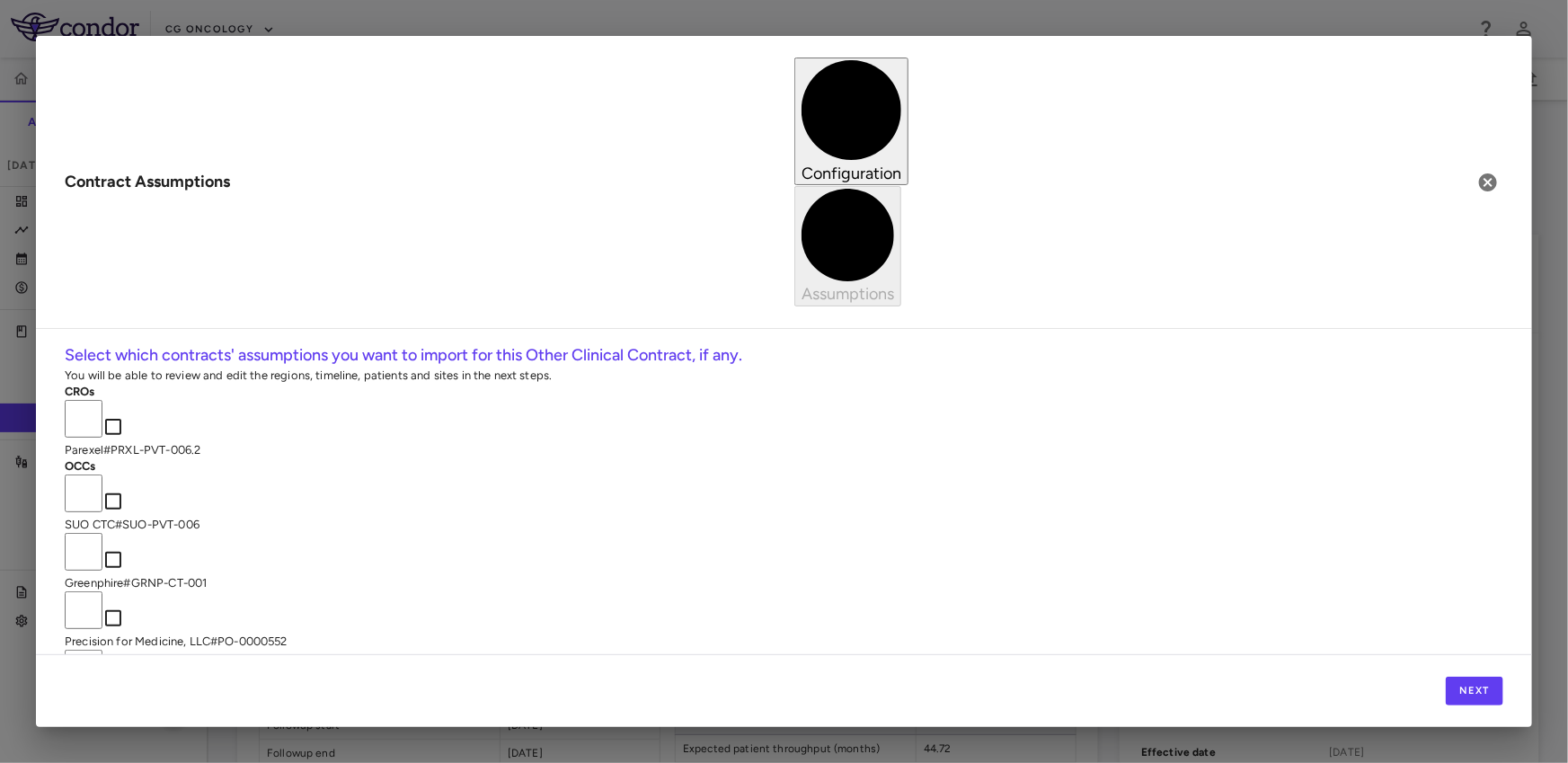
click at [683, 442] on p "Parexel # PRXL-PVT-006.2" at bounding box center [784, 450] width 1438 height 16
click at [1496, 171] on icon "button" at bounding box center [1488, 182] width 21 height 21
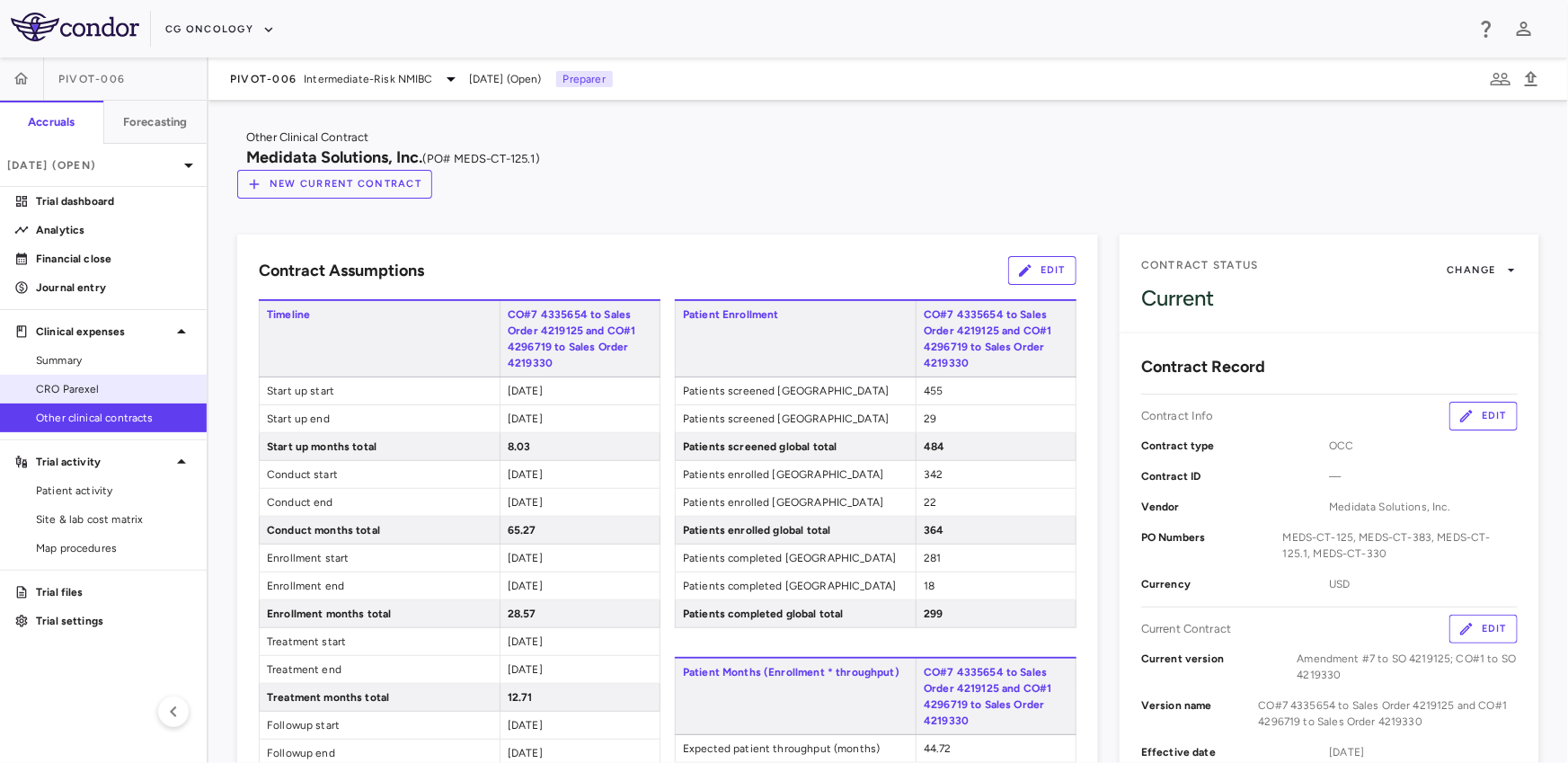
click at [82, 384] on span "CRO Parexel" at bounding box center [114, 389] width 157 height 16
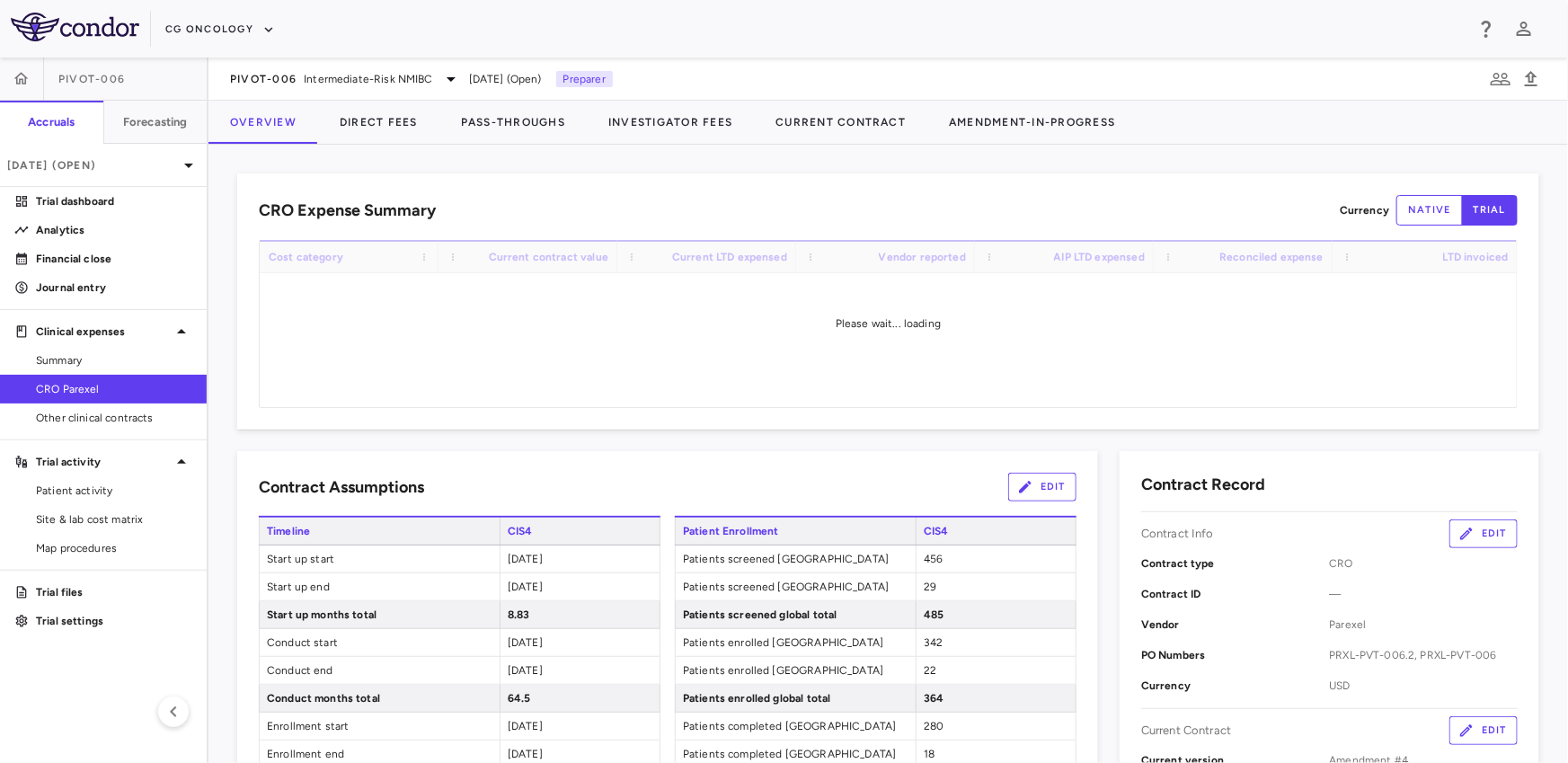
scroll to position [486, 0]
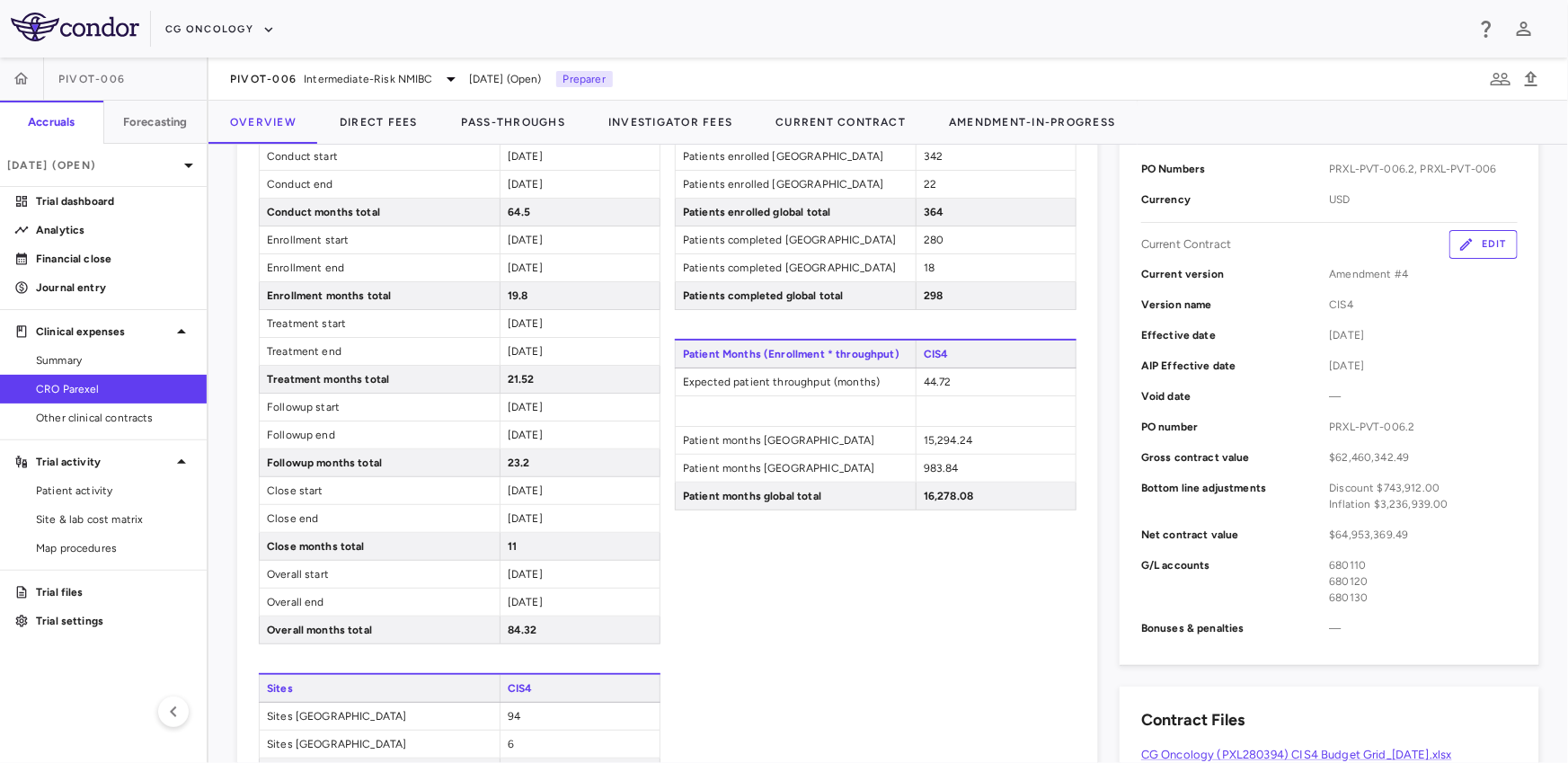
click at [946, 376] on span "44.72" at bounding box center [937, 381] width 28 height 13
click at [944, 376] on span "44.72" at bounding box center [937, 381] width 28 height 13
copy span "44.72"
click at [77, 425] on span "Other clinical contracts" at bounding box center [114, 418] width 157 height 16
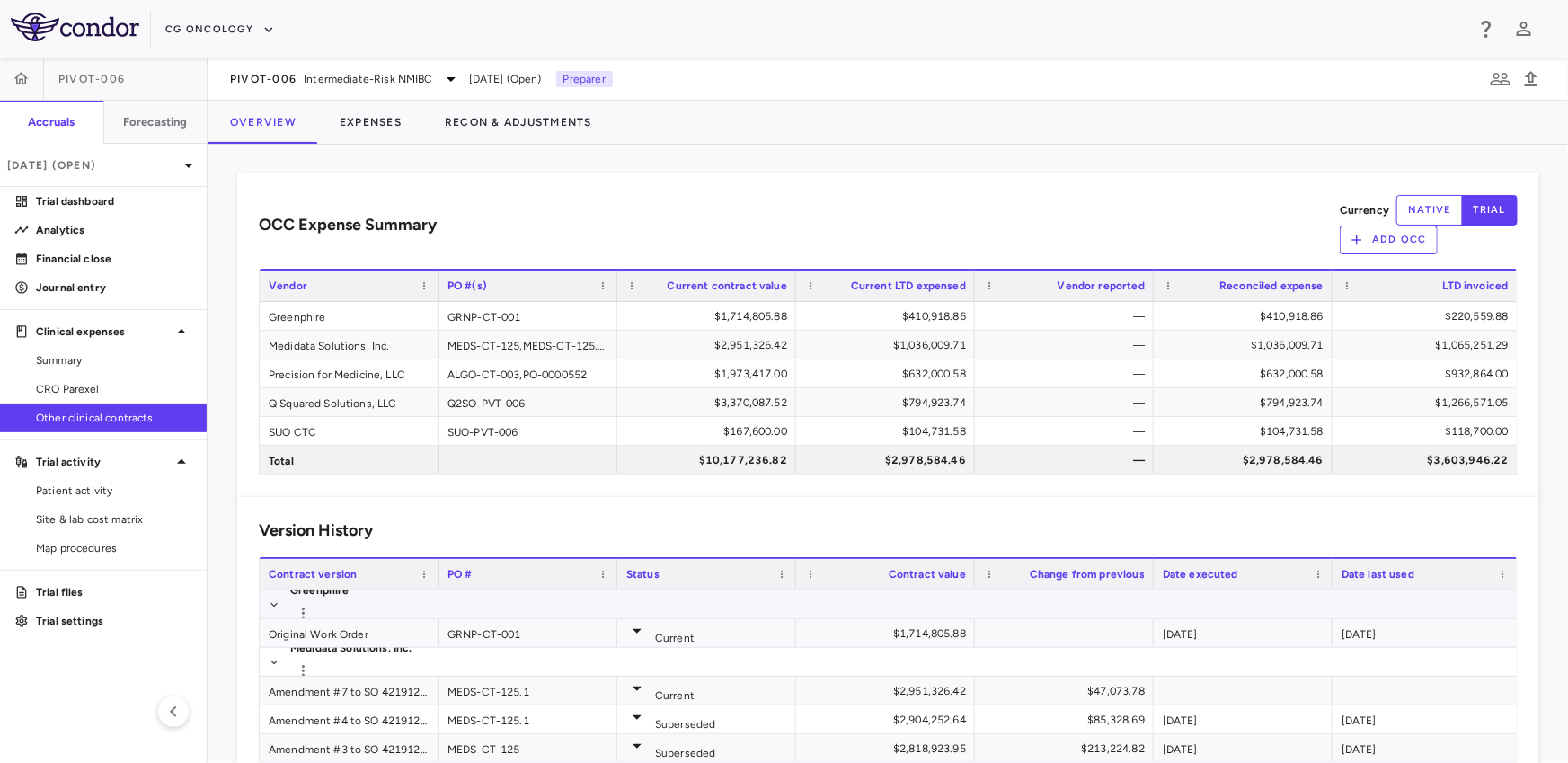
scroll to position [41, 0]
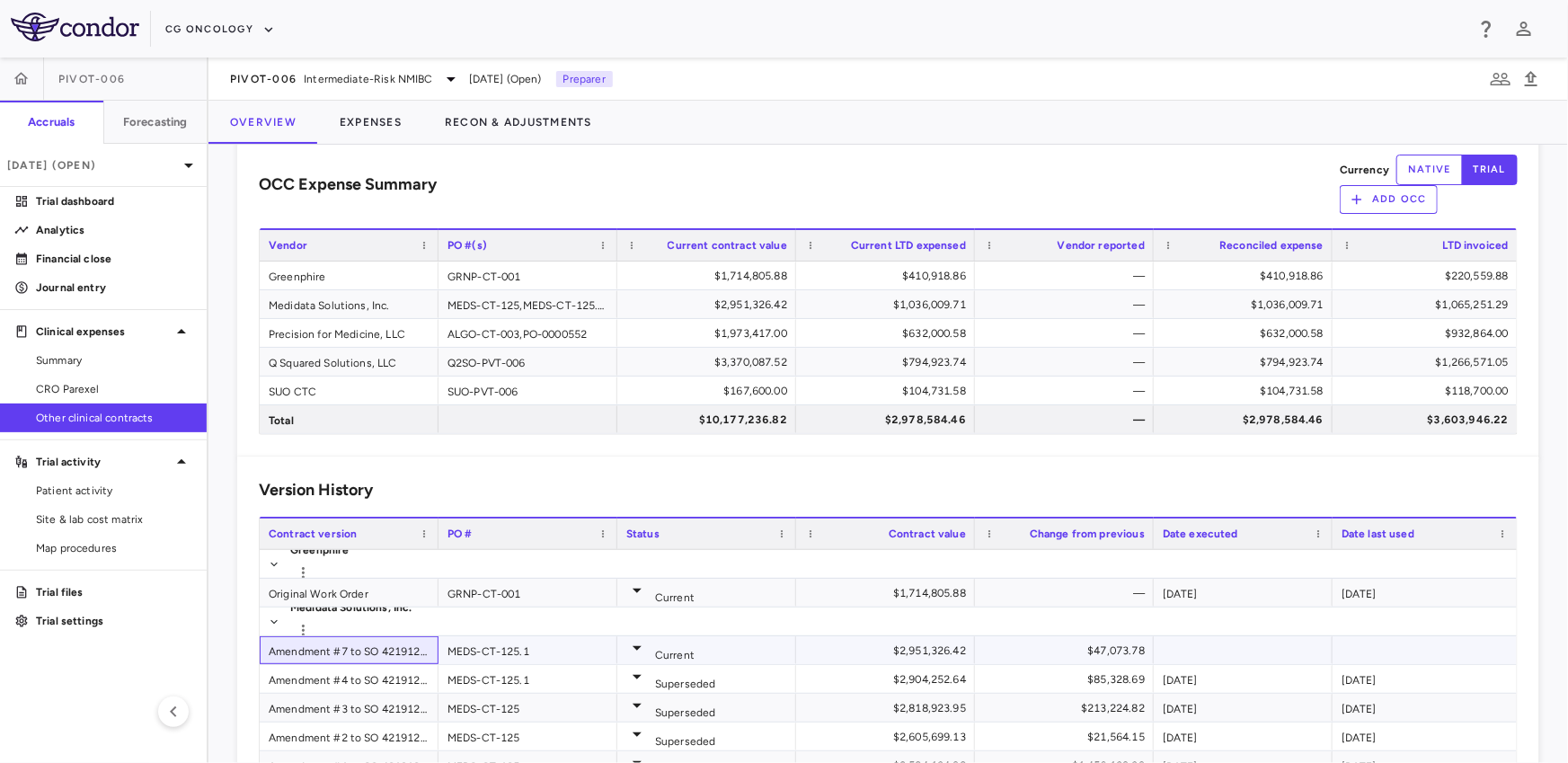
click at [305, 638] on div "Amendment #7 to SO 4219125; CO#1 to SO 4219330" at bounding box center [349, 650] width 179 height 28
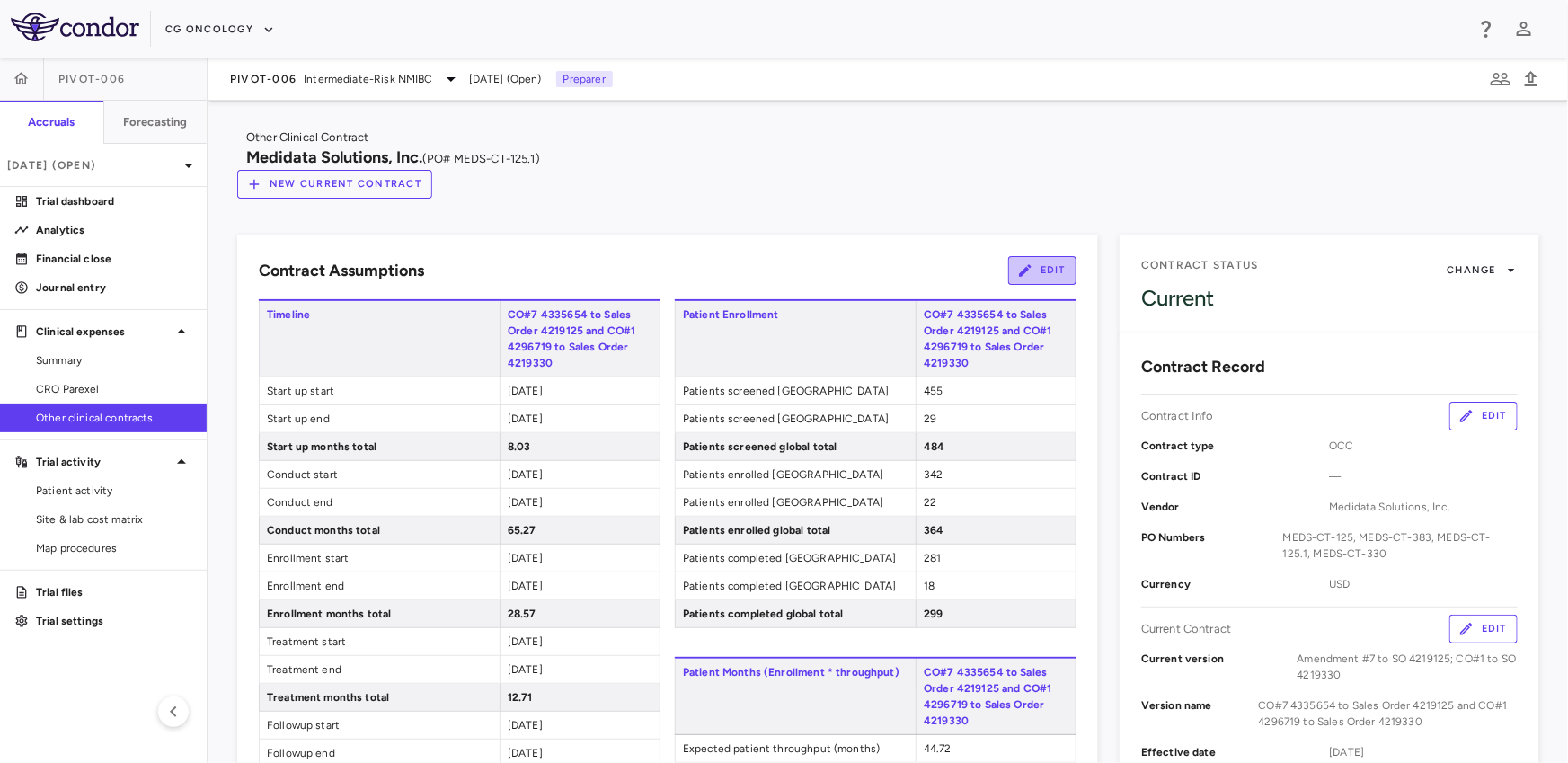
click at [1060, 256] on button "Edit" at bounding box center [1042, 271] width 69 height 29
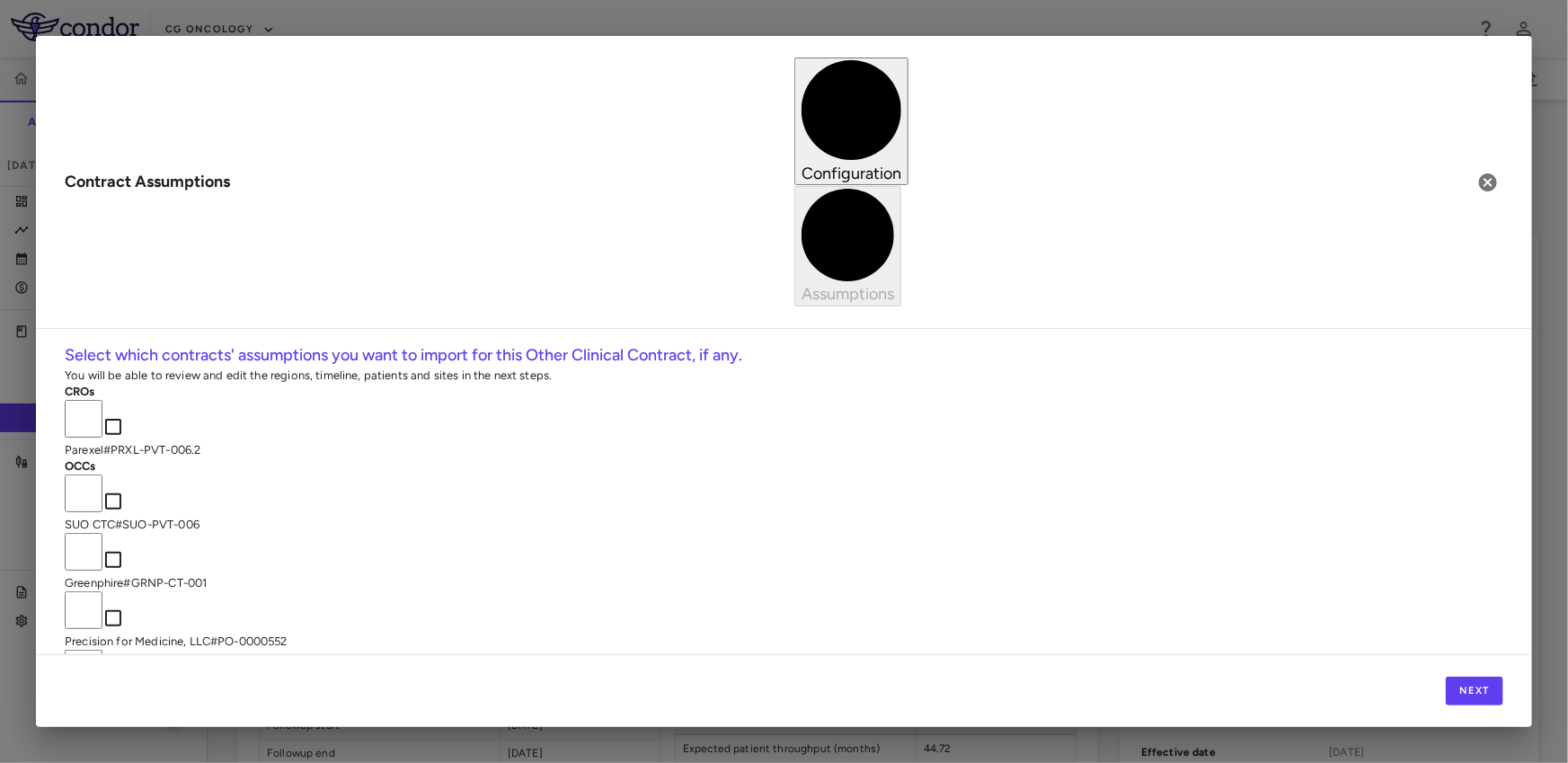
click at [828, 426] on label "Parexel # PRXL-PVT-006.2" at bounding box center [784, 442] width 1438 height 32
click at [1456, 692] on button "Next" at bounding box center [1473, 691] width 57 height 29
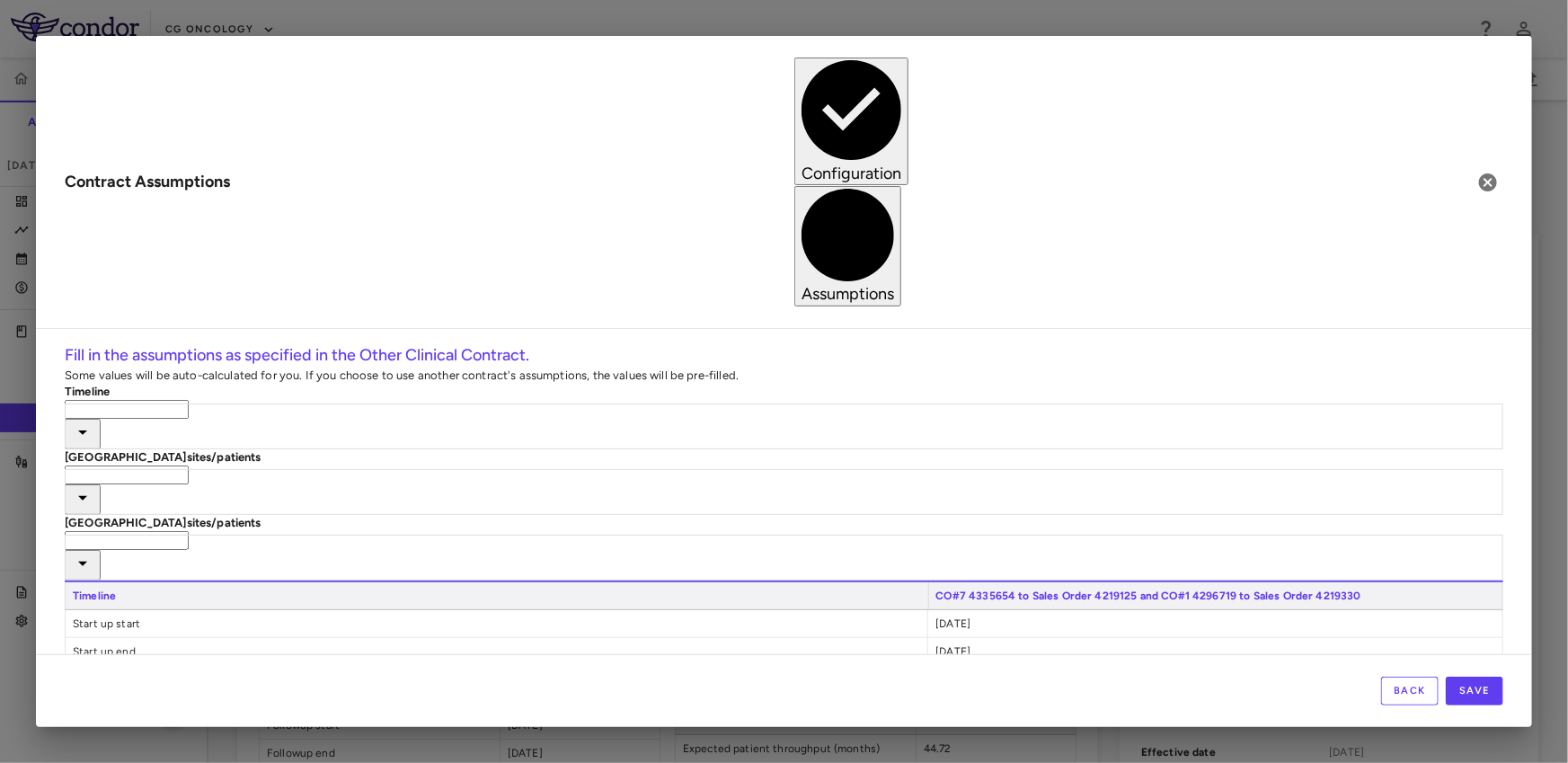
click at [189, 400] on input "text" at bounding box center [127, 410] width 124 height 19
click at [286, 245] on li "Parexel #PRXL-PVT-006.2" at bounding box center [256, 249] width 312 height 16
type input "**********"
click at [189, 465] on input "text" at bounding box center [127, 475] width 124 height 19
click at [247, 311] on ul "Parexel #PRXL-PVT-006.2 Custom" at bounding box center [239, 327] width 349 height 32
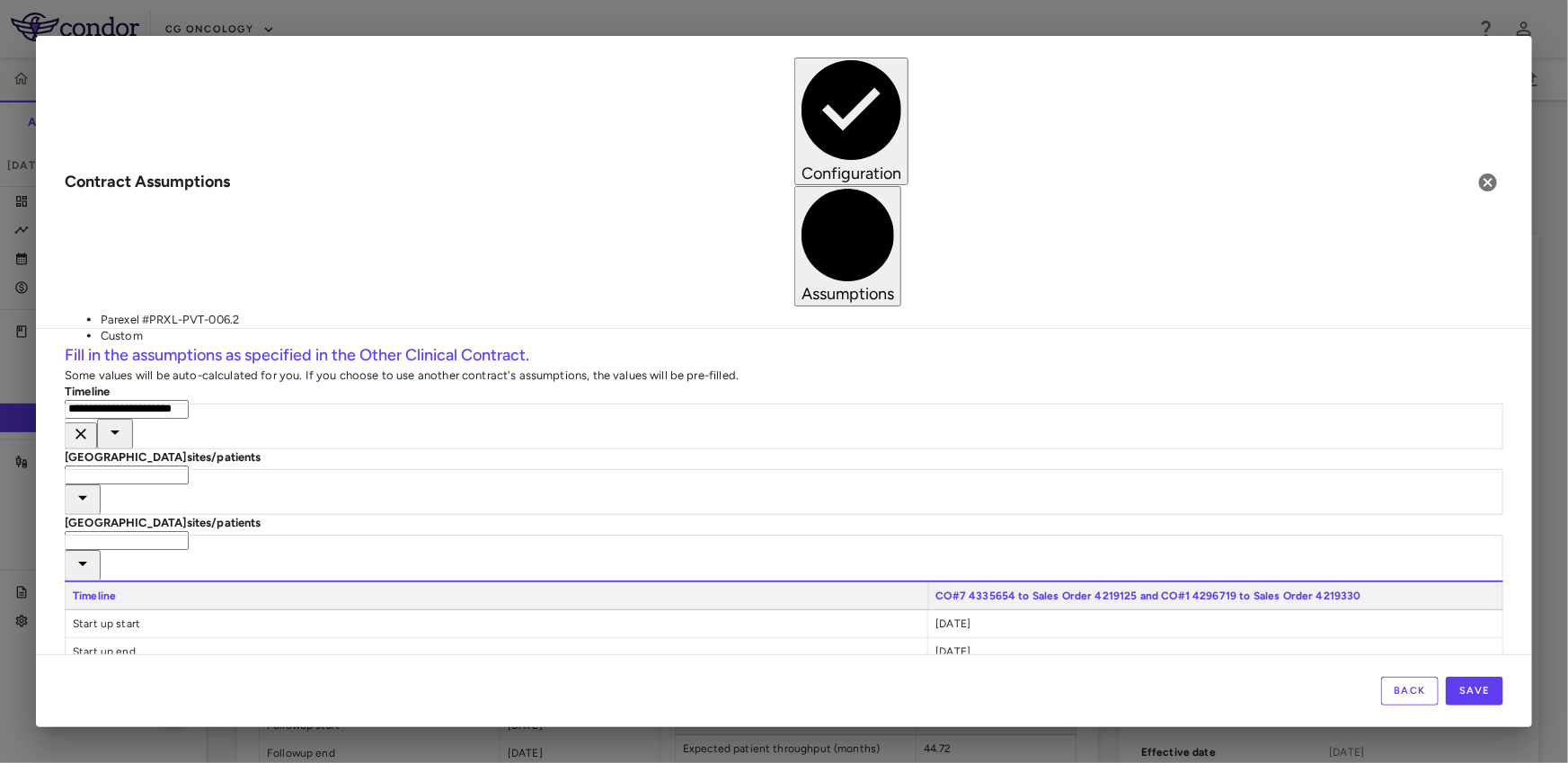
click at [238, 317] on li "Parexel #PRXL-PVT-006.2" at bounding box center [256, 319] width 312 height 16
type input "**********"
click at [189, 531] on input "text" at bounding box center [127, 541] width 124 height 19
click at [213, 383] on li "Parexel #PRXL-PVT-006.2" at bounding box center [256, 391] width 312 height 16
type input "**********"
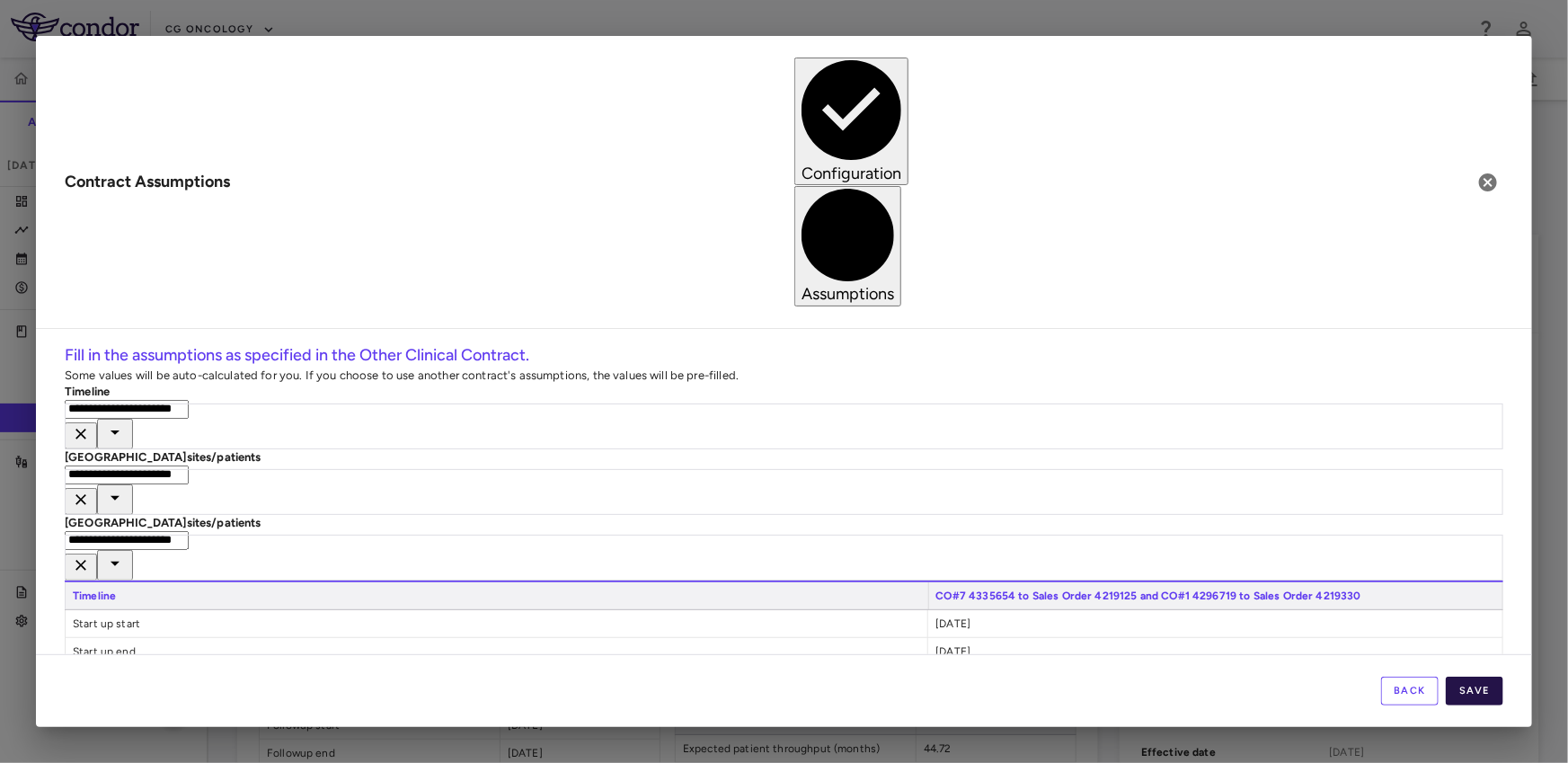
click at [1483, 690] on button "Save" at bounding box center [1473, 691] width 57 height 29
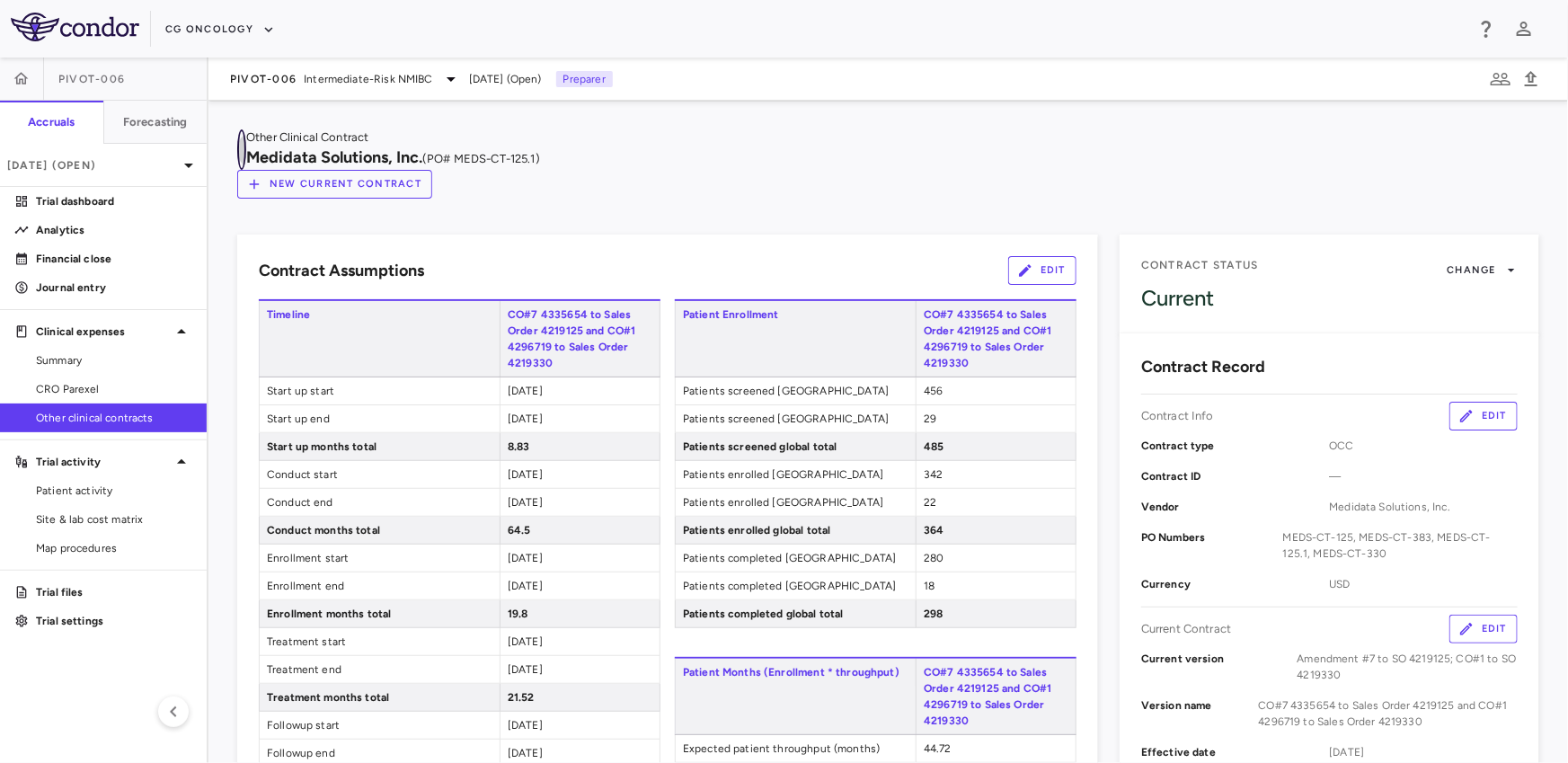
click at [242, 150] on icon "button" at bounding box center [242, 150] width 0 height 0
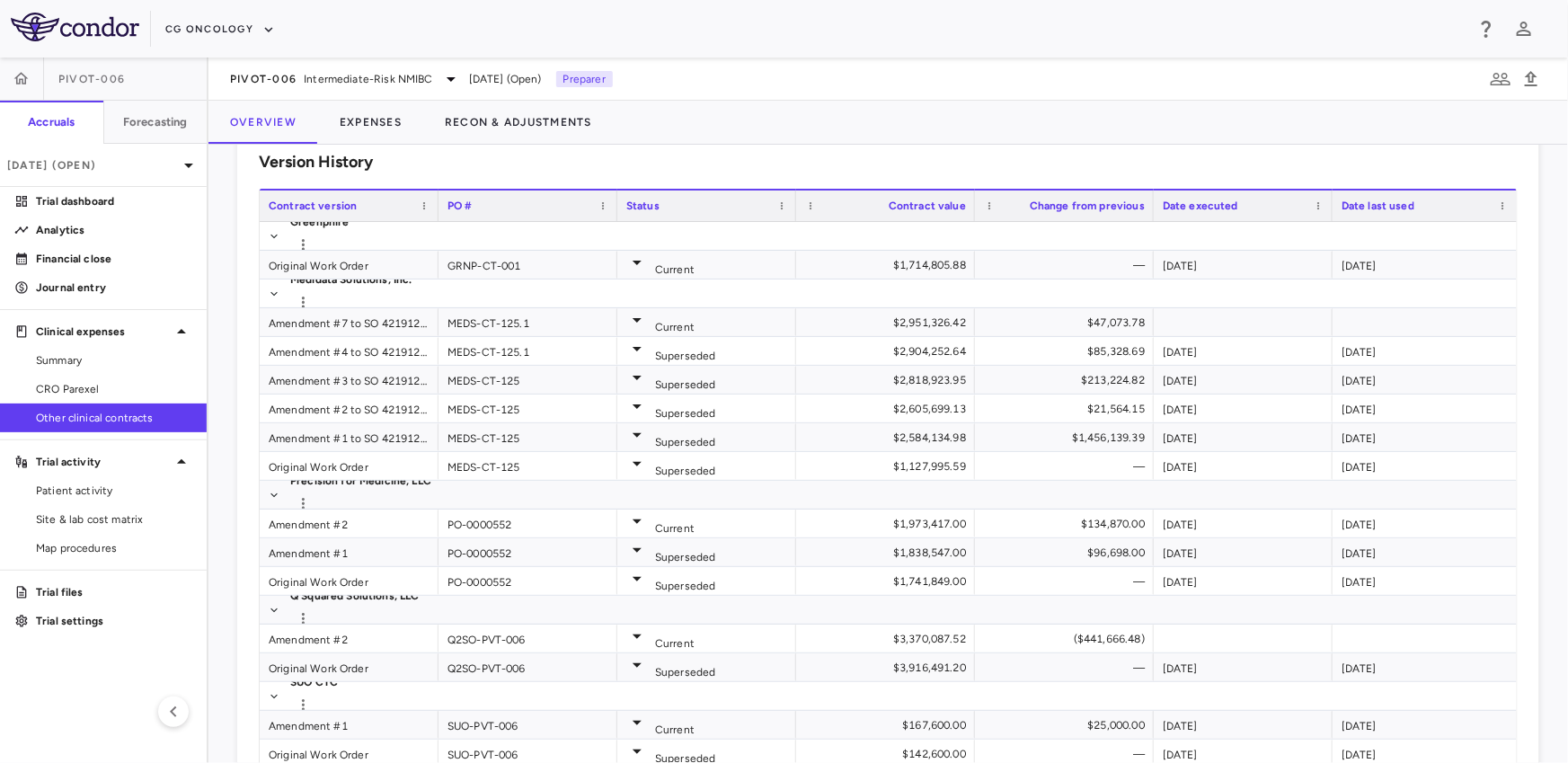
scroll to position [370, 0]
click at [300, 516] on div "Amendment #2" at bounding box center [349, 521] width 179 height 28
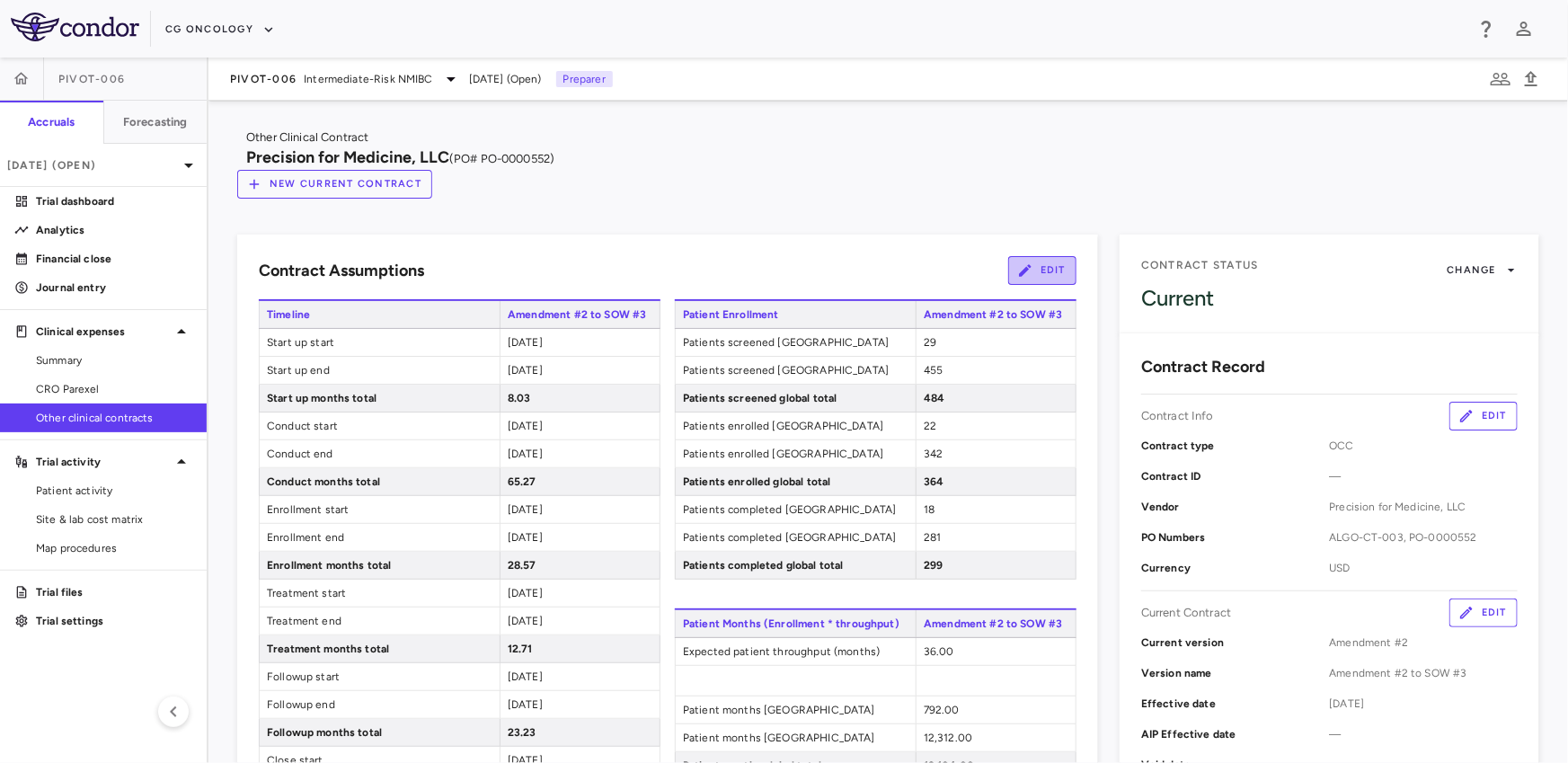
click at [1028, 262] on icon "button" at bounding box center [1025, 270] width 16 height 16
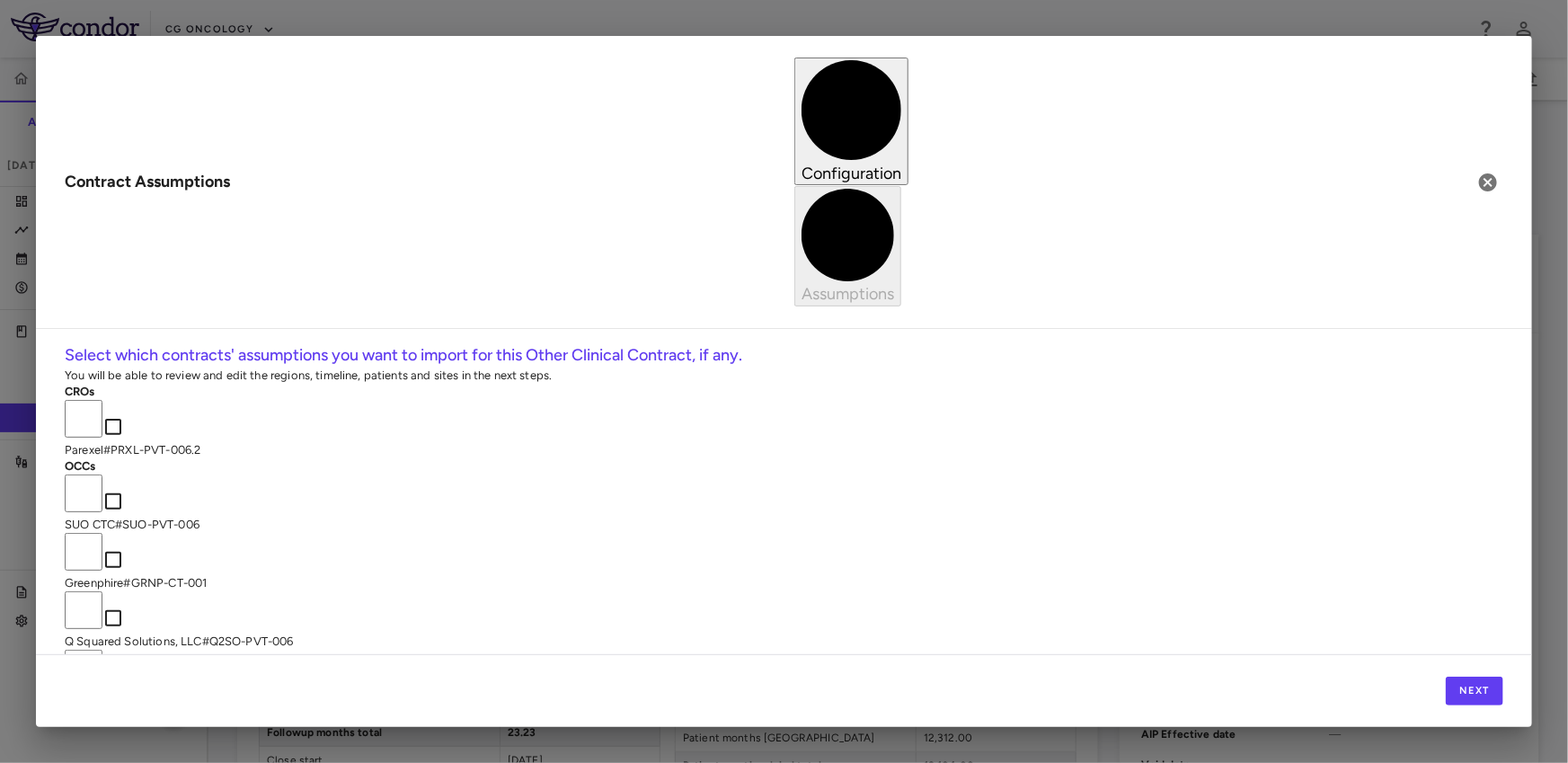
click at [703, 442] on p "Parexel # PRXL-PVT-006.2" at bounding box center [784, 450] width 1438 height 16
click at [1458, 680] on button "Next" at bounding box center [1473, 691] width 57 height 29
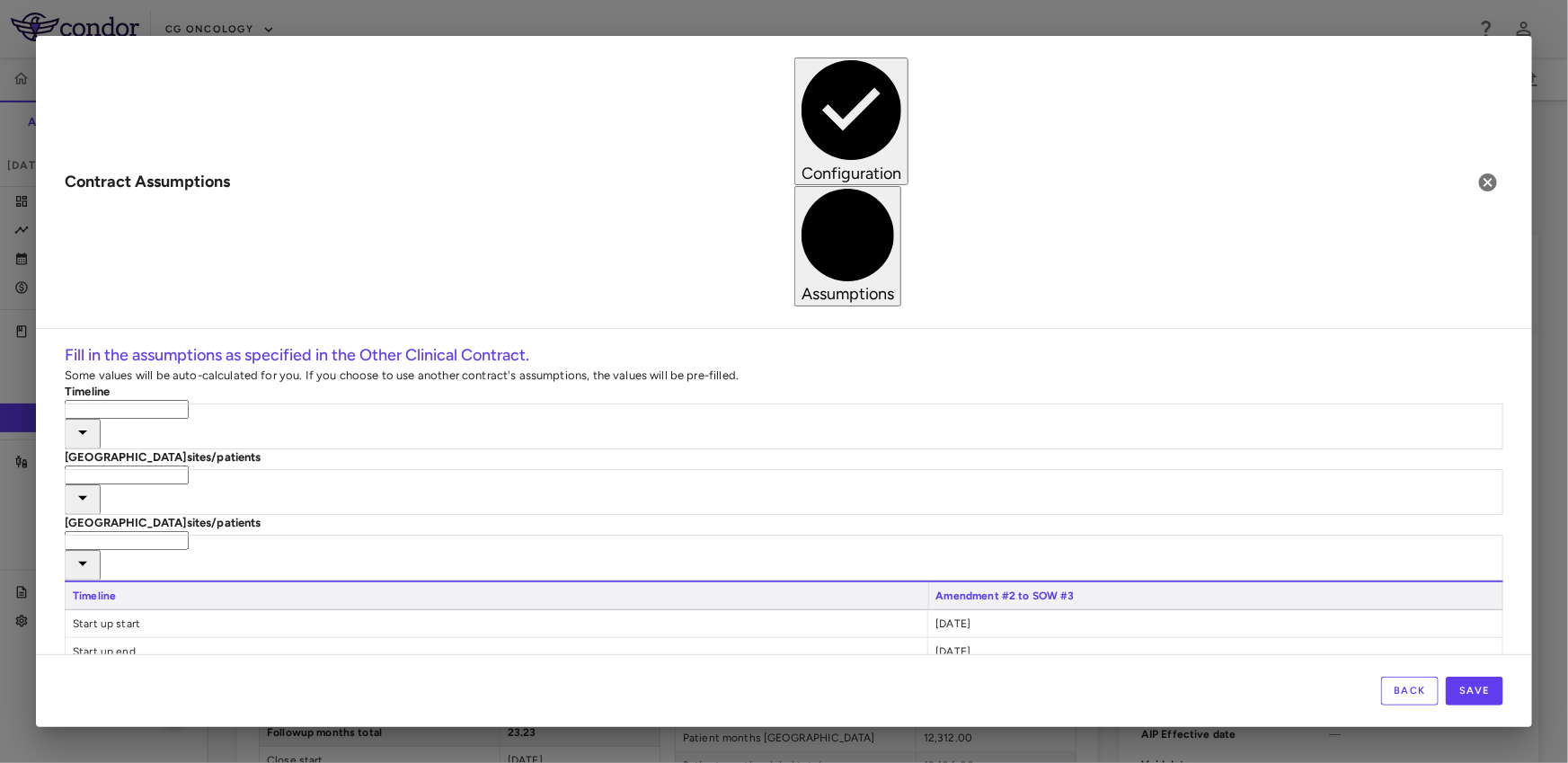
click at [189, 400] on input "text" at bounding box center [127, 410] width 124 height 19
click at [274, 255] on li "Parexel #PRXL-PVT-006.2" at bounding box center [256, 249] width 312 height 16
type input "**********"
click at [189, 465] on input "text" at bounding box center [127, 475] width 124 height 19
click at [233, 319] on li "Parexel #PRXL-PVT-006.2" at bounding box center [256, 319] width 312 height 16
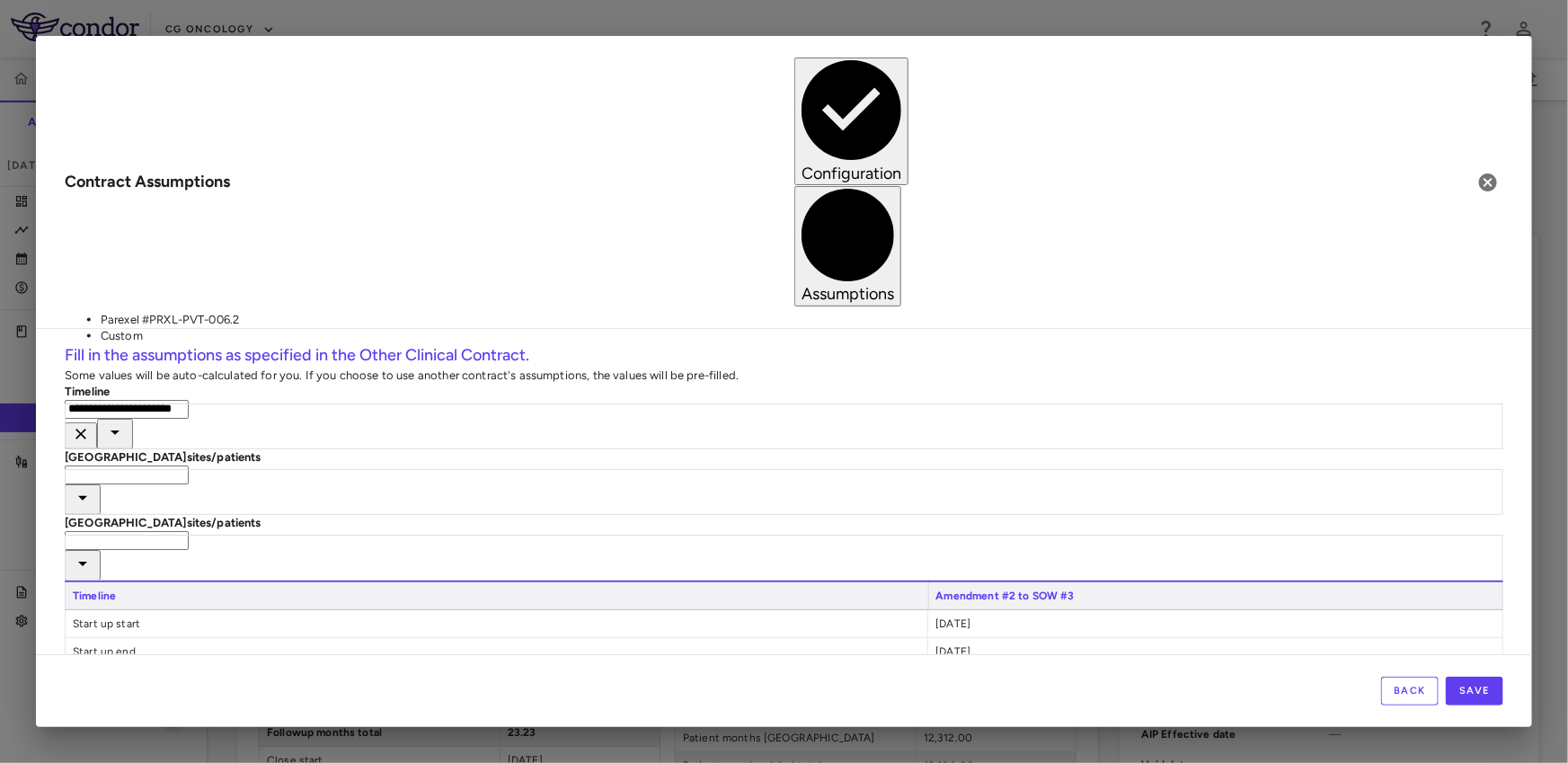
type input "**********"
click at [189, 531] on input "text" at bounding box center [127, 541] width 124 height 19
click at [222, 394] on li "Parexel #PRXL-PVT-006.2" at bounding box center [256, 391] width 312 height 16
type input "**********"
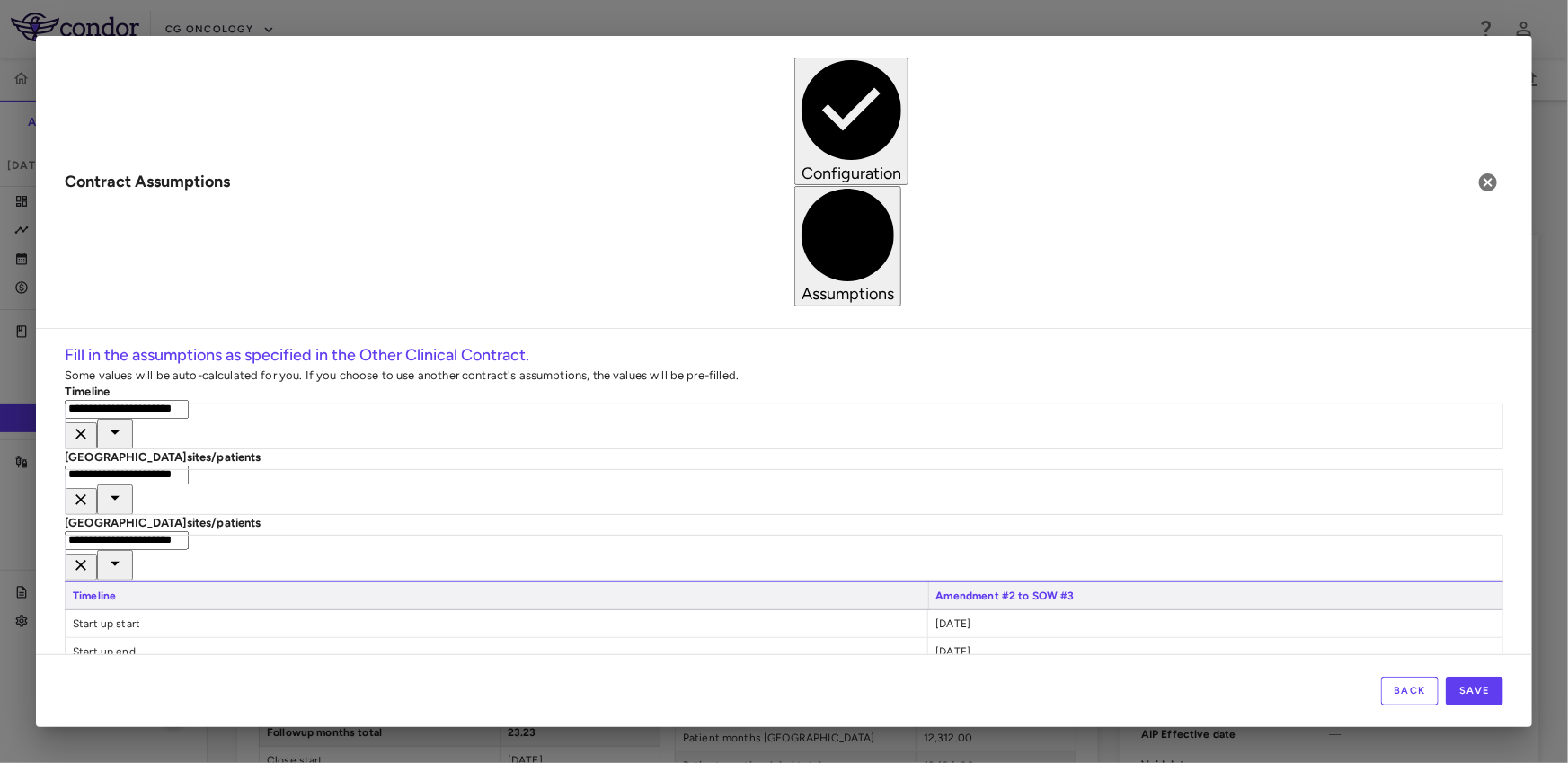
type input "*****"
click at [1473, 680] on button "Save" at bounding box center [1473, 691] width 57 height 29
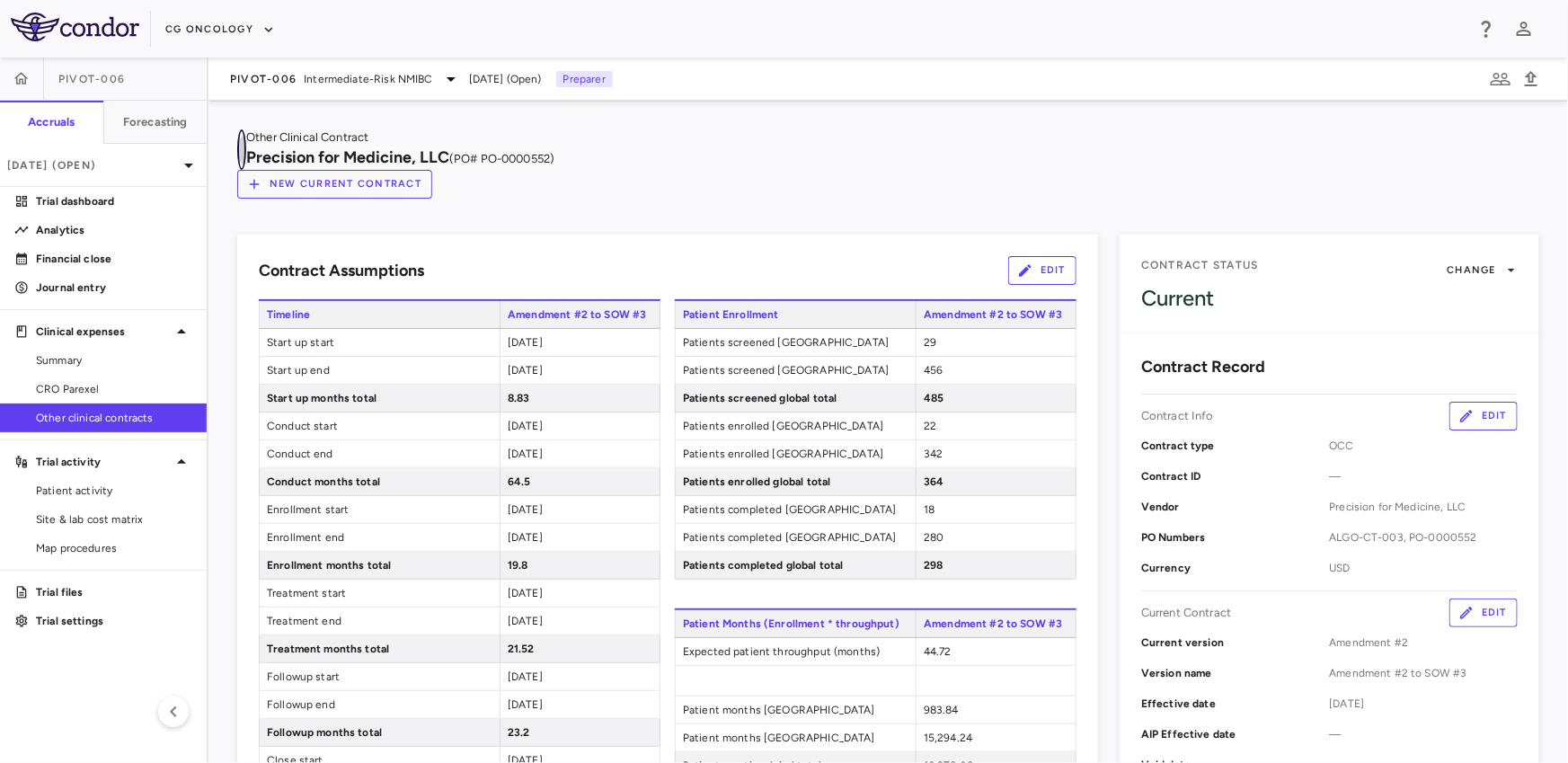
click at [242, 150] on icon "button" at bounding box center [242, 150] width 0 height 0
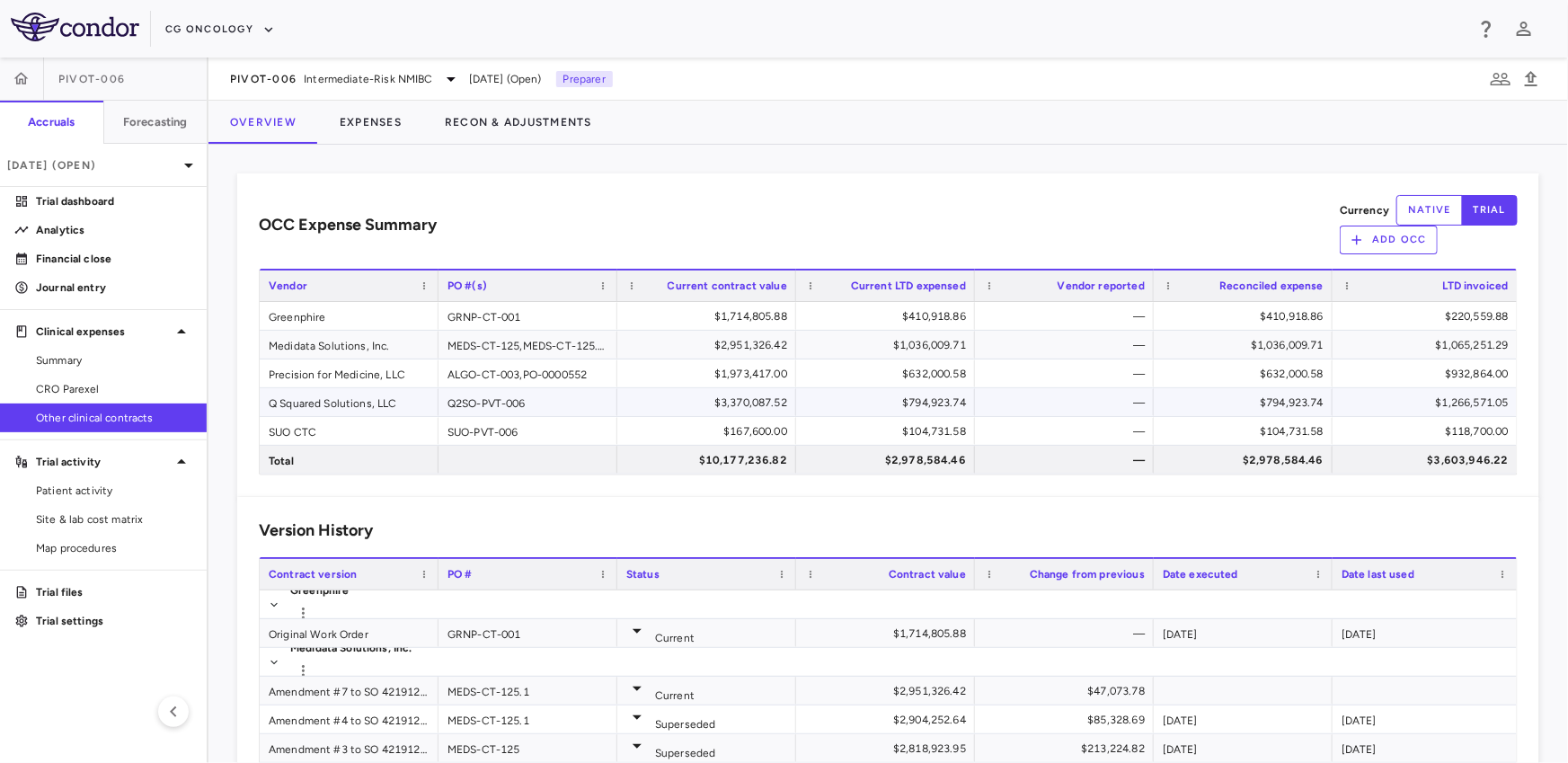
click at [300, 388] on div "Q Squared Solutions, LLC" at bounding box center [349, 401] width 179 height 28
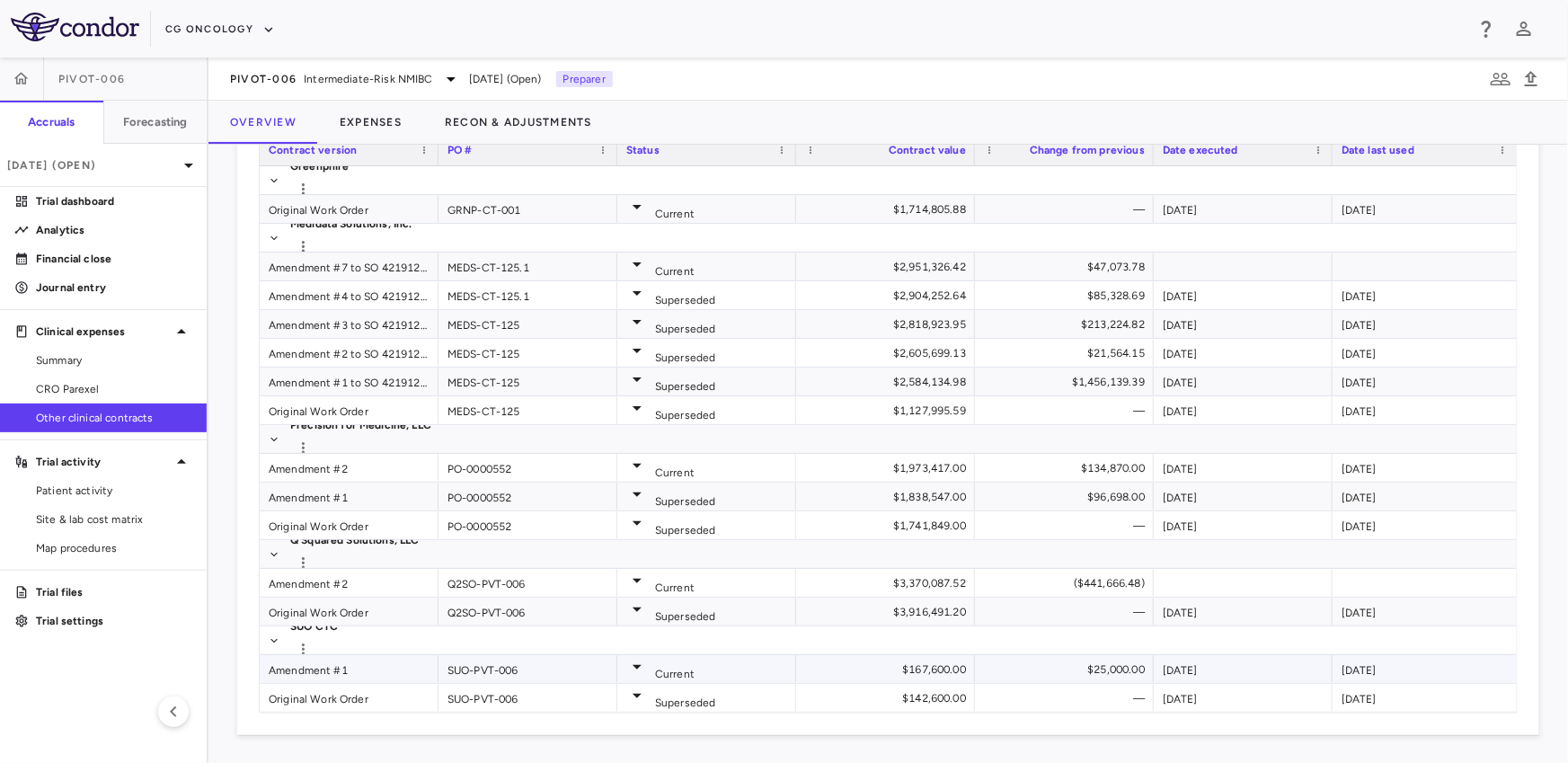
click at [311, 662] on div "Amendment #1" at bounding box center [349, 668] width 179 height 28
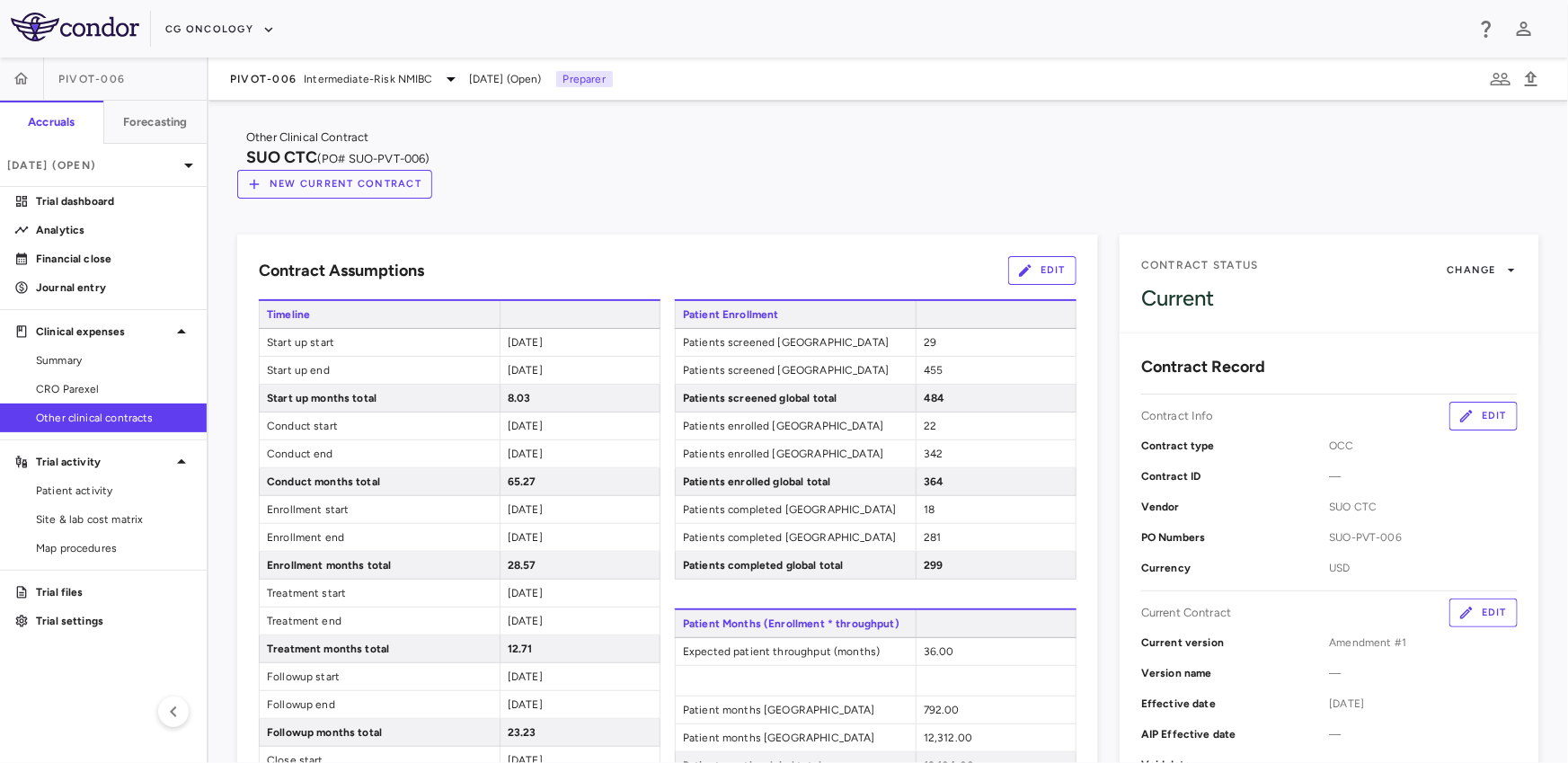
click at [1060, 256] on button "Edit" at bounding box center [1042, 271] width 69 height 29
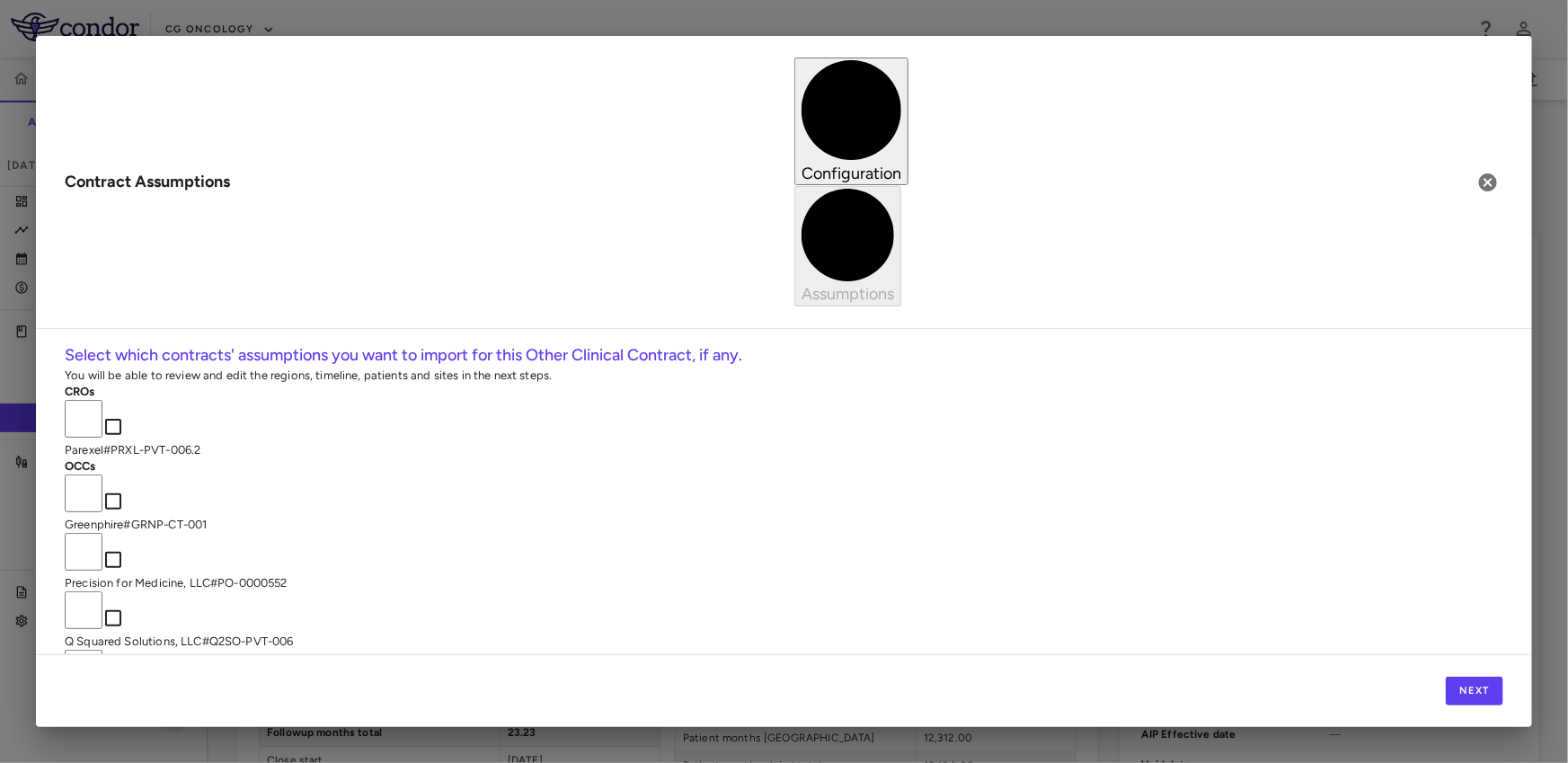
click at [737, 442] on p "Parexel # PRXL-PVT-006.2" at bounding box center [784, 450] width 1438 height 16
click at [1457, 695] on button "Next" at bounding box center [1473, 691] width 57 height 29
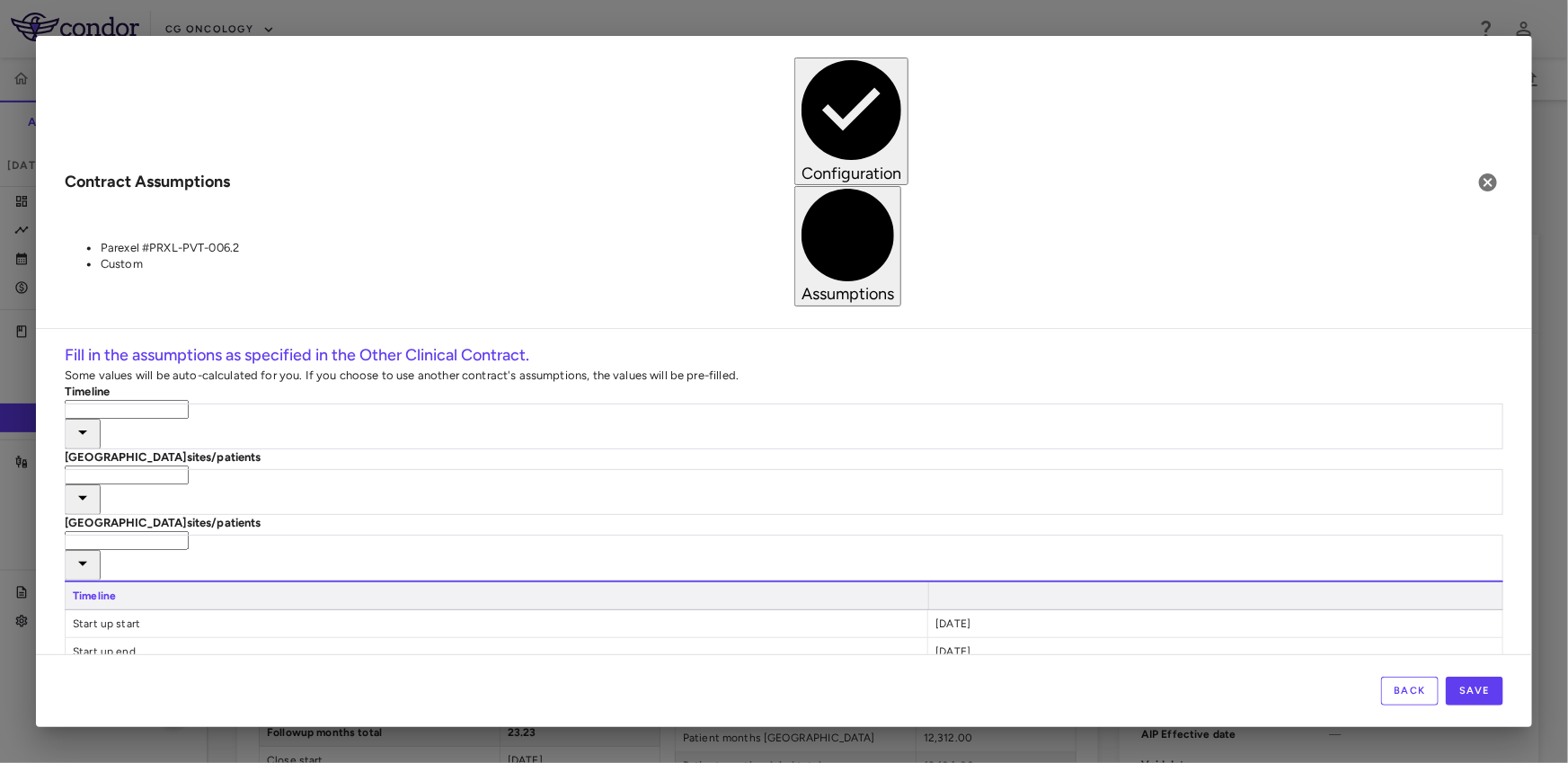
click at [189, 400] on input "text" at bounding box center [127, 410] width 124 height 19
click at [272, 249] on li "Parexel #PRXL-PVT-006.2" at bounding box center [256, 249] width 312 height 16
type input "**********"
click at [189, 465] on input "text" at bounding box center [127, 475] width 124 height 19
click at [225, 311] on ul "Parexel #PRXL-PVT-006.2 Custom" at bounding box center [239, 327] width 349 height 32
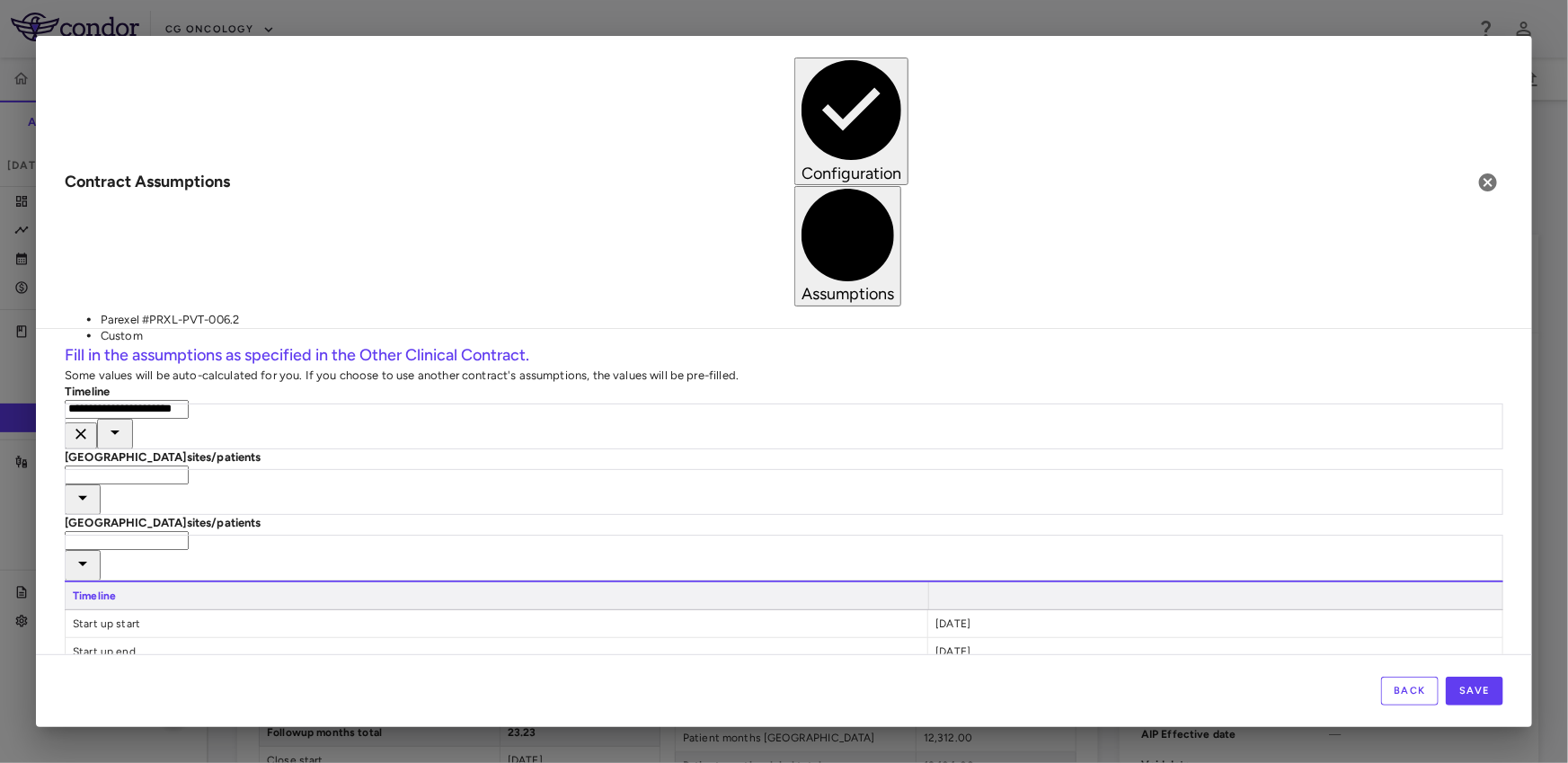
click at [214, 319] on li "Parexel #PRXL-PVT-006.2" at bounding box center [256, 319] width 312 height 16
type input "**********"
click at [189, 531] on input "text" at bounding box center [127, 541] width 124 height 19
click at [197, 383] on li "Parexel #PRXL-PVT-006.2" at bounding box center [256, 391] width 312 height 16
type input "**********"
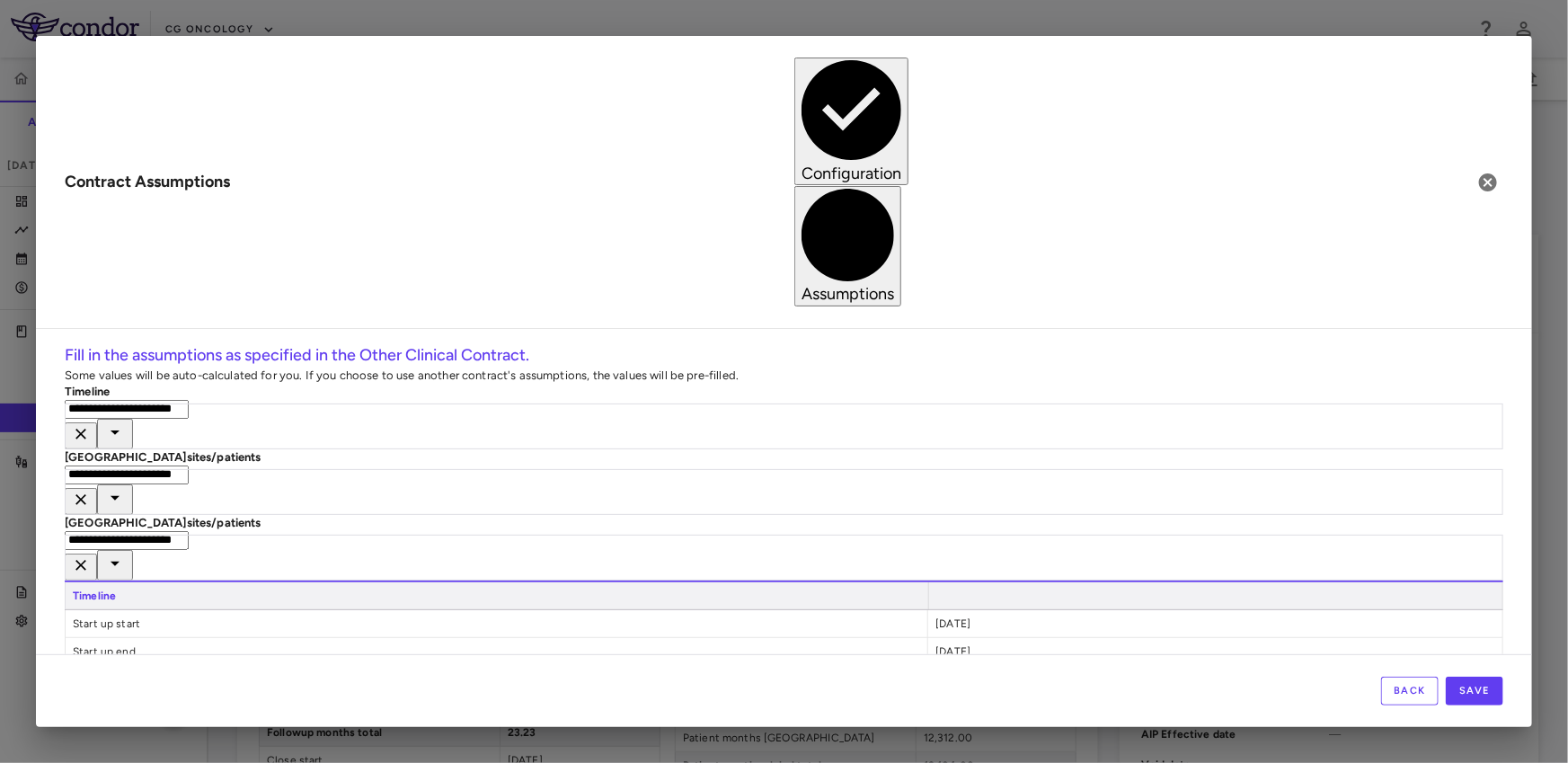
type input "*****"
click at [1487, 686] on button "Save" at bounding box center [1473, 691] width 57 height 29
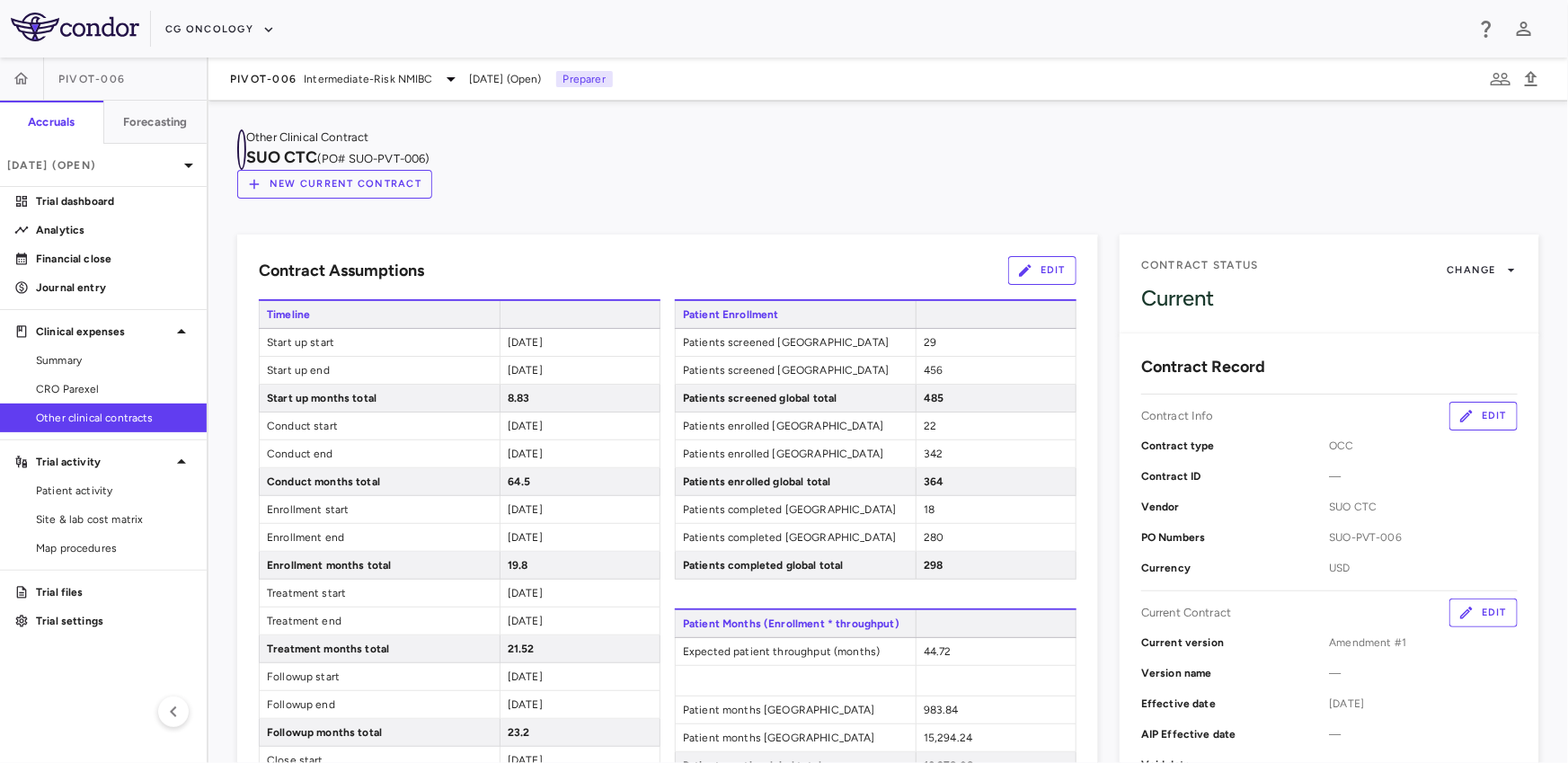
click at [242, 150] on icon "button" at bounding box center [242, 150] width 0 height 0
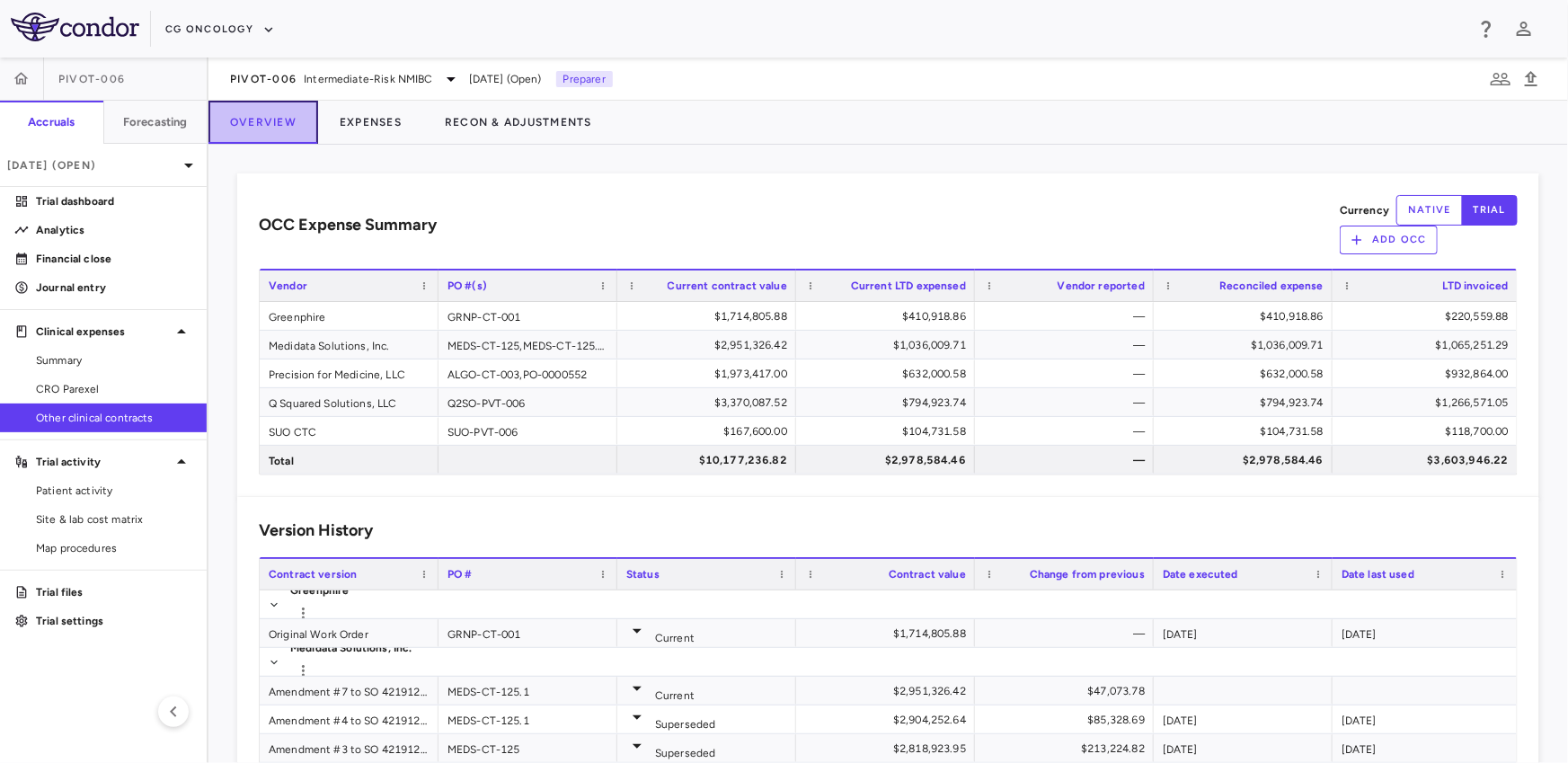
click at [247, 123] on button "Overview" at bounding box center [263, 122] width 109 height 44
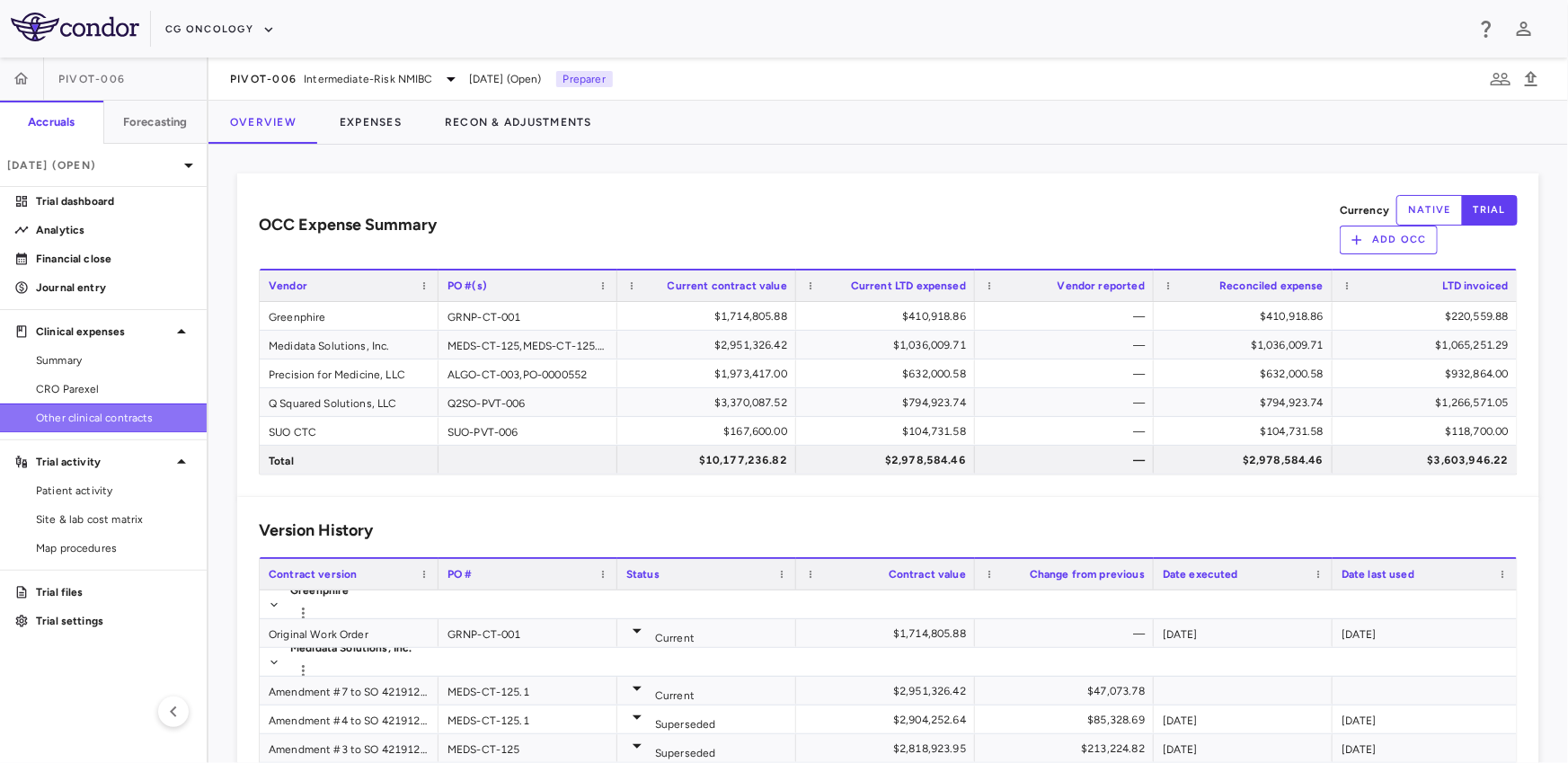
click at [163, 411] on span "Other clinical contracts" at bounding box center [114, 418] width 157 height 16
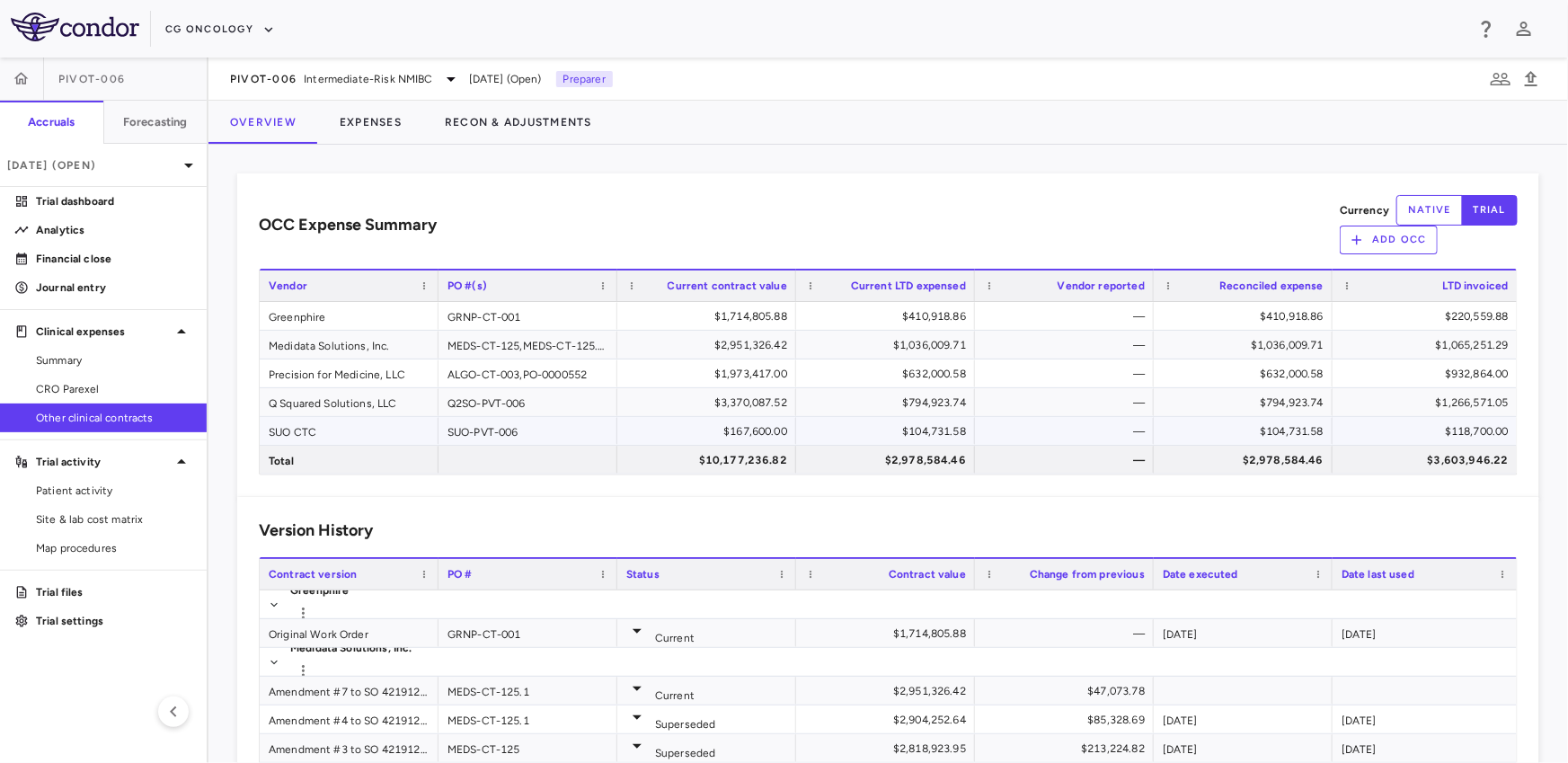
scroll to position [41, 0]
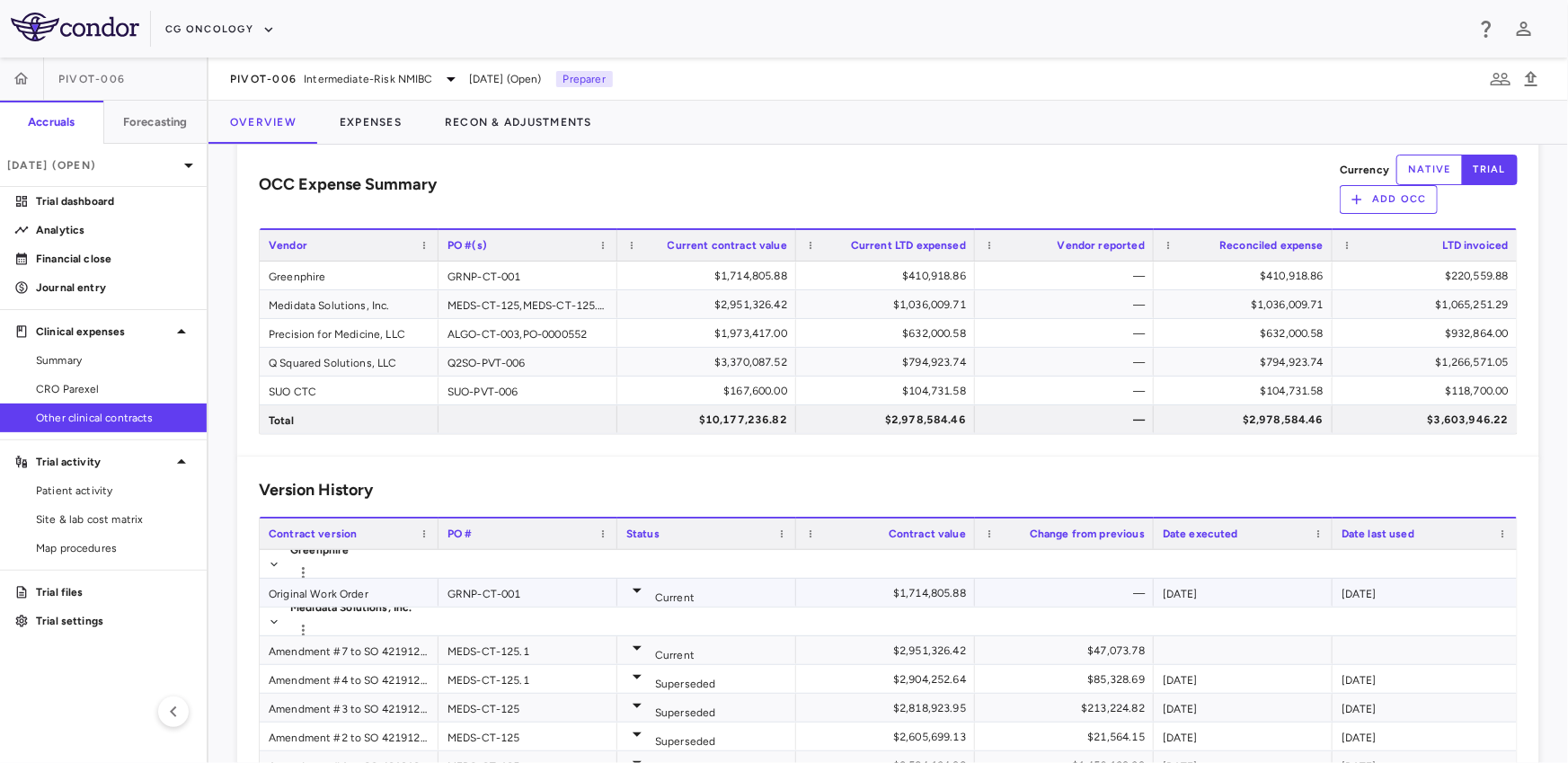
click at [292, 594] on div "Original Work Order" at bounding box center [349, 592] width 179 height 28
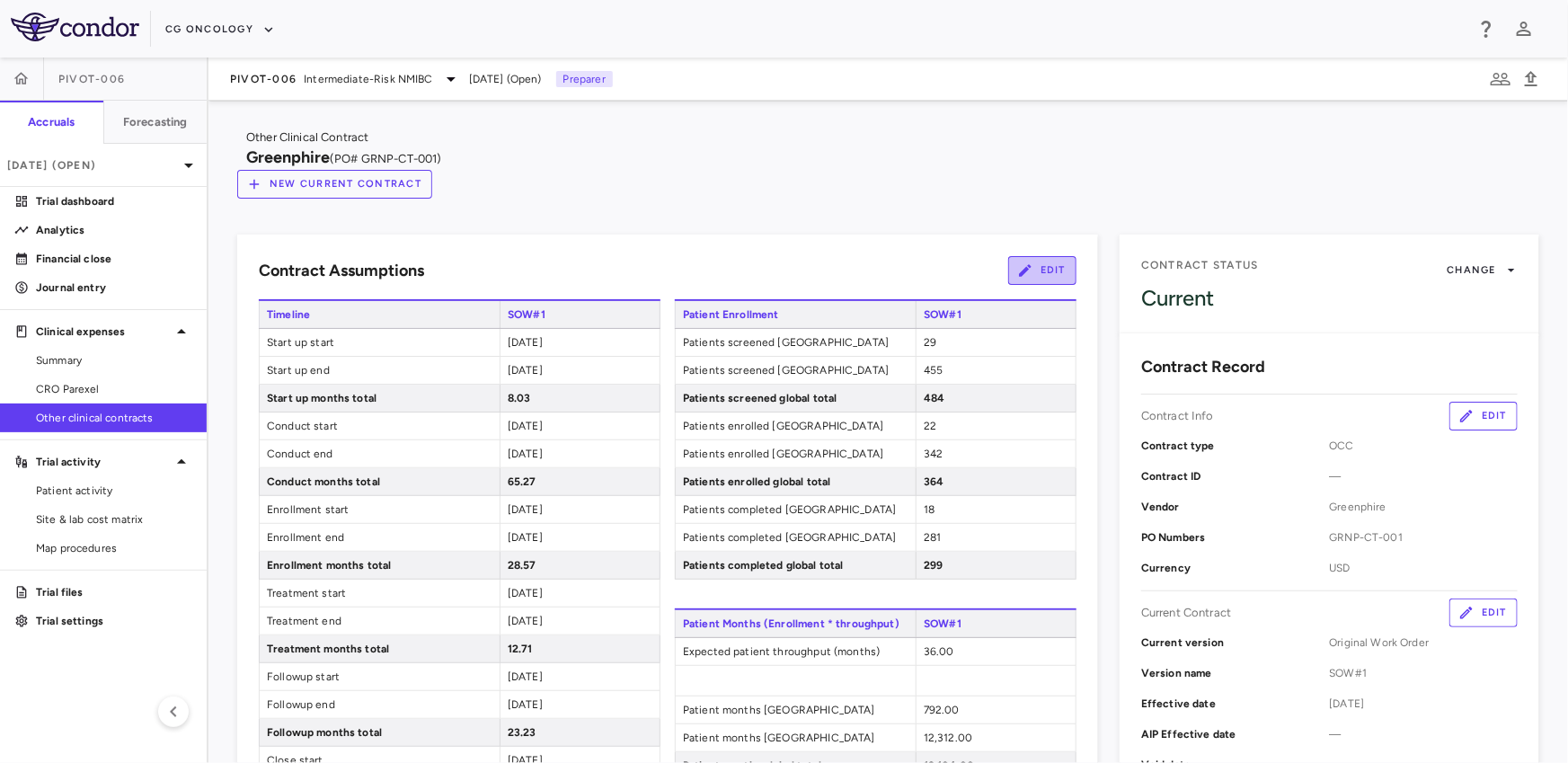
click at [1020, 262] on icon "button" at bounding box center [1025, 270] width 16 height 16
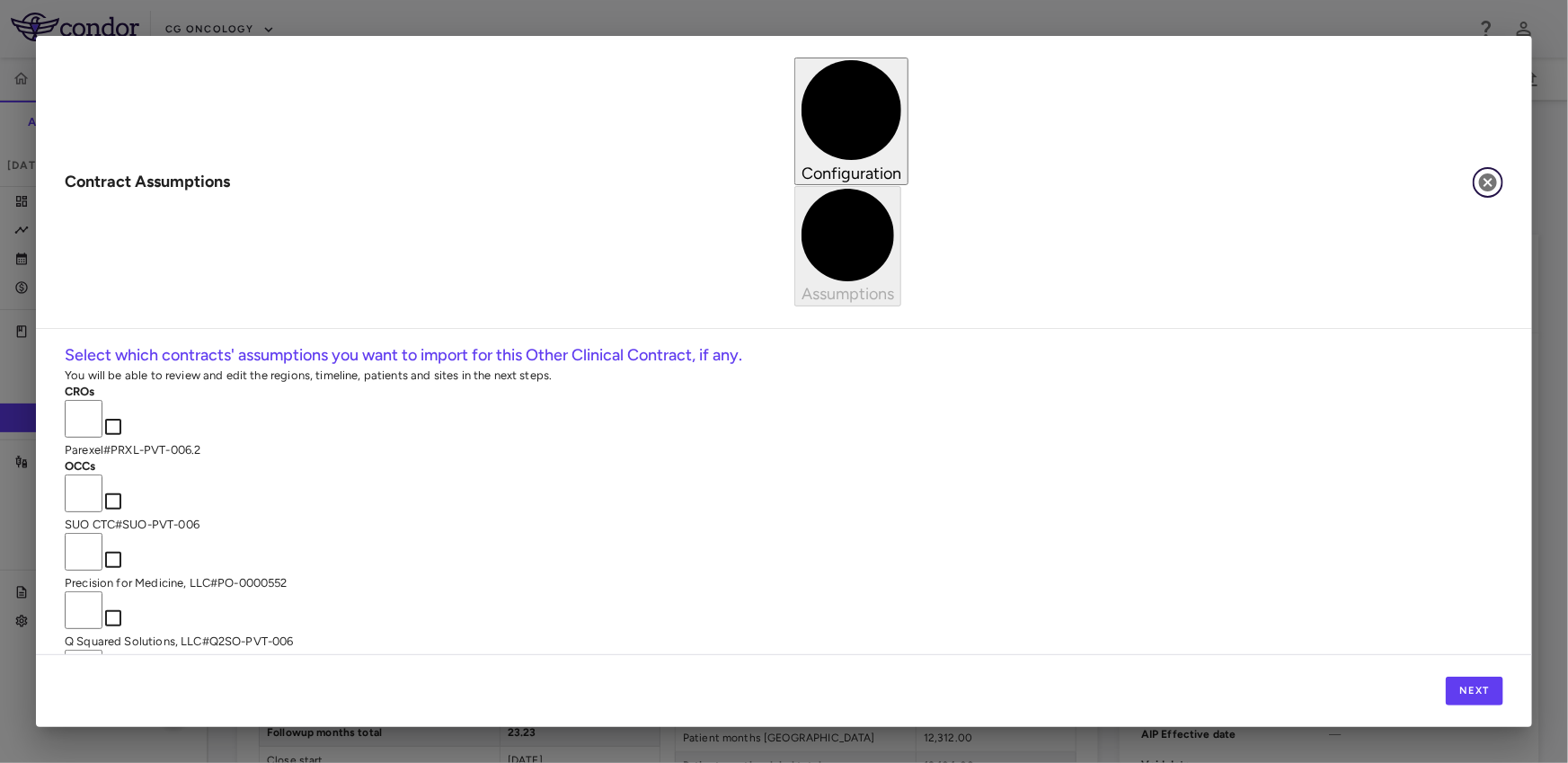
click at [1498, 167] on button "button" at bounding box center [1488, 183] width 31 height 31
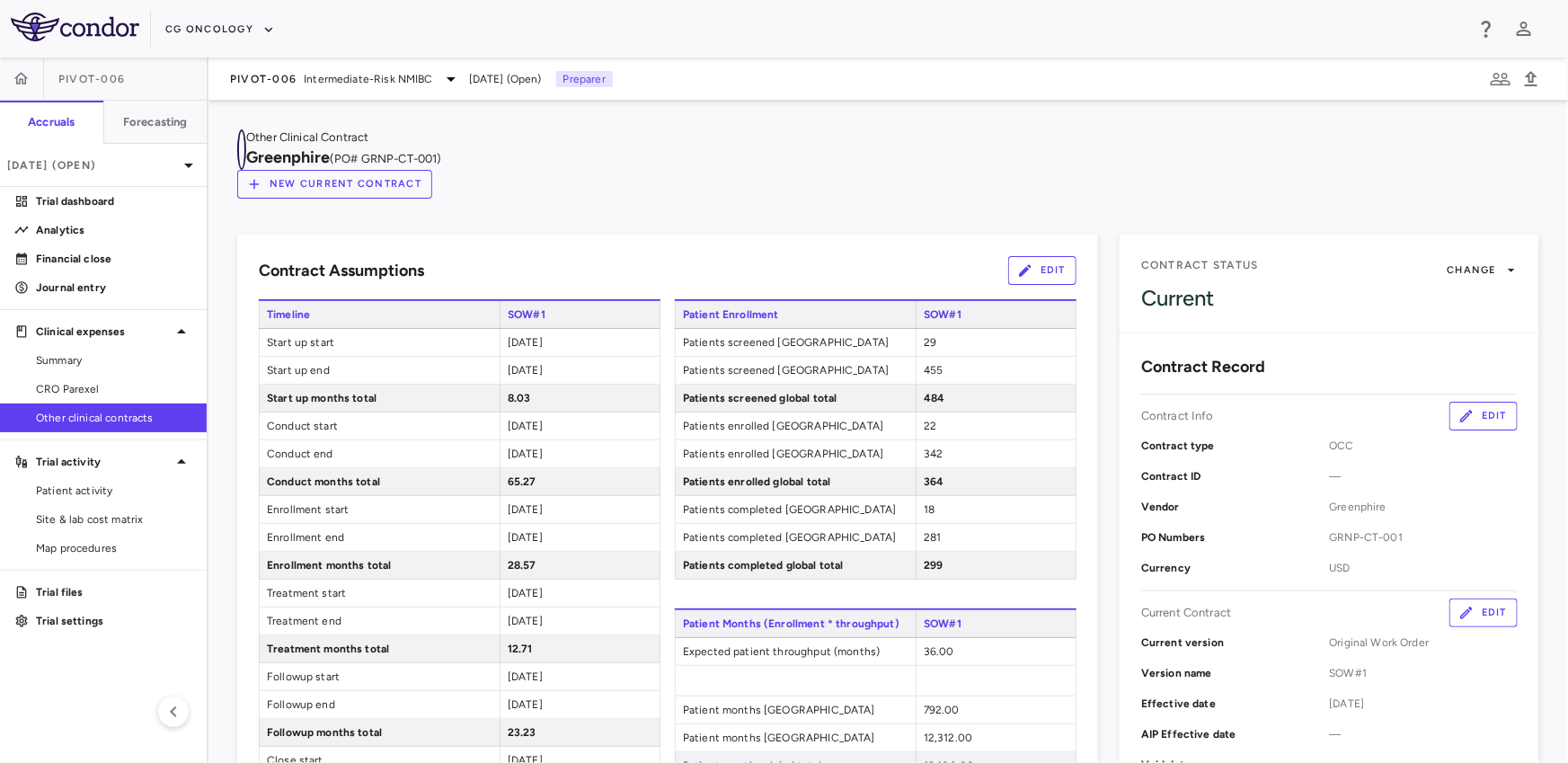
click at [242, 150] on icon "button" at bounding box center [242, 150] width 0 height 0
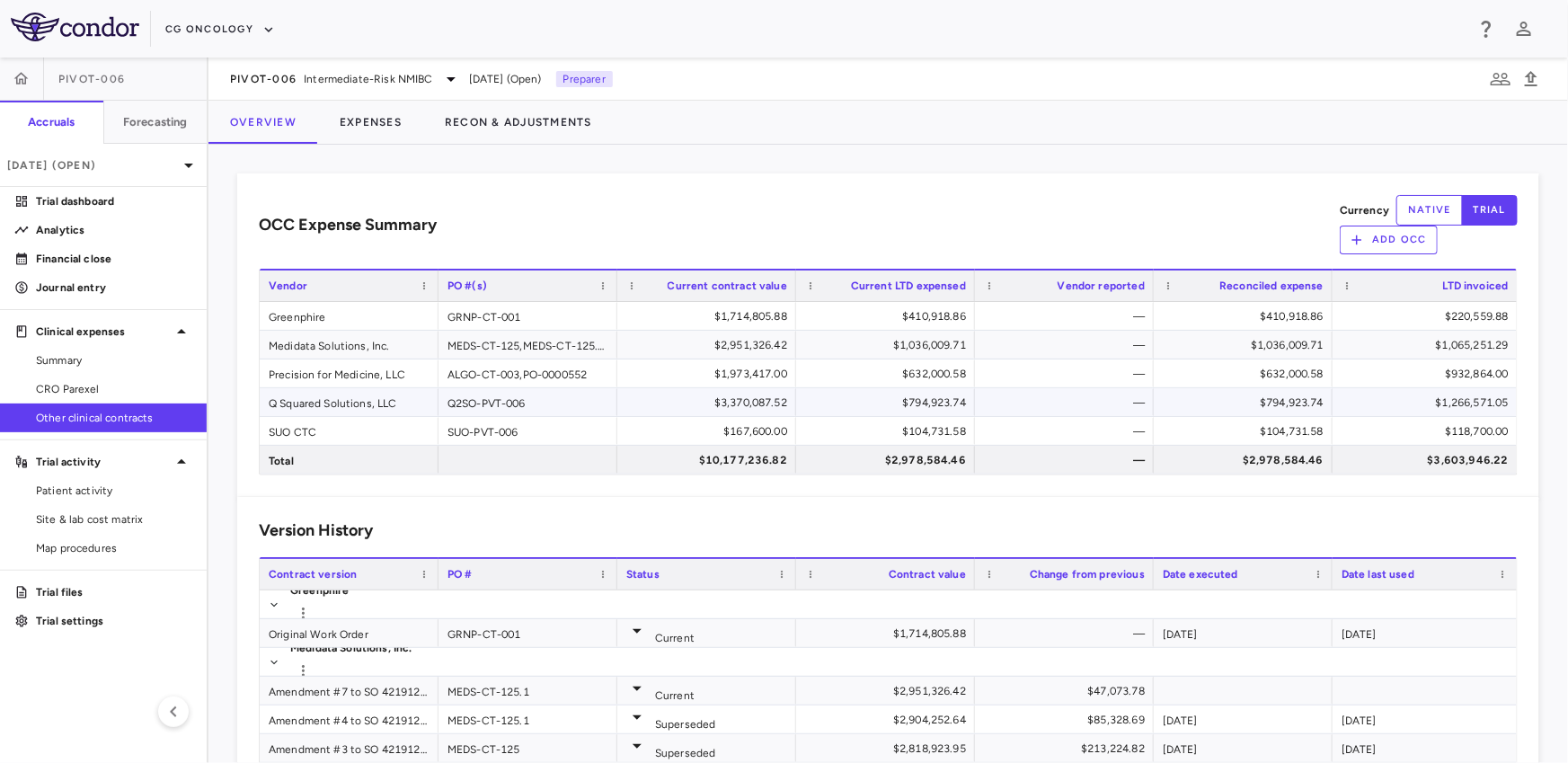
scroll to position [425, 0]
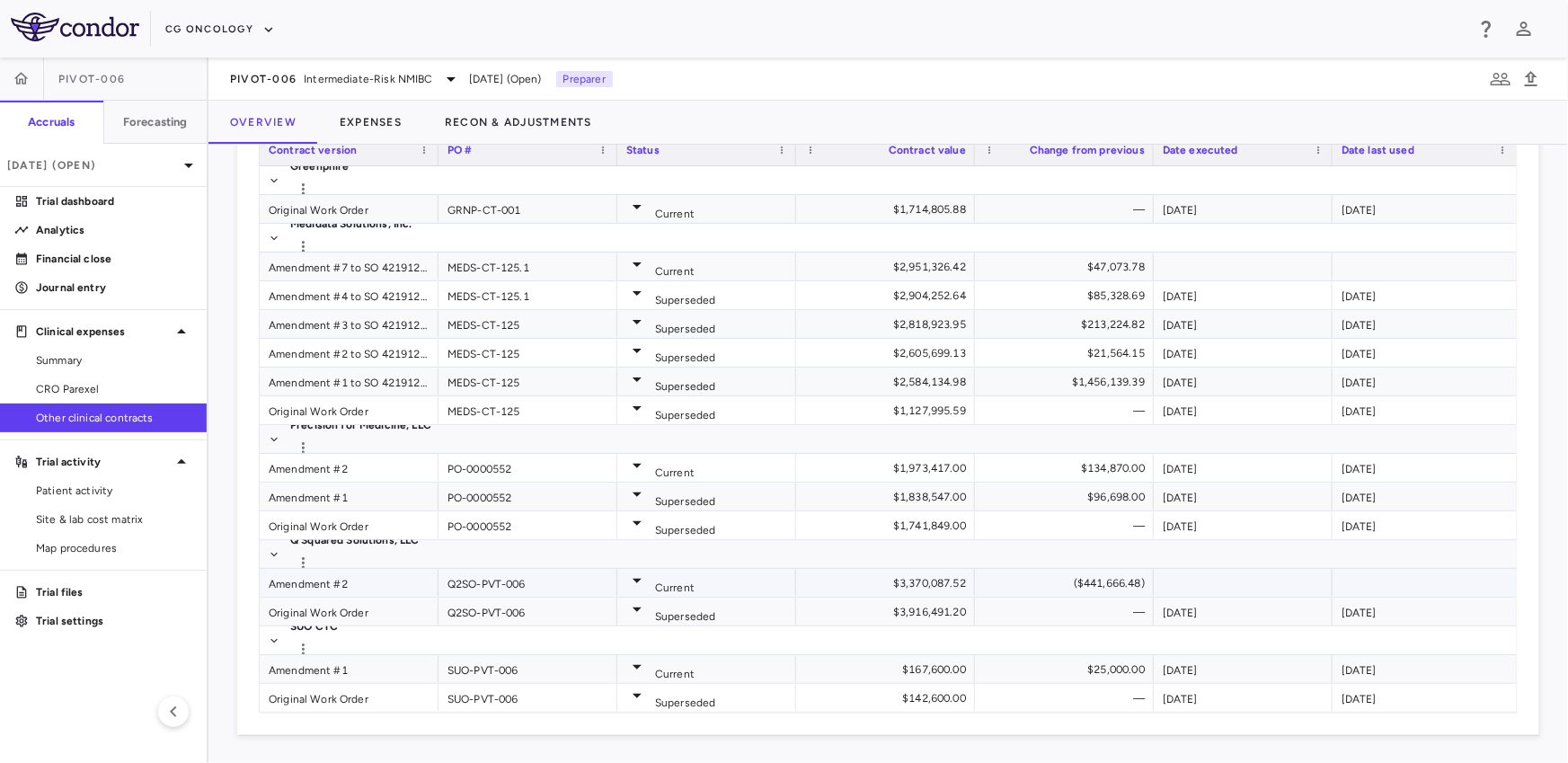
click at [306, 578] on div "Amendment #2" at bounding box center [349, 582] width 179 height 28
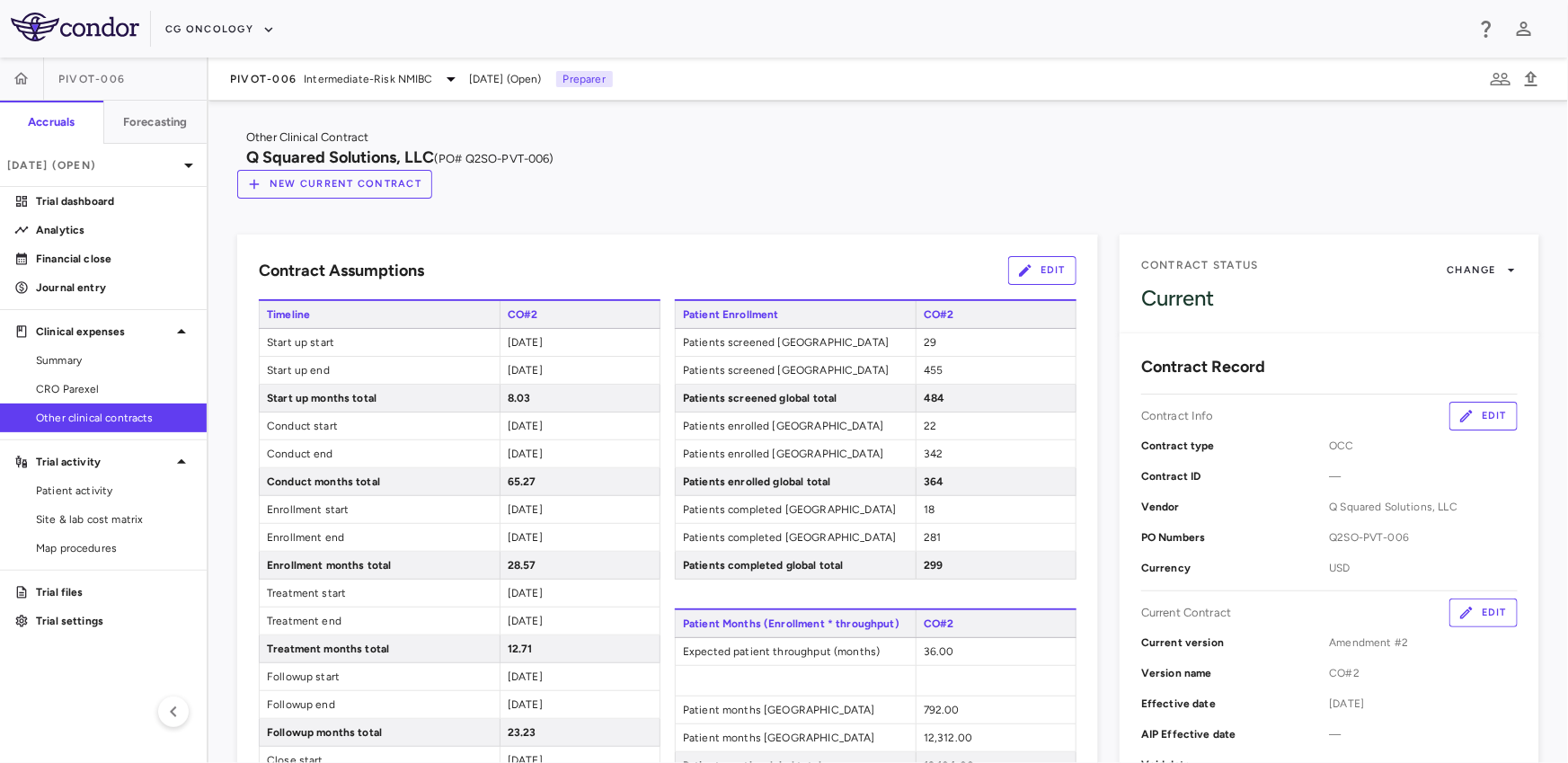
click at [1059, 256] on button "Edit" at bounding box center [1042, 271] width 69 height 29
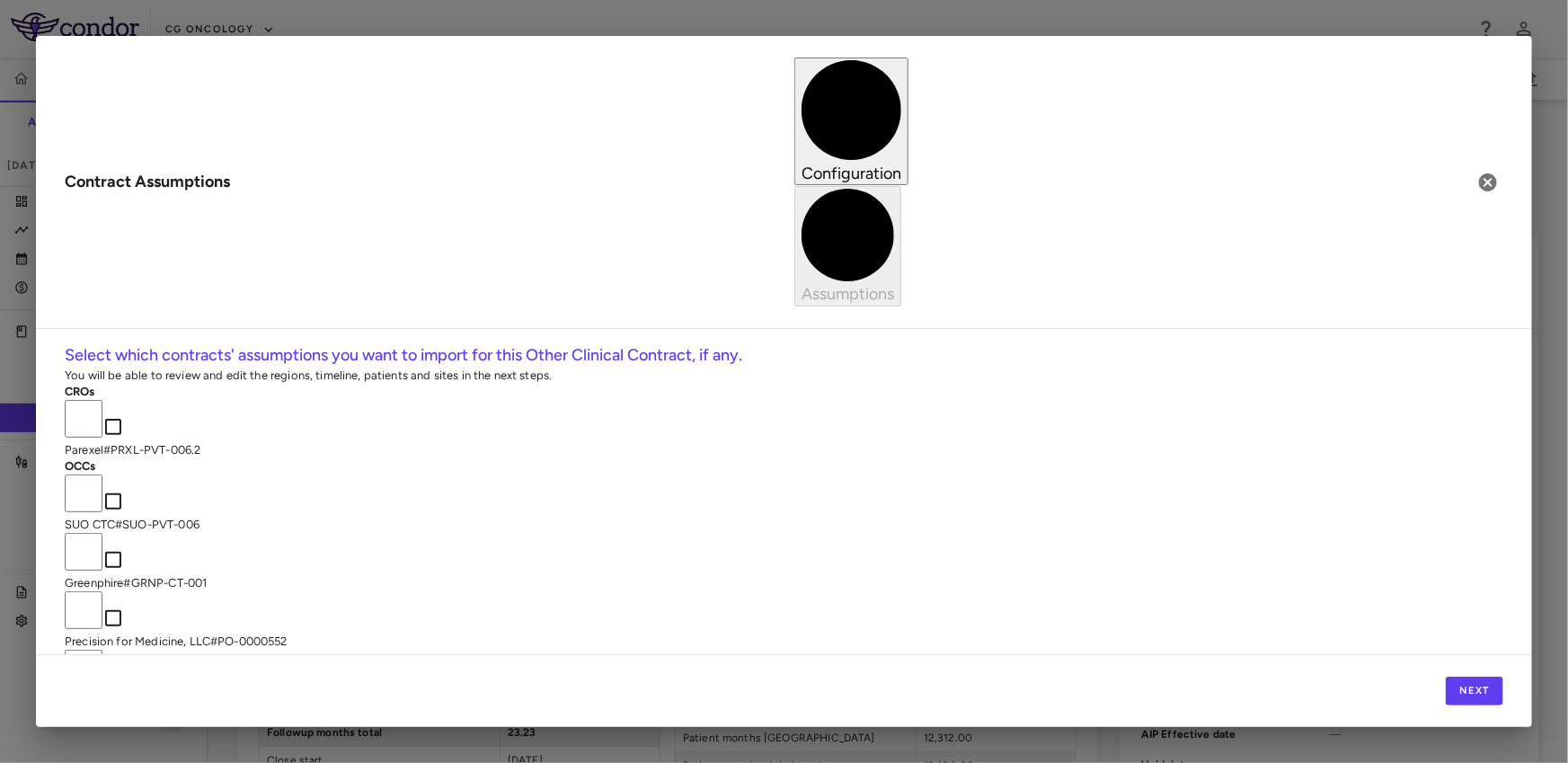
click at [682, 442] on p "Parexel # PRXL-PVT-006.2" at bounding box center [784, 450] width 1438 height 16
click at [1461, 695] on button "Next" at bounding box center [1473, 691] width 57 height 29
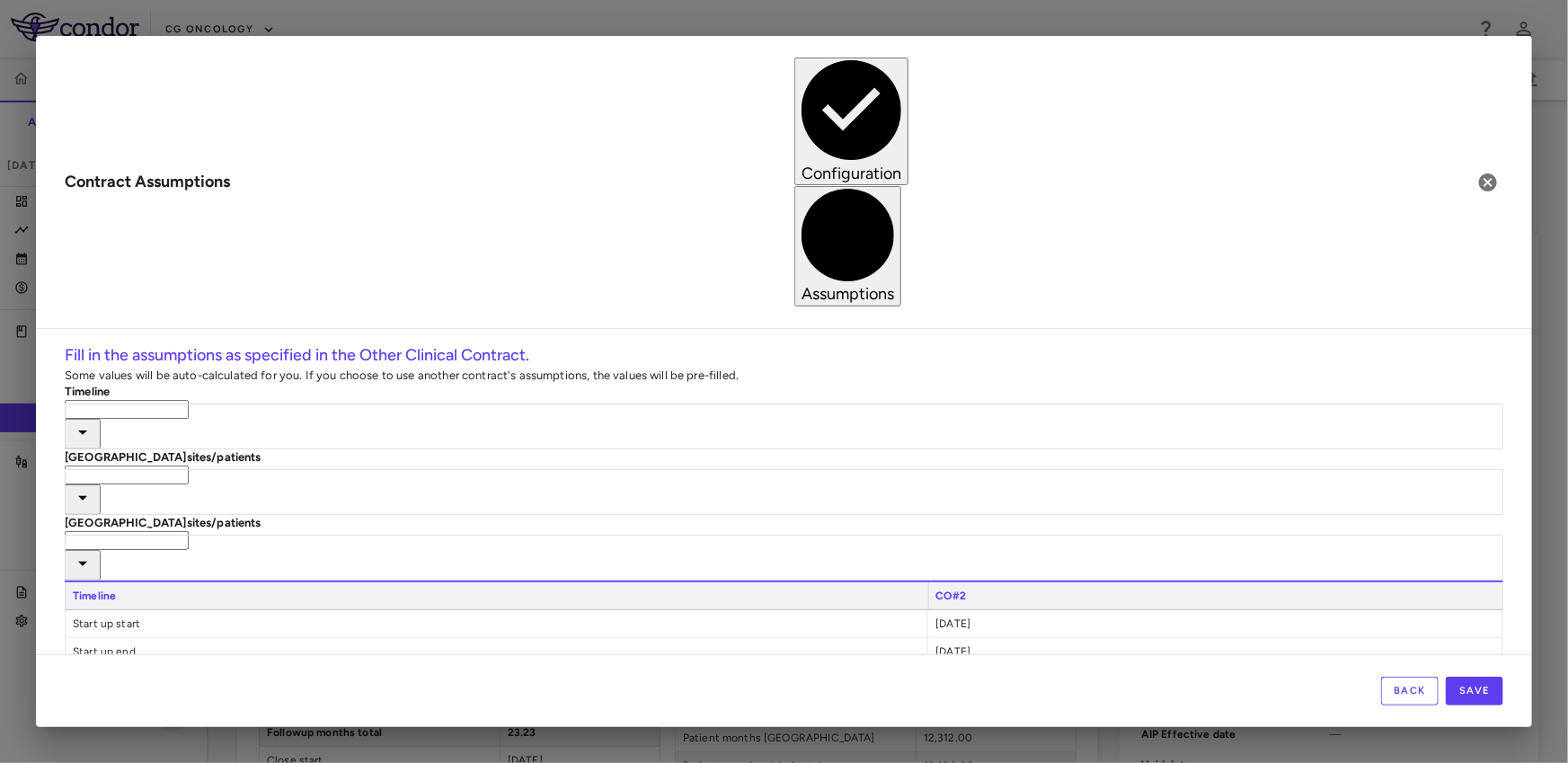
click at [189, 400] on input "text" at bounding box center [127, 410] width 124 height 19
click at [235, 247] on li "Parexel #PRXL-PVT-006.2" at bounding box center [256, 249] width 312 height 16
type input "**********"
click at [219, 465] on div "​" at bounding box center [784, 489] width 1438 height 49
click at [201, 311] on li "Parexel #PRXL-PVT-006.2" at bounding box center [256, 319] width 312 height 16
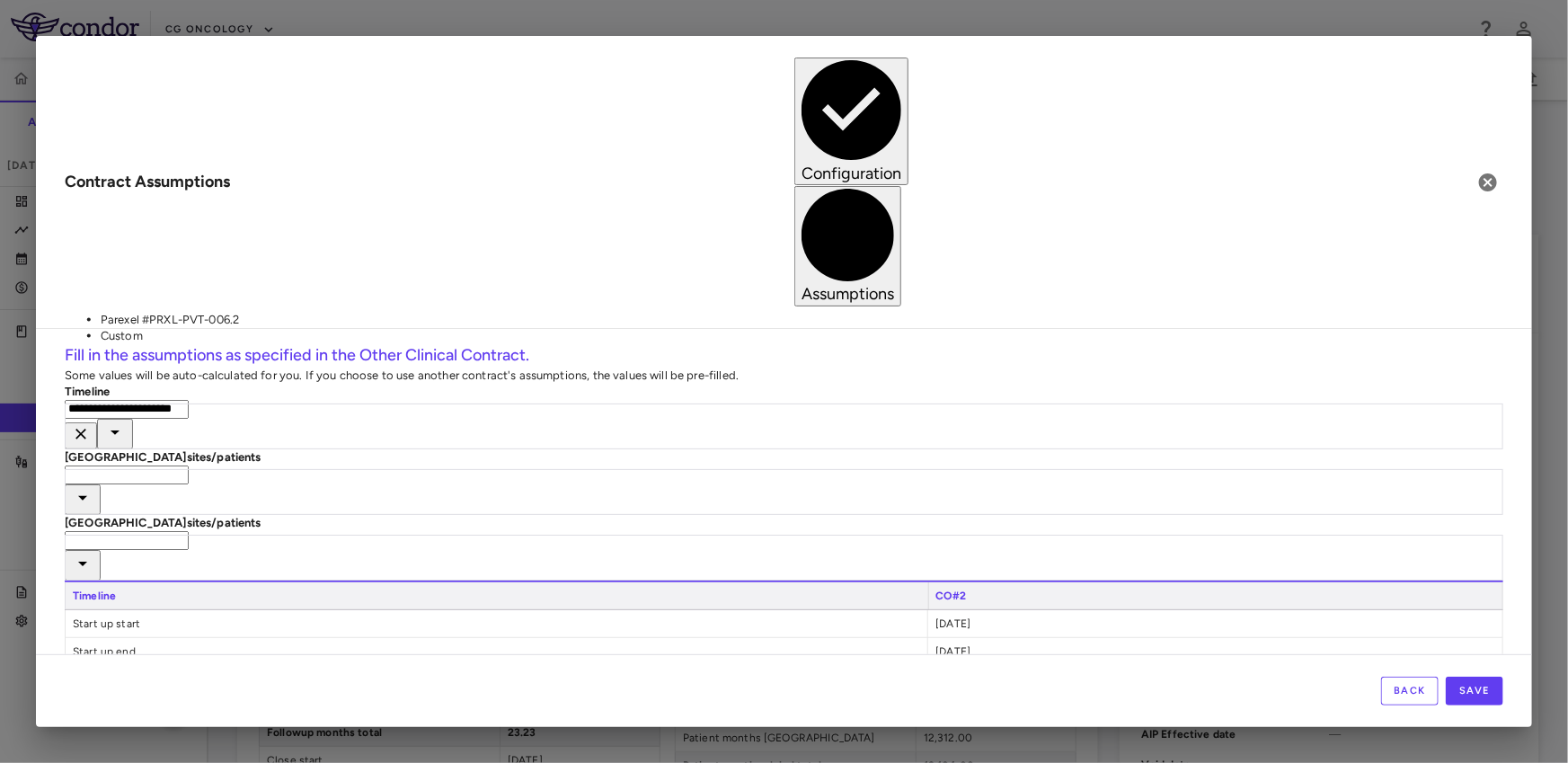
type input "**********"
click at [186, 531] on input "text" at bounding box center [127, 541] width 124 height 19
click at [179, 394] on li "Parexel #PRXL-PVT-006.2" at bounding box center [256, 391] width 312 height 16
type input "**********"
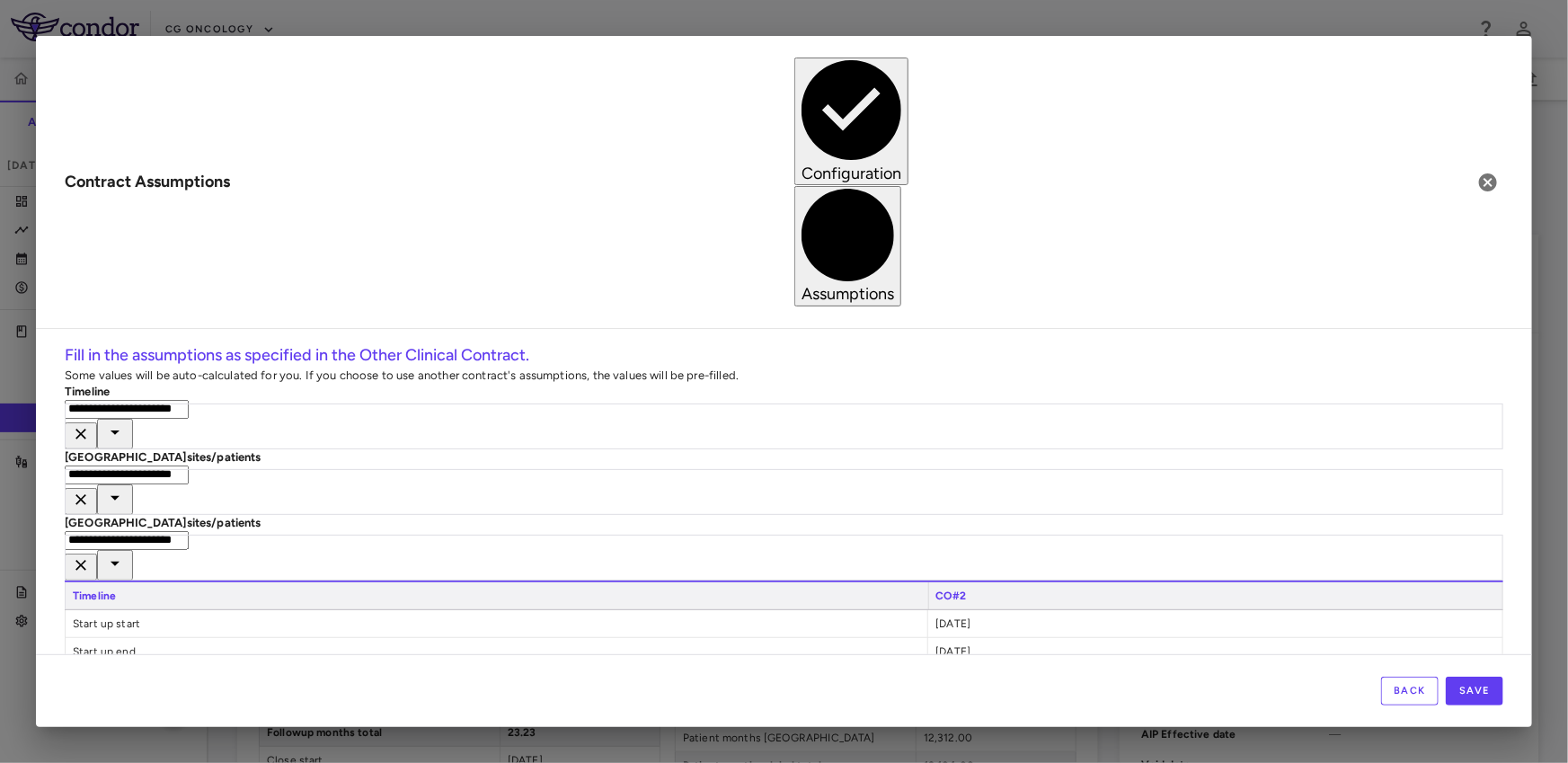
type input "*****"
click at [1486, 691] on button "Save" at bounding box center [1473, 691] width 57 height 29
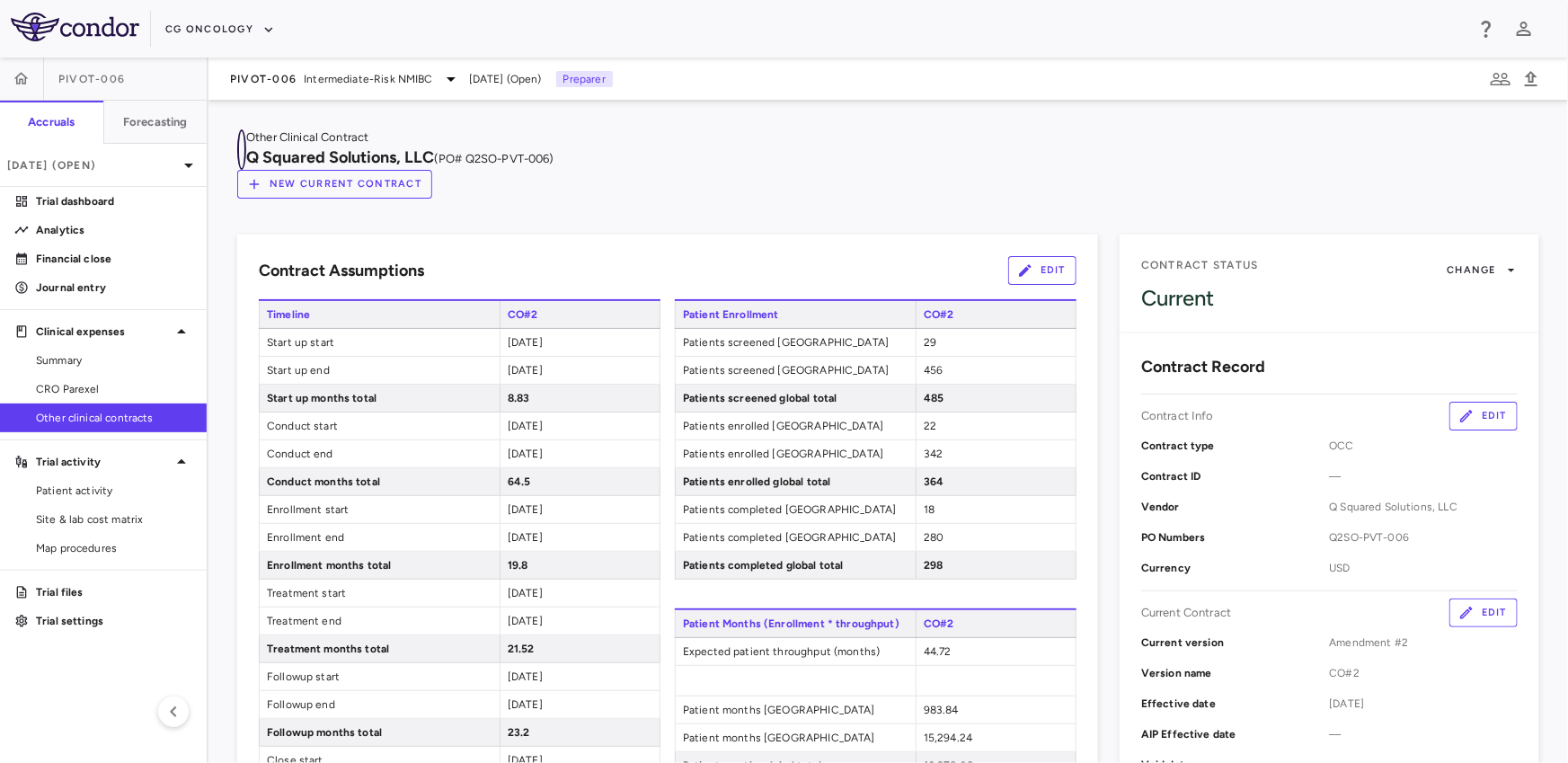
click at [242, 150] on icon "button" at bounding box center [242, 150] width 0 height 0
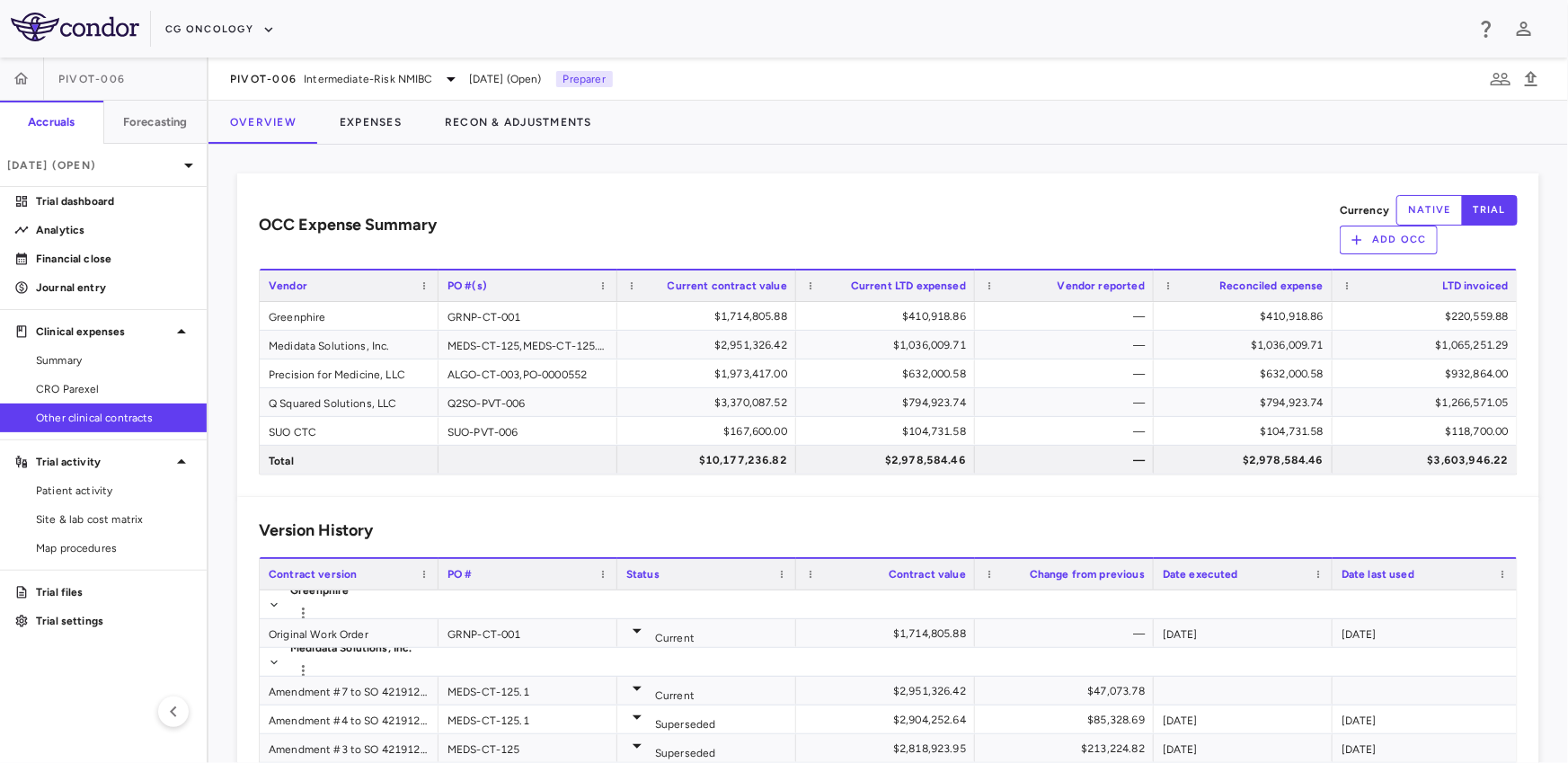
click at [464, 520] on div "Version History" at bounding box center [888, 530] width 1259 height 24
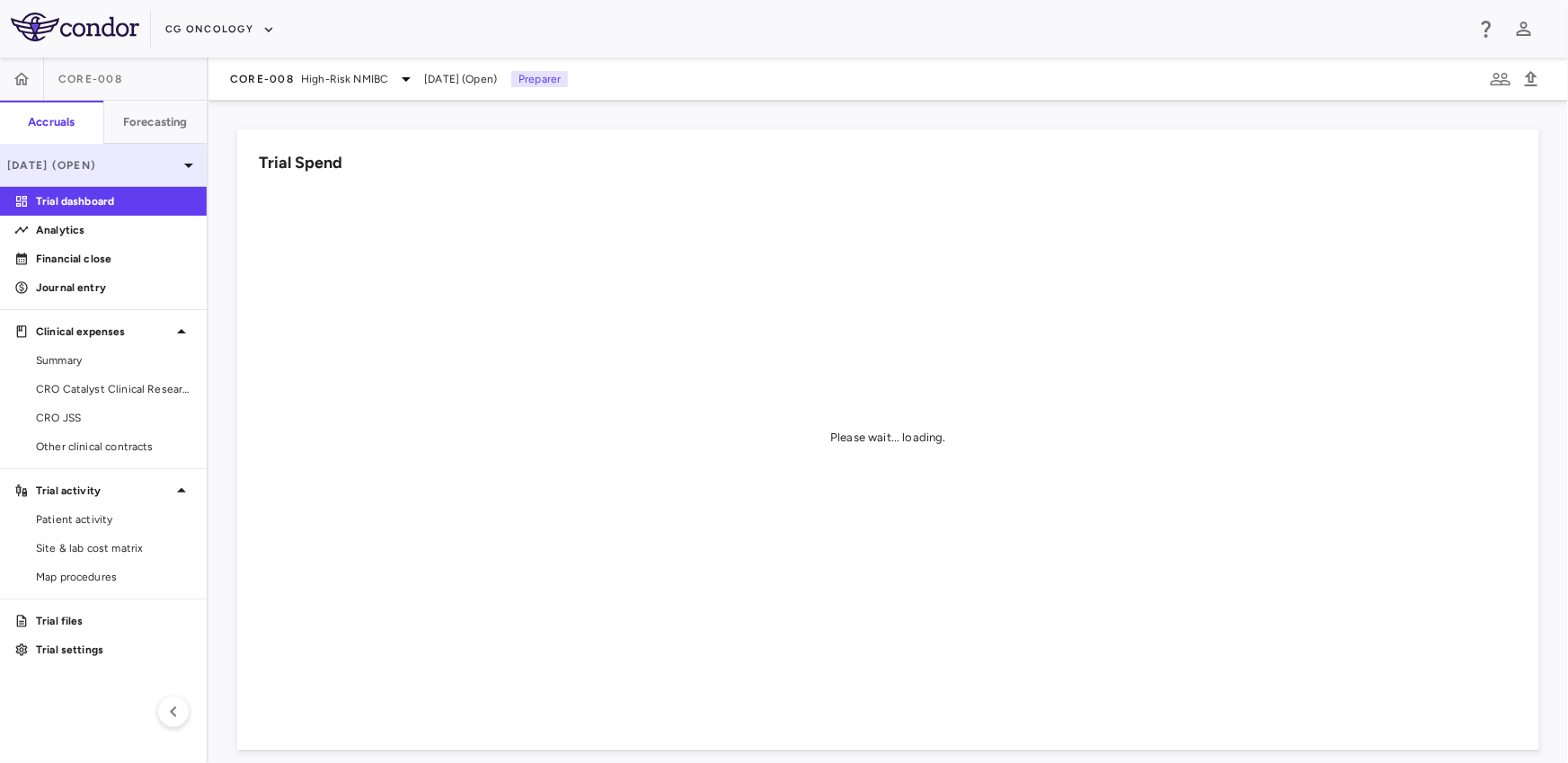
click at [106, 164] on p "[DATE] (Open)" at bounding box center [92, 165] width 171 height 16
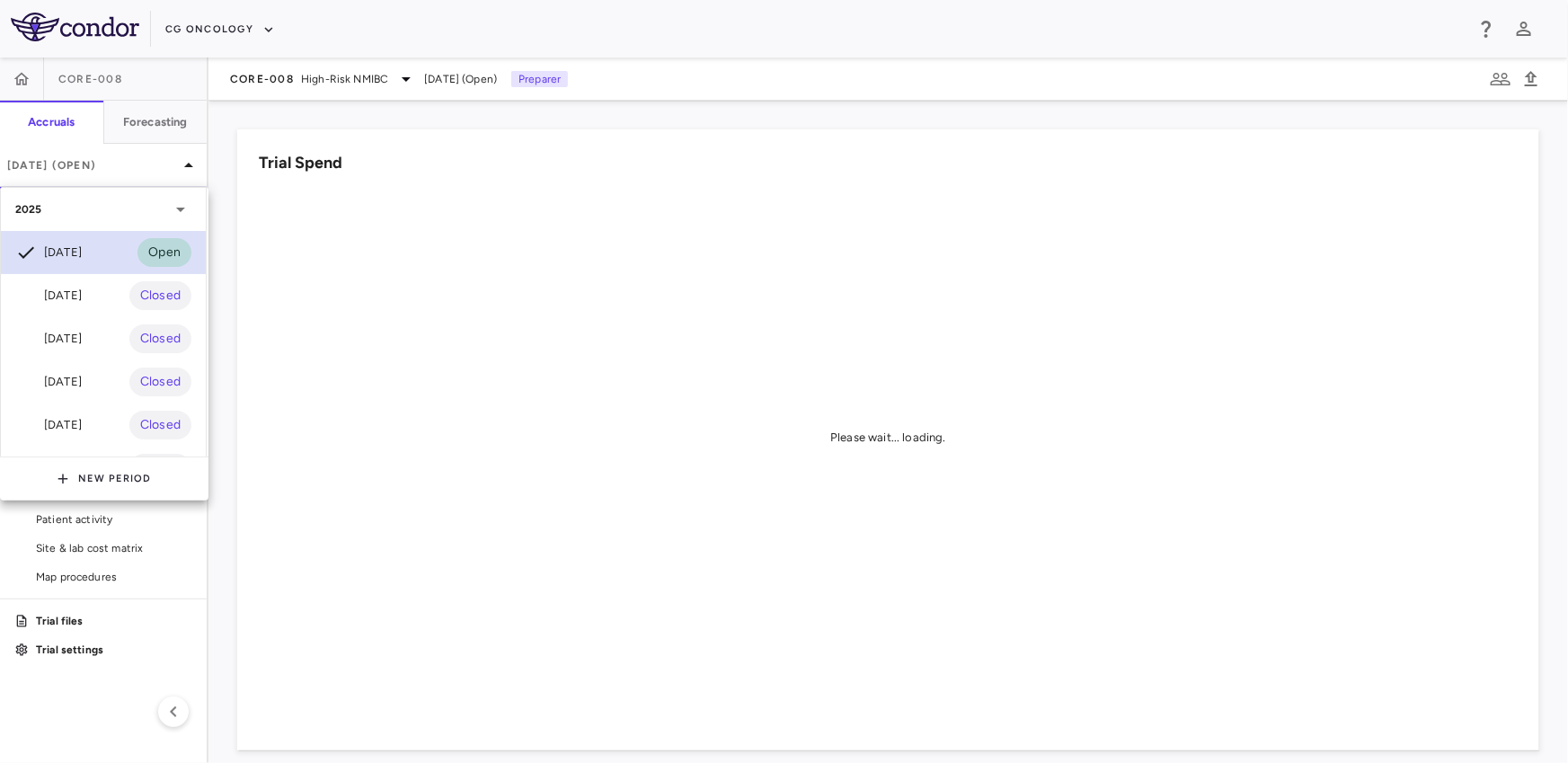
click at [82, 248] on div "[DATE]" at bounding box center [48, 252] width 67 height 21
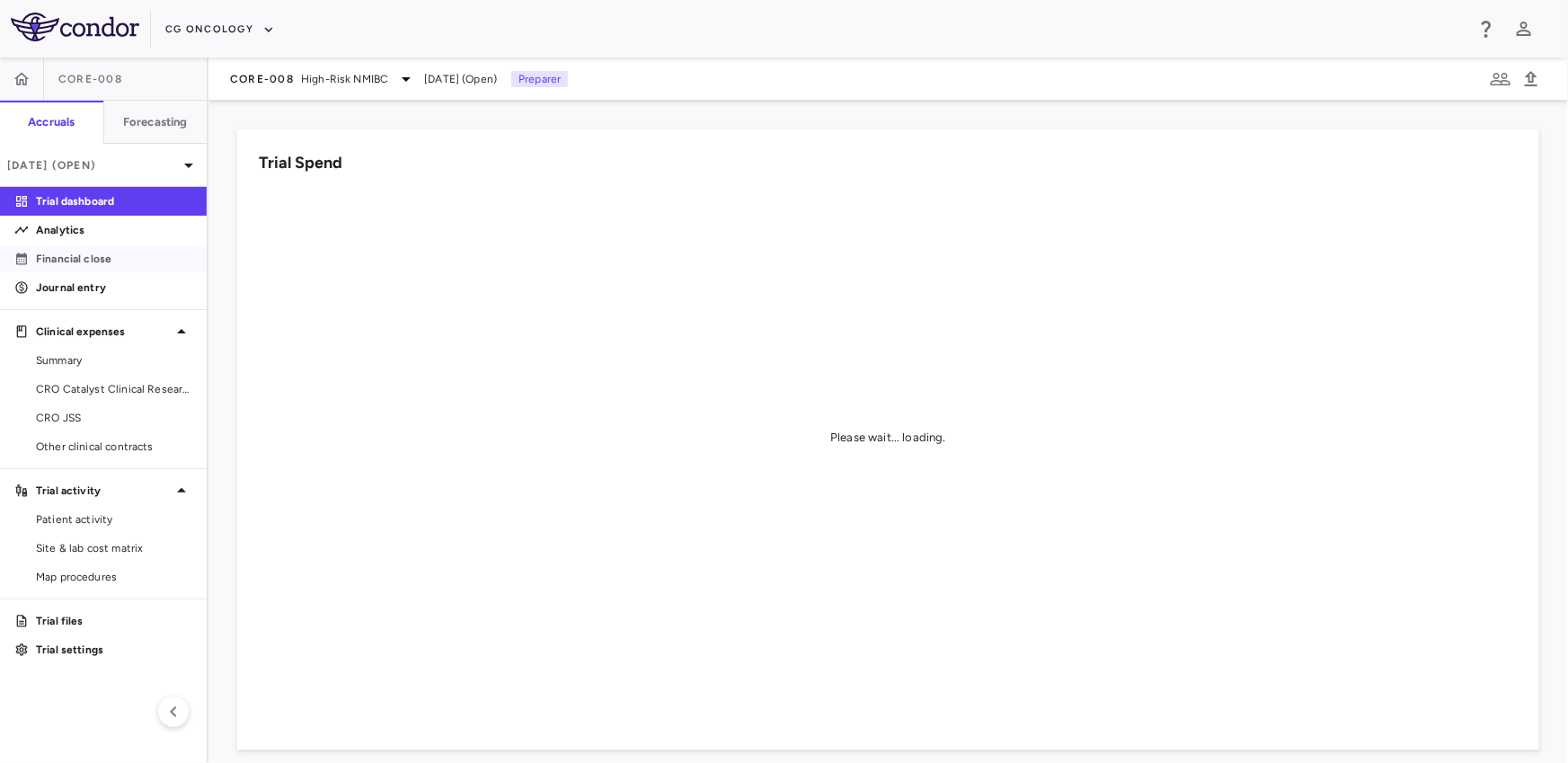
click at [92, 248] on link "Financial close" at bounding box center [103, 259] width 207 height 27
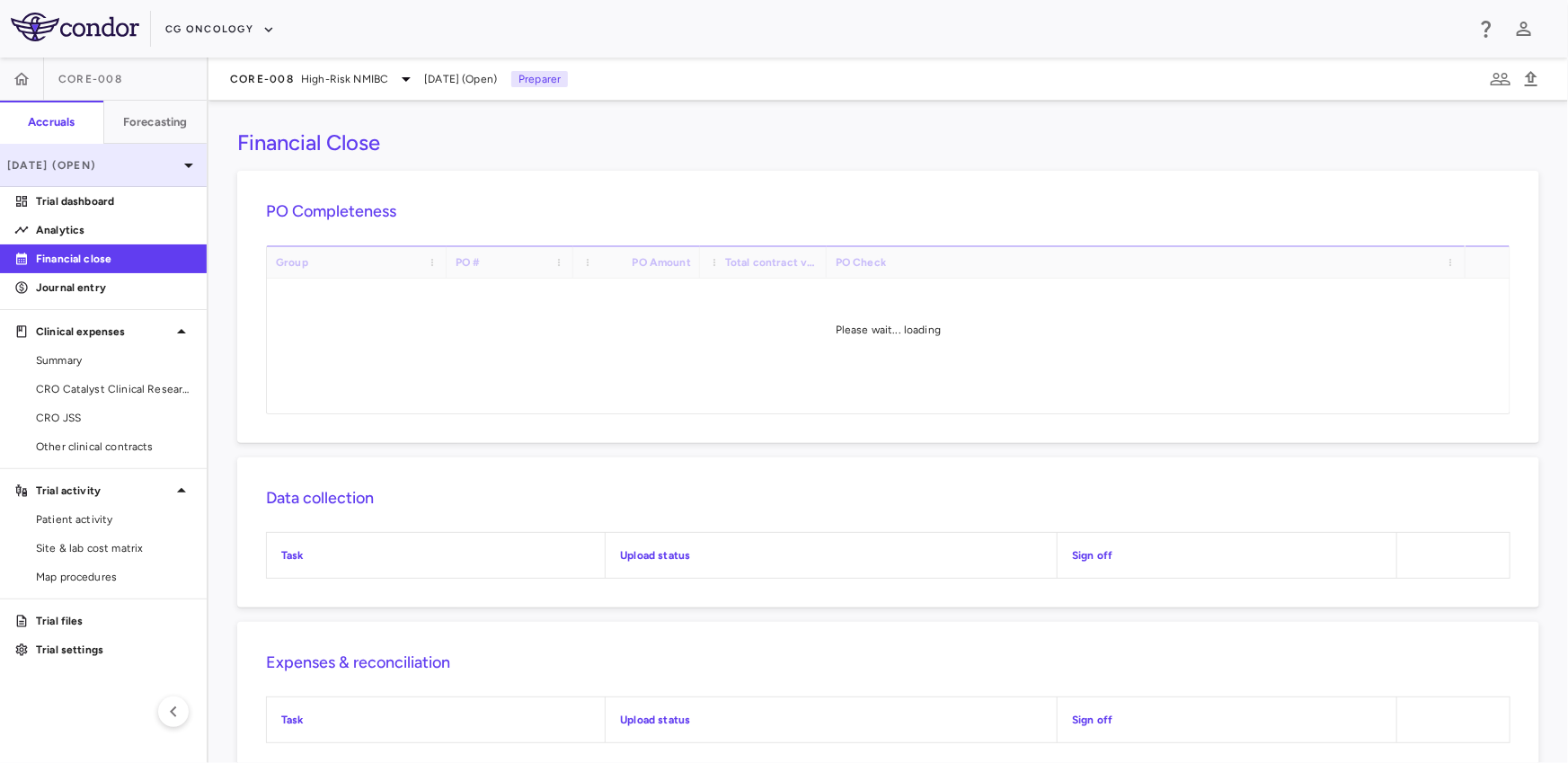
click at [101, 169] on p "[DATE] (Open)" at bounding box center [92, 165] width 171 height 16
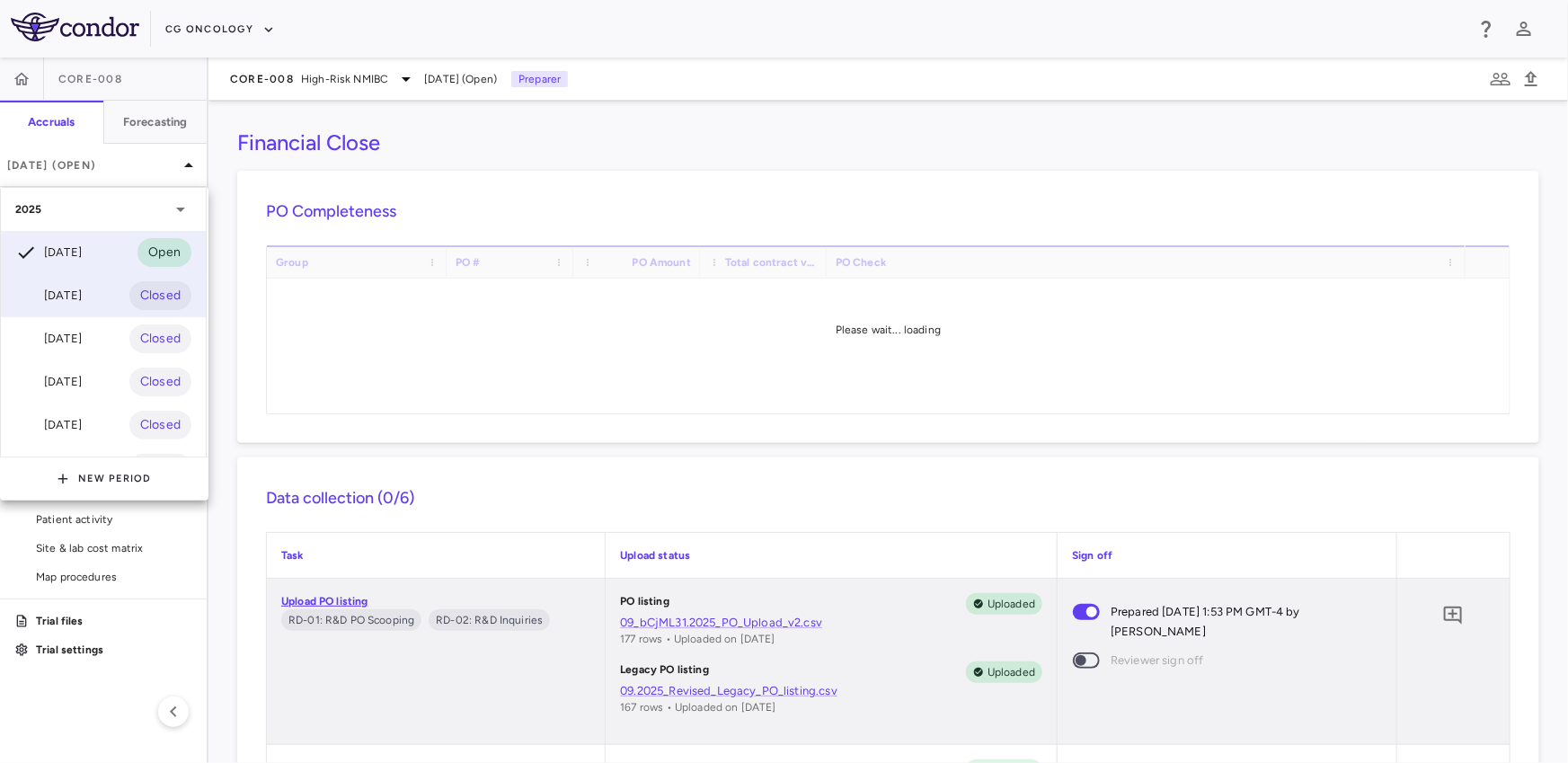
click at [74, 300] on div "[DATE]" at bounding box center [48, 296] width 67 height 21
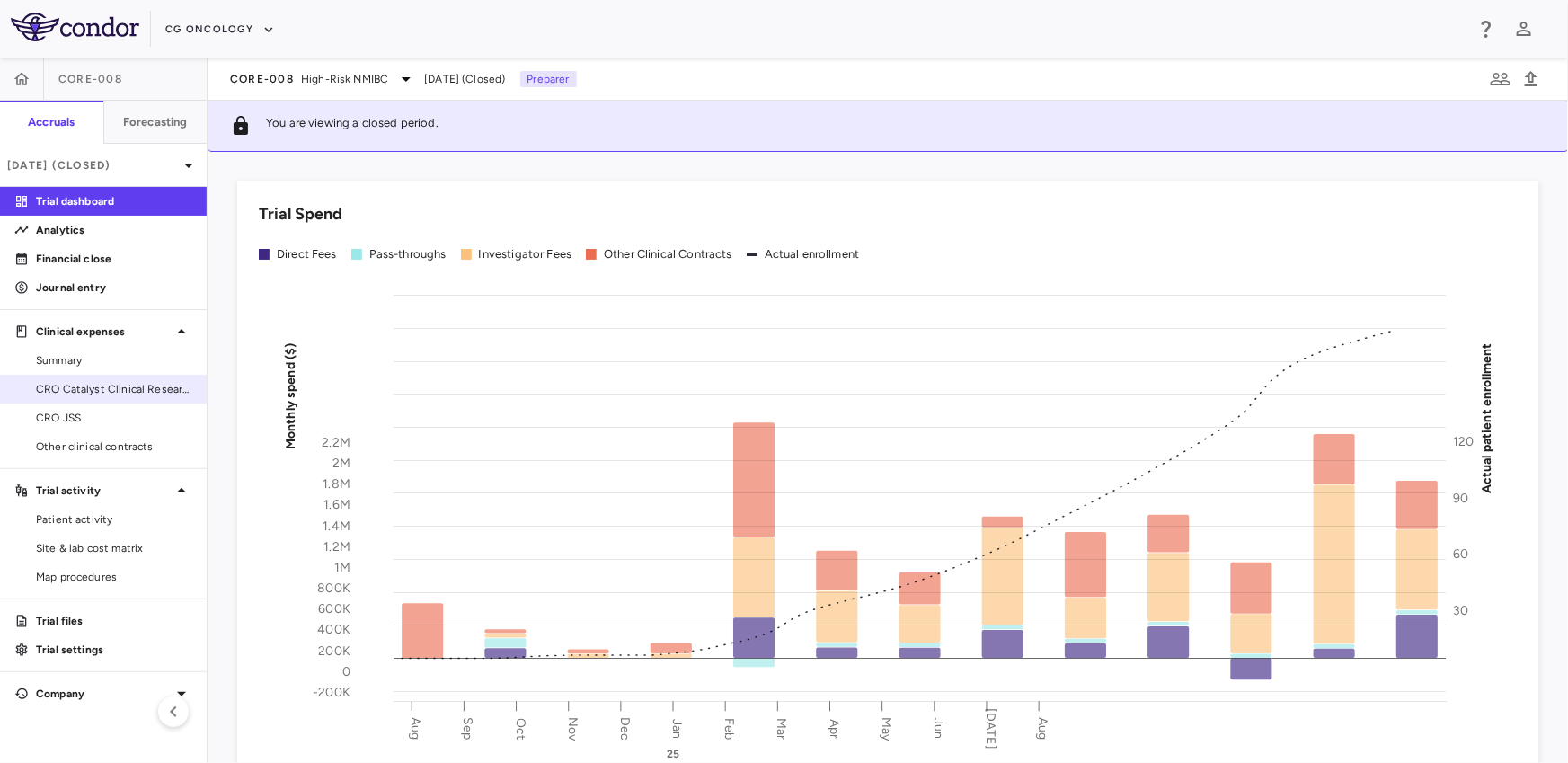
click at [105, 377] on link "CRO Catalyst Clinical Research" at bounding box center [103, 389] width 207 height 27
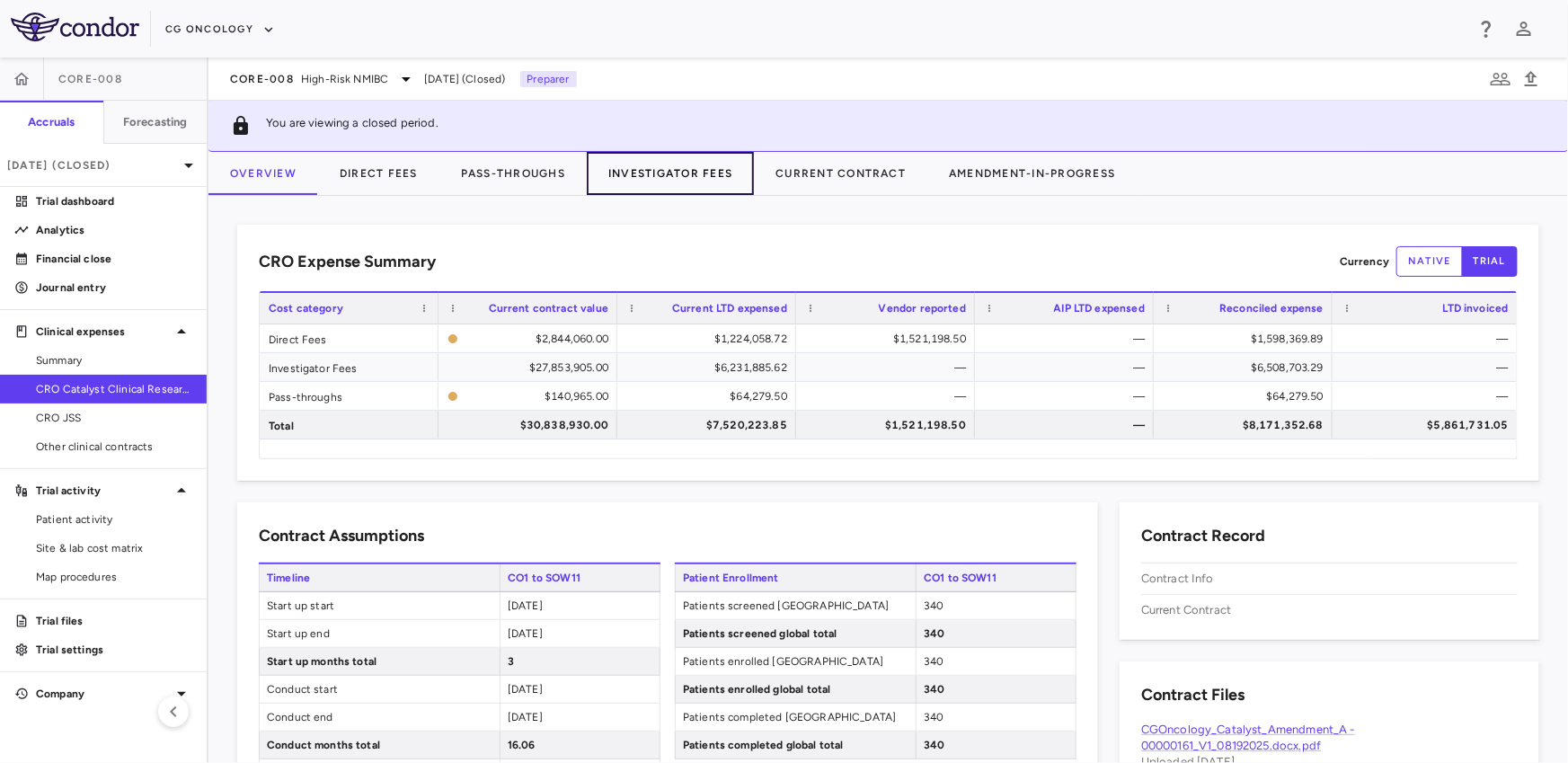
click at [662, 174] on button "Investigator Fees" at bounding box center [670, 173] width 167 height 44
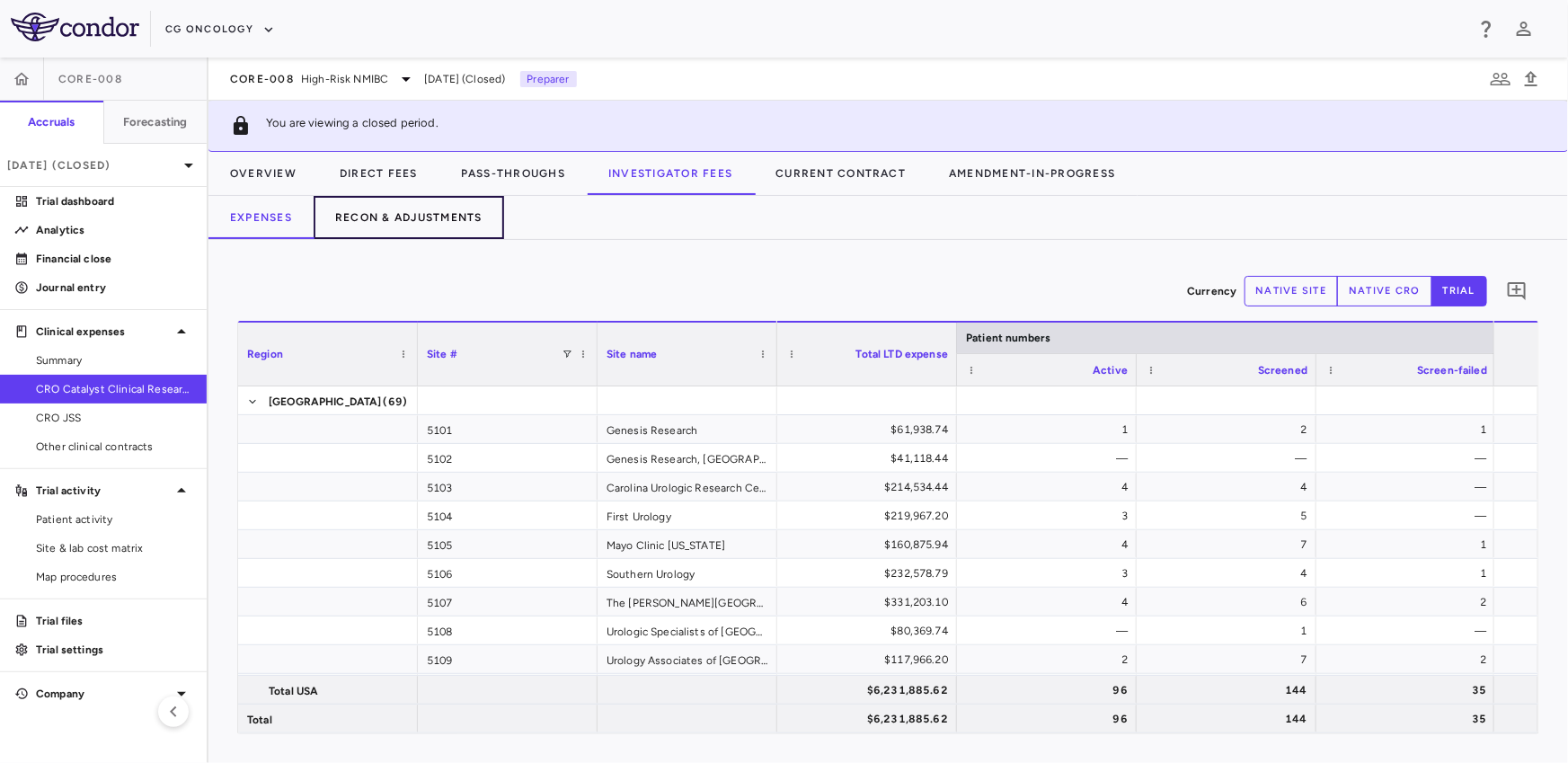
click at [428, 224] on button "Recon & Adjustments" at bounding box center [408, 218] width 190 height 44
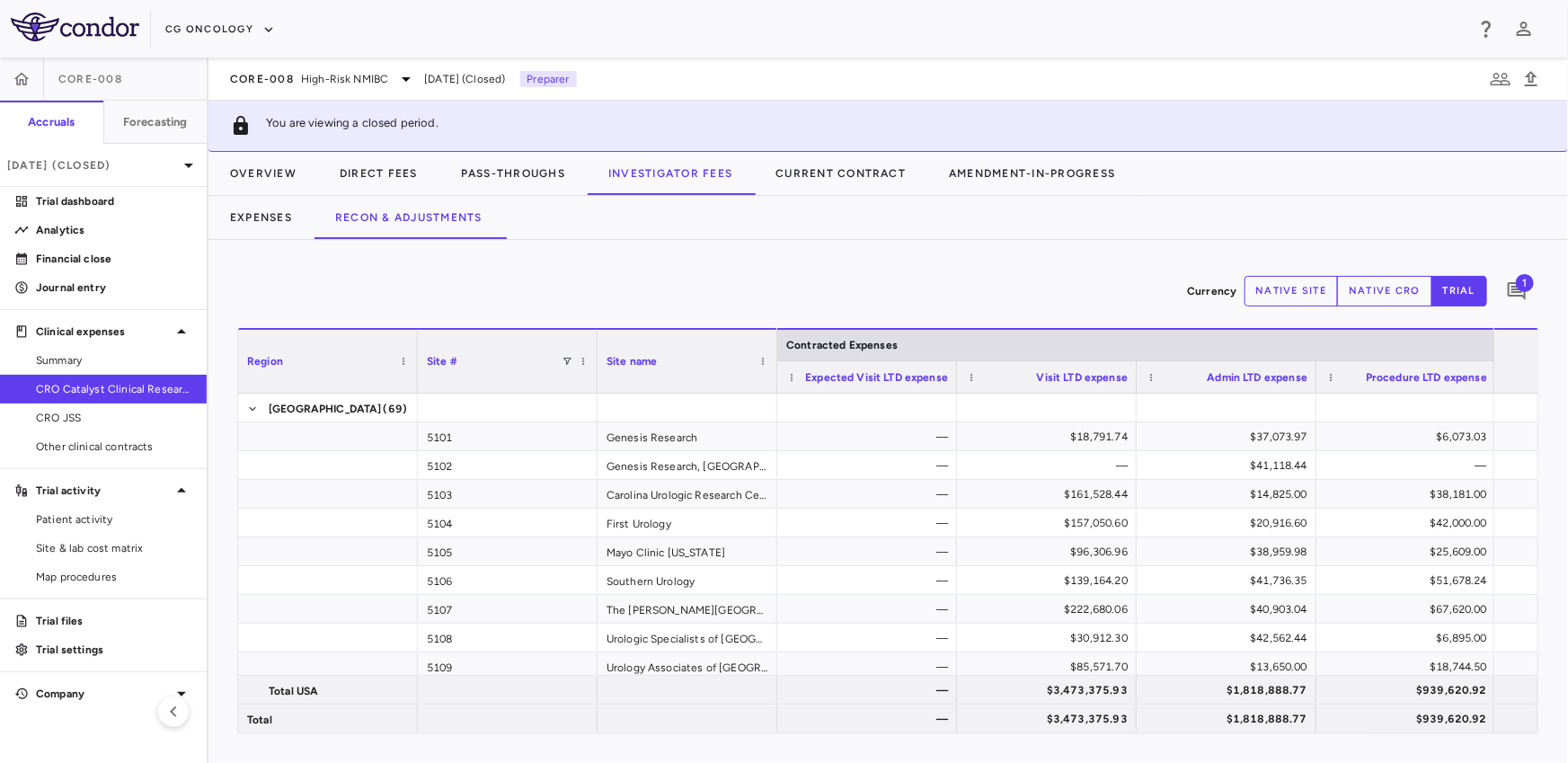
click at [1518, 286] on span "1" at bounding box center [1524, 282] width 18 height 18
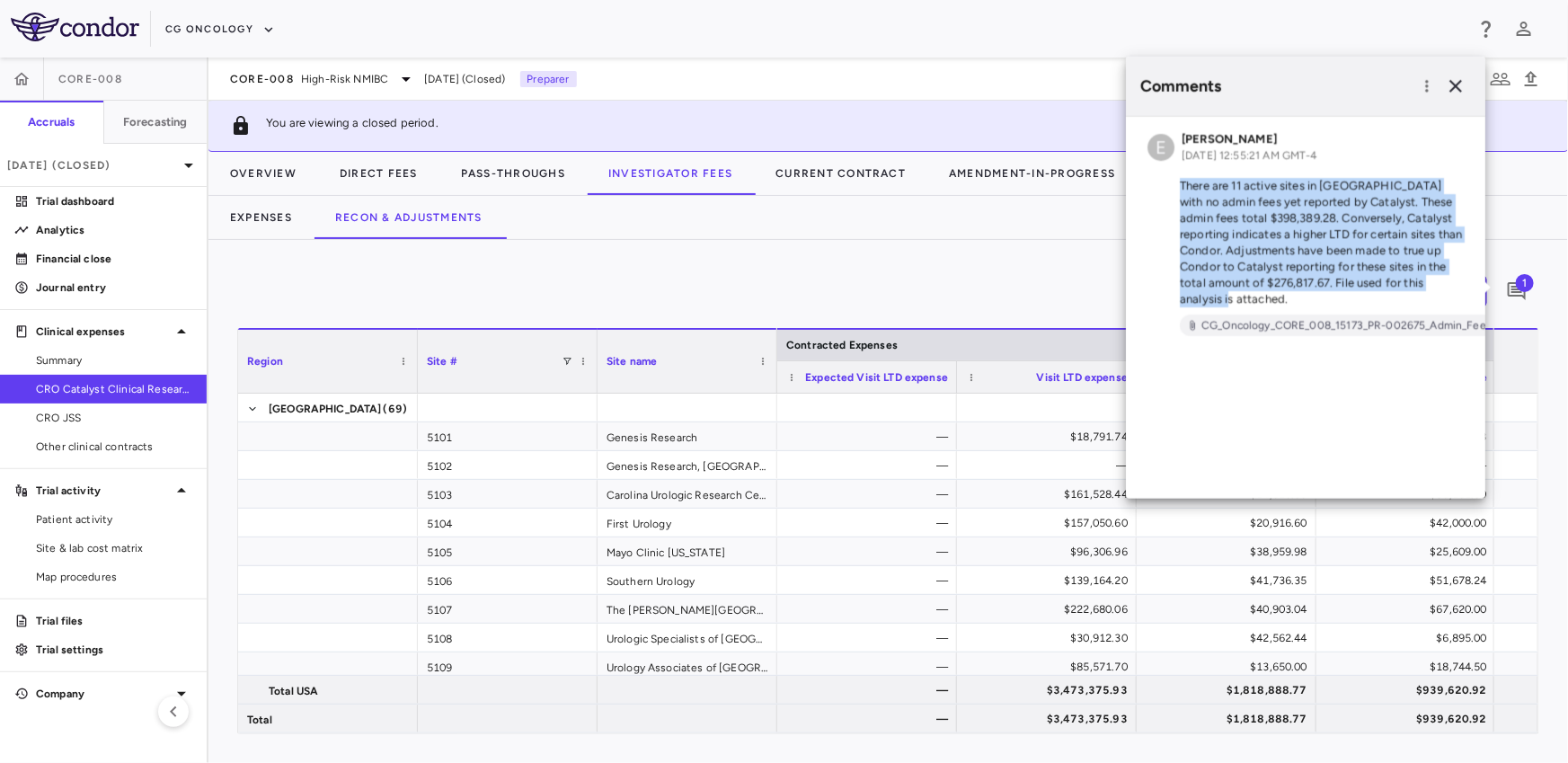
scroll to position [0, 177]
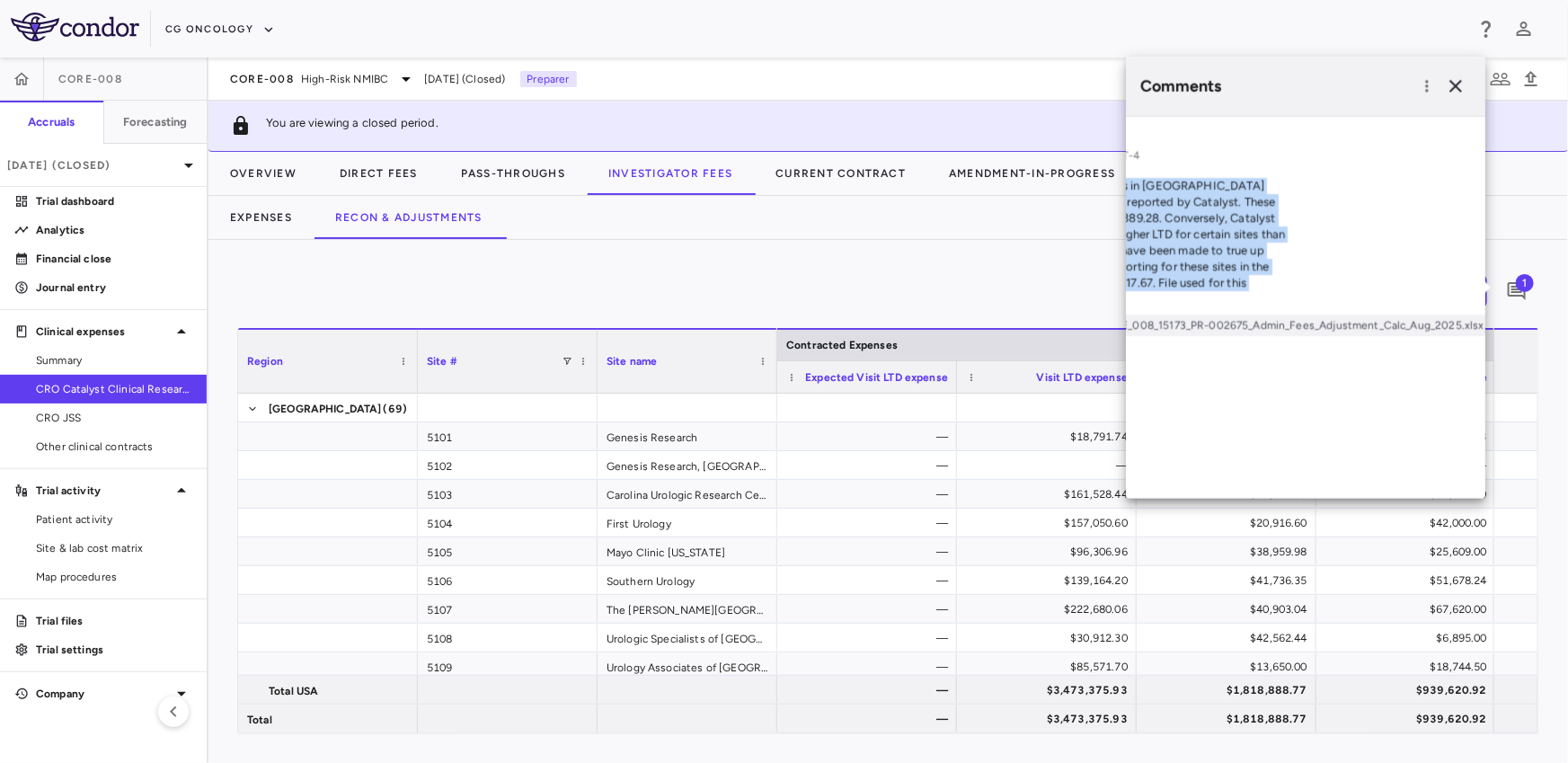
drag, startPoint x: 1179, startPoint y: 186, endPoint x: 1366, endPoint y: 281, distance: 209.7
click at [1366, 280] on div "E [PERSON_NAME] [DATE] 12:55:21 AM GMT-4 There are 11 active sites in [GEOGRAPH…" at bounding box center [1305, 308] width 360 height 382
copy p "There are 11 active sites in [GEOGRAPHIC_DATA] with no admin fees yet reported …"
click at [66, 444] on span "Other clinical contracts" at bounding box center [114, 446] width 157 height 16
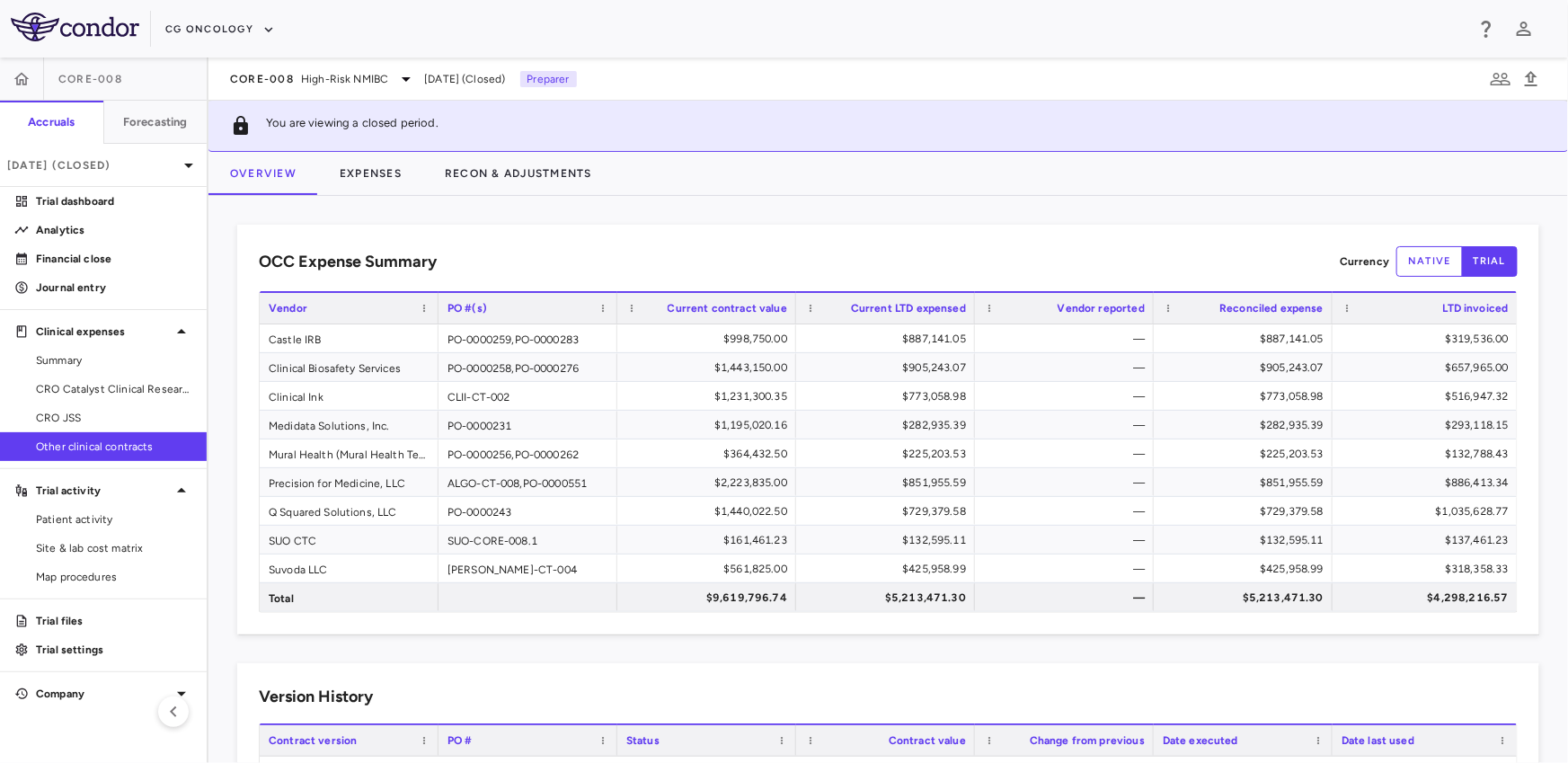
click at [321, 62] on div "CORE-008 High-Risk NMIBC [DATE] (Closed) Preparer" at bounding box center [888, 78] width 1359 height 44
click at [310, 77] on span "High-Risk NMIBC" at bounding box center [344, 78] width 87 height 16
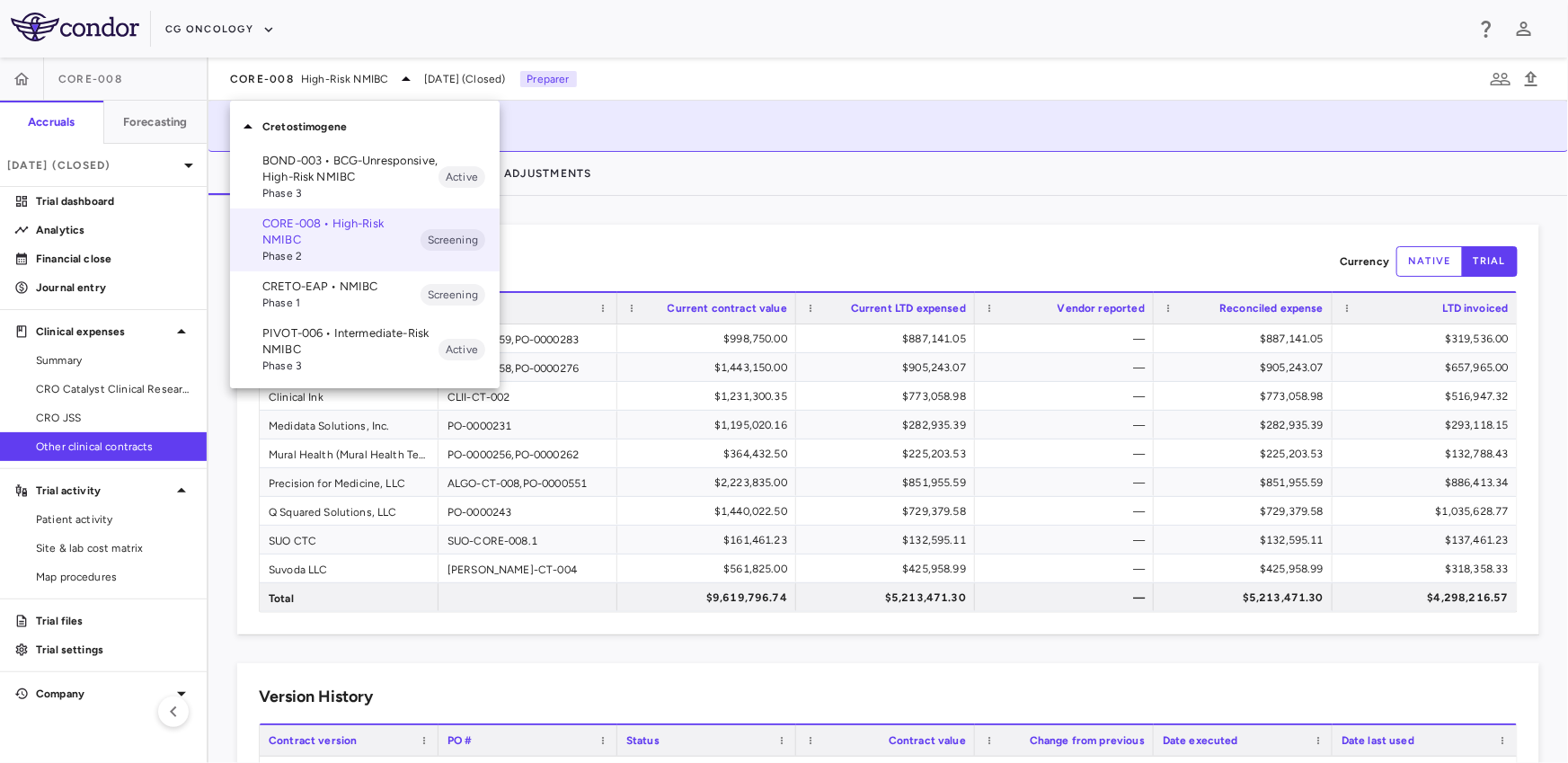
click at [288, 354] on p "PIVOT-006 • Intermediate-Risk NMIBC" at bounding box center [350, 340] width 176 height 32
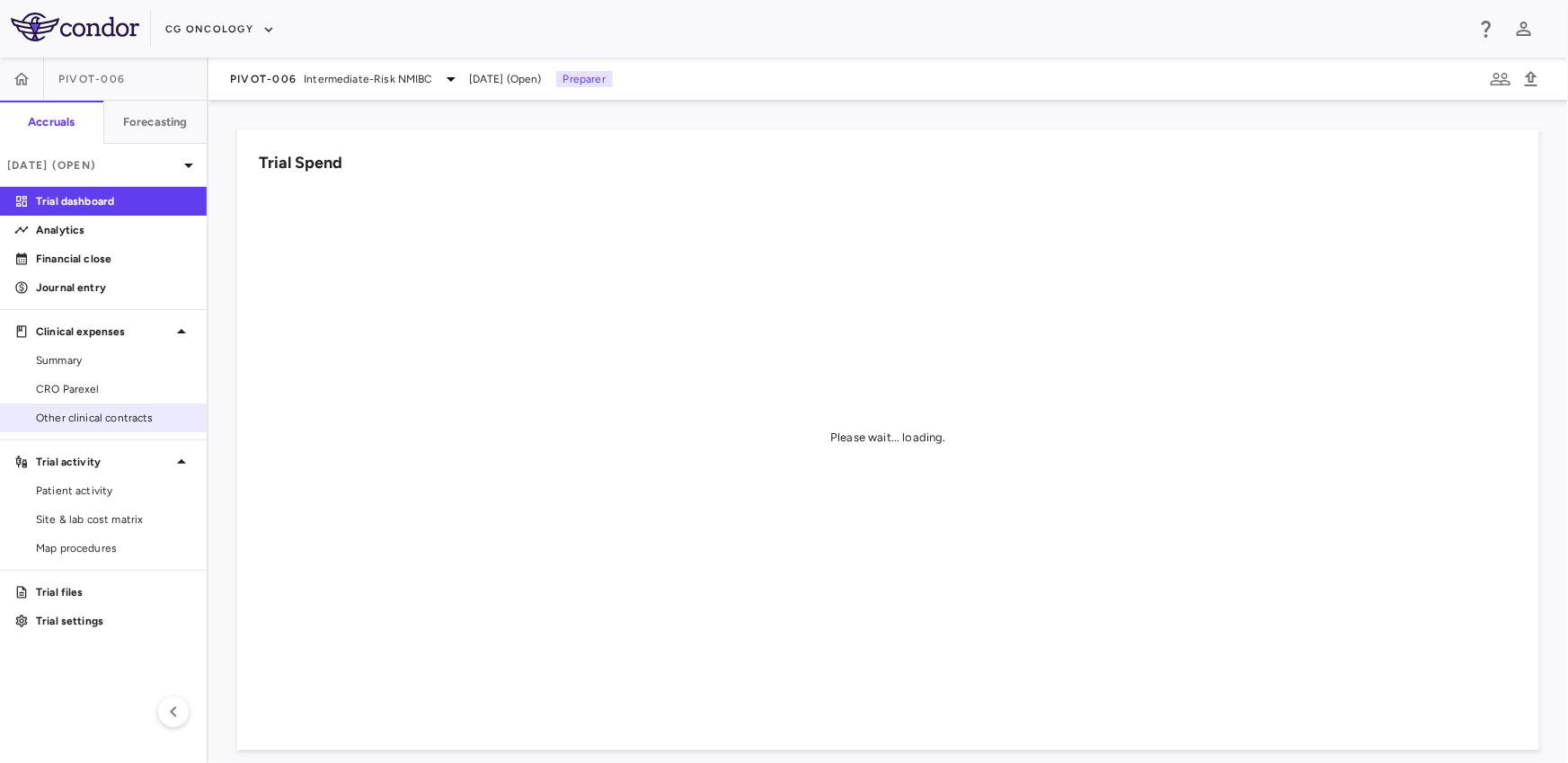
click at [100, 408] on link "Other clinical contracts" at bounding box center [103, 418] width 207 height 27
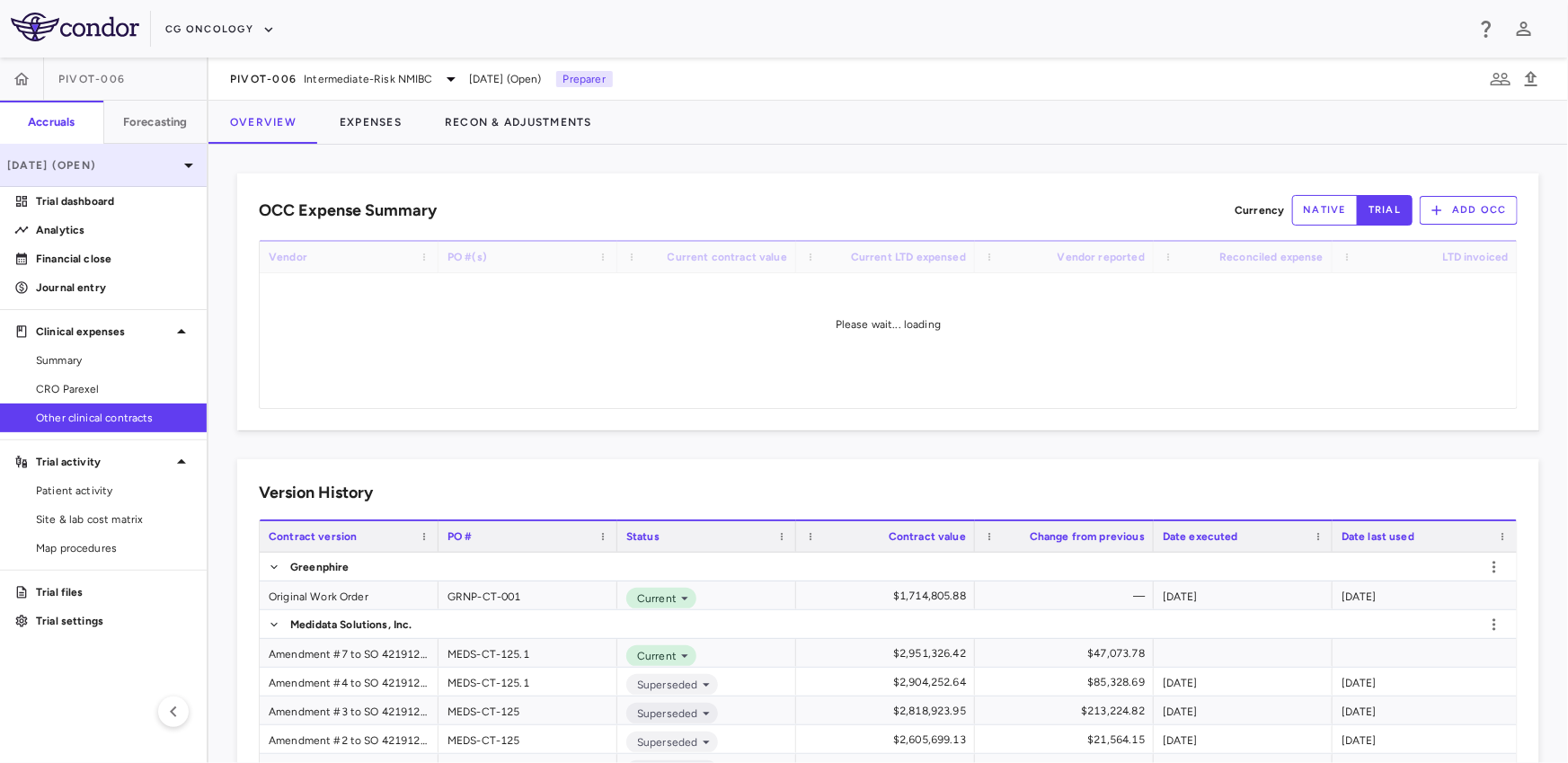
click at [155, 180] on div "[DATE] (Open)" at bounding box center [103, 165] width 207 height 44
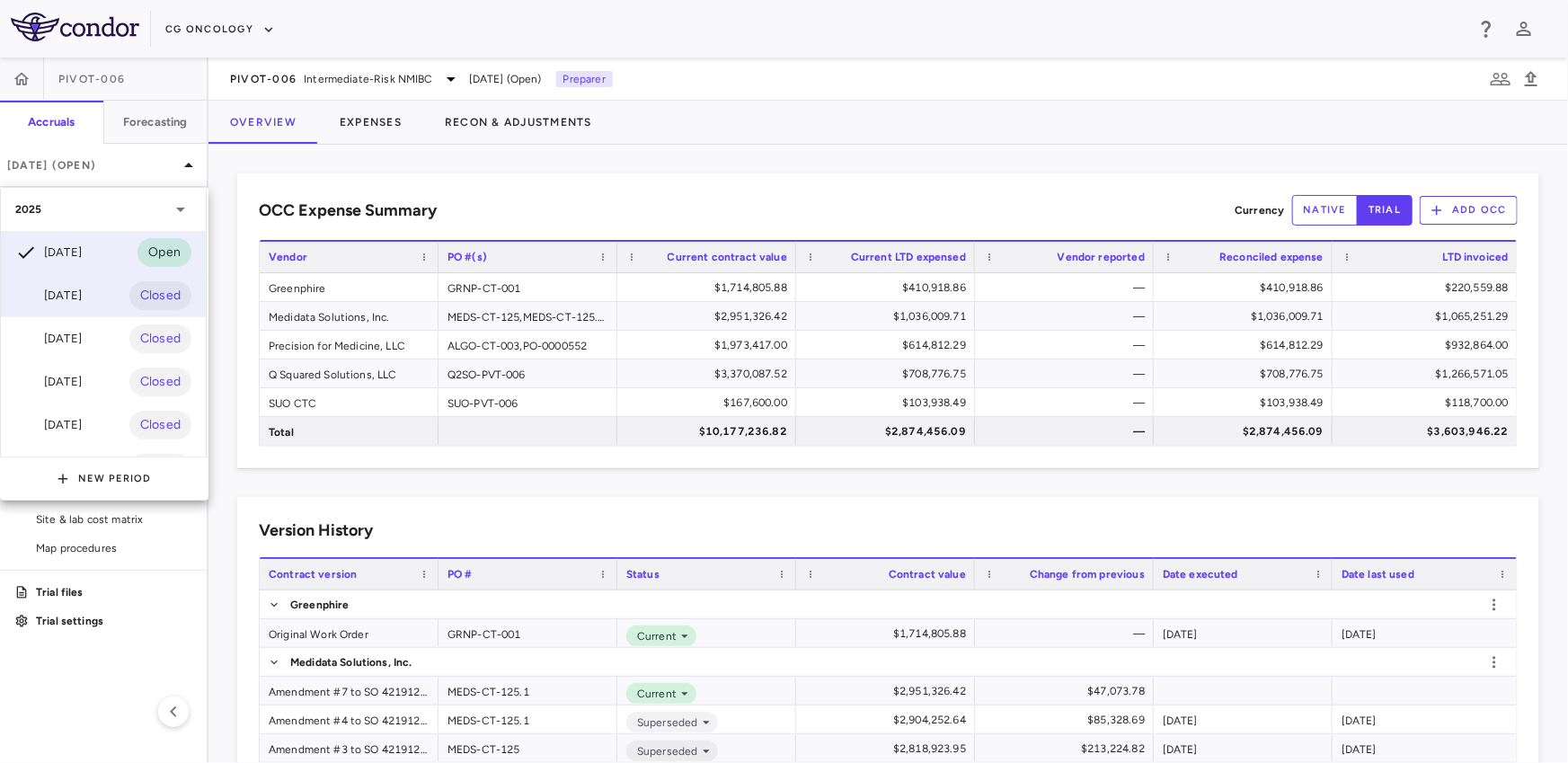
click at [77, 282] on div "Aug 2025 Closed" at bounding box center [103, 295] width 205 height 44
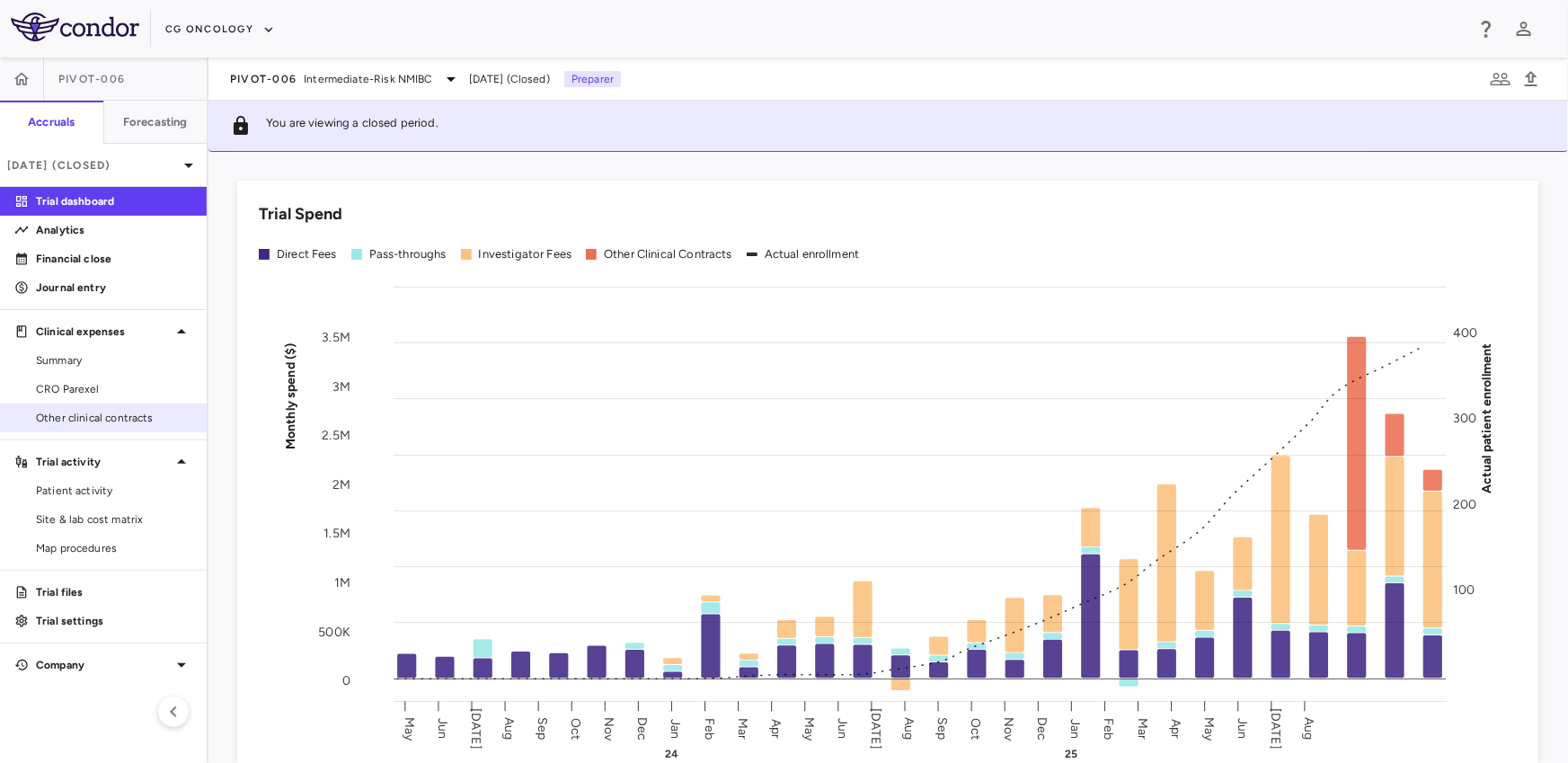
click at [93, 421] on span "Other clinical contracts" at bounding box center [114, 418] width 157 height 16
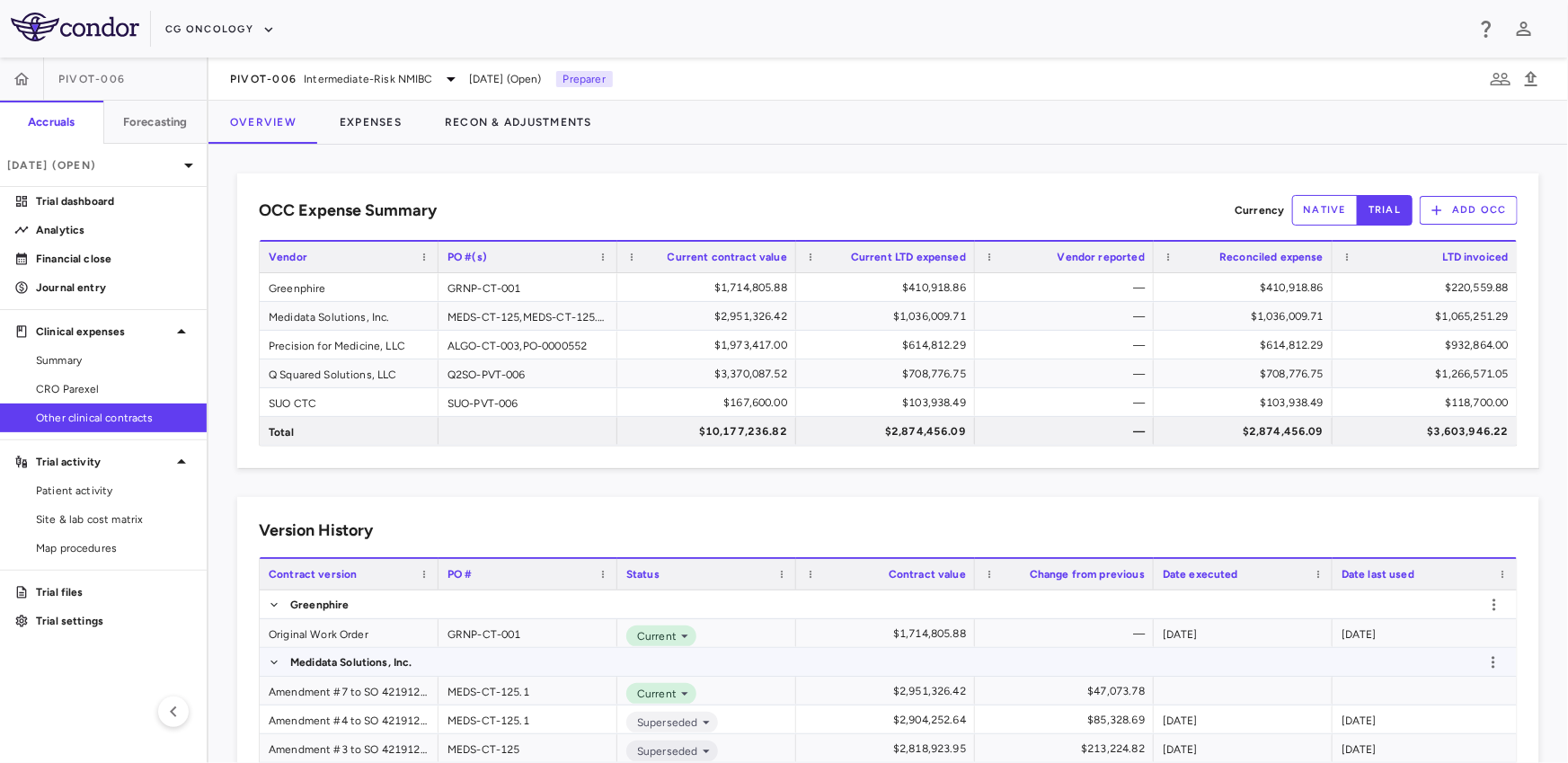
scroll to position [425, 0]
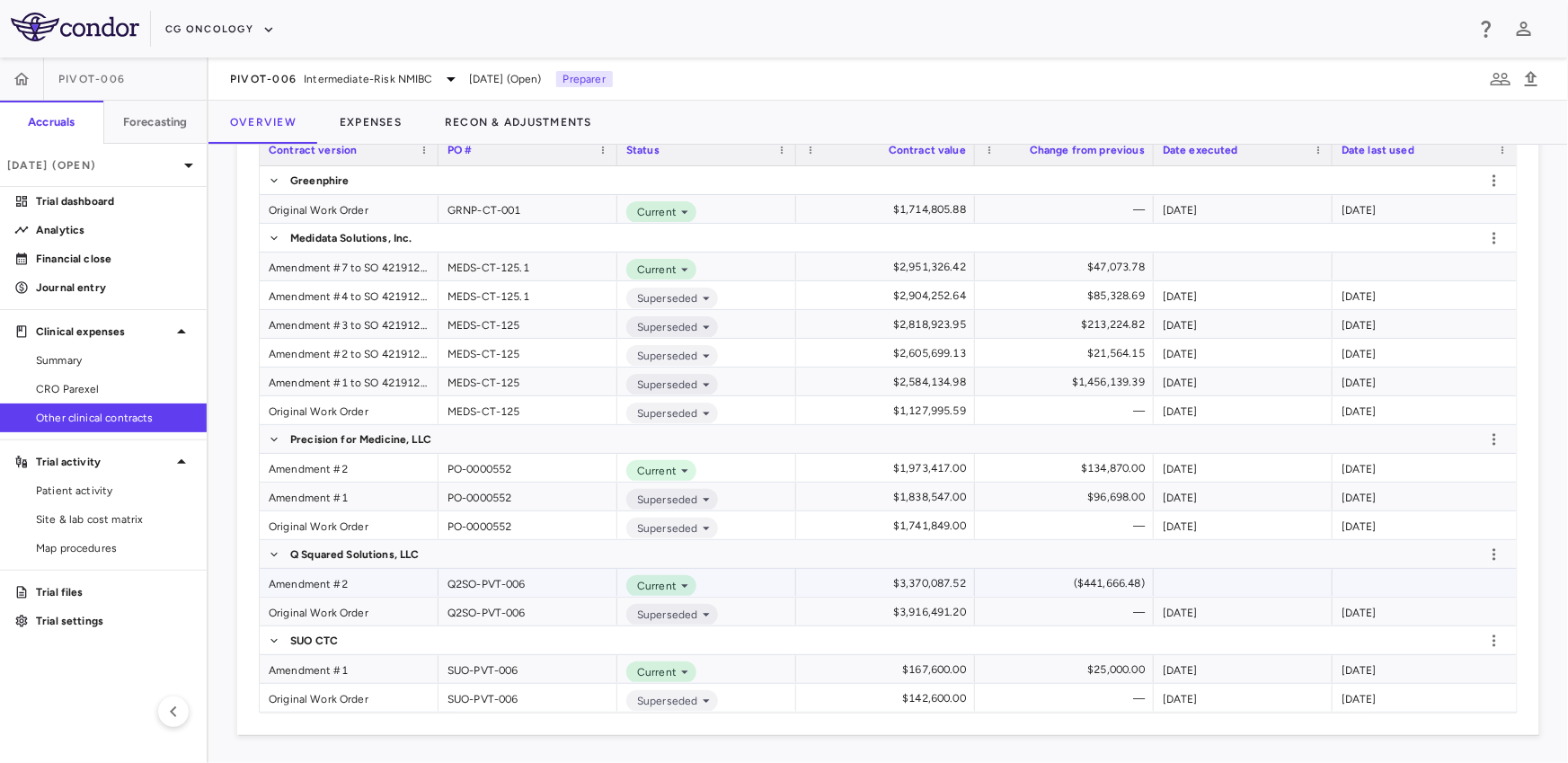
click at [324, 578] on div "Amendment #2" at bounding box center [349, 582] width 179 height 28
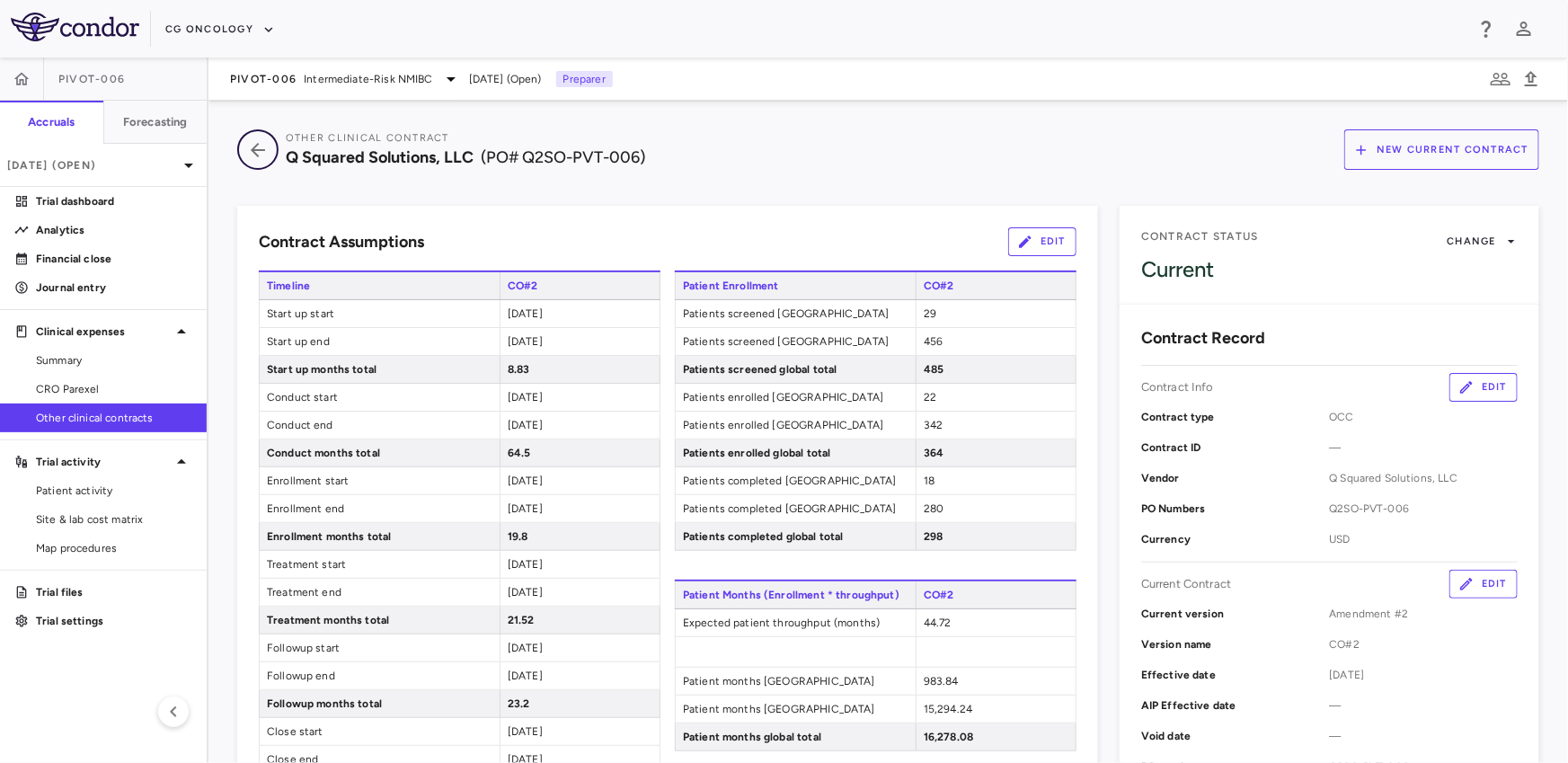
click at [251, 147] on icon "button" at bounding box center [257, 150] width 32 height 21
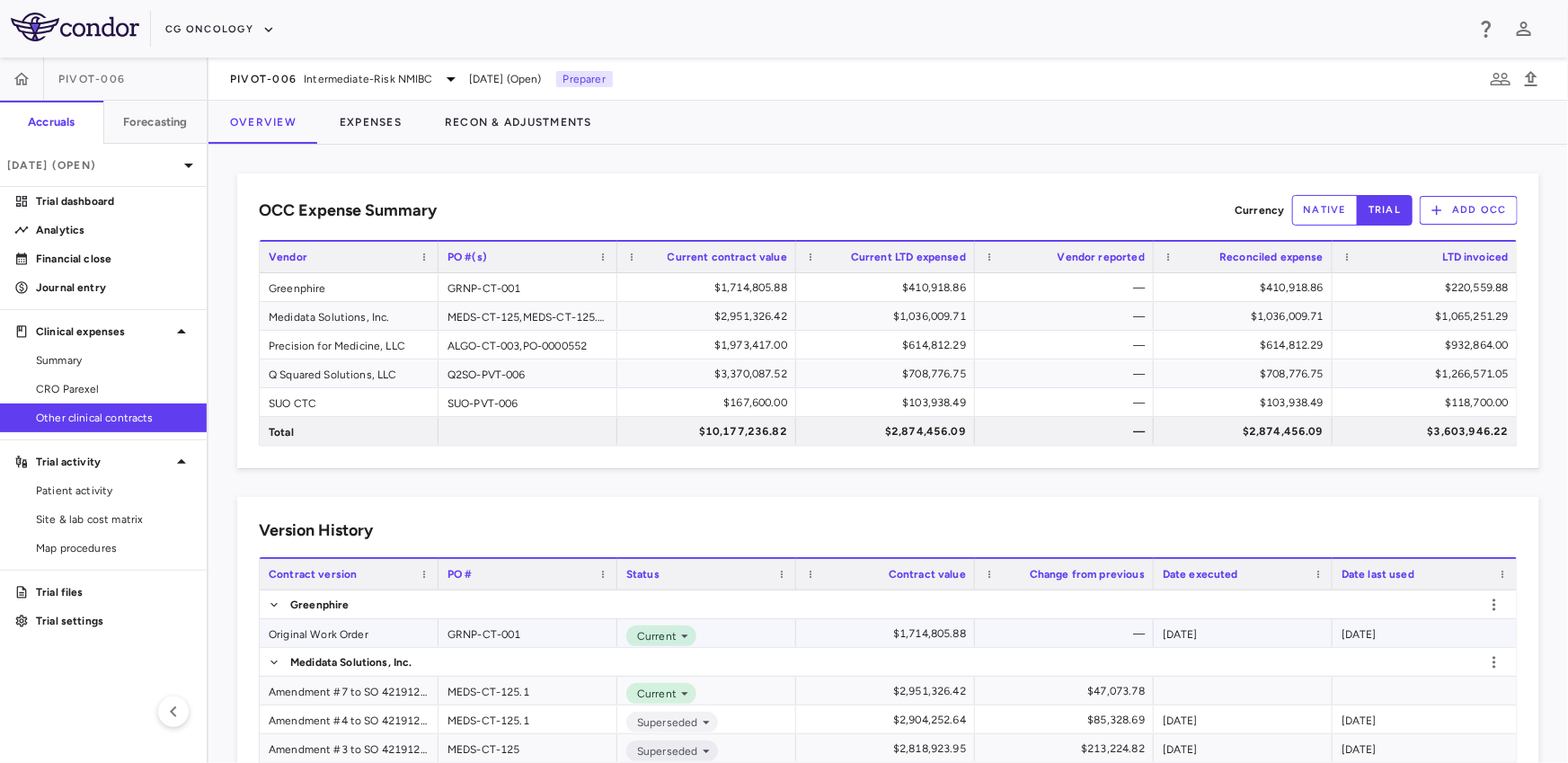
click at [347, 626] on div "Original Work Order" at bounding box center [349, 632] width 179 height 28
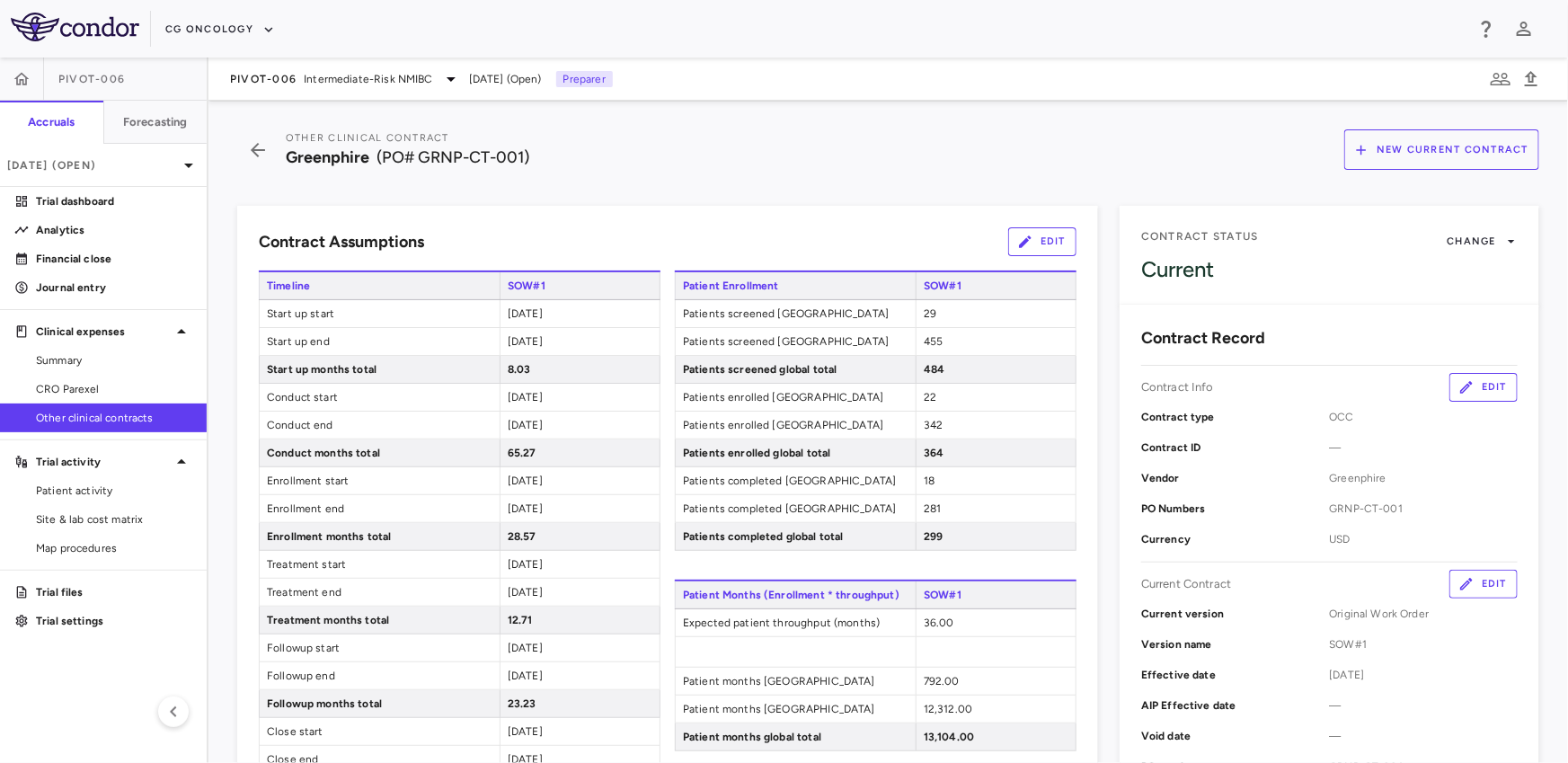
click at [235, 154] on div "Other Clinical Contract Greenphire (PO# GRNP-CT-001) New Current Contract Contr…" at bounding box center [888, 431] width 1359 height 662
click at [248, 152] on icon "button" at bounding box center [257, 150] width 32 height 21
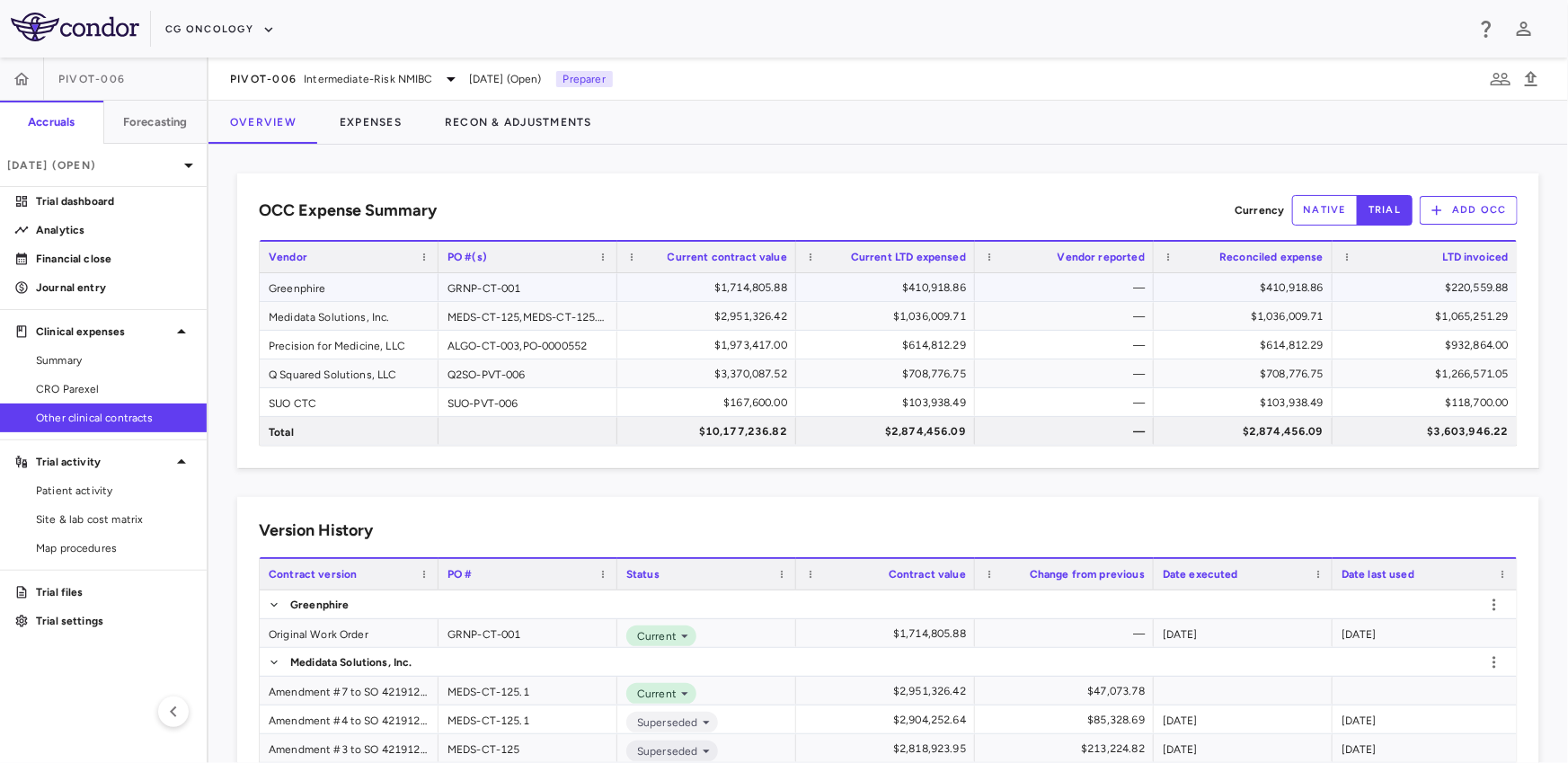
click at [299, 282] on div "Greenphire" at bounding box center [349, 287] width 179 height 28
click at [280, 638] on div "Original Work Order" at bounding box center [349, 632] width 179 height 28
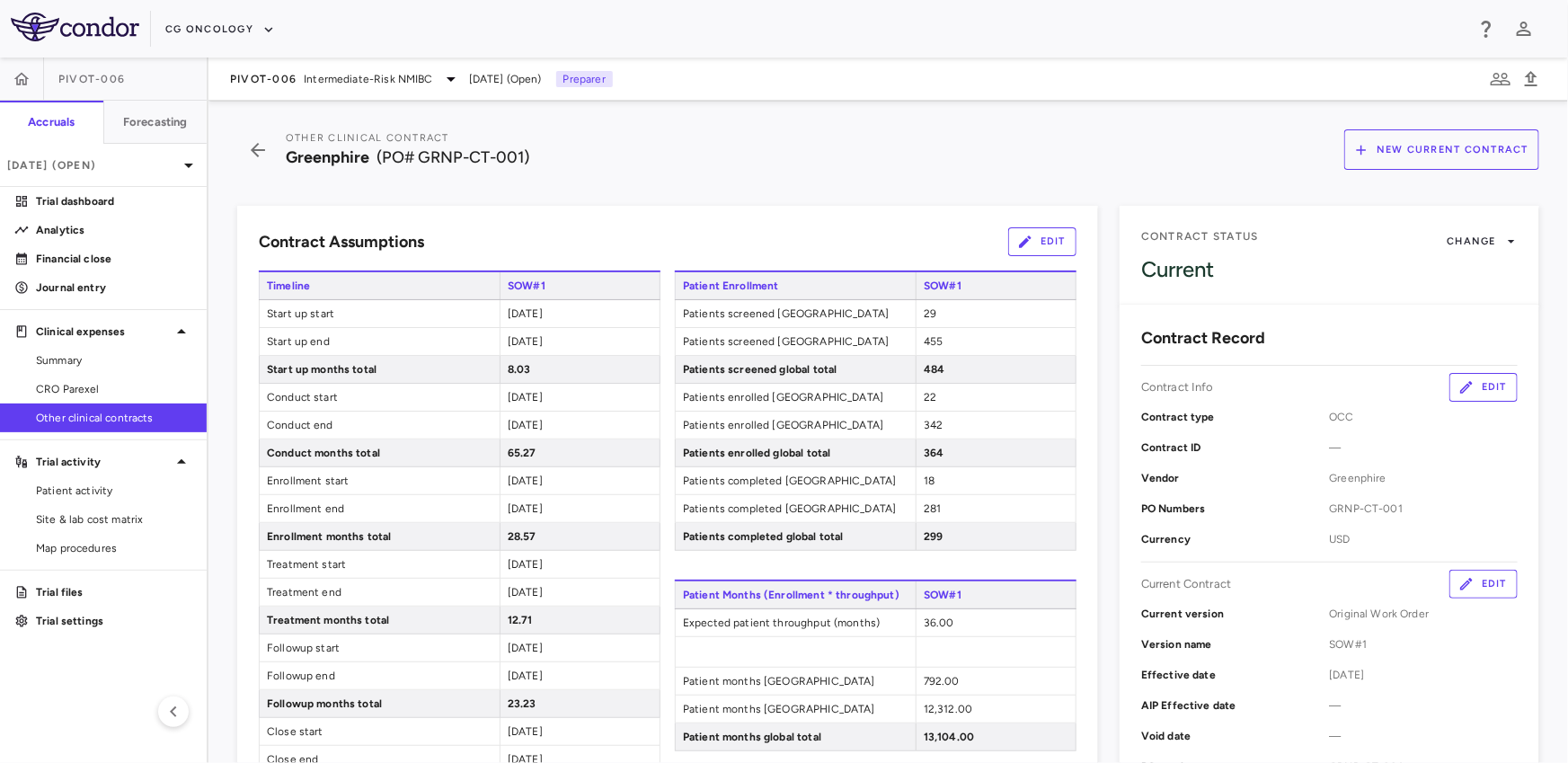
click at [1051, 227] on button "Edit" at bounding box center [1042, 242] width 69 height 29
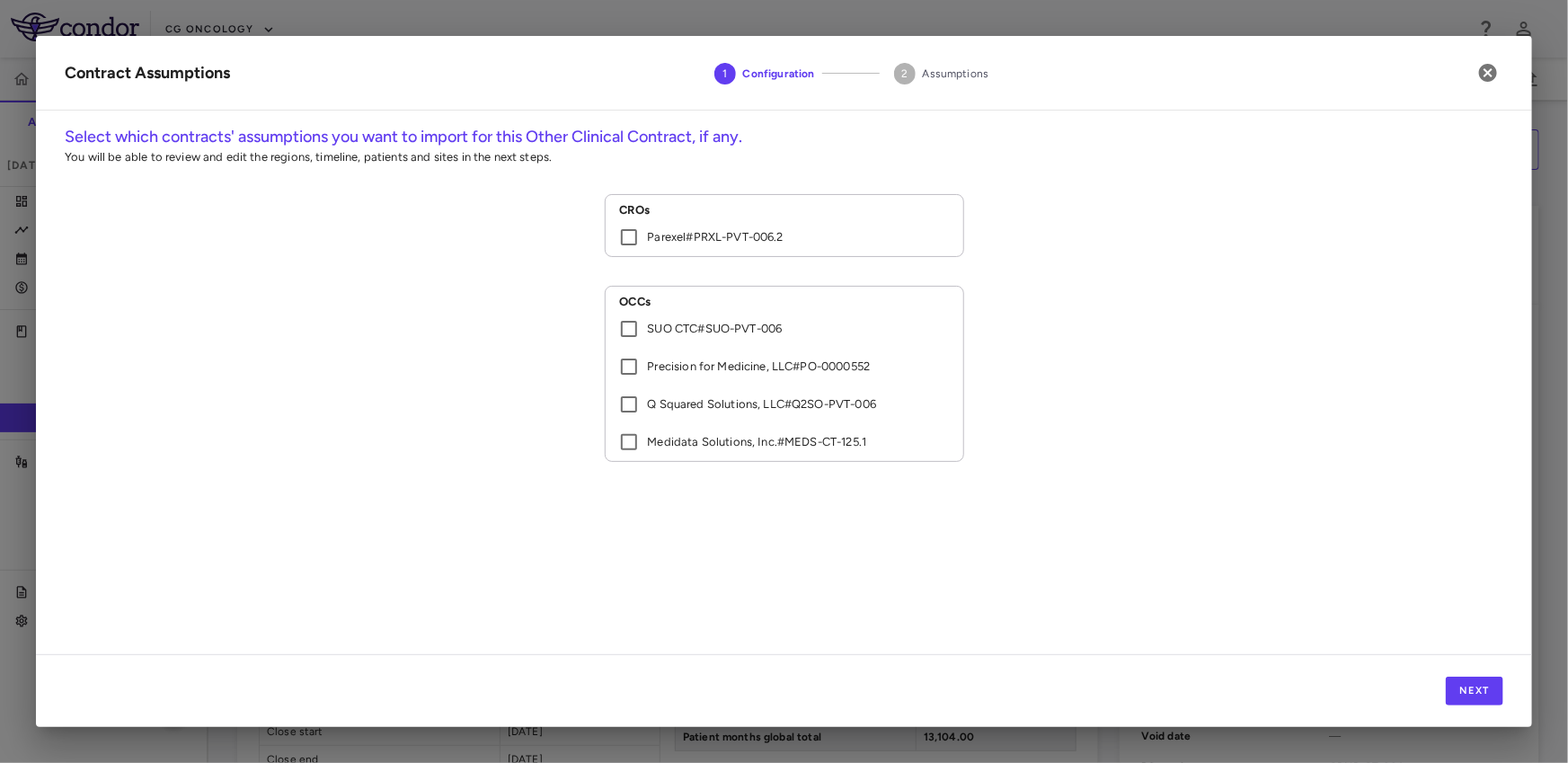
click at [733, 240] on p "Parexel # PRXL-PVT-006.2" at bounding box center [715, 237] width 135 height 16
click at [1454, 684] on button "Next" at bounding box center [1473, 691] width 57 height 29
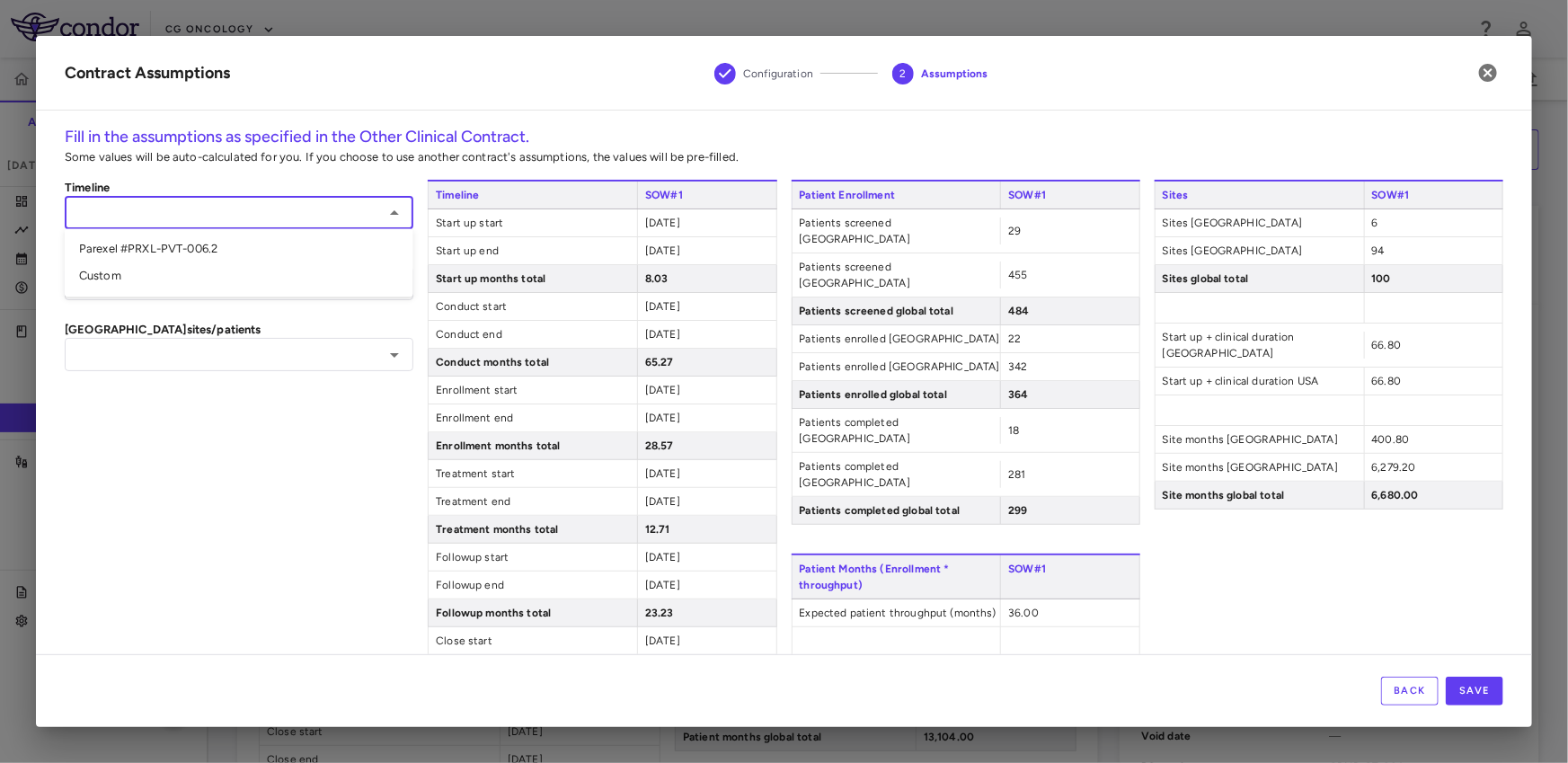
click at [360, 201] on input "text" at bounding box center [223, 212] width 308 height 22
click at [324, 246] on li "Parexel #PRXL-PVT-006.2" at bounding box center [239, 249] width 349 height 27
type input "**********"
click at [290, 290] on input "text" at bounding box center [223, 283] width 308 height 22
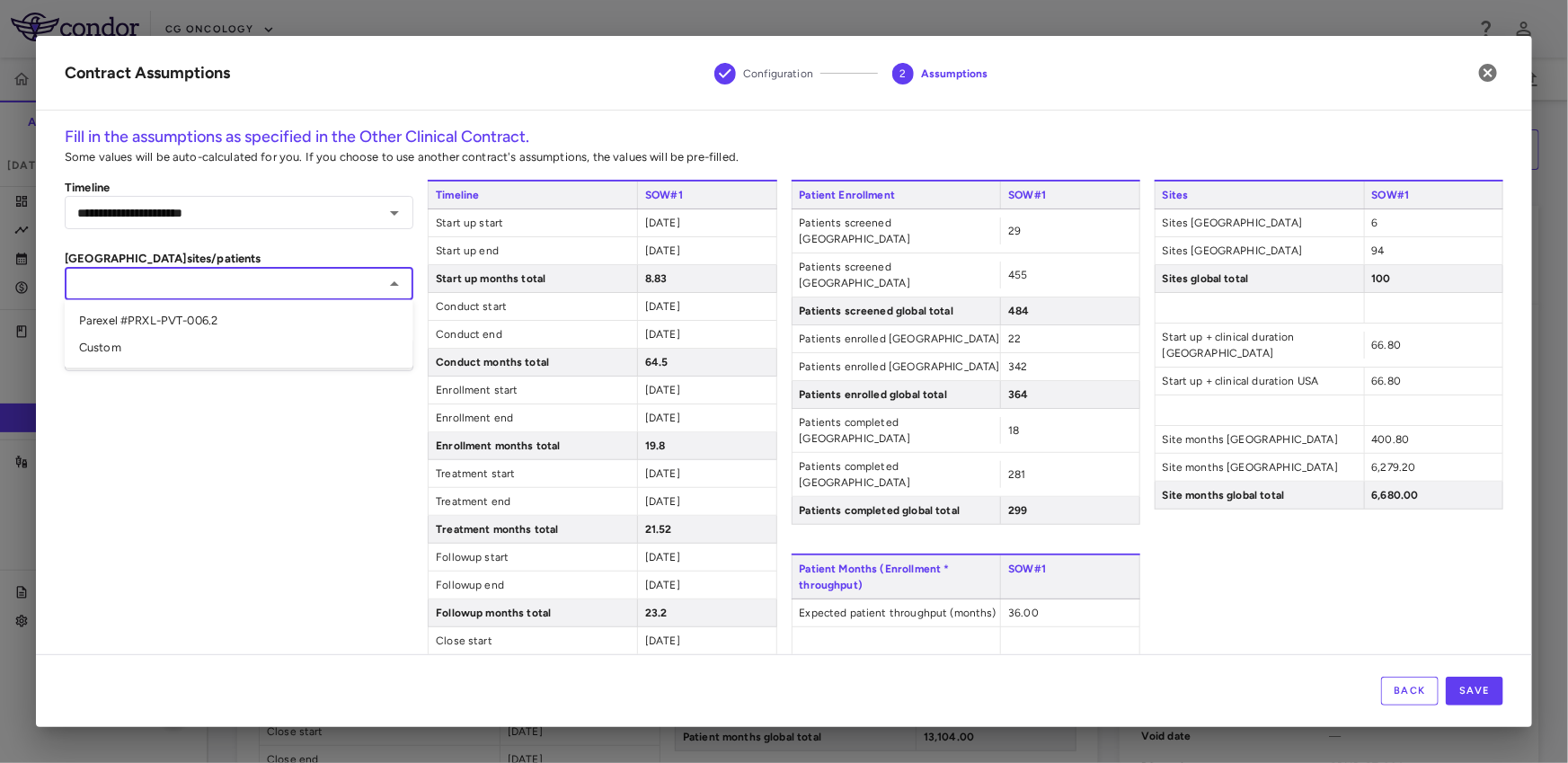
click at [271, 314] on li "Parexel #PRXL-PVT-006.2" at bounding box center [239, 321] width 349 height 27
type input "**********"
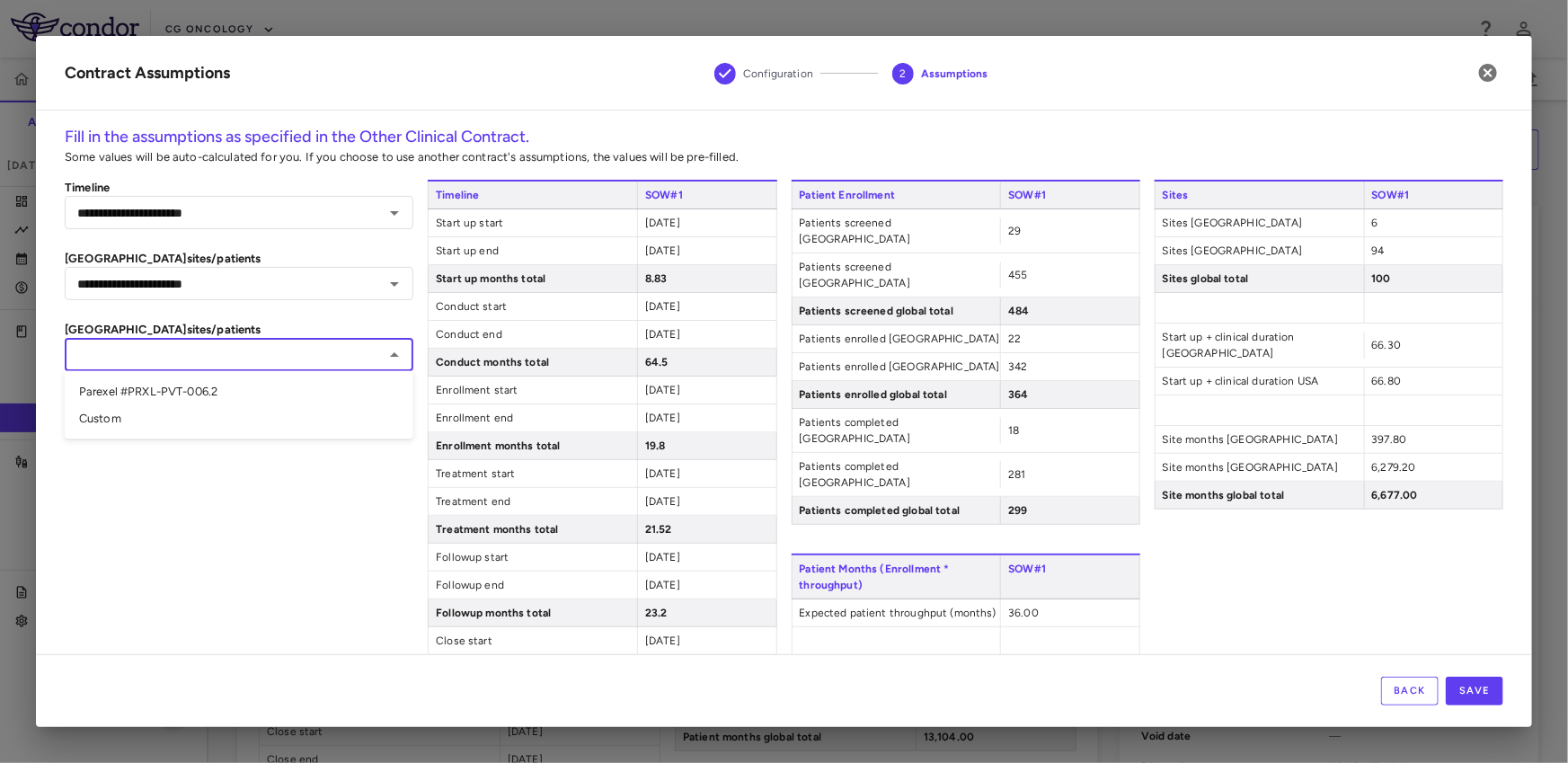
click at [254, 345] on input "text" at bounding box center [223, 354] width 308 height 22
click at [242, 368] on div "​" at bounding box center [239, 354] width 349 height 33
click at [245, 354] on input "text" at bounding box center [223, 354] width 308 height 22
click at [210, 409] on li "Custom" at bounding box center [239, 419] width 349 height 27
click at [229, 365] on input "******" at bounding box center [212, 354] width 285 height 22
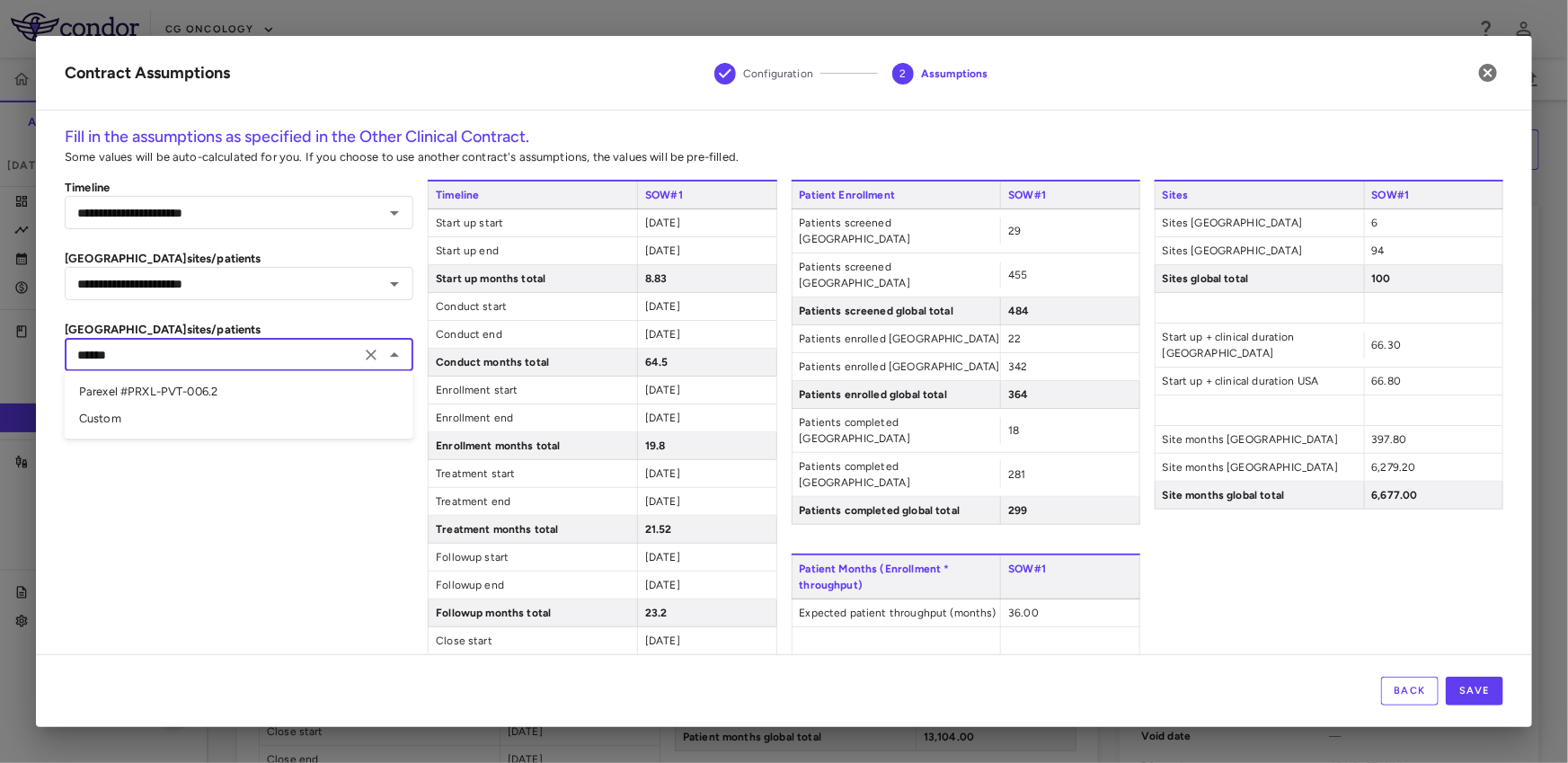
click at [206, 398] on li "Parexel #PRXL-PVT-006.2" at bounding box center [239, 392] width 349 height 27
type input "**********"
click at [1033, 606] on span "36.00" at bounding box center [1024, 612] width 31 height 13
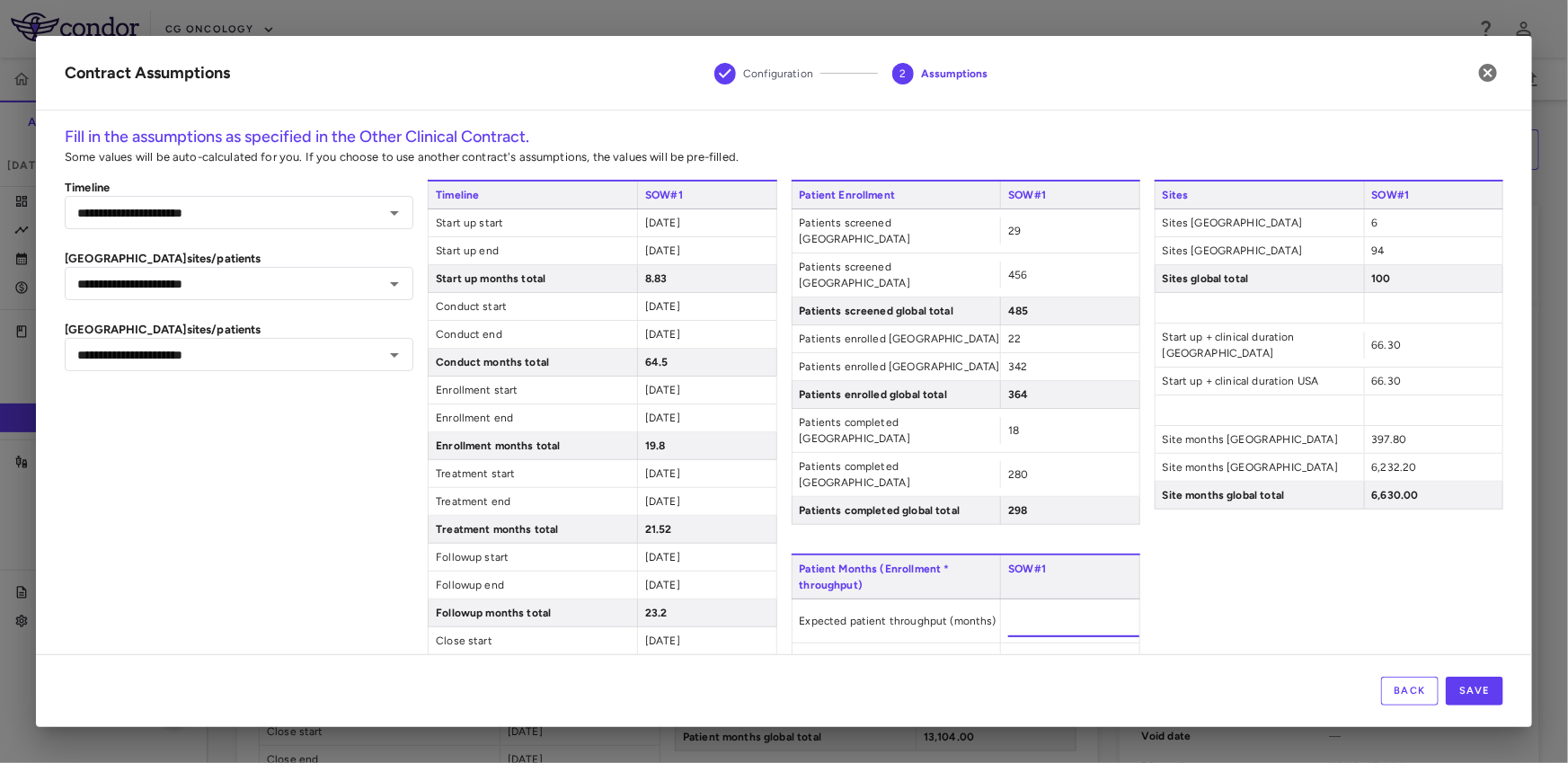
click at [1033, 604] on input "*****" at bounding box center [1074, 620] width 131 height 32
type input "*****"
click at [1322, 604] on div "Sites SOW#1 Sites [GEOGRAPHIC_DATA] 6 Sites [GEOGRAPHIC_DATA] 94 Sites global t…" at bounding box center [1328, 487] width 349 height 615
click at [1470, 686] on button "Save" at bounding box center [1473, 691] width 57 height 29
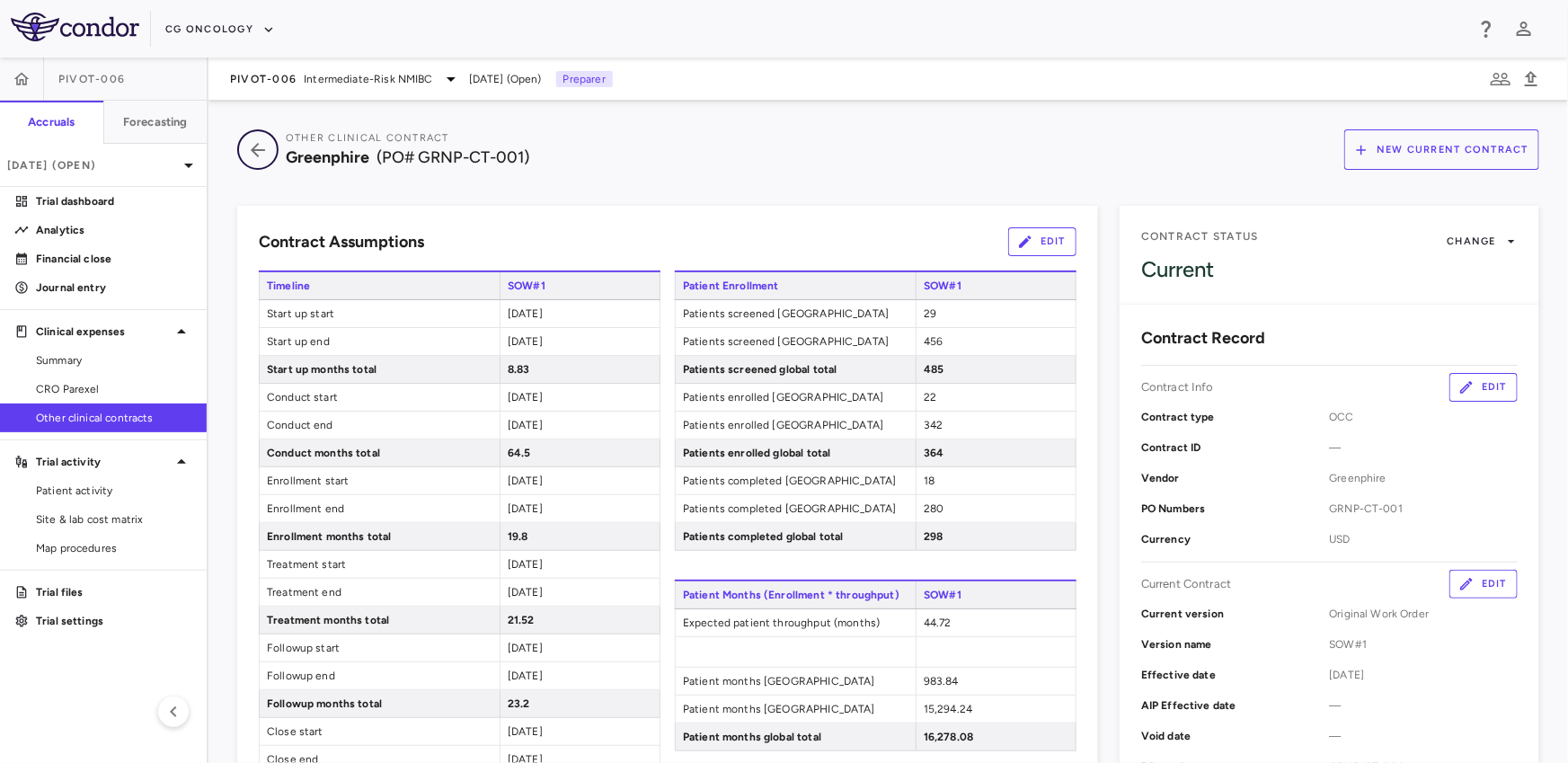
click at [258, 153] on icon "button" at bounding box center [257, 150] width 32 height 21
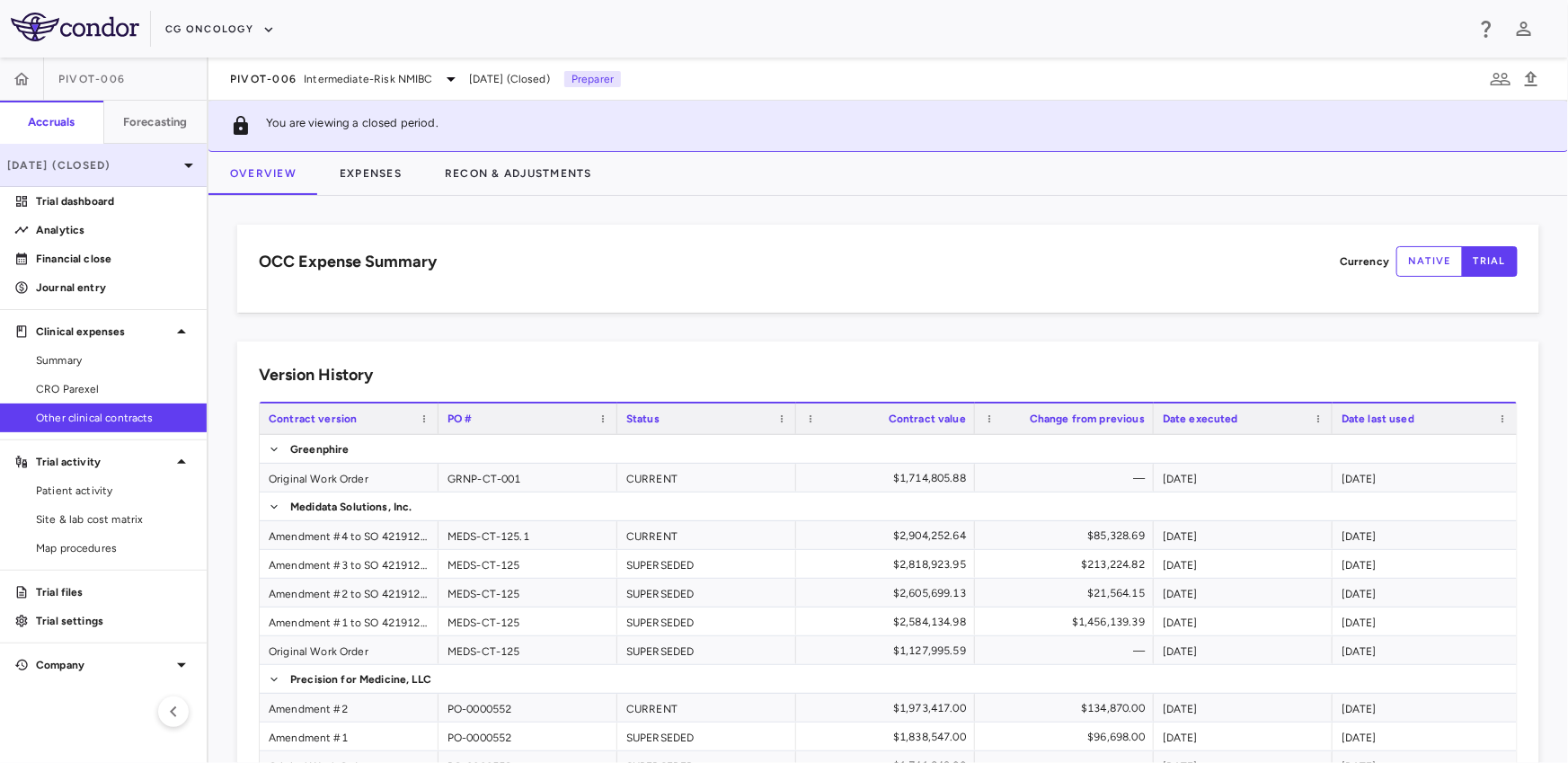
click at [161, 152] on div "Aug 2025 (Closed)" at bounding box center [103, 165] width 207 height 44
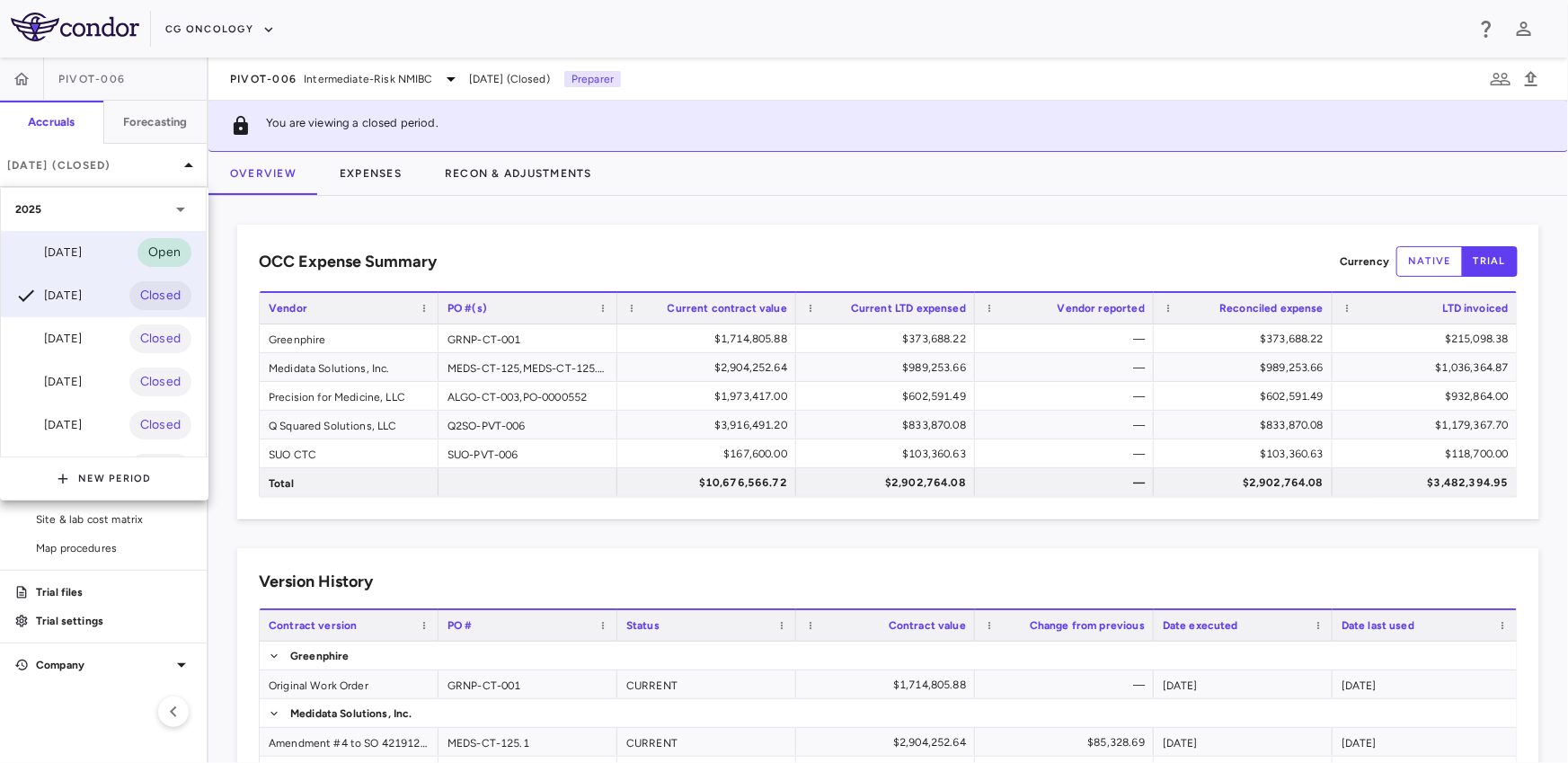
click at [114, 242] on div "Sep 2025 Open" at bounding box center [103, 252] width 205 height 44
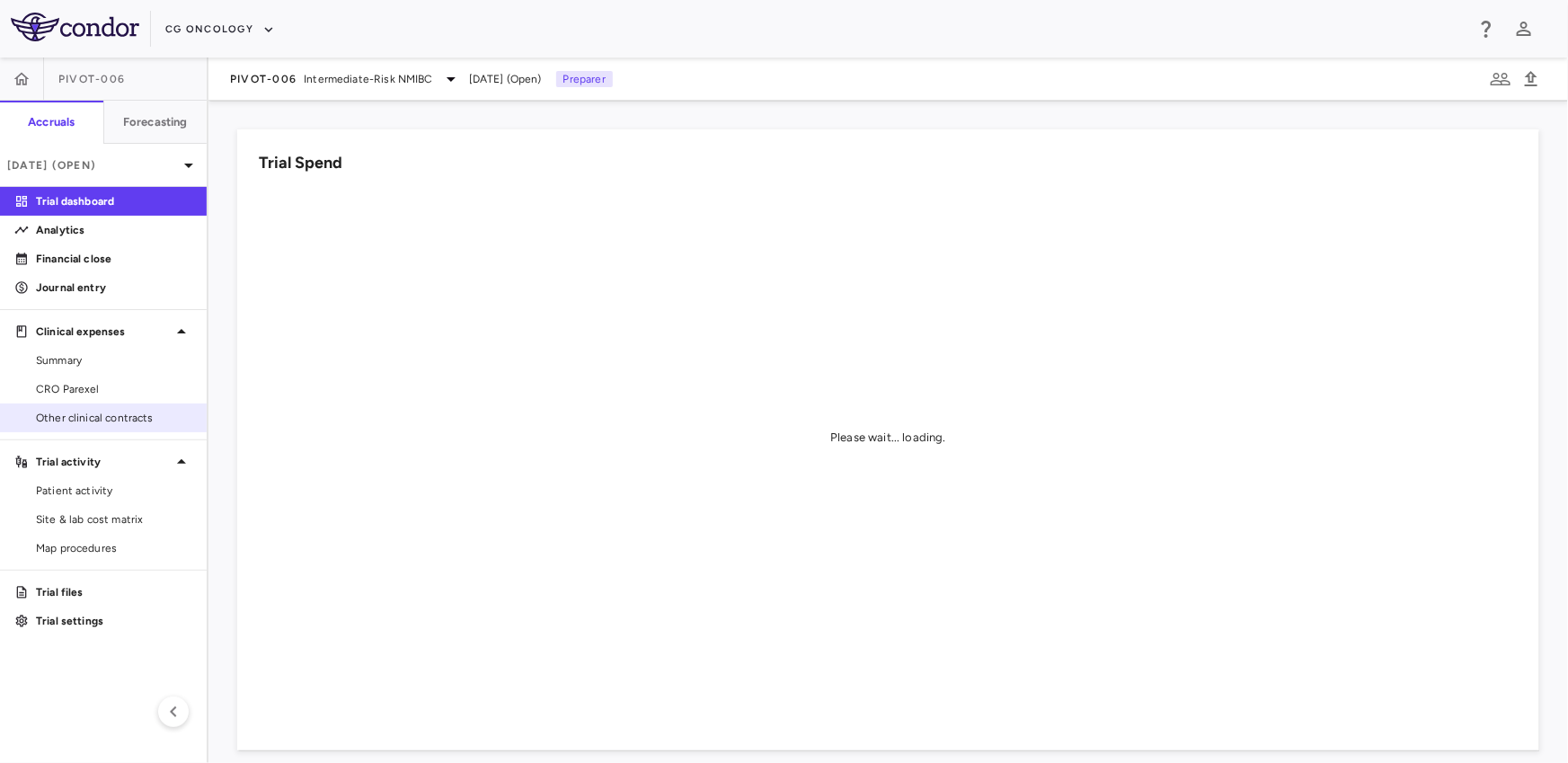
click at [96, 425] on span "Other clinical contracts" at bounding box center [114, 418] width 157 height 16
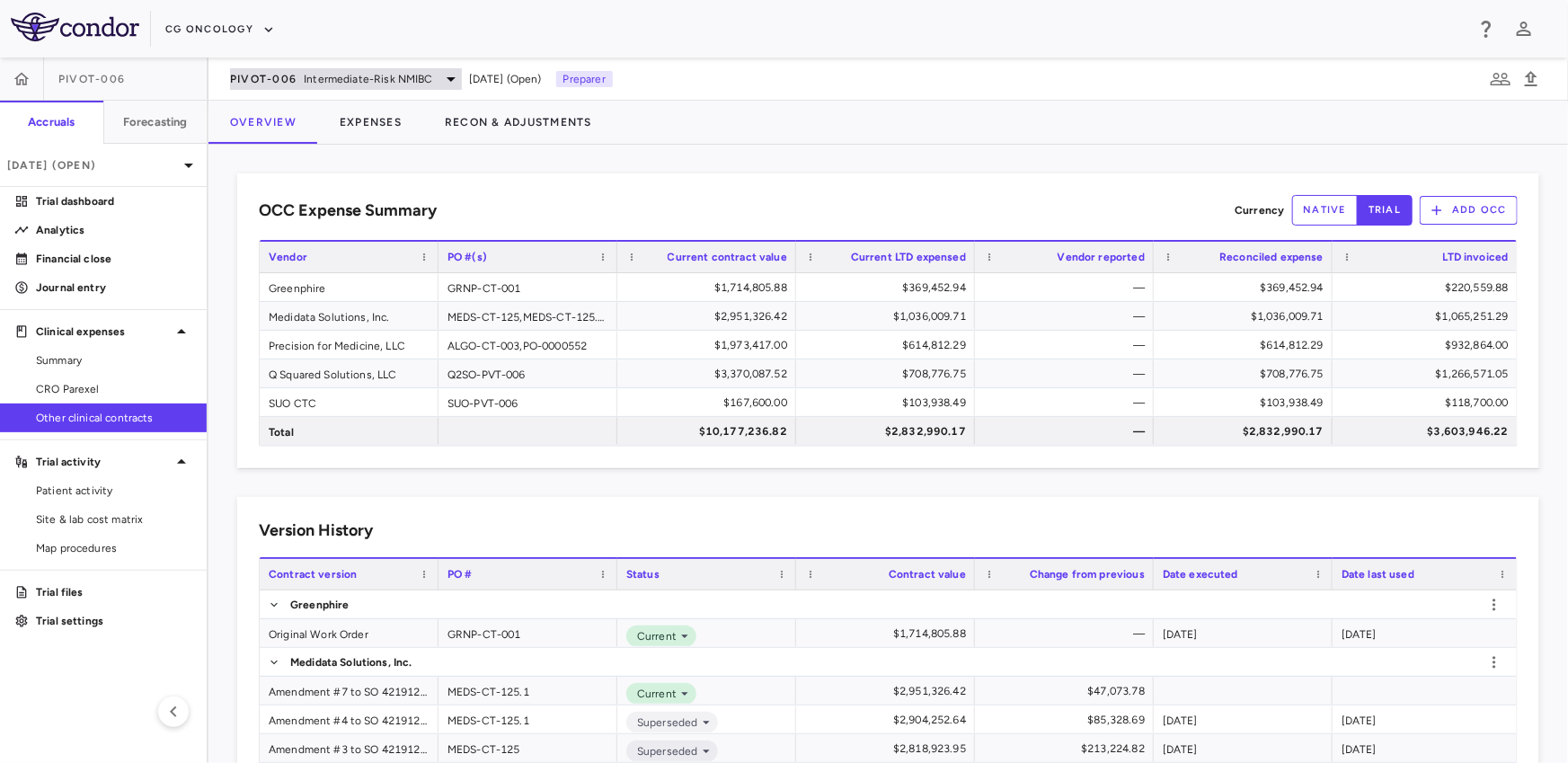
click at [300, 80] on div "PIVOT-006 Intermediate-Risk NMIBC" at bounding box center [346, 79] width 232 height 21
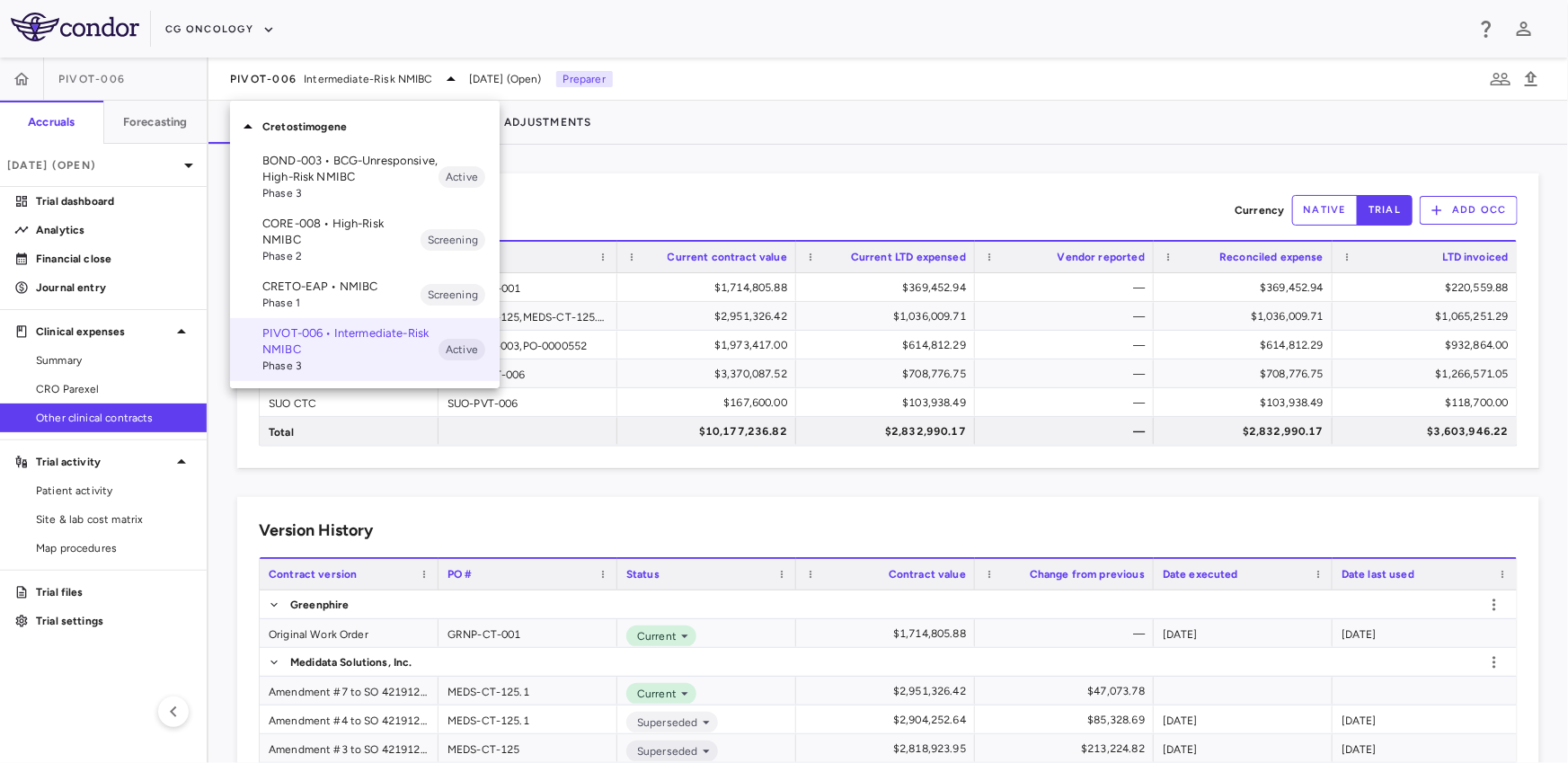
click at [224, 44] on div at bounding box center [784, 381] width 1568 height 763
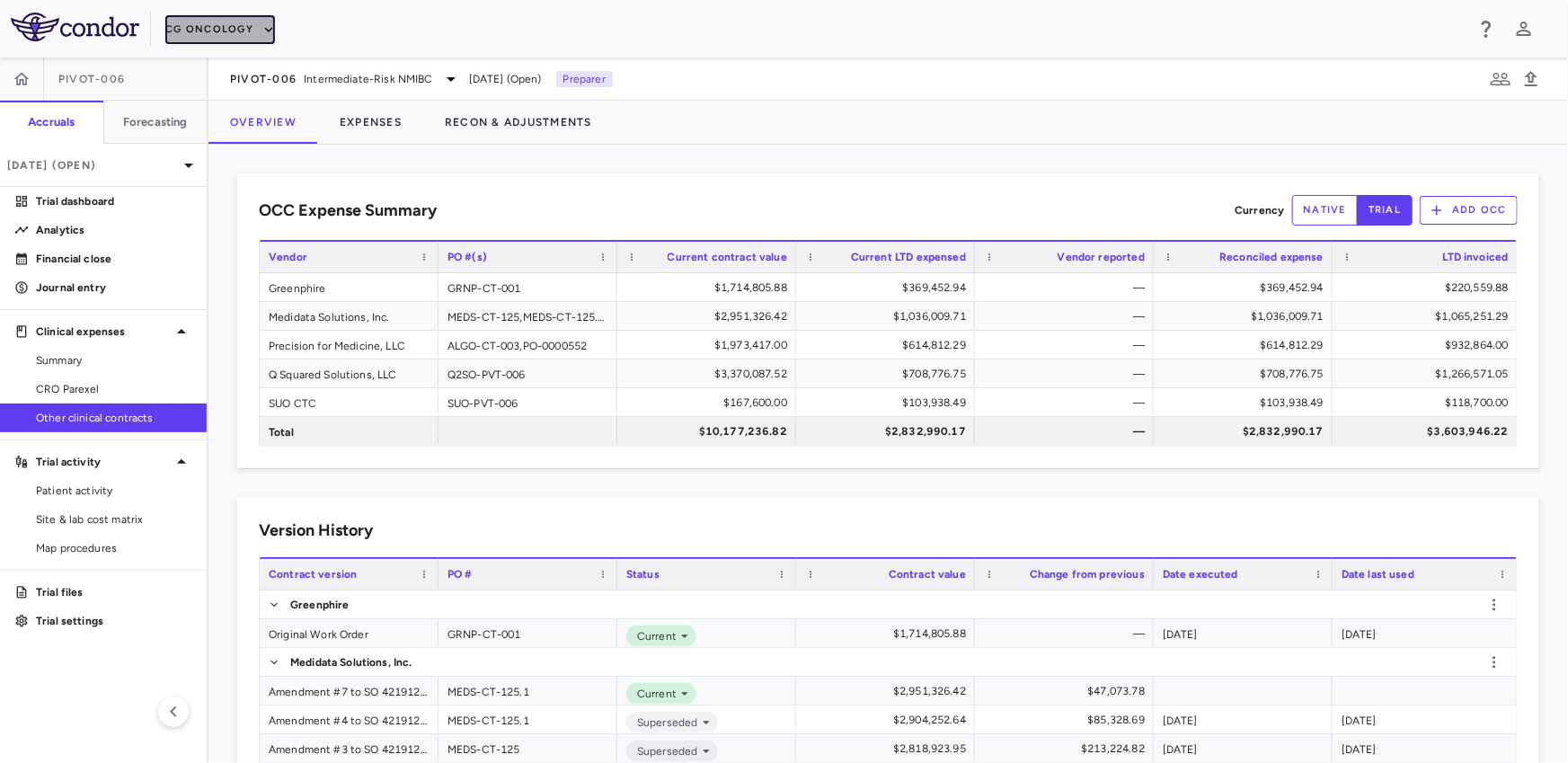
click at [221, 26] on button "CG Oncology" at bounding box center [219, 30] width 109 height 29
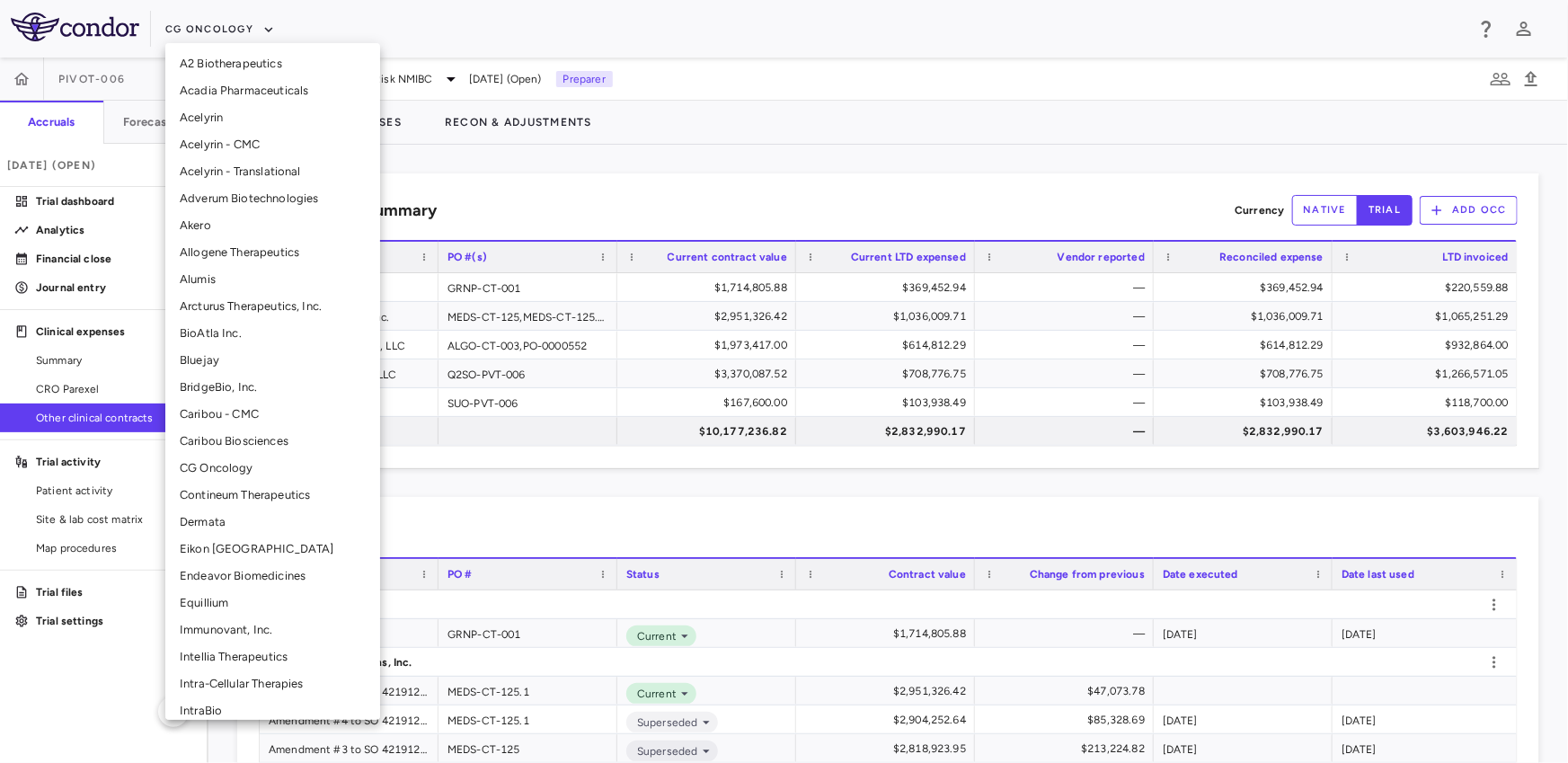
click at [206, 663] on li "Intellia Therapeutics" at bounding box center [273, 657] width 215 height 27
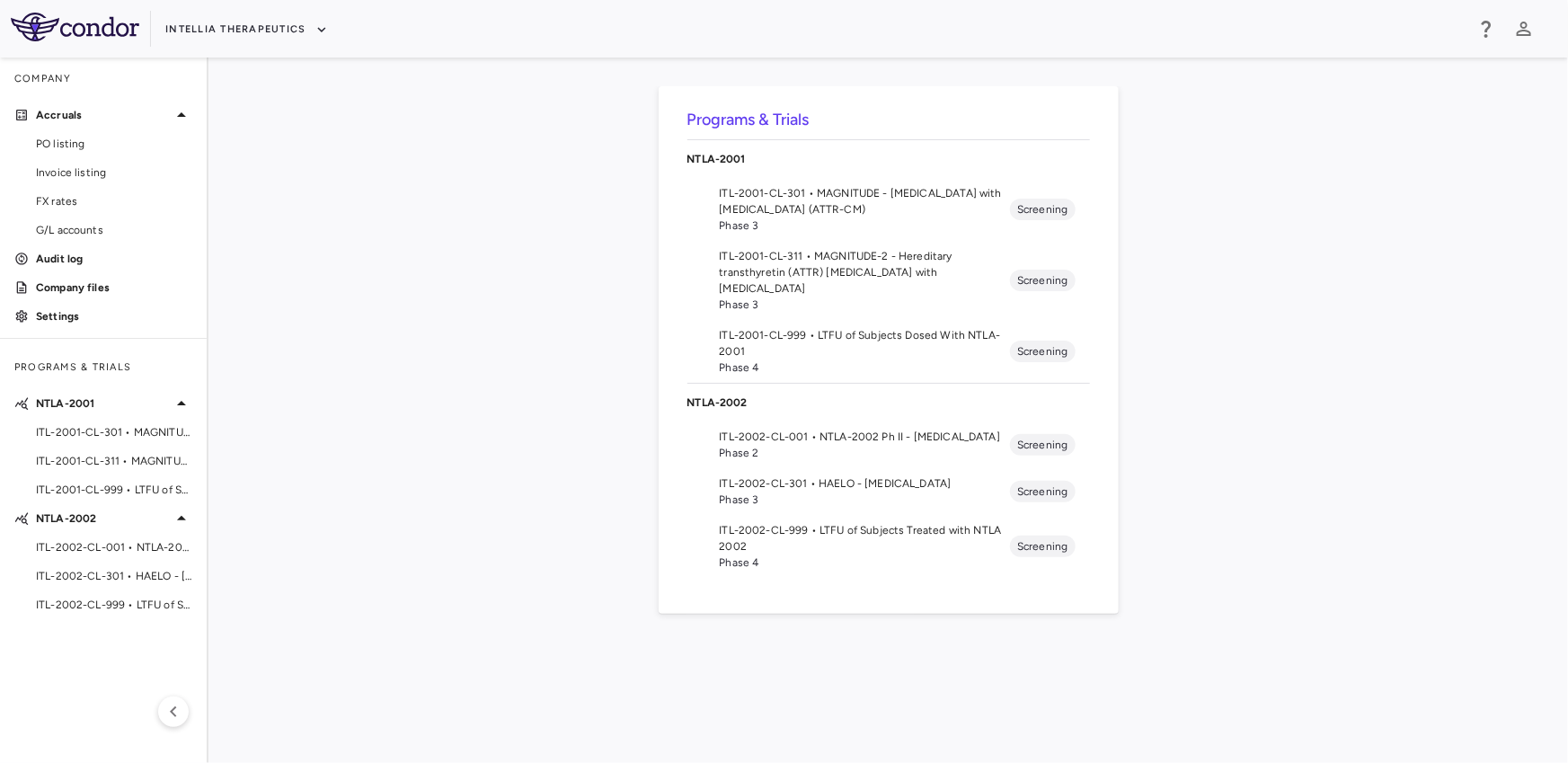
click at [820, 484] on span "ITL-2002-CL-301 • HAELO - Hereditary Angioedema" at bounding box center [864, 484] width 291 height 16
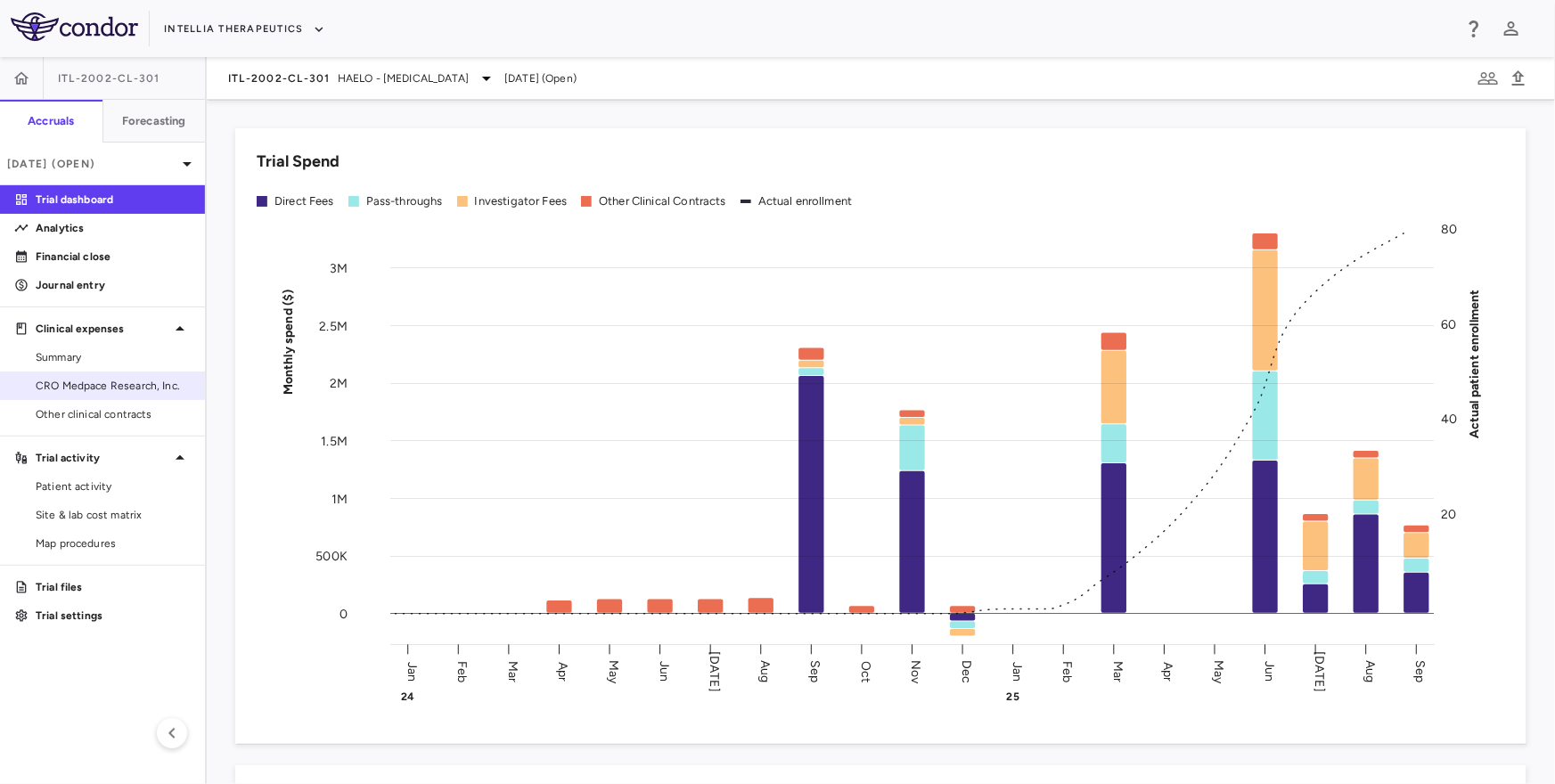
click at [96, 393] on span "CRO Medpace Research, Inc." at bounding box center [113, 385] width 155 height 16
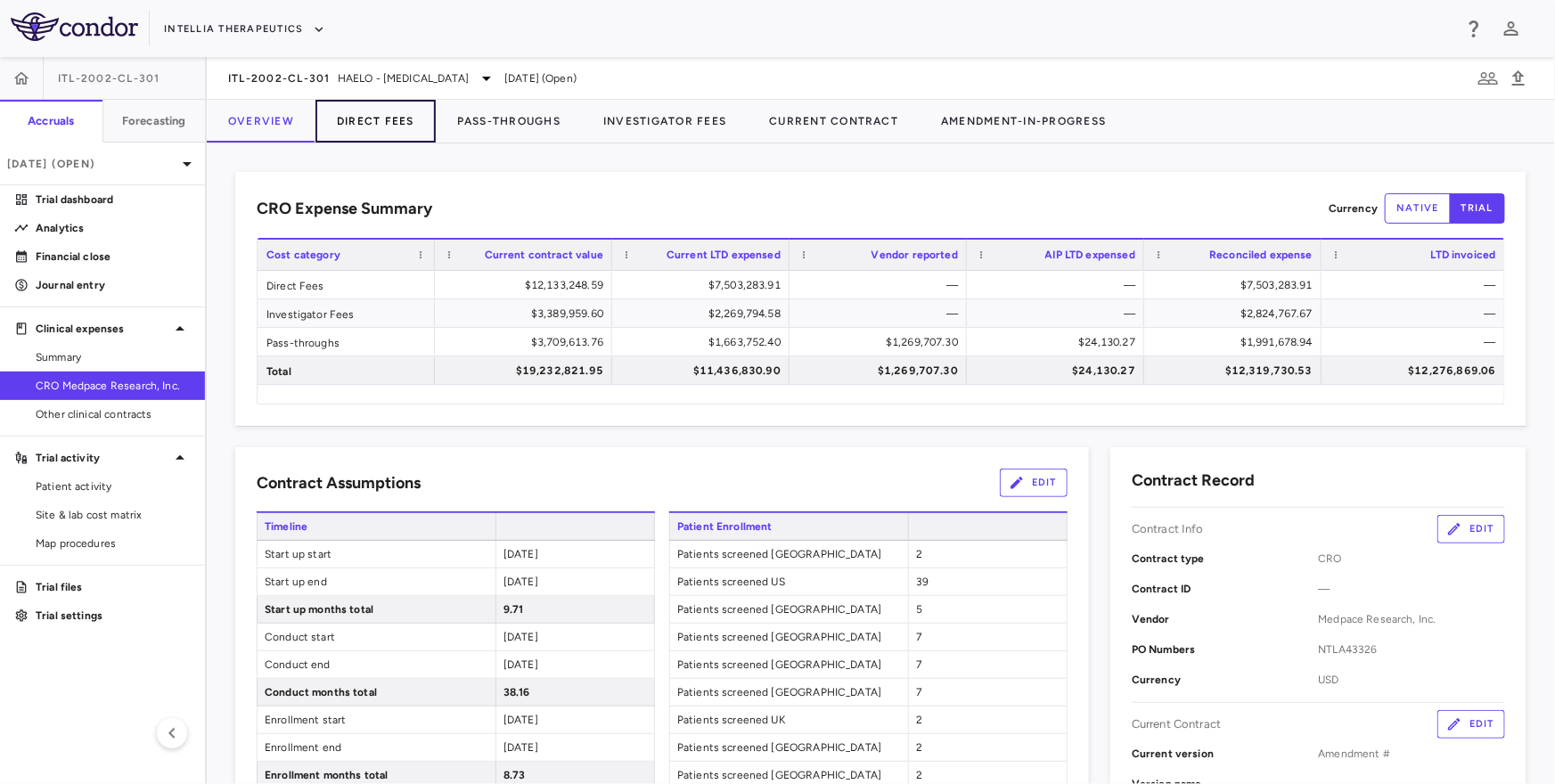
click at [376, 117] on button "Direct Fees" at bounding box center [375, 121] width 120 height 43
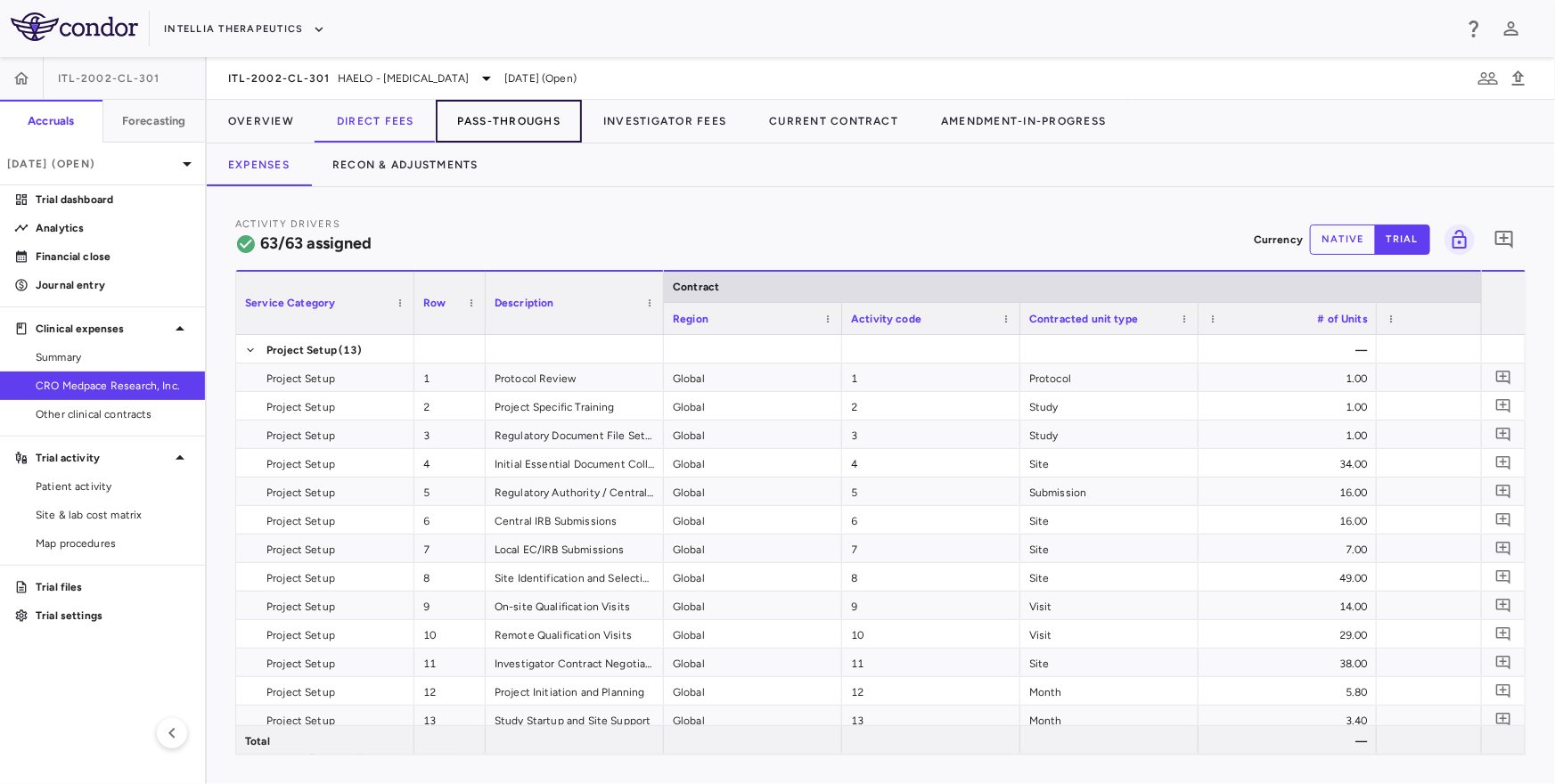
click at [517, 107] on button "Pass-Throughs" at bounding box center [508, 121] width 146 height 43
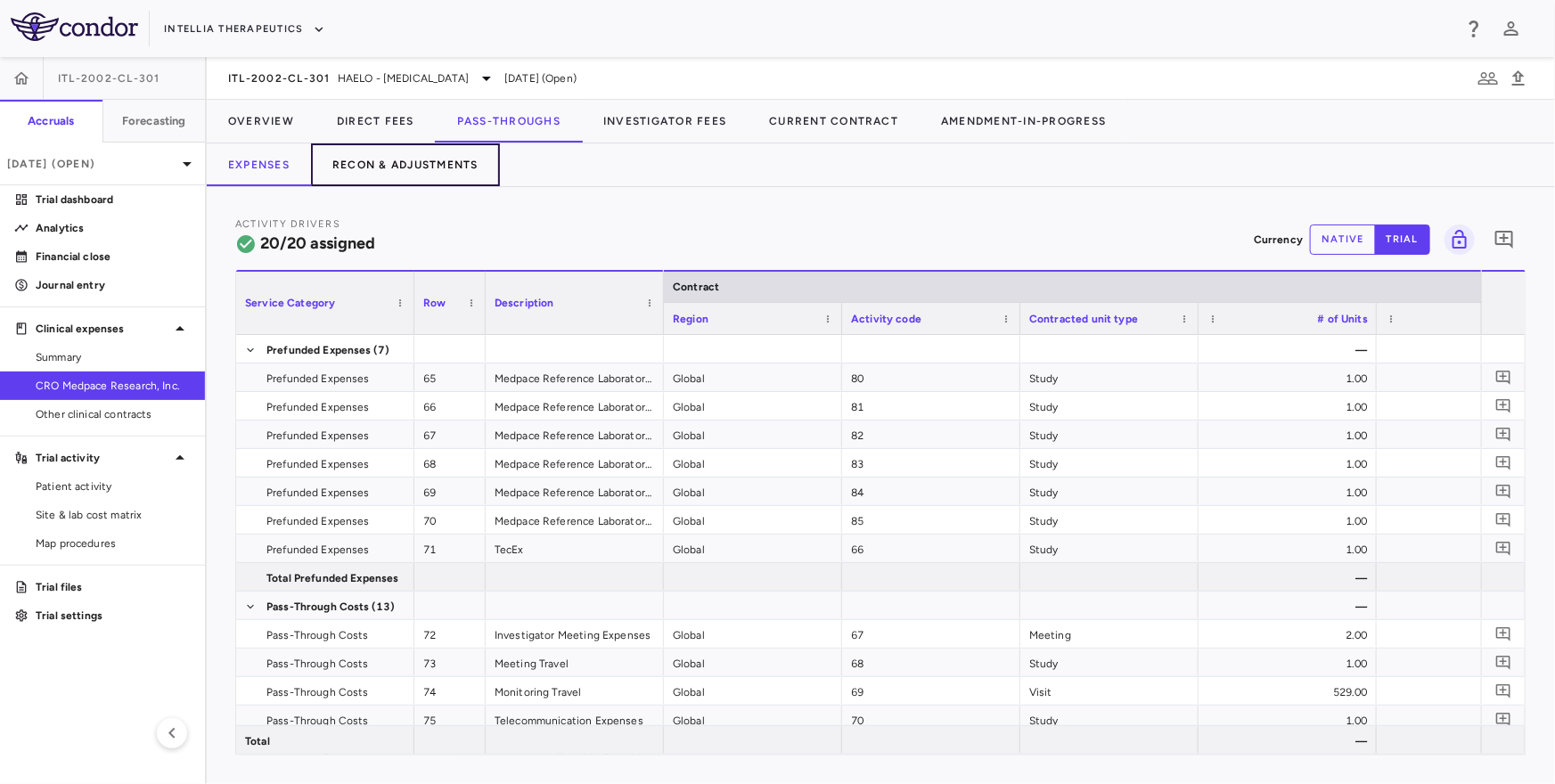
click at [425, 165] on button "Recon & Adjustments" at bounding box center [405, 165] width 189 height 43
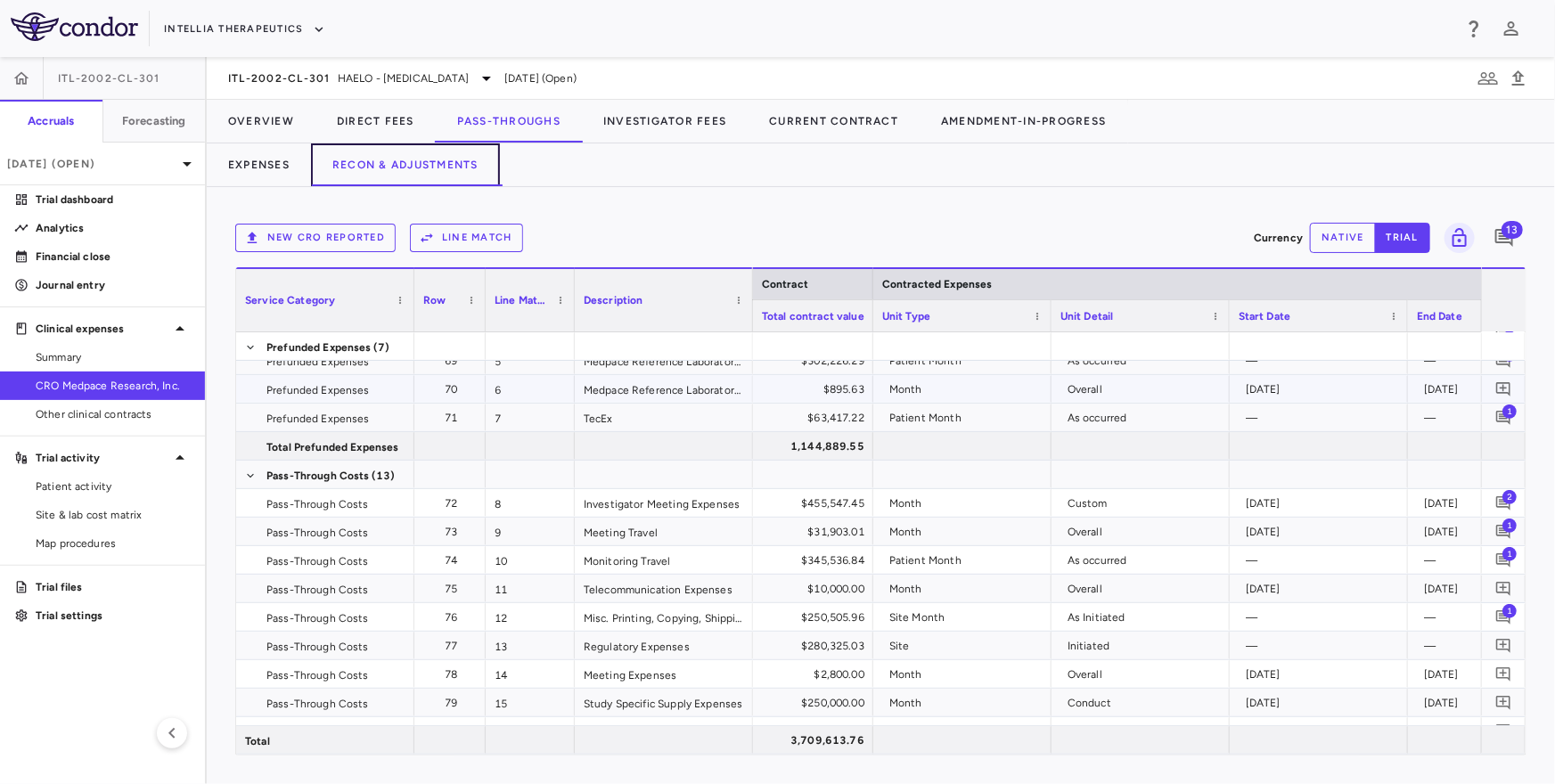
scroll to position [146, 0]
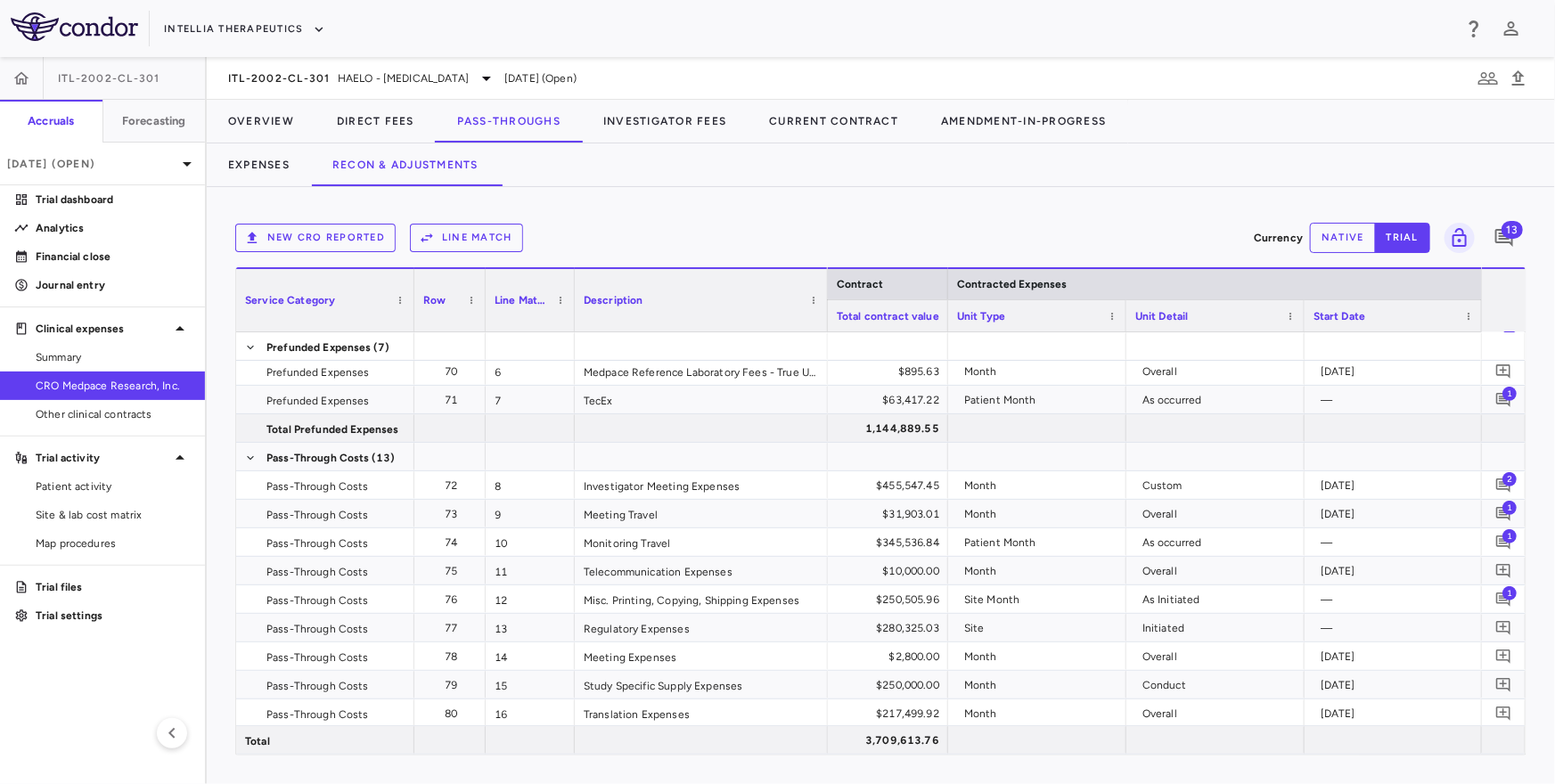
drag, startPoint x: 749, startPoint y: 313, endPoint x: 824, endPoint y: 331, distance: 77.1
click at [824, 331] on div at bounding box center [826, 300] width 7 height 62
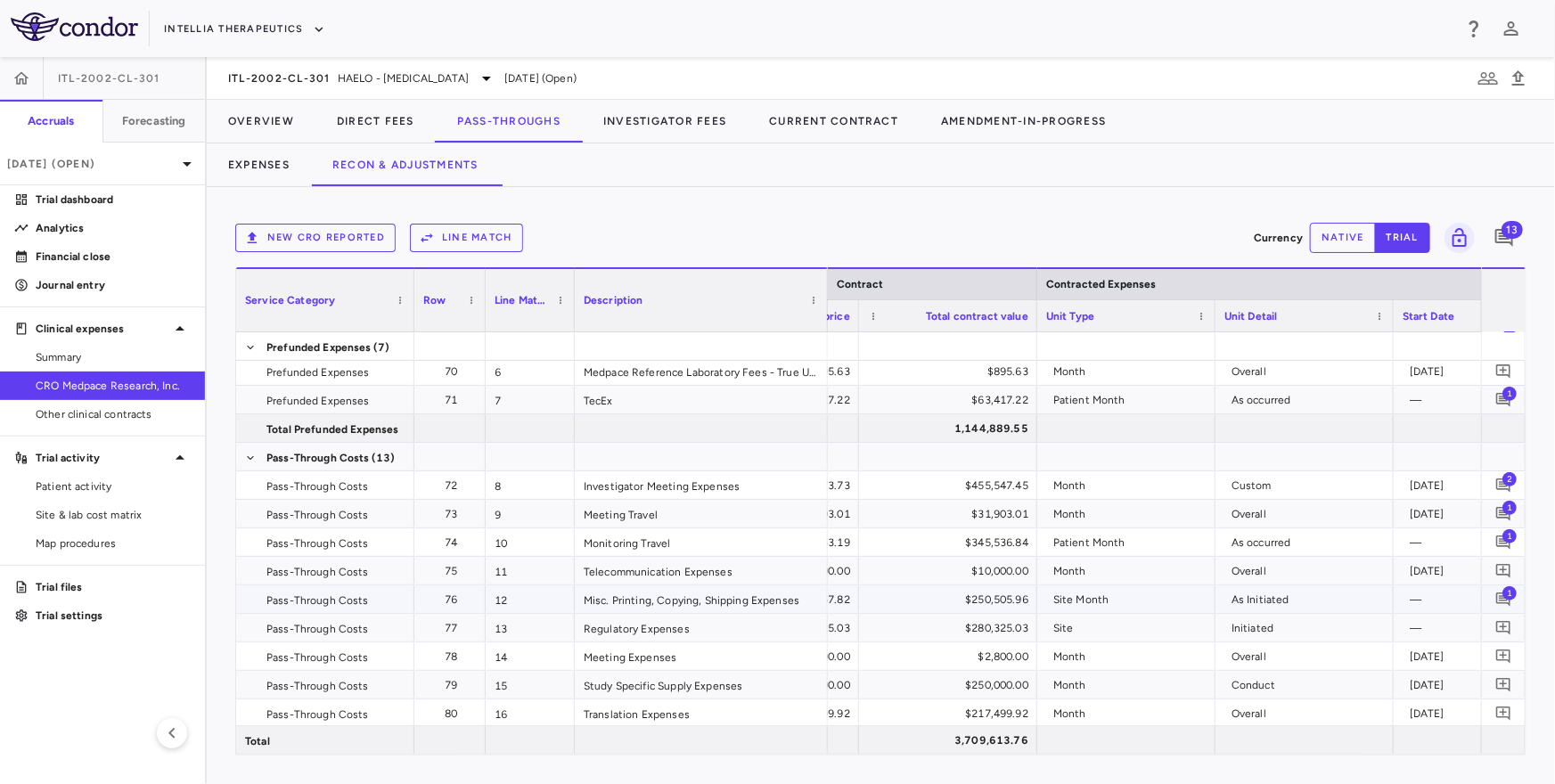
scroll to position [0, 765]
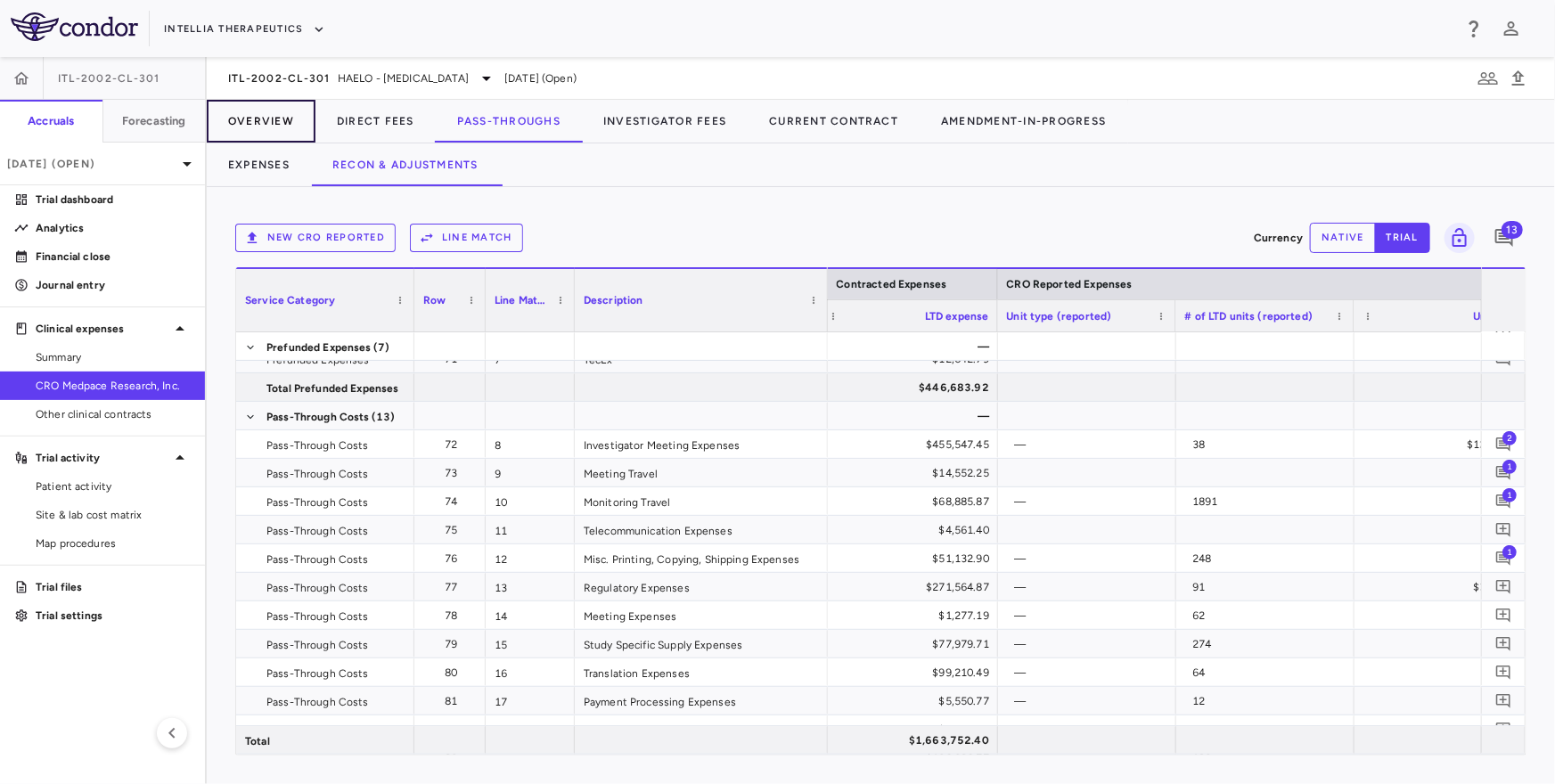
click at [268, 139] on button "Overview" at bounding box center [261, 121] width 108 height 43
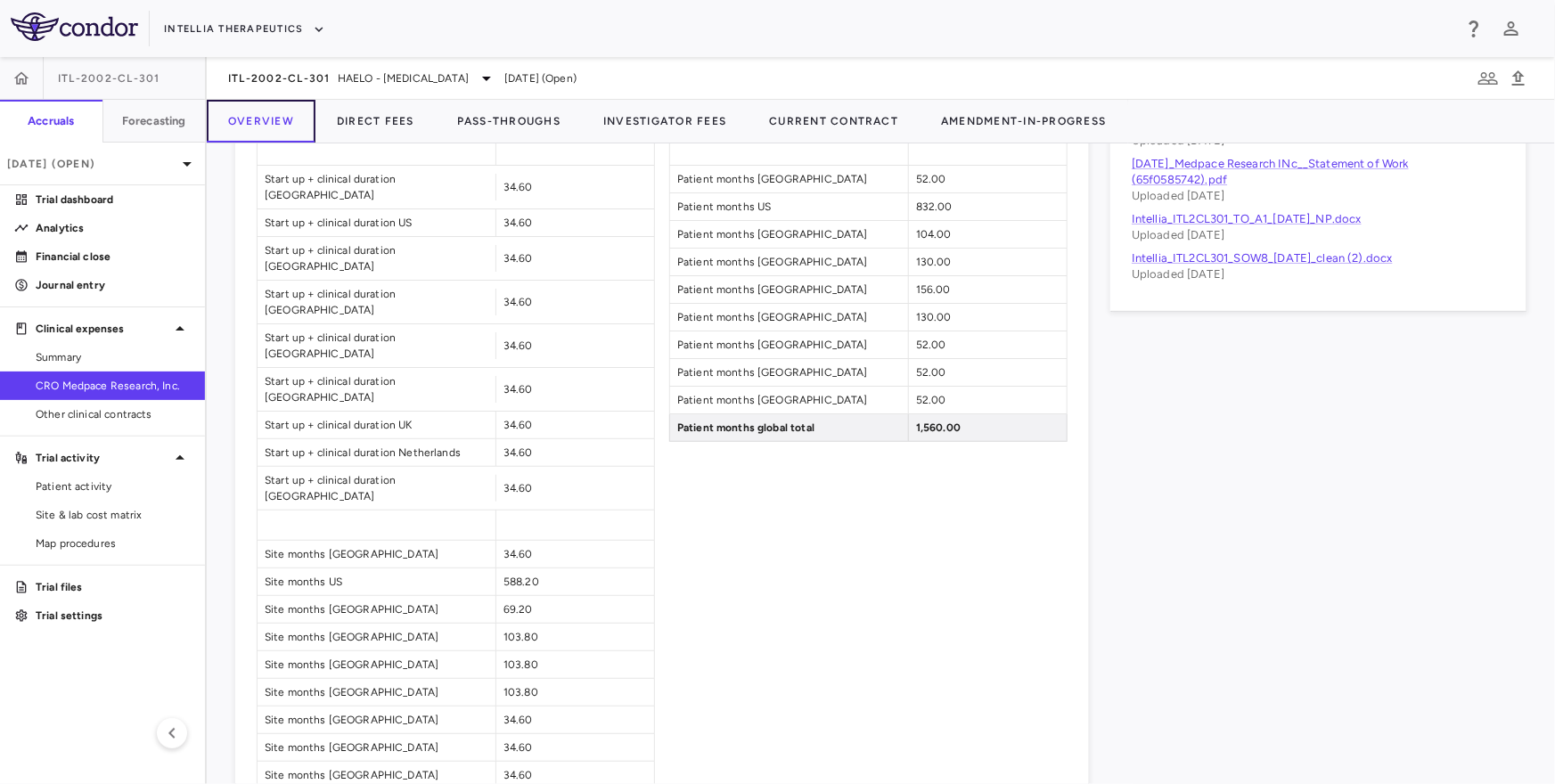
scroll to position [1220, 0]
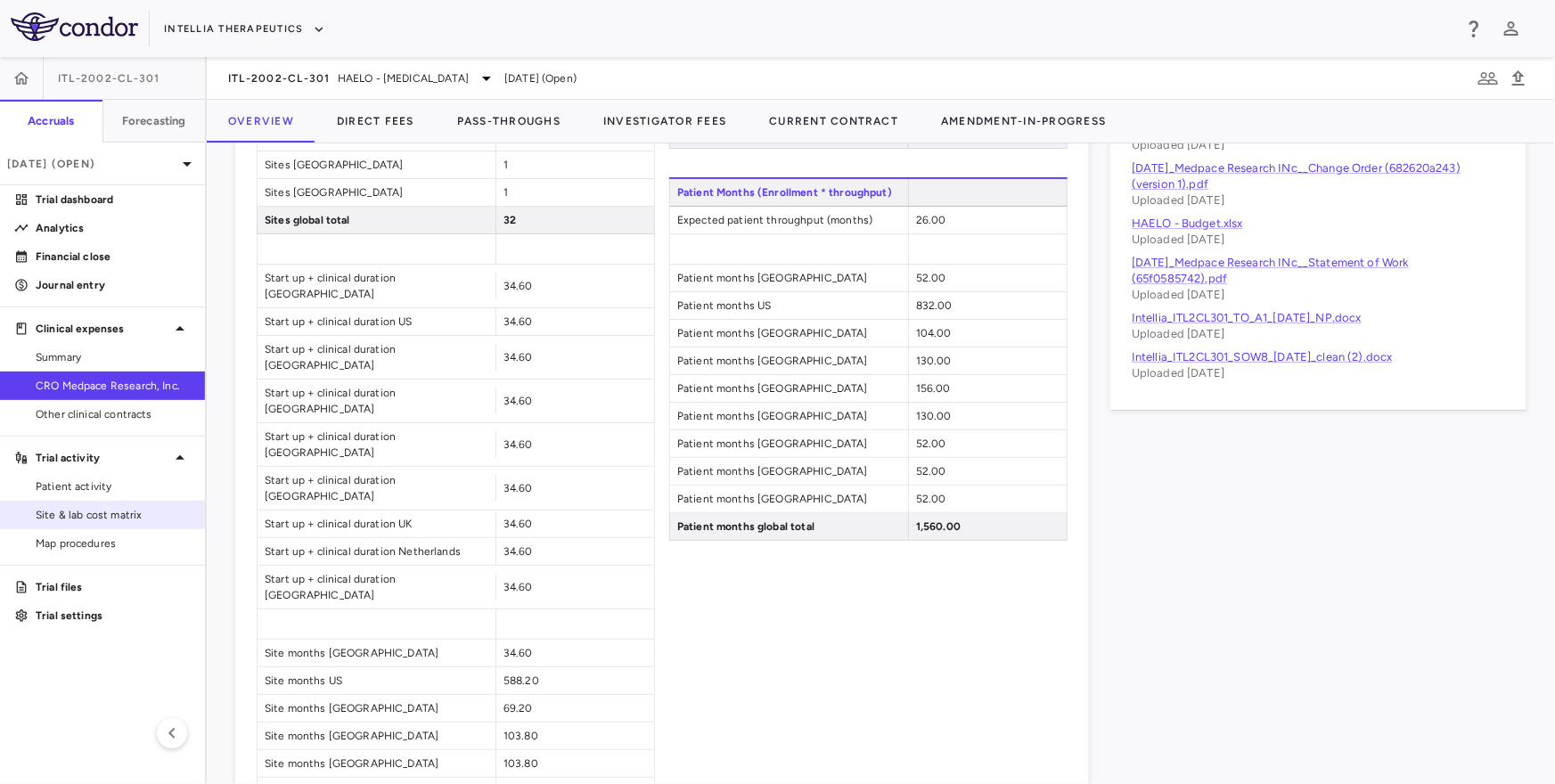
click at [90, 512] on span "Site & lab cost matrix" at bounding box center [113, 515] width 155 height 16
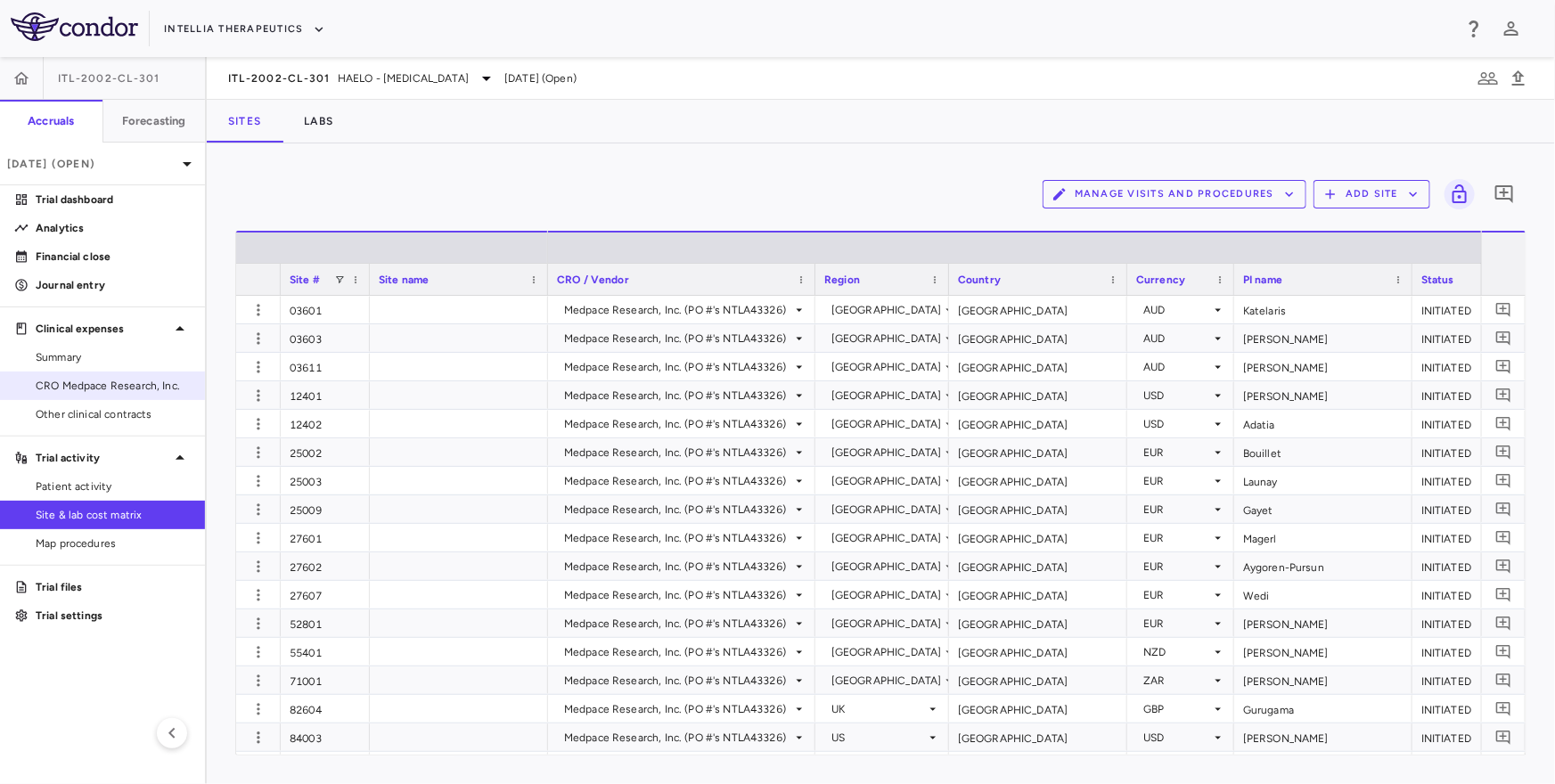
click at [102, 382] on span "CRO Medpace Research, Inc." at bounding box center [113, 385] width 155 height 16
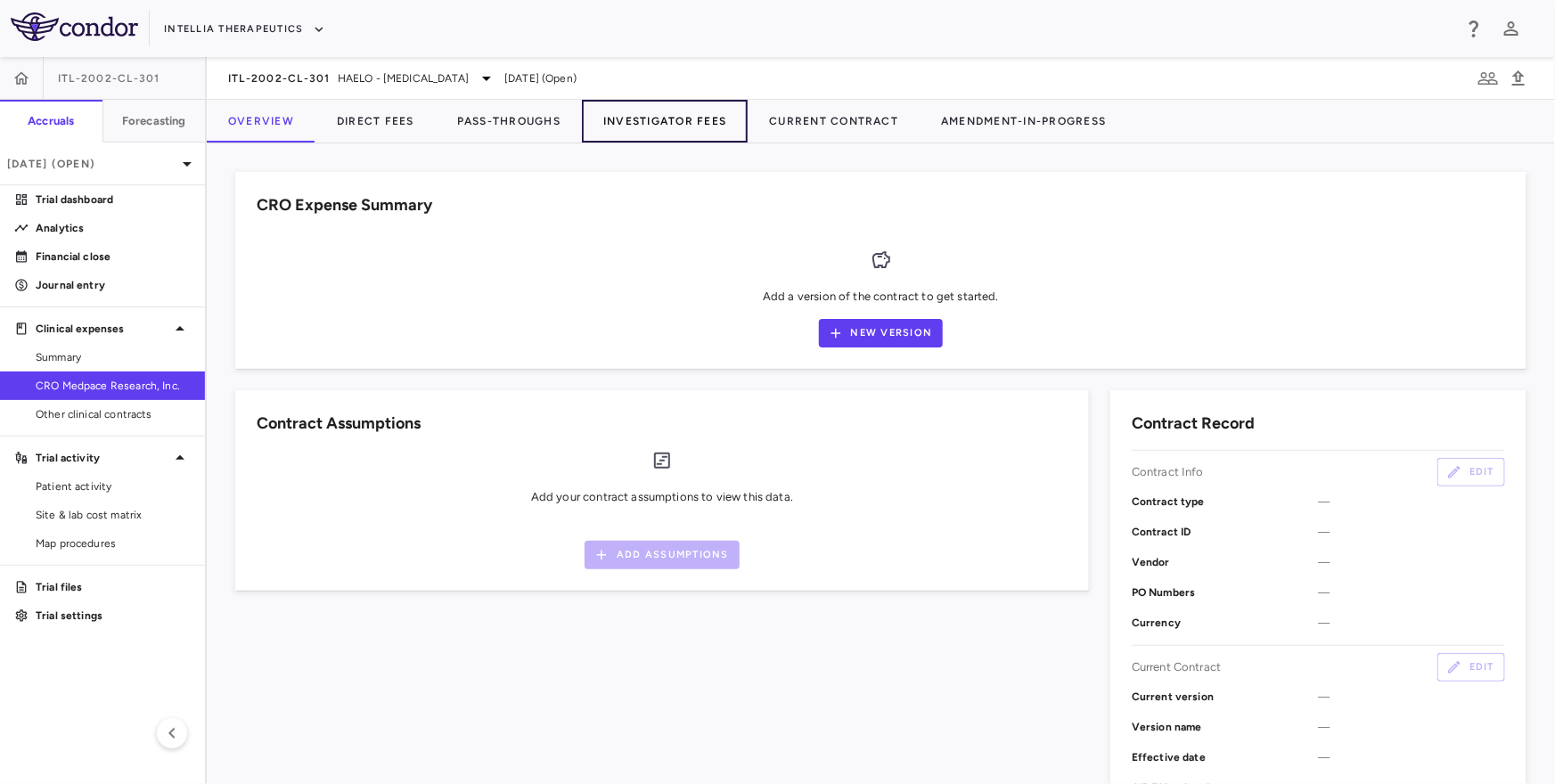
click at [643, 110] on button "Investigator Fees" at bounding box center [664, 121] width 166 height 43
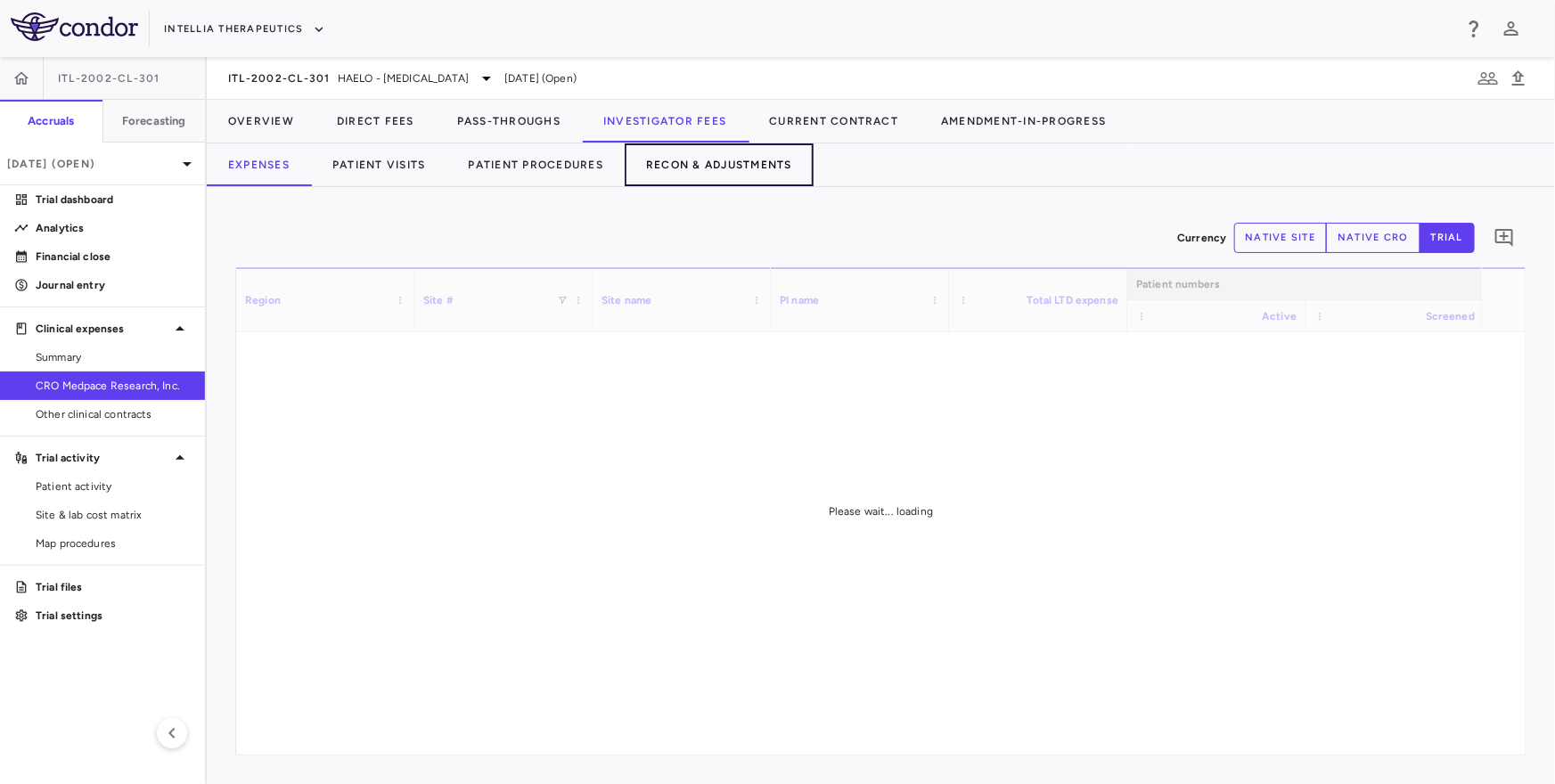
click at [771, 172] on button "Recon & Adjustments" at bounding box center [718, 165] width 189 height 43
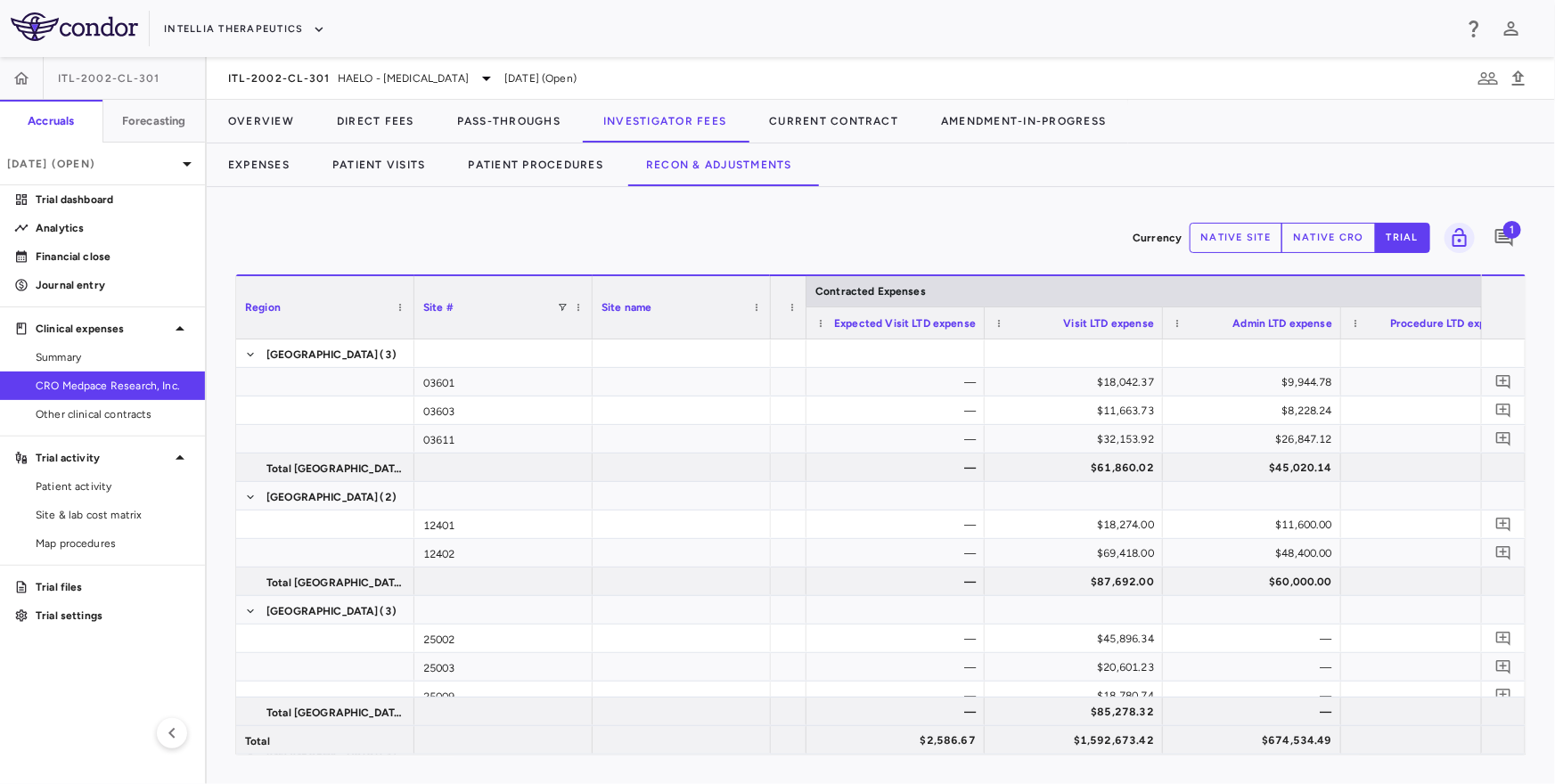
scroll to position [0, 148]
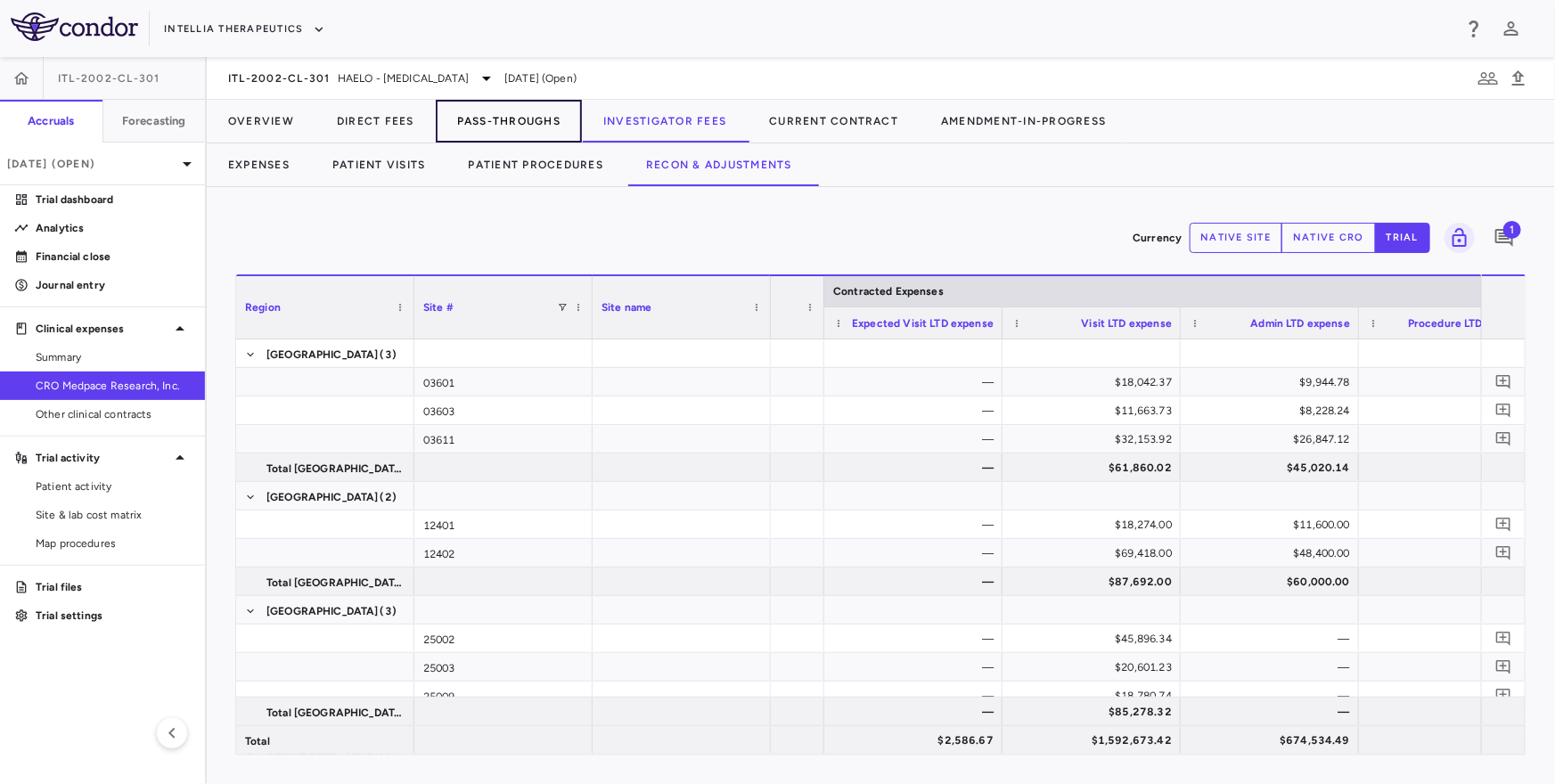
click at [482, 120] on button "Pass-Throughs" at bounding box center [508, 121] width 146 height 43
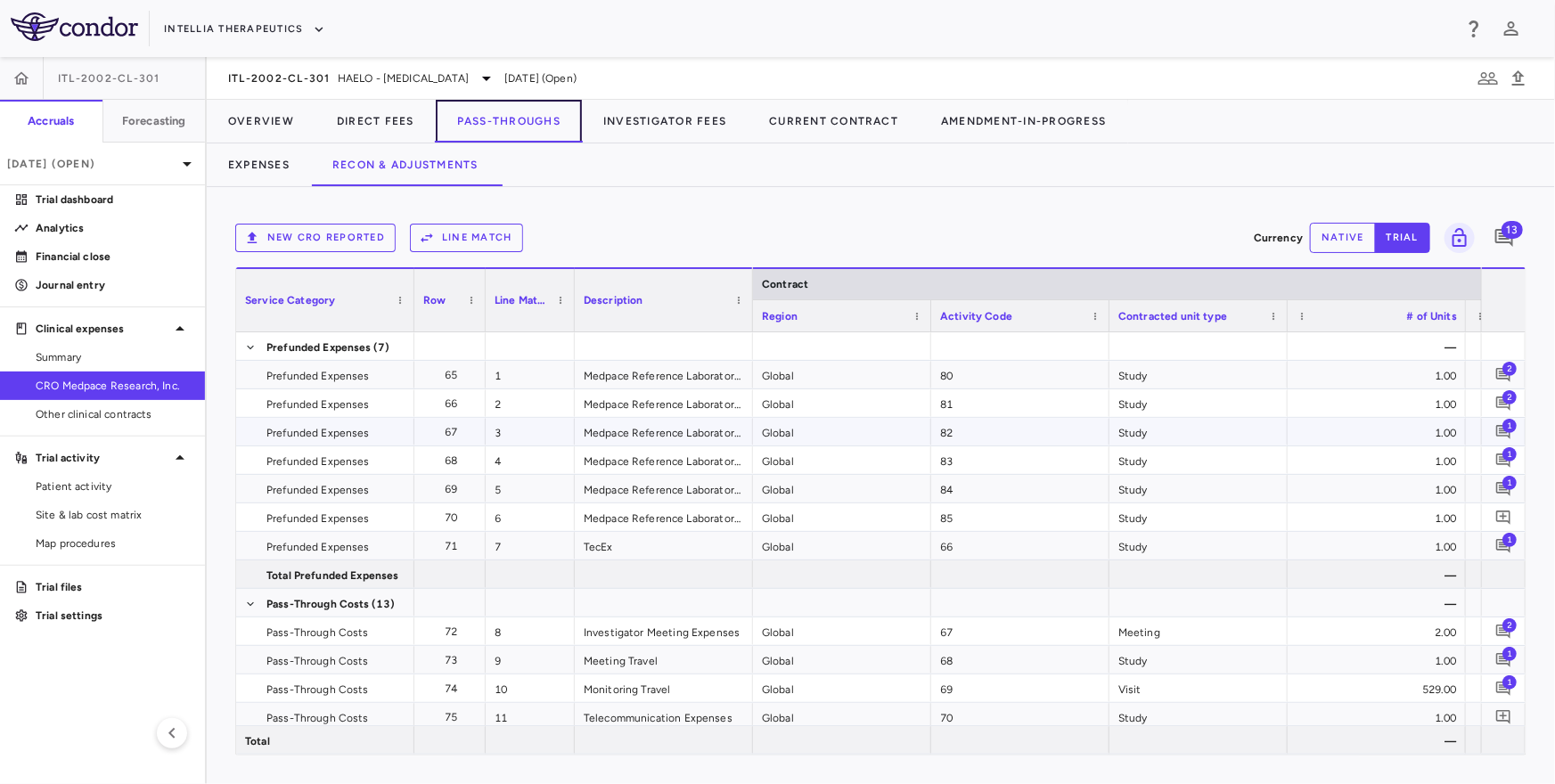
scroll to position [0, 151]
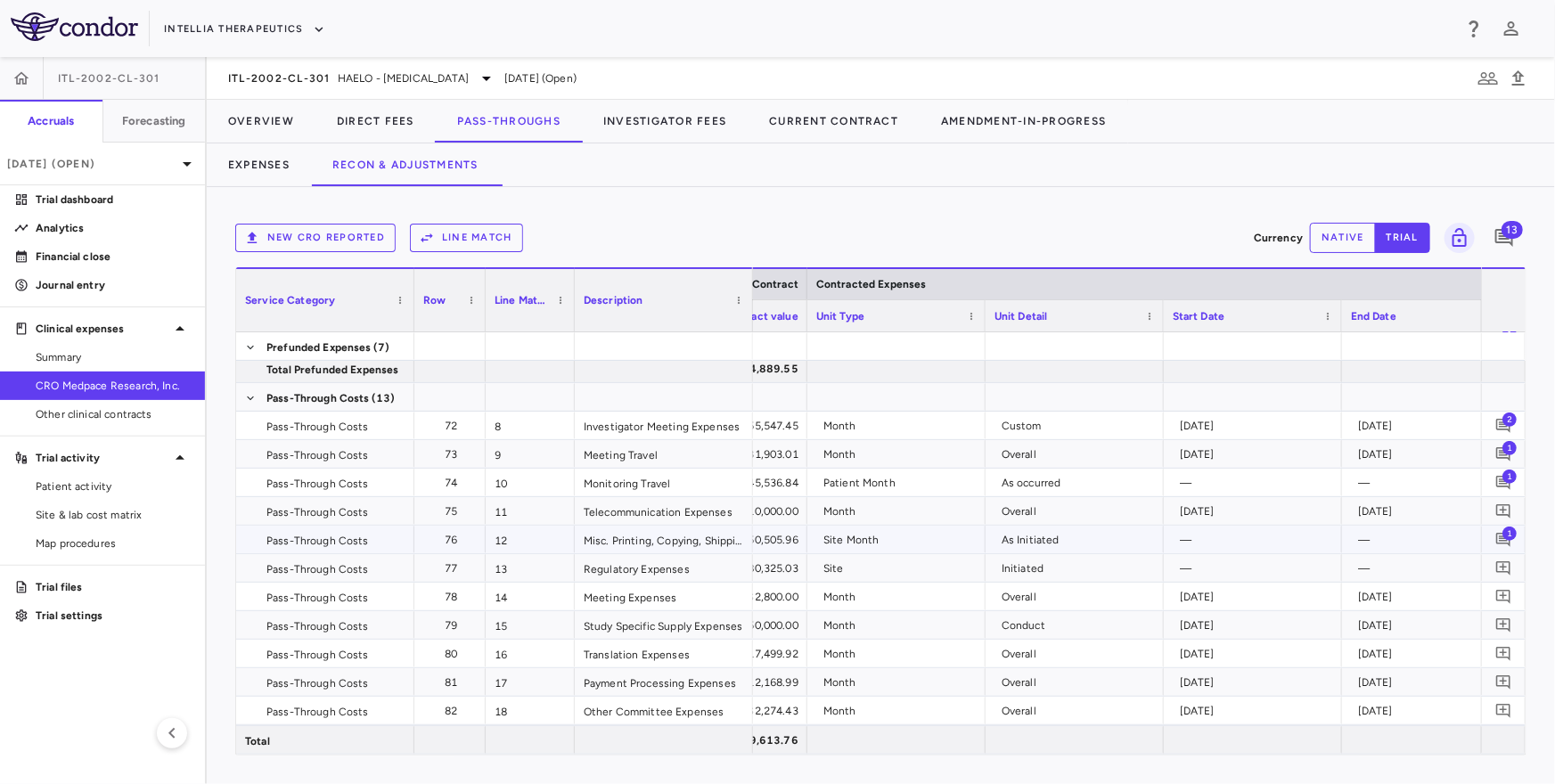
click at [886, 530] on div "Site Month" at bounding box center [900, 540] width 153 height 29
click at [714, 554] on div "Regulatory Expenses" at bounding box center [663, 567] width 178 height 28
click at [714, 540] on div "Misc. Printing, Copying, Shipping Expenses" at bounding box center [663, 539] width 178 height 28
click at [128, 526] on link "Site & lab cost matrix" at bounding box center [103, 515] width 205 height 27
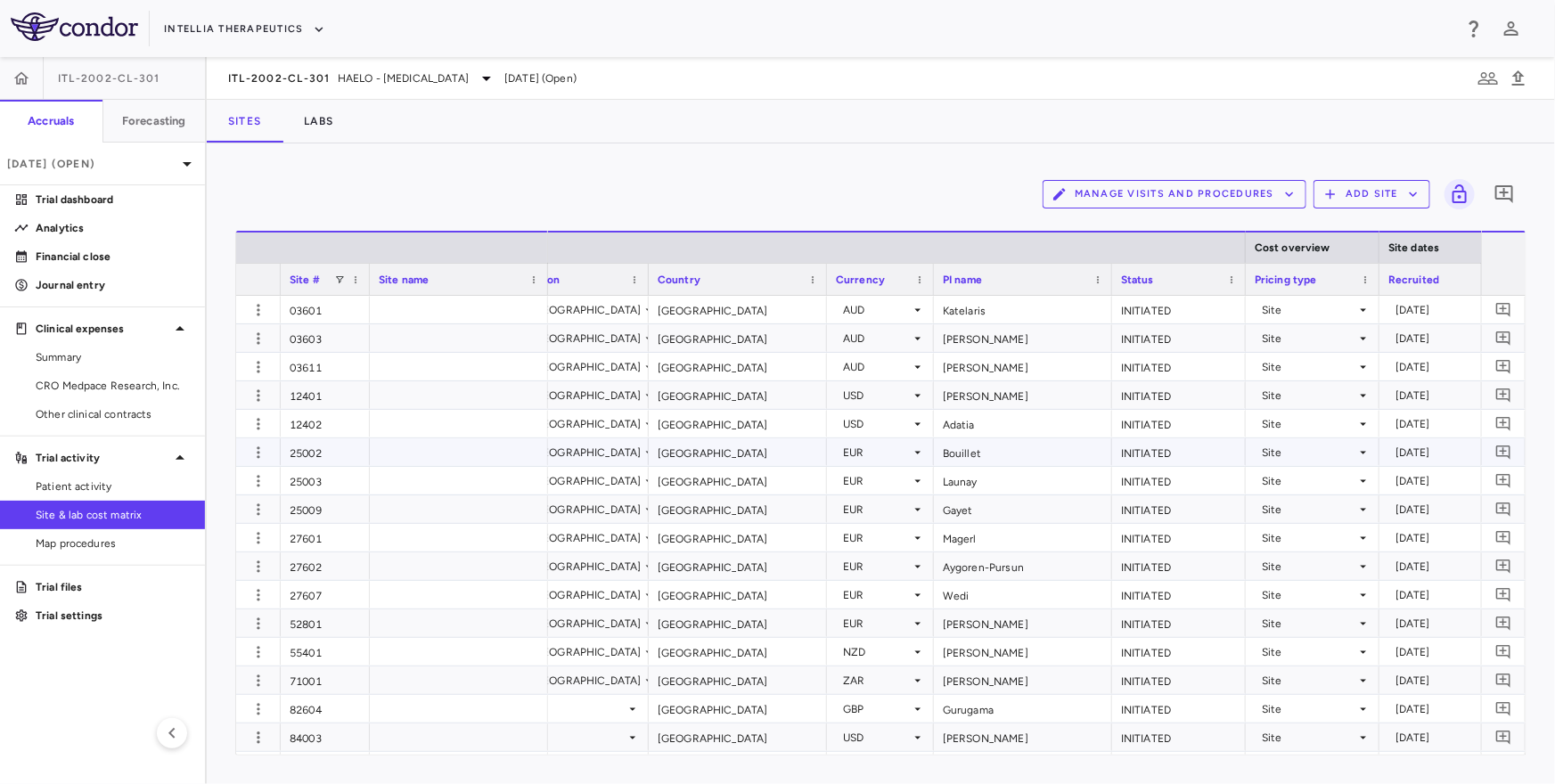
scroll to position [0, 734]
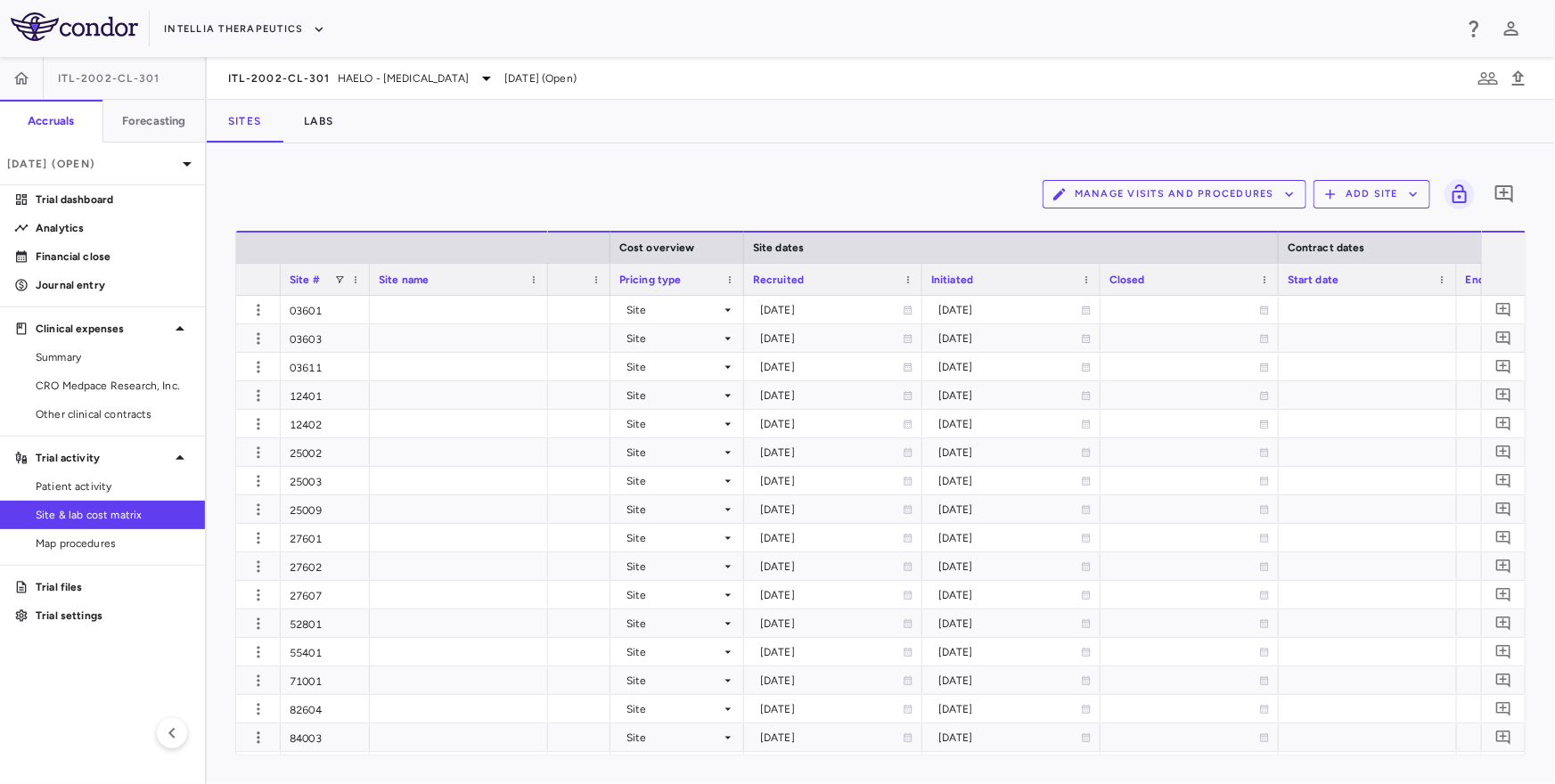
click at [1035, 285] on div "Initiated" at bounding box center [1003, 279] width 145 height 22
click at [140, 163] on p "[DATE] (Open)" at bounding box center [91, 164] width 170 height 16
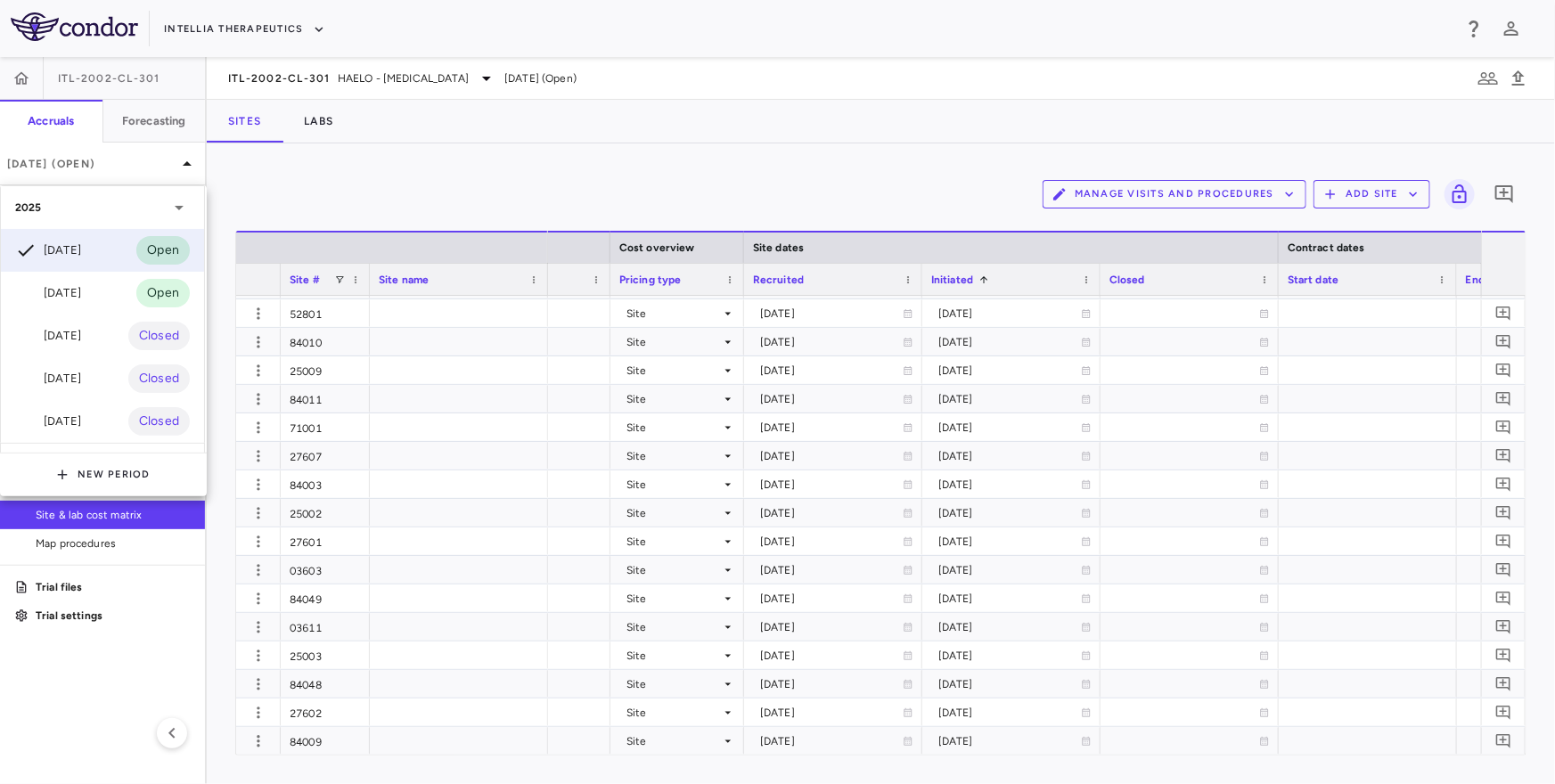
click at [369, 79] on div at bounding box center [778, 392] width 1555 height 784
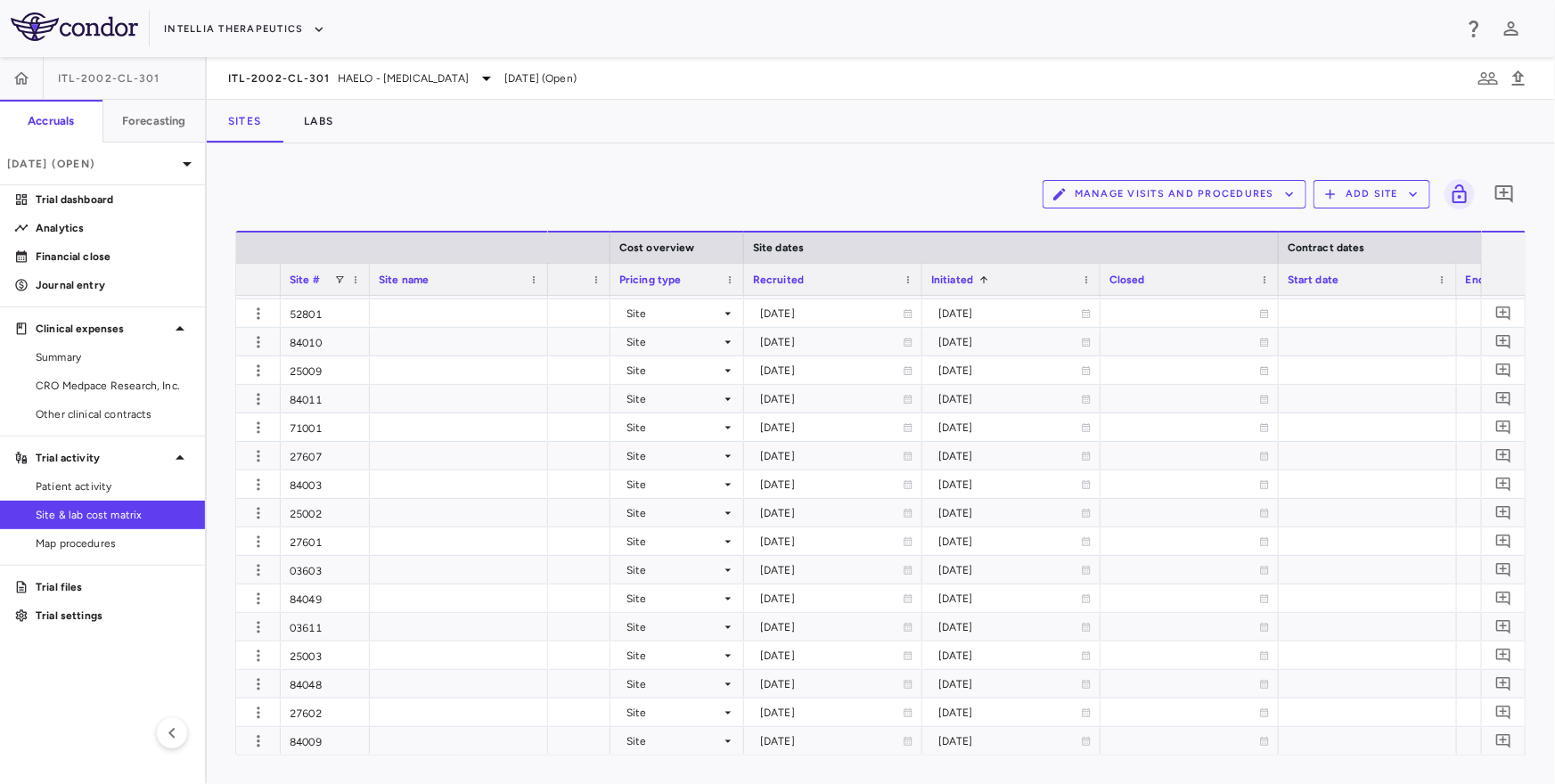
click at [340, 79] on span "HAELO - [MEDICAL_DATA]" at bounding box center [403, 78] width 131 height 16
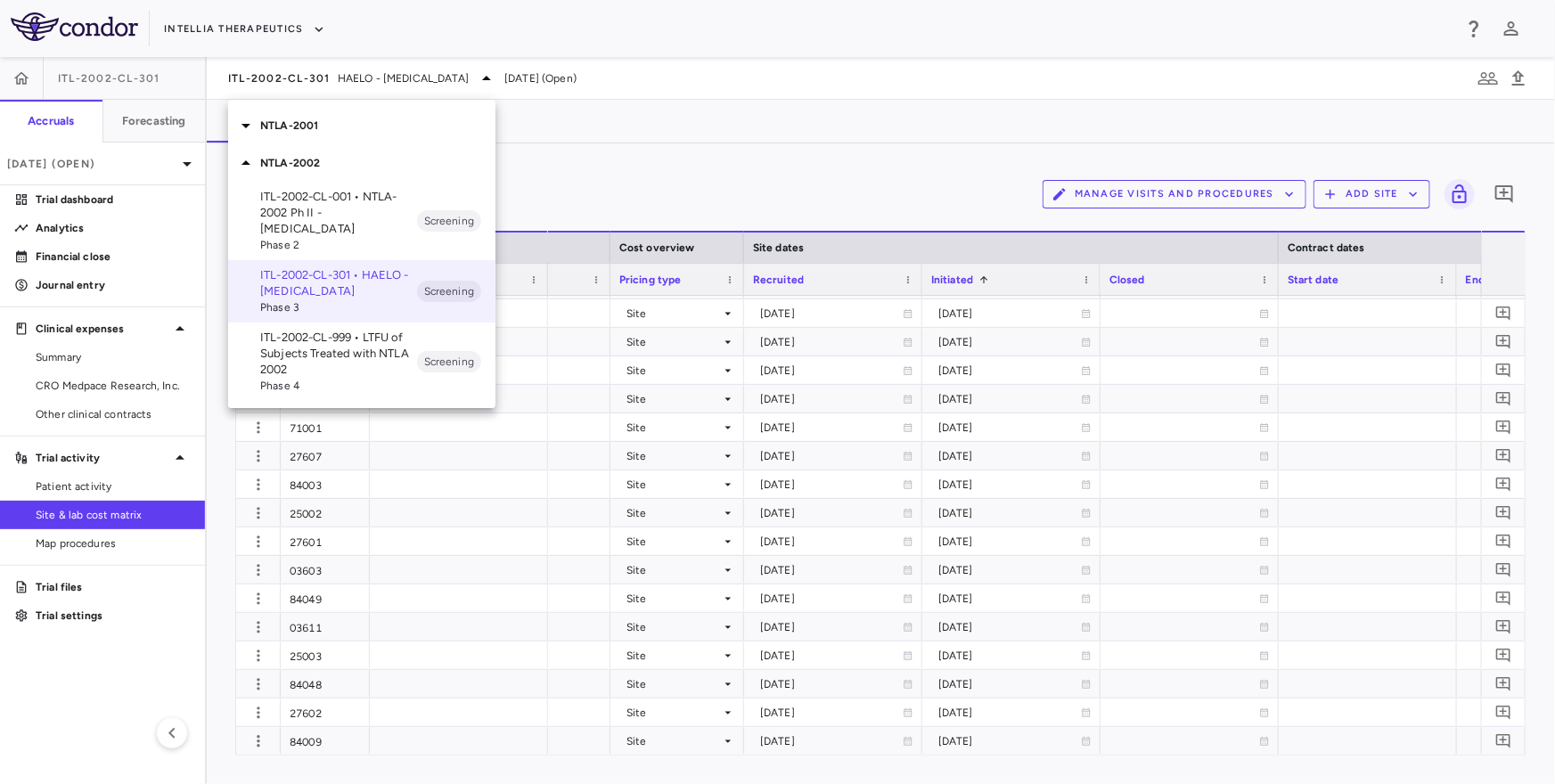
click at [334, 142] on div "NTLA-2001" at bounding box center [361, 126] width 267 height 37
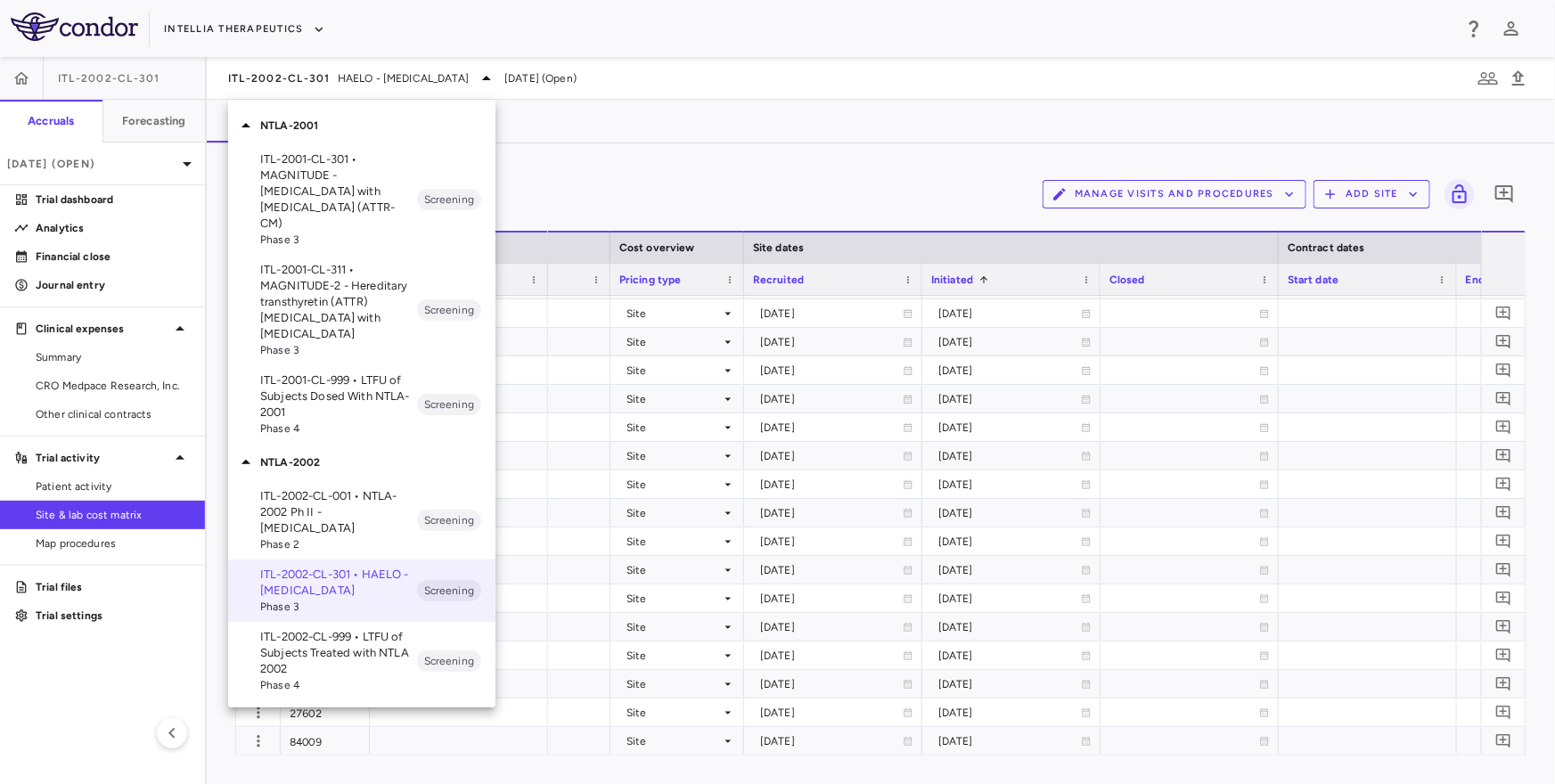
click at [338, 188] on p "ITL-2001-CL-301 • MAGNITUDE - Transthyretin Amyloidosis with Cardiomyopathy (AT…" at bounding box center [338, 192] width 157 height 81
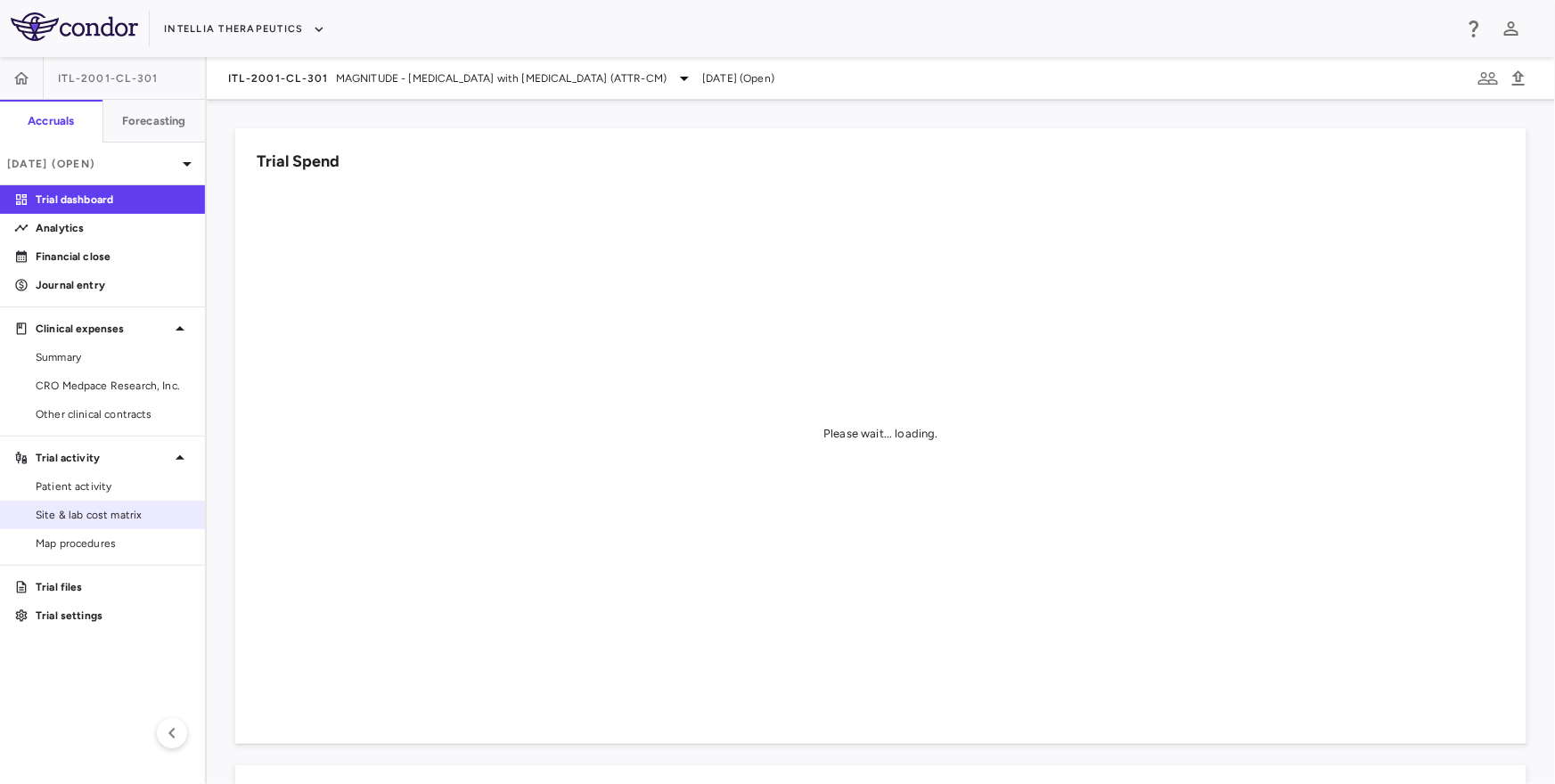
click at [84, 517] on span "Site & lab cost matrix" at bounding box center [113, 515] width 155 height 16
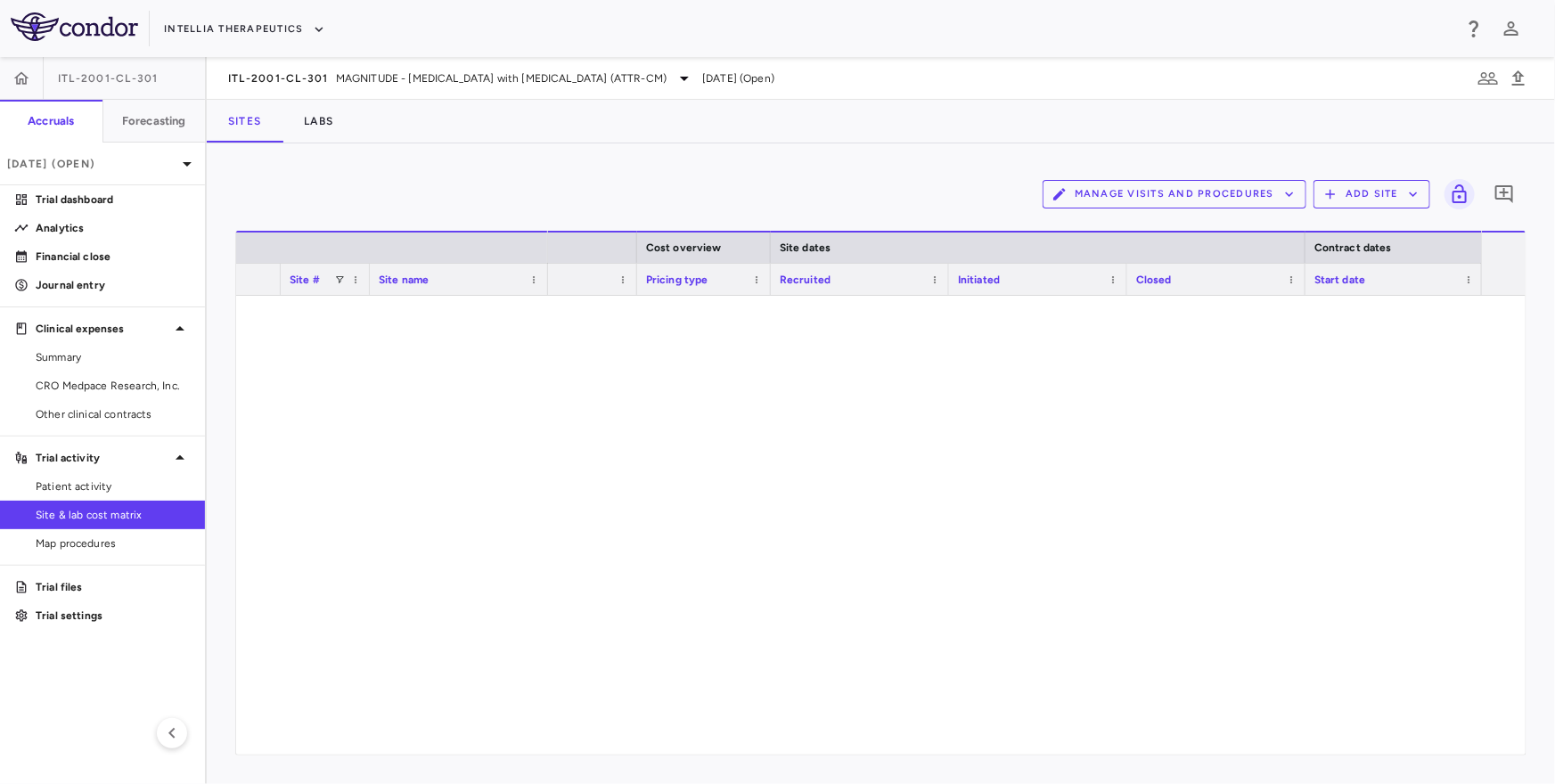
scroll to position [796, 0]
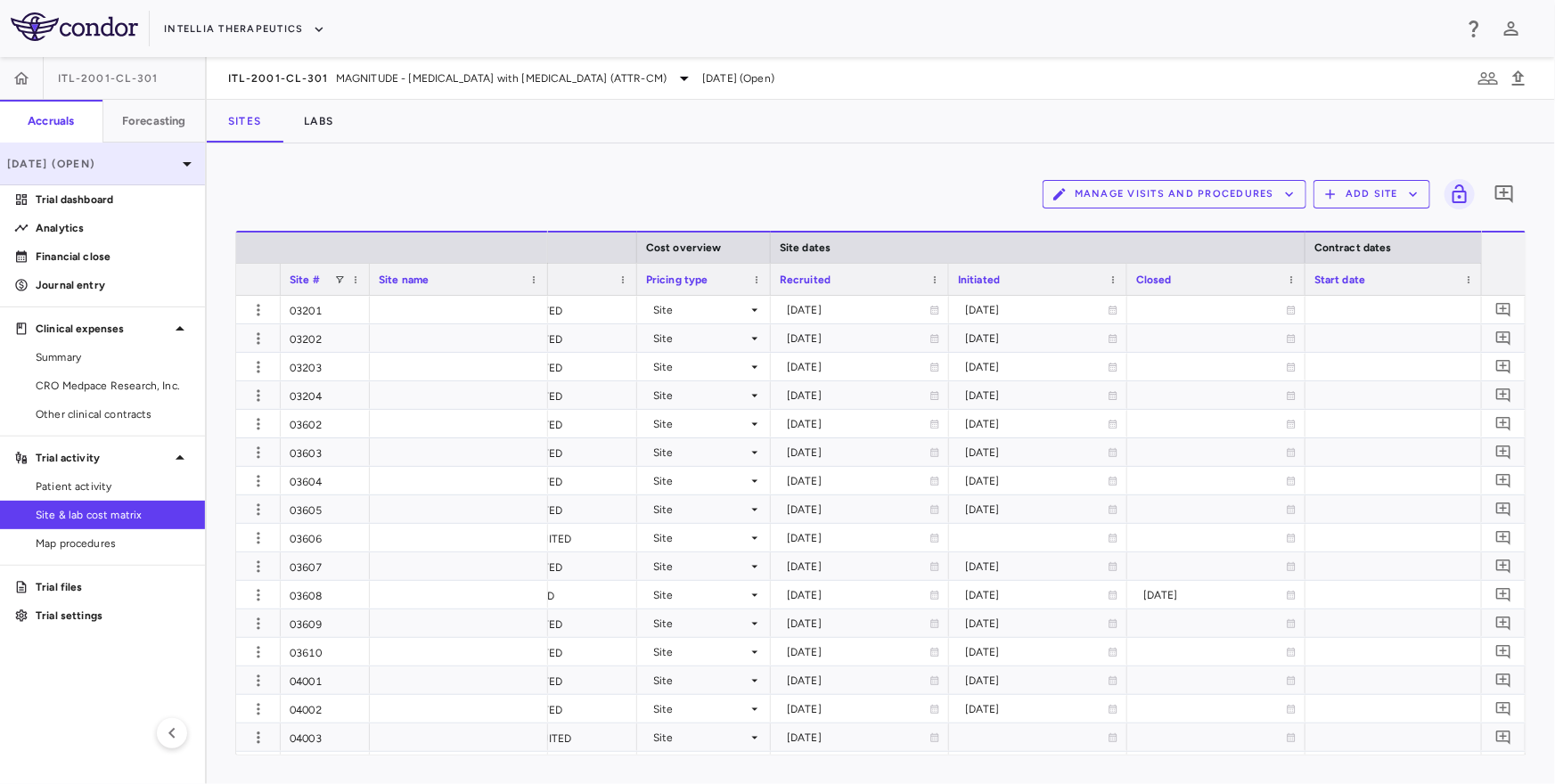
click at [132, 156] on p "Sep 2025 (Open)" at bounding box center [91, 164] width 170 height 16
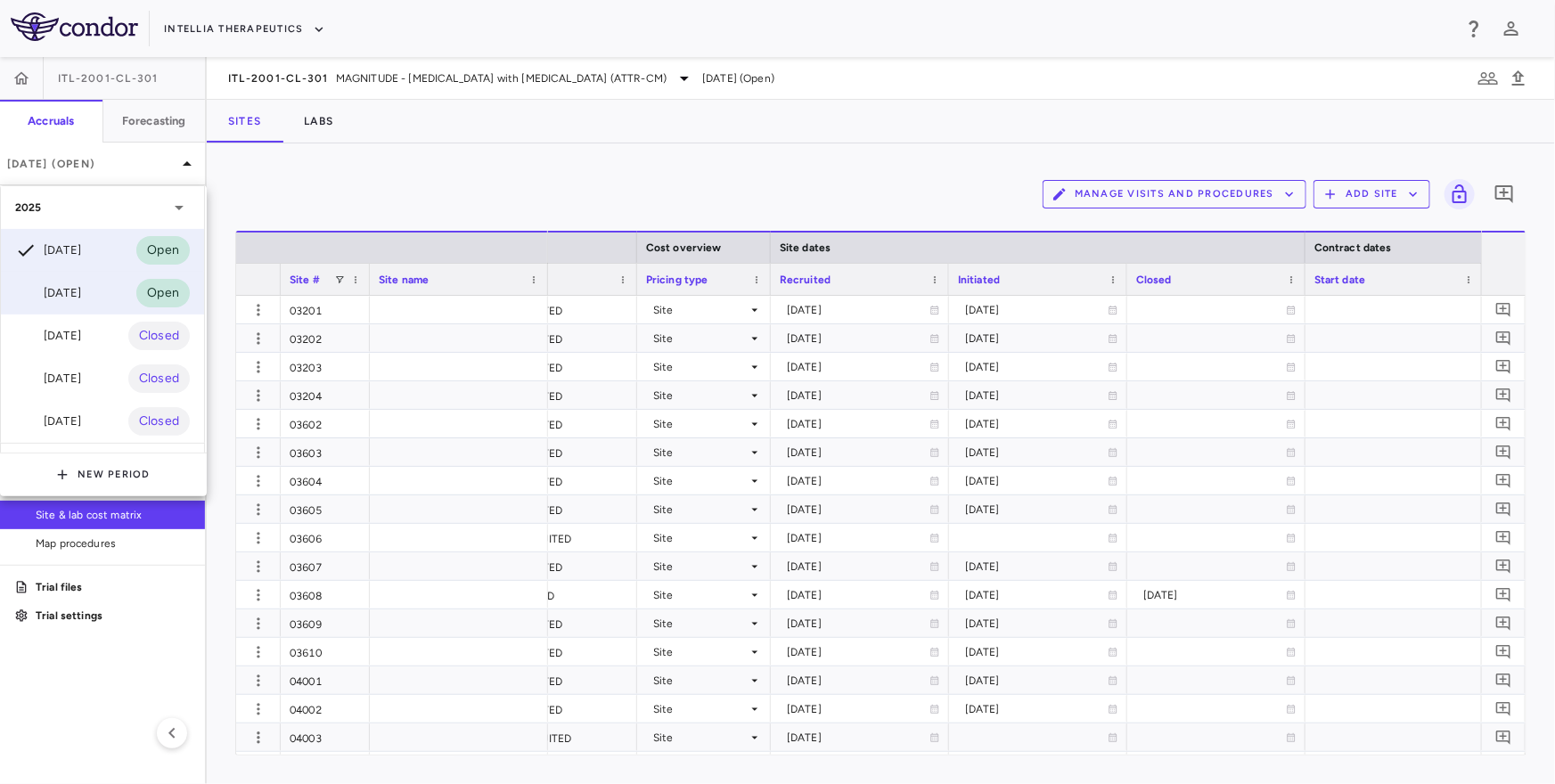
click at [89, 305] on div "Aug 2025 Open" at bounding box center [103, 292] width 203 height 43
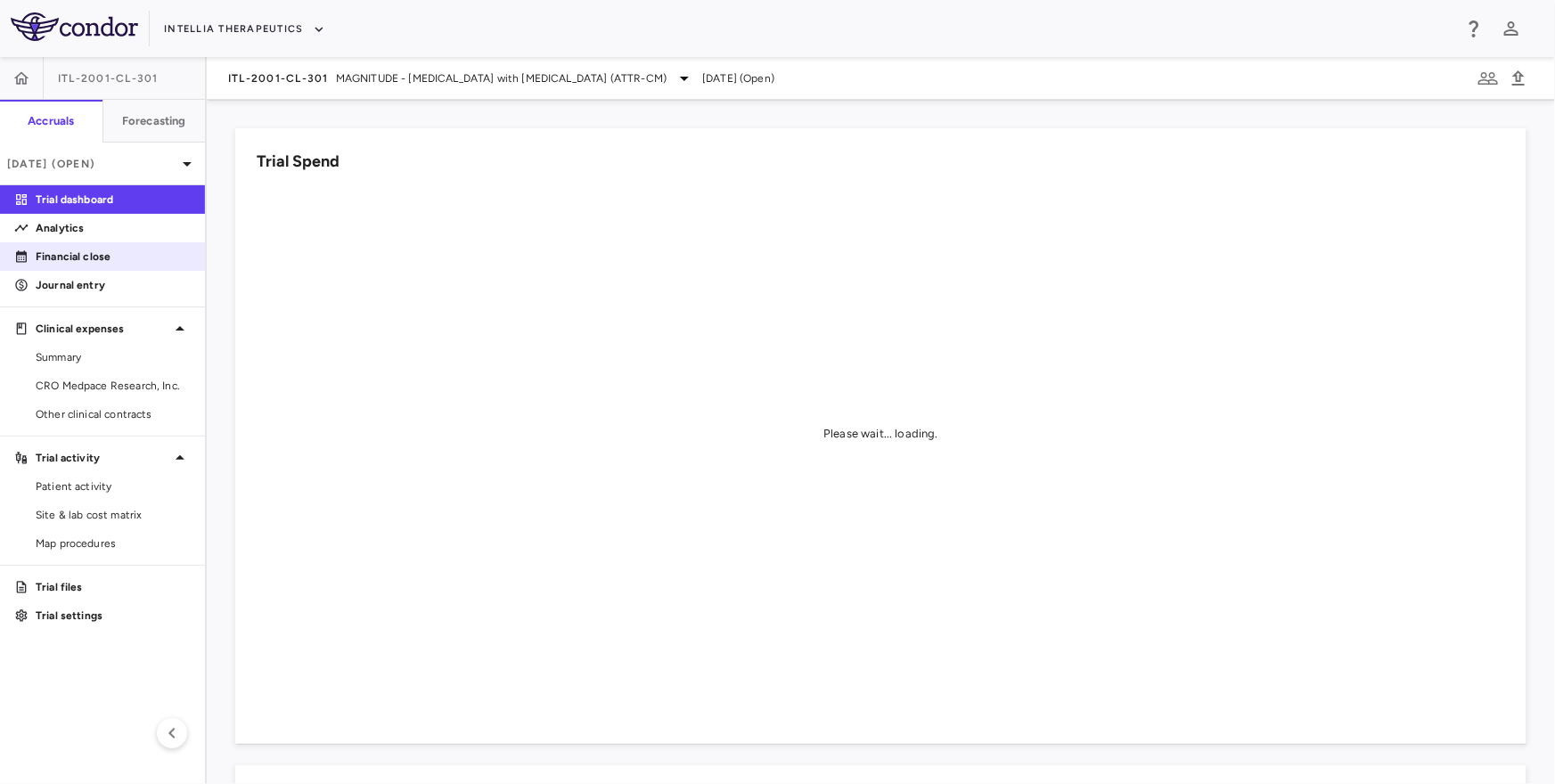
click at [81, 260] on p "Financial close" at bounding box center [113, 256] width 155 height 16
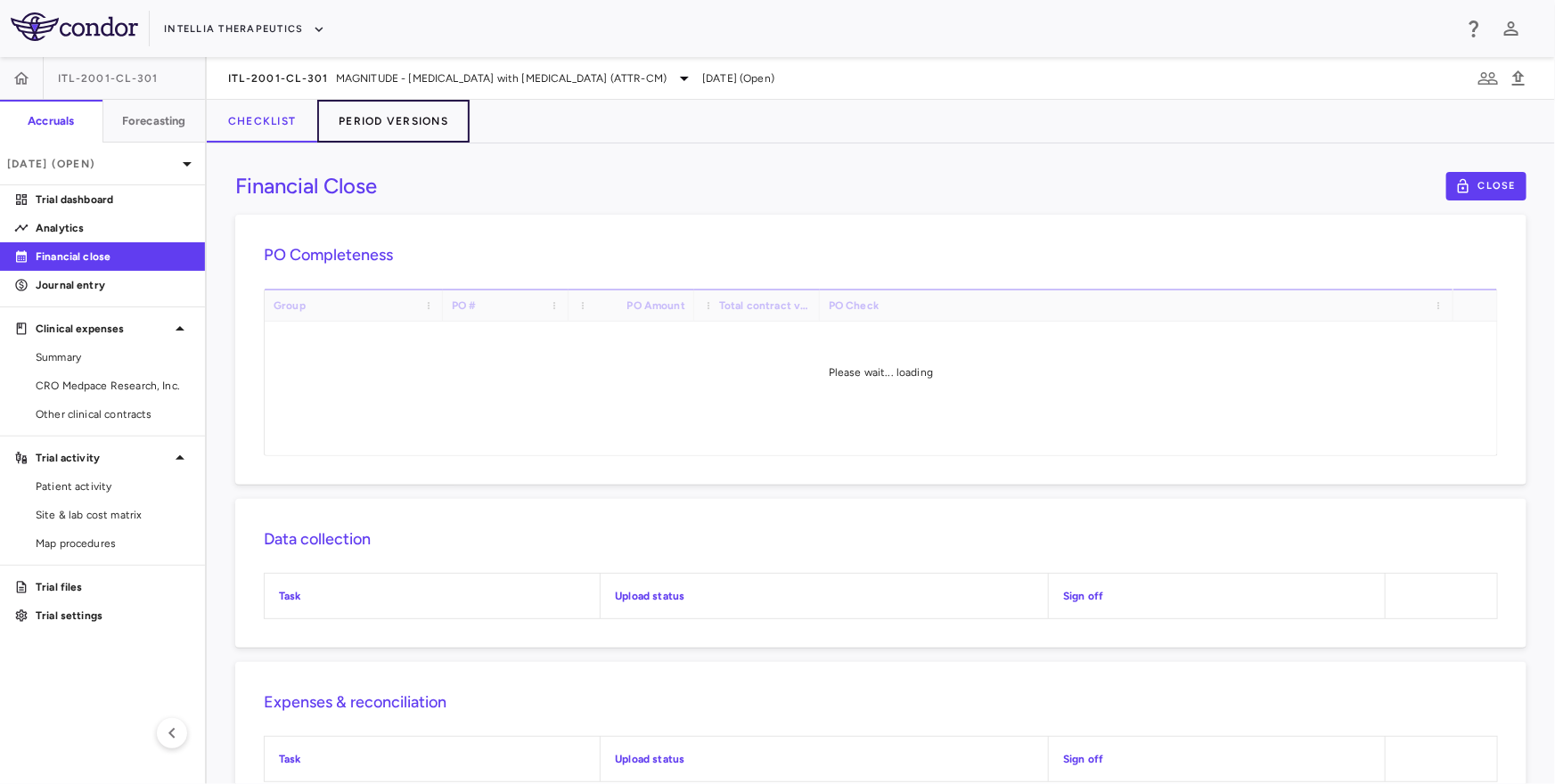
click at [373, 113] on button "Period Versions" at bounding box center [393, 121] width 152 height 43
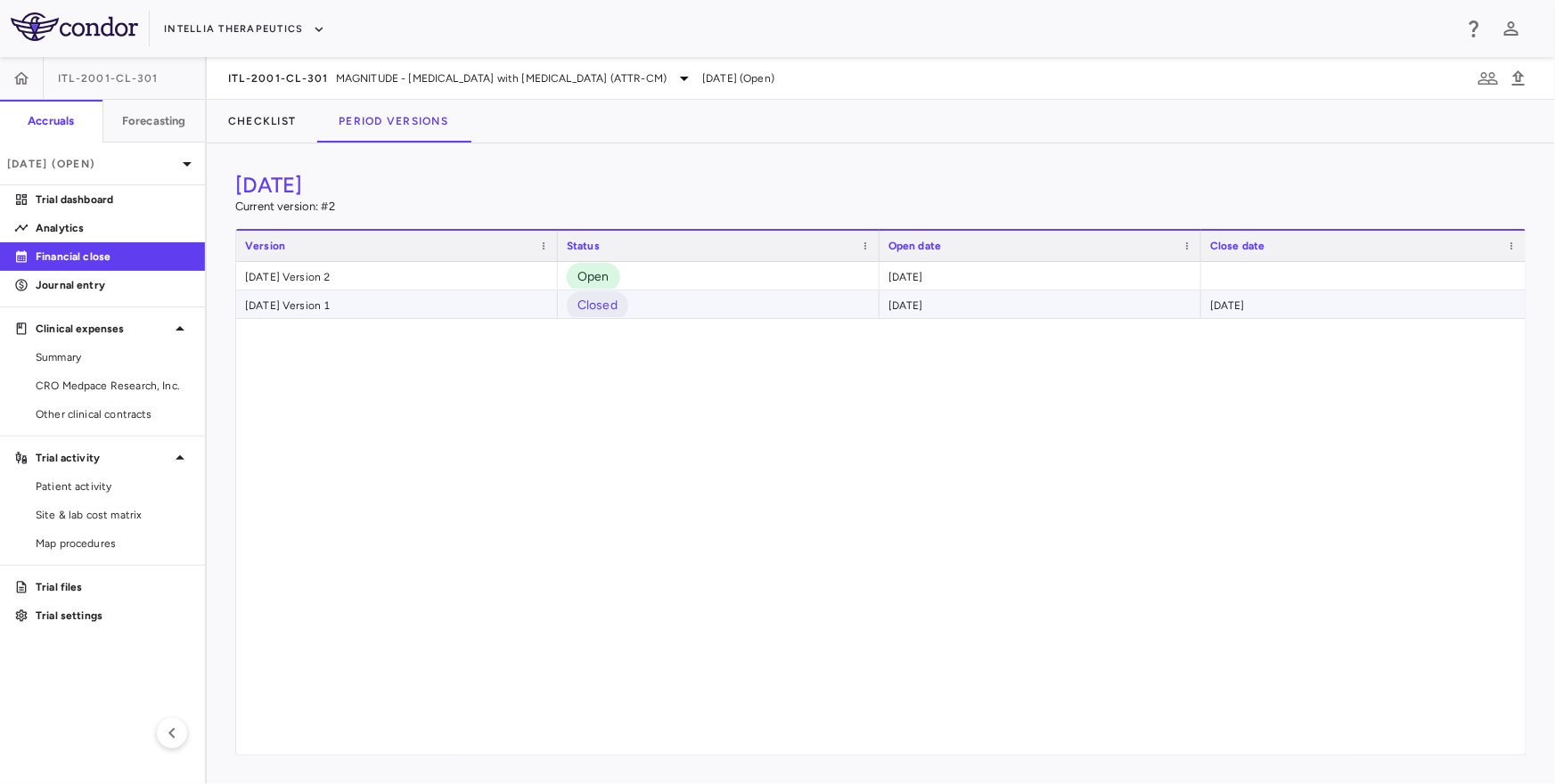
click at [323, 296] on div "August 2025 Version 1" at bounding box center [396, 304] width 321 height 28
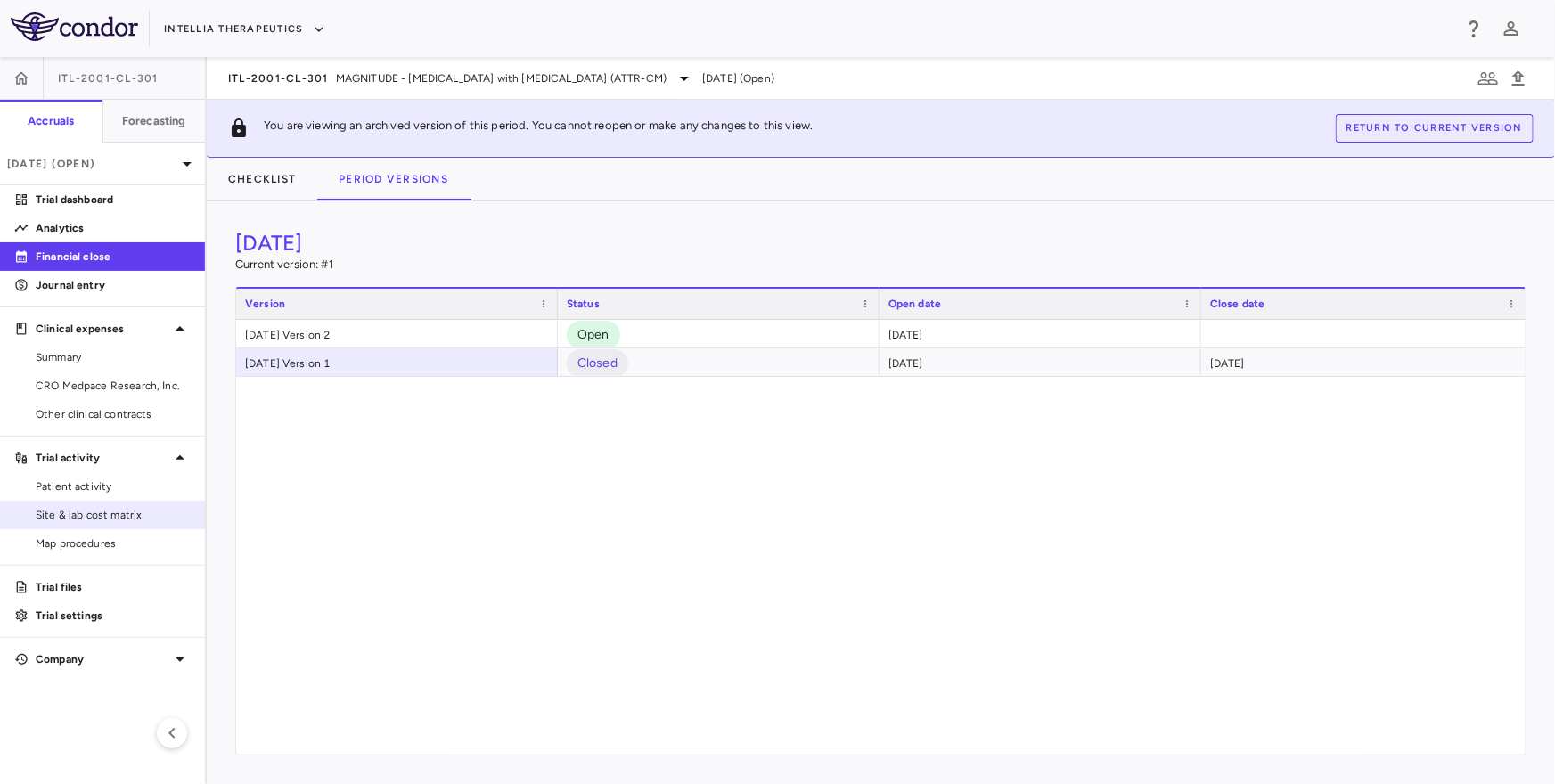
click at [120, 513] on span "Site & lab cost matrix" at bounding box center [113, 515] width 155 height 16
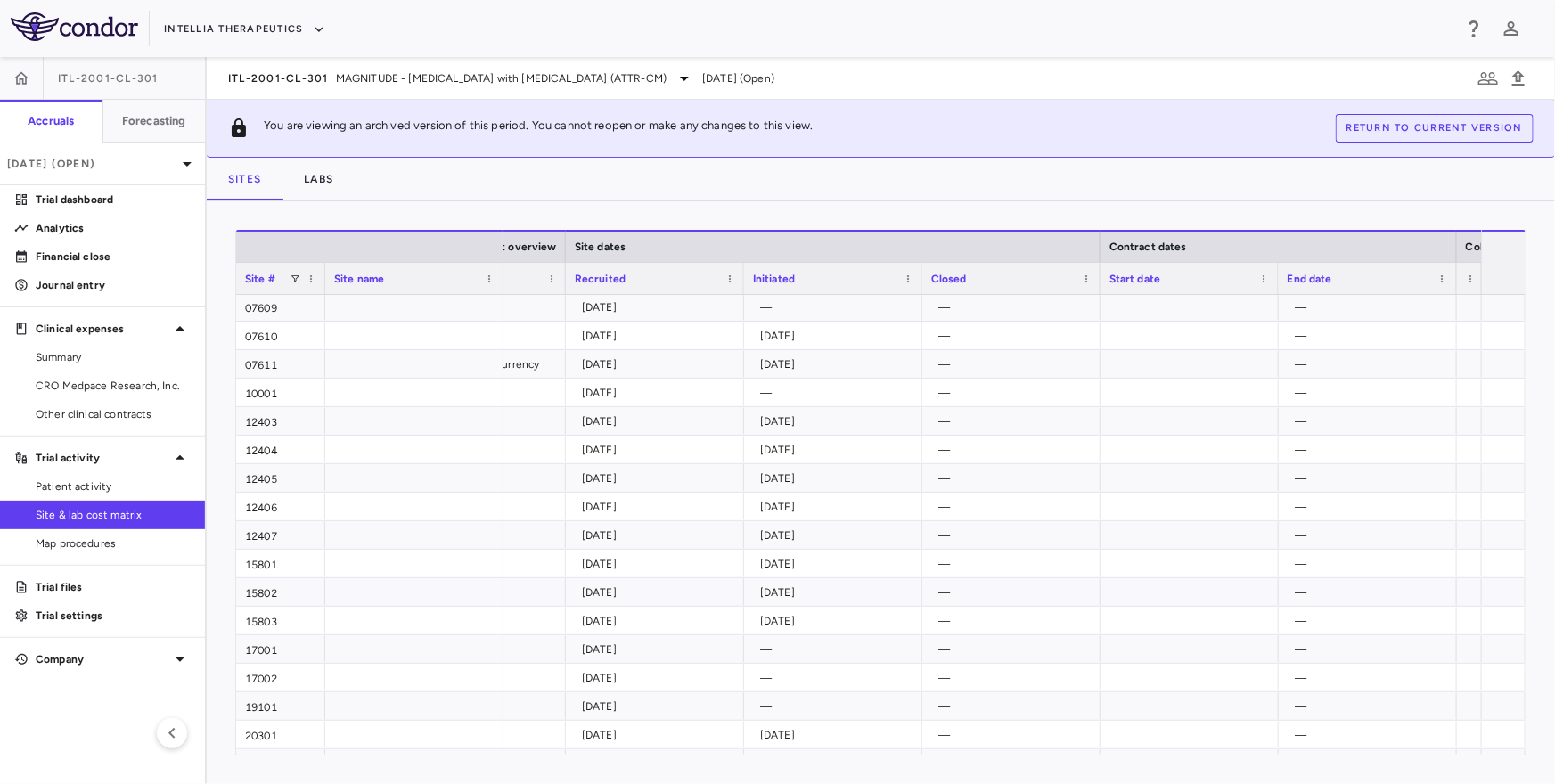
click at [302, 90] on div "ITL-2001-CL-301 MAGNITUDE - Transthyretin Amyloidosis with Cardiomyopathy (ATTR…" at bounding box center [881, 78] width 1348 height 43
click at [311, 79] on span "ITL-2001-CL-301" at bounding box center [278, 78] width 101 height 14
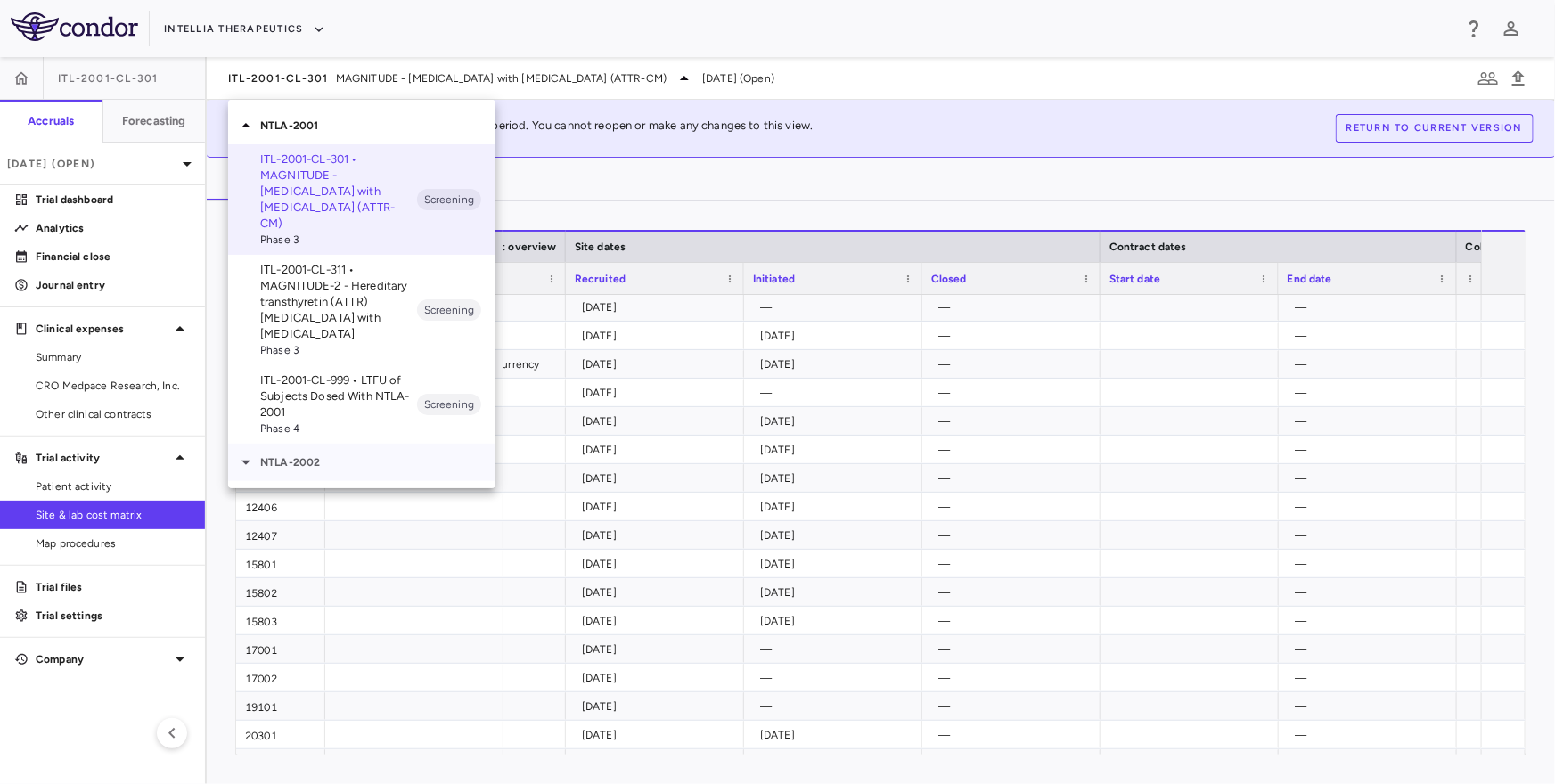
click at [290, 458] on div "NTLA-2002" at bounding box center [361, 462] width 267 height 37
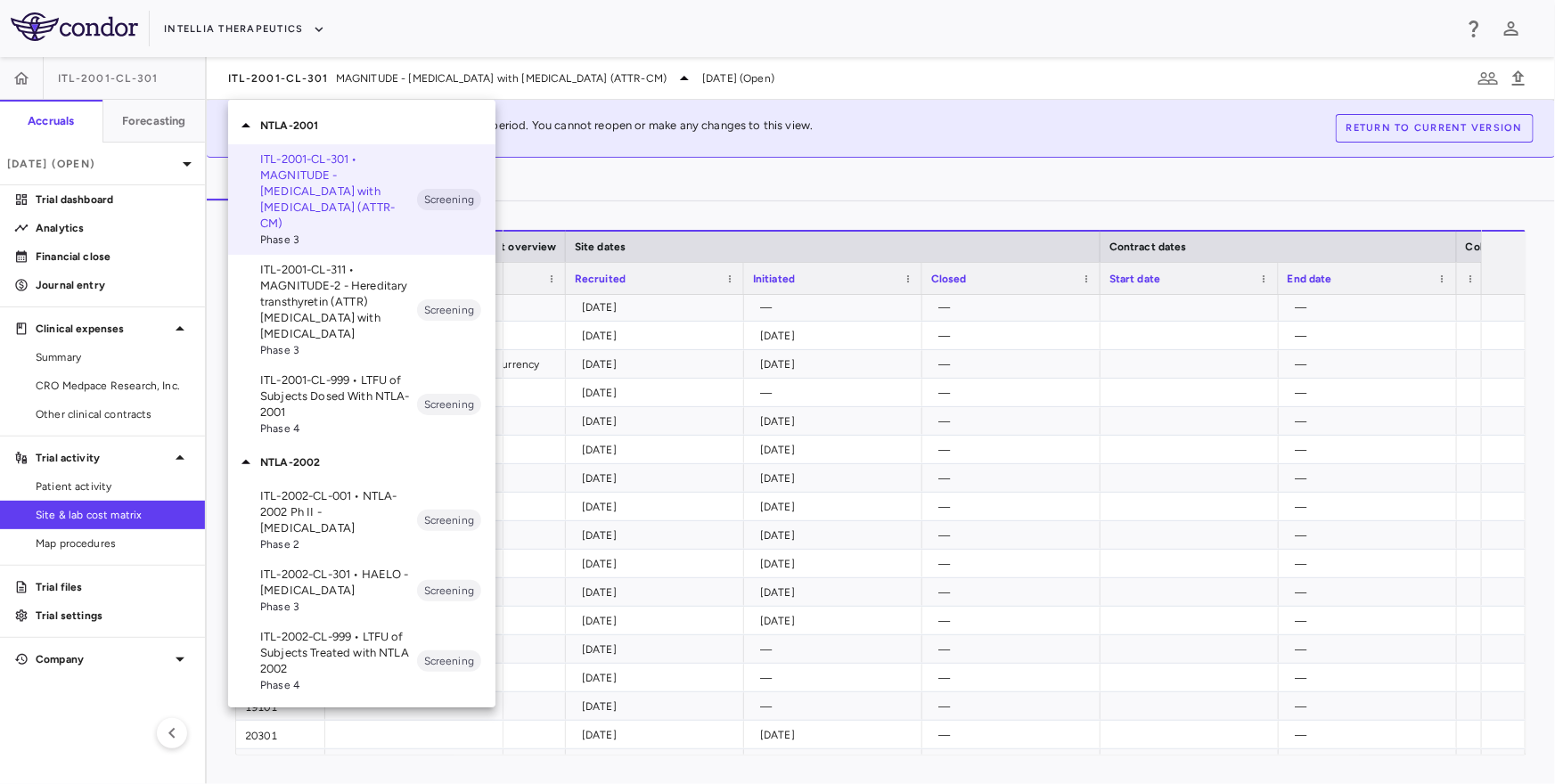
click at [293, 566] on p "ITL-2002-CL-301 • HAELO - Hereditary Angioedema" at bounding box center [338, 582] width 157 height 32
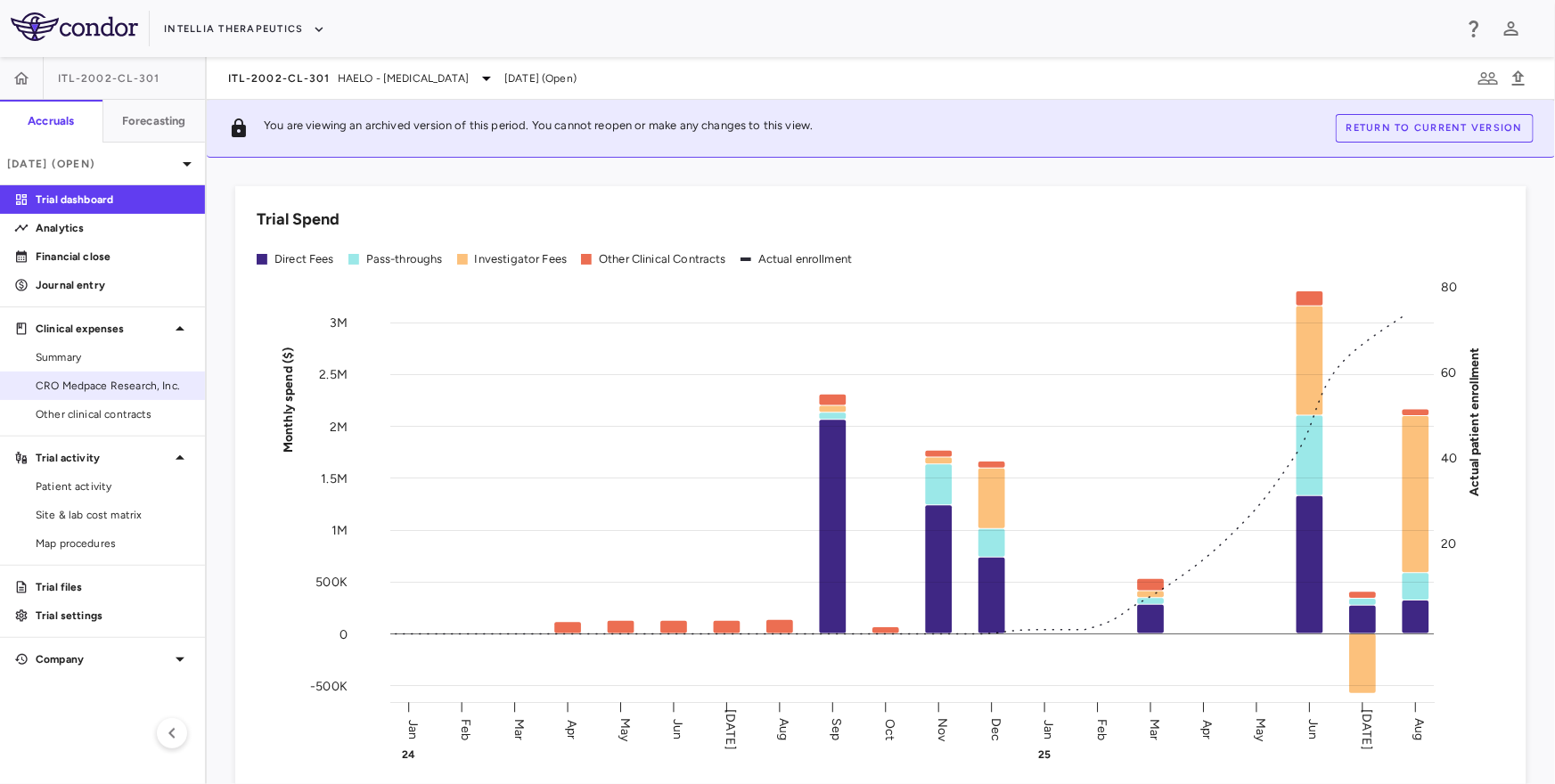
click at [79, 381] on span "CRO Medpace Research, Inc." at bounding box center [113, 385] width 155 height 16
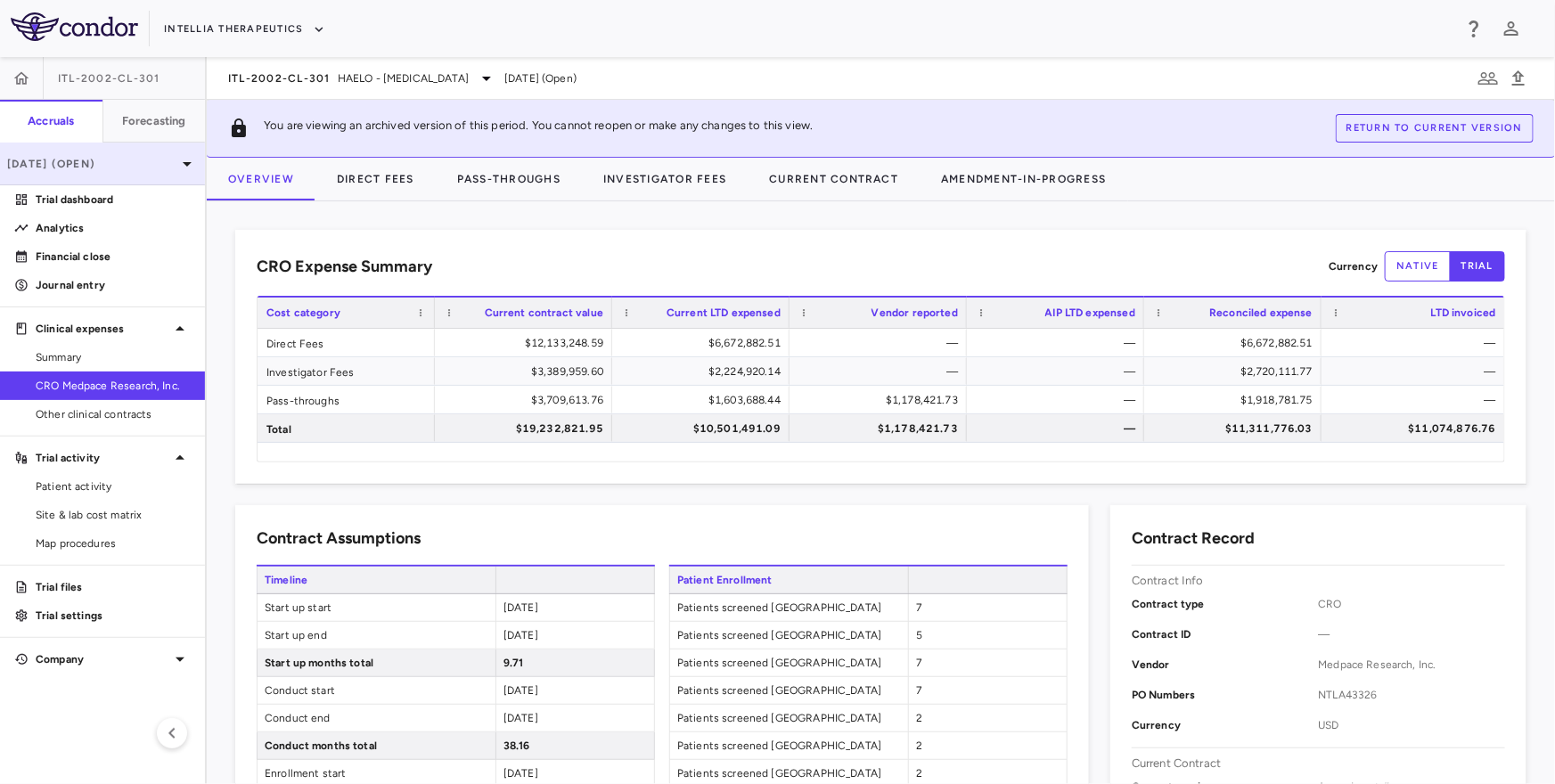
click at [173, 170] on p "Aug 2025 (Open)" at bounding box center [91, 164] width 170 height 16
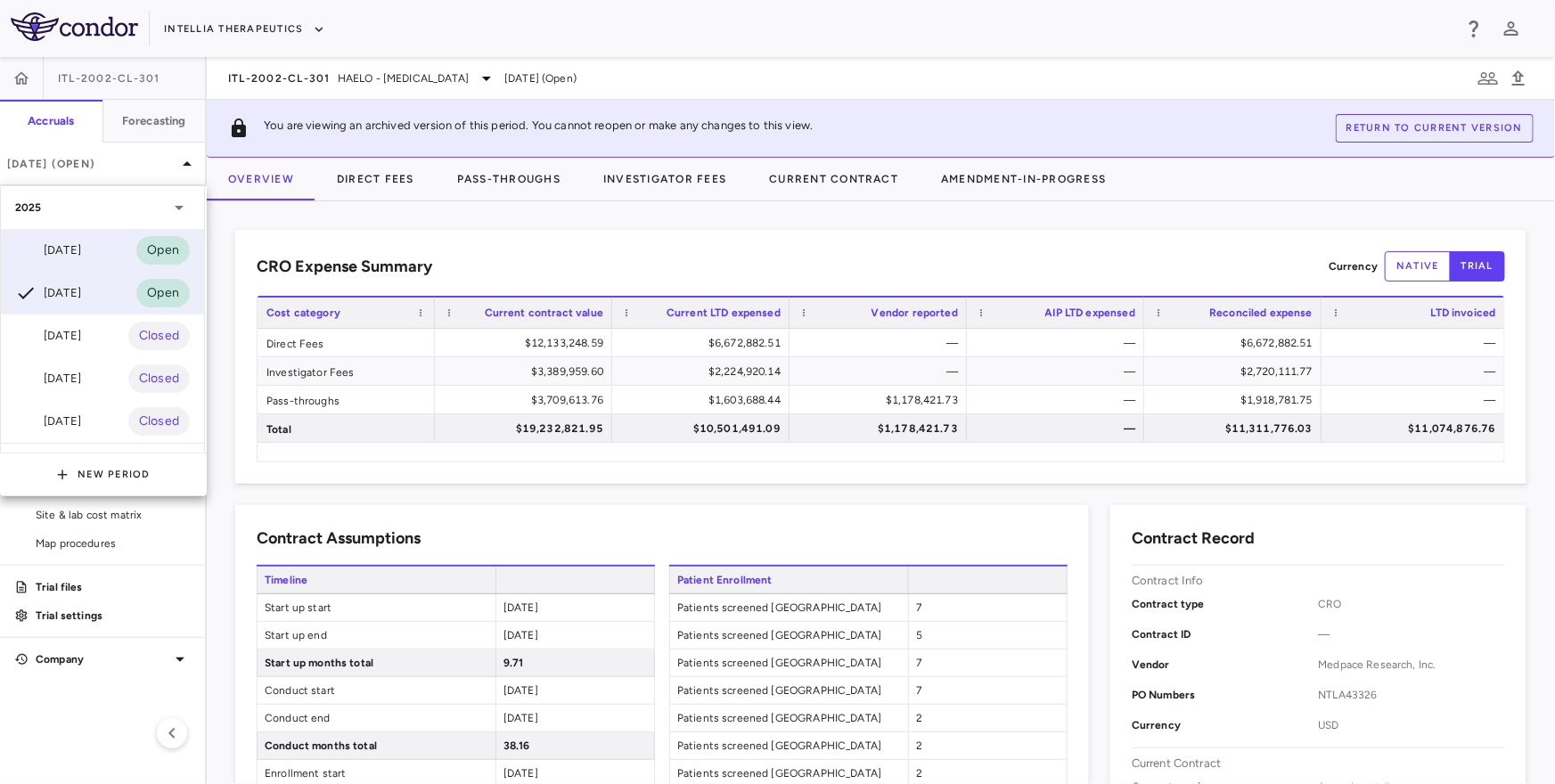
click at [114, 248] on div "Sep 2025 Open" at bounding box center [103, 250] width 203 height 43
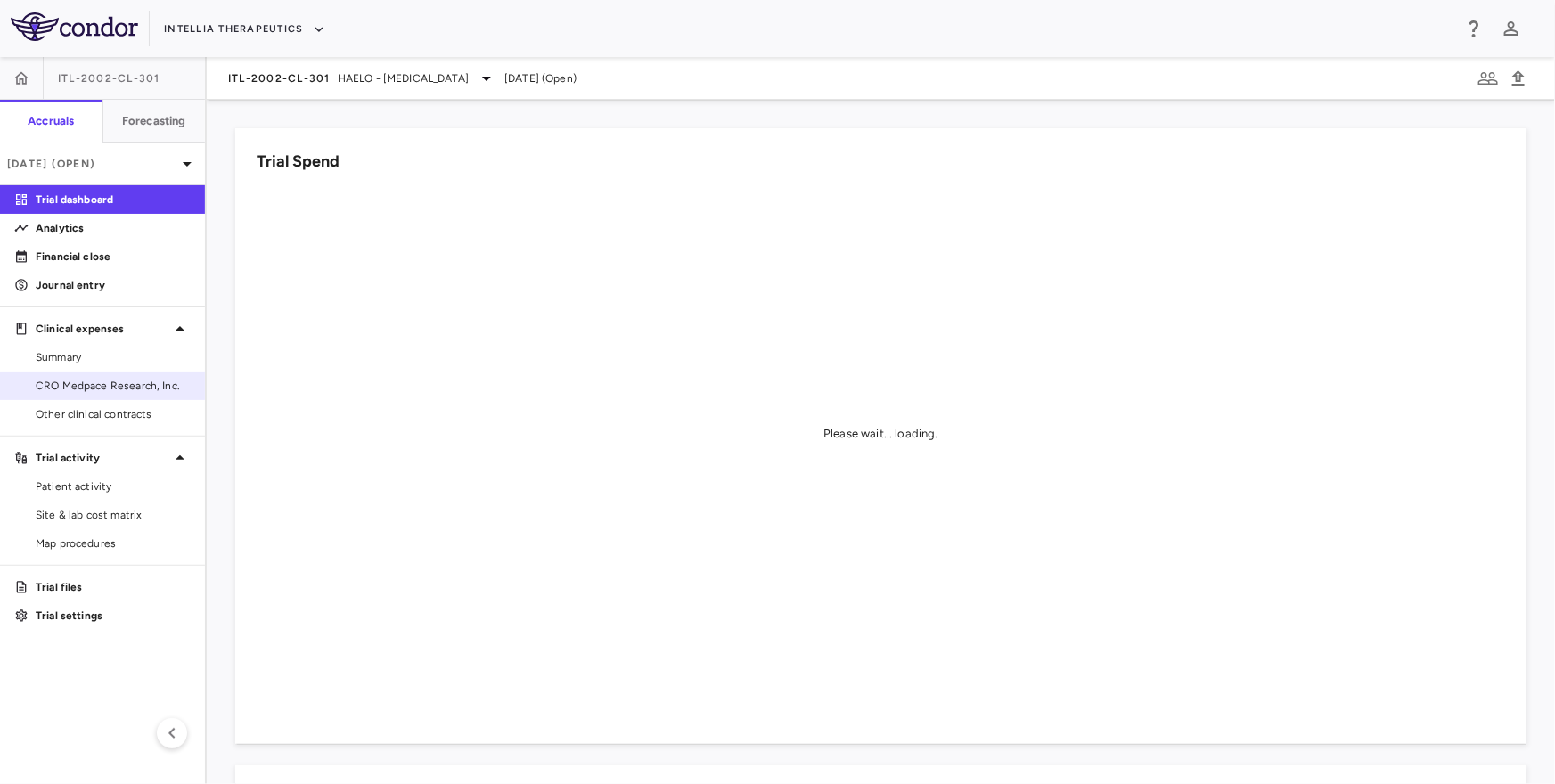
click at [82, 384] on span "CRO Medpace Research, Inc." at bounding box center [113, 385] width 155 height 16
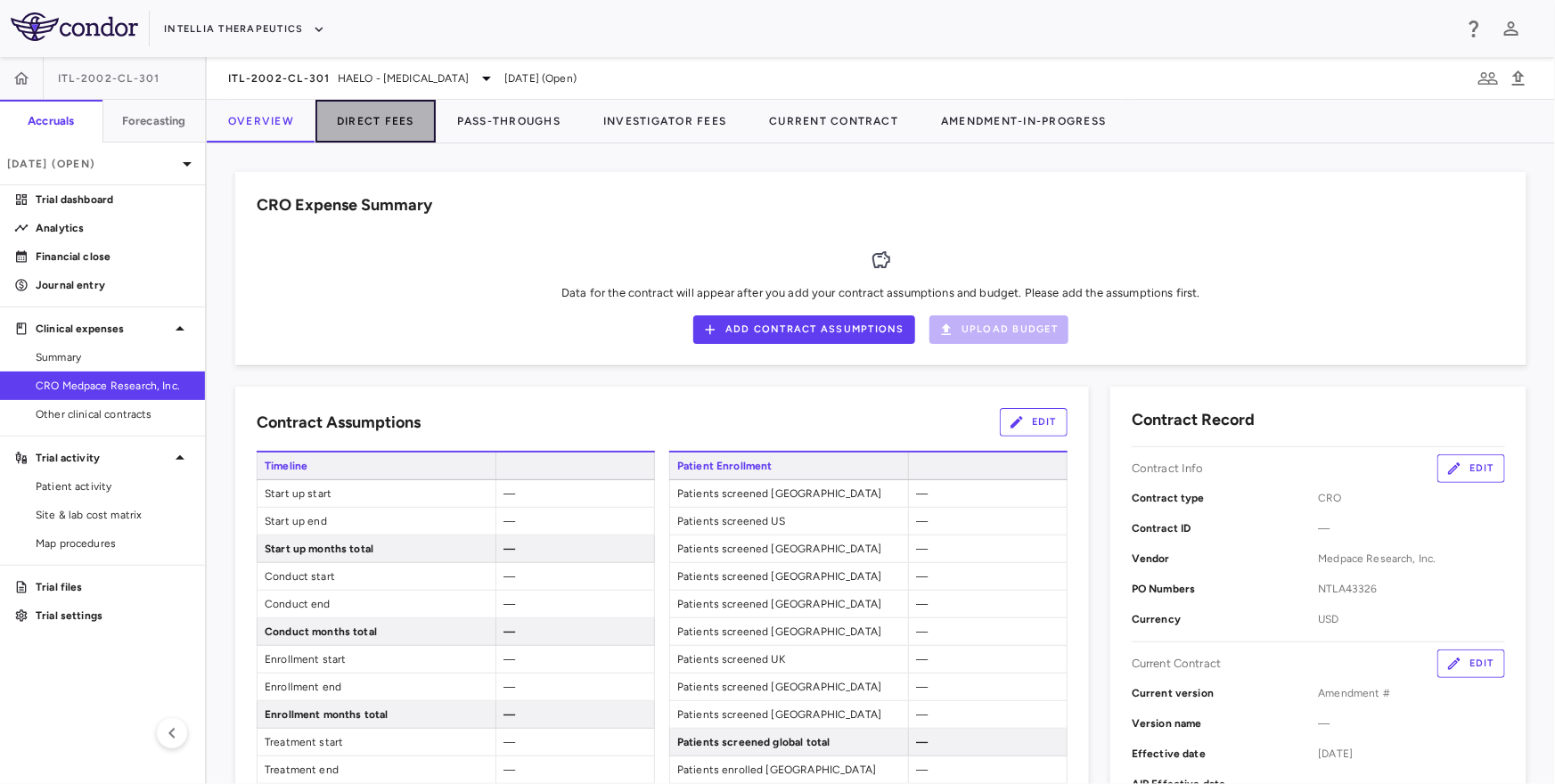
click at [346, 127] on button "Direct Fees" at bounding box center [375, 121] width 120 height 43
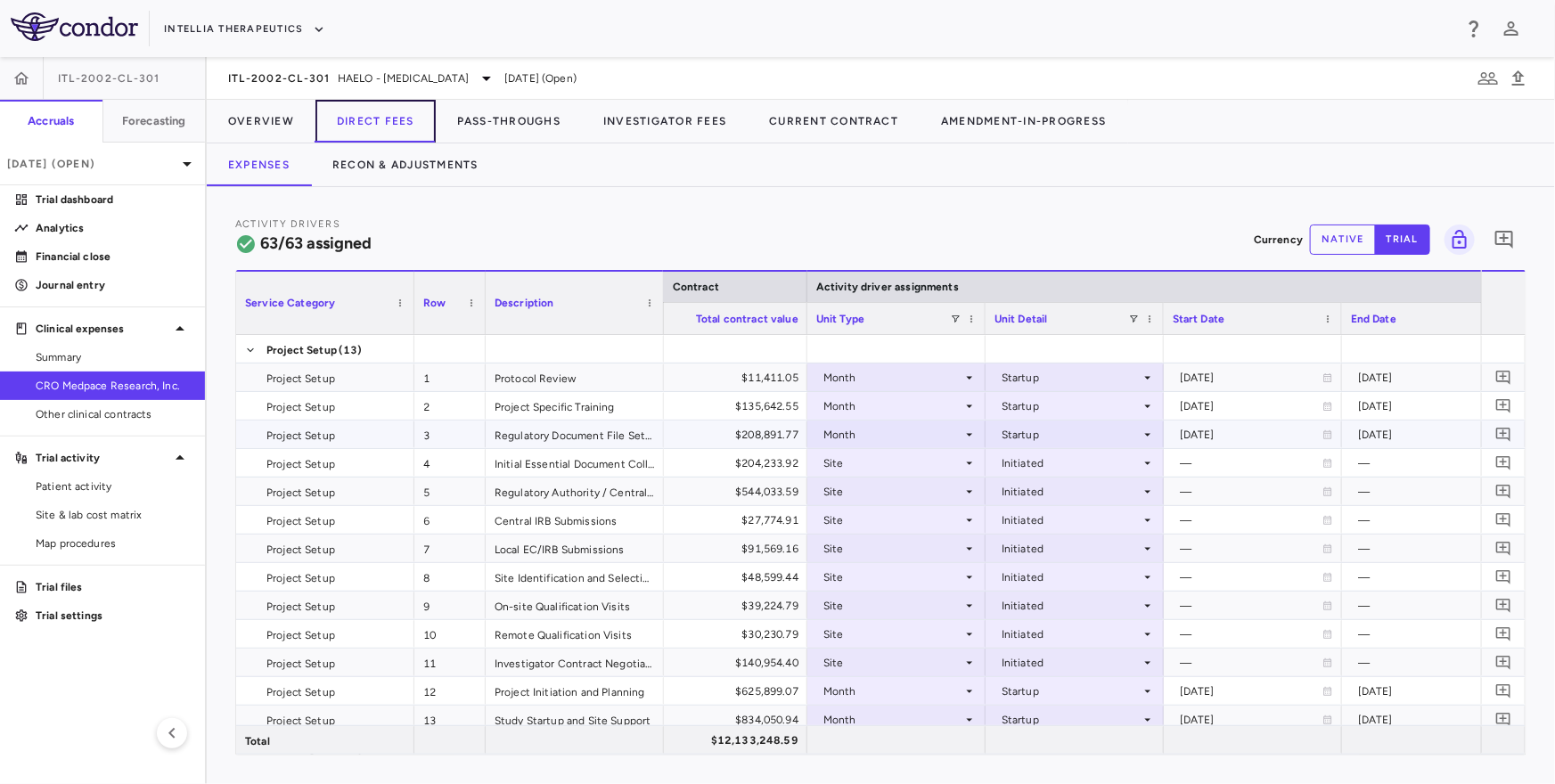
scroll to position [0, 952]
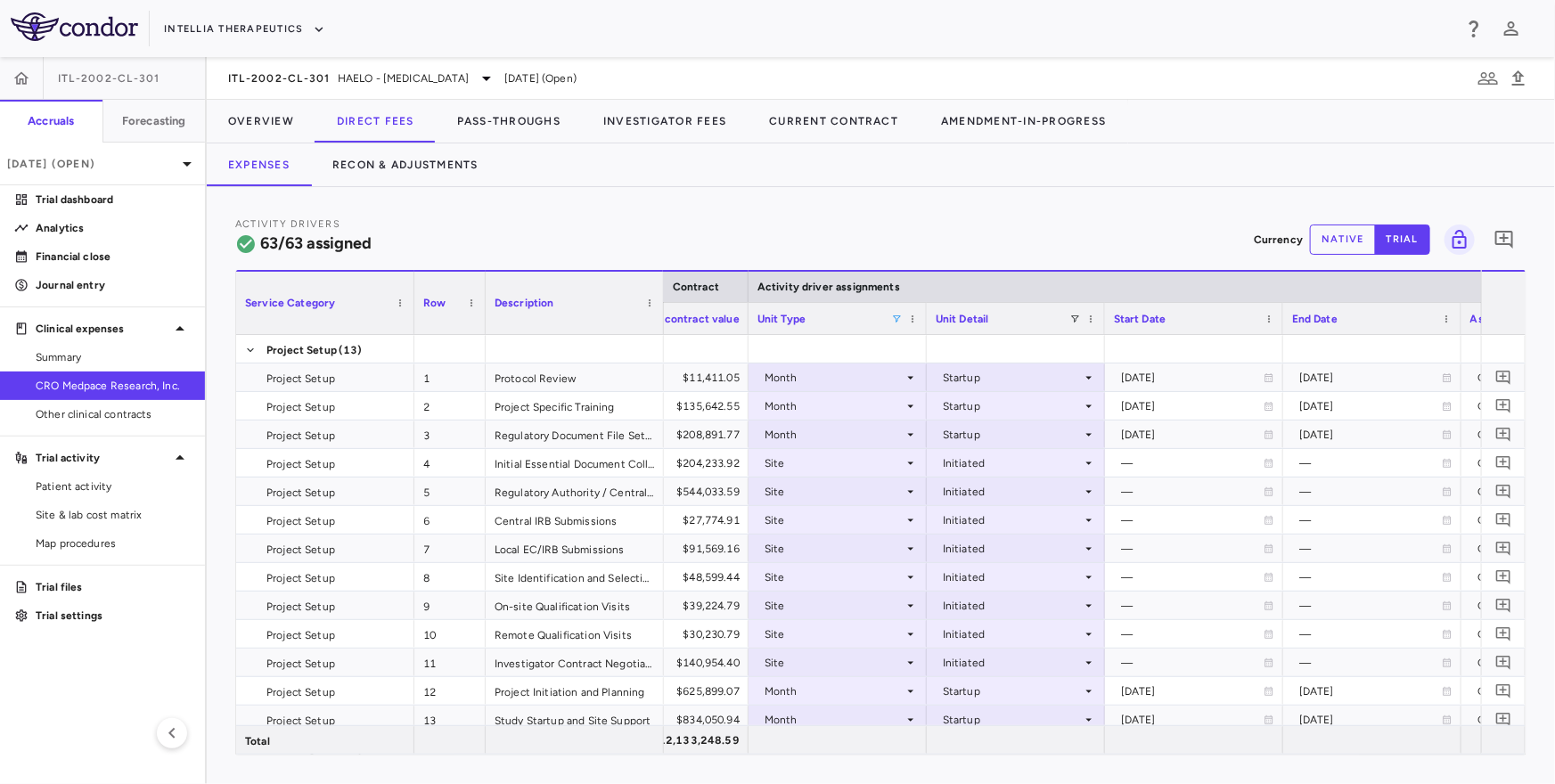
click at [896, 315] on span at bounding box center [895, 318] width 11 height 11
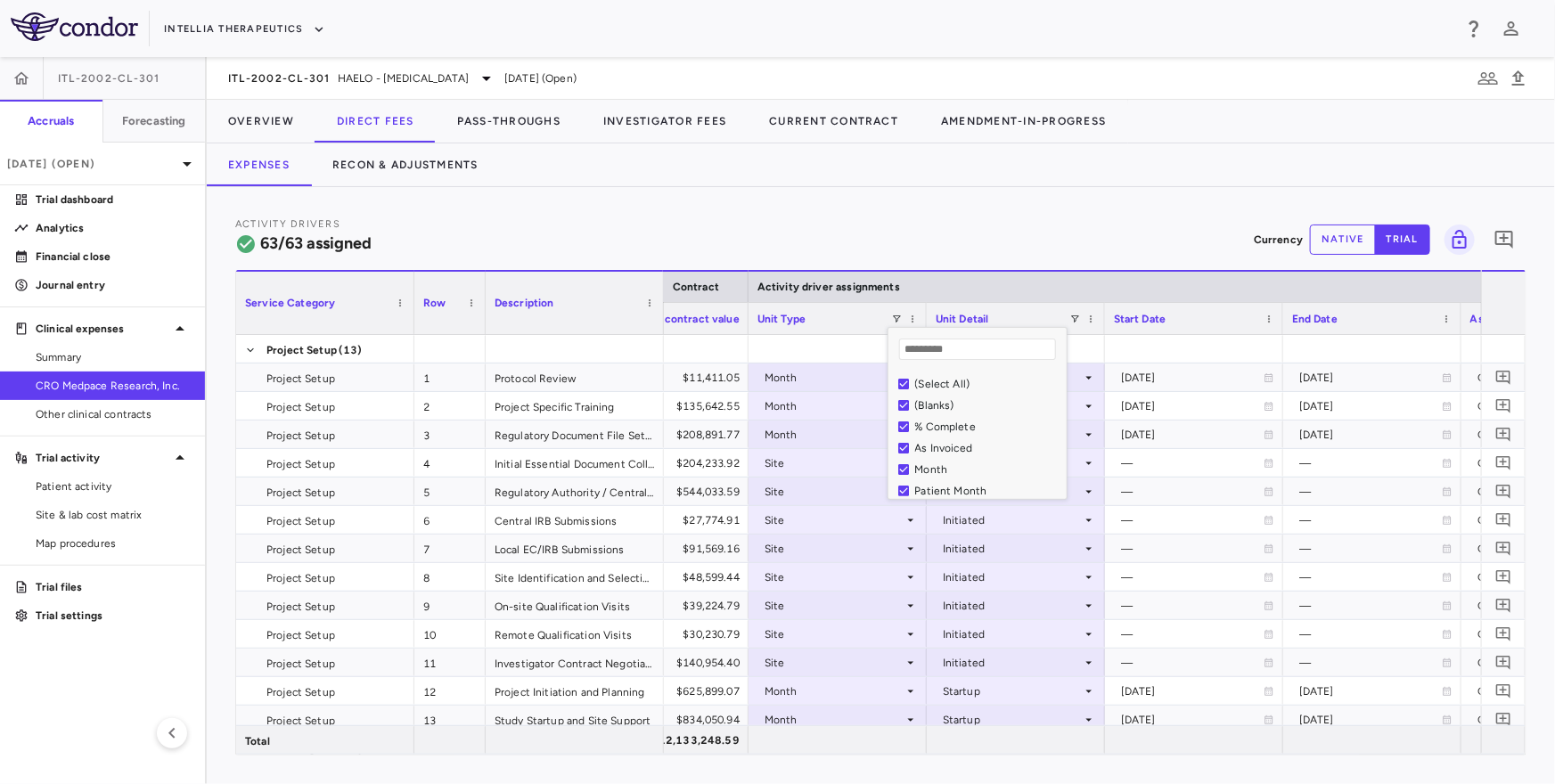
click at [935, 390] on div "(Select All)" at bounding box center [987, 383] width 146 height 12
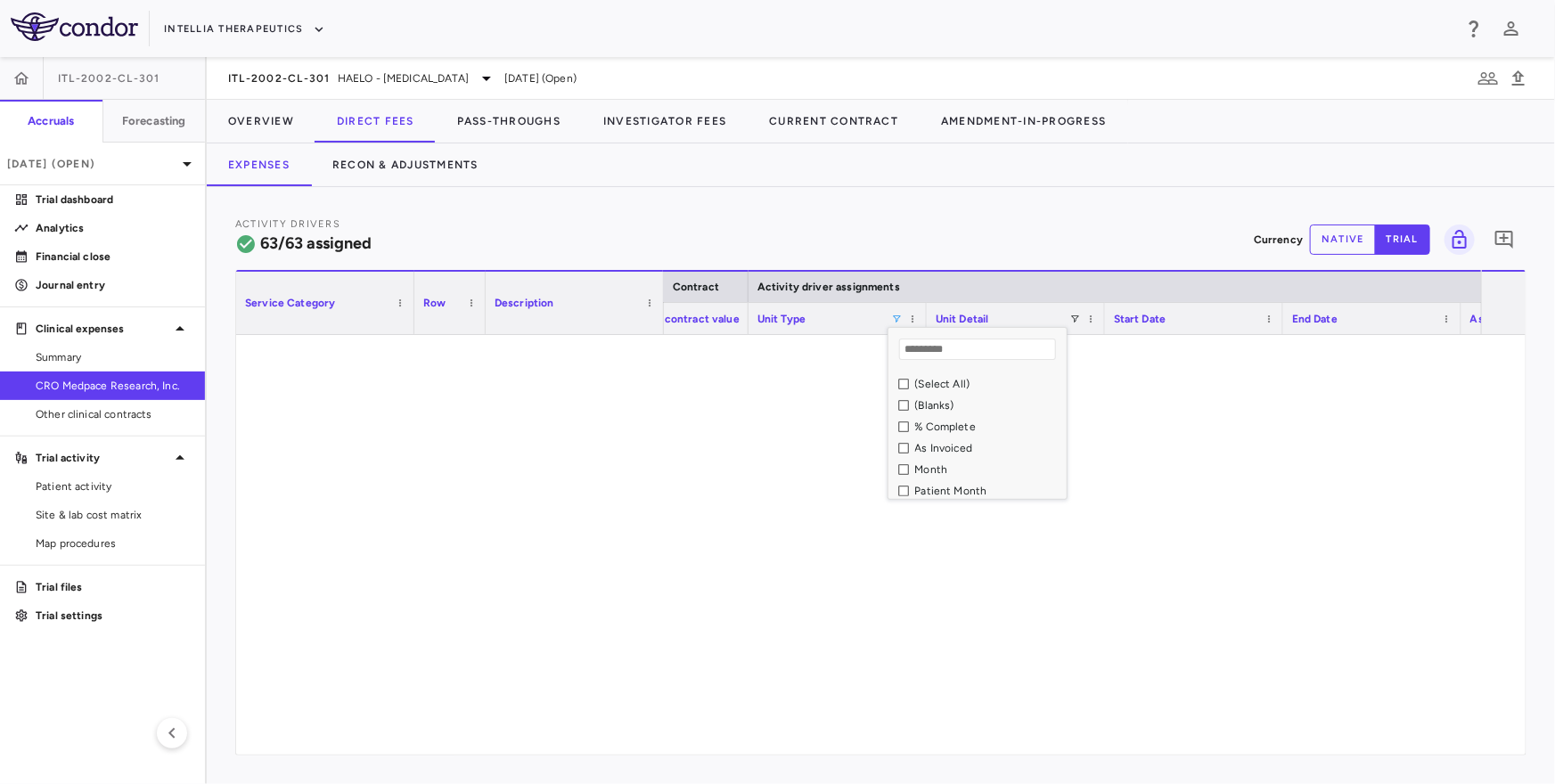
scroll to position [47, 0]
click at [936, 485] on div "Site Month" at bounding box center [987, 486] width 146 height 12
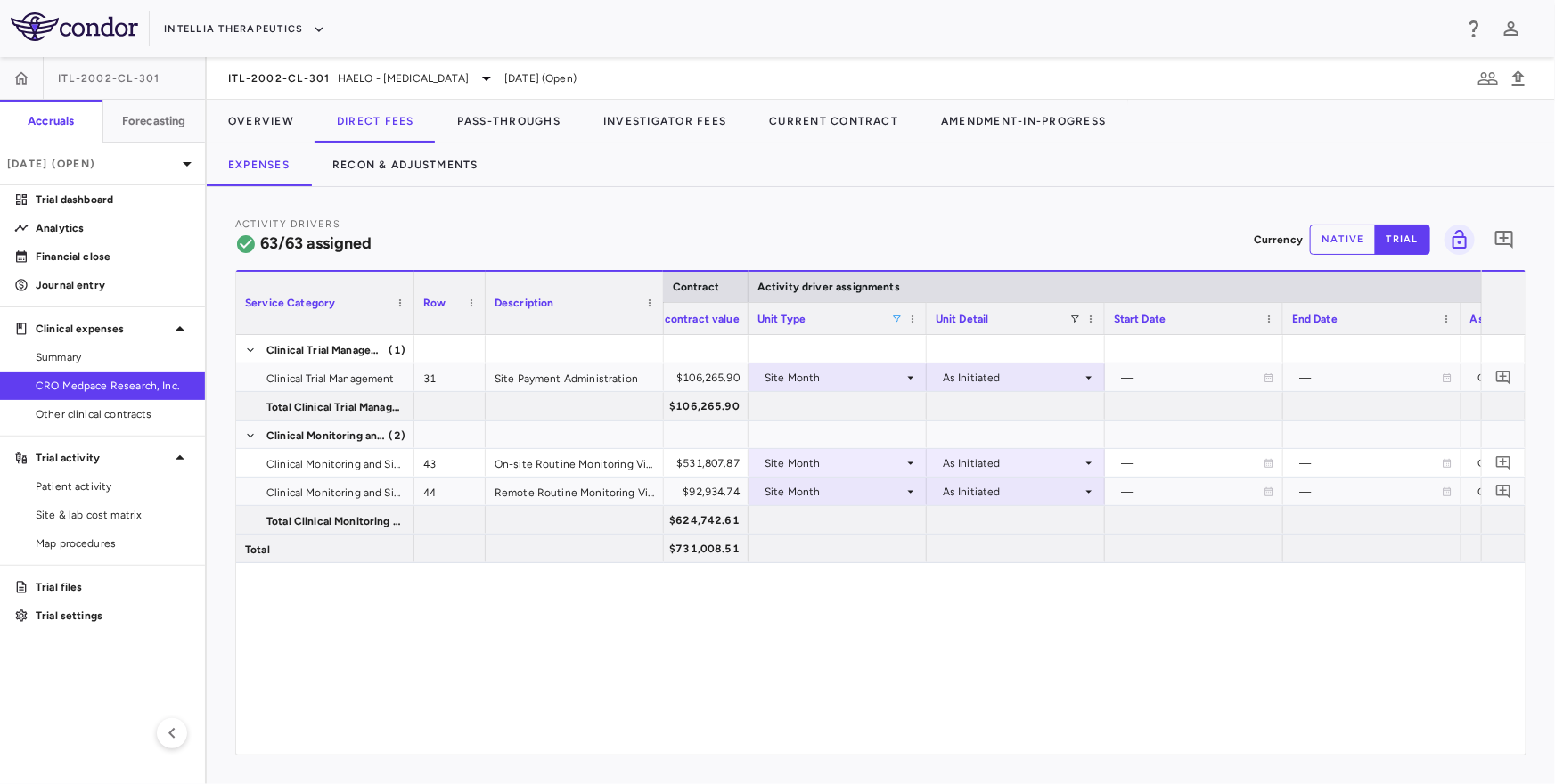
click at [882, 228] on div "Activity Drivers 63/63 assigned Currency native trial 0" at bounding box center [880, 239] width 1291 height 47
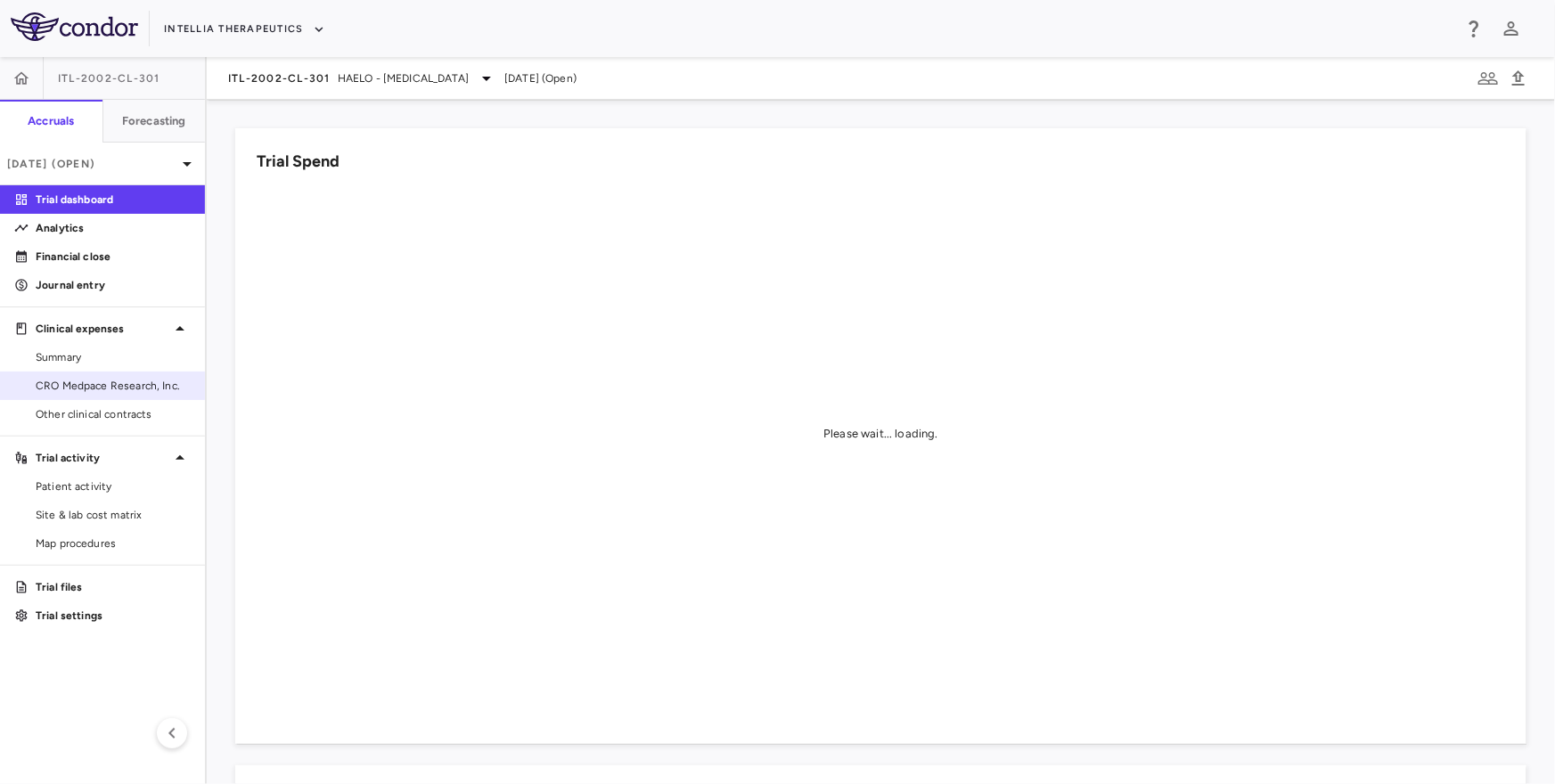
click at [60, 394] on link "CRO Medpace Research, Inc." at bounding box center [103, 385] width 205 height 27
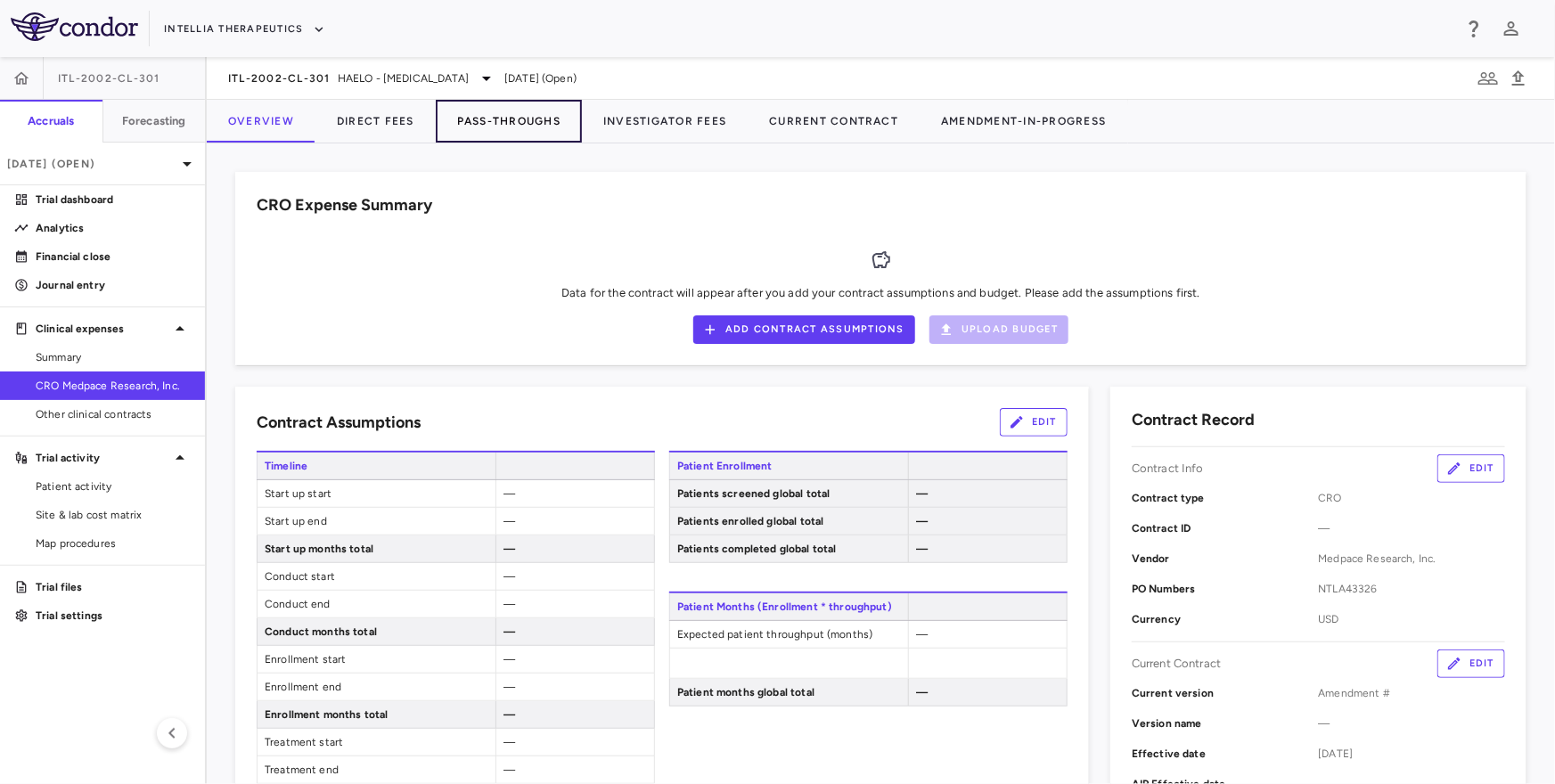
click at [526, 115] on button "Pass-Throughs" at bounding box center [508, 121] width 146 height 43
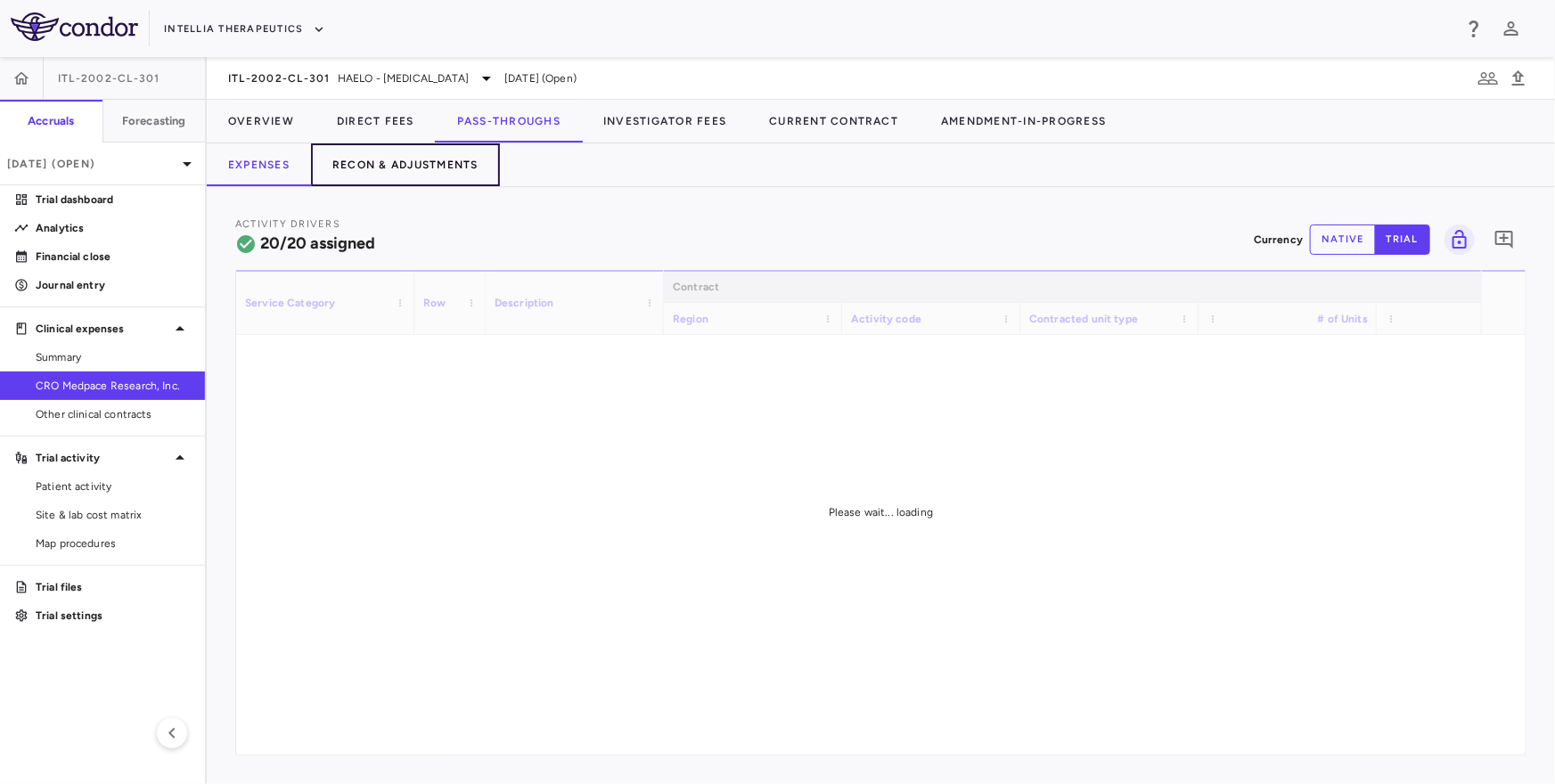
click at [424, 177] on button "Recon & Adjustments" at bounding box center [405, 165] width 189 height 43
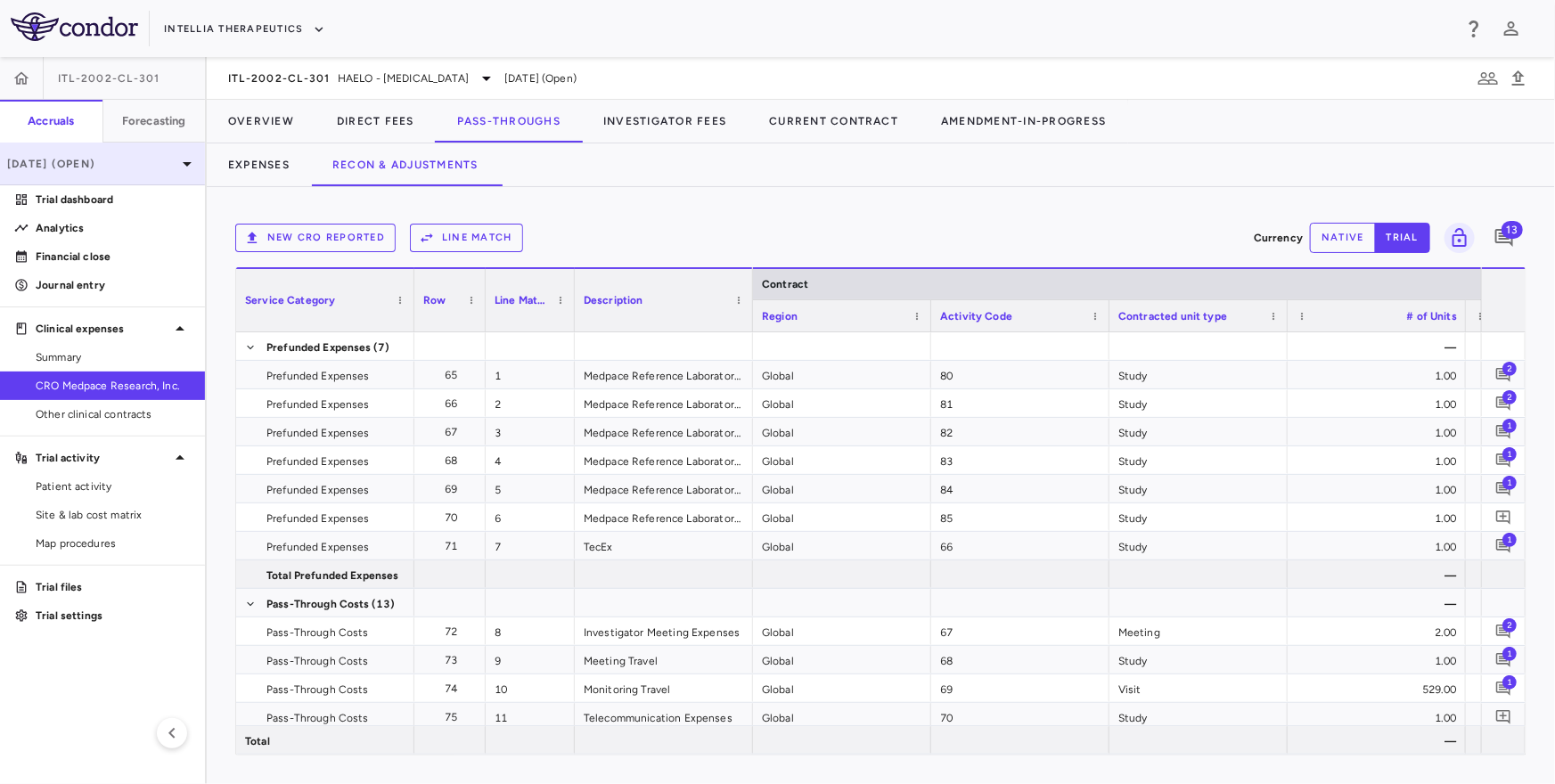
click at [176, 172] on icon at bounding box center [187, 164] width 21 height 21
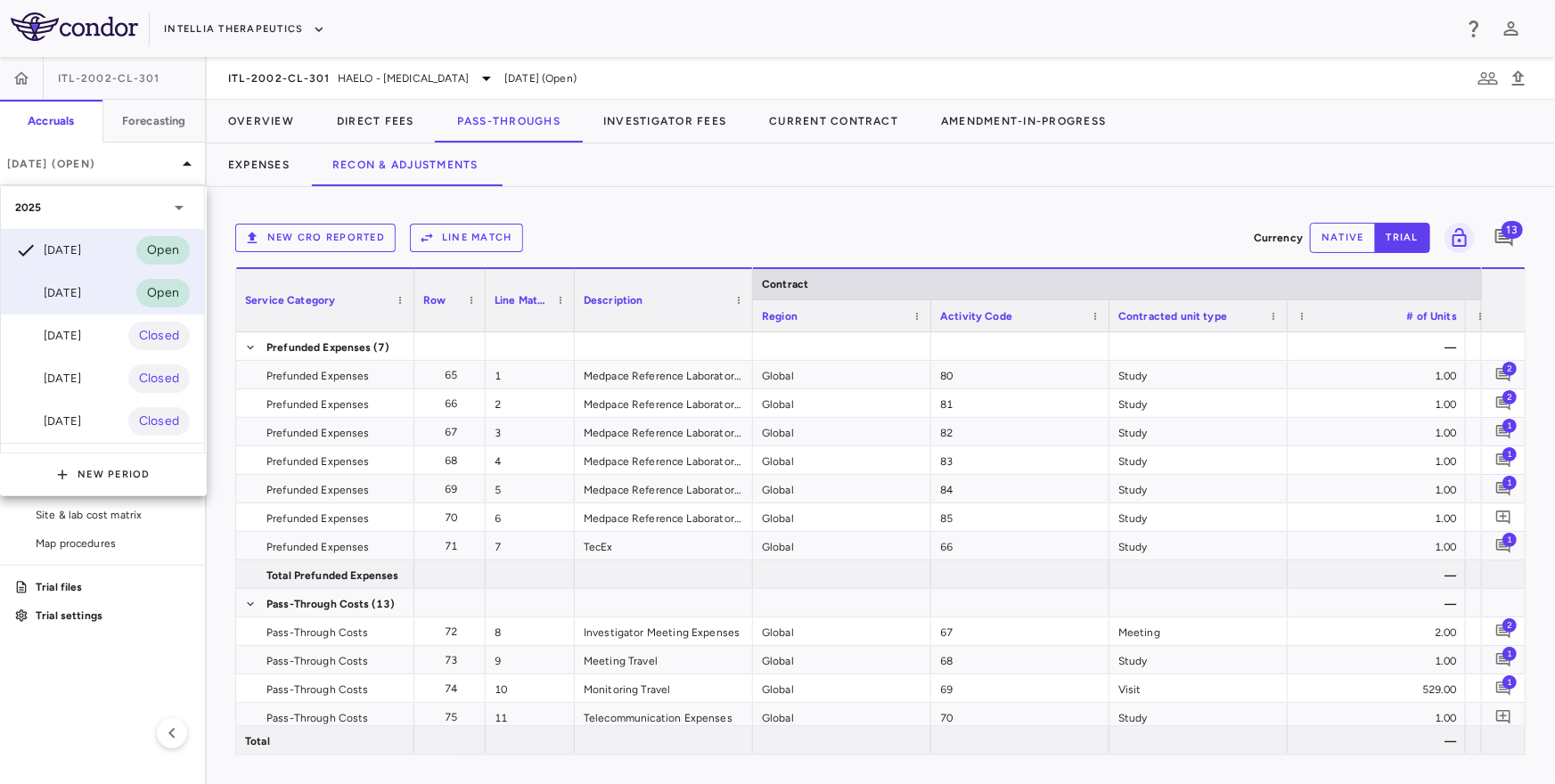
click at [81, 292] on div "[DATE]" at bounding box center [48, 293] width 66 height 21
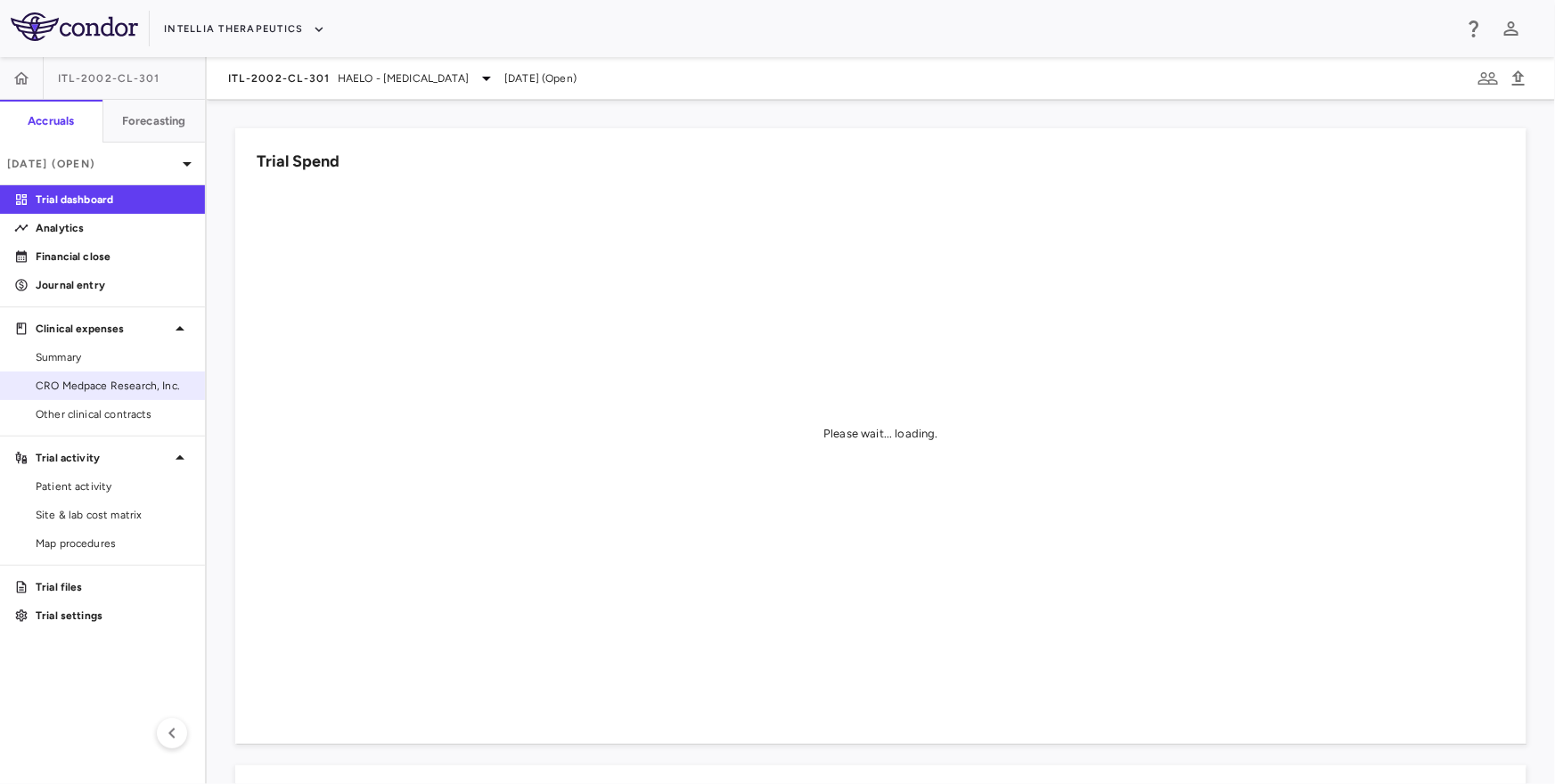
click at [86, 384] on span "CRO Medpace Research, Inc." at bounding box center [113, 385] width 155 height 16
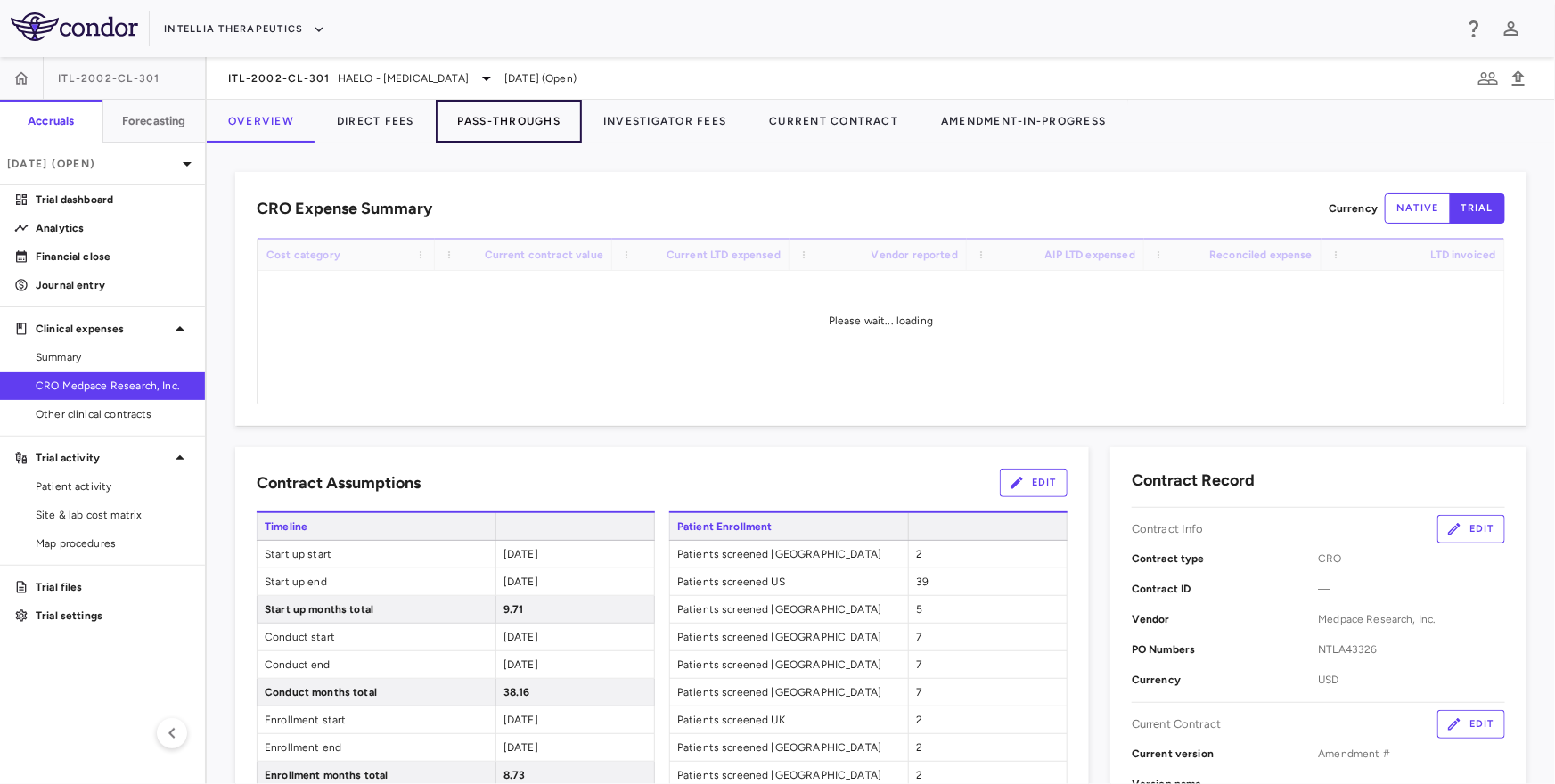
click at [535, 122] on button "Pass-Throughs" at bounding box center [508, 121] width 146 height 43
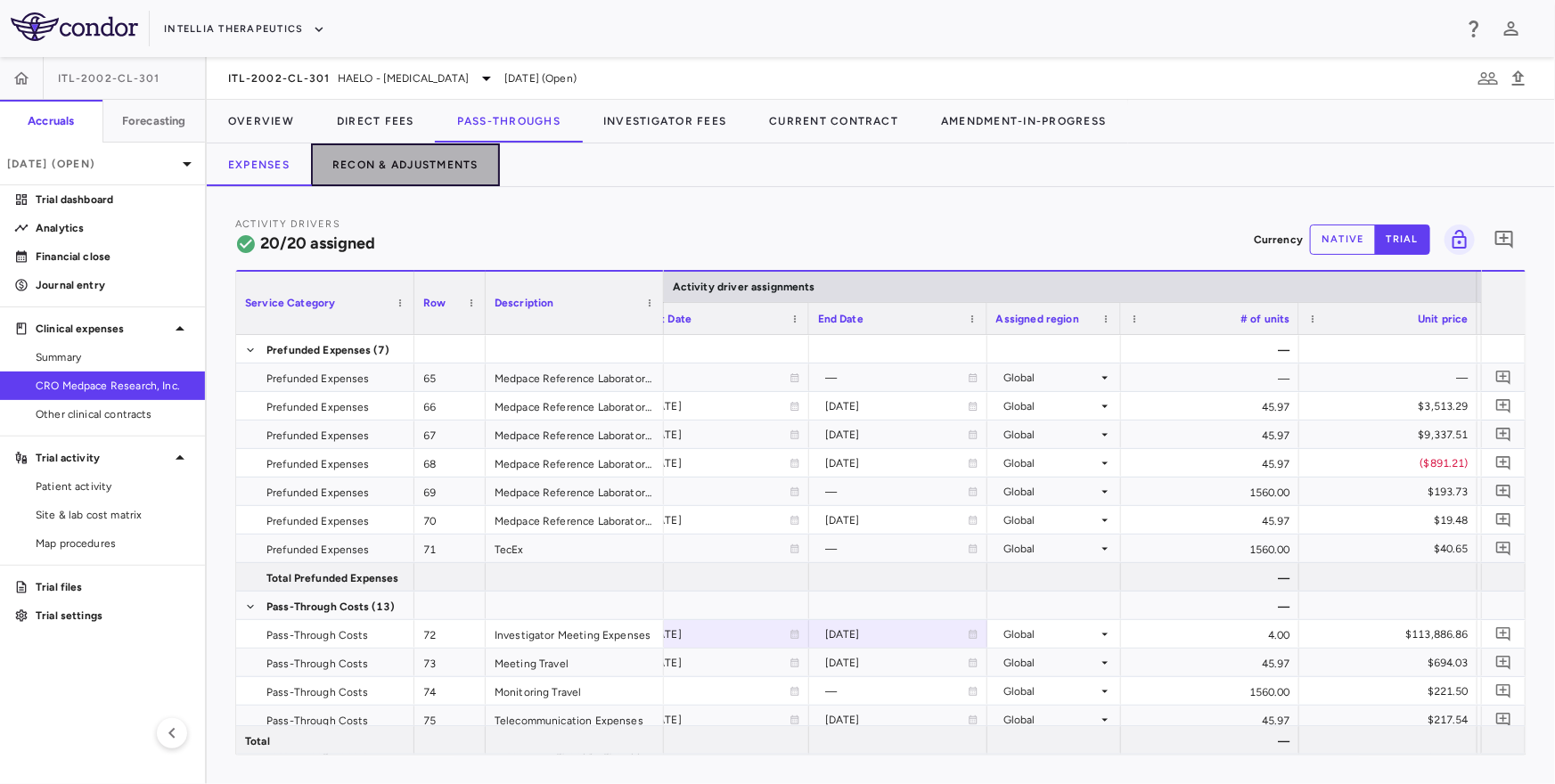
click at [412, 162] on button "Recon & Adjustments" at bounding box center [405, 165] width 189 height 43
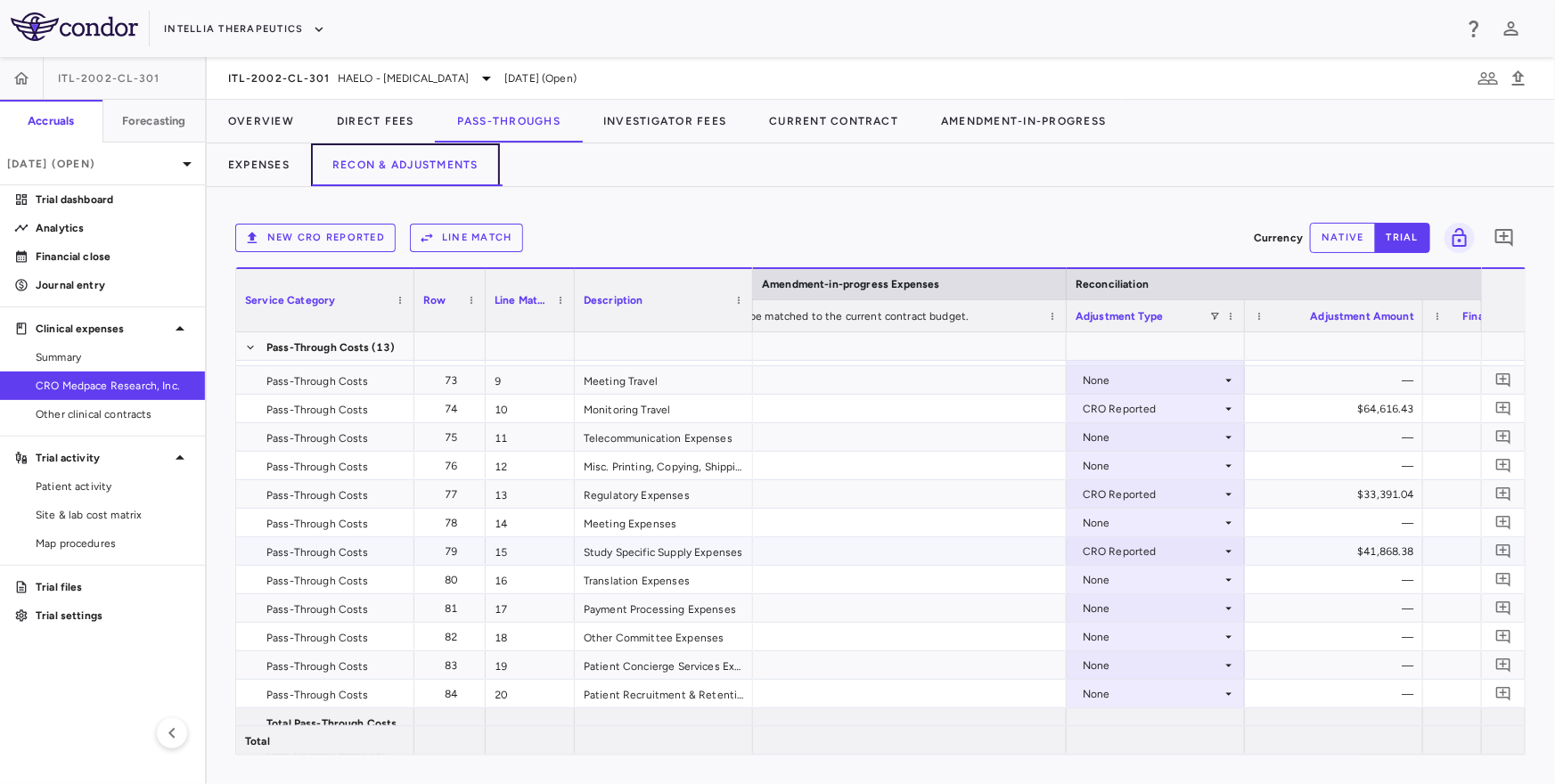
scroll to position [0, 3155]
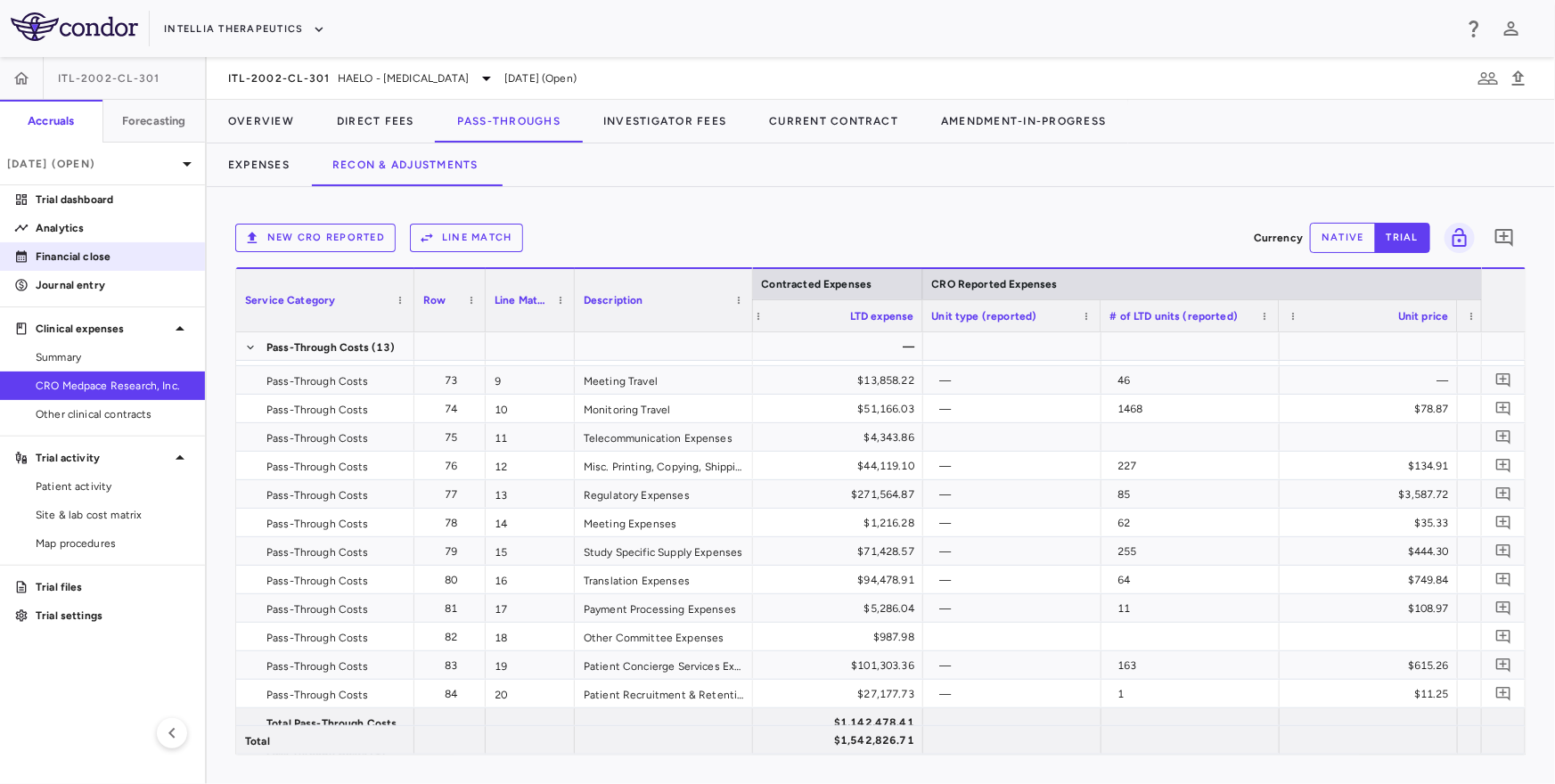
click at [86, 262] on p "Financial close" at bounding box center [113, 256] width 155 height 16
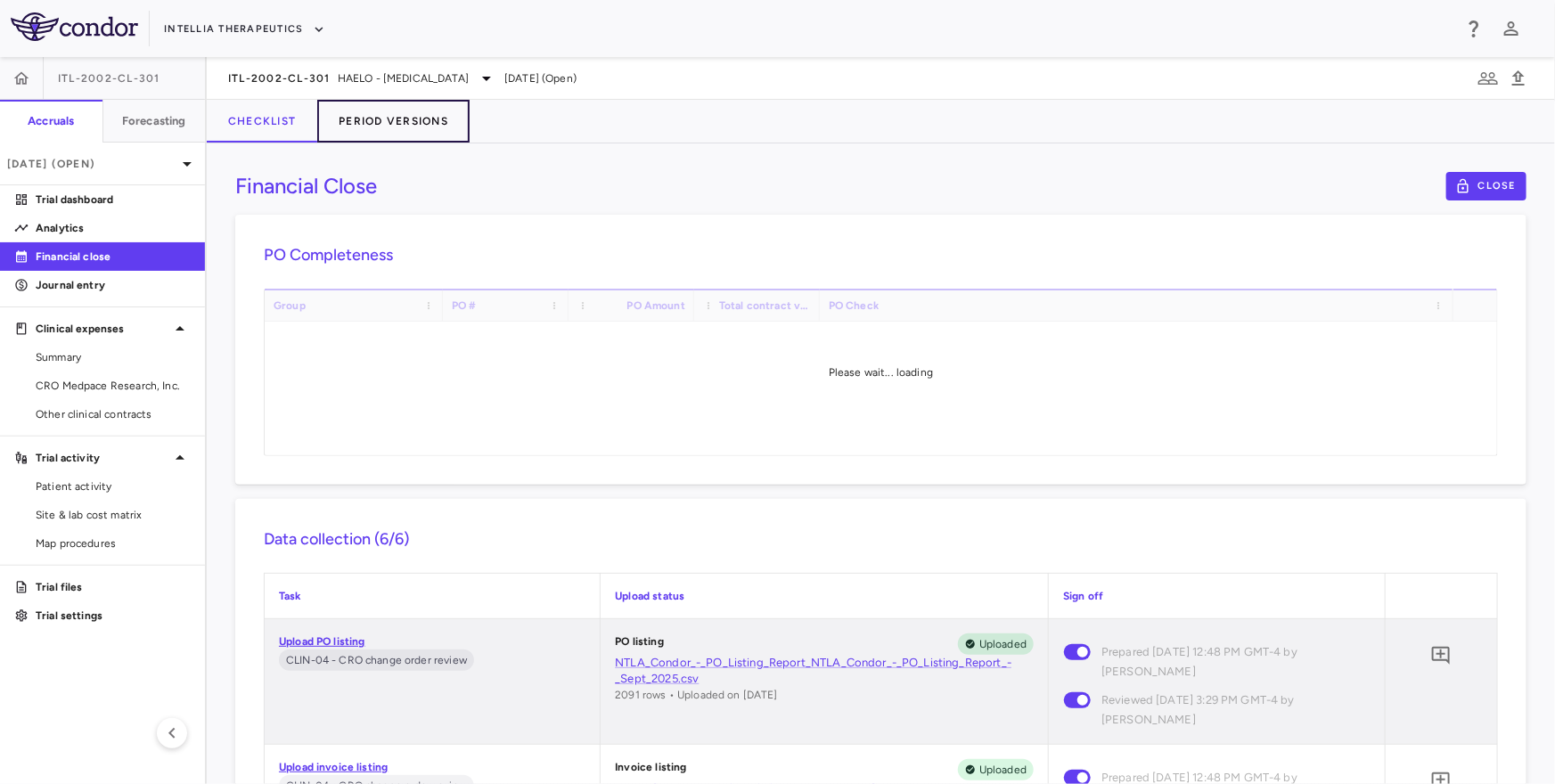
click at [379, 116] on button "Period Versions" at bounding box center [393, 121] width 152 height 43
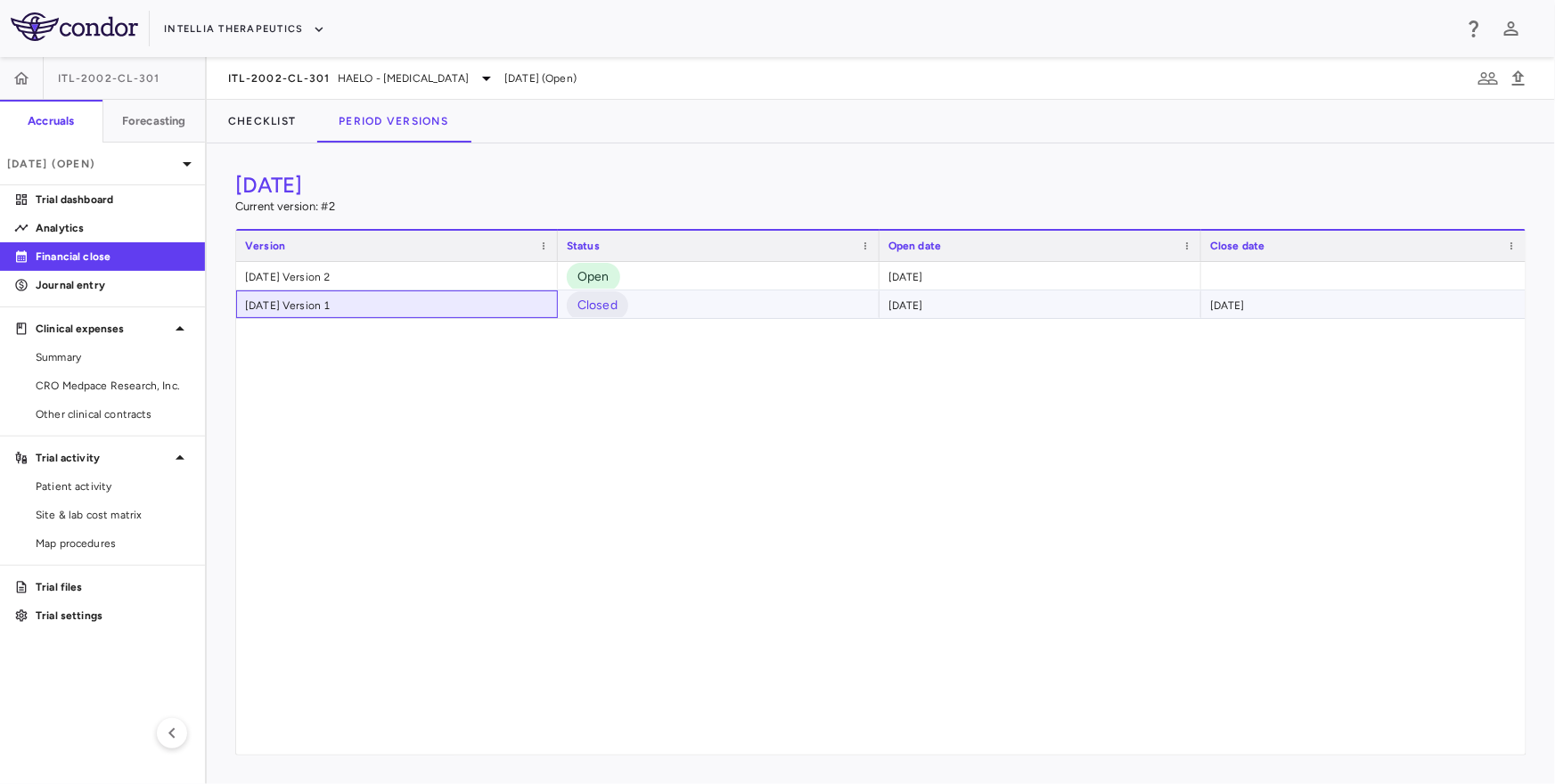
click at [356, 307] on div "[DATE] Version 1" at bounding box center [396, 304] width 321 height 28
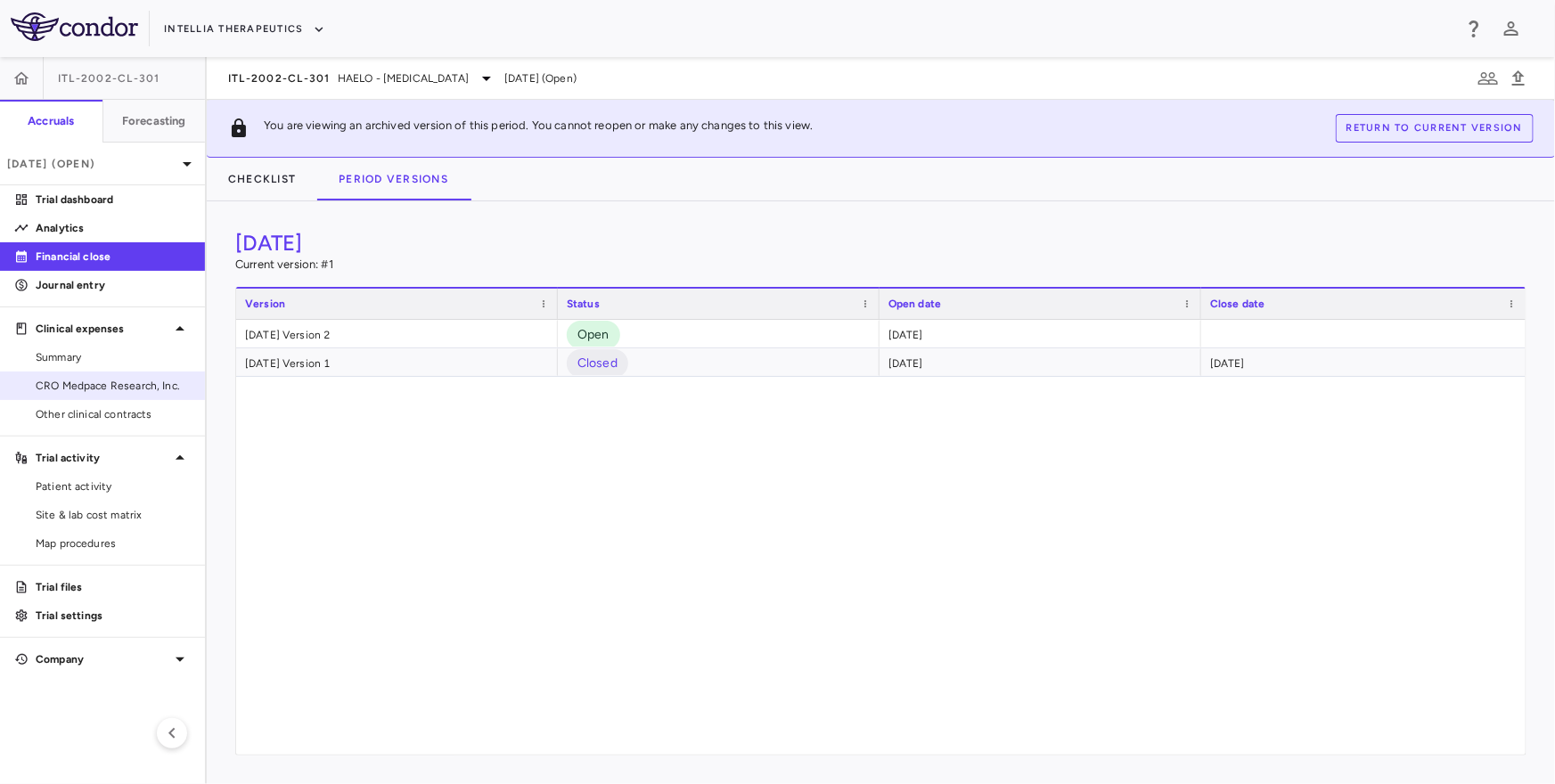
click at [139, 388] on span "CRO Medpace Research, Inc." at bounding box center [113, 385] width 155 height 16
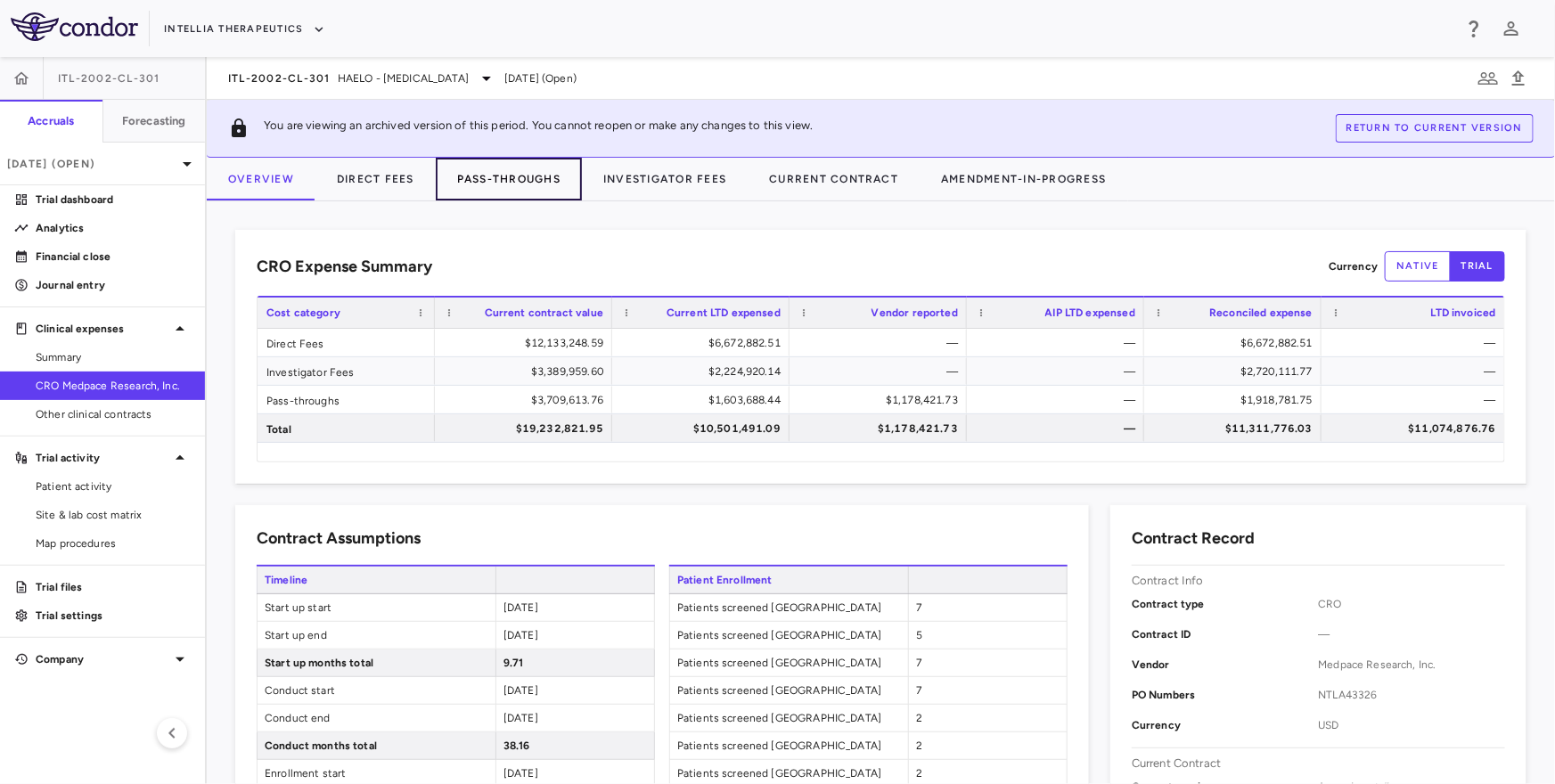
click at [480, 180] on button "Pass-Throughs" at bounding box center [508, 178] width 146 height 43
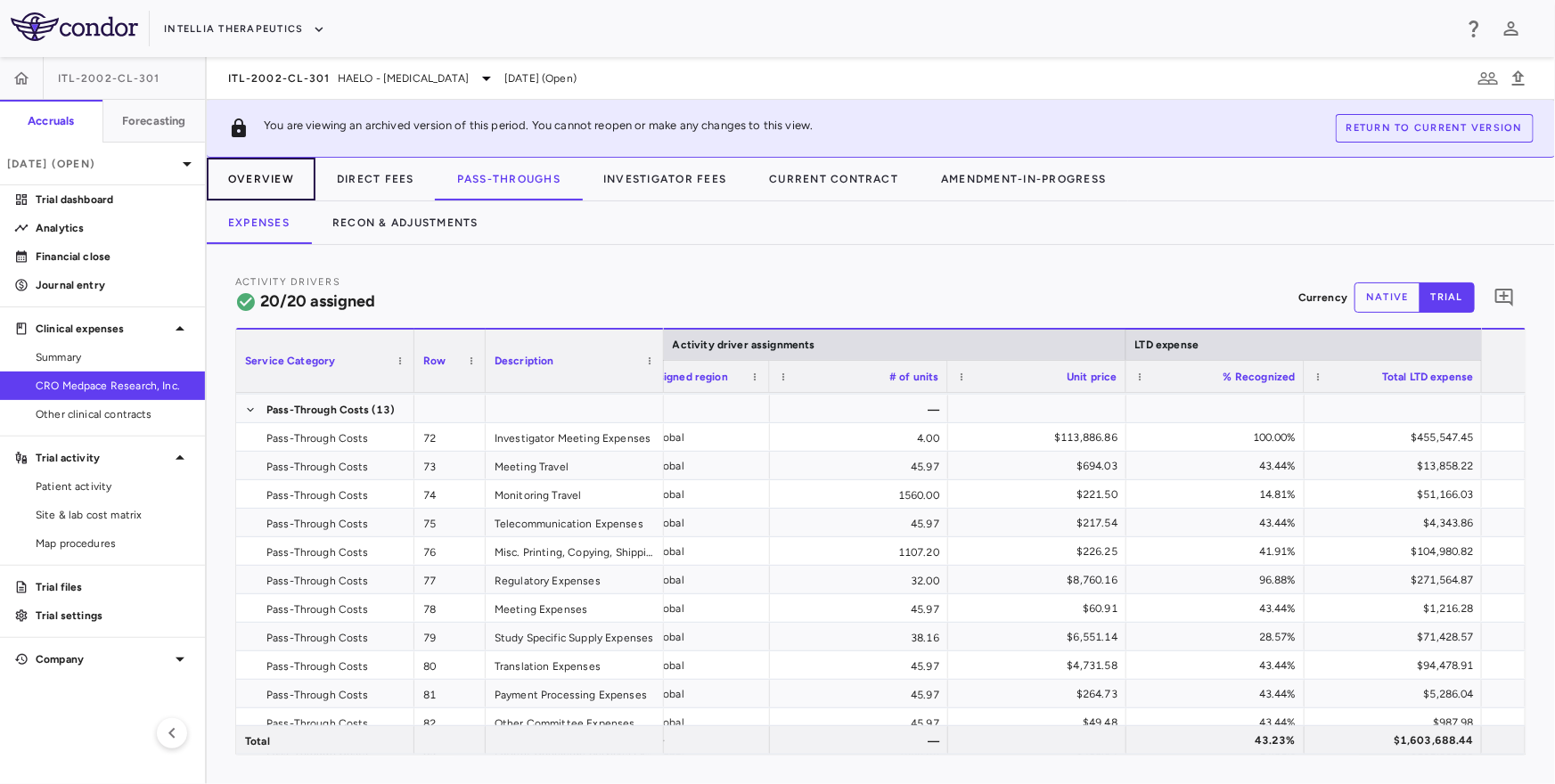
click at [272, 182] on button "Overview" at bounding box center [261, 178] width 108 height 43
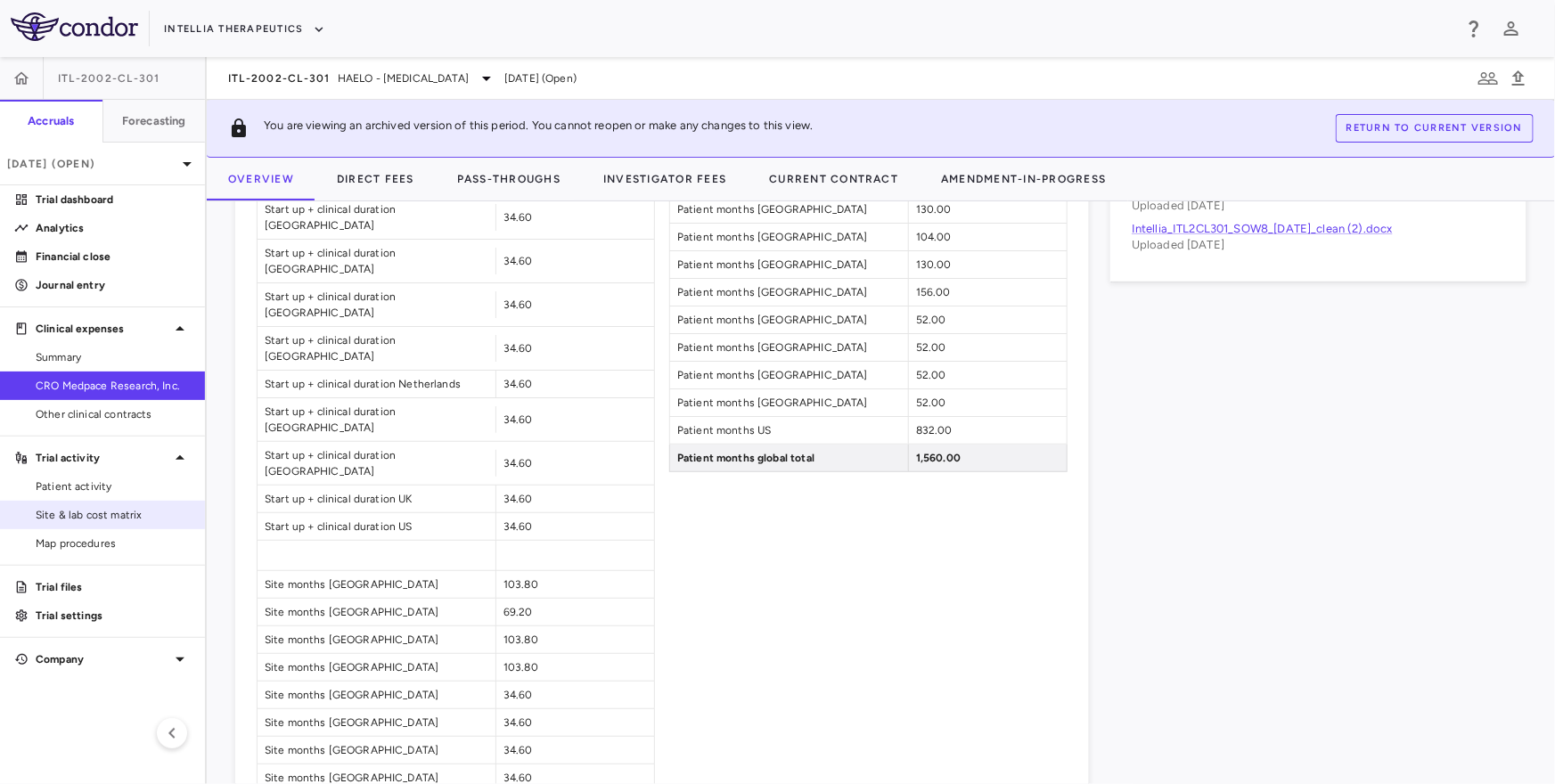
click at [128, 522] on link "Site & lab cost matrix" at bounding box center [103, 515] width 205 height 27
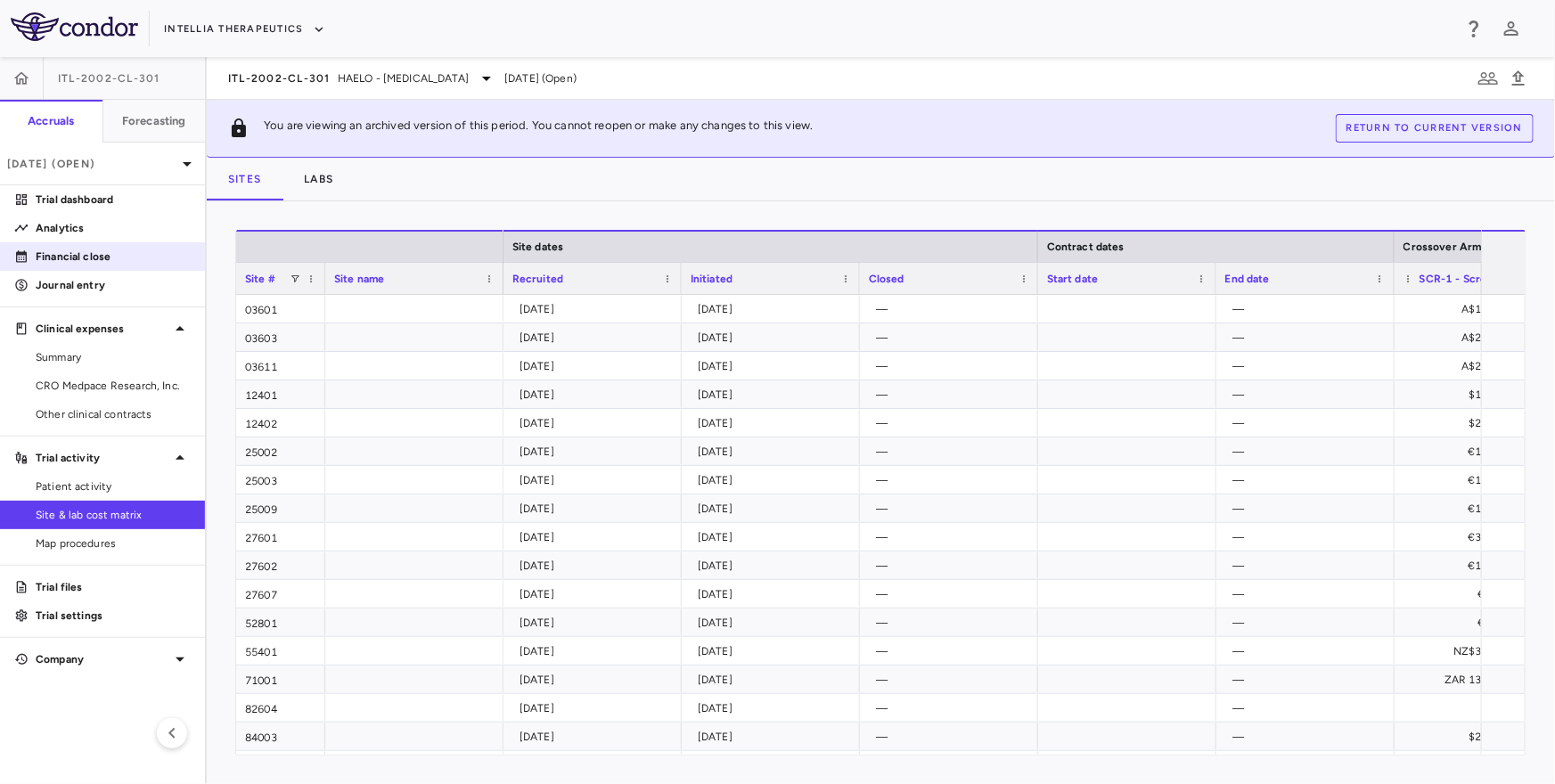
click at [122, 259] on p "Financial close" at bounding box center [113, 256] width 155 height 16
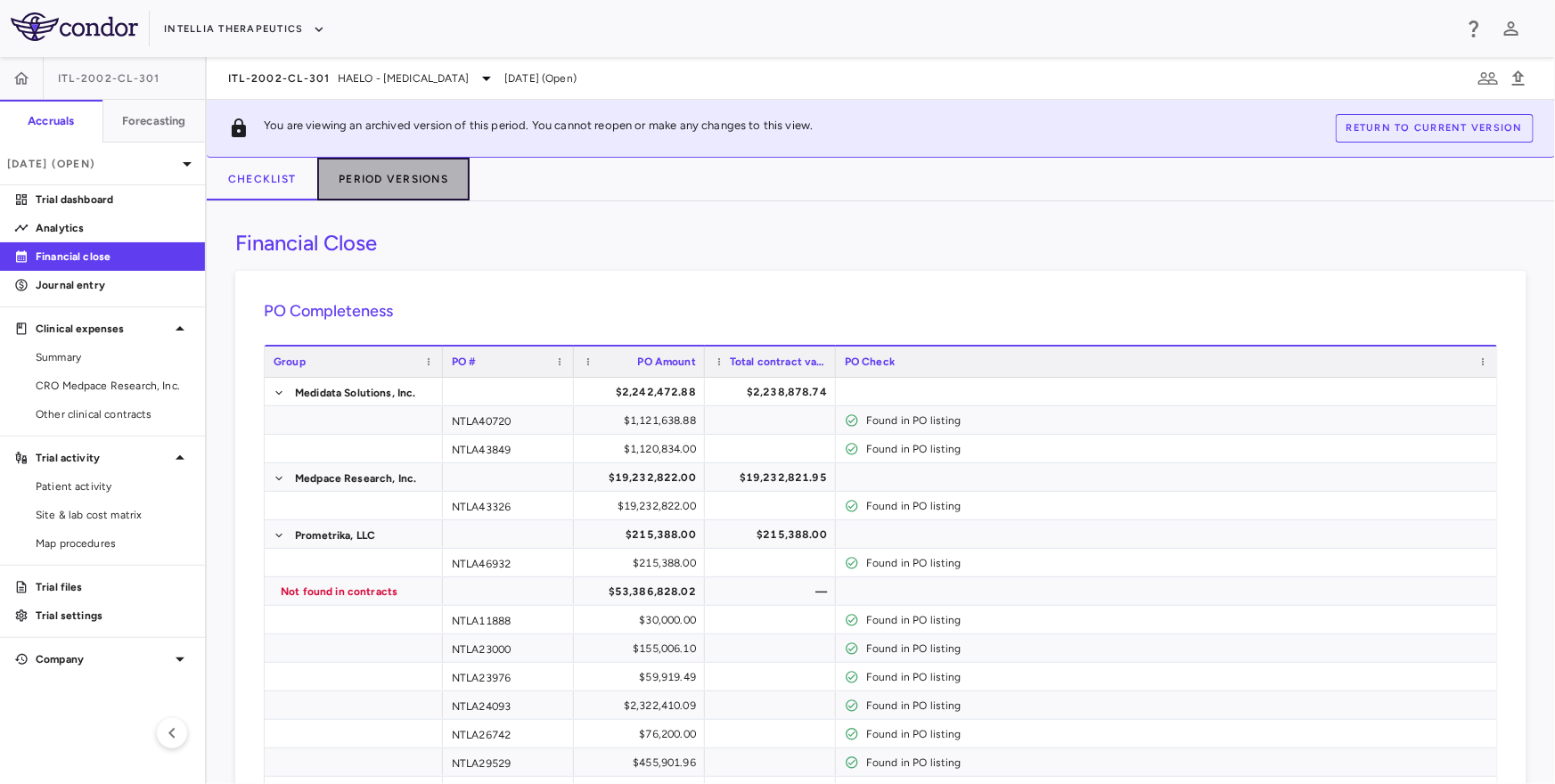
click at [369, 179] on button "Period Versions" at bounding box center [393, 178] width 152 height 43
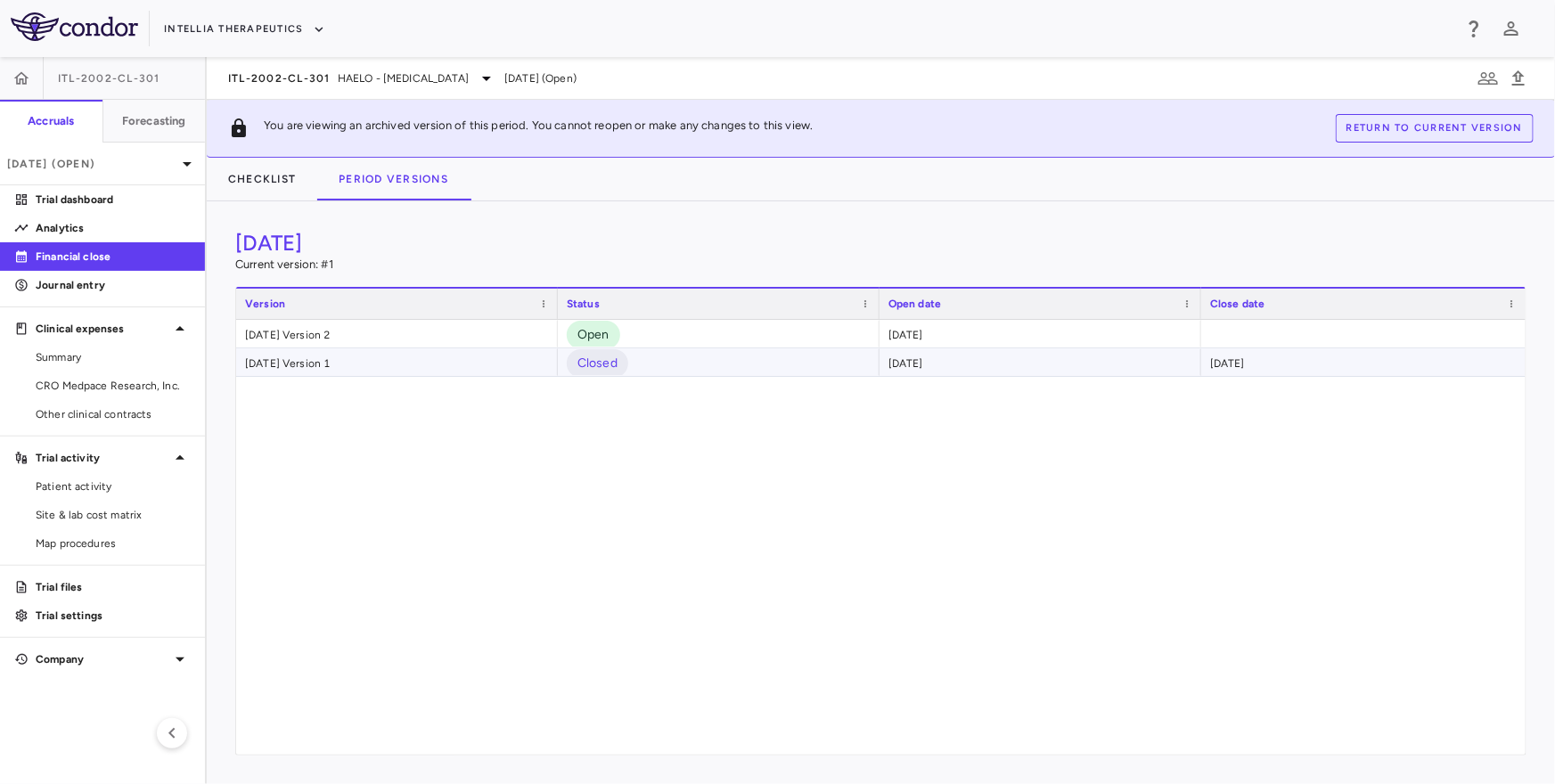
click at [330, 366] on div "[DATE] Version 1" at bounding box center [396, 361] width 321 height 28
click at [105, 387] on span "CRO Medpace Research, Inc." at bounding box center [113, 385] width 155 height 16
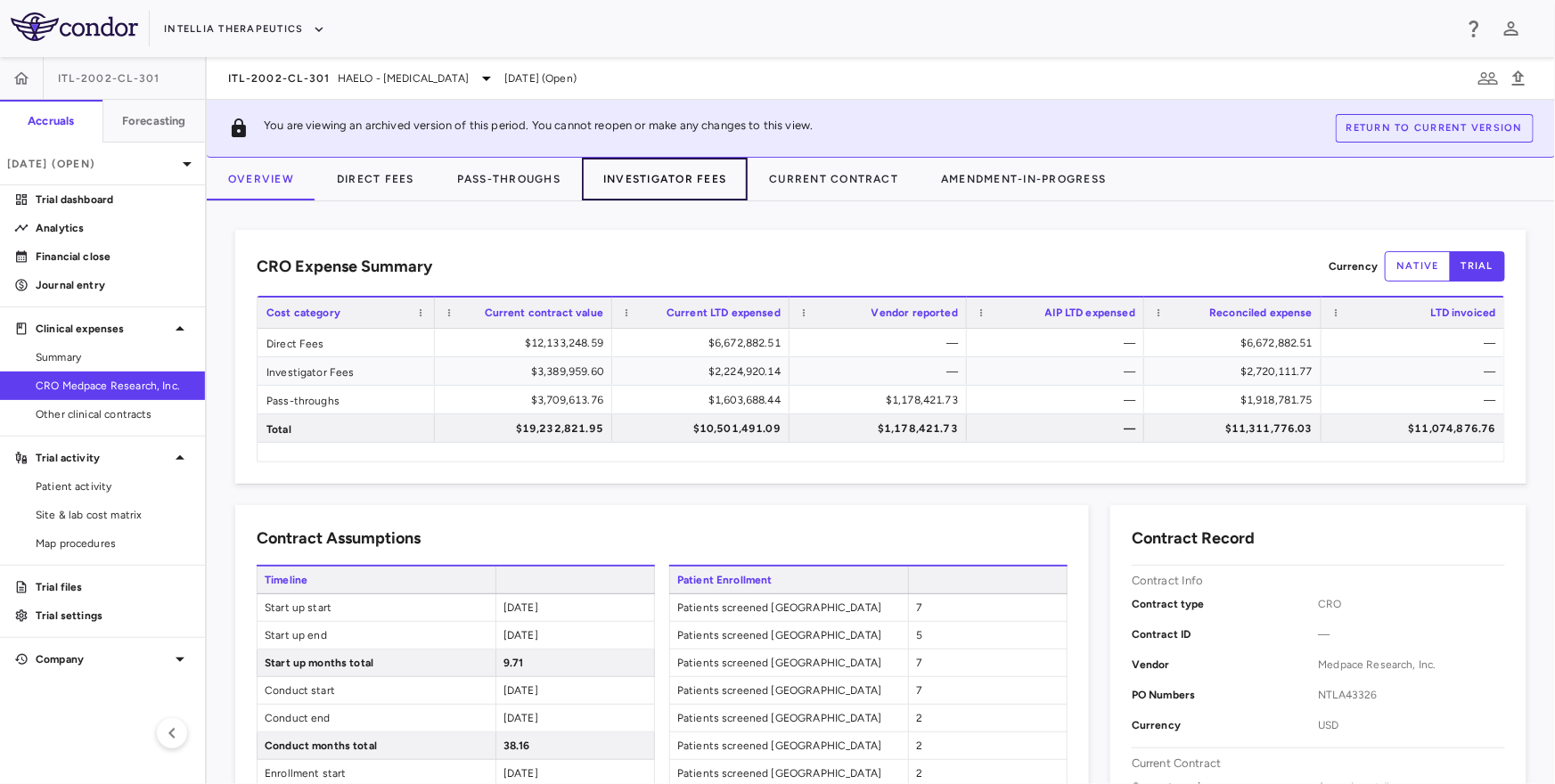
click at [681, 175] on button "Investigator Fees" at bounding box center [664, 178] width 166 height 43
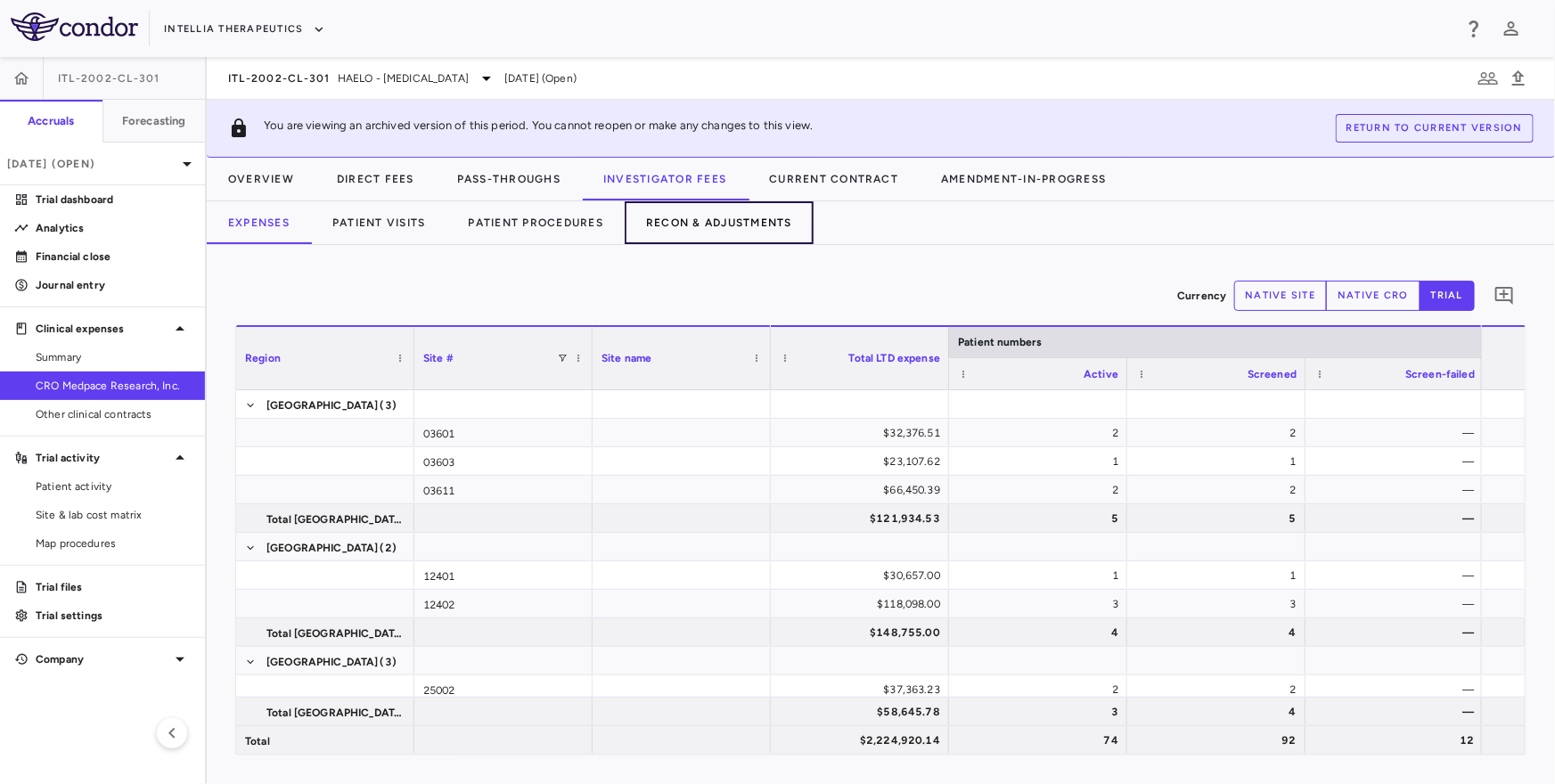
click at [705, 219] on button "Recon & Adjustments" at bounding box center [718, 222] width 189 height 43
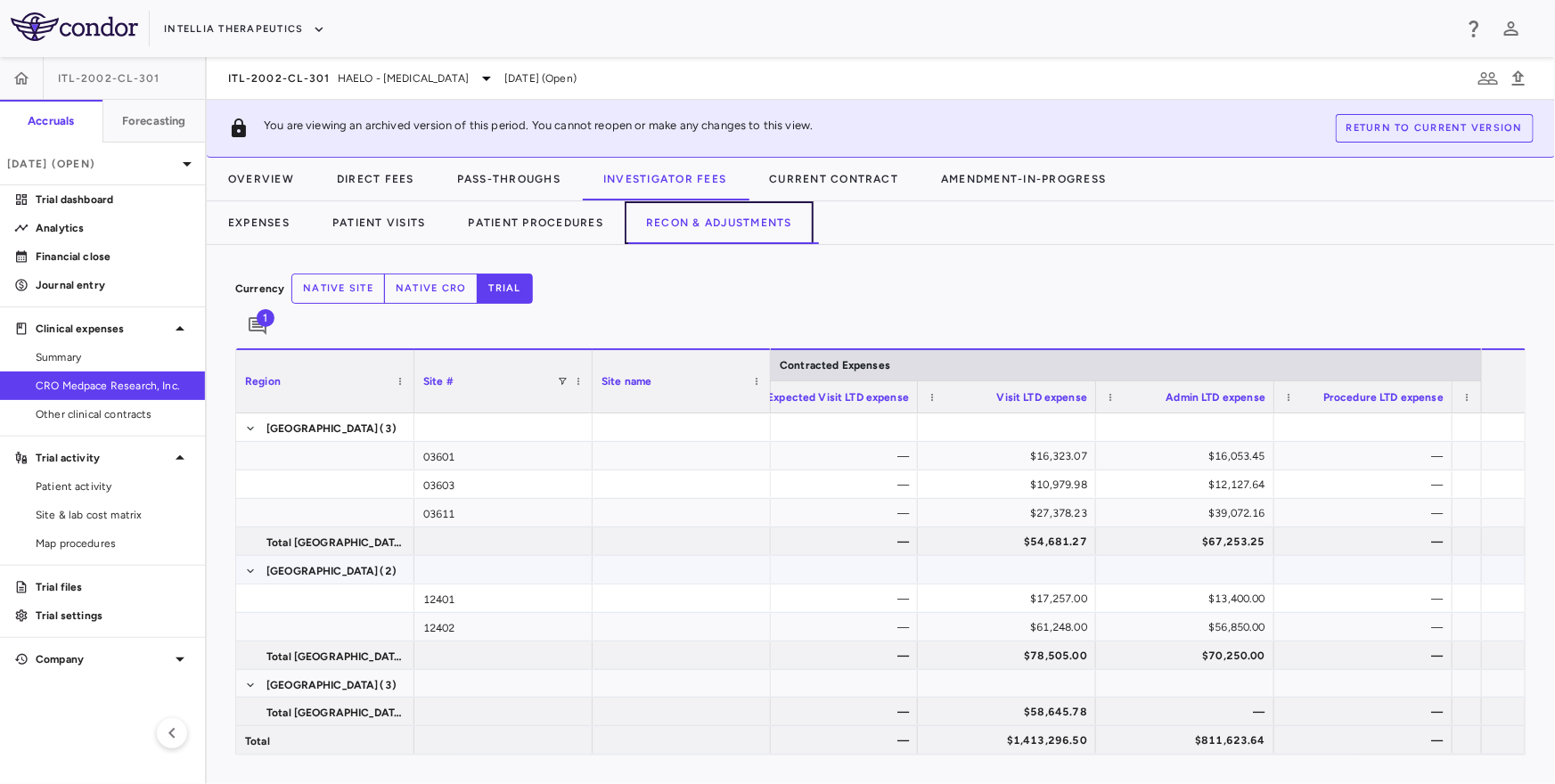
scroll to position [0, 44]
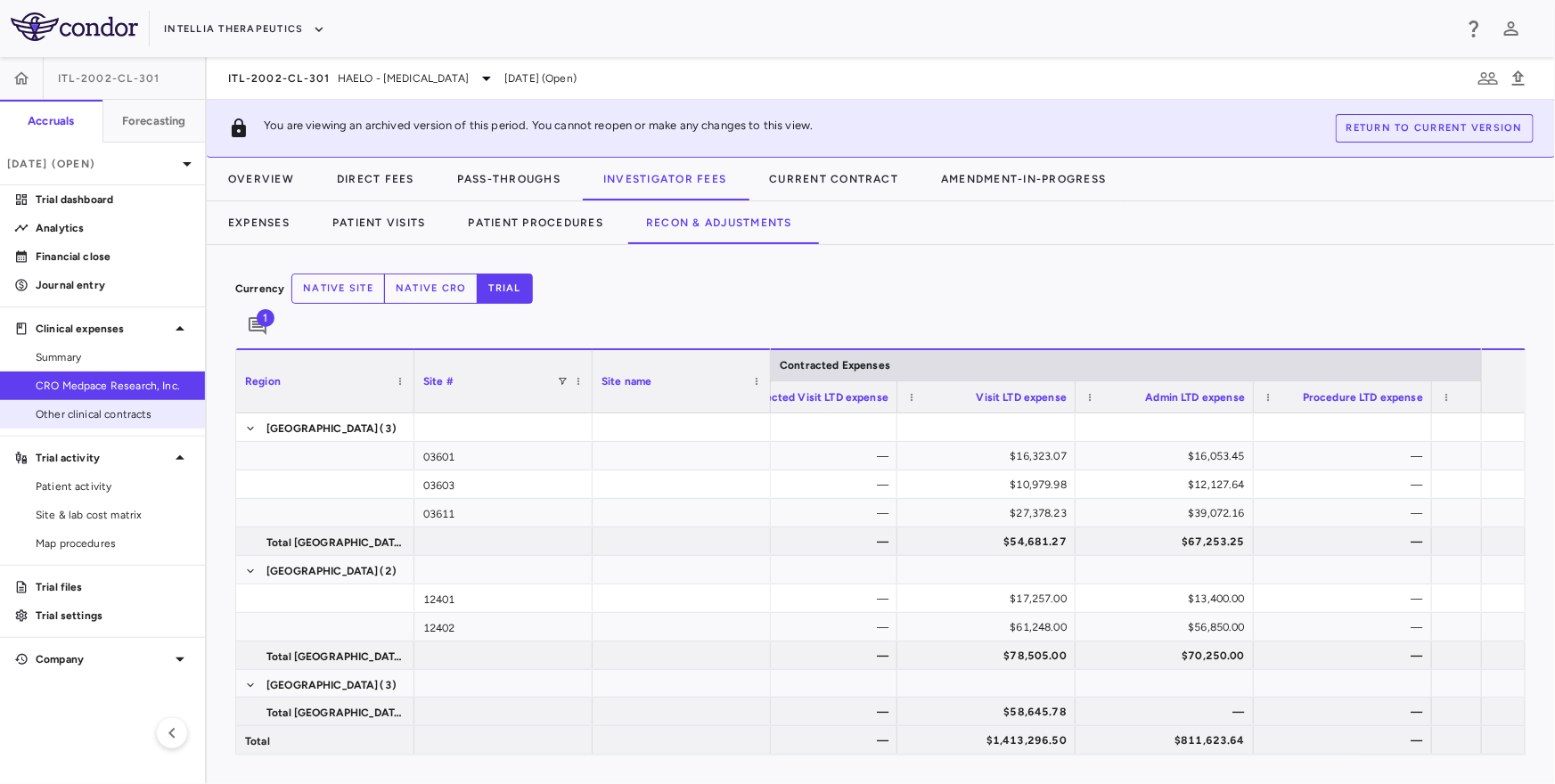
click at [99, 420] on span "Other clinical contracts" at bounding box center [113, 414] width 155 height 16
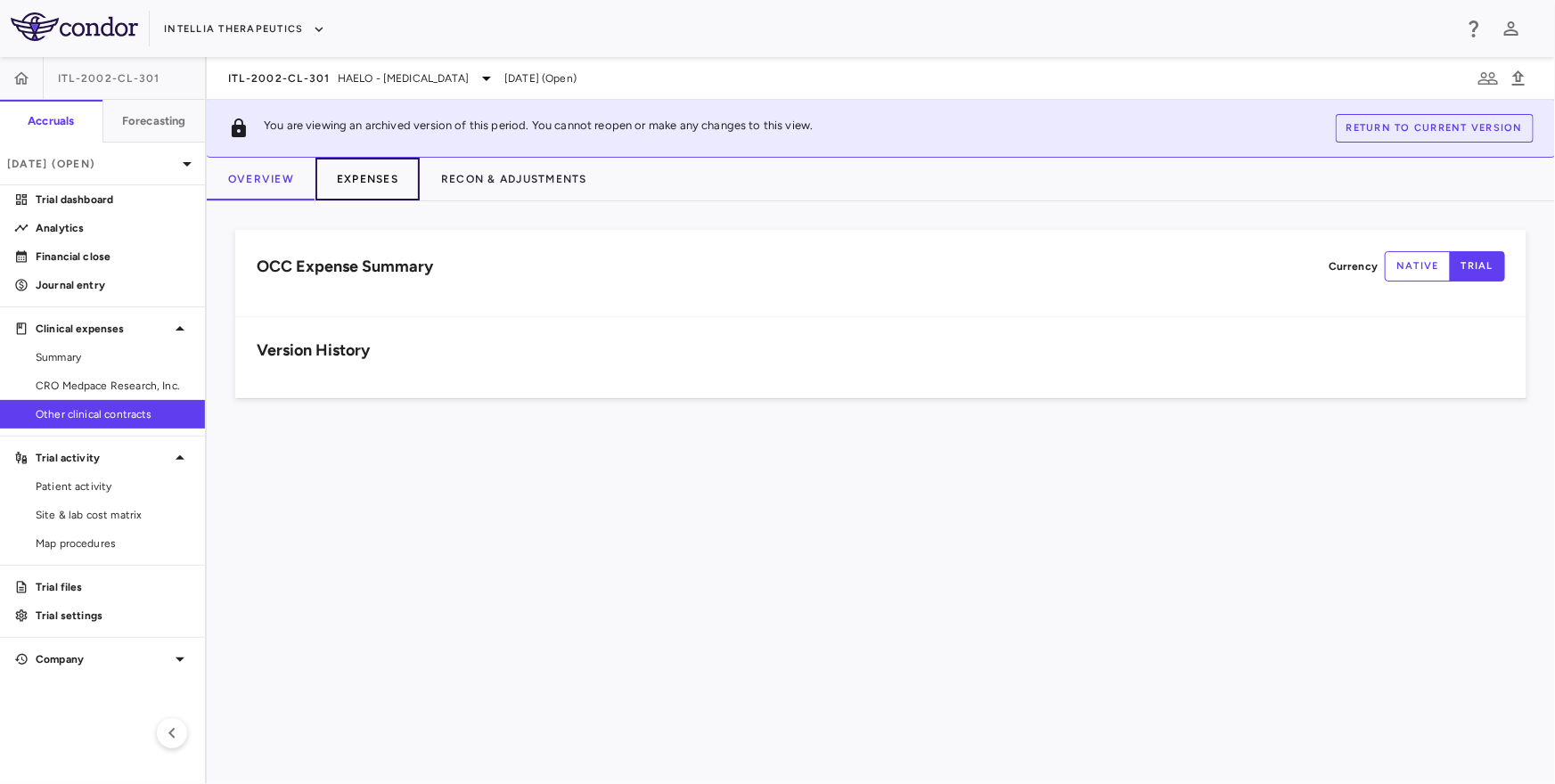
click at [342, 175] on button "Expenses" at bounding box center [367, 178] width 104 height 43
